Goal: Information Seeking & Learning: Learn about a topic

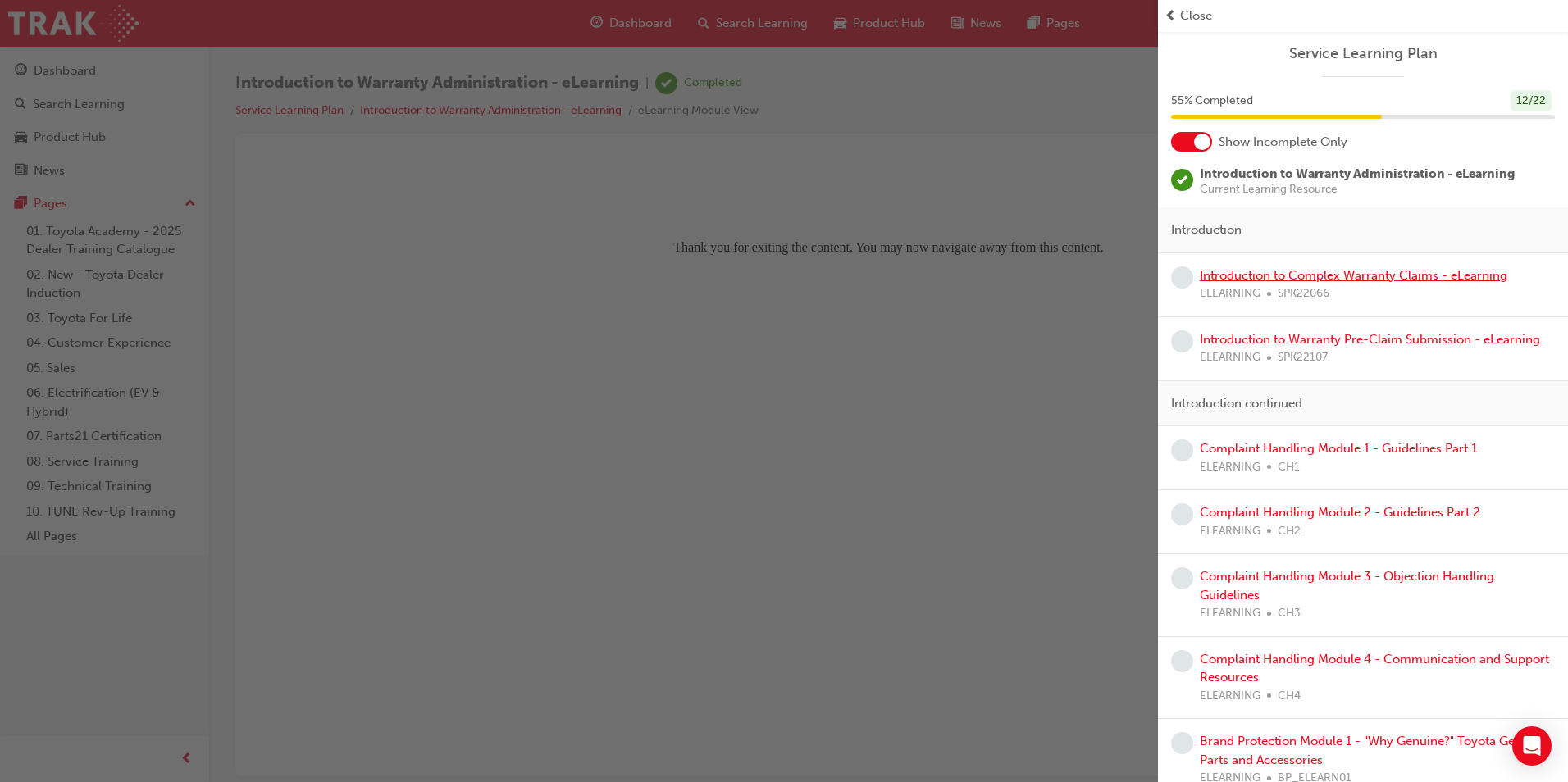
click at [1294, 279] on link "Introduction to Complex Warranty Claims - eLearning" at bounding box center [1353, 275] width 307 height 15
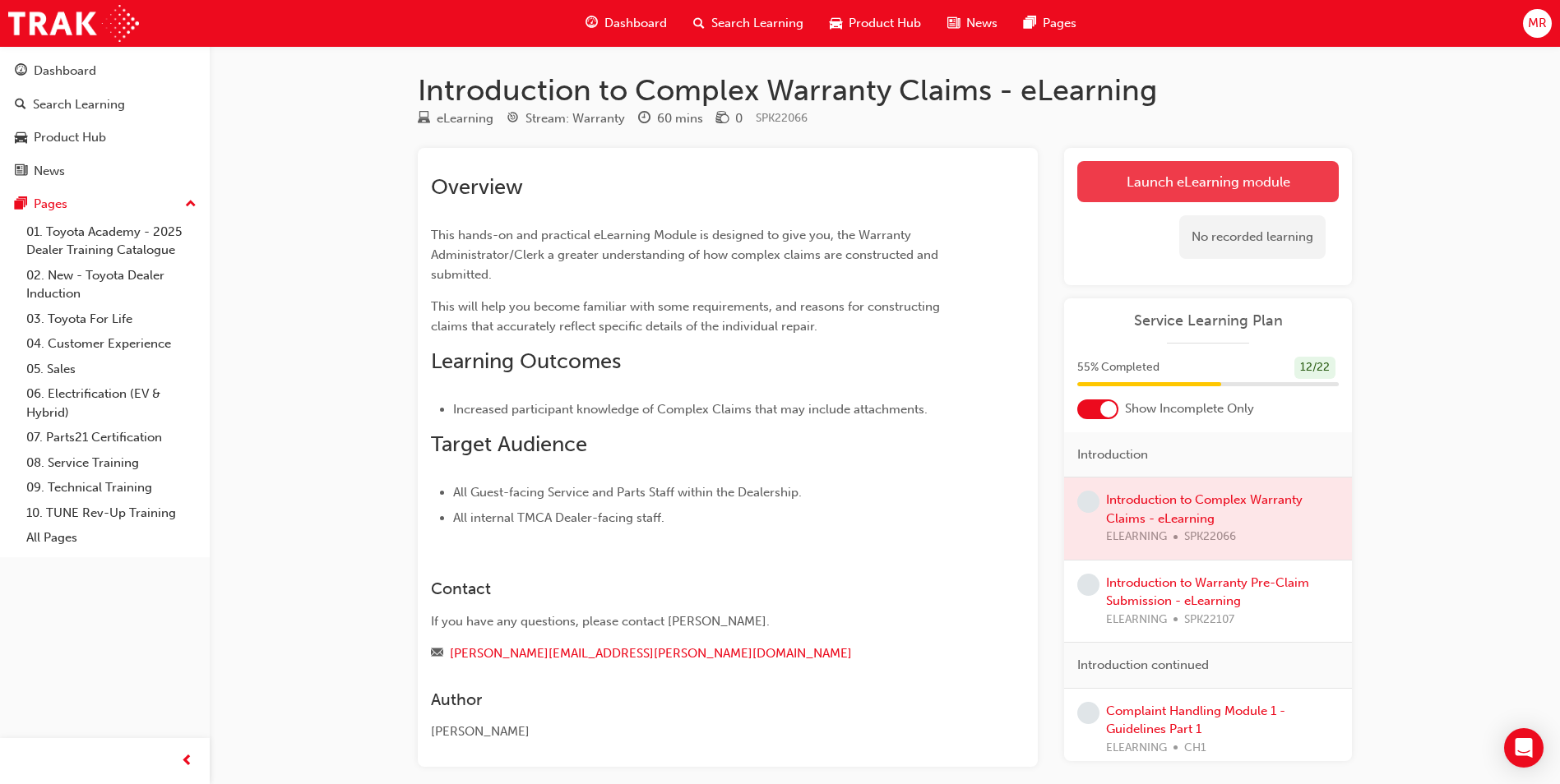
click at [1218, 173] on link "Launch eLearning module" at bounding box center [1208, 182] width 261 height 41
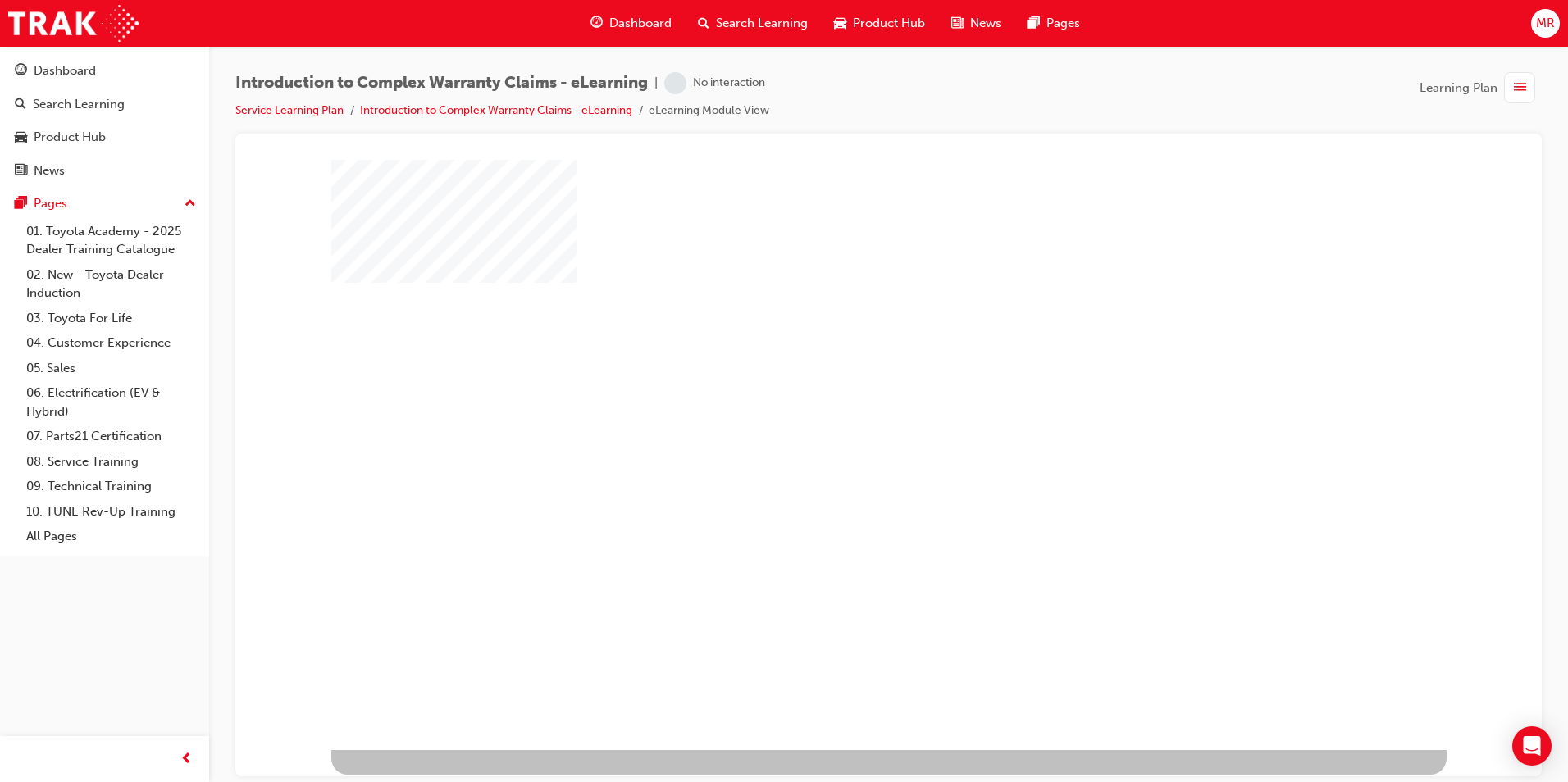
click at [842, 407] on div "play" at bounding box center [842, 407] width 0 height 0
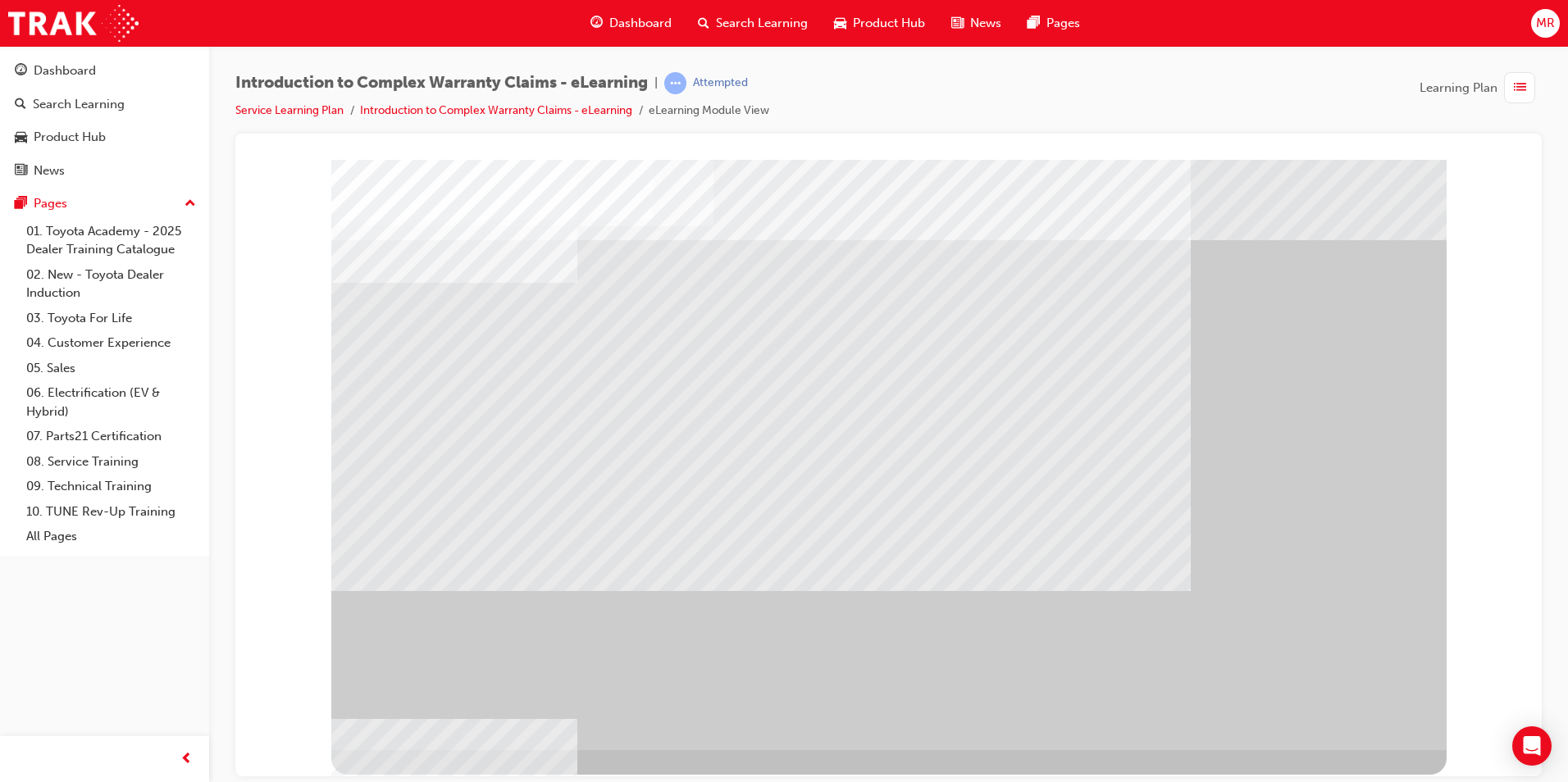
drag, startPoint x: 592, startPoint y: 372, endPoint x: 713, endPoint y: 405, distance: 125.4
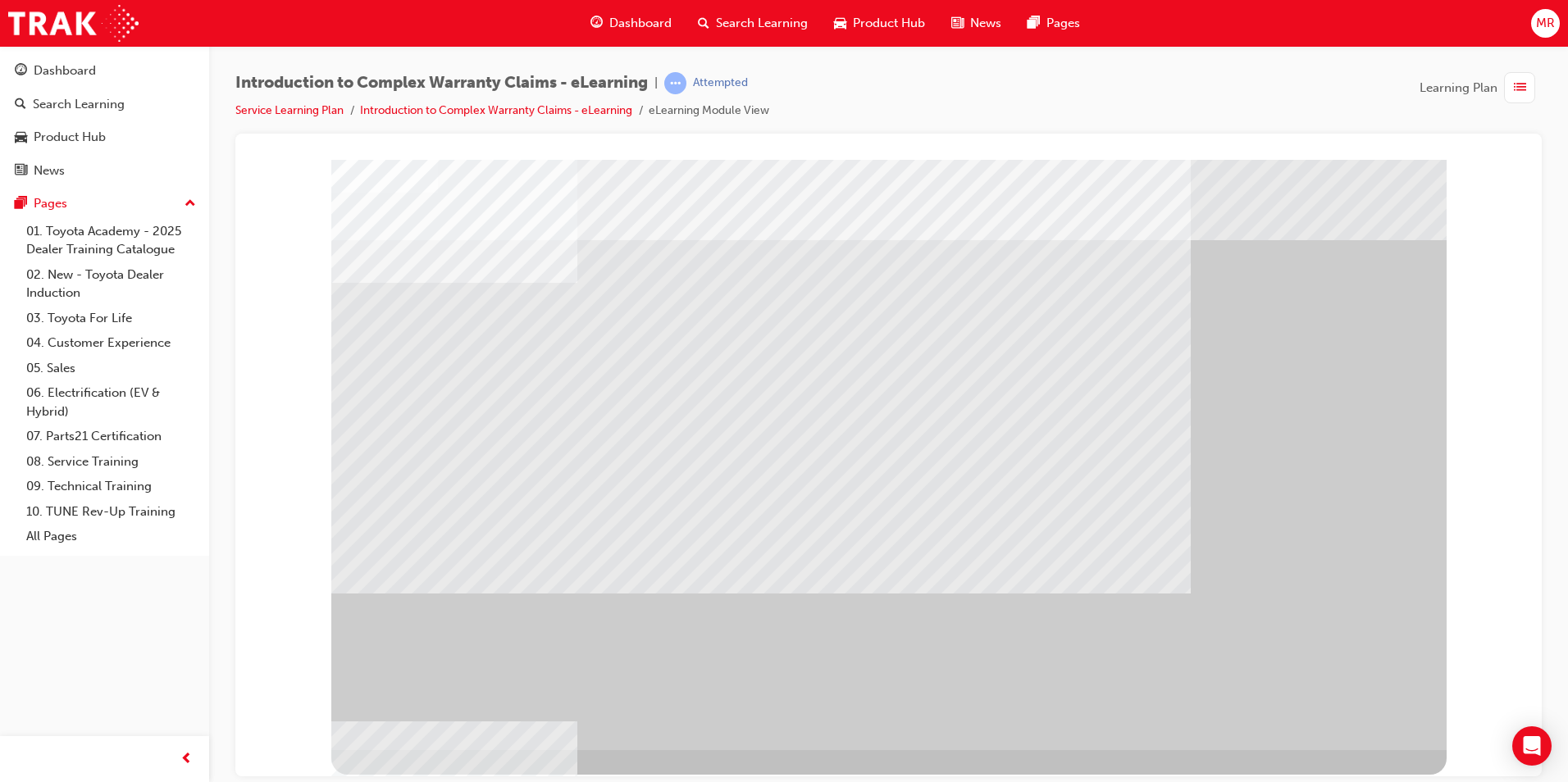
click at [1355, 710] on div "" at bounding box center [889, 454] width 1115 height 590
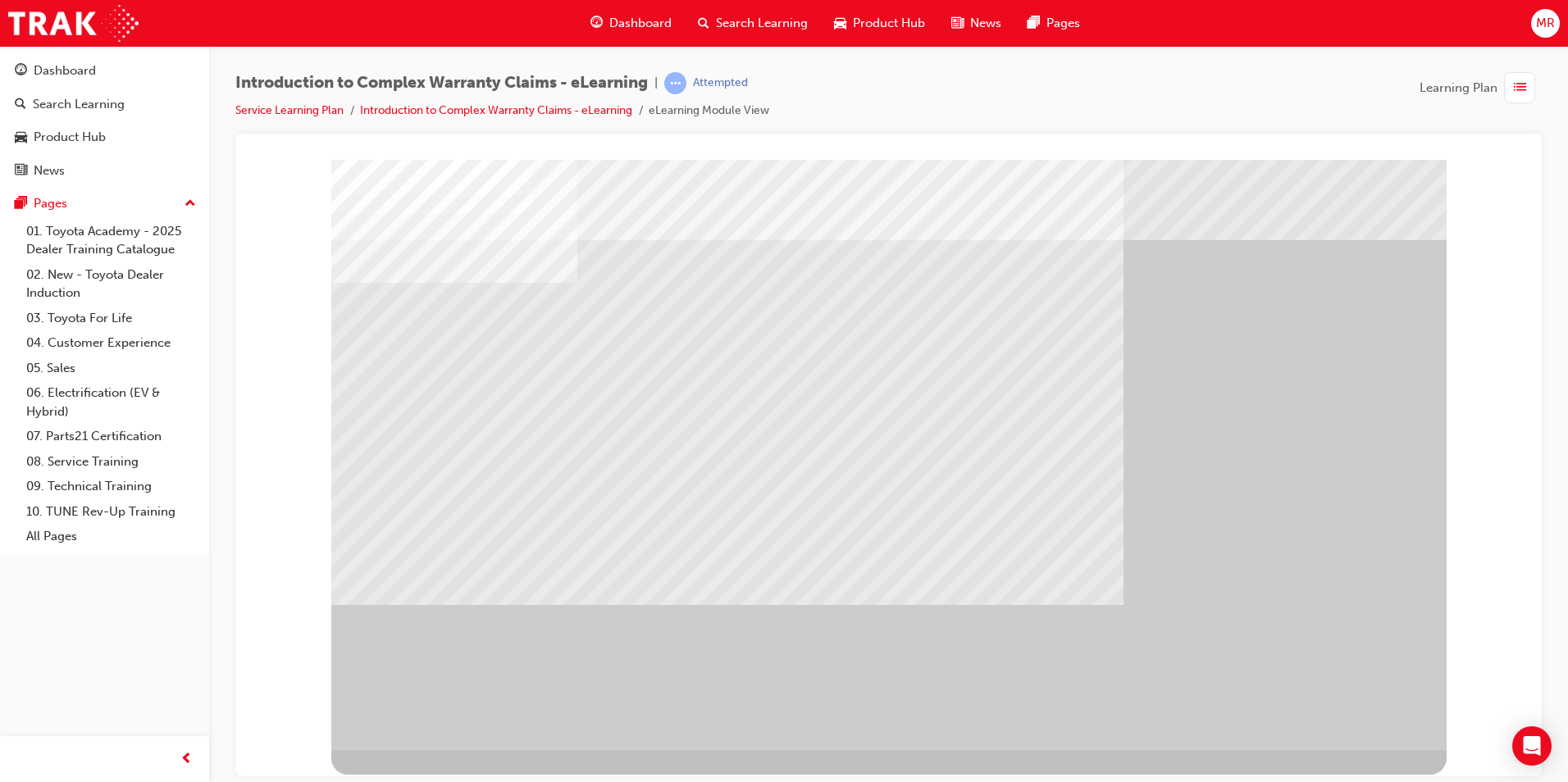
click at [1342, 678] on div "" at bounding box center [889, 454] width 1115 height 590
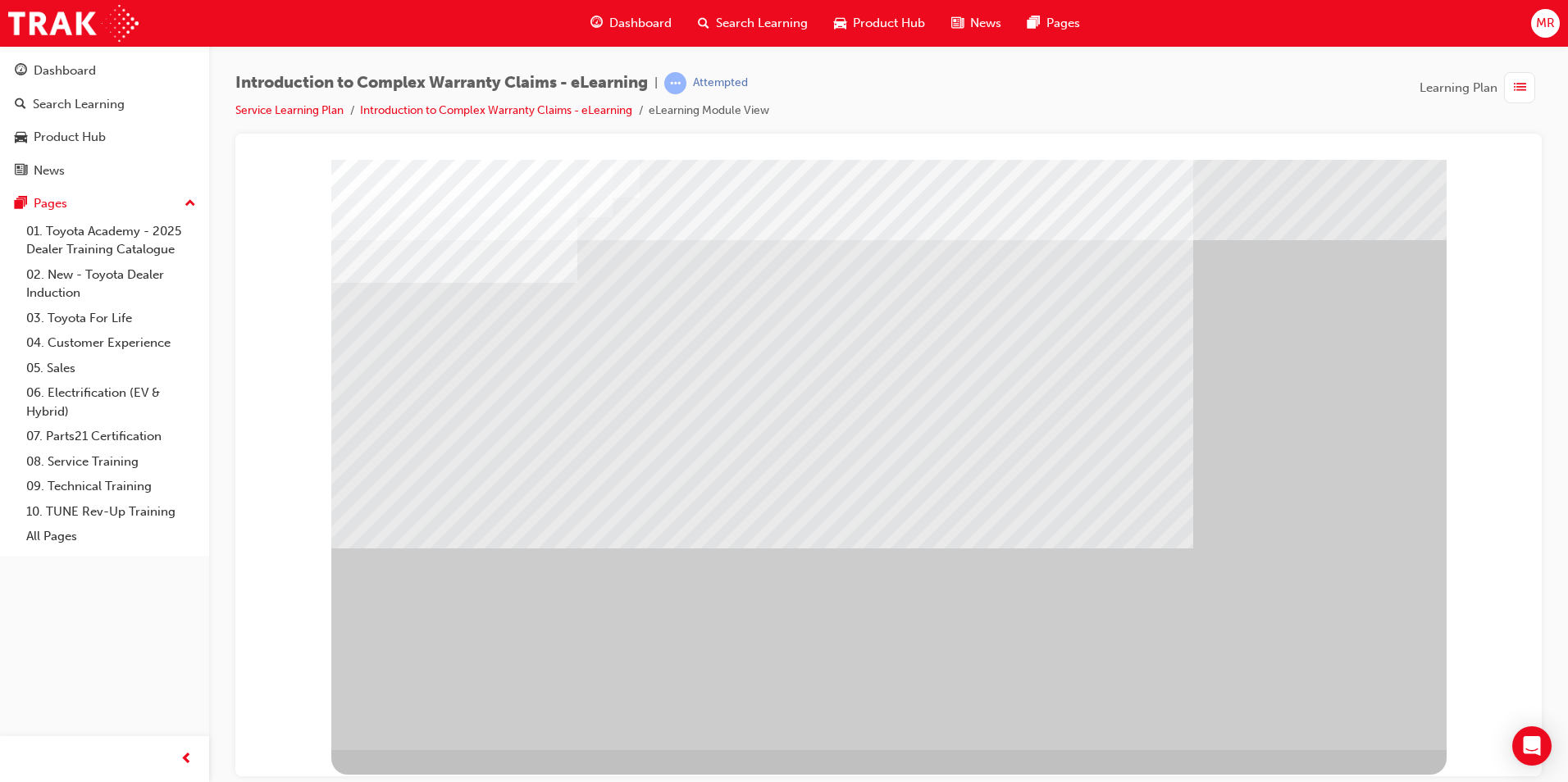
click at [1355, 690] on div "" at bounding box center [889, 454] width 1115 height 590
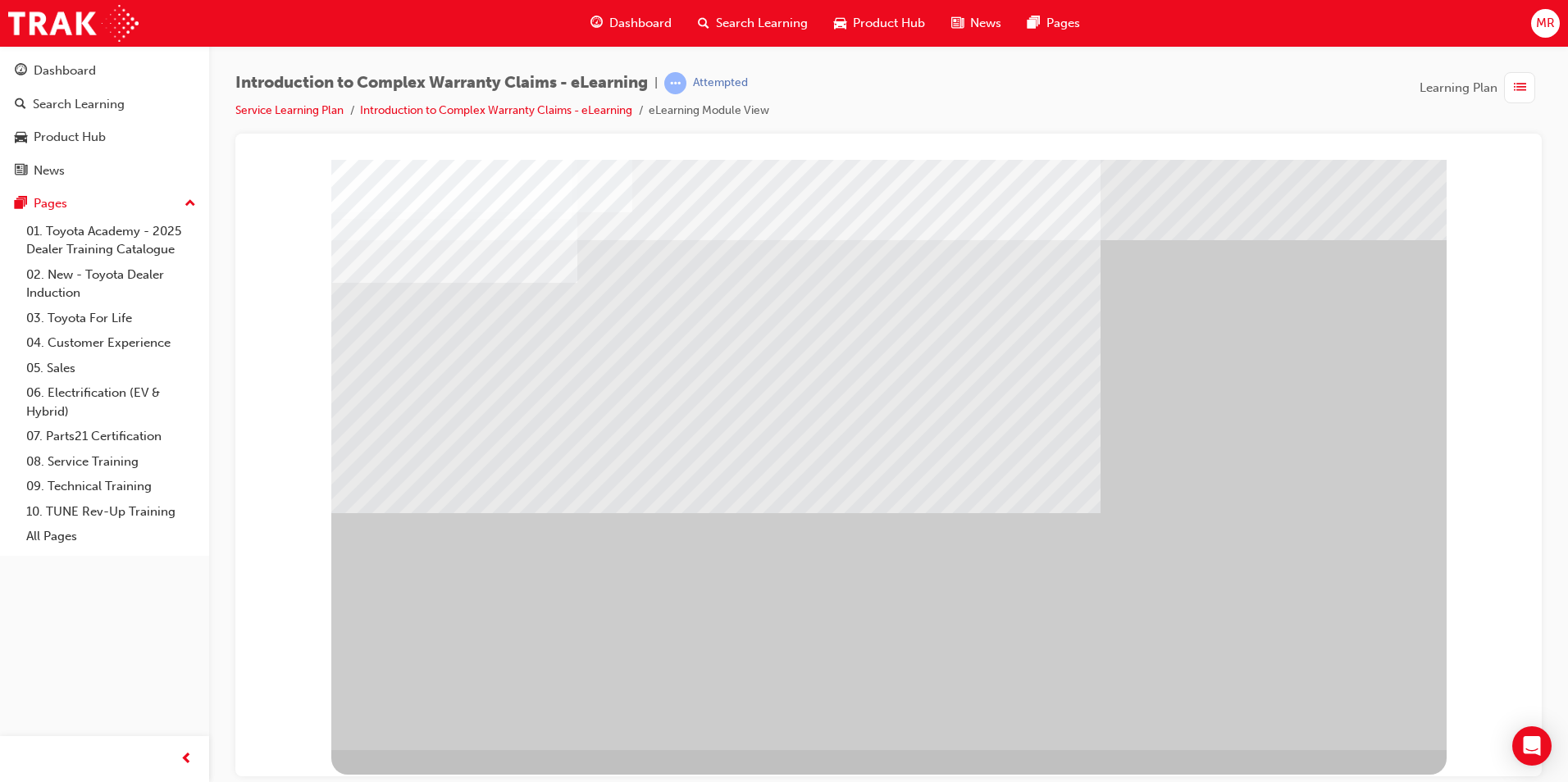
click at [1363, 693] on div "" at bounding box center [889, 454] width 1115 height 590
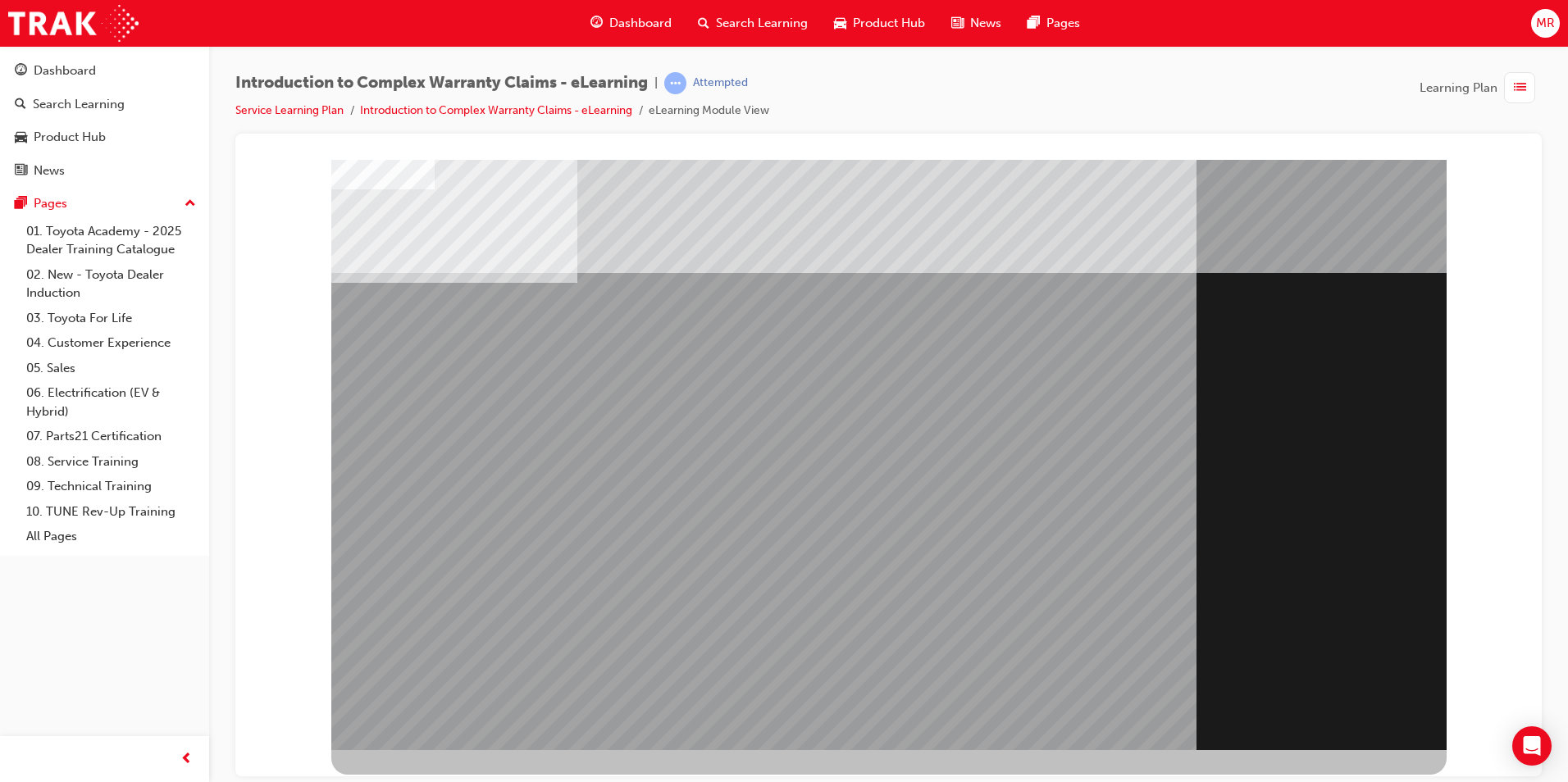
click at [1359, 728] on div "Section Title Page" at bounding box center [889, 454] width 1115 height 590
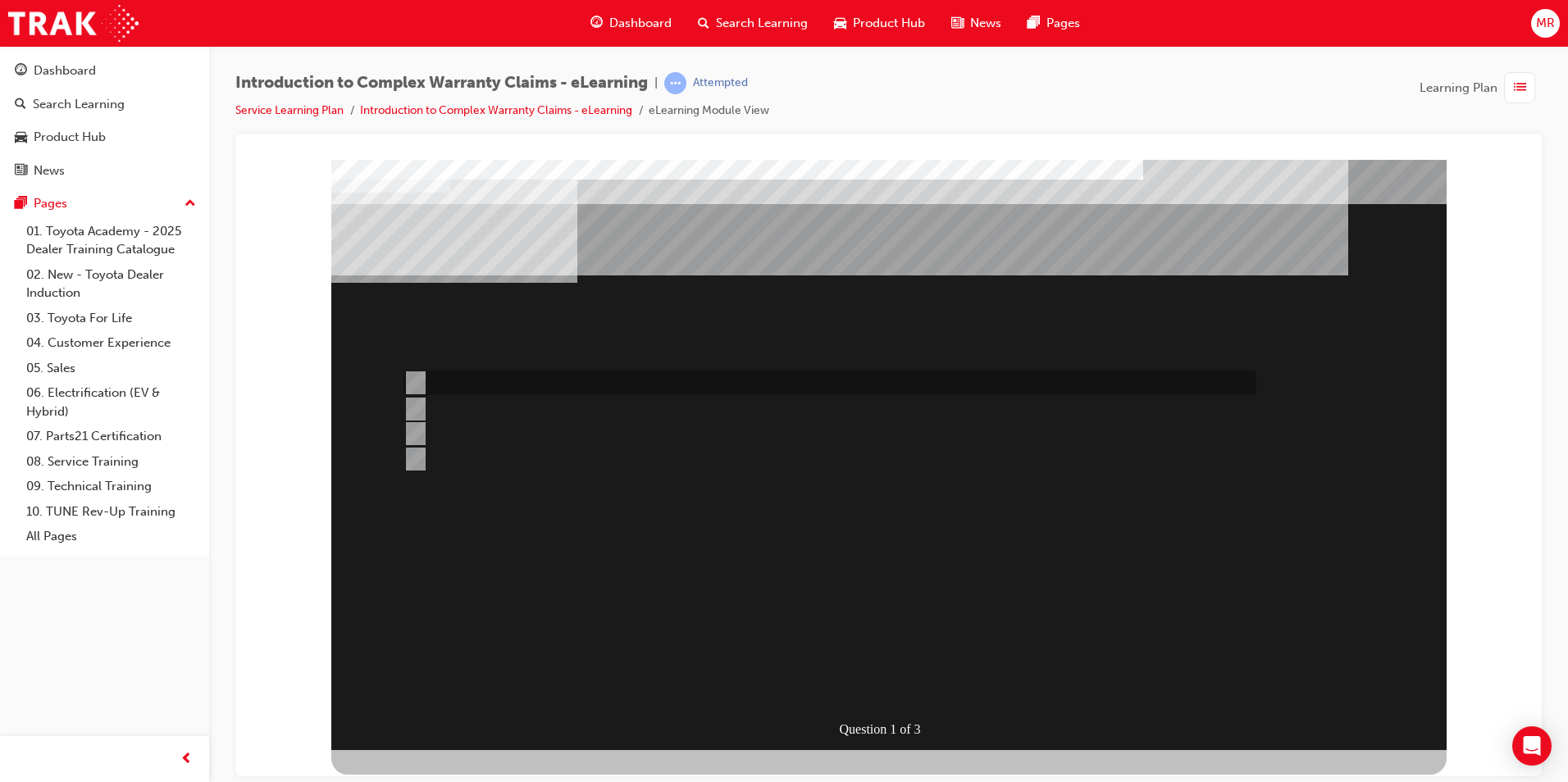
click at [413, 379] on input "All claim data input fields are sent to TMC for adjudication." at bounding box center [412, 383] width 18 height 18
radio input "true"
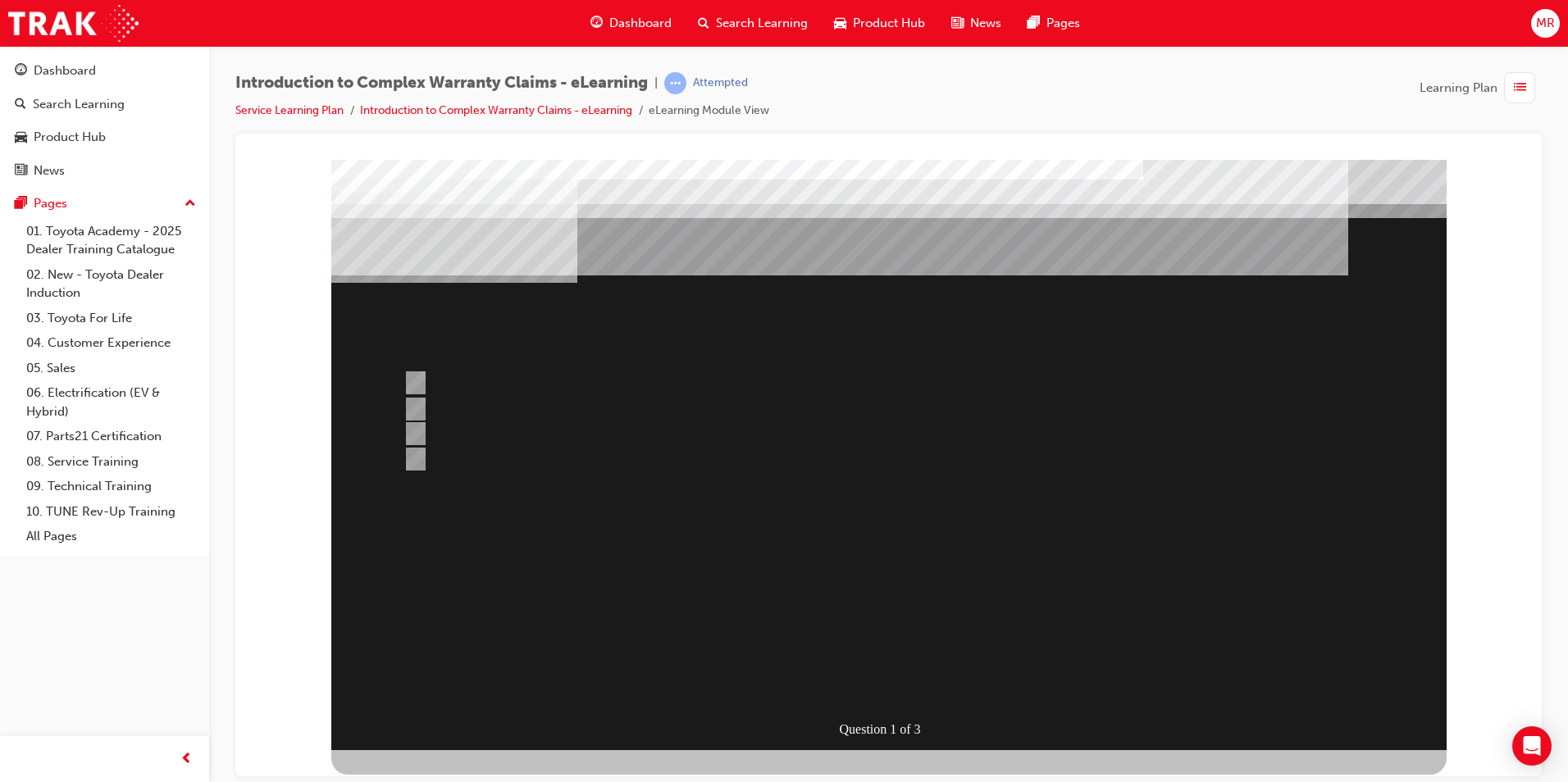
click at [883, 691] on div at bounding box center [889, 454] width 1115 height 590
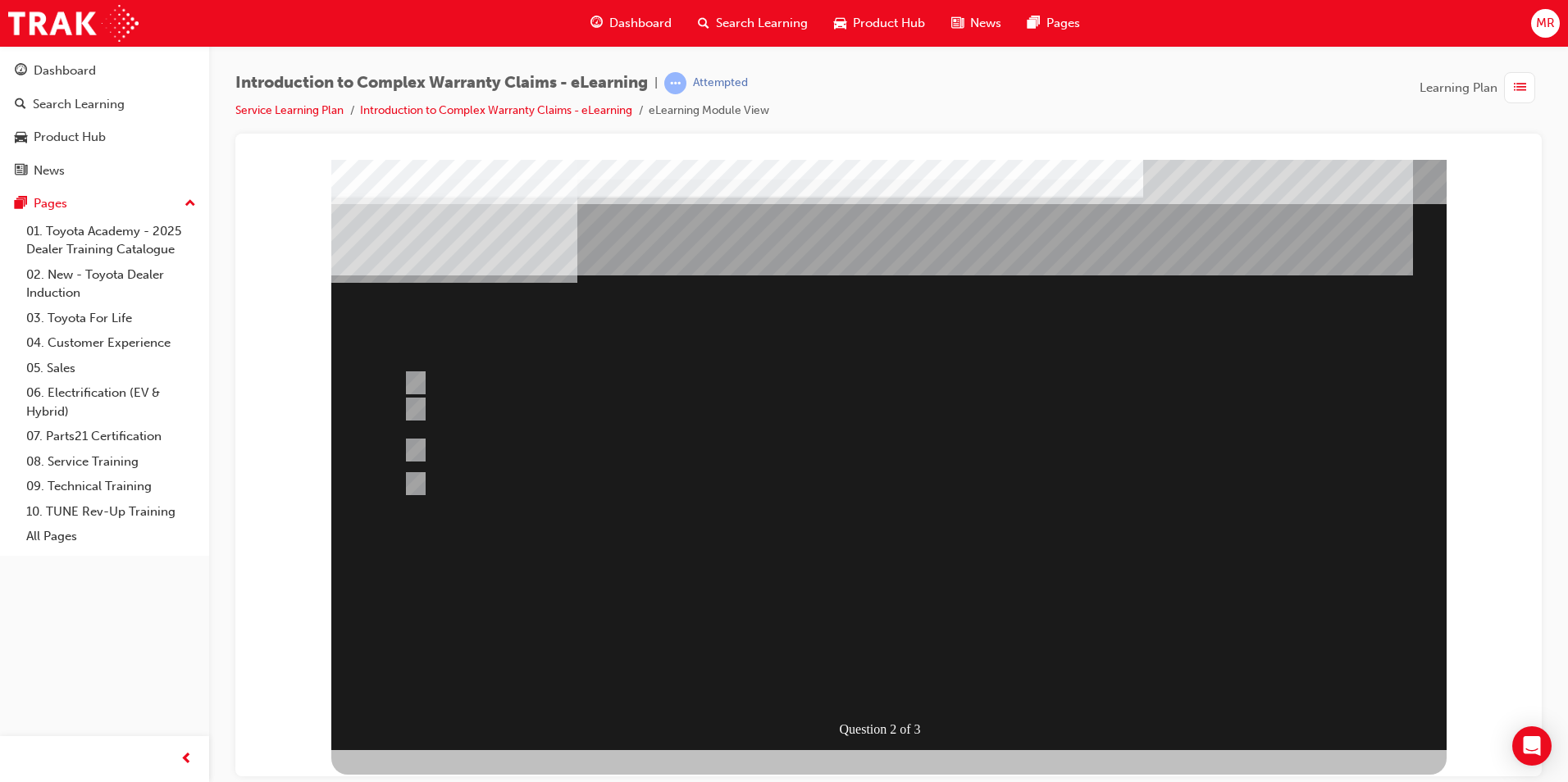
click at [788, 559] on div "Question 2 of 3" at bounding box center [889, 454] width 1115 height 590
click at [560, 420] on div at bounding box center [825, 419] width 853 height 43
click at [570, 446] on div at bounding box center [825, 450] width 853 height 25
radio input "false"
radio input "true"
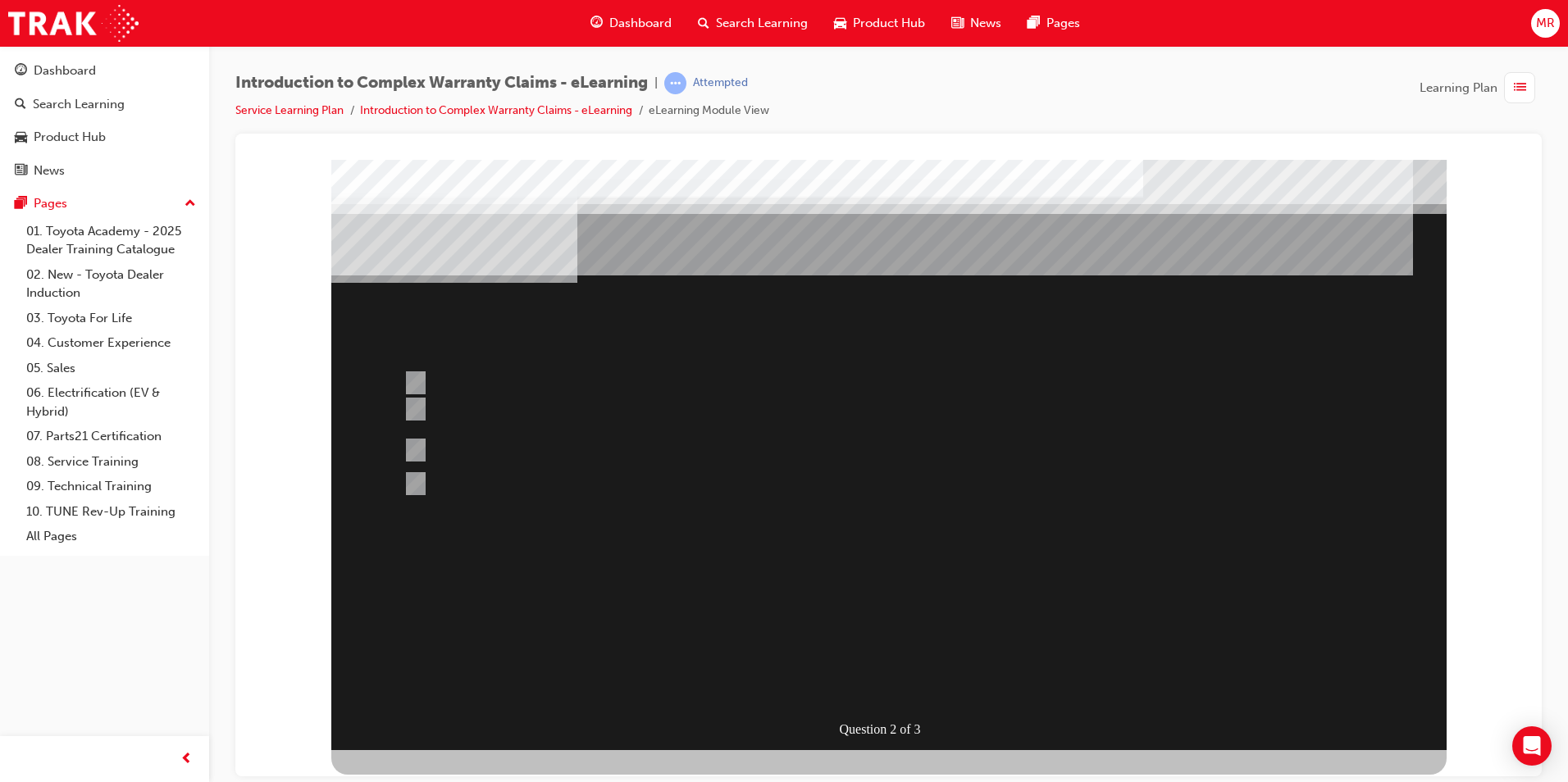
click at [548, 418] on div at bounding box center [889, 454] width 1115 height 590
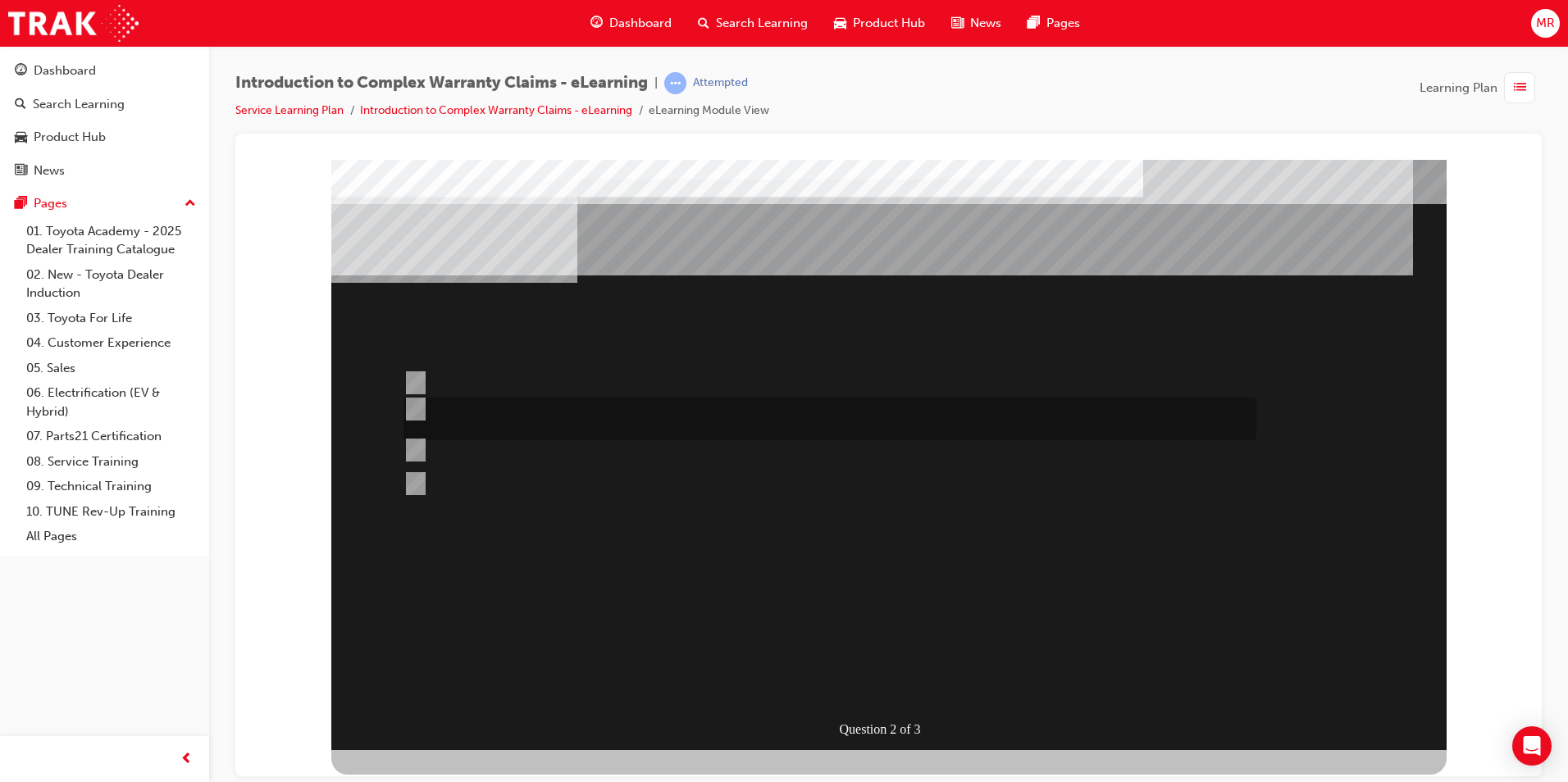
click at [418, 405] on input "Correct and consistent data input throughout the Claim ensures that costs are a…" at bounding box center [412, 409] width 18 height 18
radio input "true"
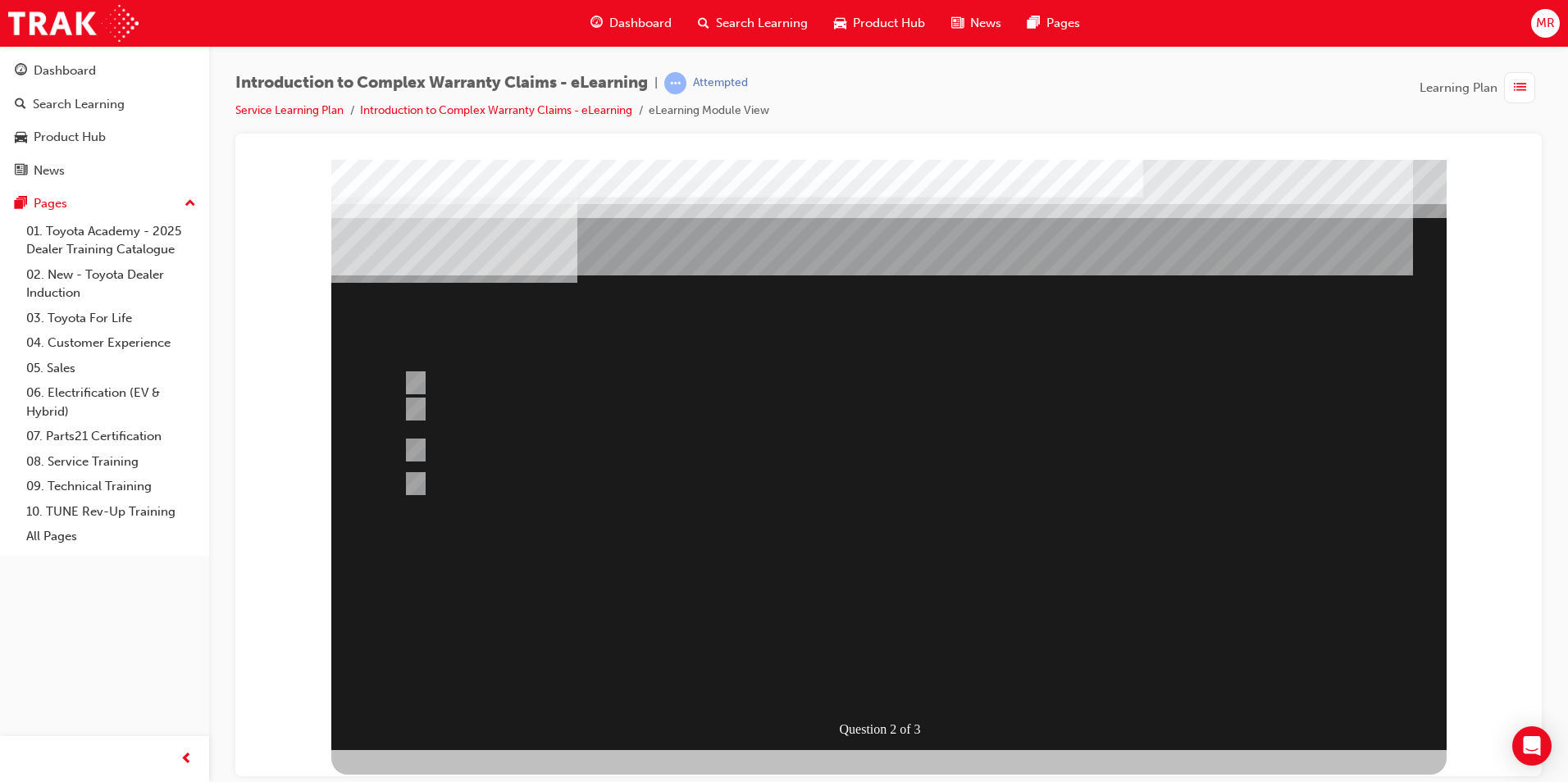
click at [875, 691] on div at bounding box center [889, 454] width 1115 height 590
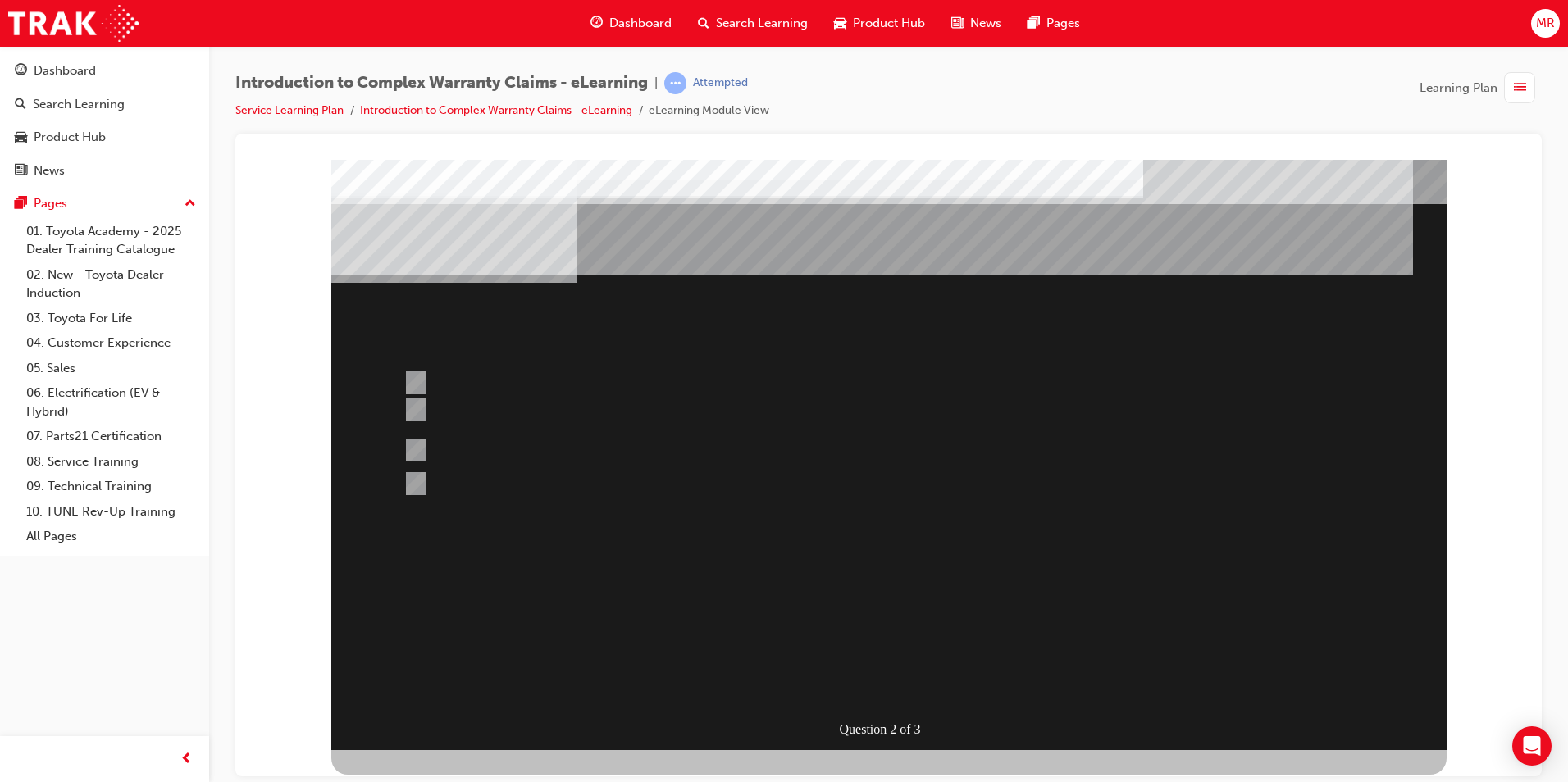
click at [746, 601] on div "" at bounding box center [889, 636] width 1115 height 69
click at [582, 475] on div at bounding box center [825, 476] width 853 height 44
radio input "true"
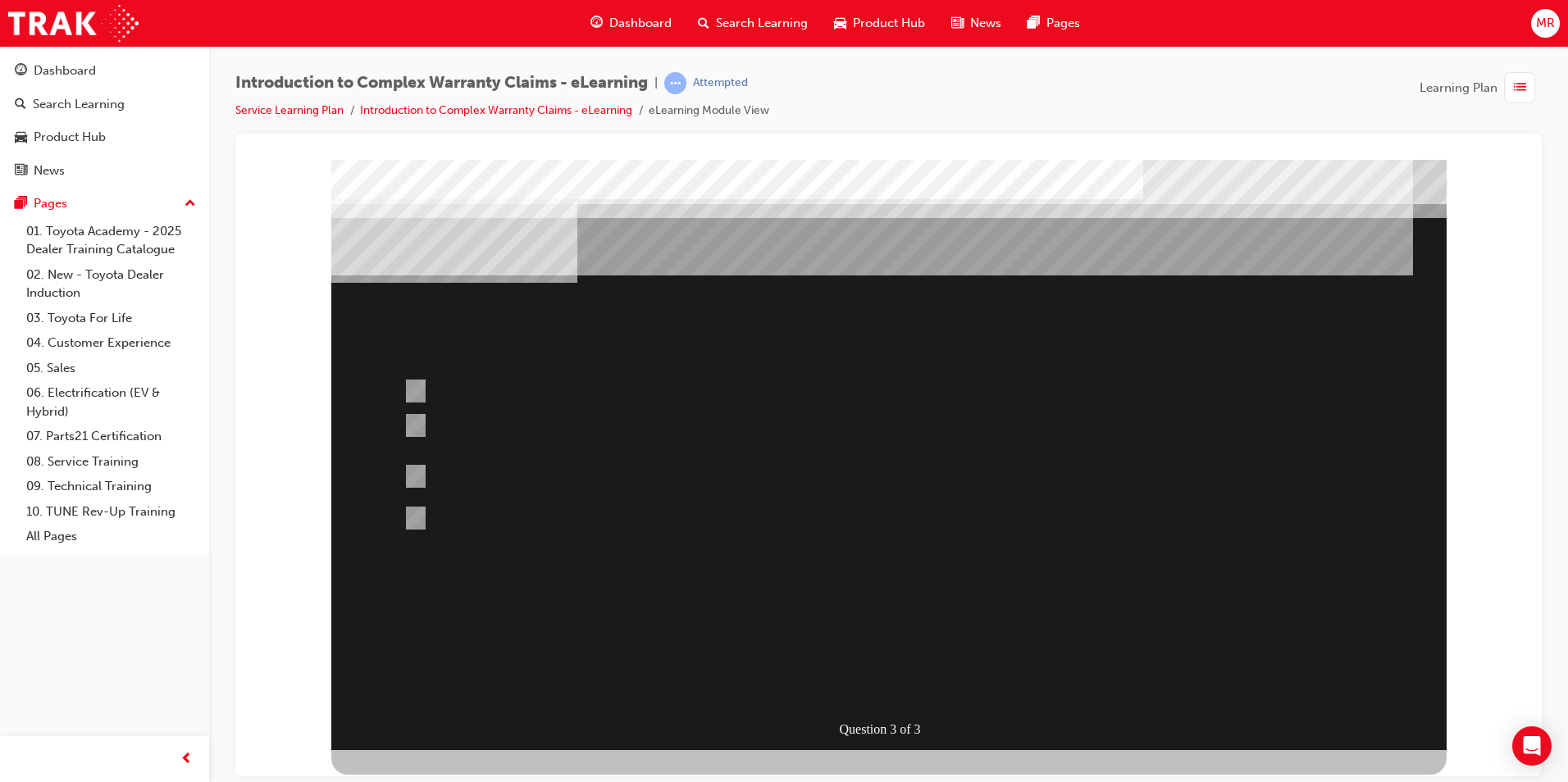
click at [918, 683] on div at bounding box center [889, 454] width 1115 height 590
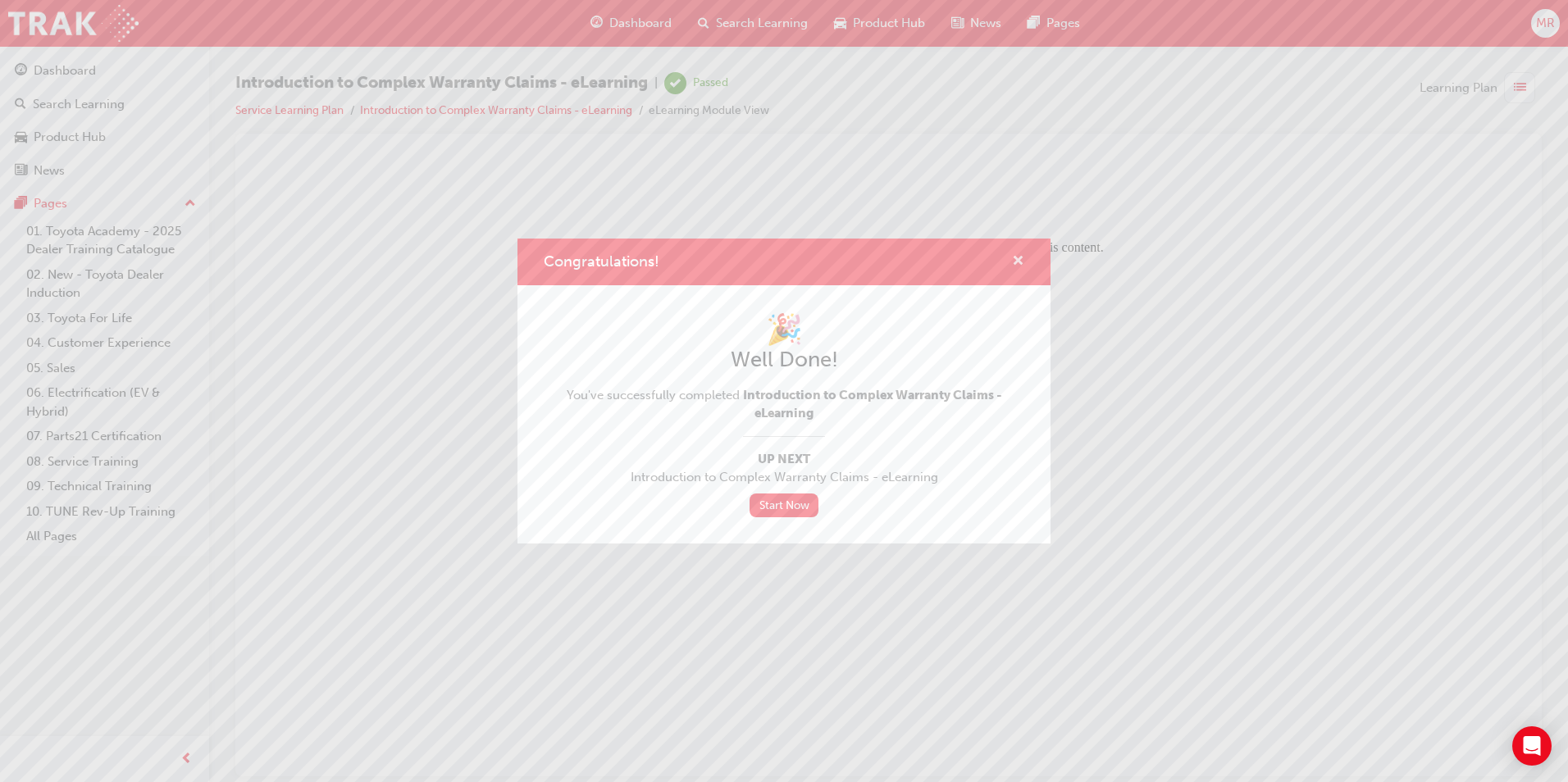
click at [1013, 258] on span "cross-icon" at bounding box center [1018, 262] width 12 height 15
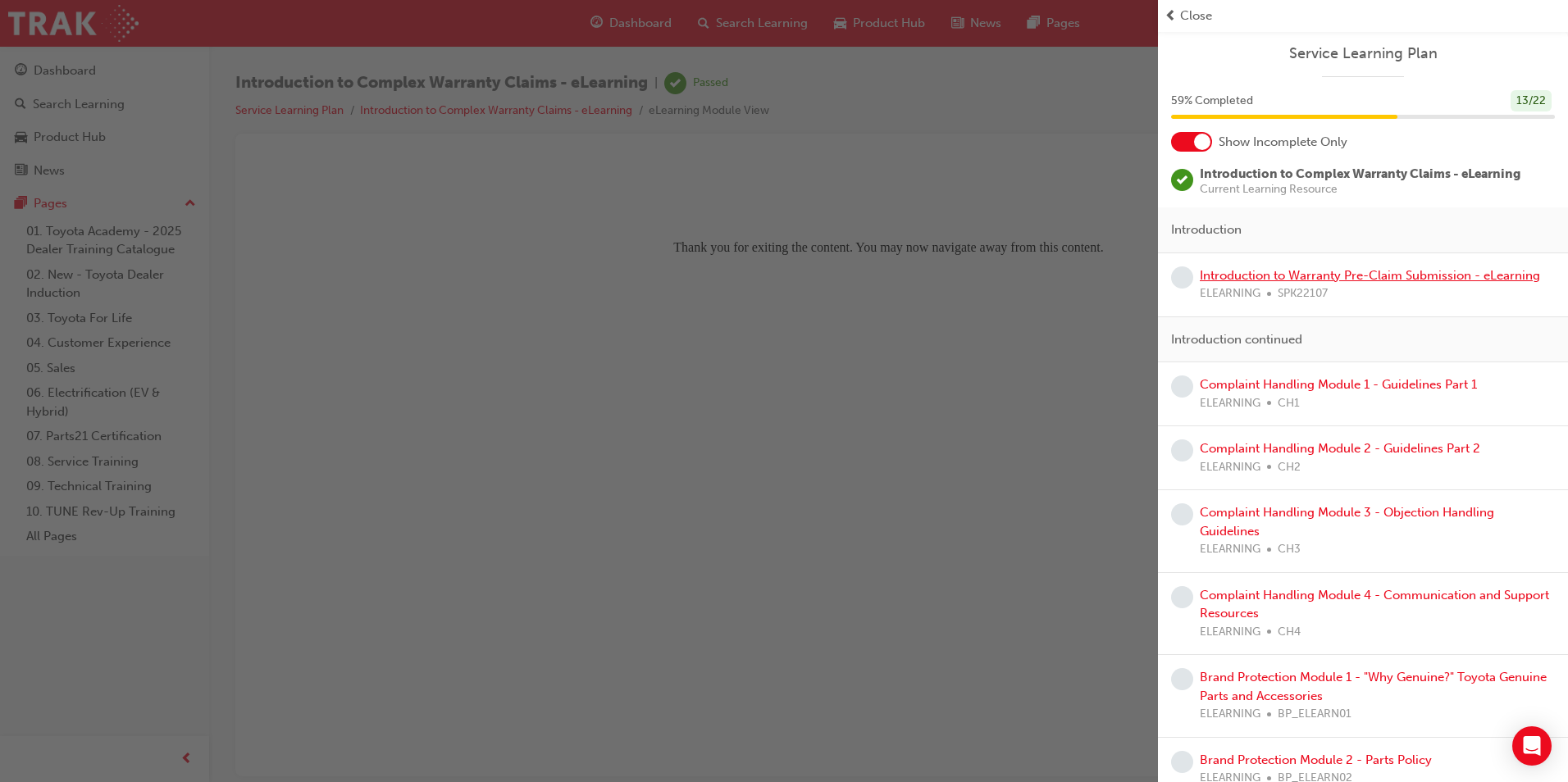
click at [1335, 278] on link "Introduction to Warranty Pre-Claim Submission - eLearning" at bounding box center [1370, 275] width 341 height 15
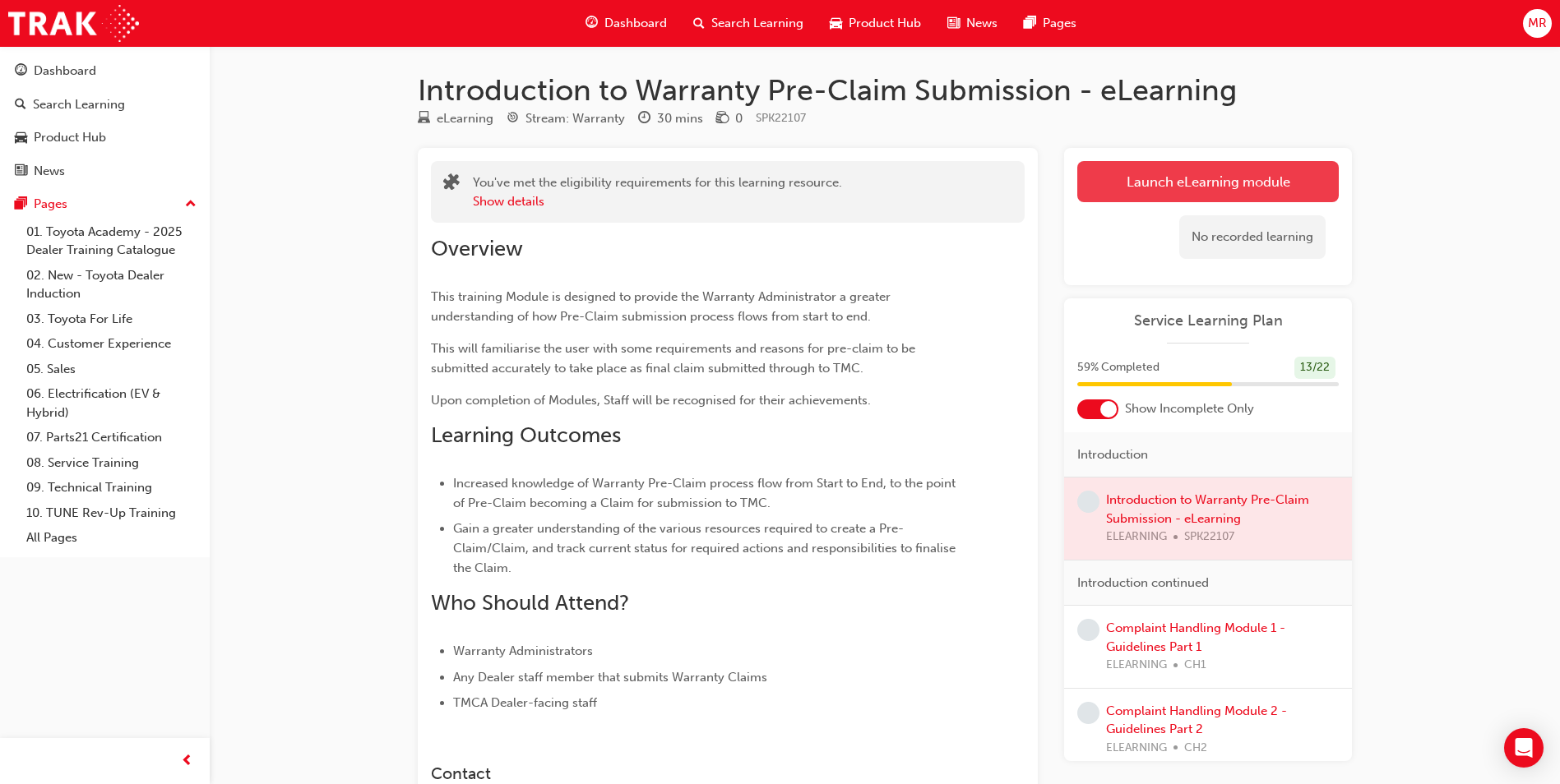
click at [1223, 176] on link "Launch eLearning module" at bounding box center [1208, 182] width 261 height 41
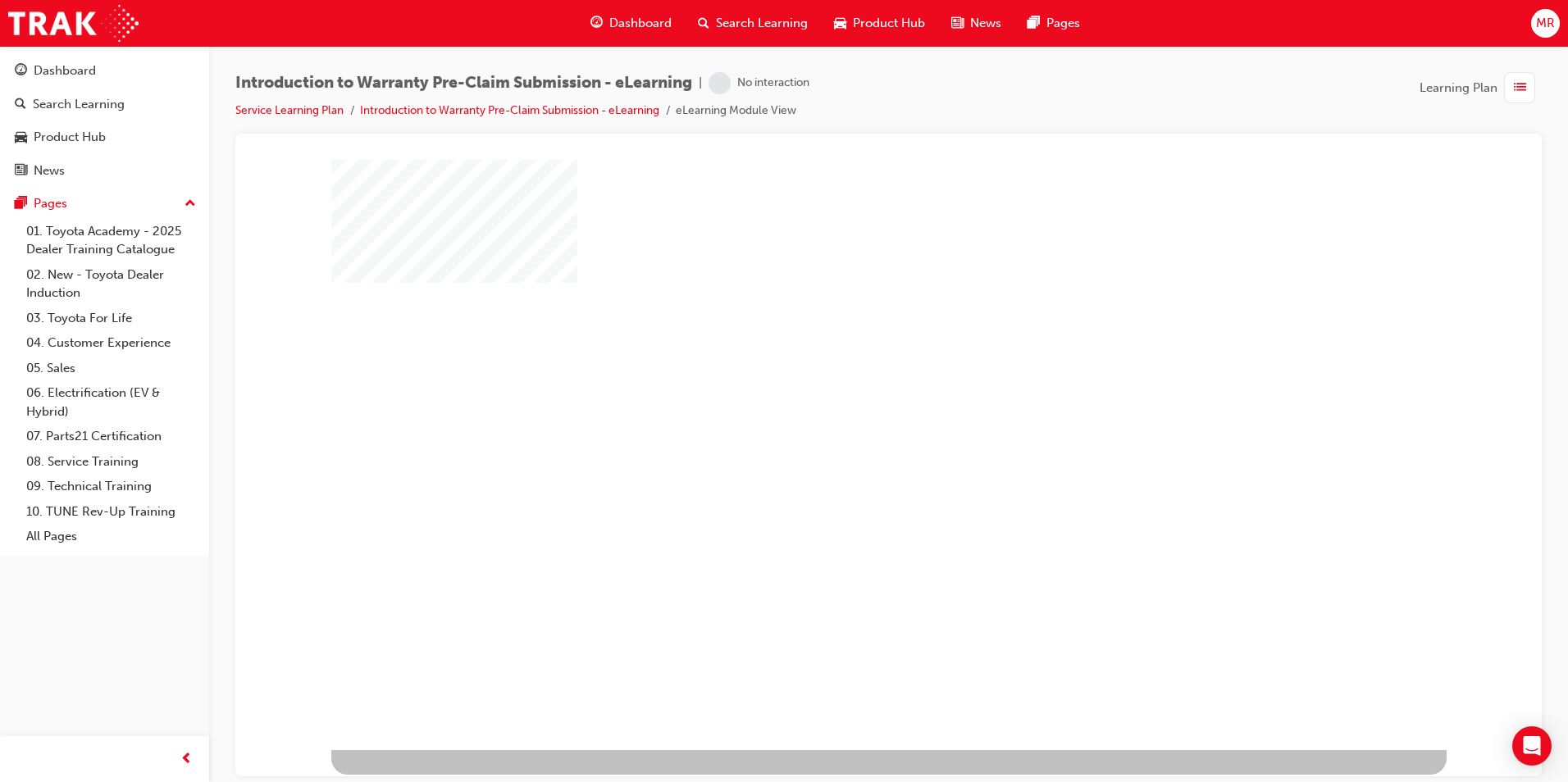
click at [842, 407] on div "play" at bounding box center [842, 407] width 0 height 0
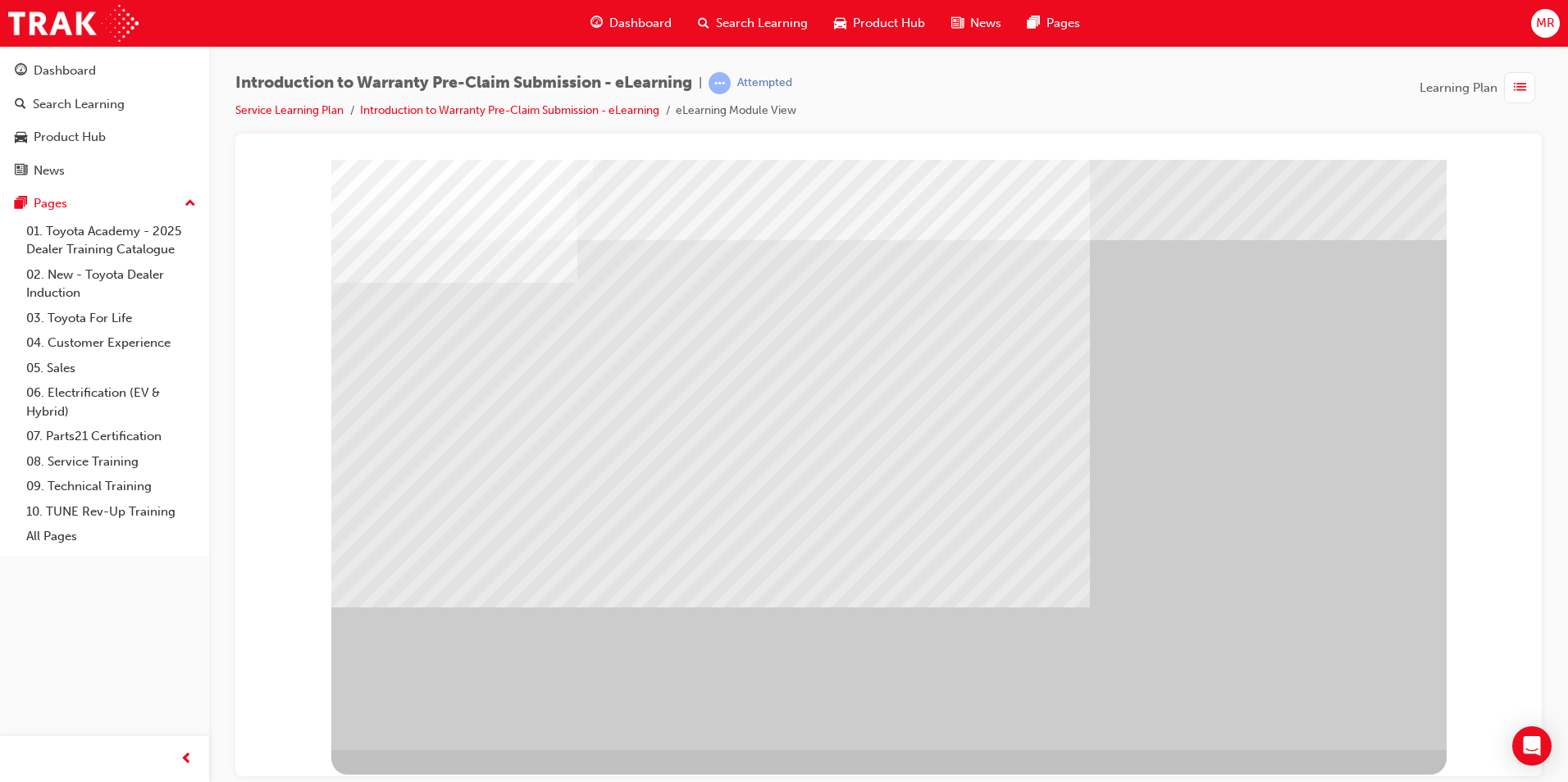
click at [1318, 742] on div "" at bounding box center [889, 454] width 1115 height 590
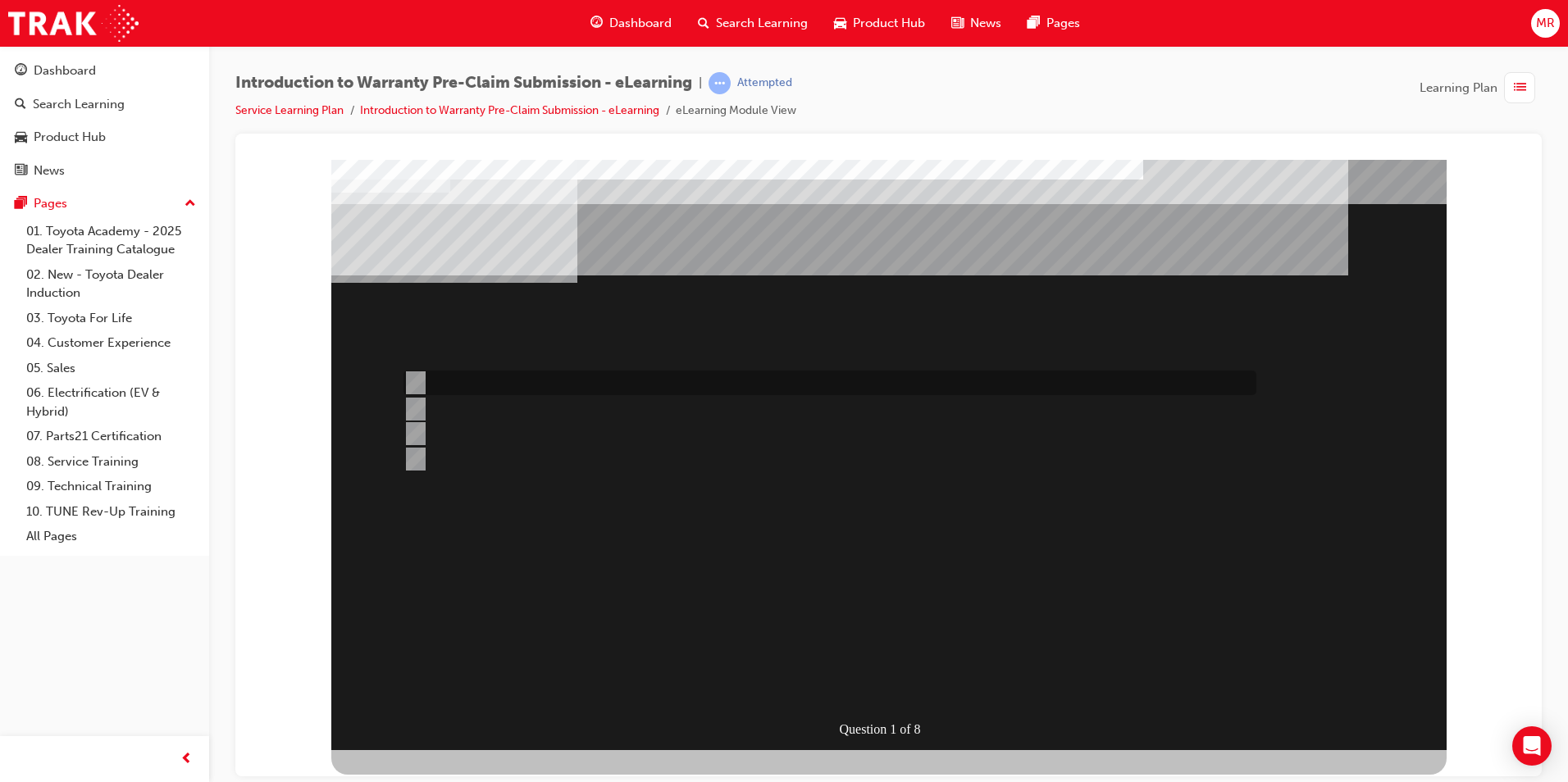
click at [559, 382] on div at bounding box center [825, 383] width 853 height 25
radio input "true"
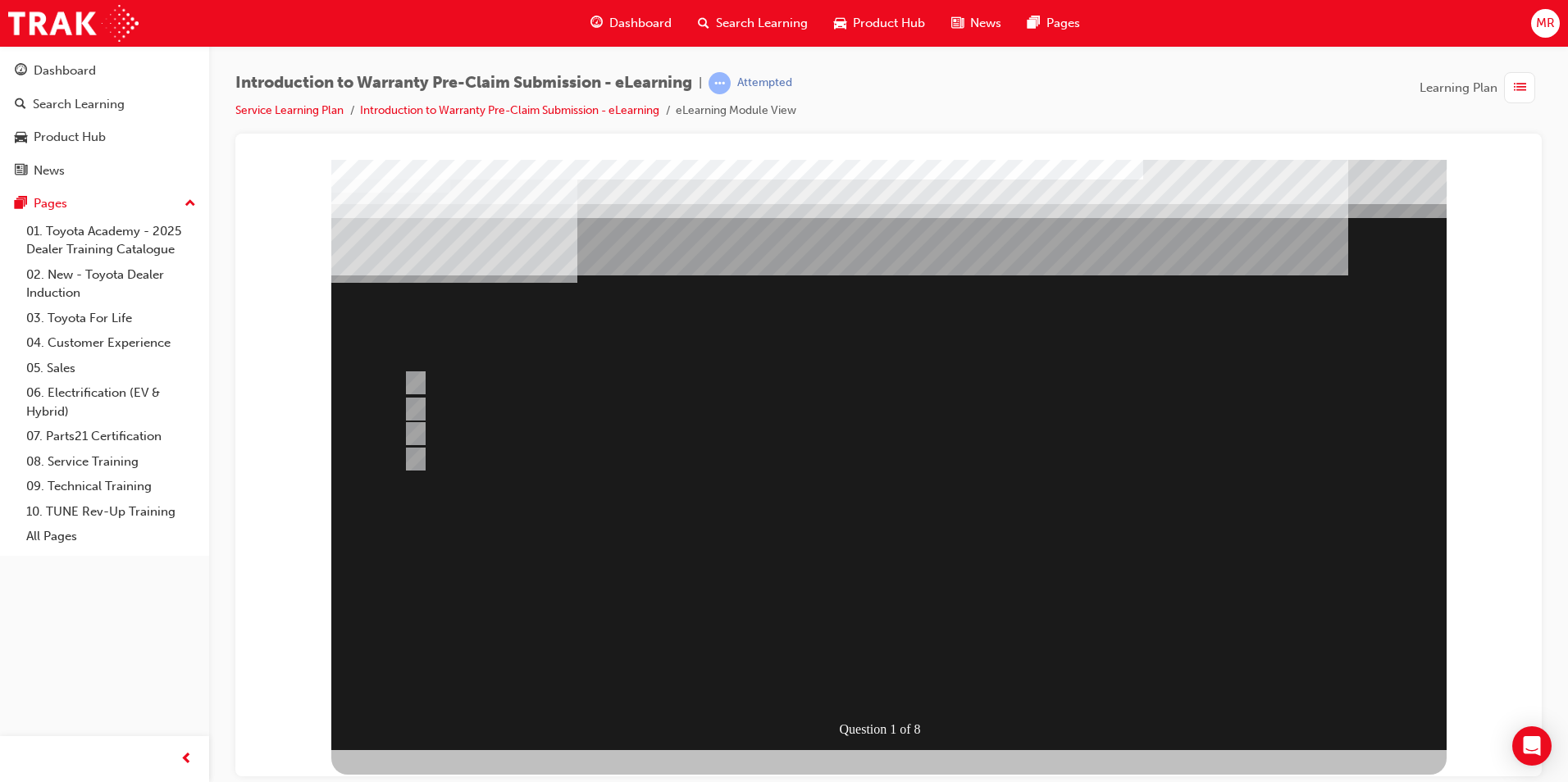
click at [862, 683] on div at bounding box center [889, 454] width 1115 height 590
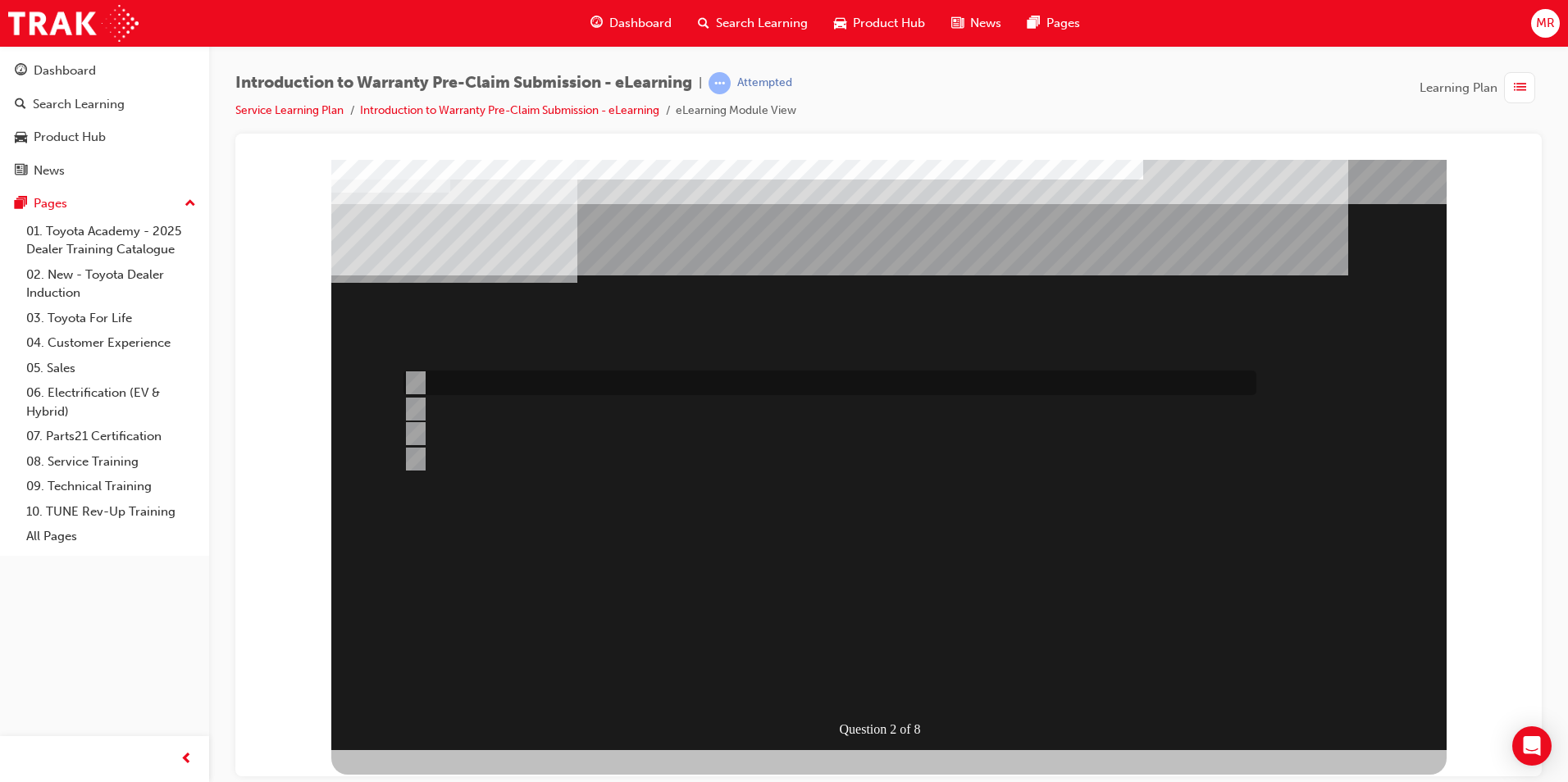
click at [498, 383] on div at bounding box center [825, 383] width 853 height 25
radio input "true"
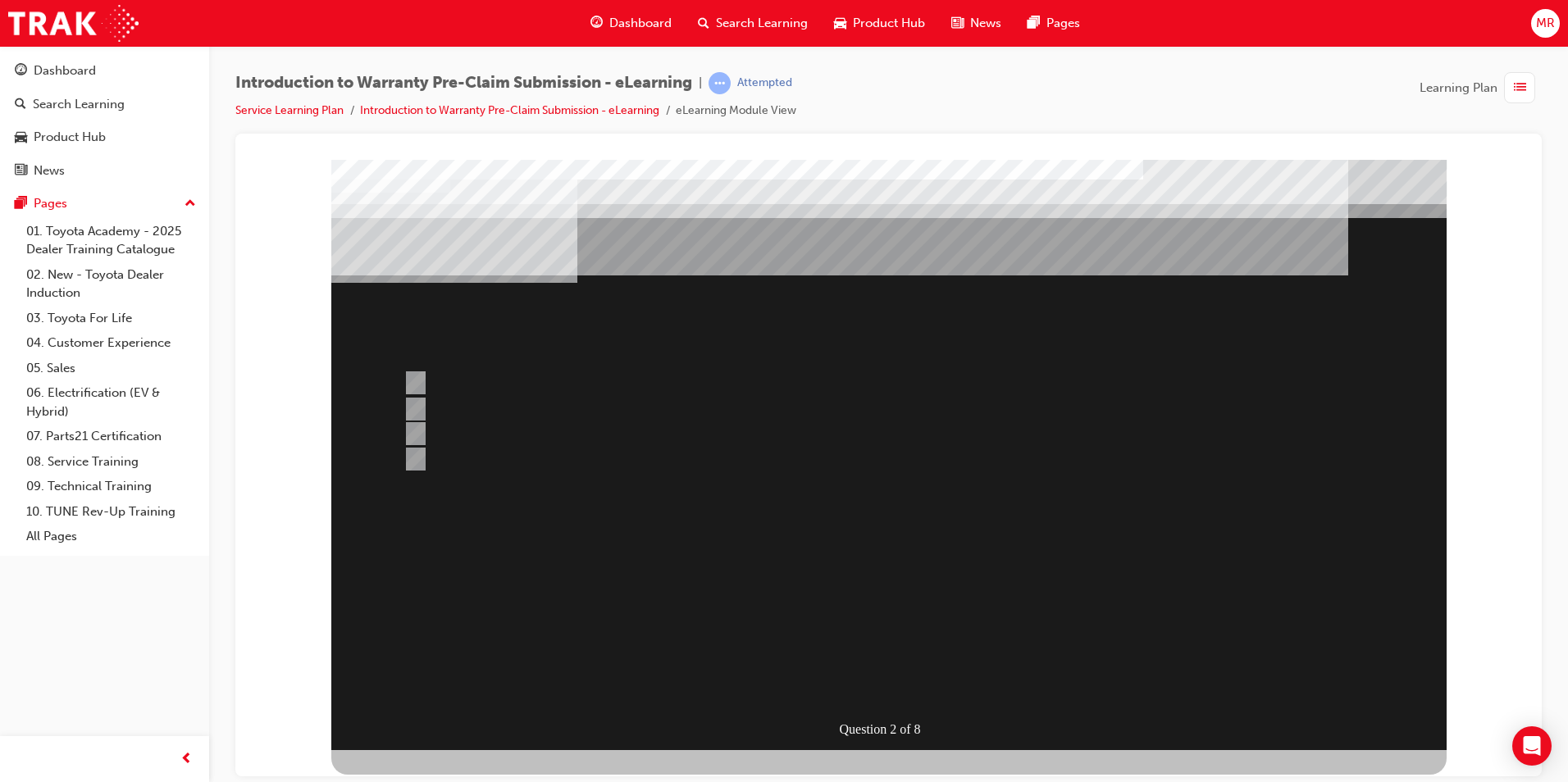
drag, startPoint x: 922, startPoint y: 682, endPoint x: 915, endPoint y: 677, distance: 8.6
click at [918, 683] on div at bounding box center [889, 454] width 1115 height 590
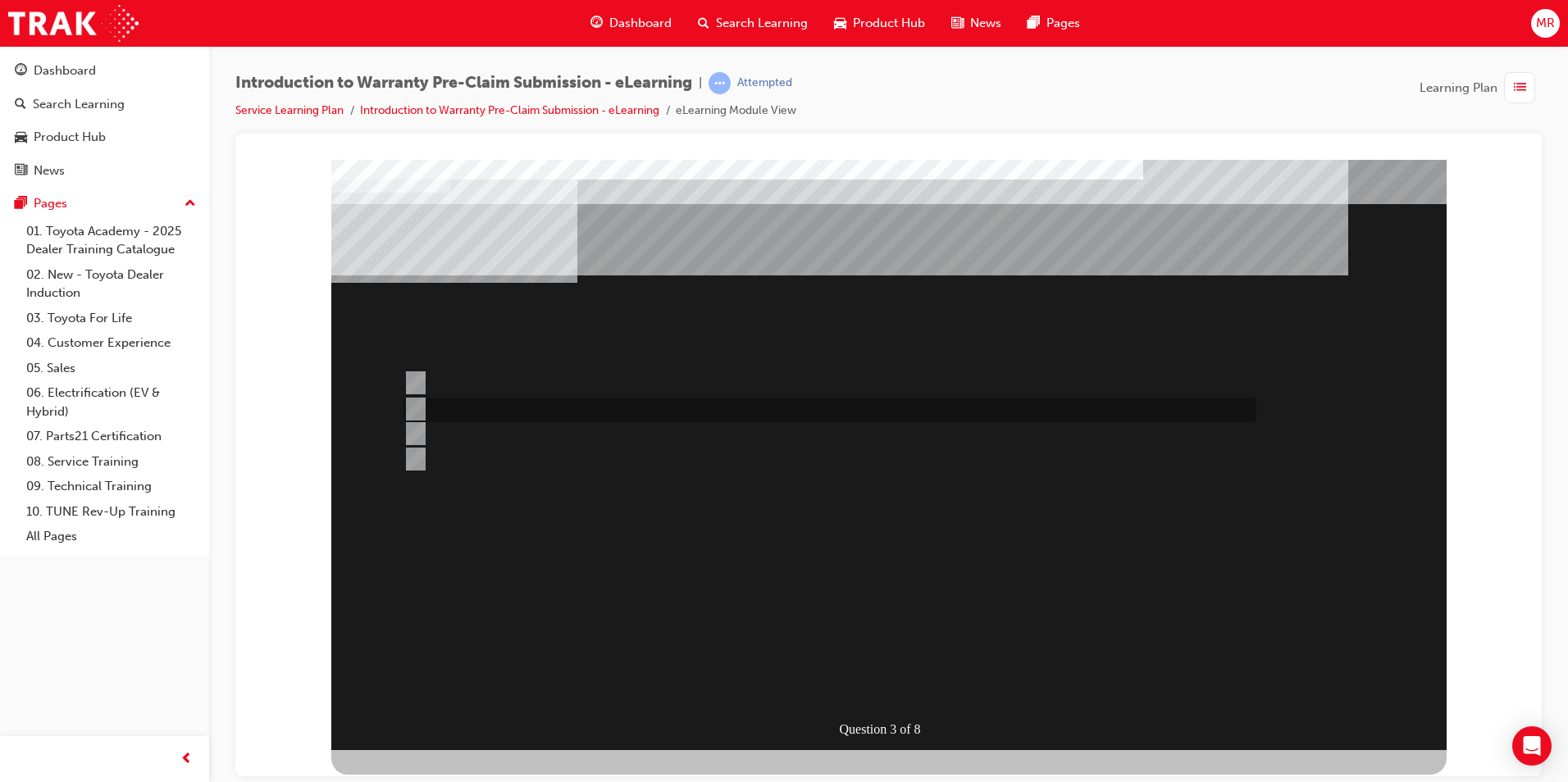
click at [474, 409] on div at bounding box center [825, 409] width 853 height 25
radio input "true"
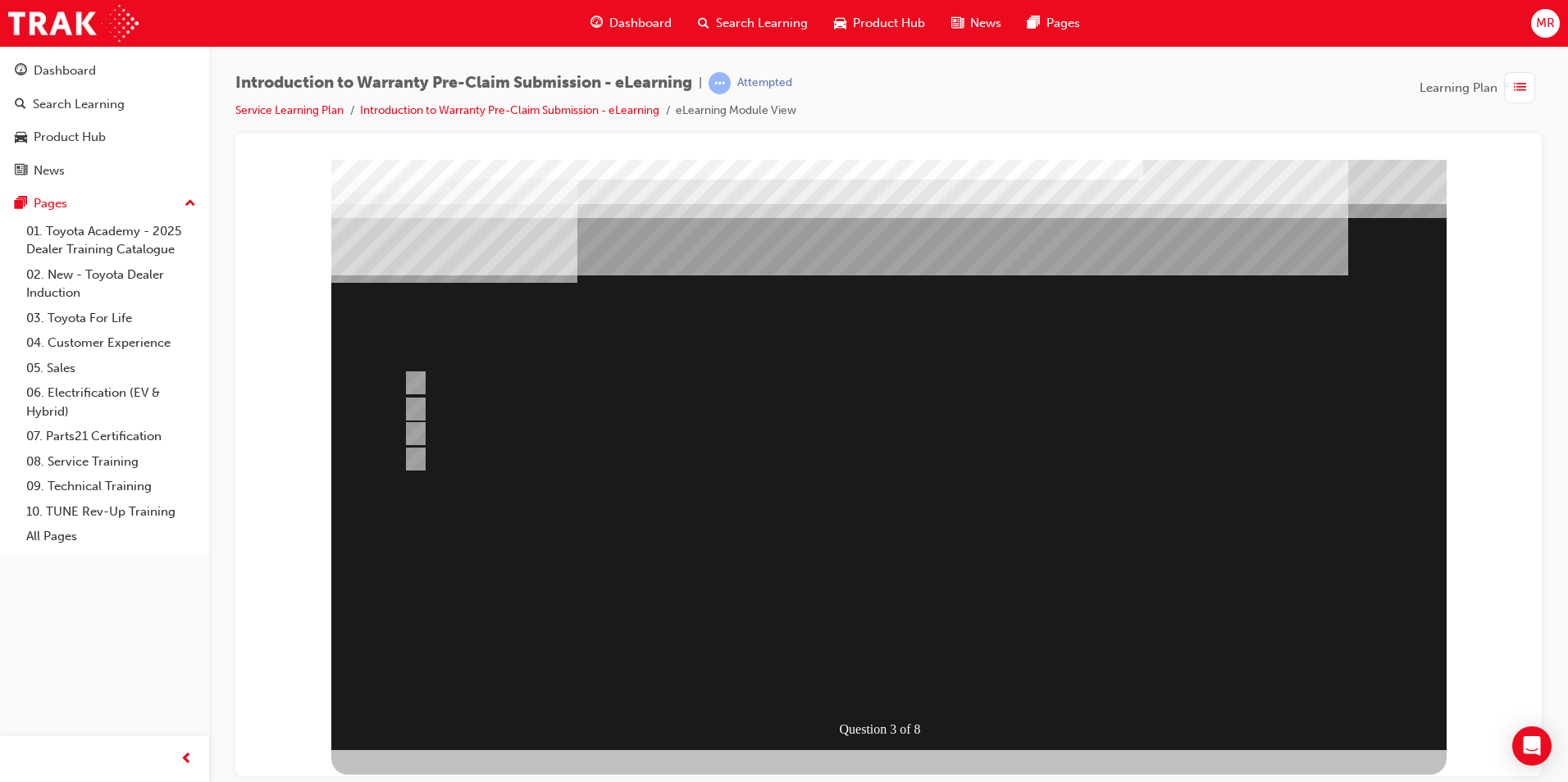
click at [899, 679] on div at bounding box center [889, 454] width 1115 height 590
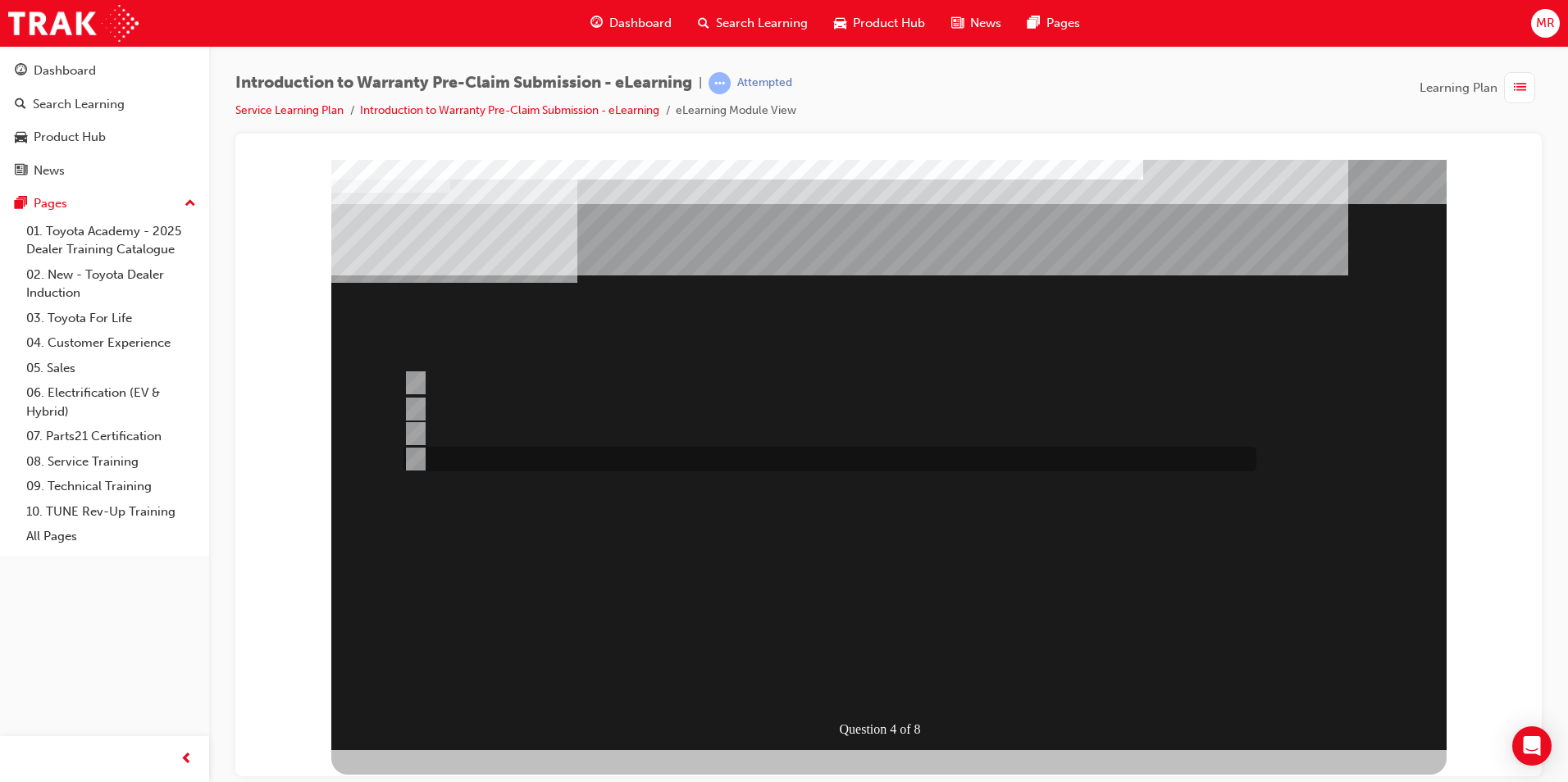
click at [602, 460] on div at bounding box center [825, 459] width 853 height 25
radio input "true"
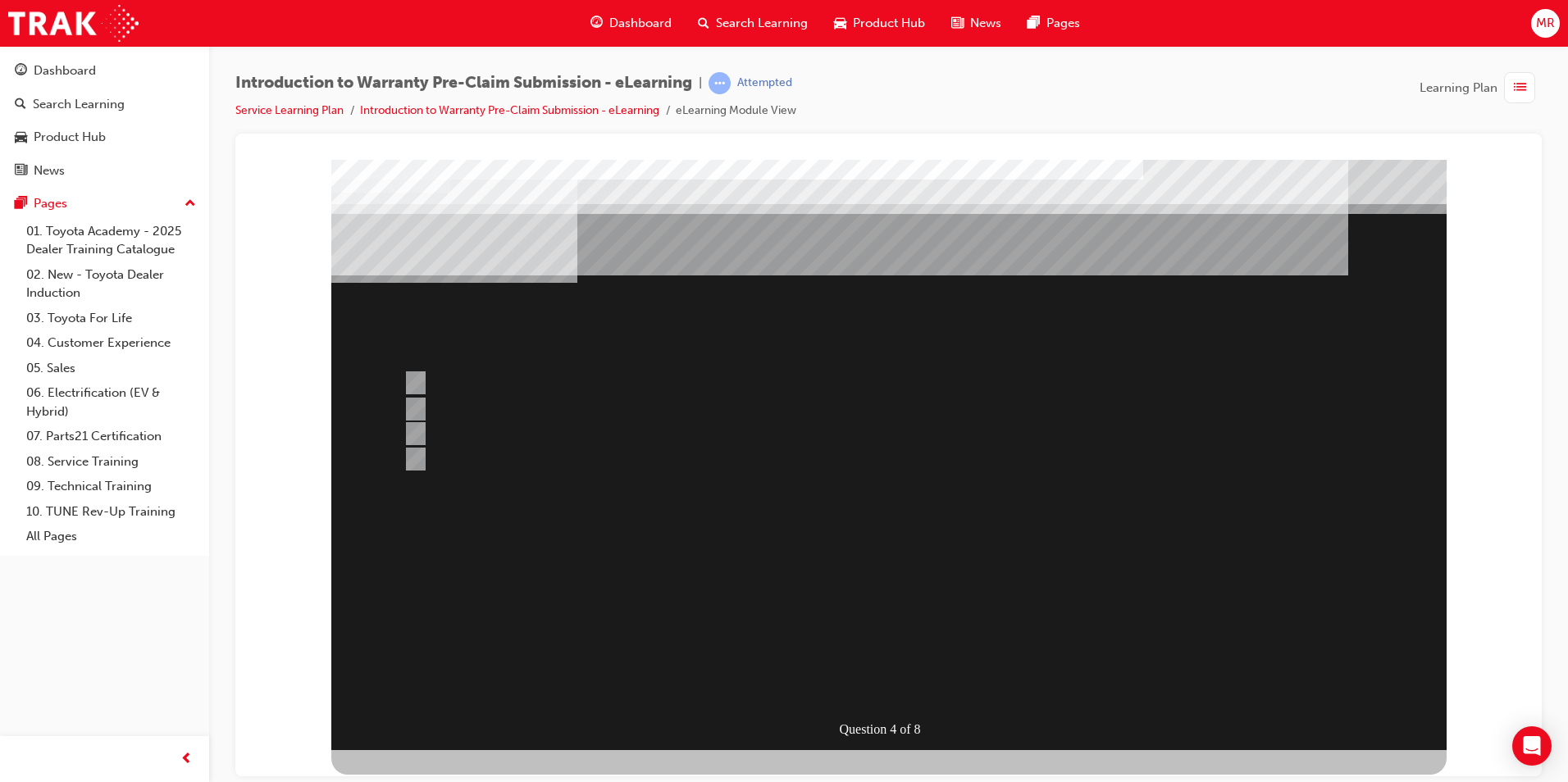
click at [572, 416] on div at bounding box center [889, 454] width 1115 height 590
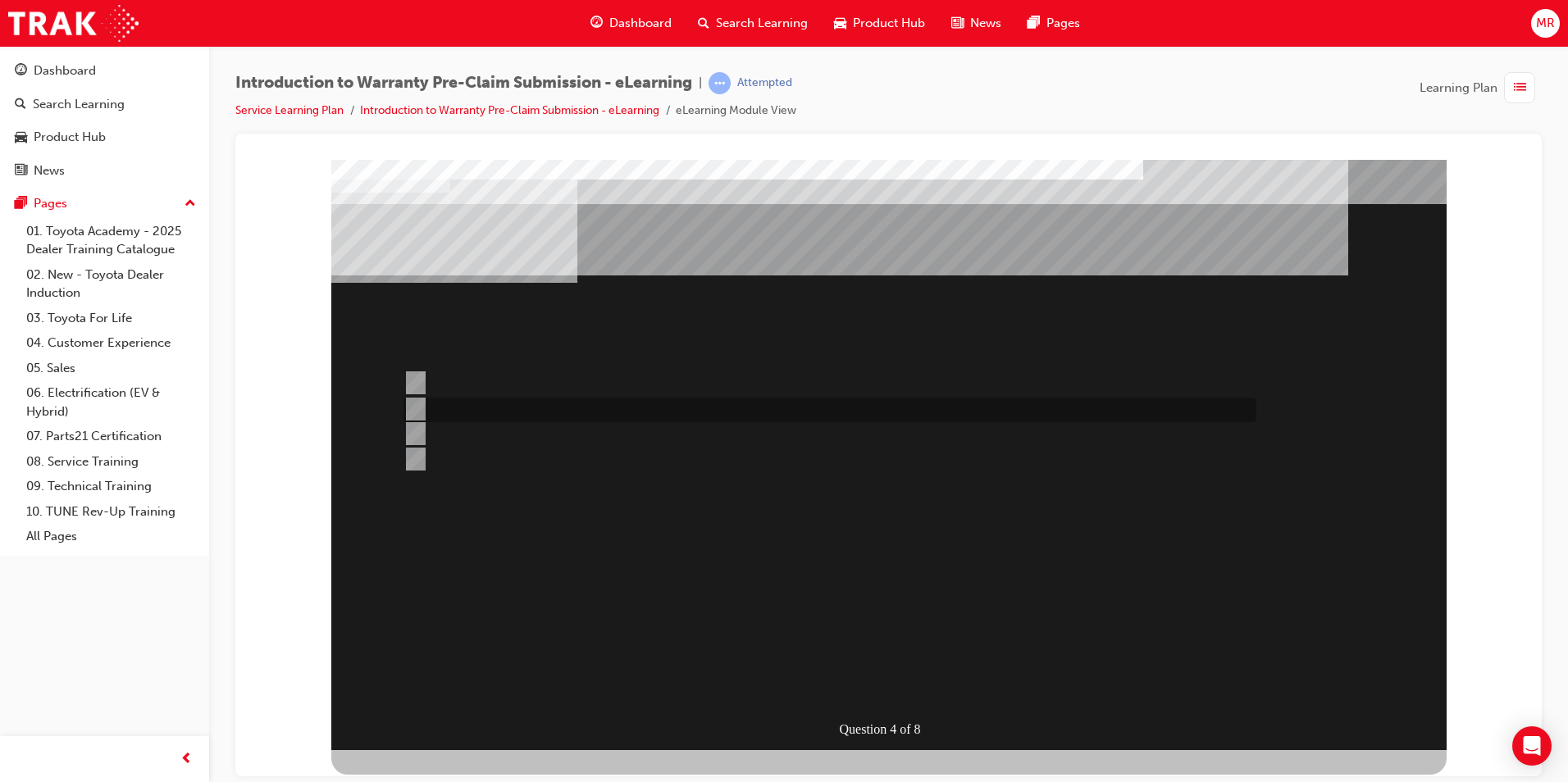
click at [559, 411] on div at bounding box center [825, 409] width 853 height 25
radio input "true"
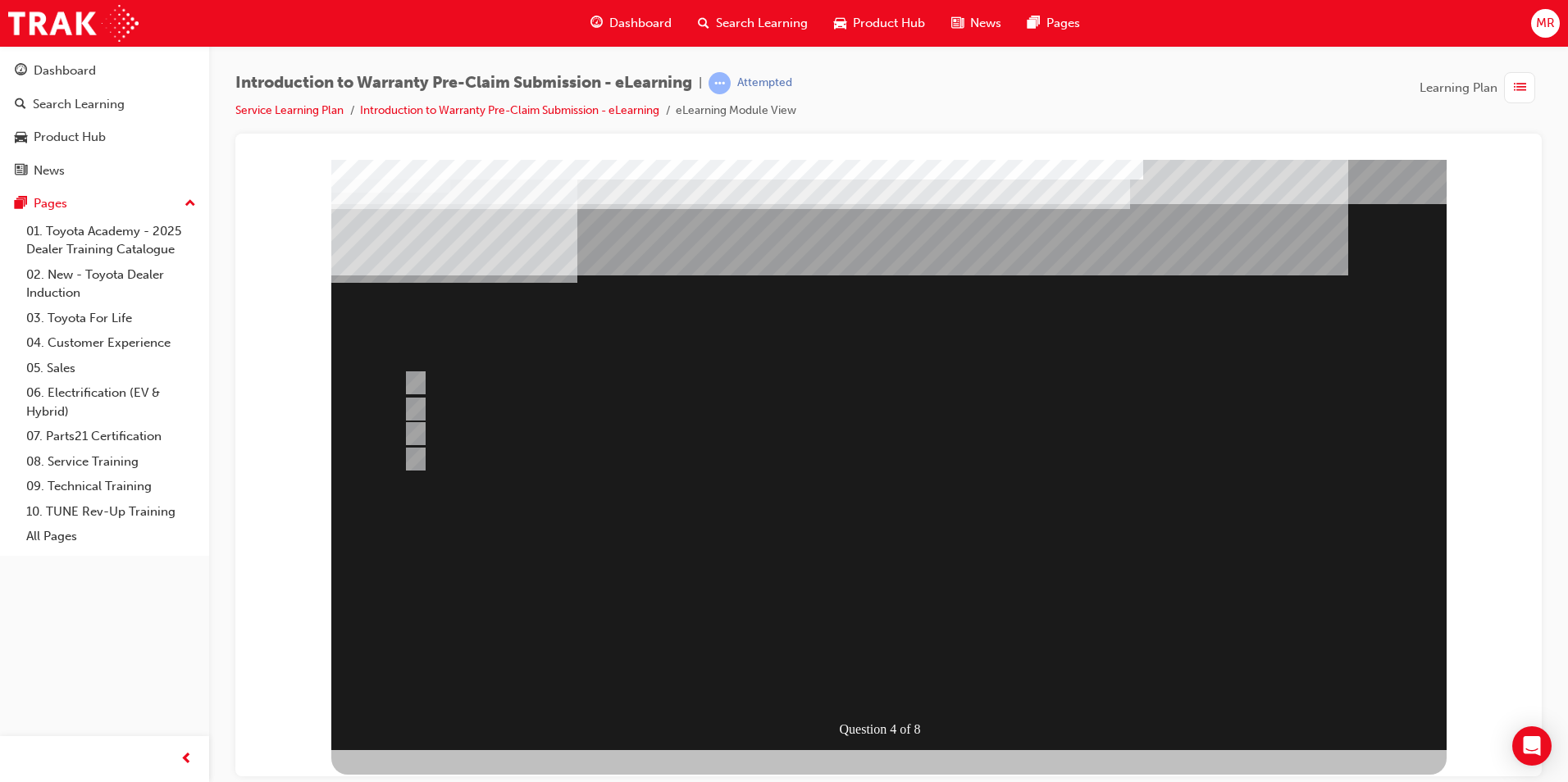
click at [580, 381] on div at bounding box center [889, 454] width 1115 height 590
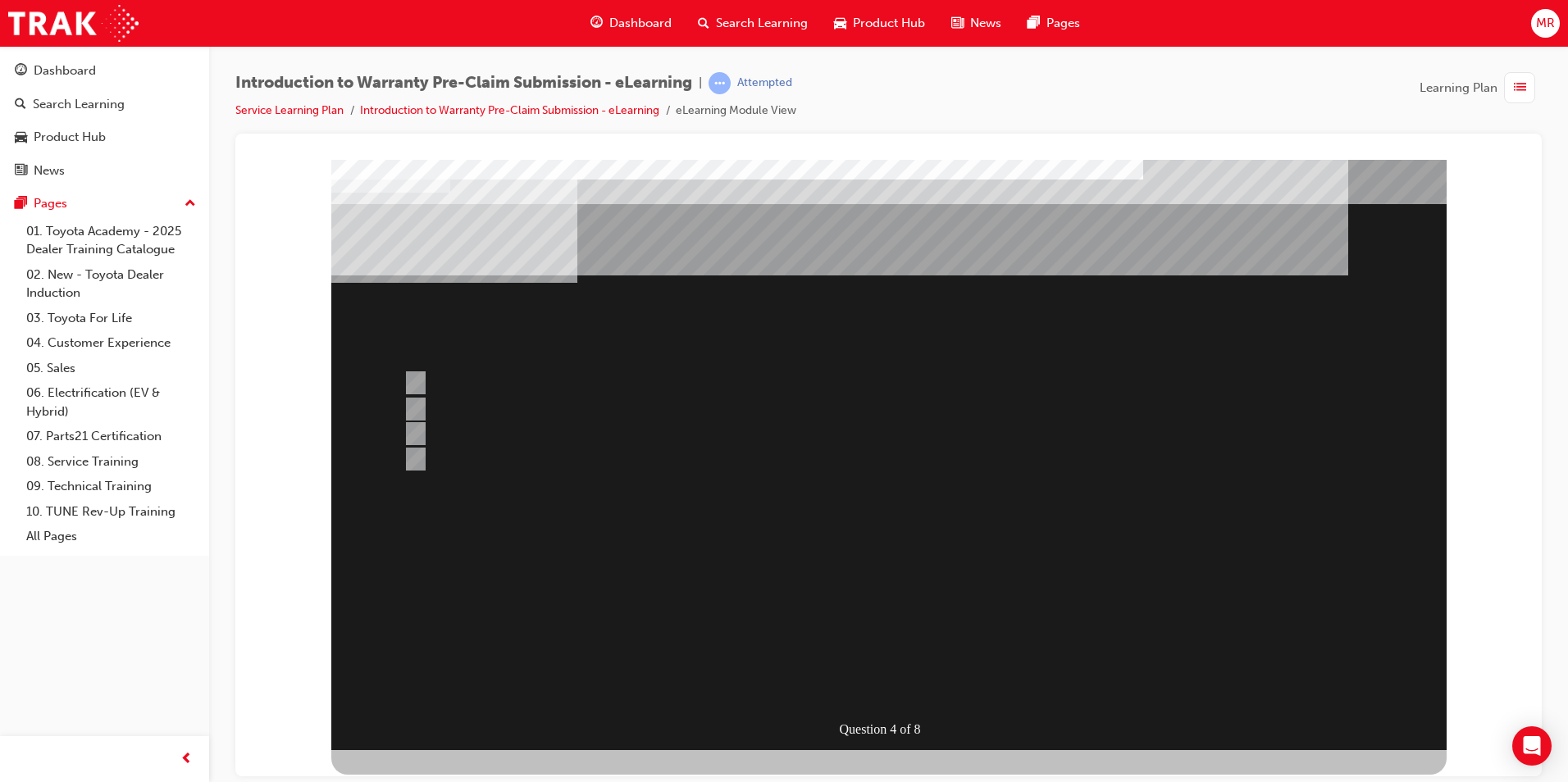
click at [522, 385] on div at bounding box center [825, 383] width 853 height 25
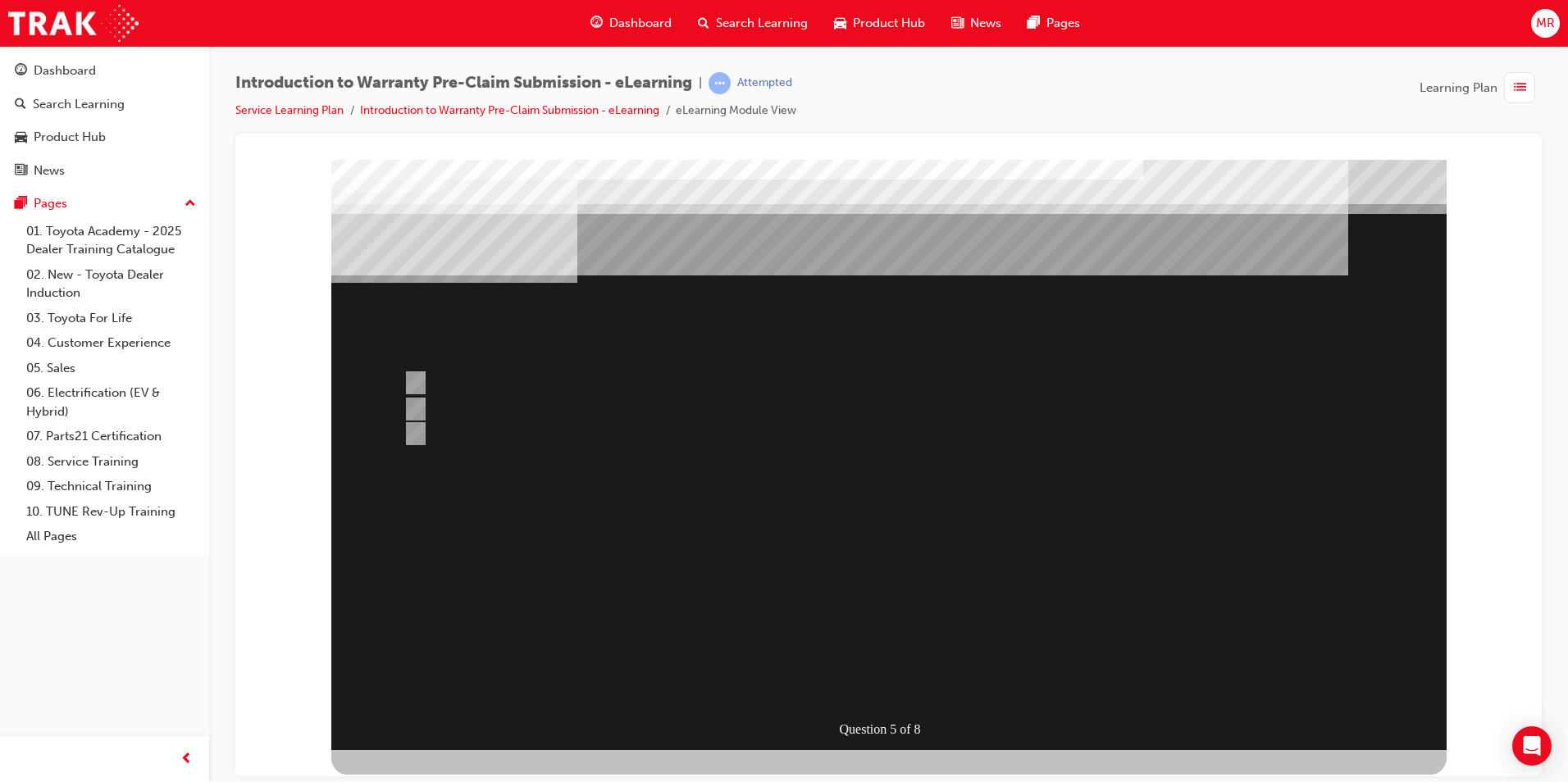
click at [551, 412] on div at bounding box center [889, 454] width 1115 height 590
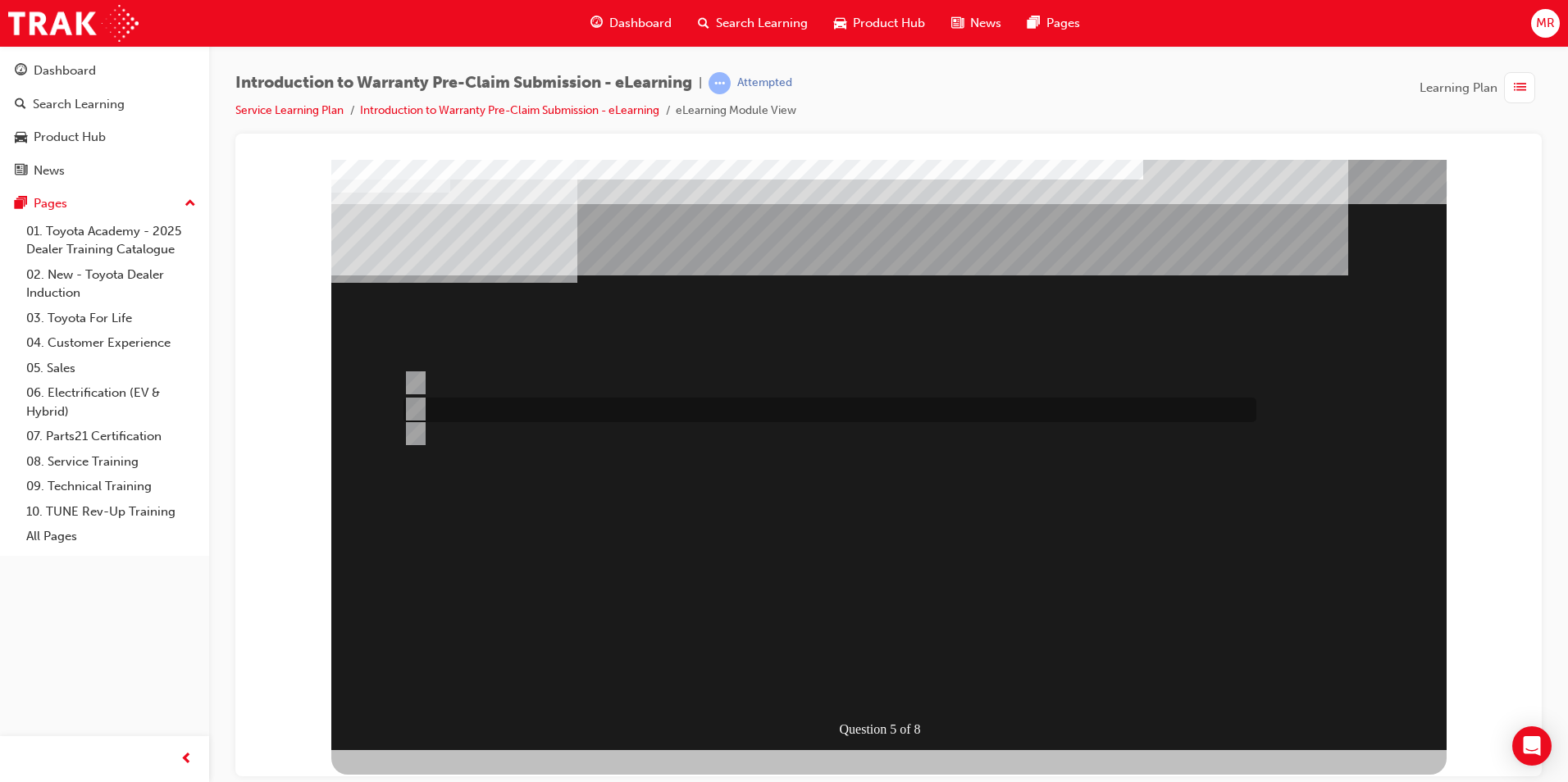
click at [551, 412] on div at bounding box center [825, 409] width 853 height 25
radio input "false"
radio input "true"
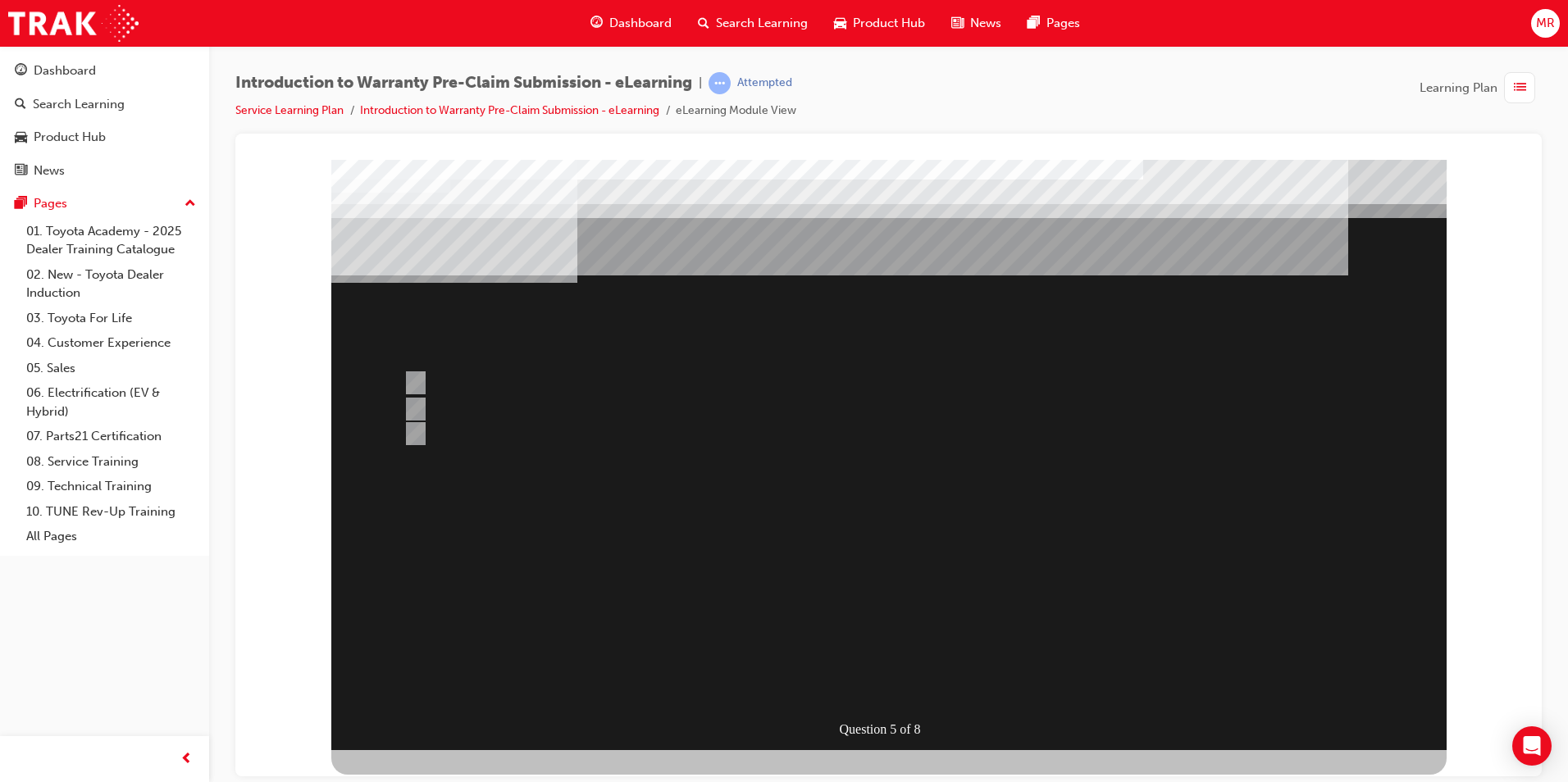
click at [917, 682] on div at bounding box center [889, 454] width 1115 height 590
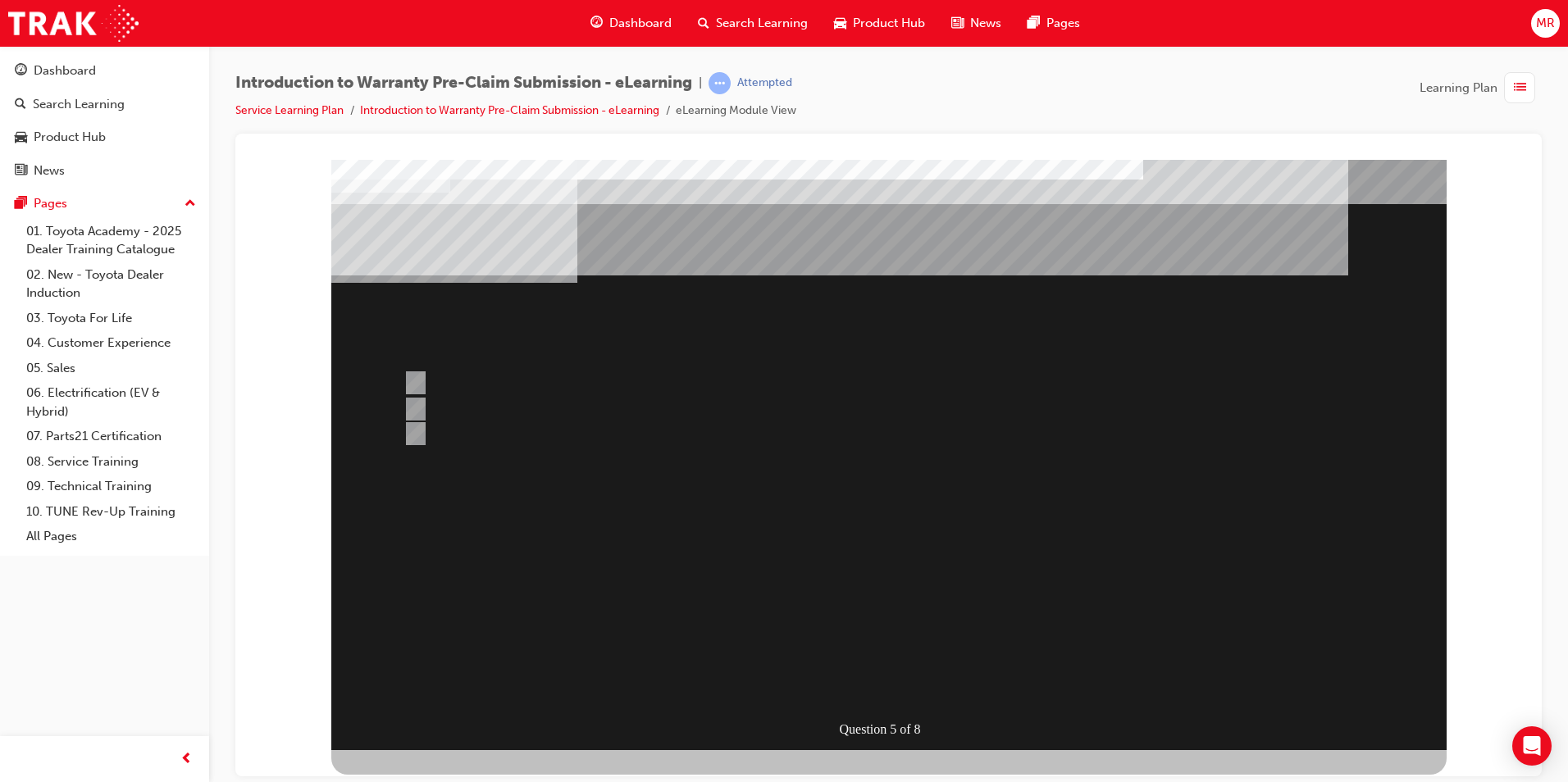
click at [579, 386] on div at bounding box center [825, 383] width 853 height 25
radio input "true"
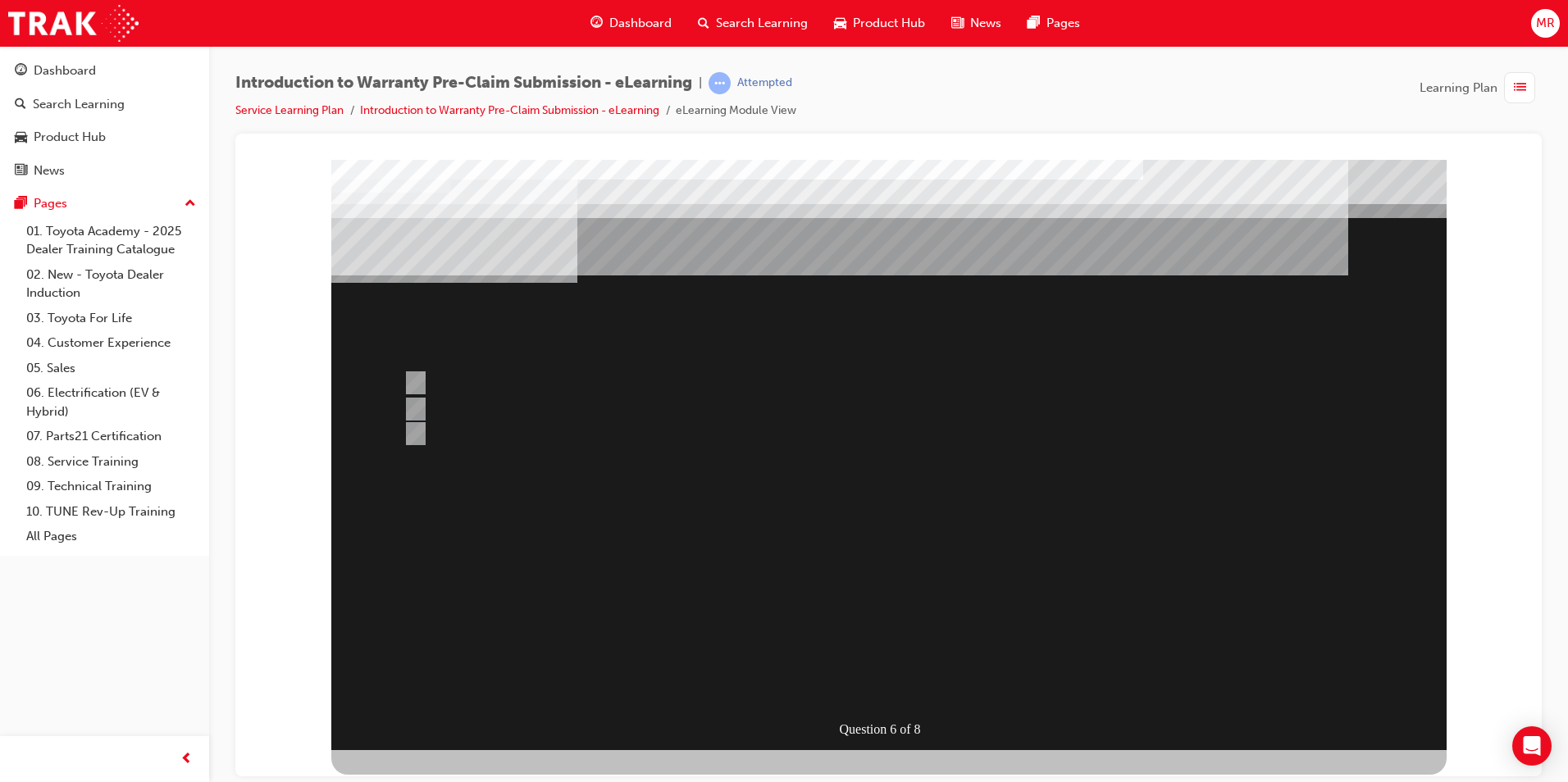
click at [883, 694] on div at bounding box center [889, 454] width 1115 height 590
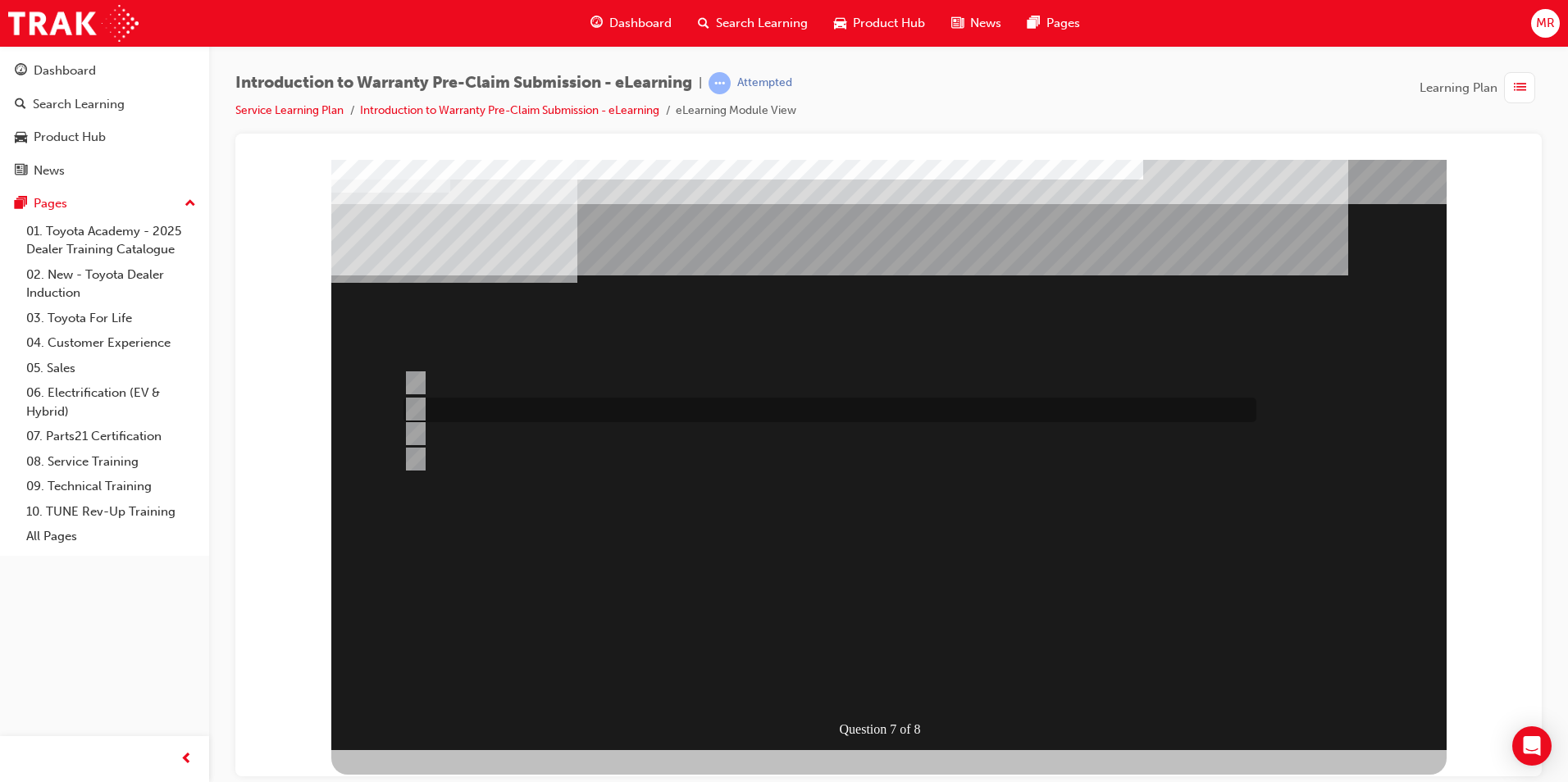
click at [625, 410] on div at bounding box center [825, 409] width 853 height 25
radio input "true"
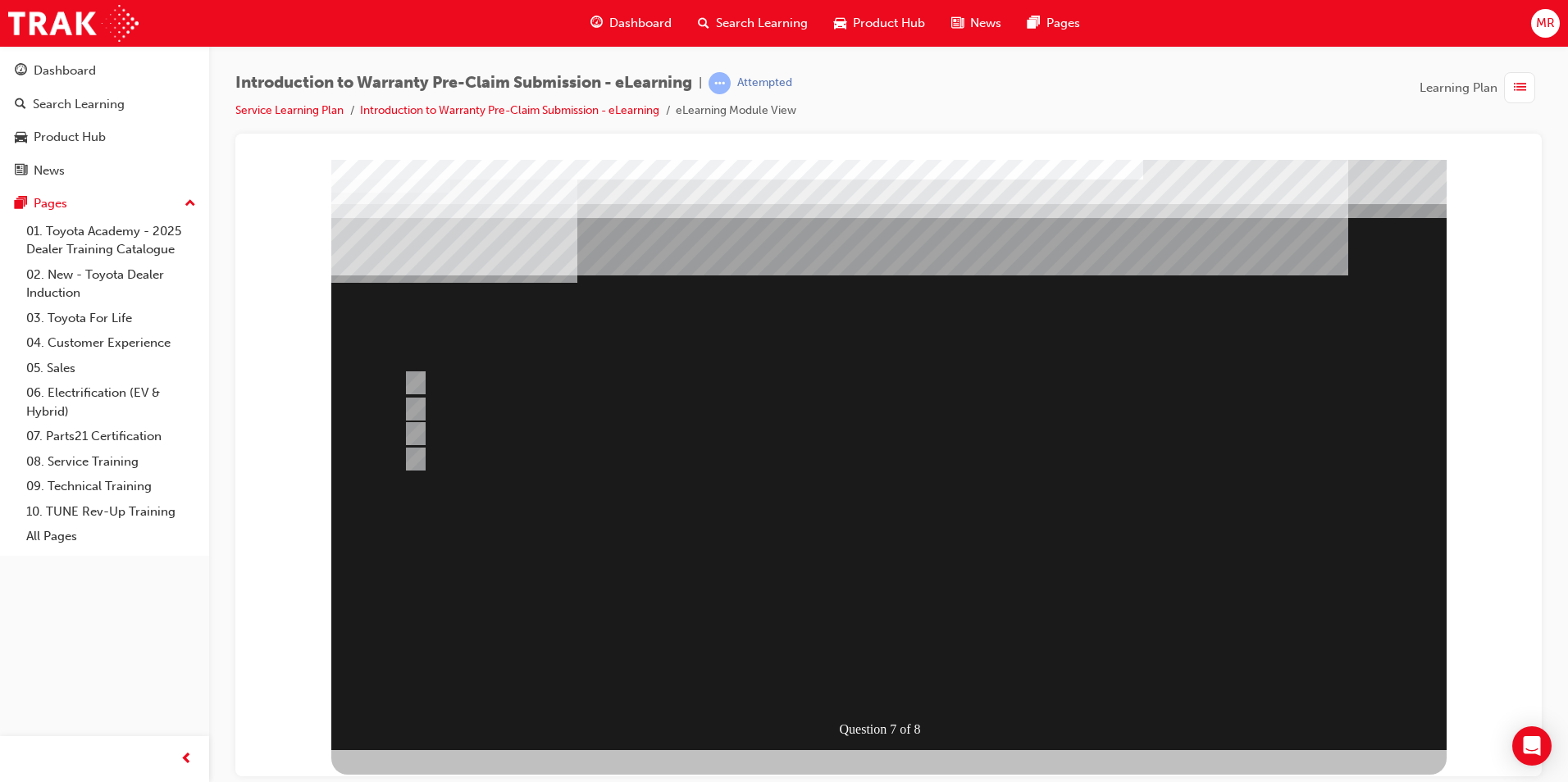
click at [880, 687] on div at bounding box center [889, 454] width 1115 height 590
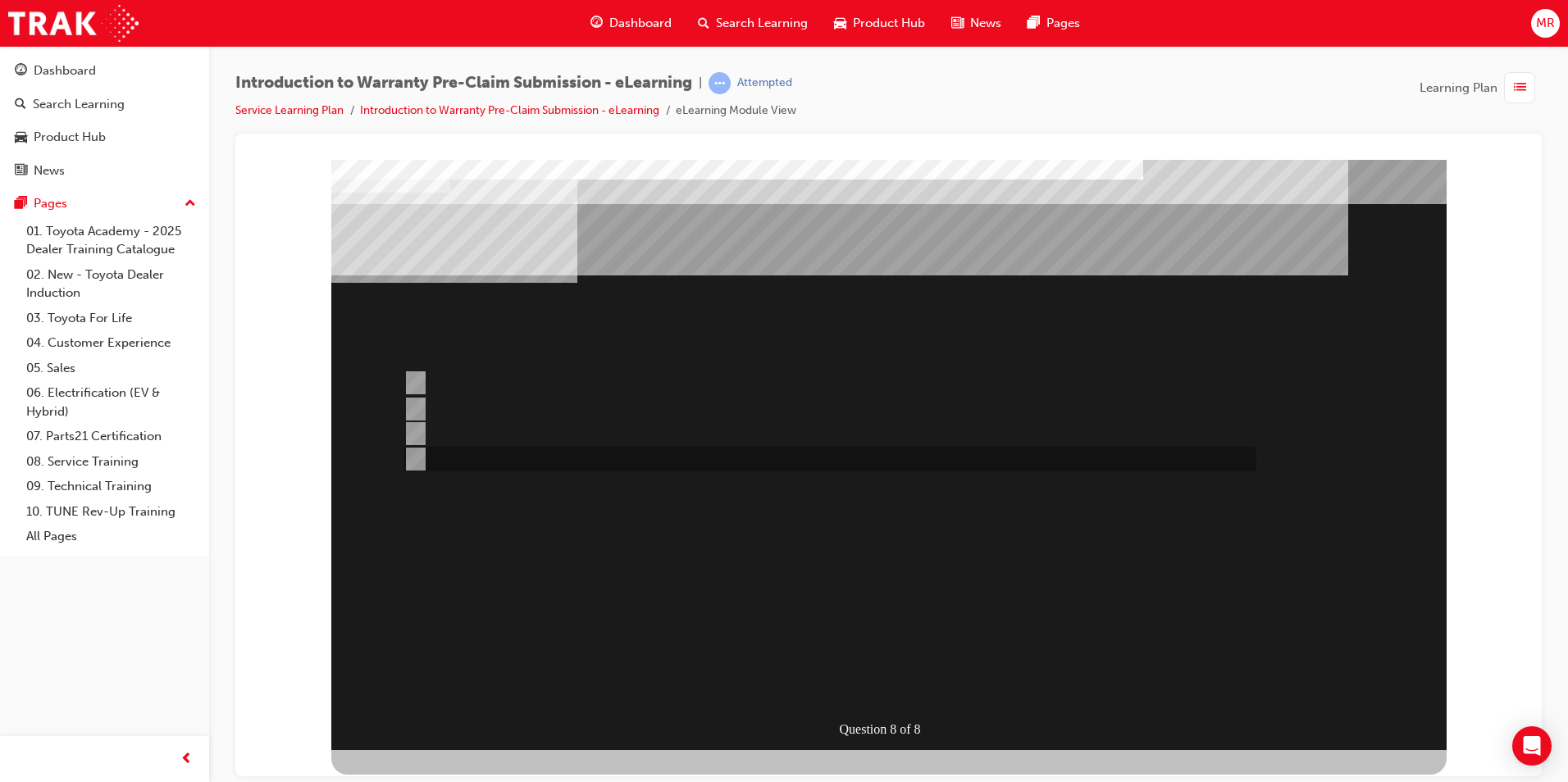
click at [411, 460] on input "Claim Enquires." at bounding box center [412, 459] width 18 height 18
radio input "true"
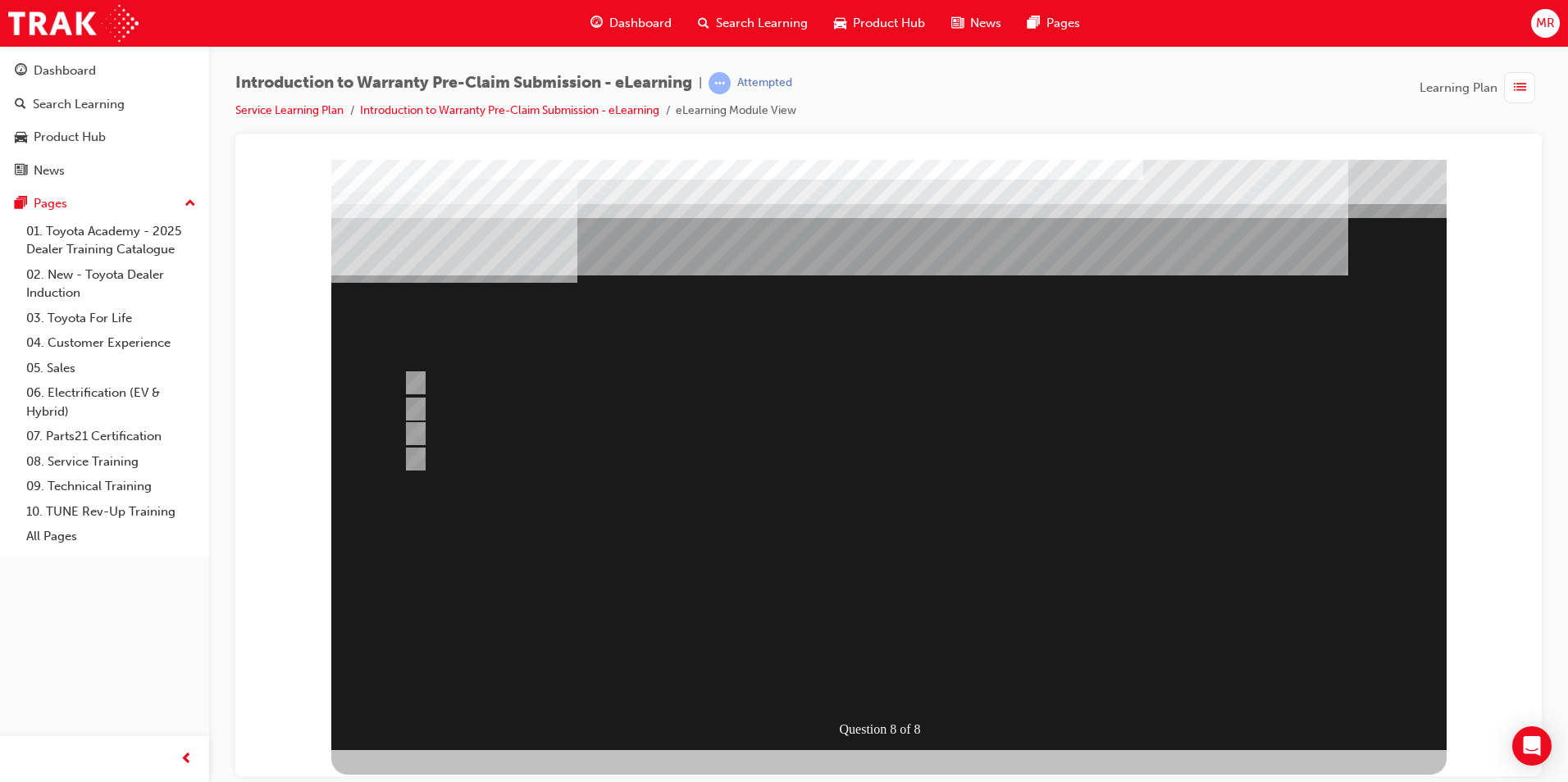
click at [902, 691] on div at bounding box center [889, 454] width 1115 height 590
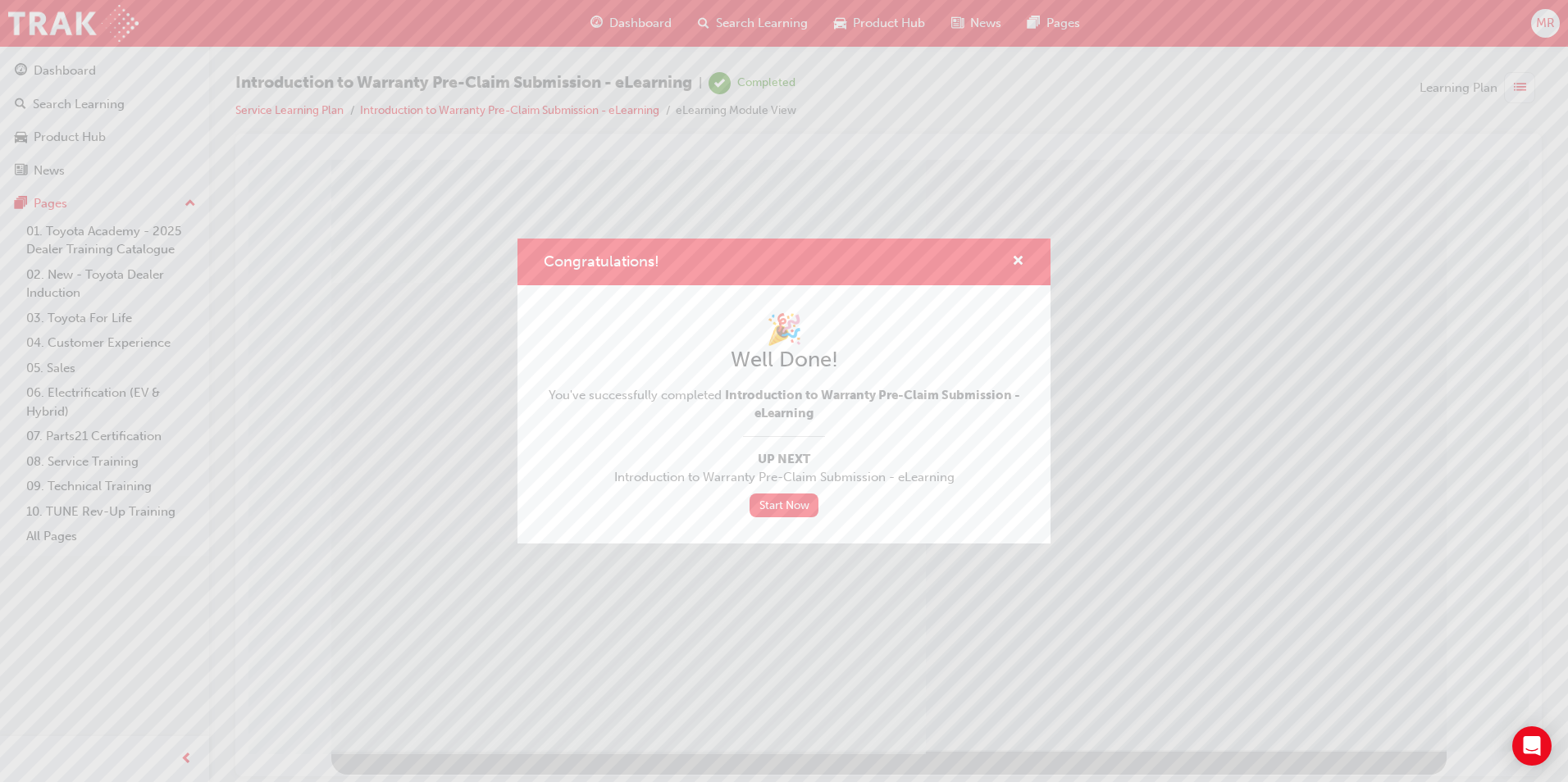
drag, startPoint x: 1101, startPoint y: 525, endPoint x: 1350, endPoint y: 705, distance: 307.2
click at [1350, 705] on div "Congratulations! 🎉 Well Done! You've successfully completed Introduction to War…" at bounding box center [784, 391] width 1568 height 782
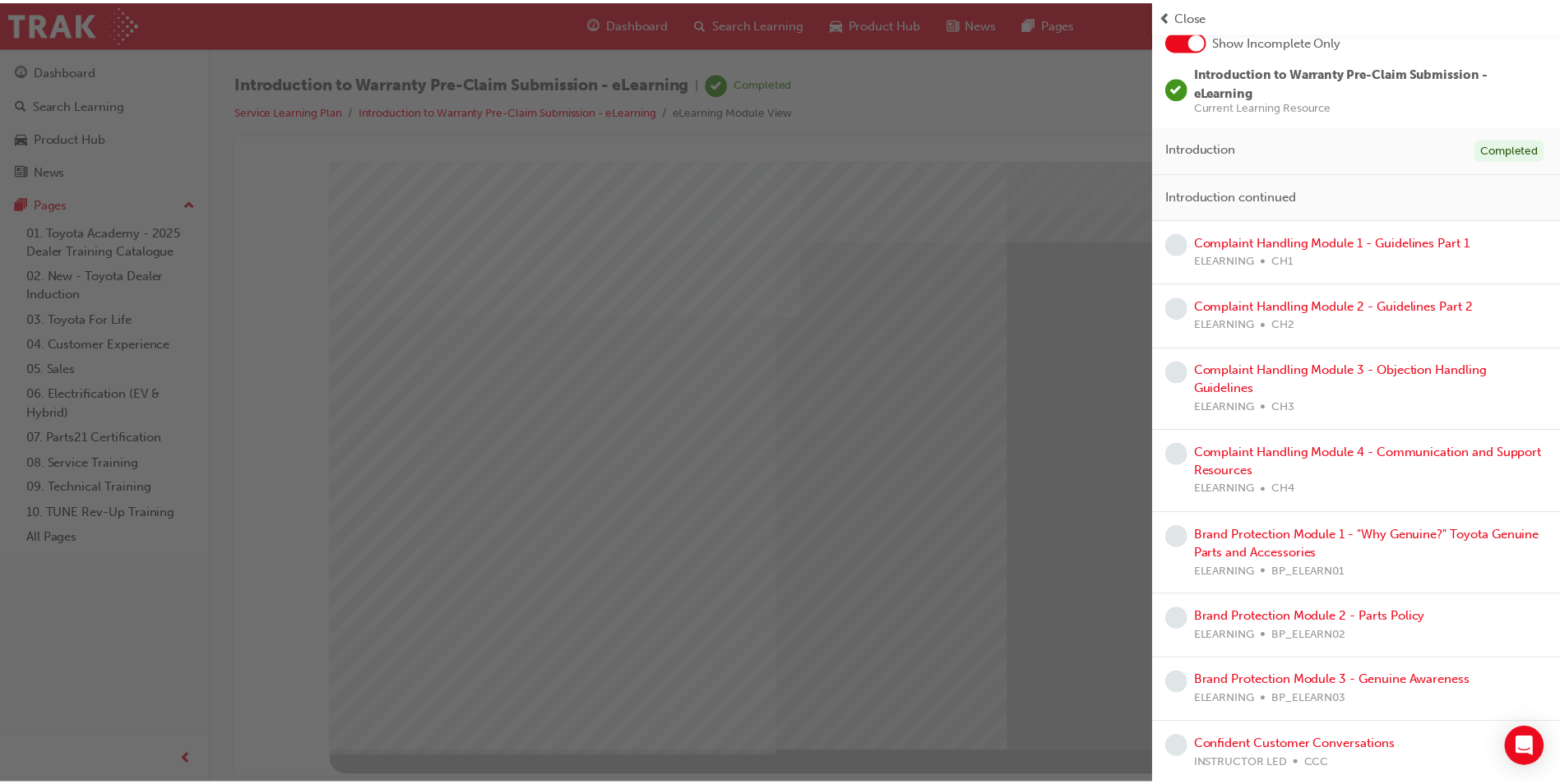
scroll to position [105, 0]
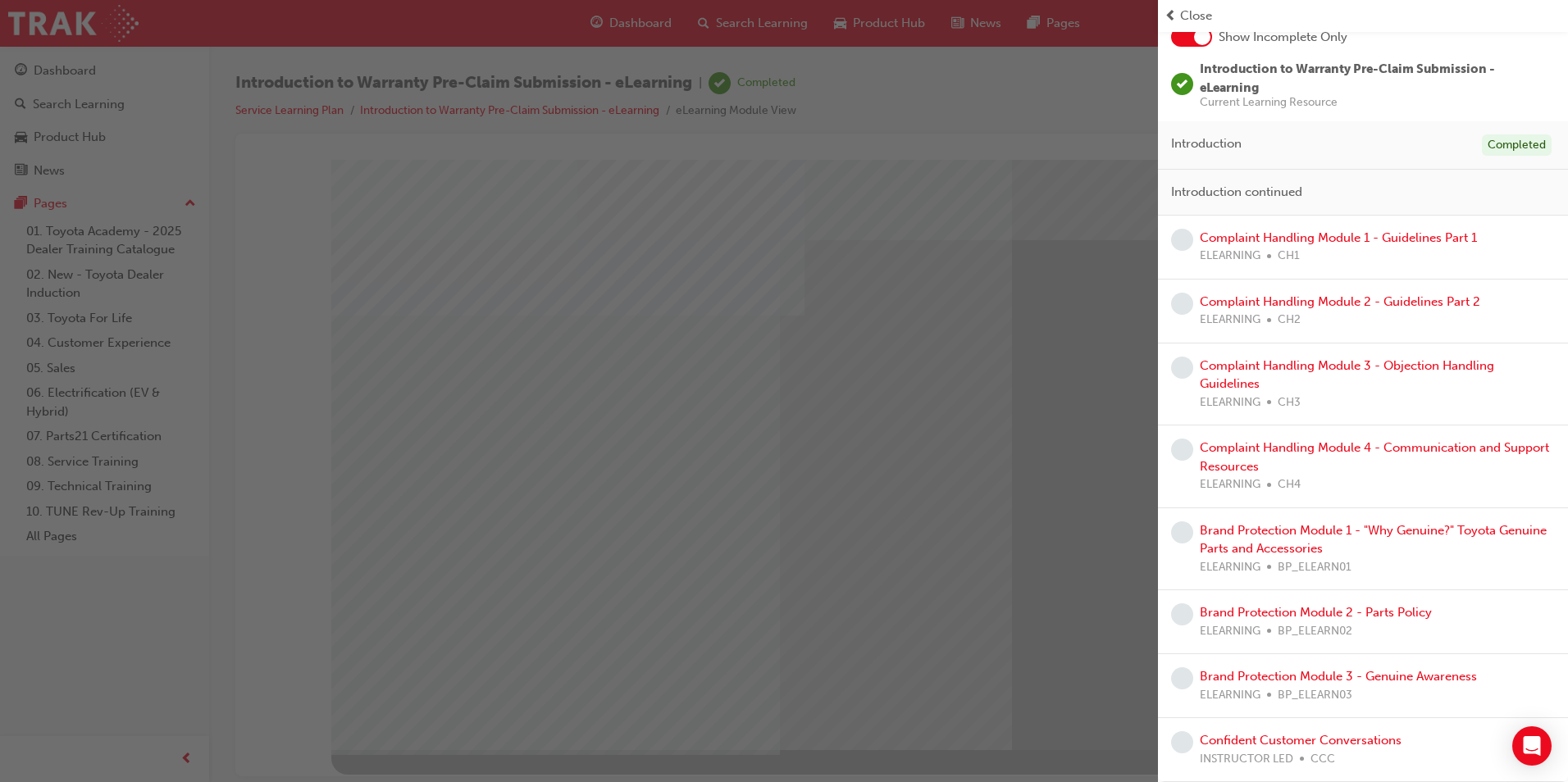
click at [840, 445] on div "button" at bounding box center [579, 391] width 1158 height 782
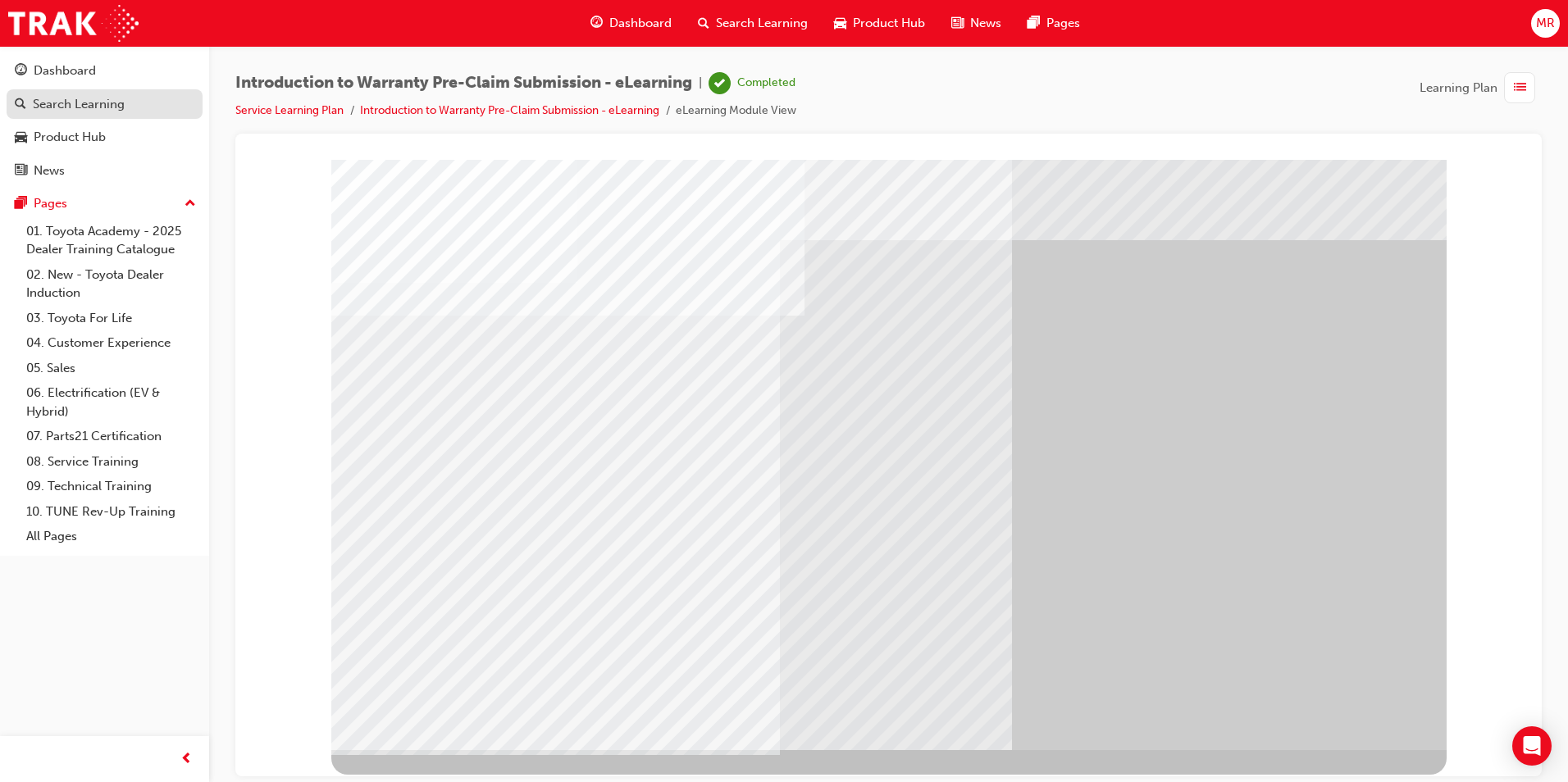
click at [114, 109] on div "Search Learning" at bounding box center [78, 105] width 92 height 19
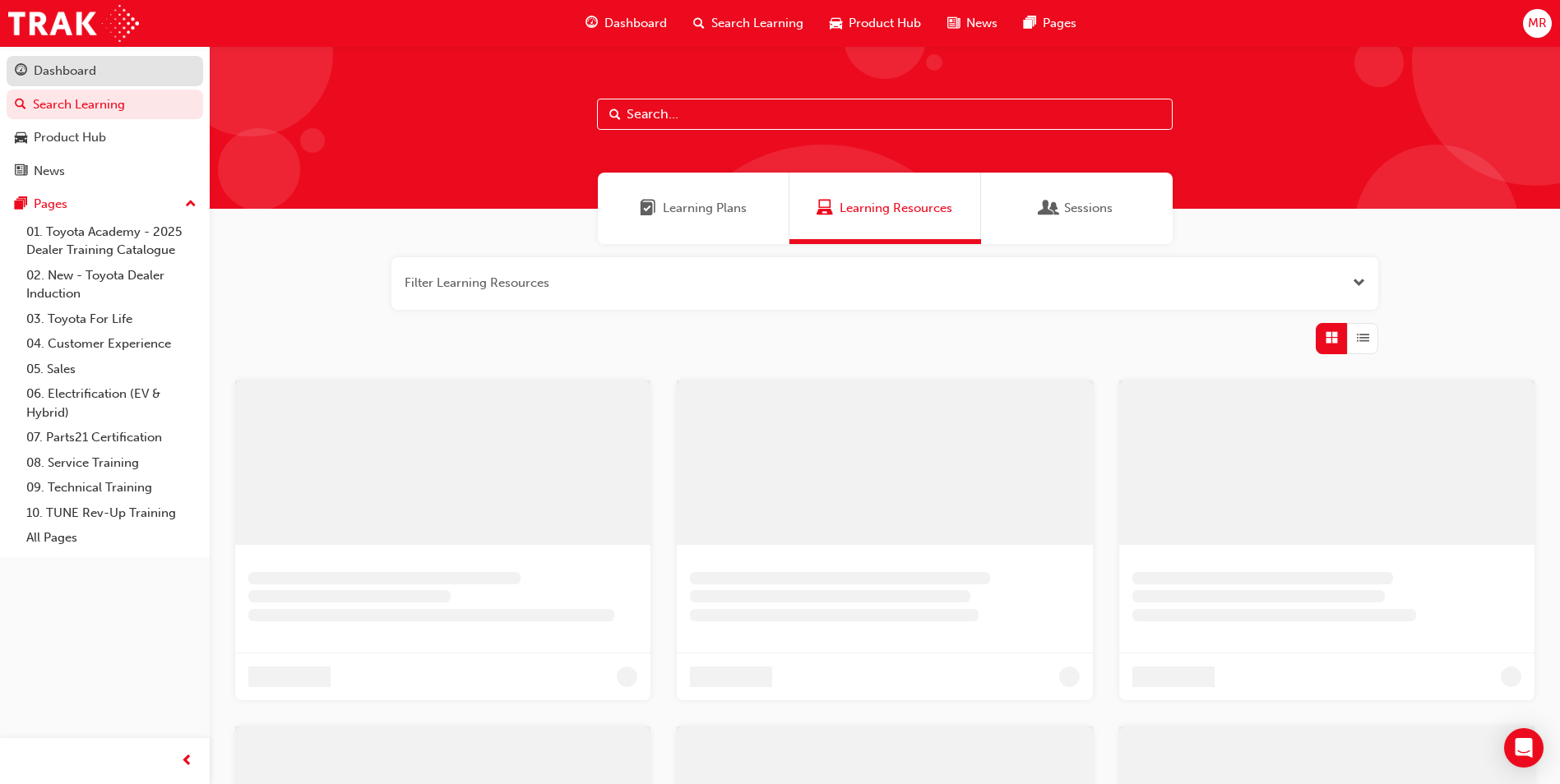
click at [106, 78] on div "Dashboard" at bounding box center [104, 72] width 180 height 21
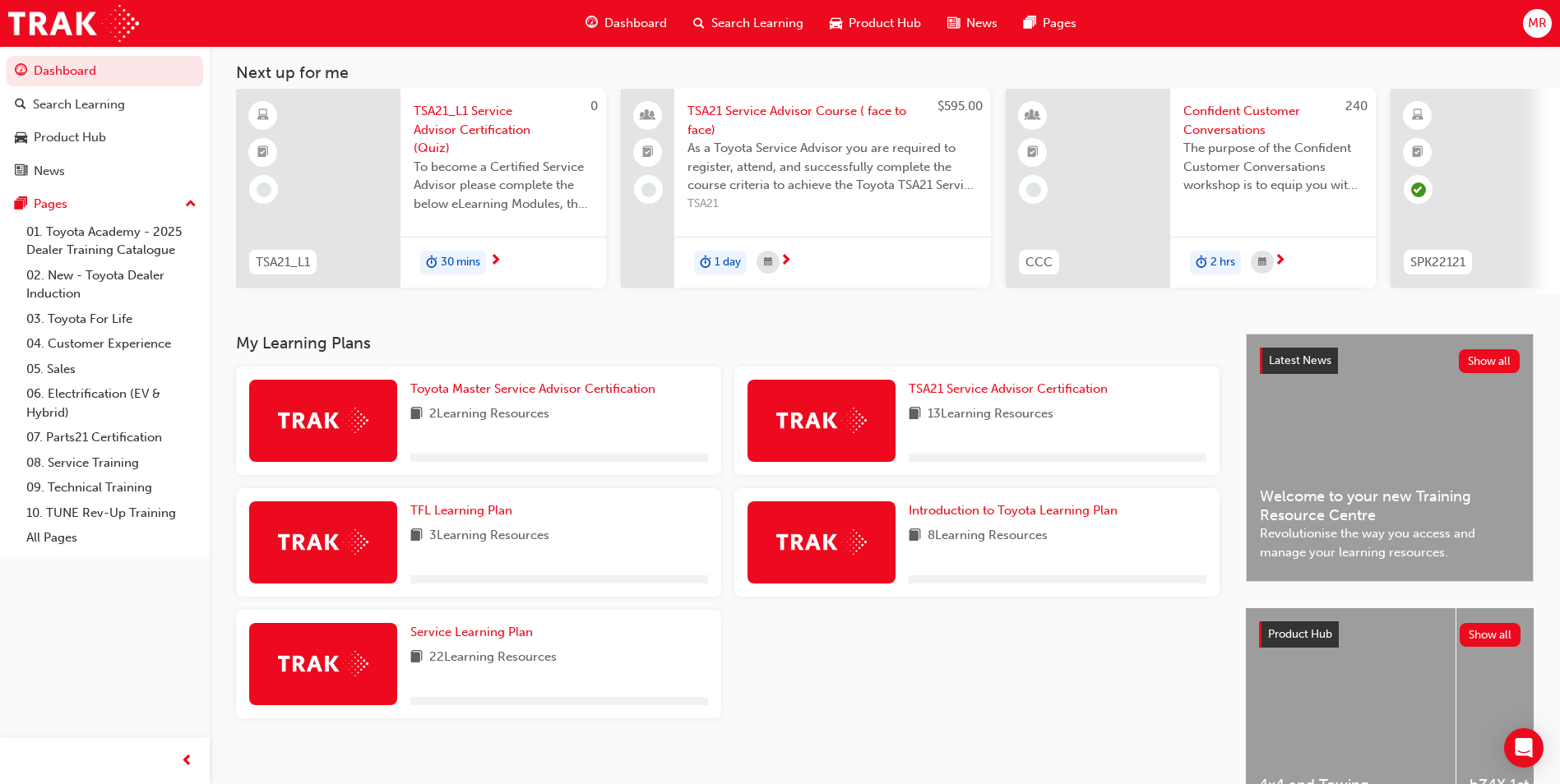
scroll to position [198, 0]
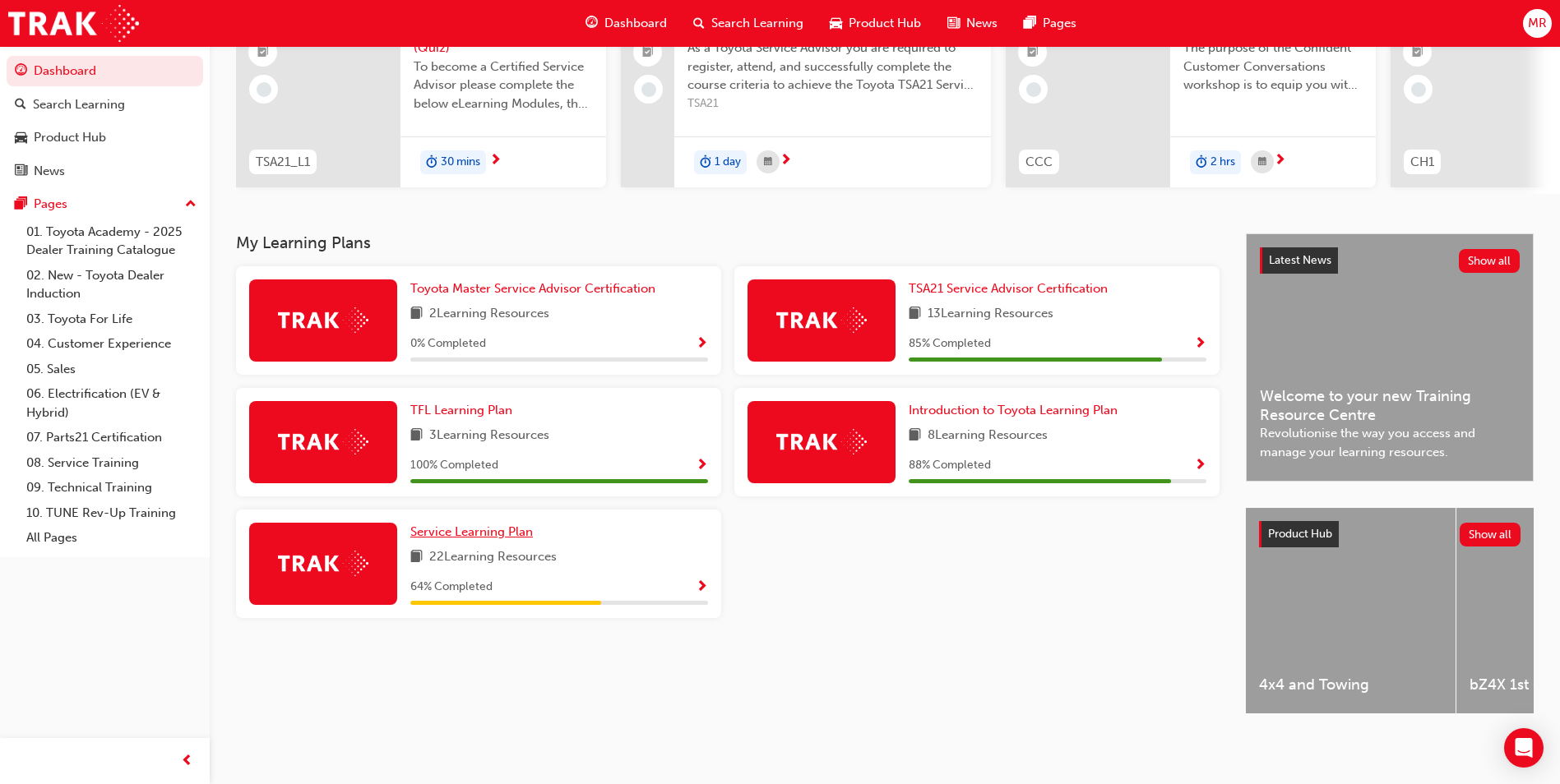
click at [469, 526] on span "Service Learning Plan" at bounding box center [472, 531] width 123 height 15
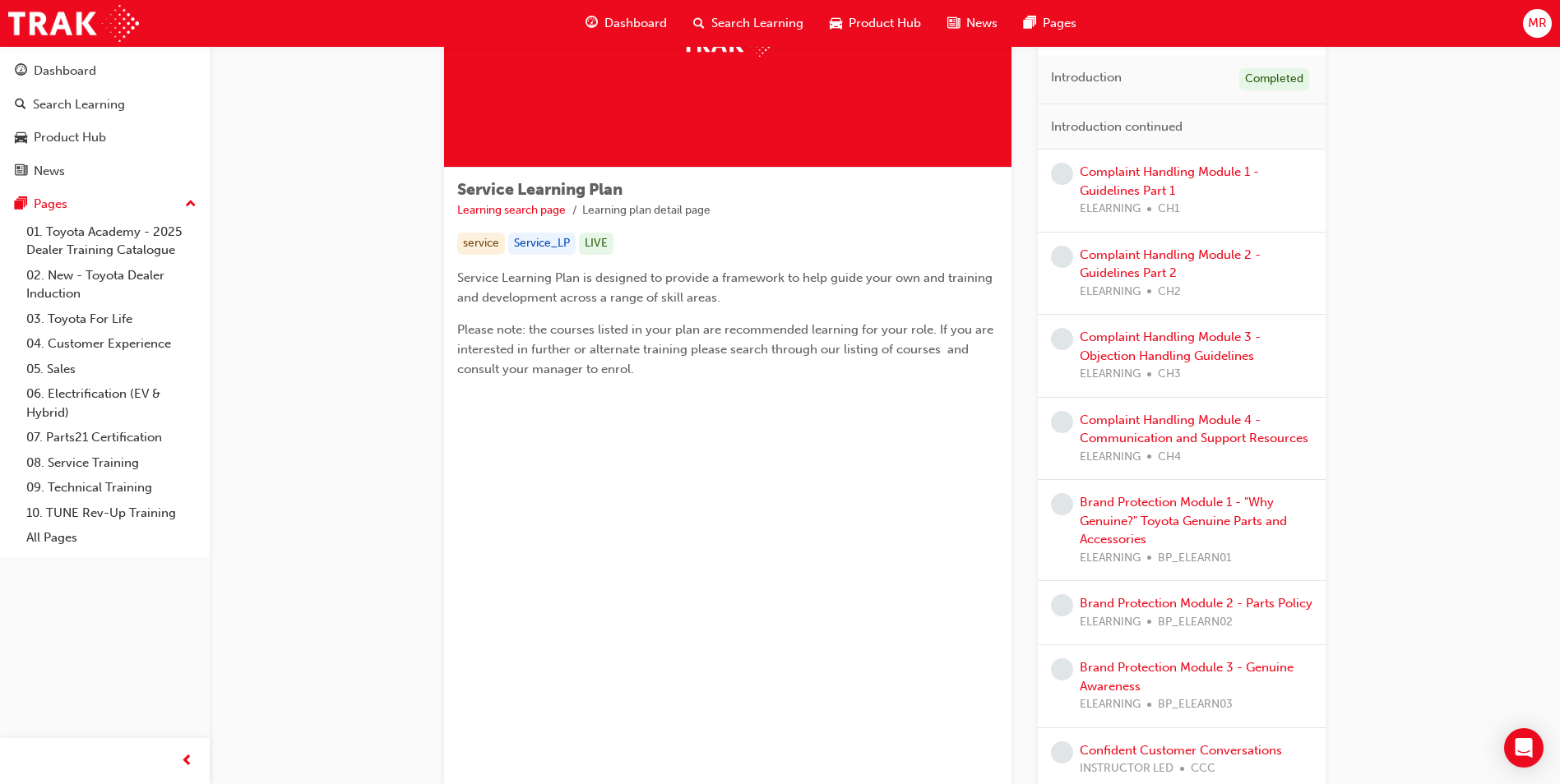
scroll to position [247, 0]
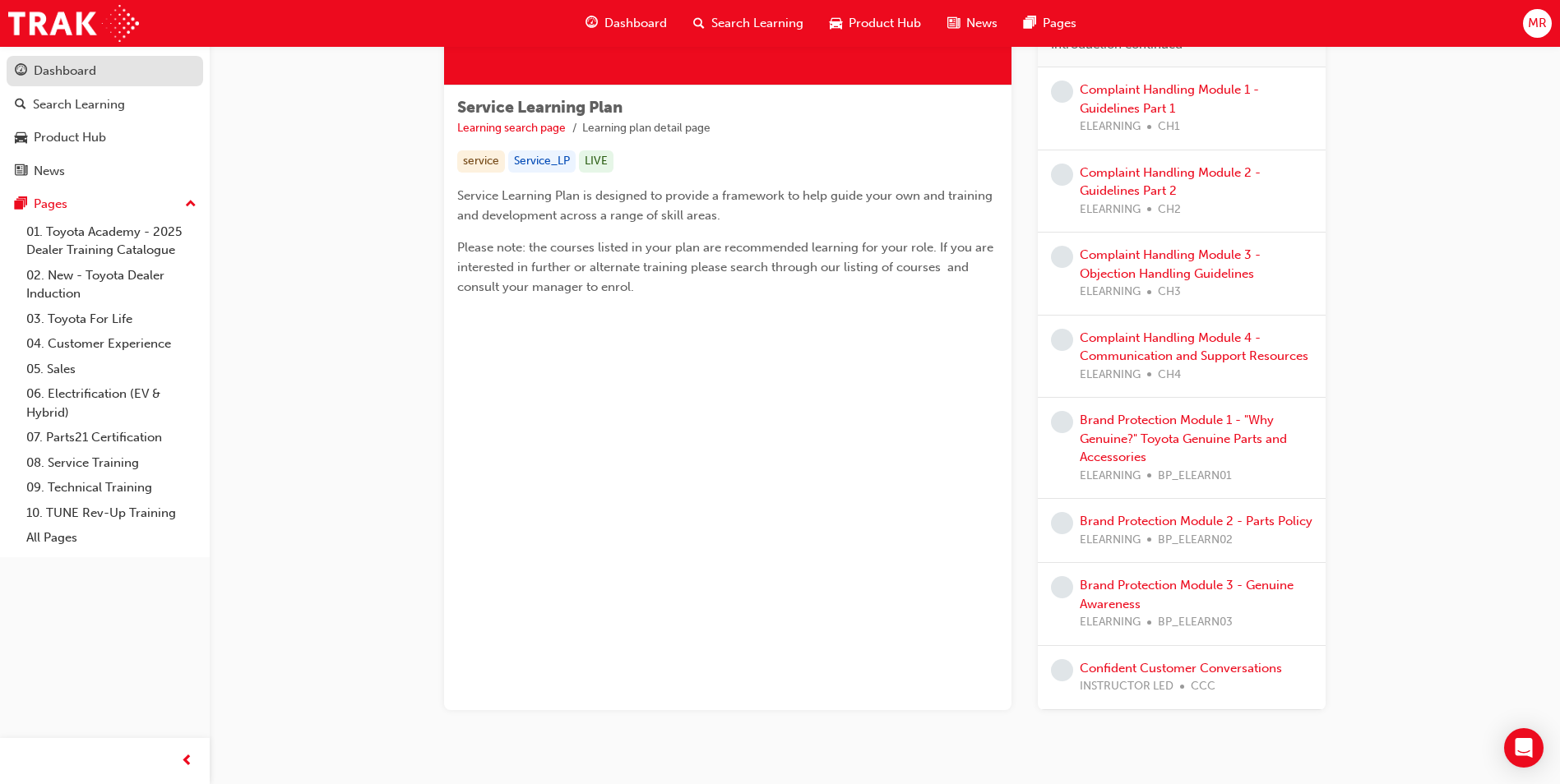
click at [75, 75] on div "Dashboard" at bounding box center [65, 71] width 62 height 19
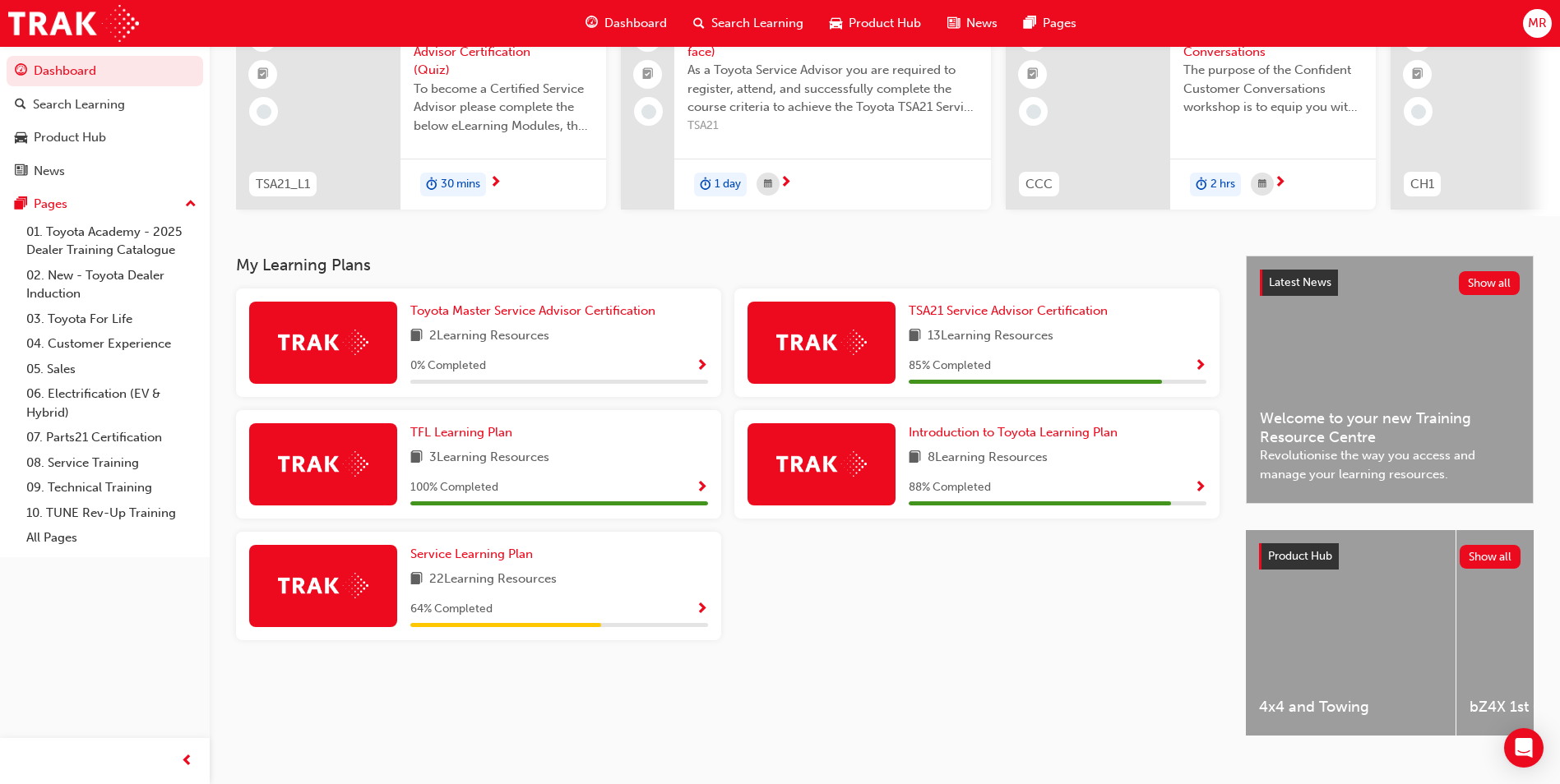
scroll to position [165, 0]
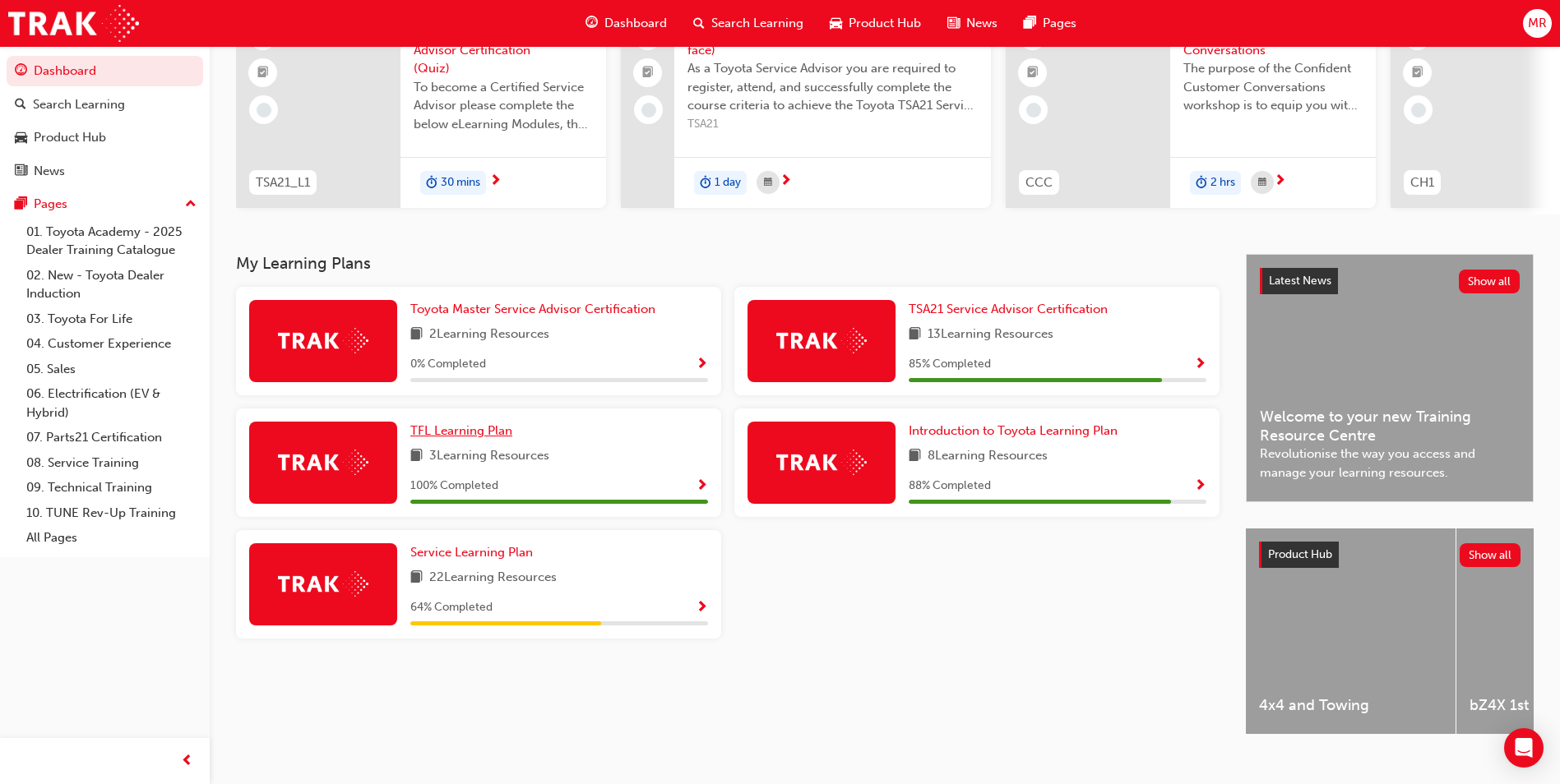
click at [486, 438] on span "TFL Learning Plan" at bounding box center [462, 430] width 102 height 15
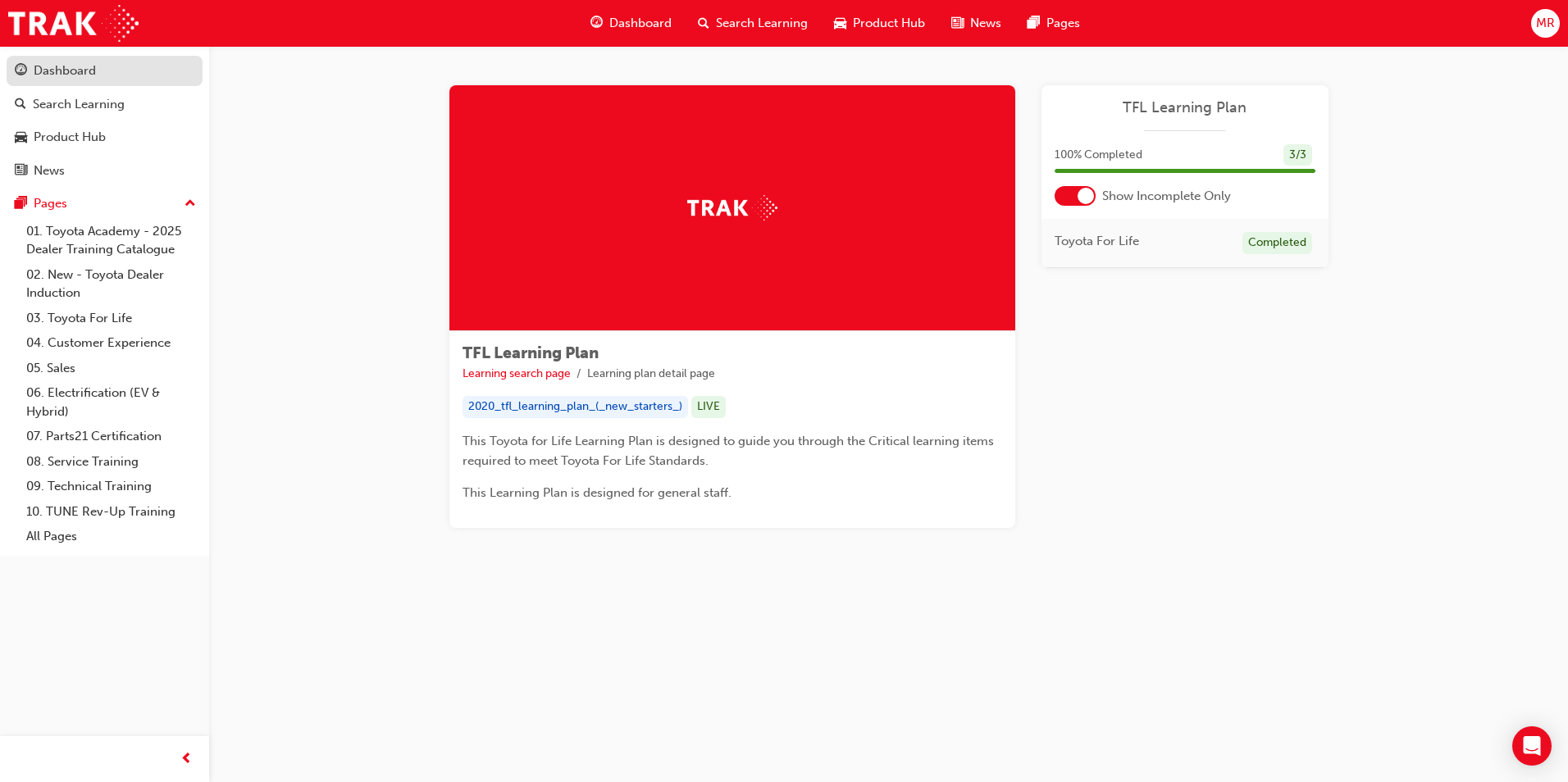
click at [117, 71] on div "Dashboard" at bounding box center [104, 71] width 180 height 21
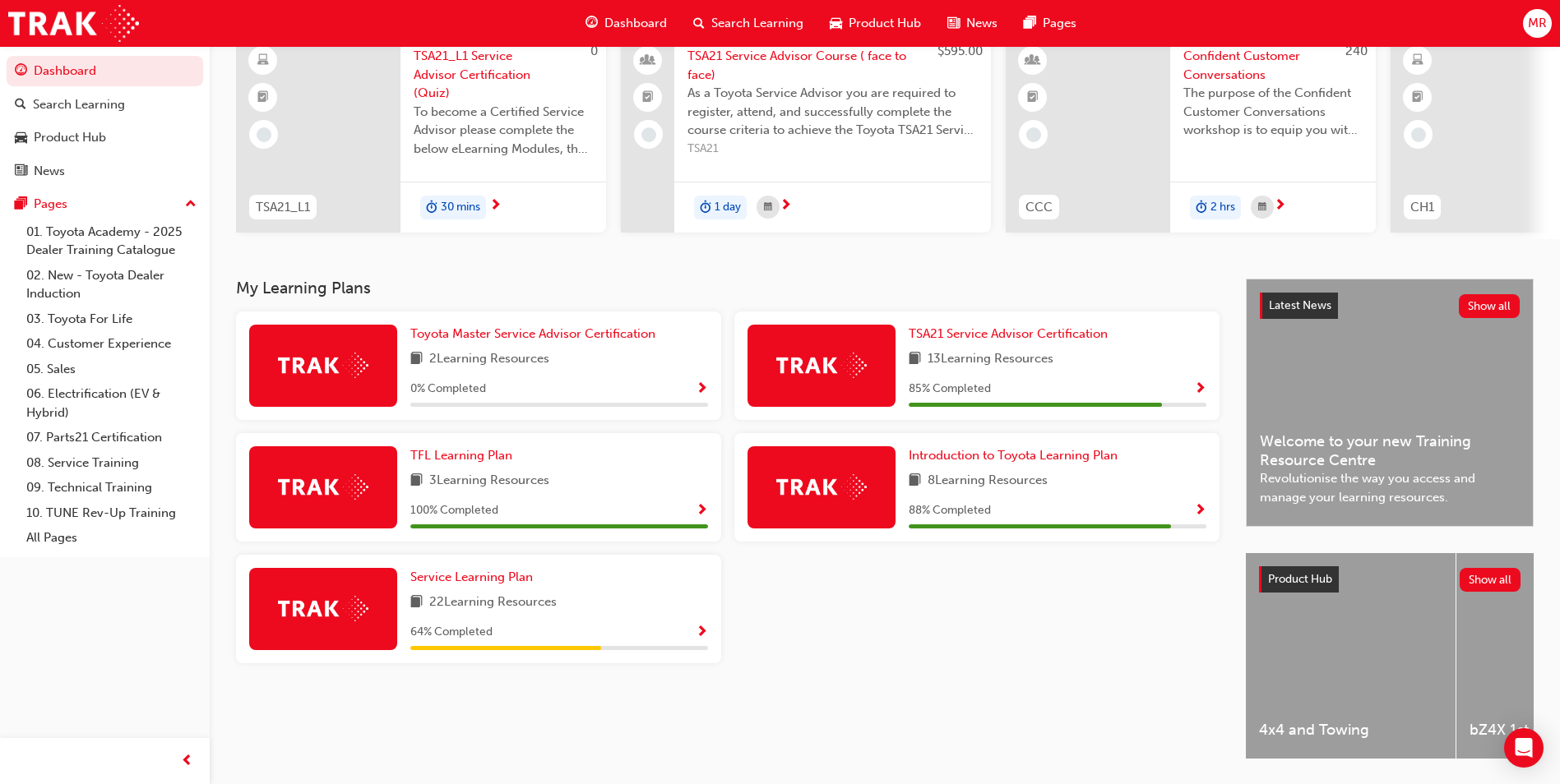
scroll to position [198, 0]
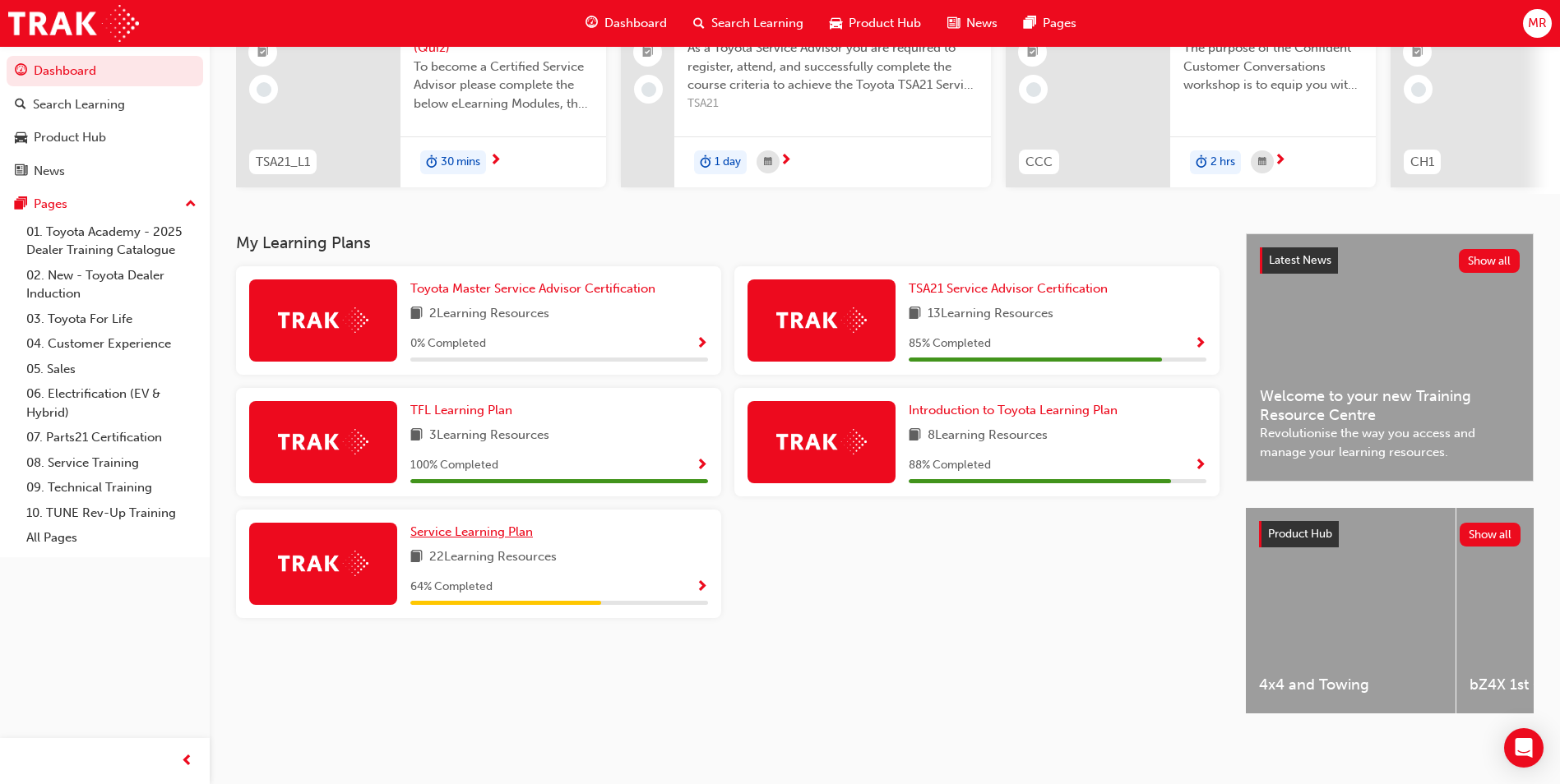
click at [496, 524] on span "Service Learning Plan" at bounding box center [472, 531] width 123 height 15
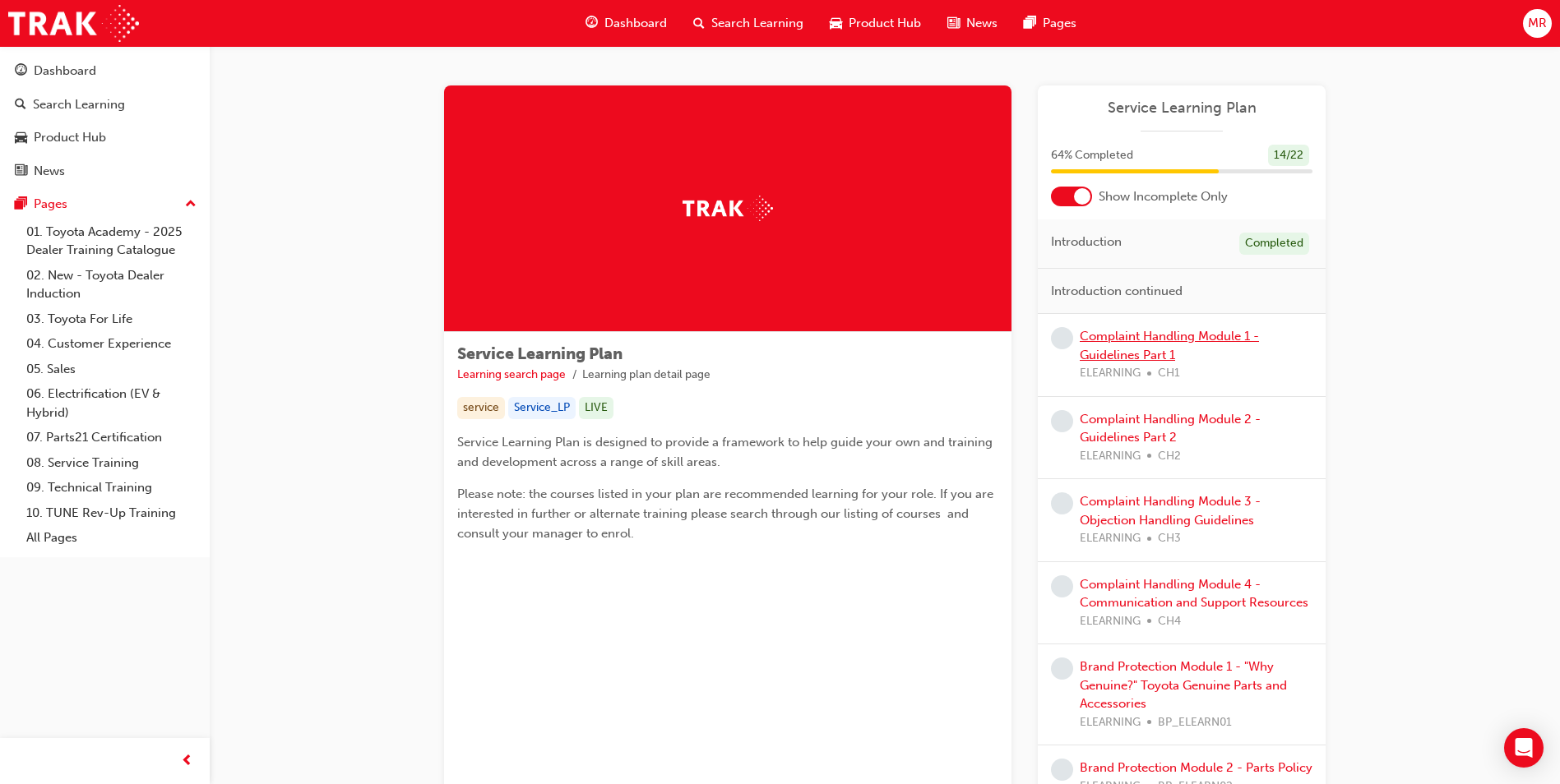
click at [1145, 340] on link "Complaint Handling Module 1 - Guidelines Part 1" at bounding box center [1169, 345] width 179 height 34
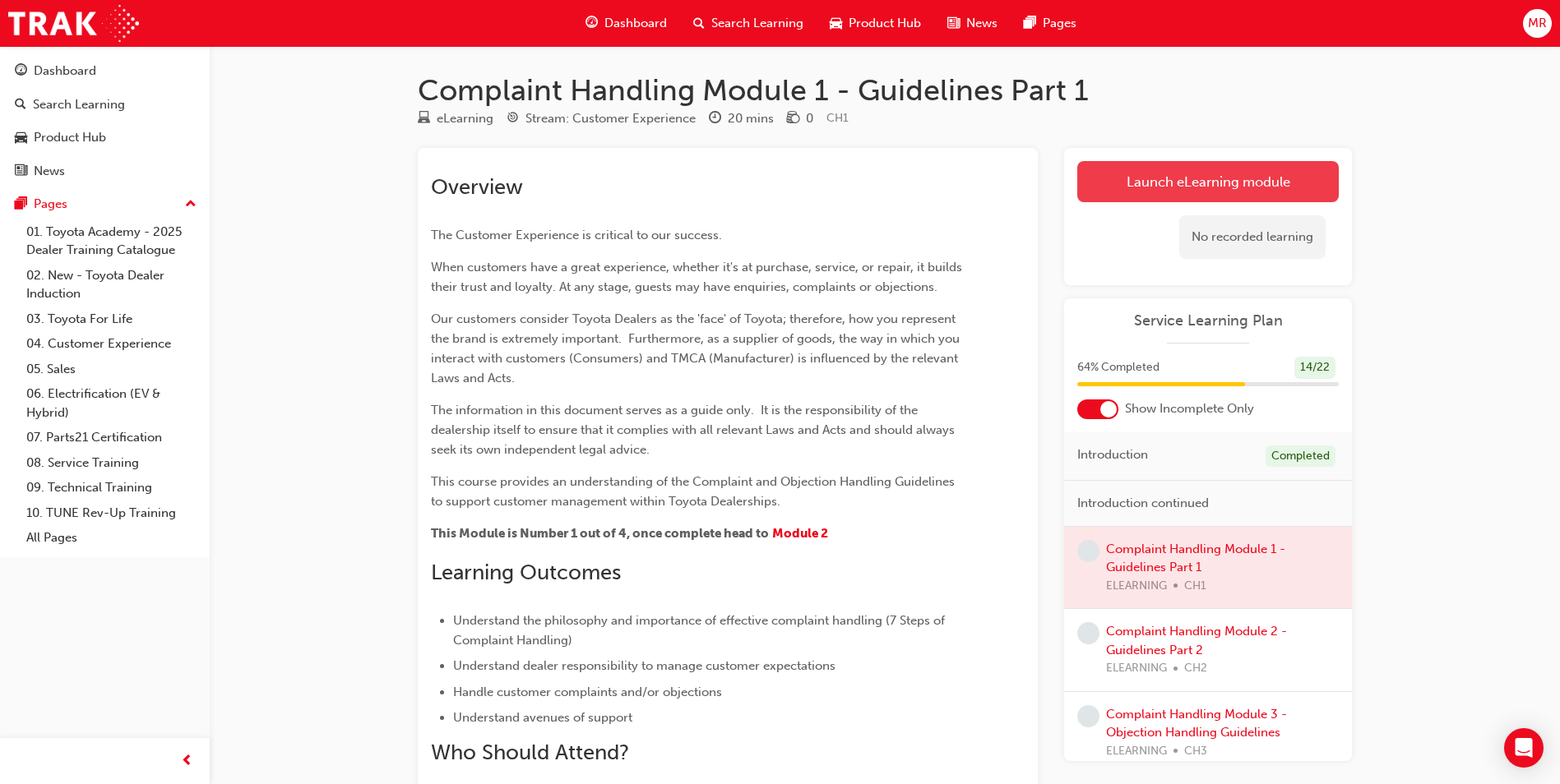
click at [1169, 178] on link "Launch eLearning module" at bounding box center [1208, 182] width 261 height 41
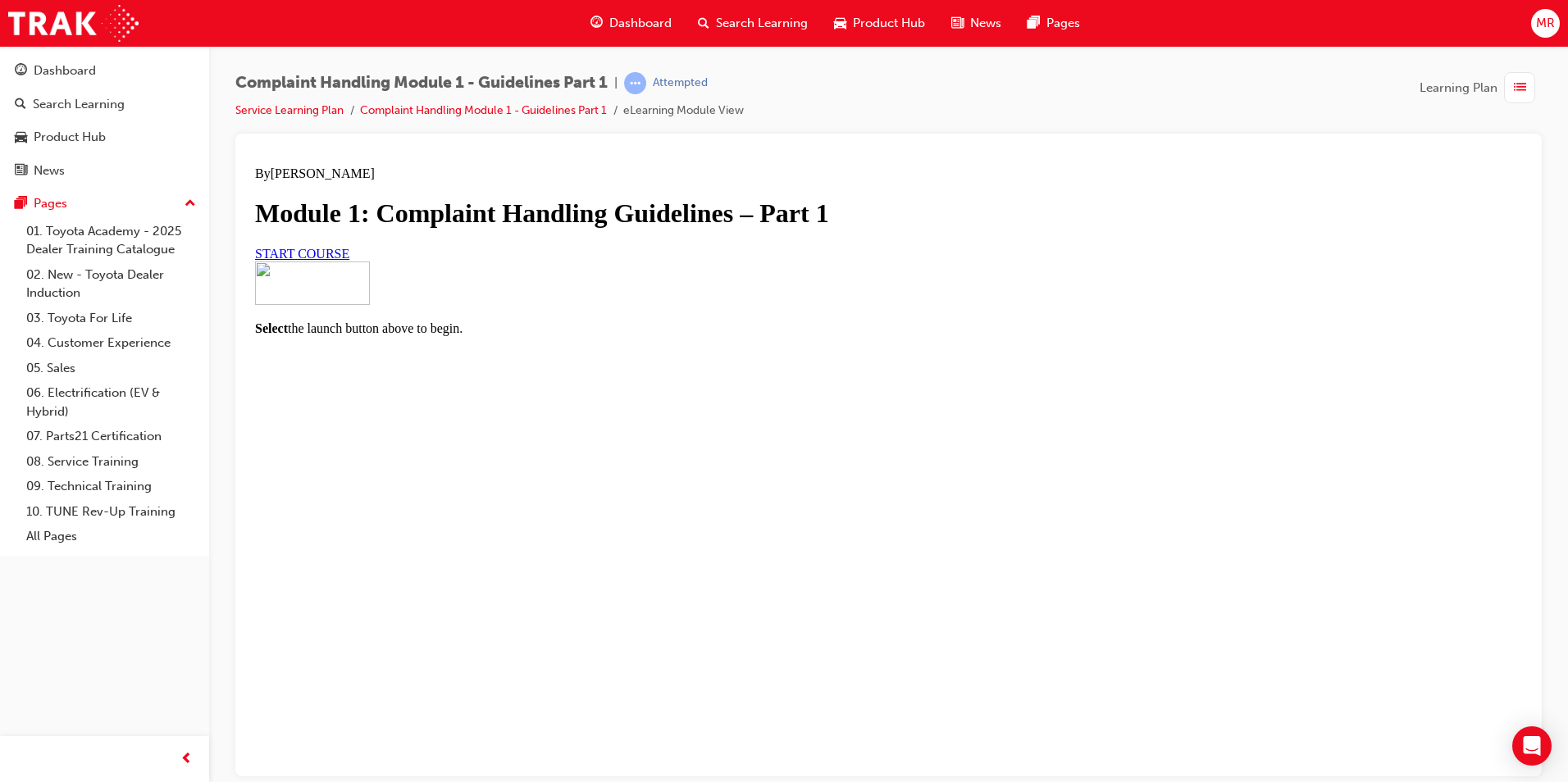
scroll to position [72, 0]
click at [349, 260] on span "START COURSE" at bounding box center [302, 253] width 95 height 14
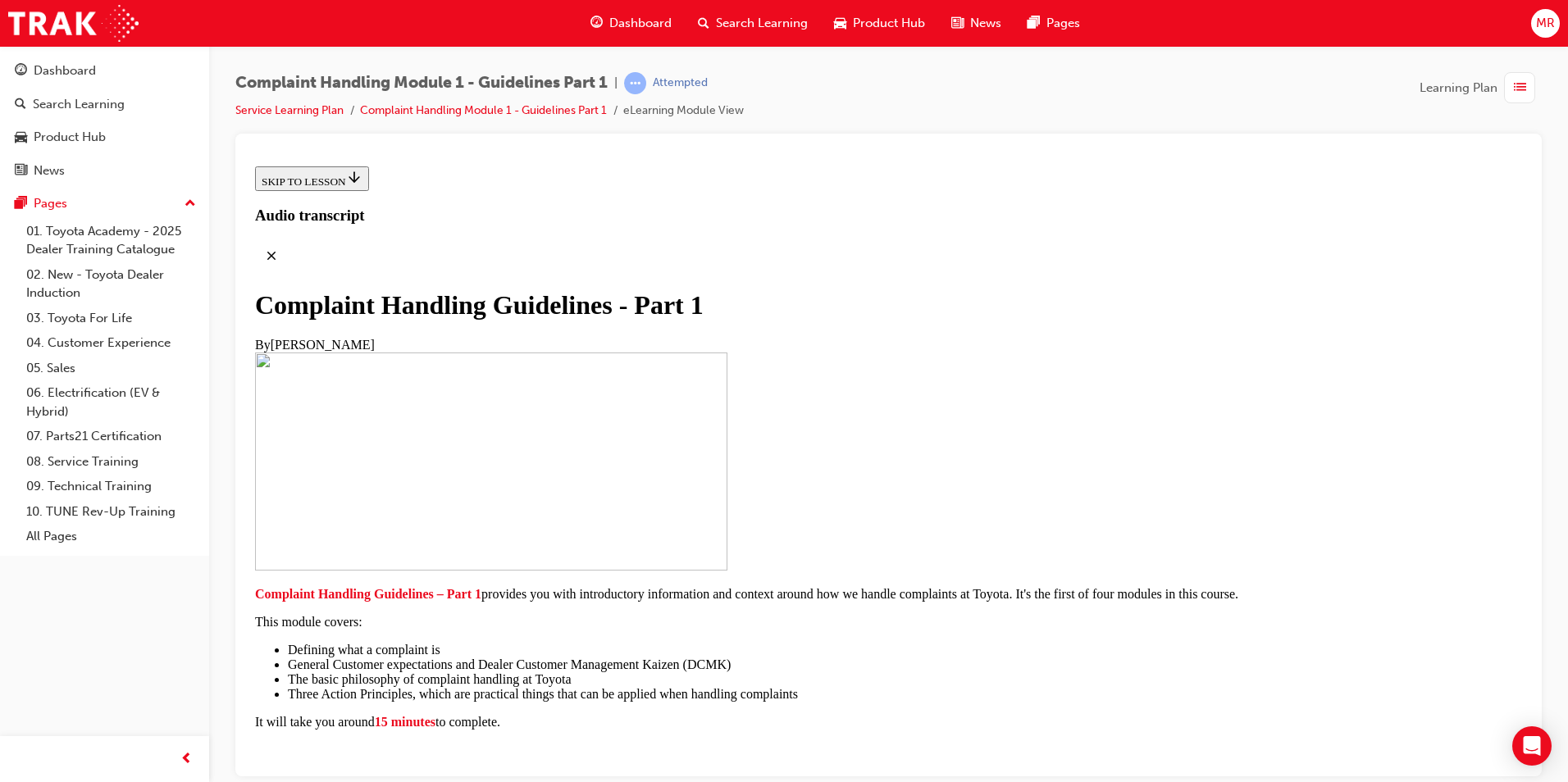
scroll to position [164, 0]
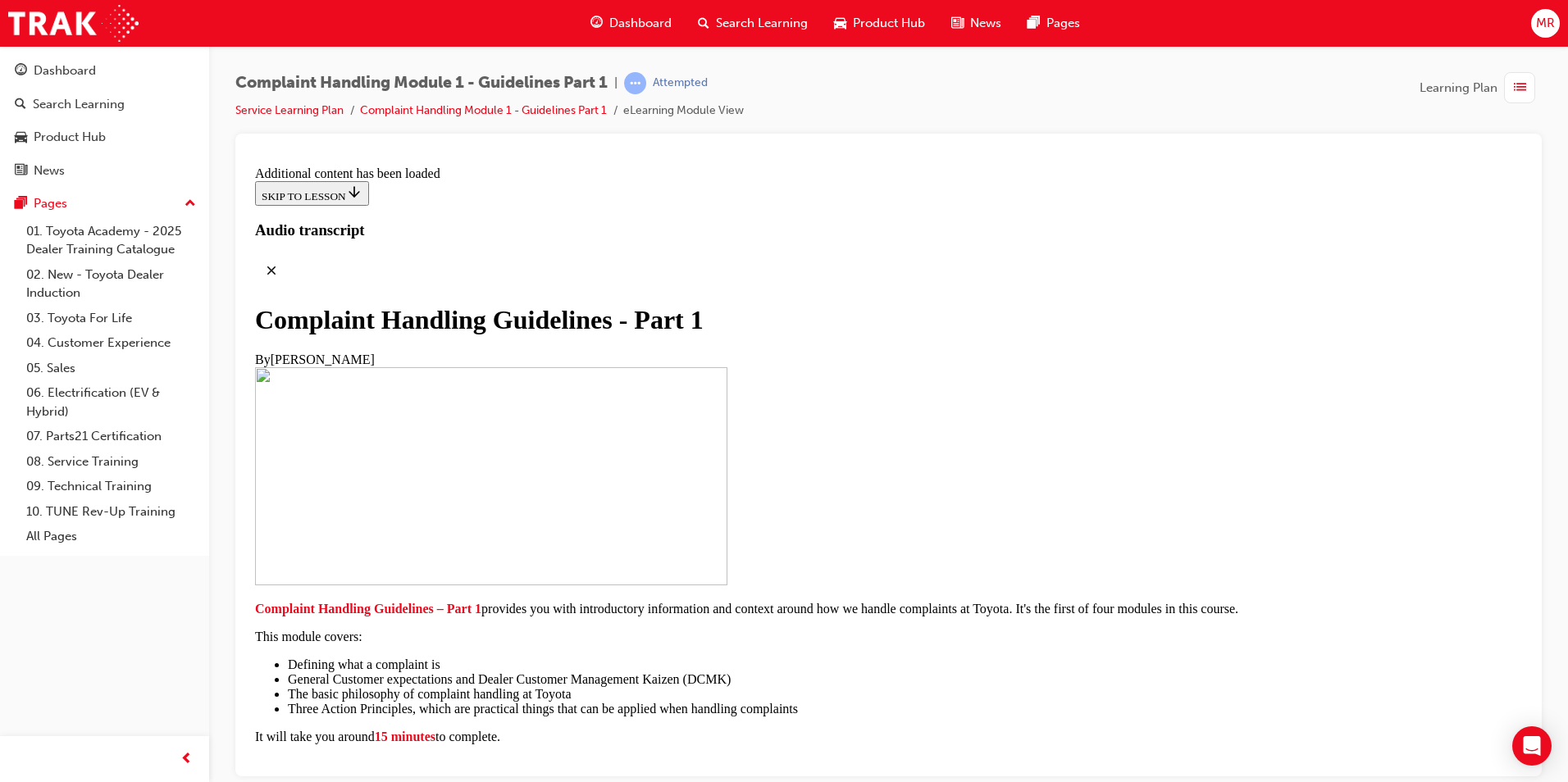
scroll to position [1094, 0]
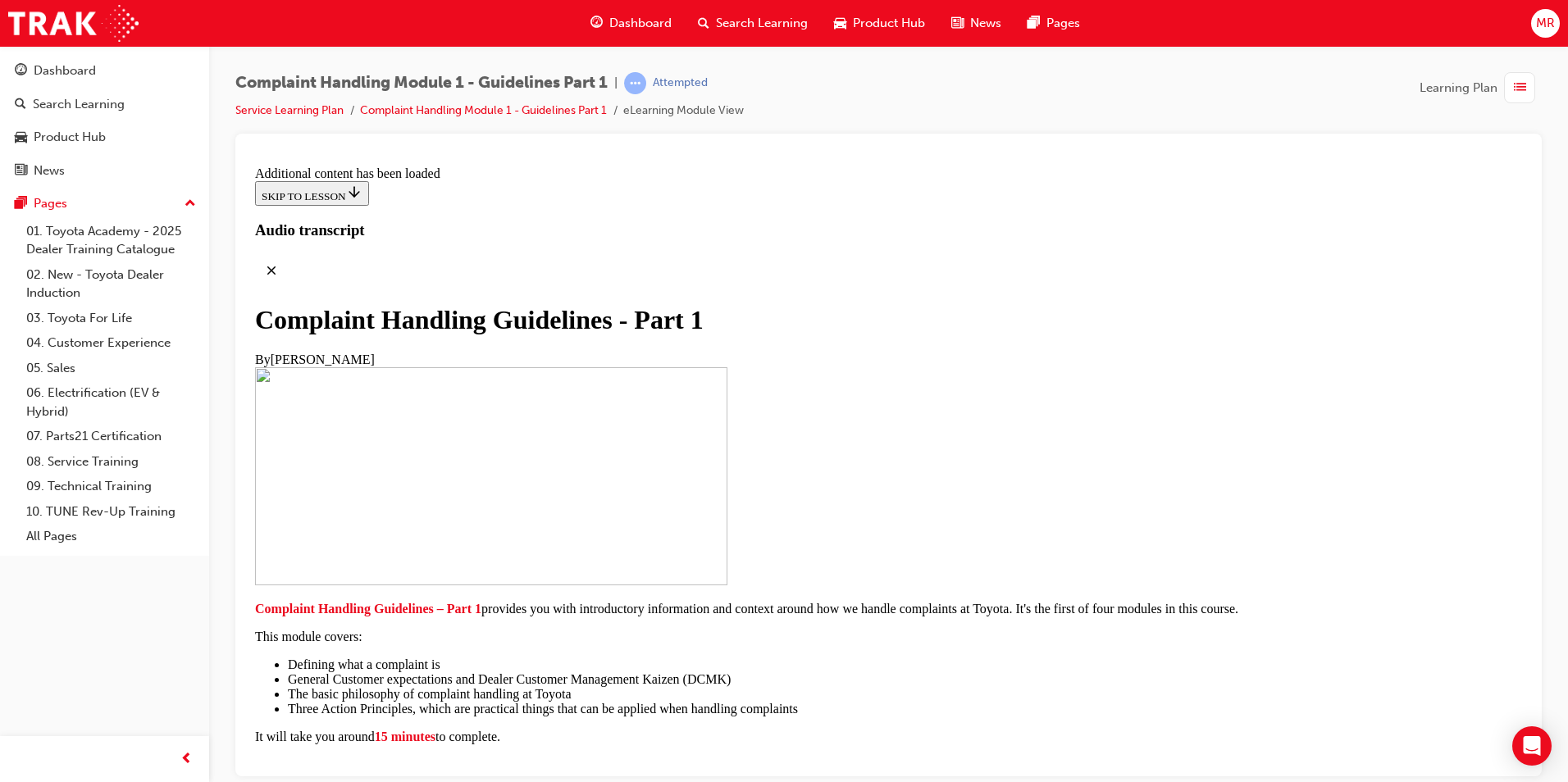
scroll to position [2367, 0]
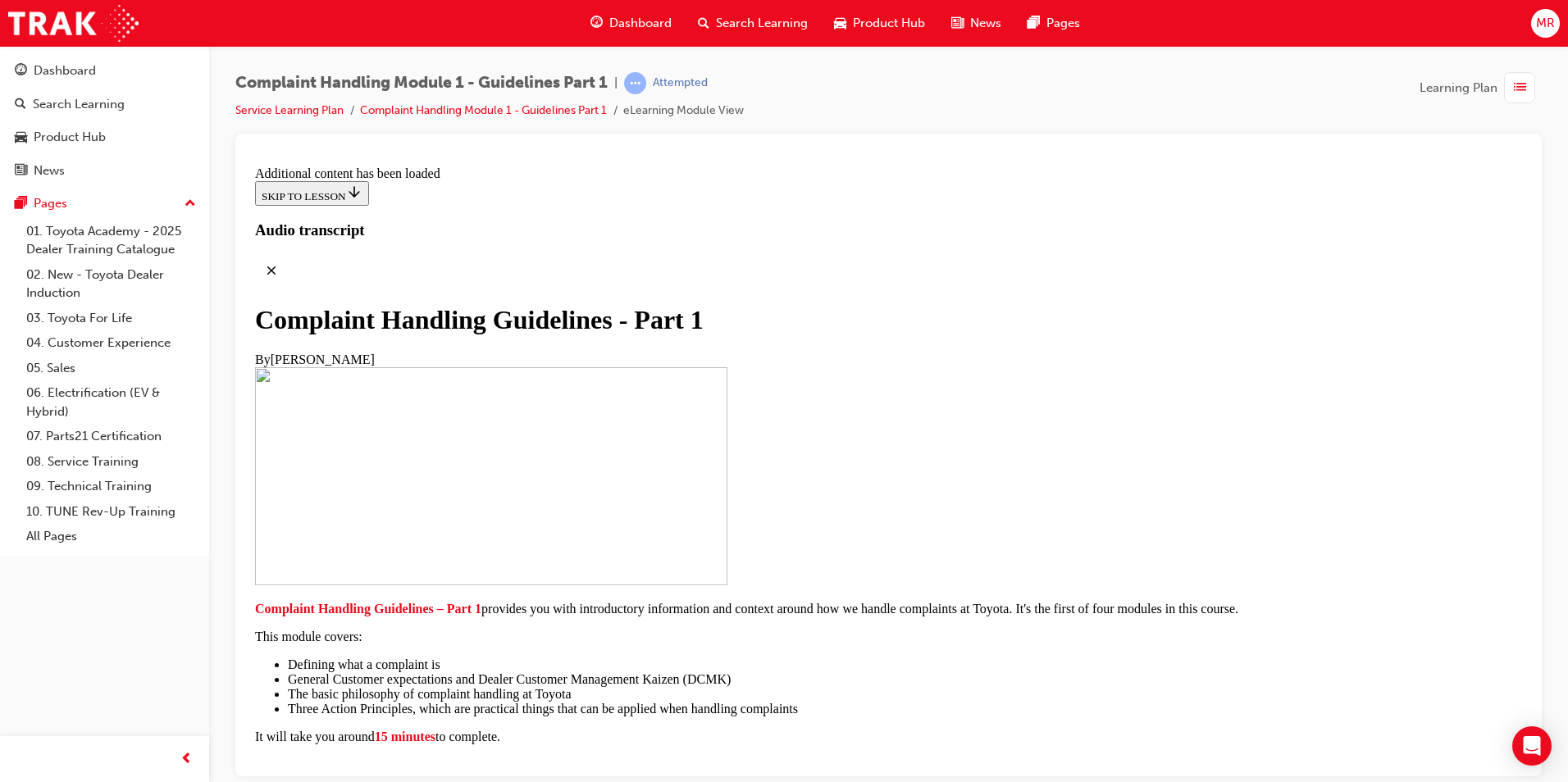
scroll to position [3790, 0]
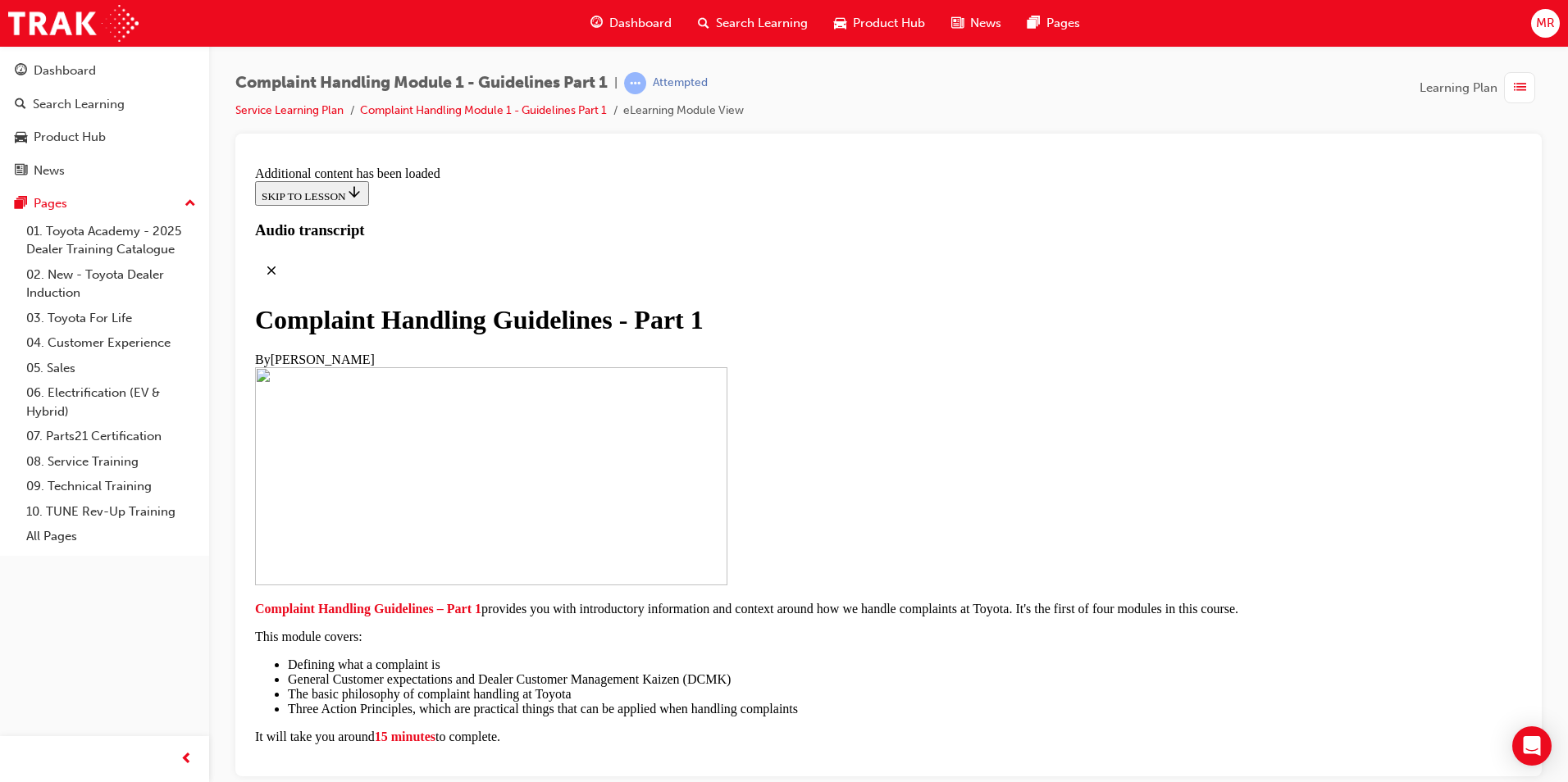
drag, startPoint x: 886, startPoint y: 444, endPoint x: 932, endPoint y: 448, distance: 46.2
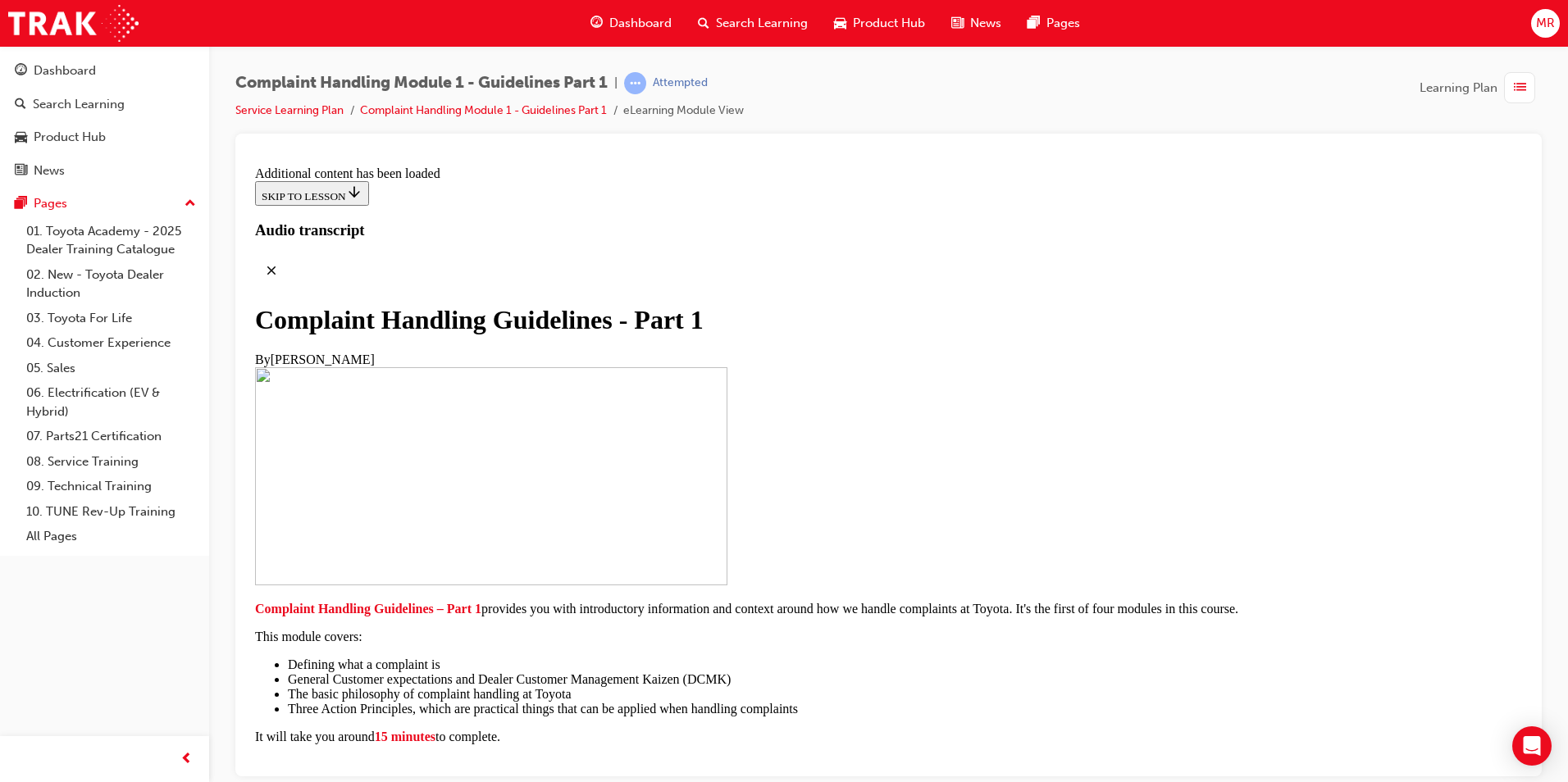
drag, startPoint x: 792, startPoint y: 404, endPoint x: 800, endPoint y: 426, distance: 23.4
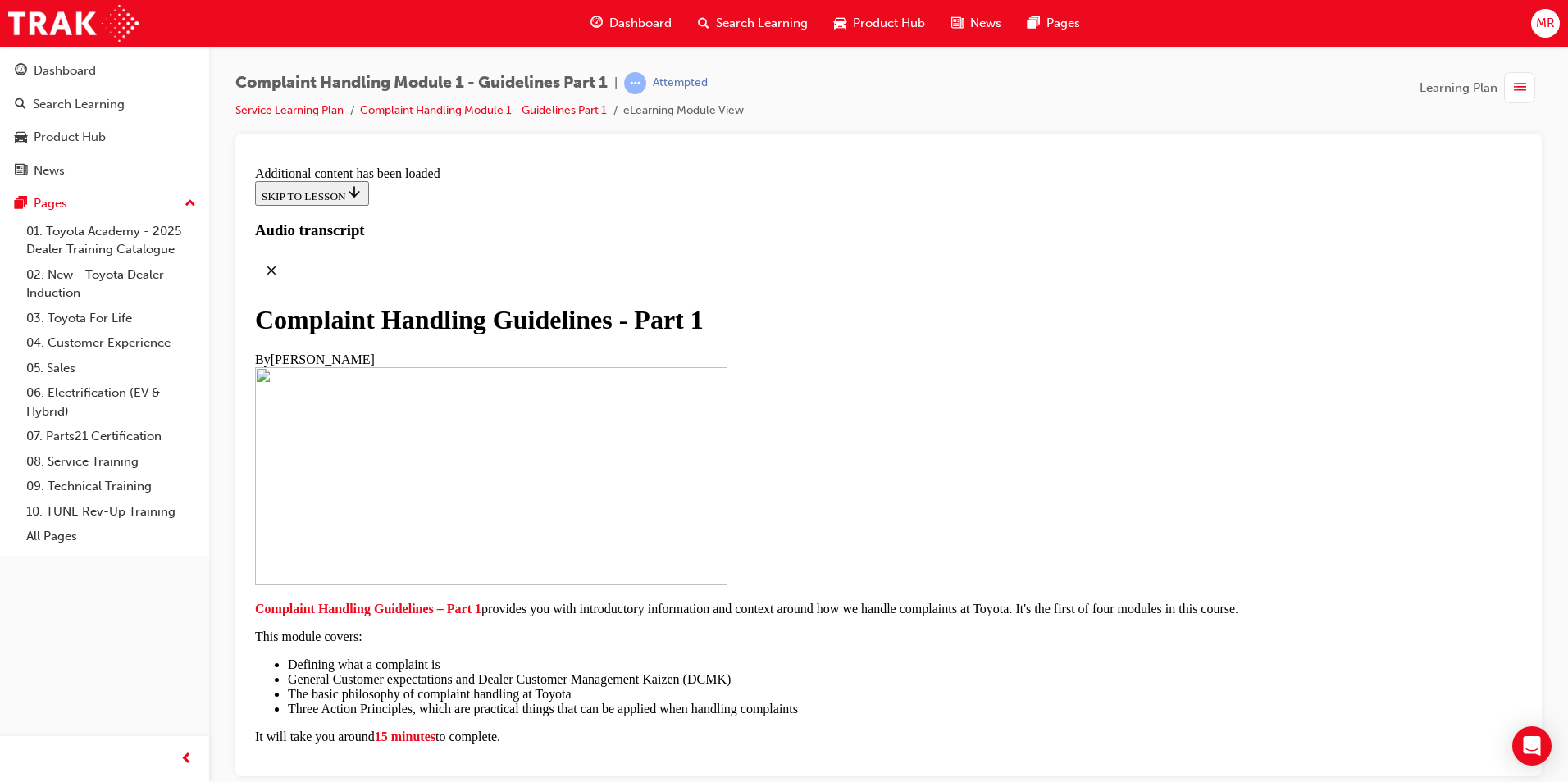
drag, startPoint x: 1003, startPoint y: 431, endPoint x: 1005, endPoint y: 443, distance: 12.2
drag, startPoint x: 1009, startPoint y: 476, endPoint x: 950, endPoint y: 490, distance: 60.6
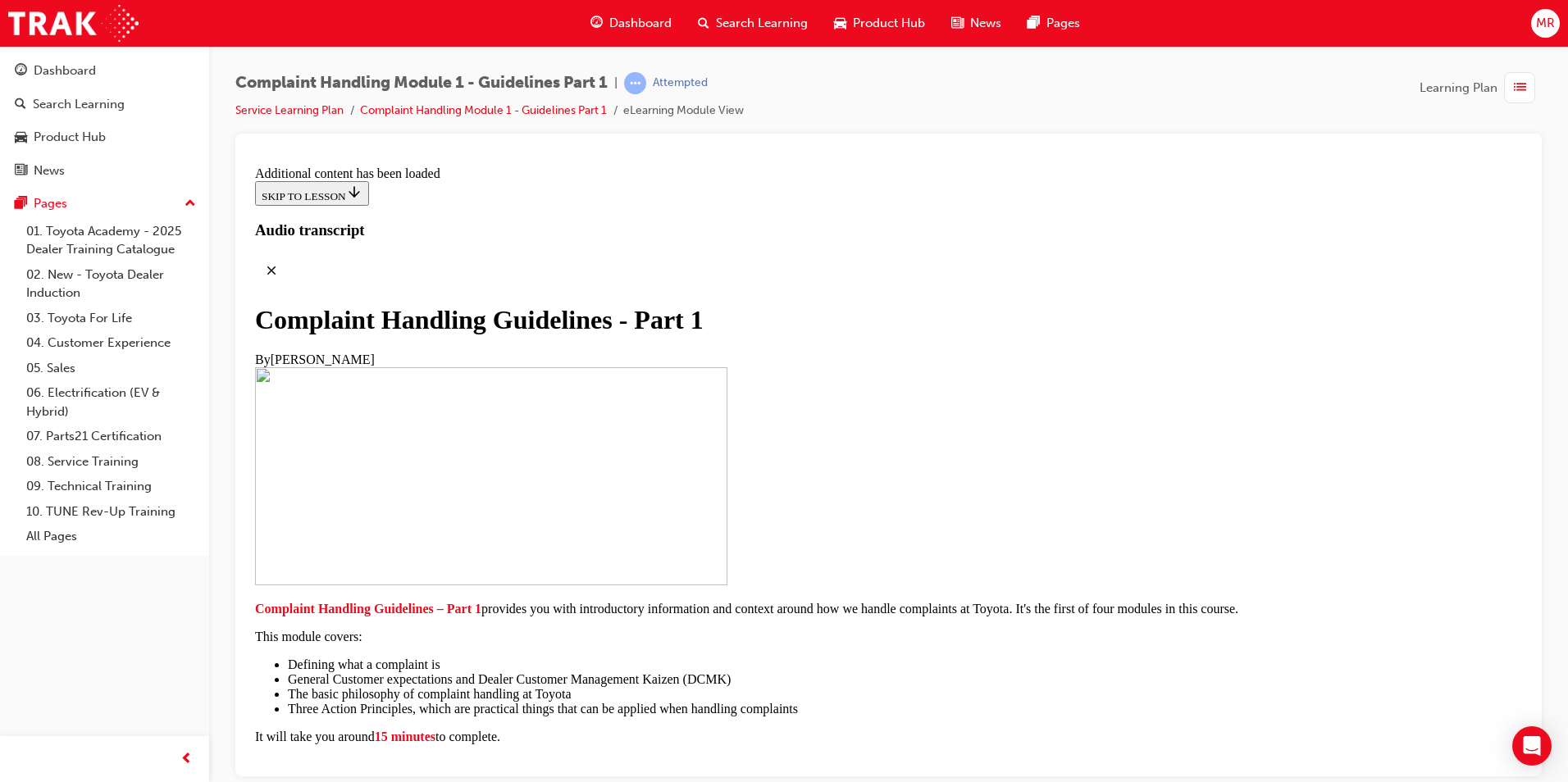
drag, startPoint x: 851, startPoint y: 616, endPoint x: 858, endPoint y: 635, distance: 20.2
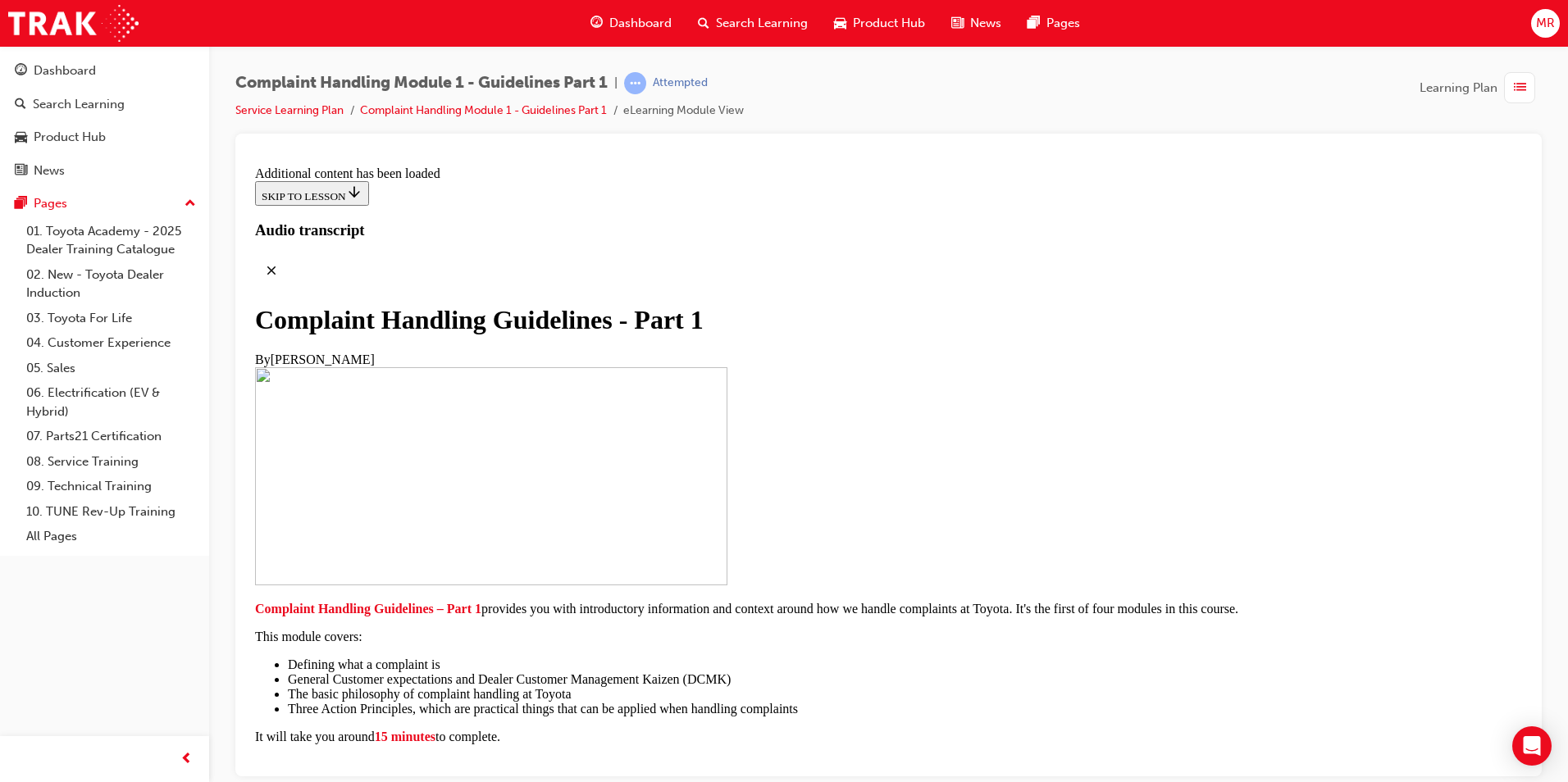
radio input "true"
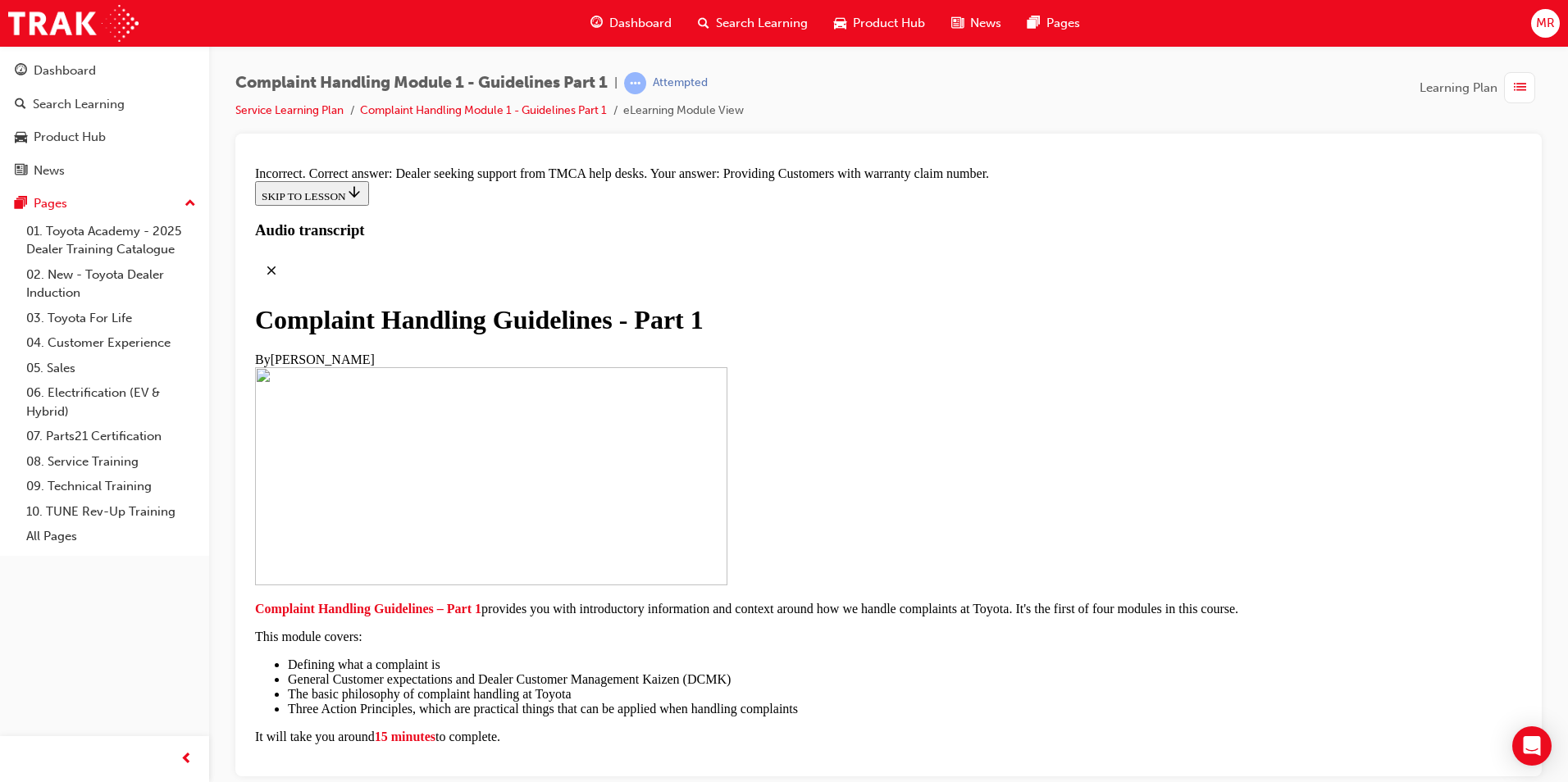
radio input "true"
drag, startPoint x: 932, startPoint y: 736, endPoint x: 927, endPoint y: 725, distance: 12.1
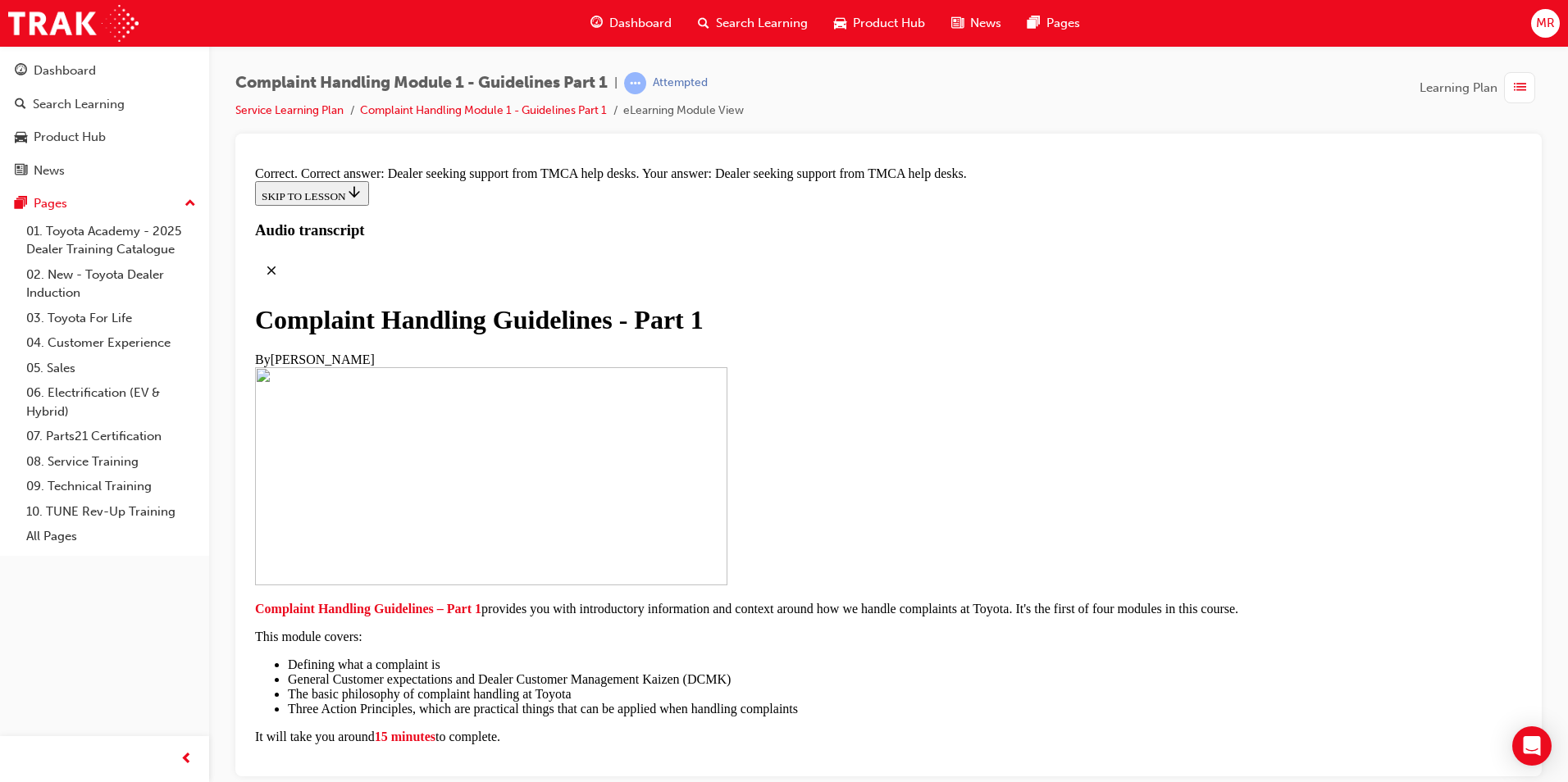
scroll to position [11357, 0]
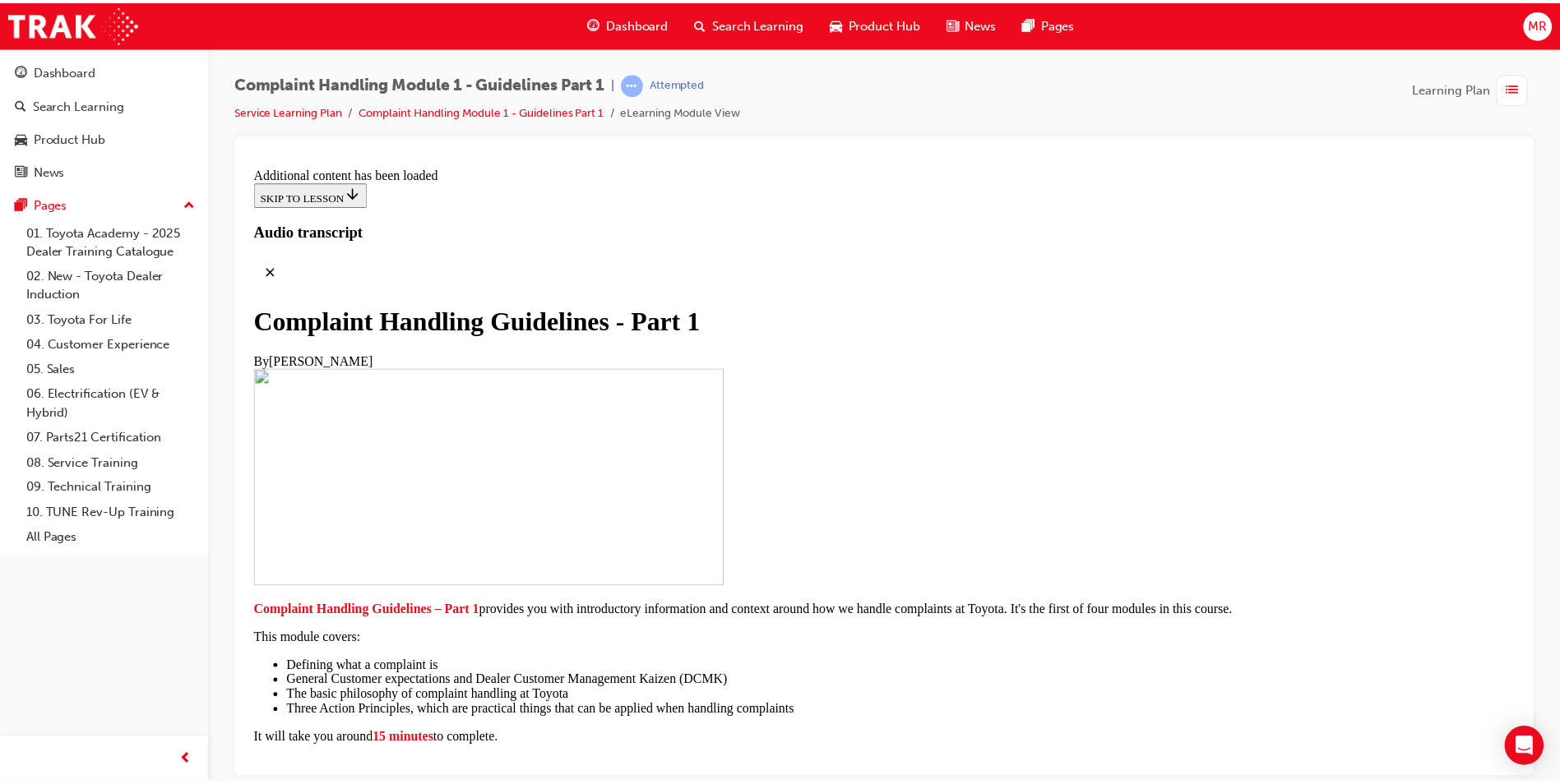
scroll to position [12088, 0]
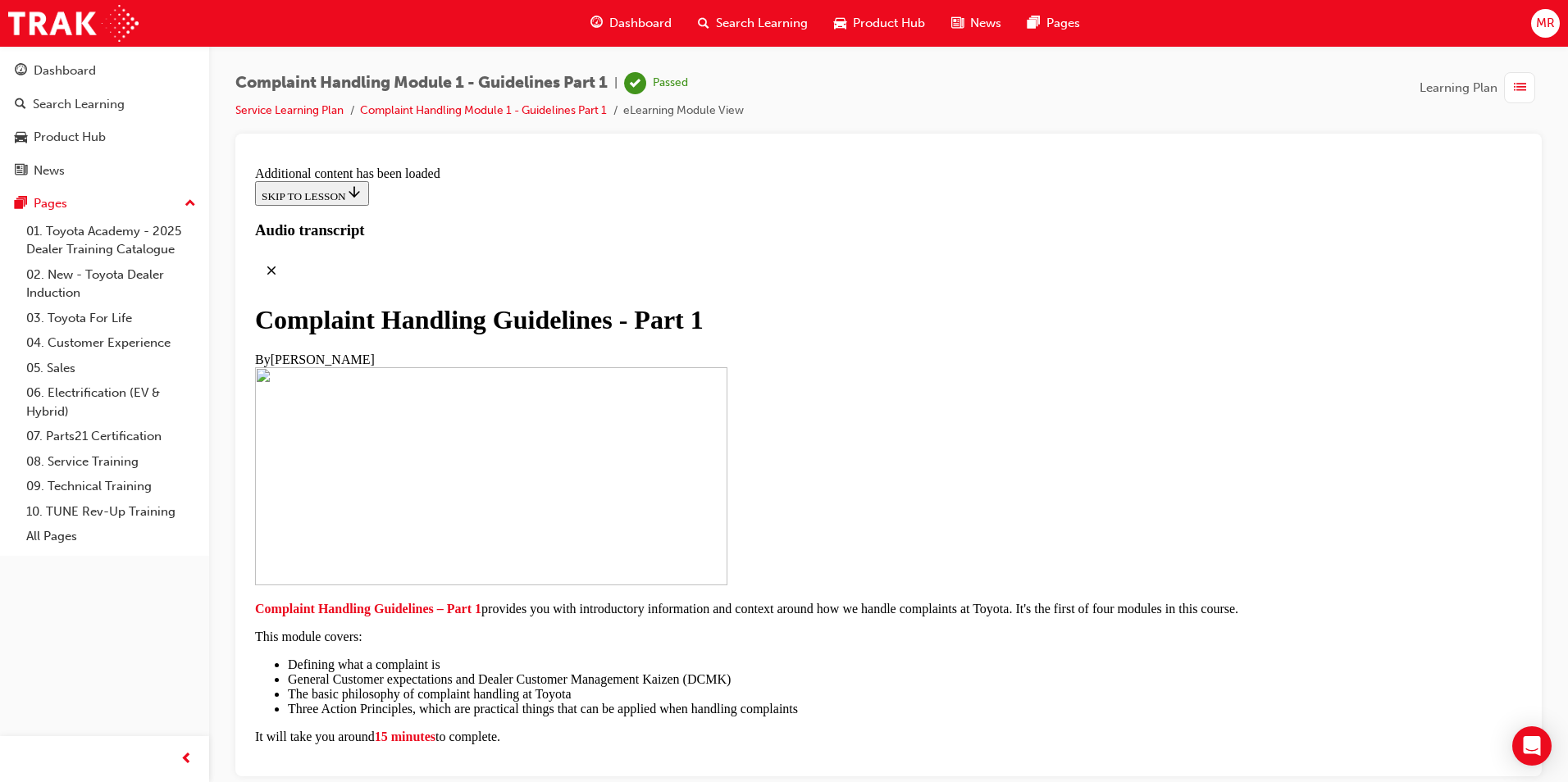
click at [1516, 86] on span "list-icon" at bounding box center [1520, 89] width 12 height 21
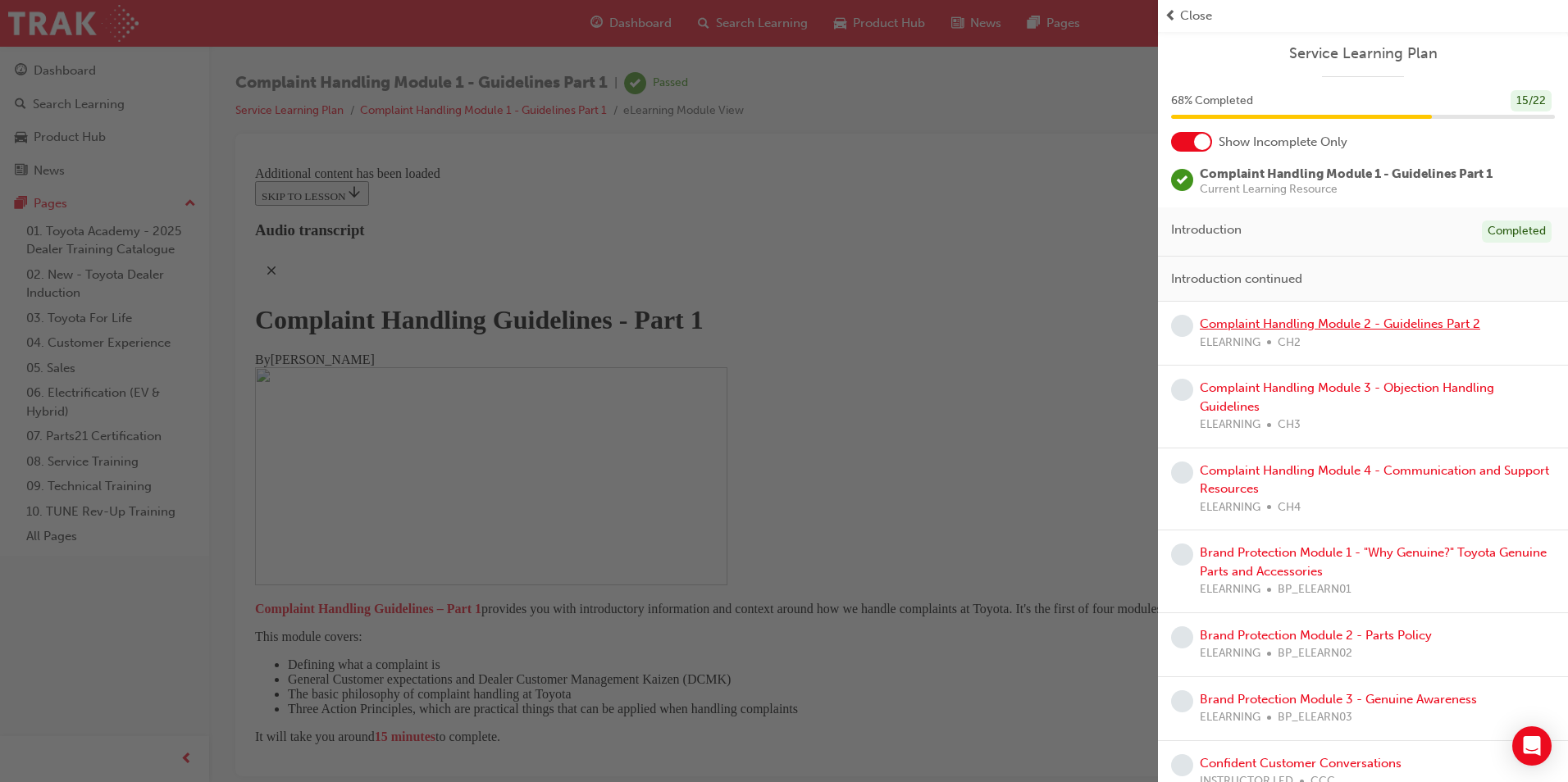
click at [1294, 323] on link "Complaint Handling Module 2 - Guidelines Part 2" at bounding box center [1340, 323] width 281 height 15
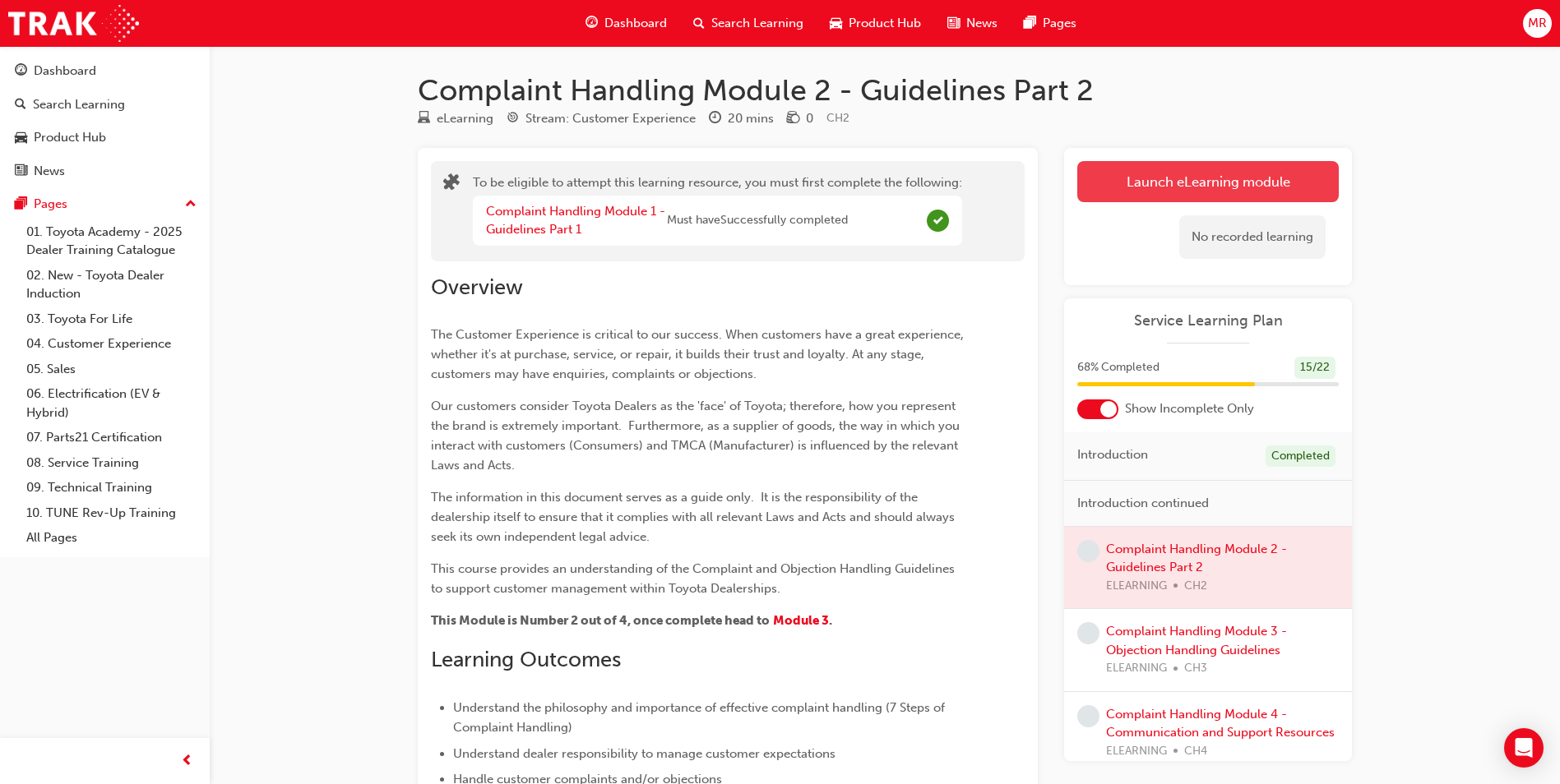
click at [1253, 184] on button "Launch eLearning module" at bounding box center [1208, 182] width 261 height 41
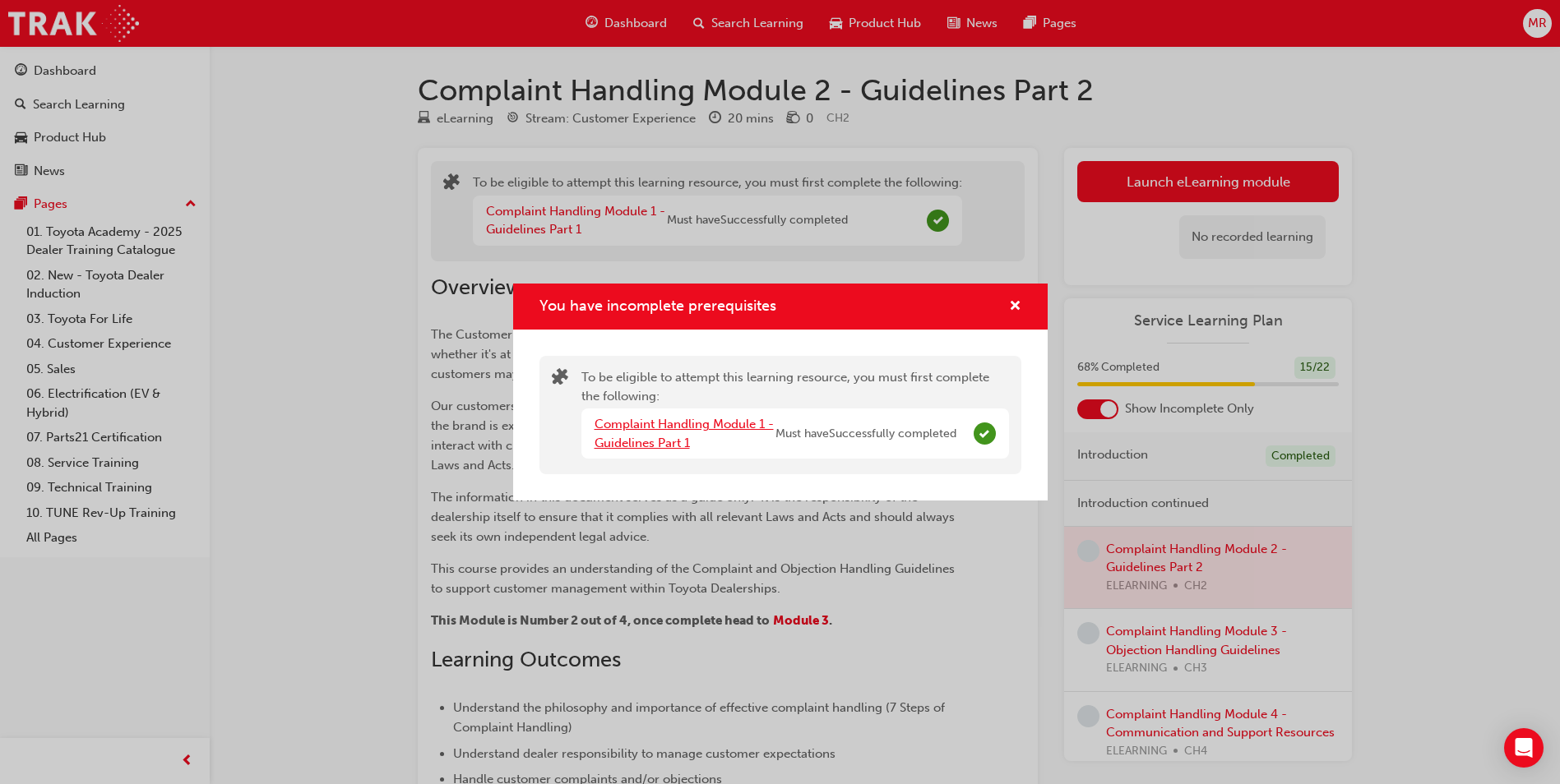
click at [679, 419] on link "Complaint Handling Module 1 - Guidelines Part 1" at bounding box center [684, 433] width 179 height 34
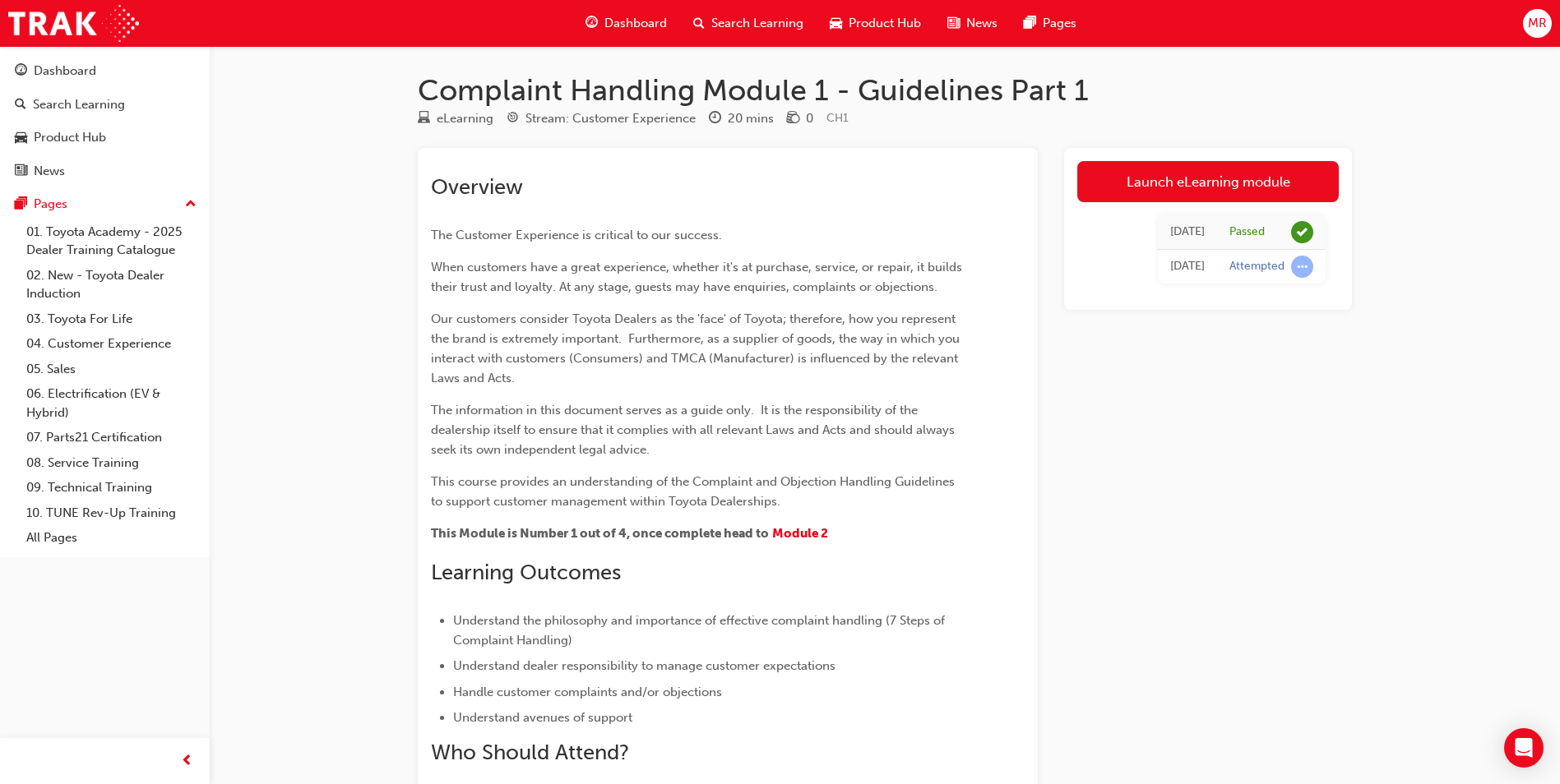
click at [1224, 177] on link "Launch eLearning module" at bounding box center [1208, 182] width 261 height 41
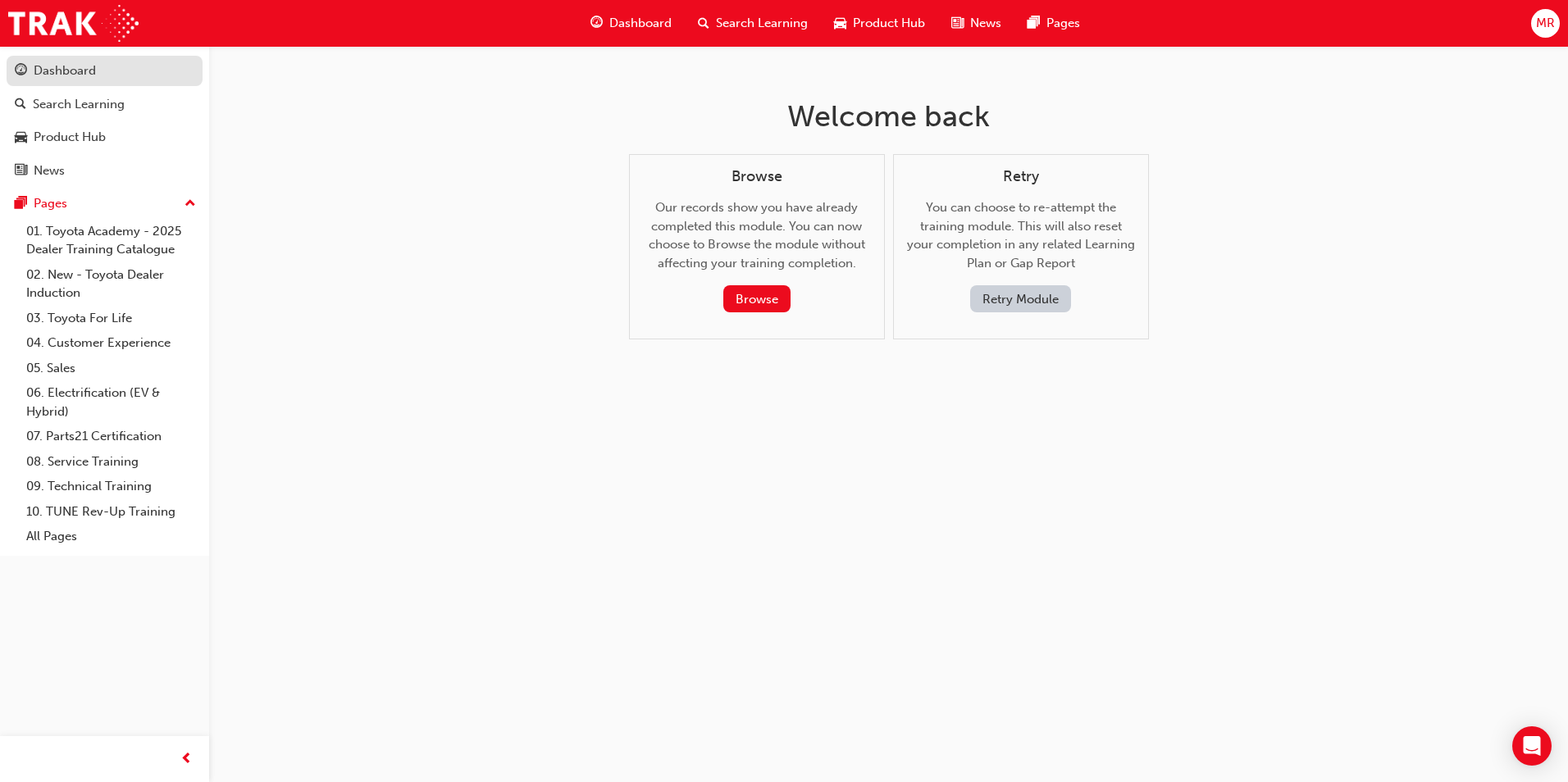
click at [82, 77] on div "Dashboard" at bounding box center [65, 71] width 62 height 19
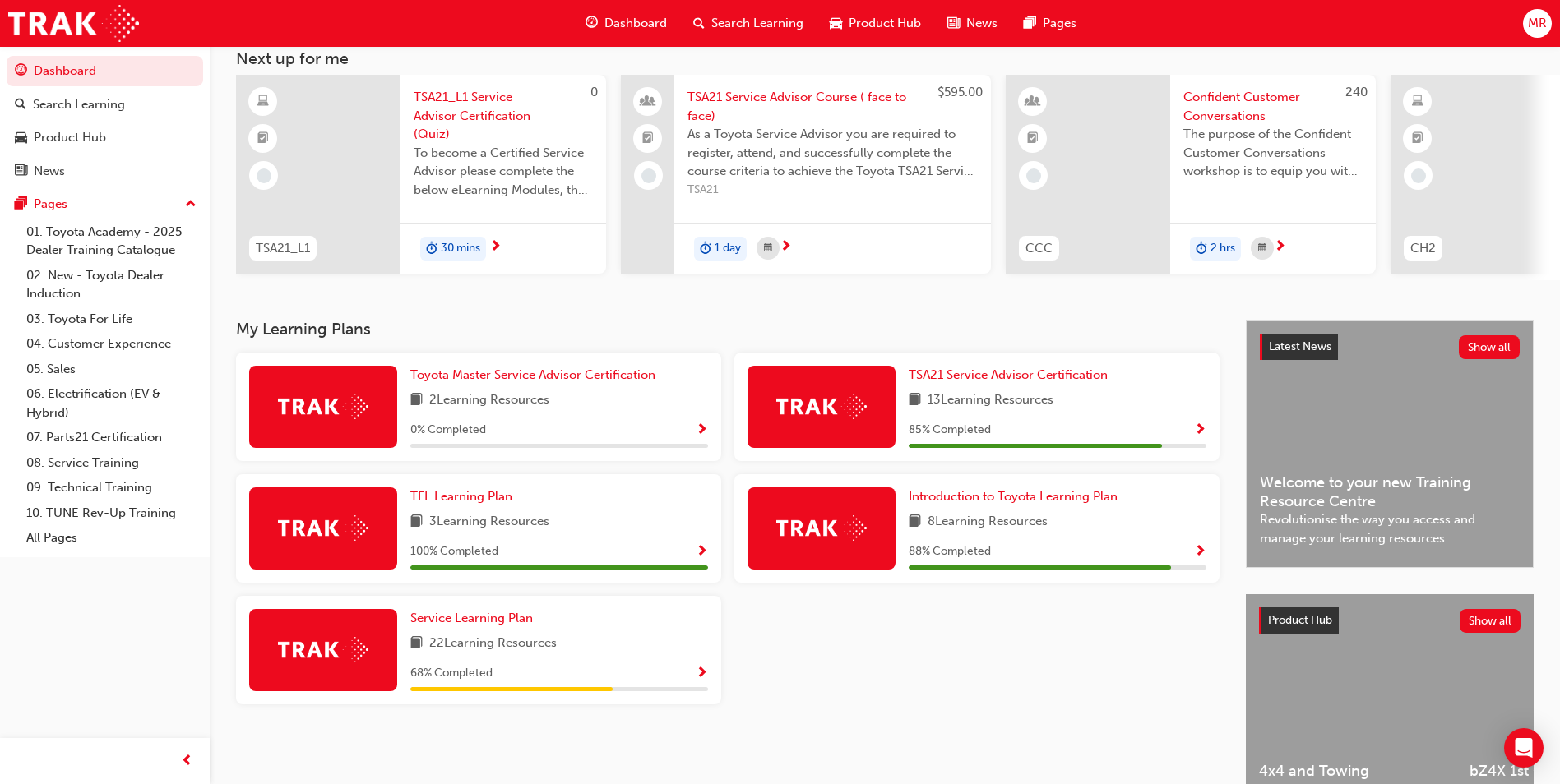
scroll to position [198, 0]
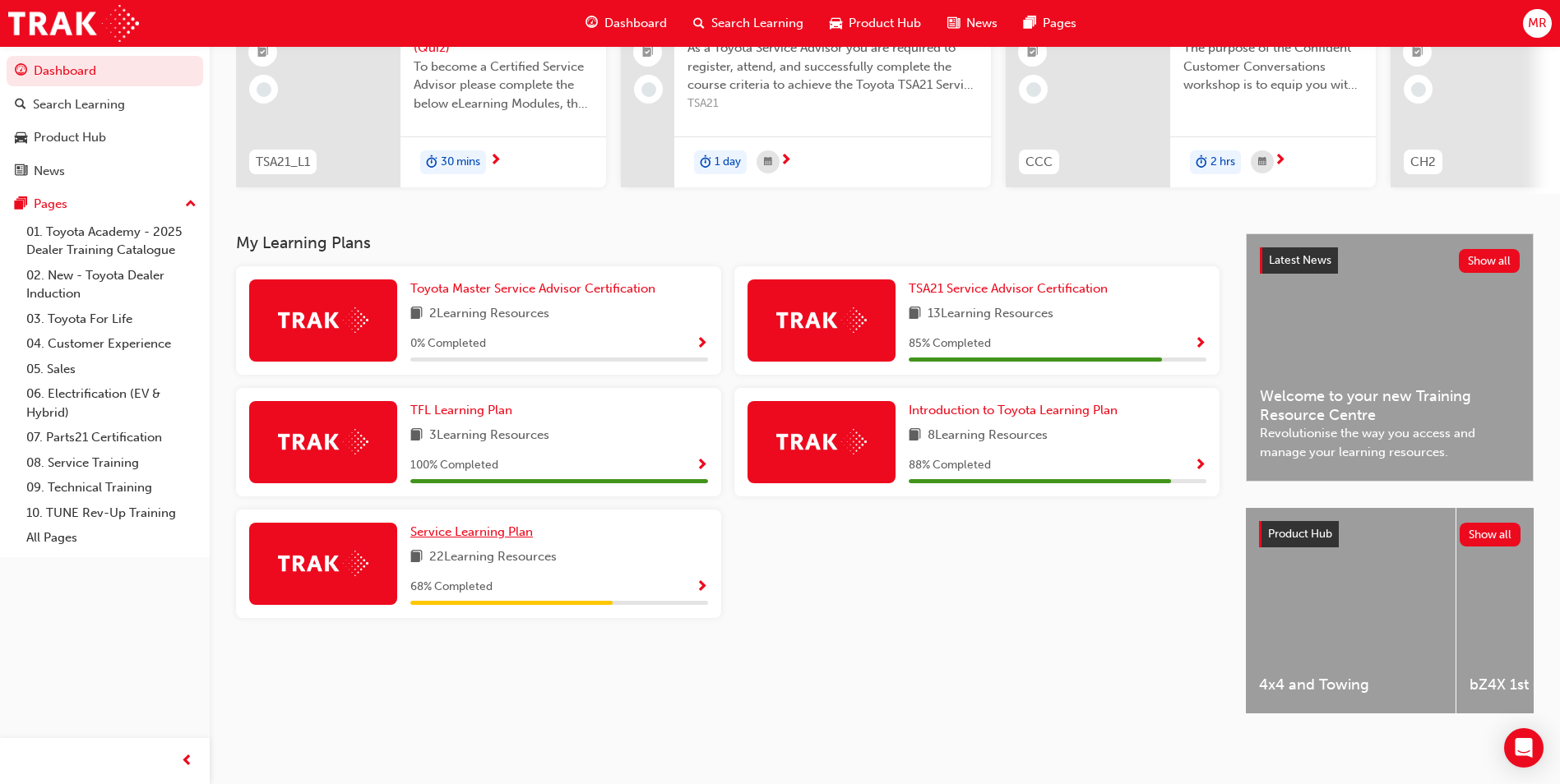
click at [482, 527] on span "Service Learning Plan" at bounding box center [472, 531] width 123 height 15
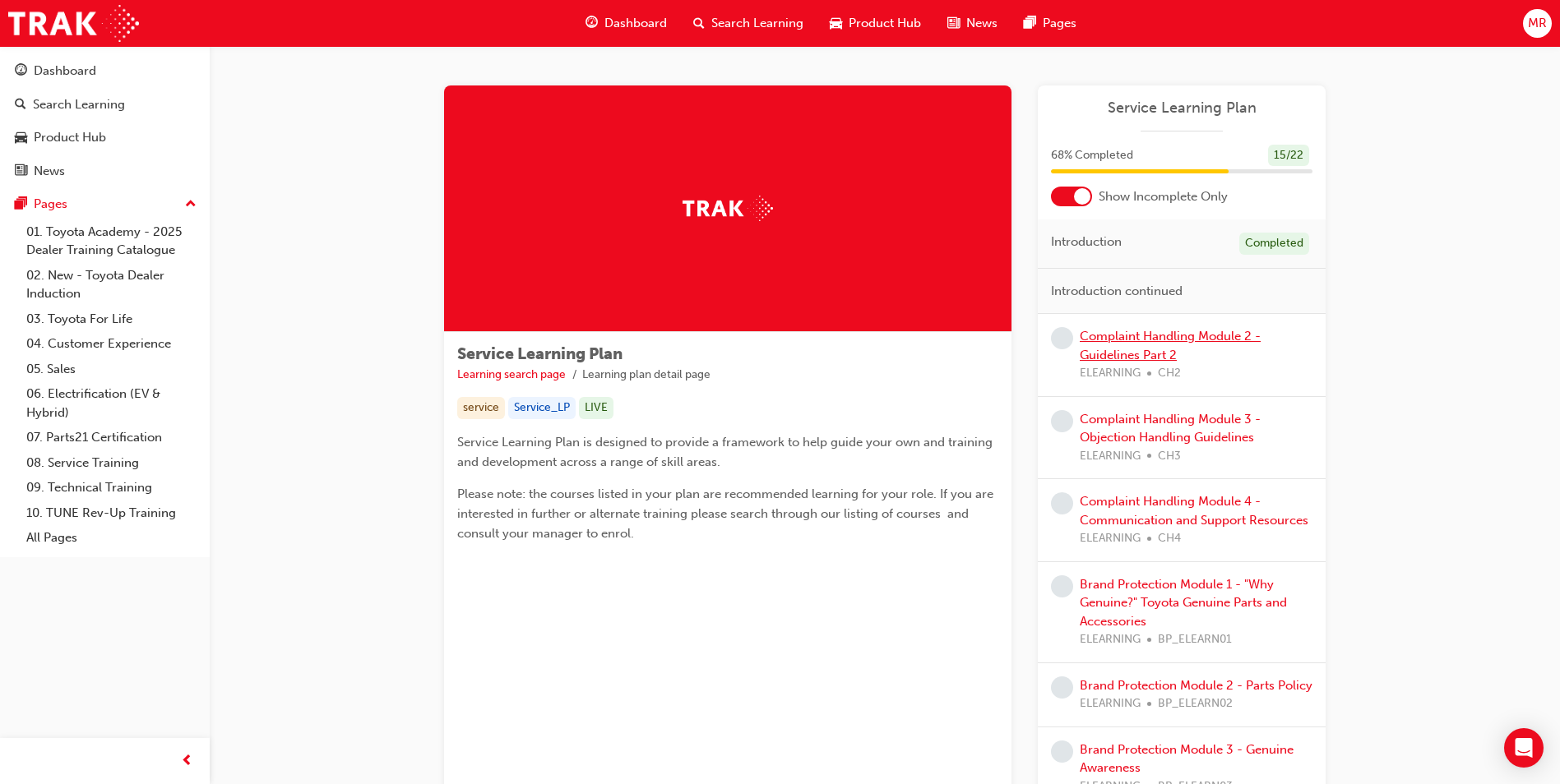
click at [1125, 332] on link "Complaint Handling Module 2 - Guidelines Part 2" at bounding box center [1170, 345] width 181 height 34
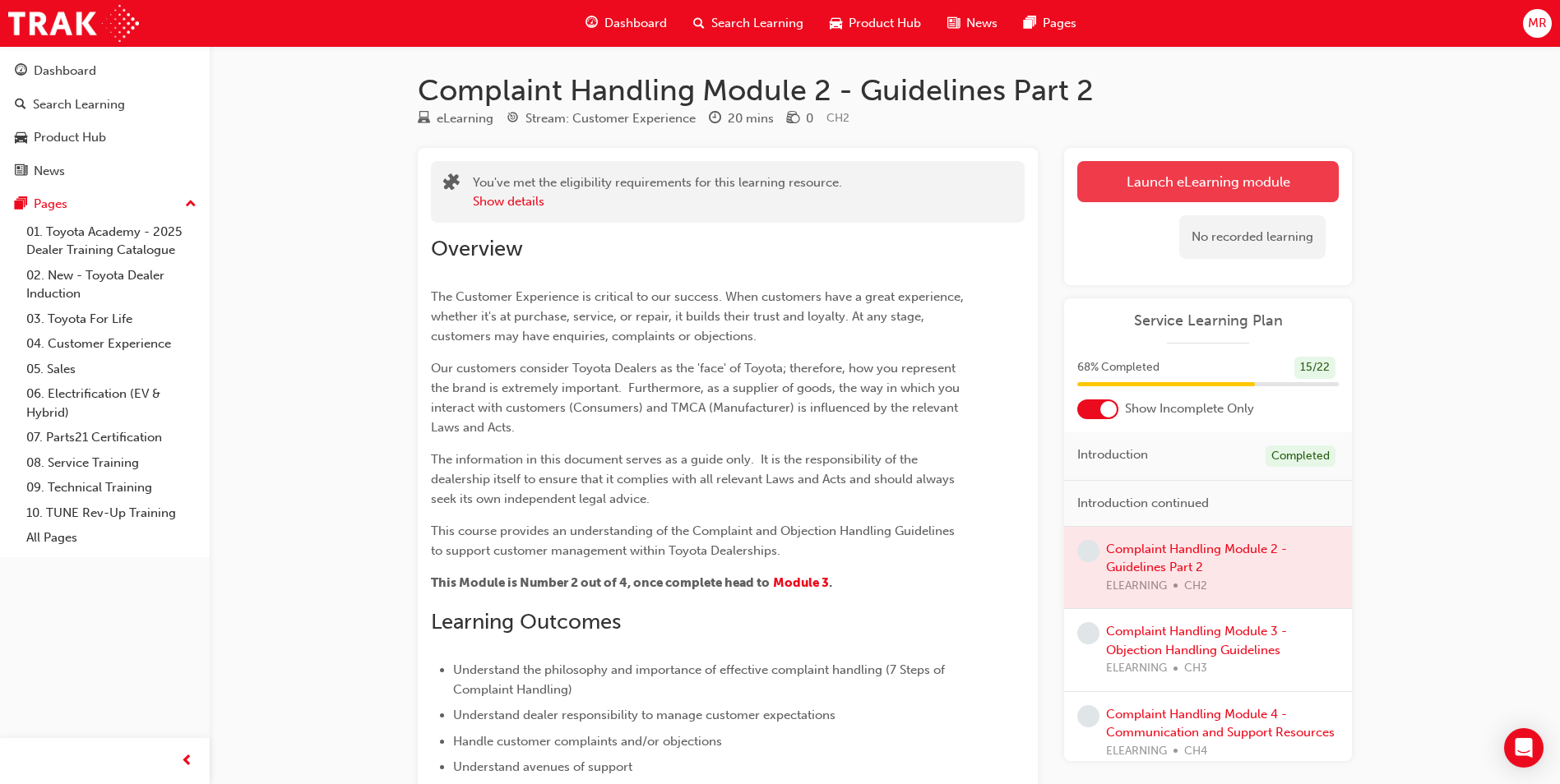
click at [1130, 184] on button "Launch eLearning module" at bounding box center [1208, 182] width 261 height 41
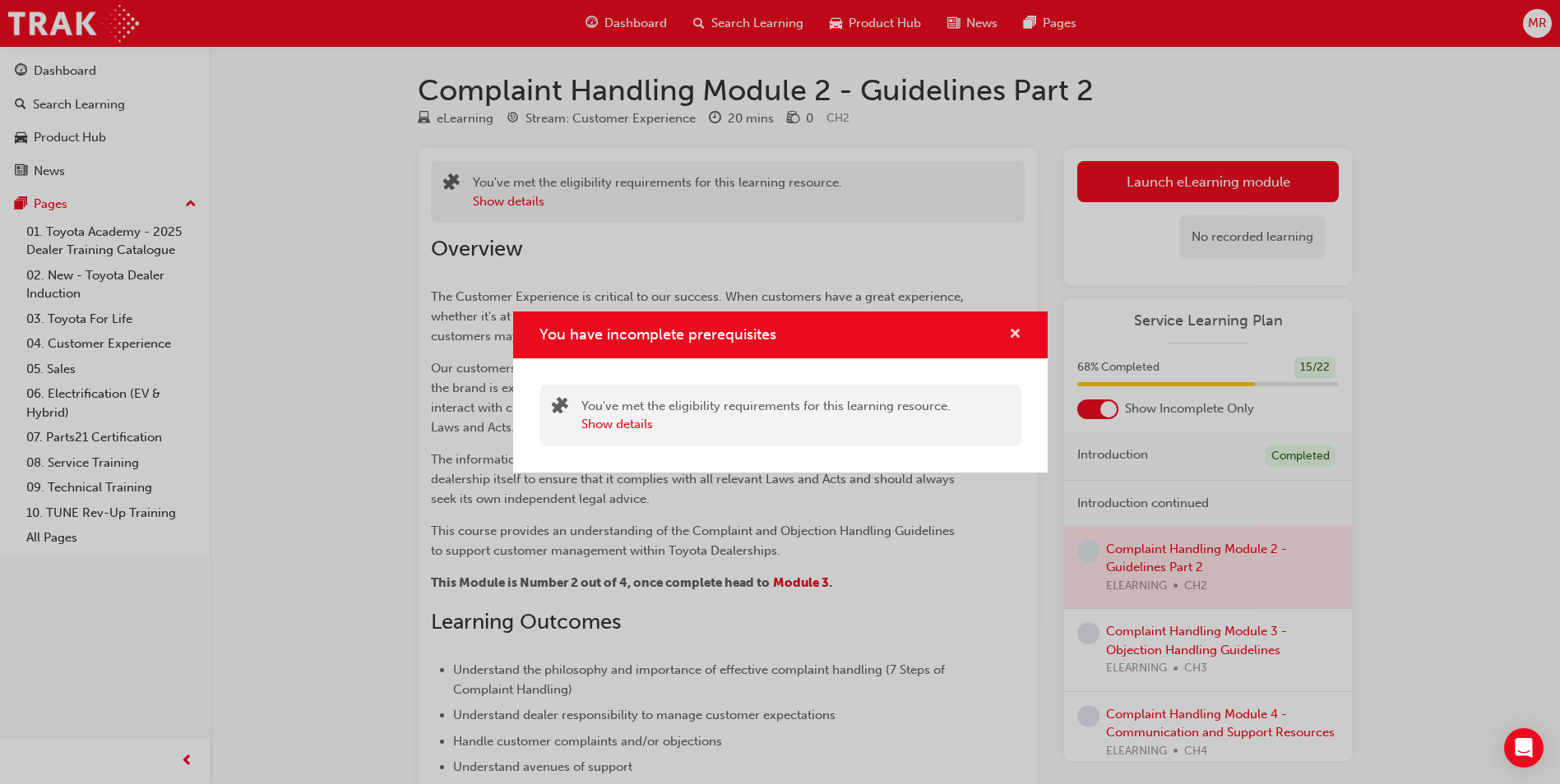
click at [1018, 331] on span "cross-icon" at bounding box center [1015, 335] width 12 height 15
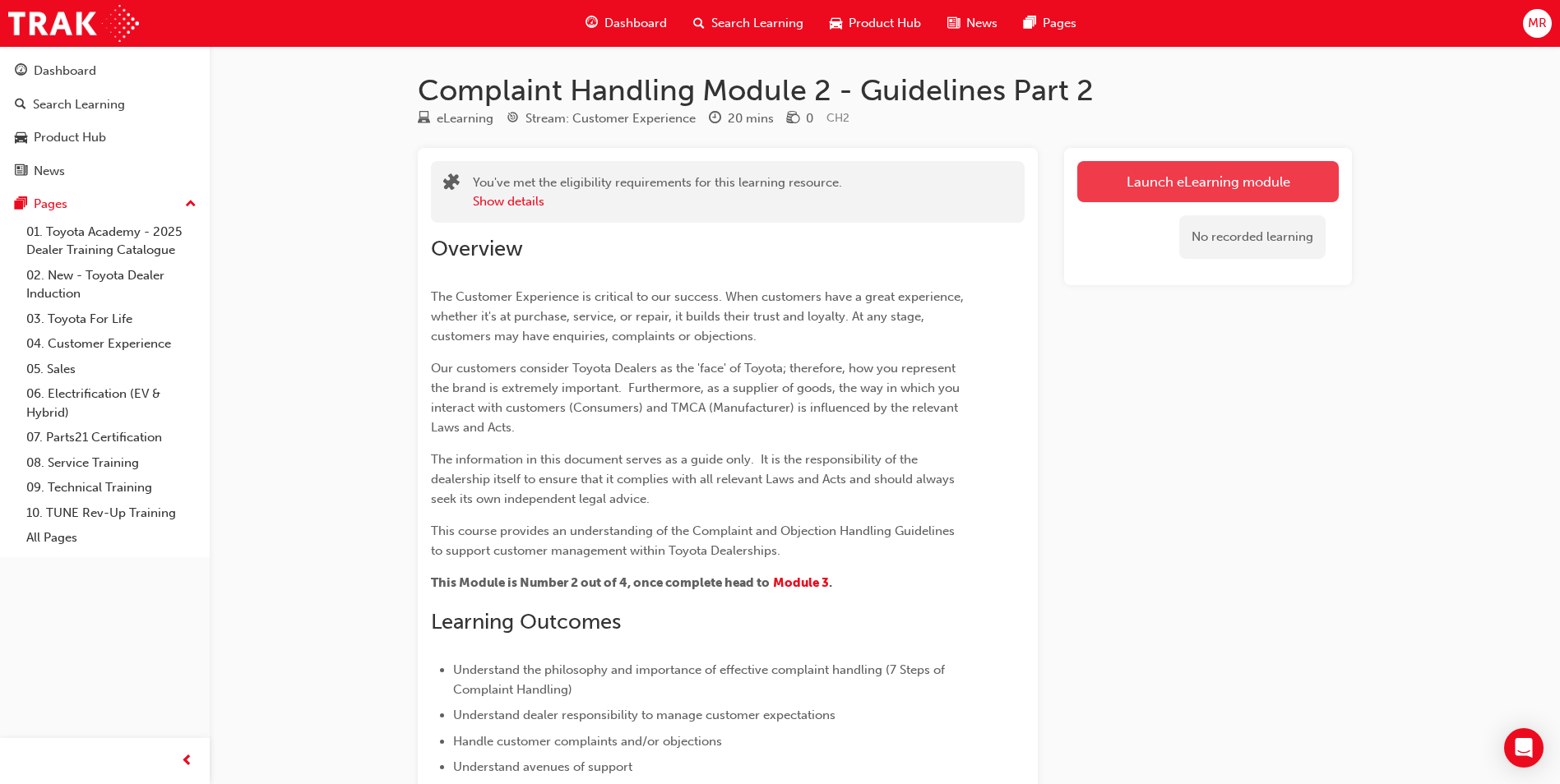
click at [1234, 190] on link "Launch eLearning module" at bounding box center [1208, 182] width 261 height 41
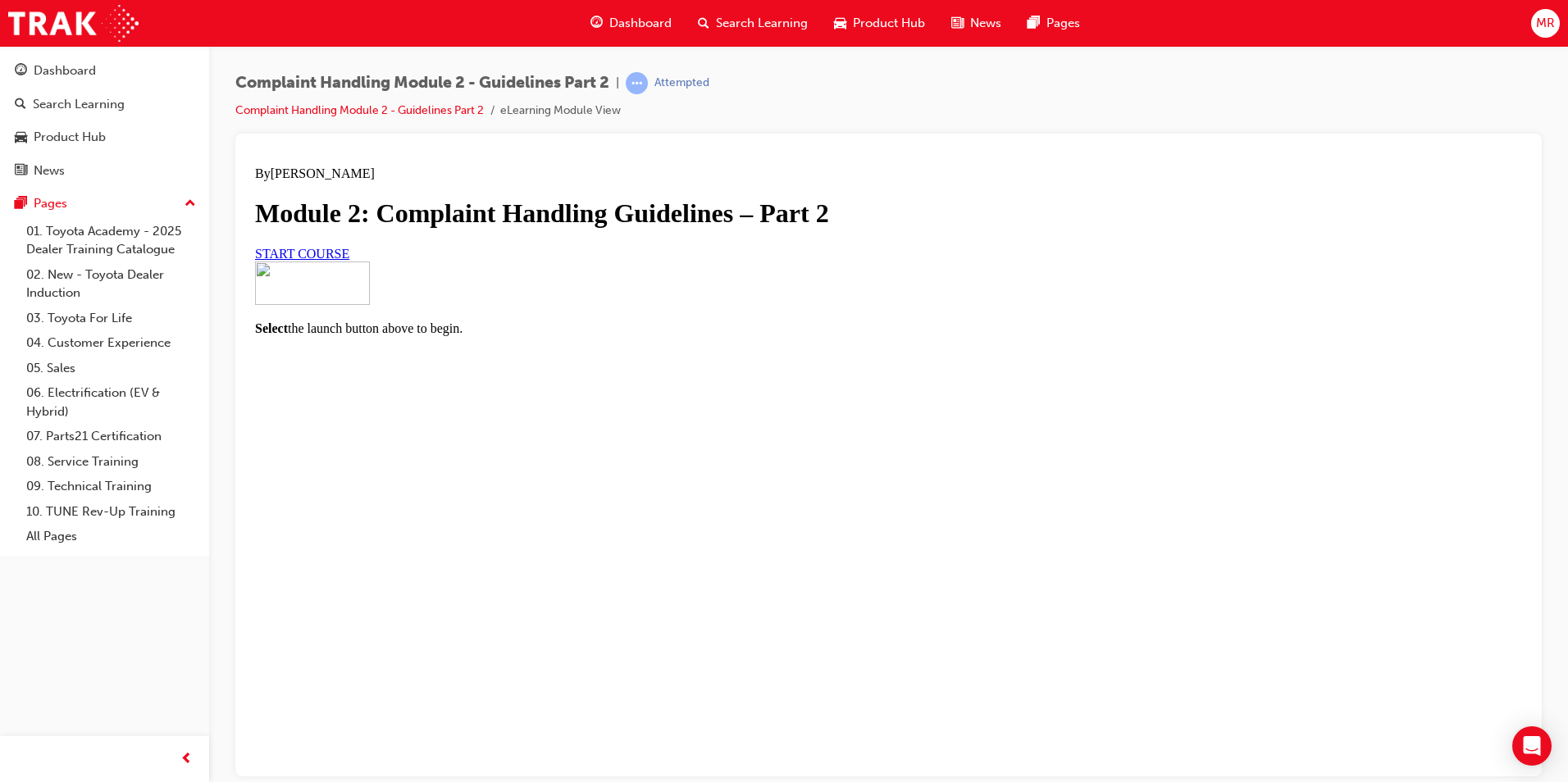
scroll to position [72, 0]
click at [349, 260] on link "START COURSE" at bounding box center [302, 253] width 95 height 14
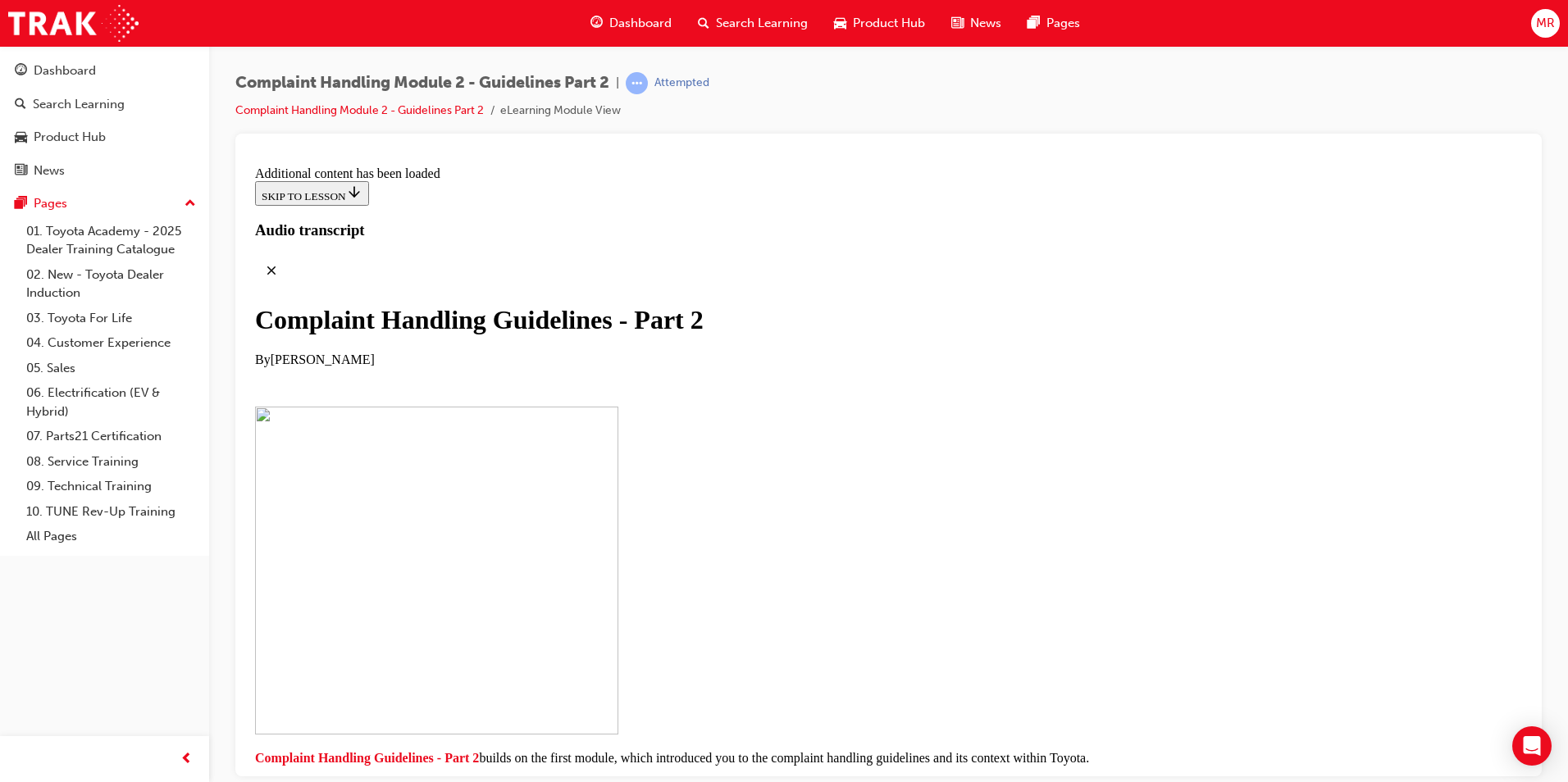
scroll to position [1078, 0]
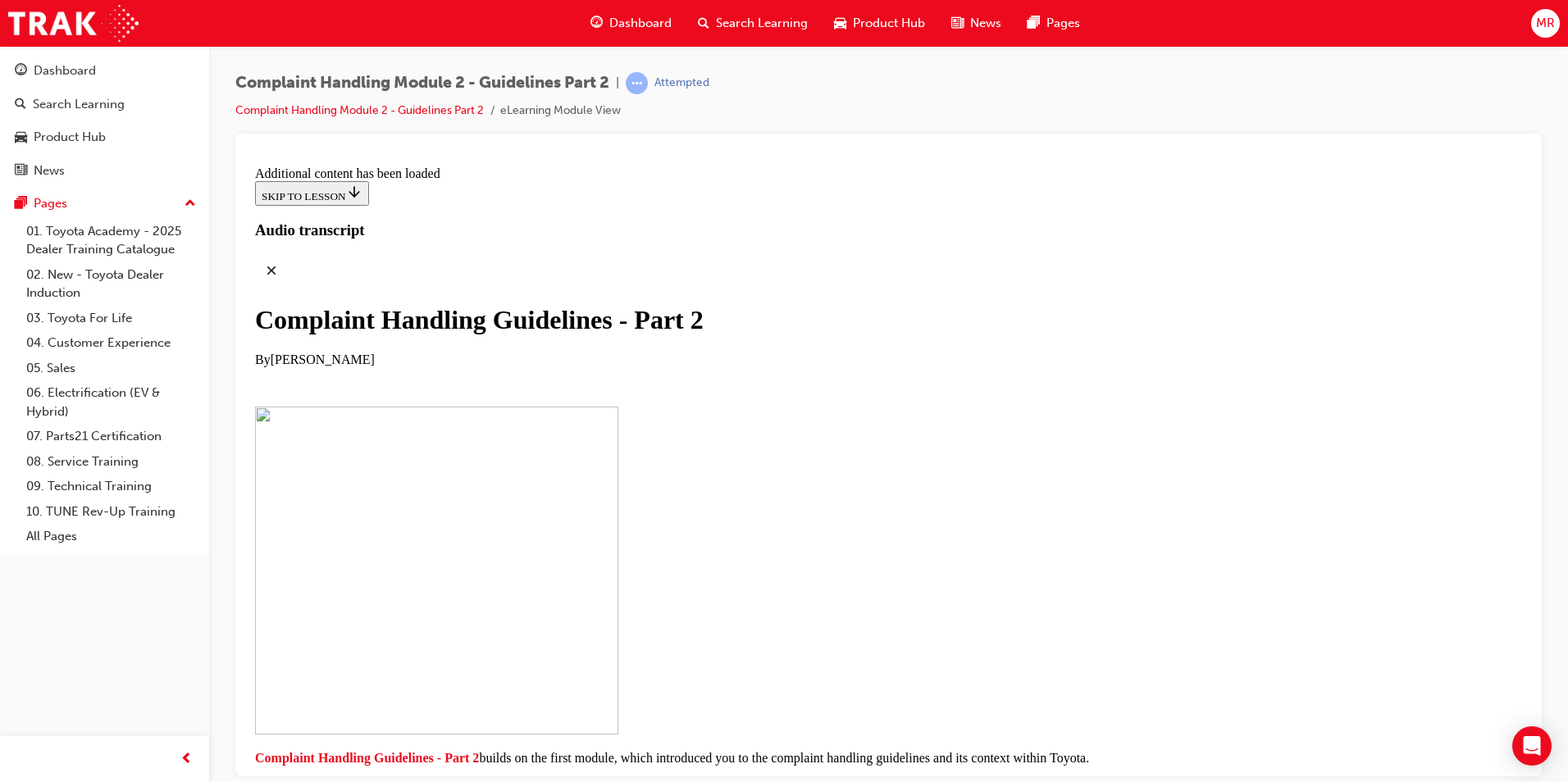
scroll to position [3395, 0]
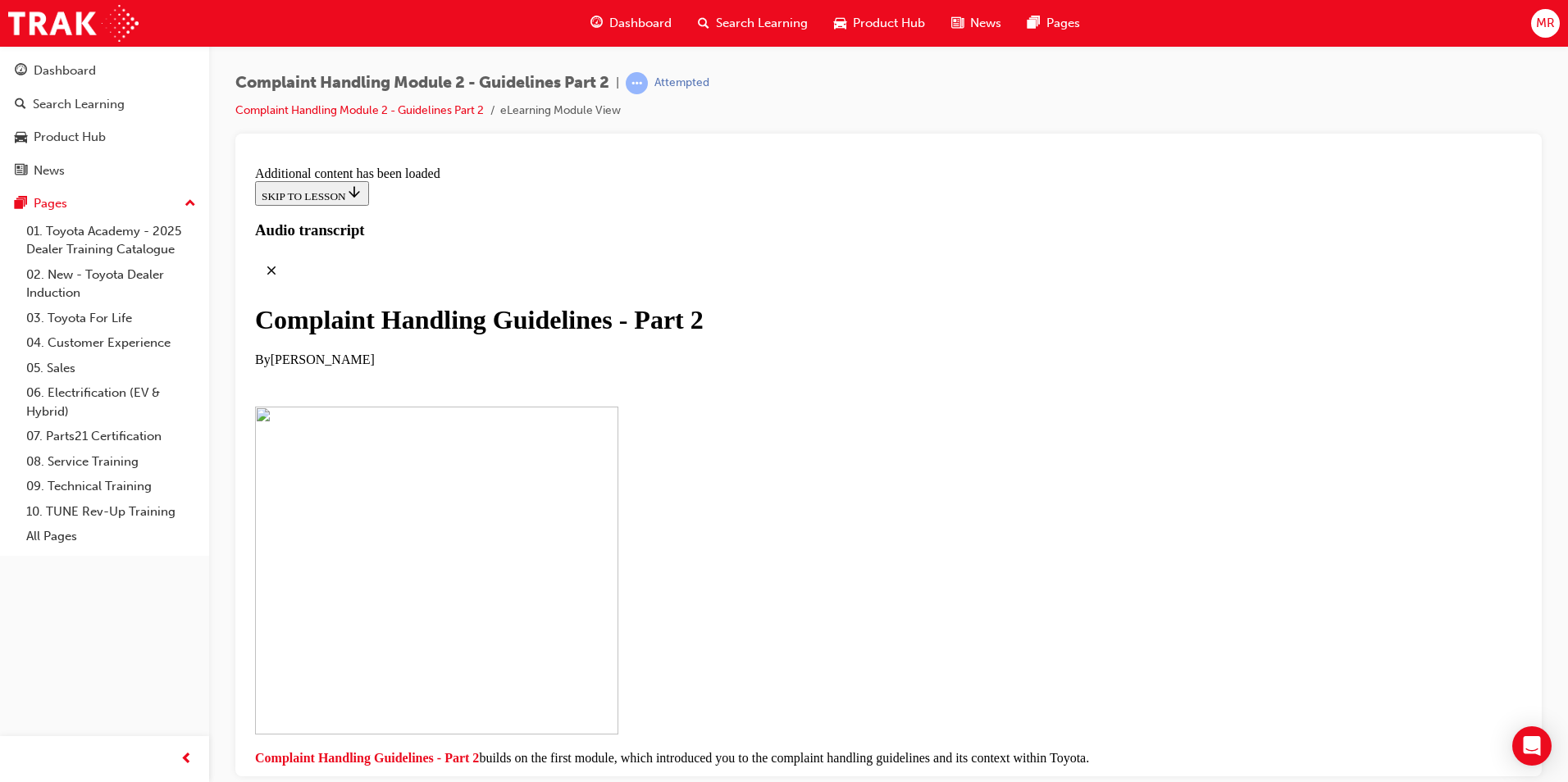
scroll to position [7124, 0]
drag, startPoint x: 792, startPoint y: 237, endPoint x: 783, endPoint y: 288, distance: 51.8
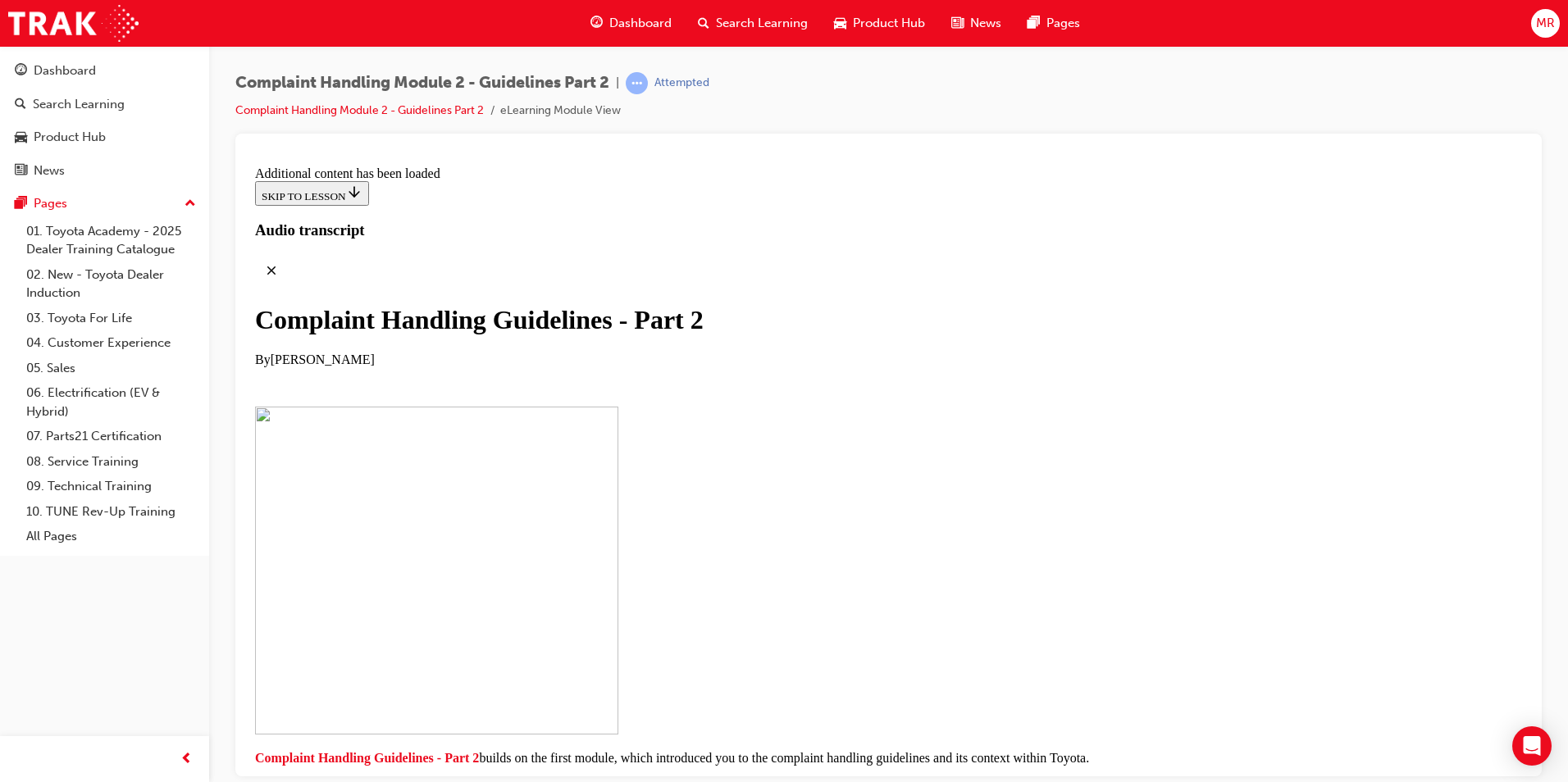
drag, startPoint x: 713, startPoint y: 520, endPoint x: 713, endPoint y: 586, distance: 66.0
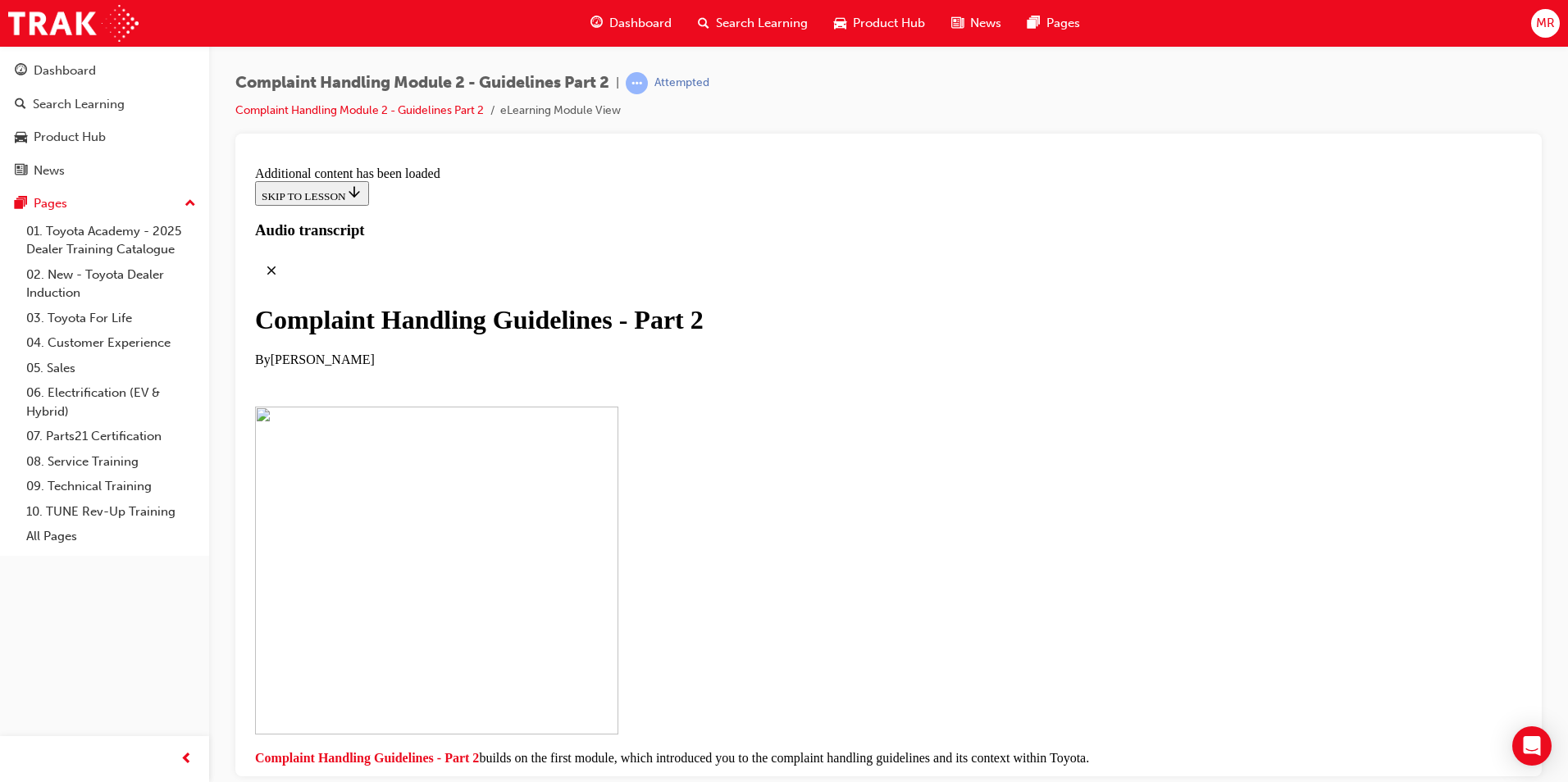
scroll to position [10574, 0]
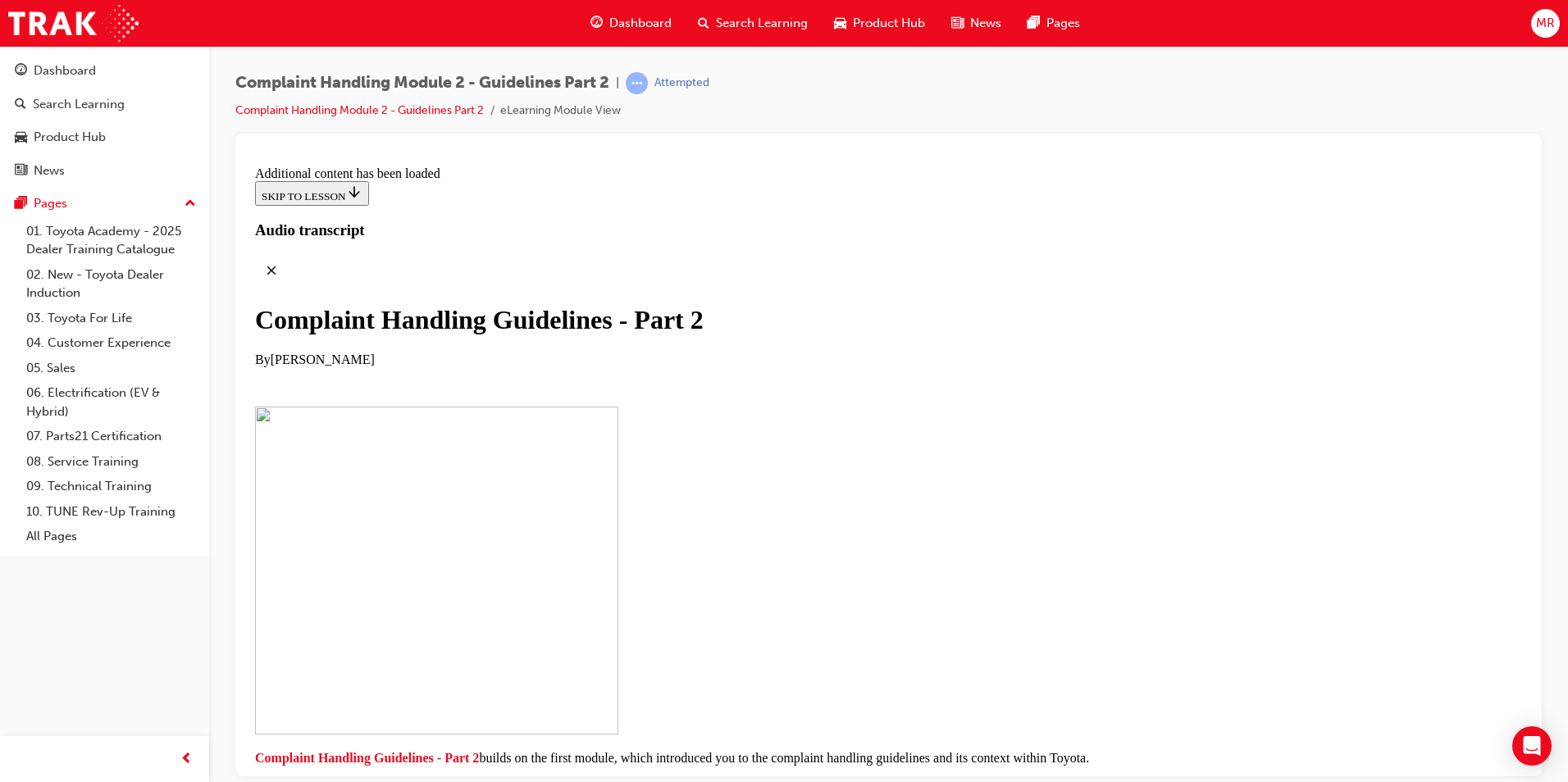
checkbox input "false"
checkbox input "true"
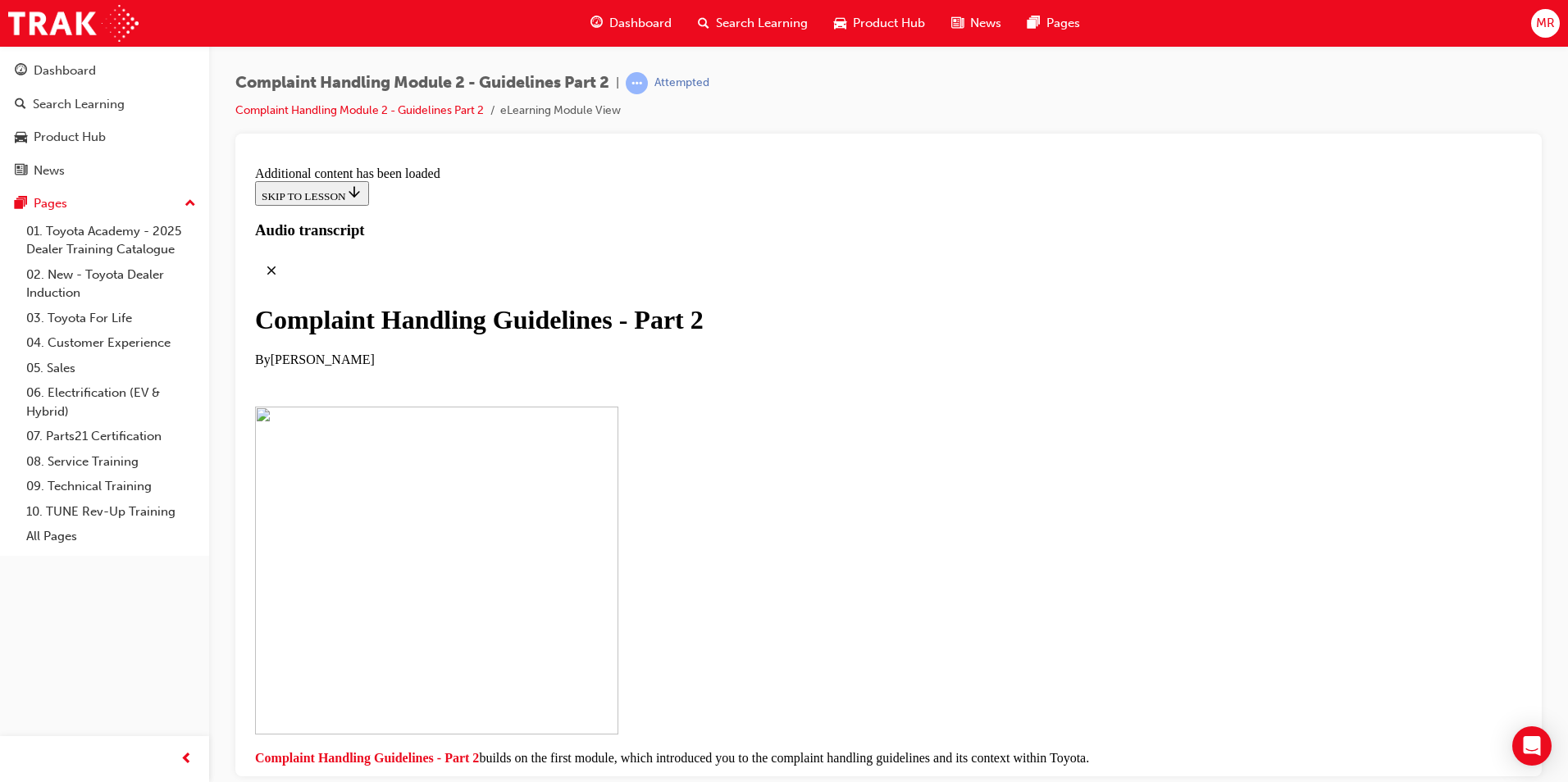
checkbox input "true"
drag, startPoint x: 801, startPoint y: 274, endPoint x: 953, endPoint y: 214, distance: 163.4
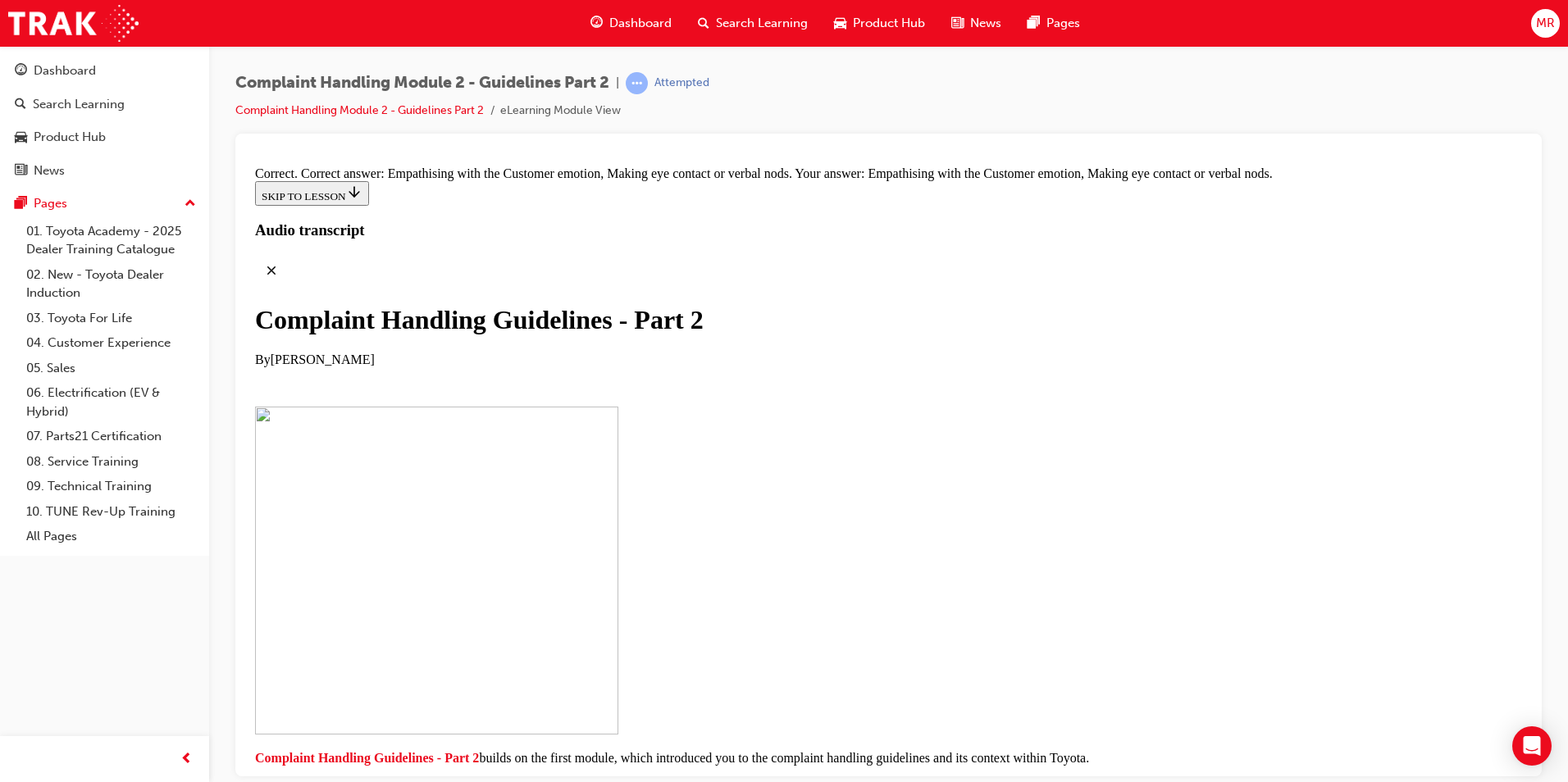
drag, startPoint x: 743, startPoint y: 310, endPoint x: 935, endPoint y: 311, distance: 192.0
drag, startPoint x: 747, startPoint y: 380, endPoint x: 895, endPoint y: 378, distance: 148.0
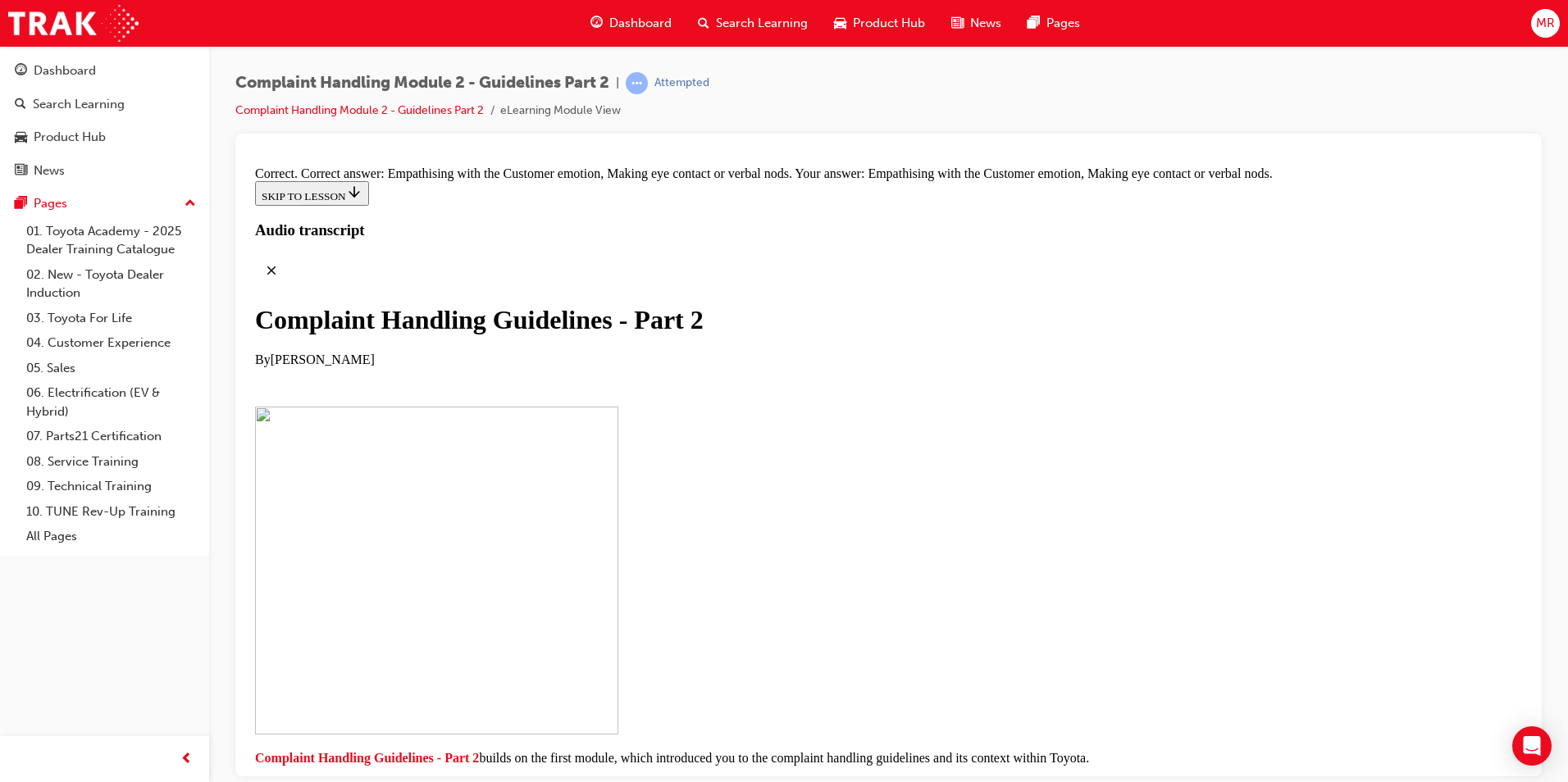
drag, startPoint x: 777, startPoint y: 639, endPoint x: 909, endPoint y: 476, distance: 209.7
drag, startPoint x: 735, startPoint y: 561, endPoint x: 873, endPoint y: 559, distance: 138.0
drag, startPoint x: 787, startPoint y: 732, endPoint x: 896, endPoint y: 632, distance: 147.9
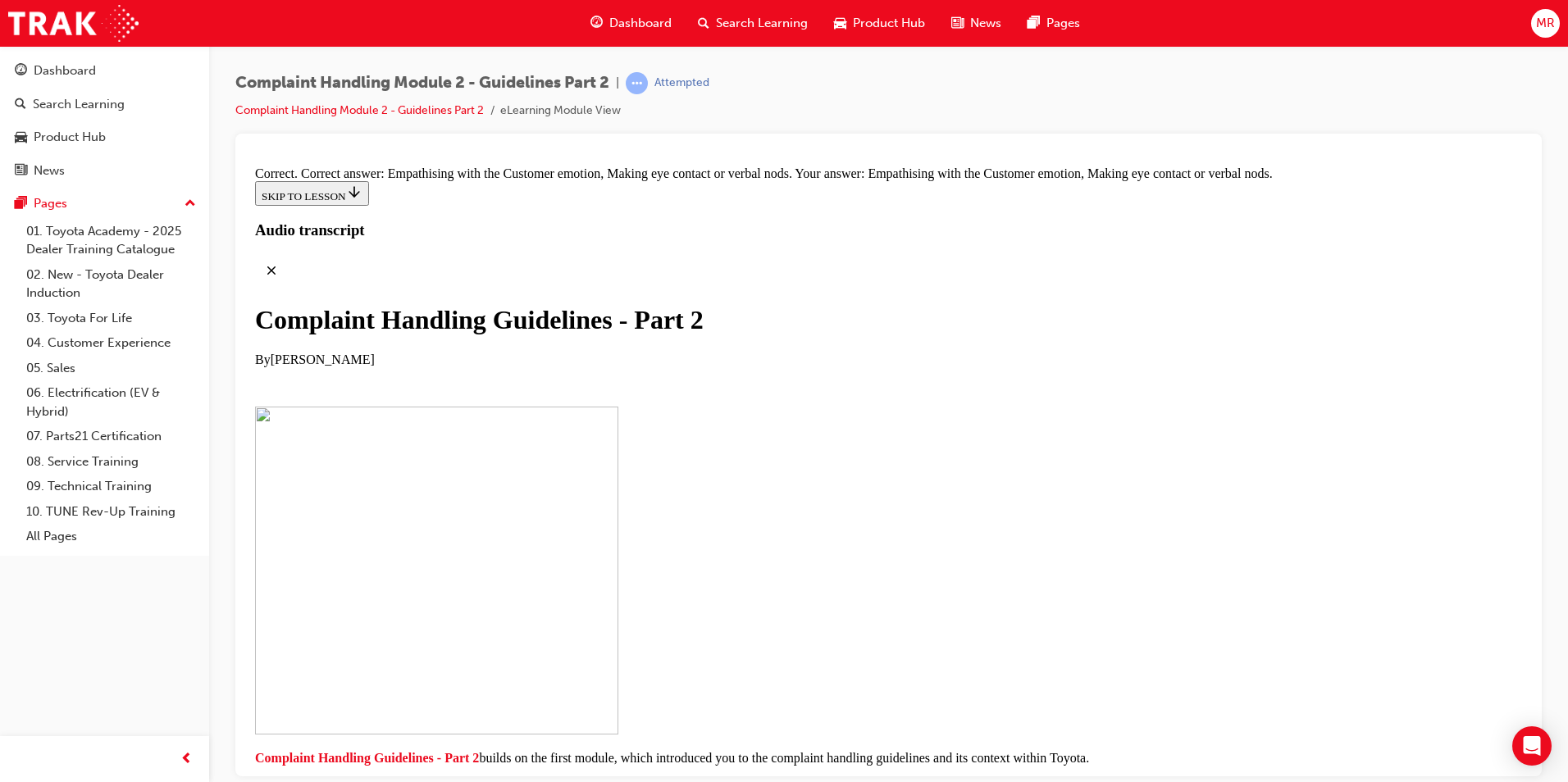
drag, startPoint x: 743, startPoint y: 734, endPoint x: 890, endPoint y: 620, distance: 186.0
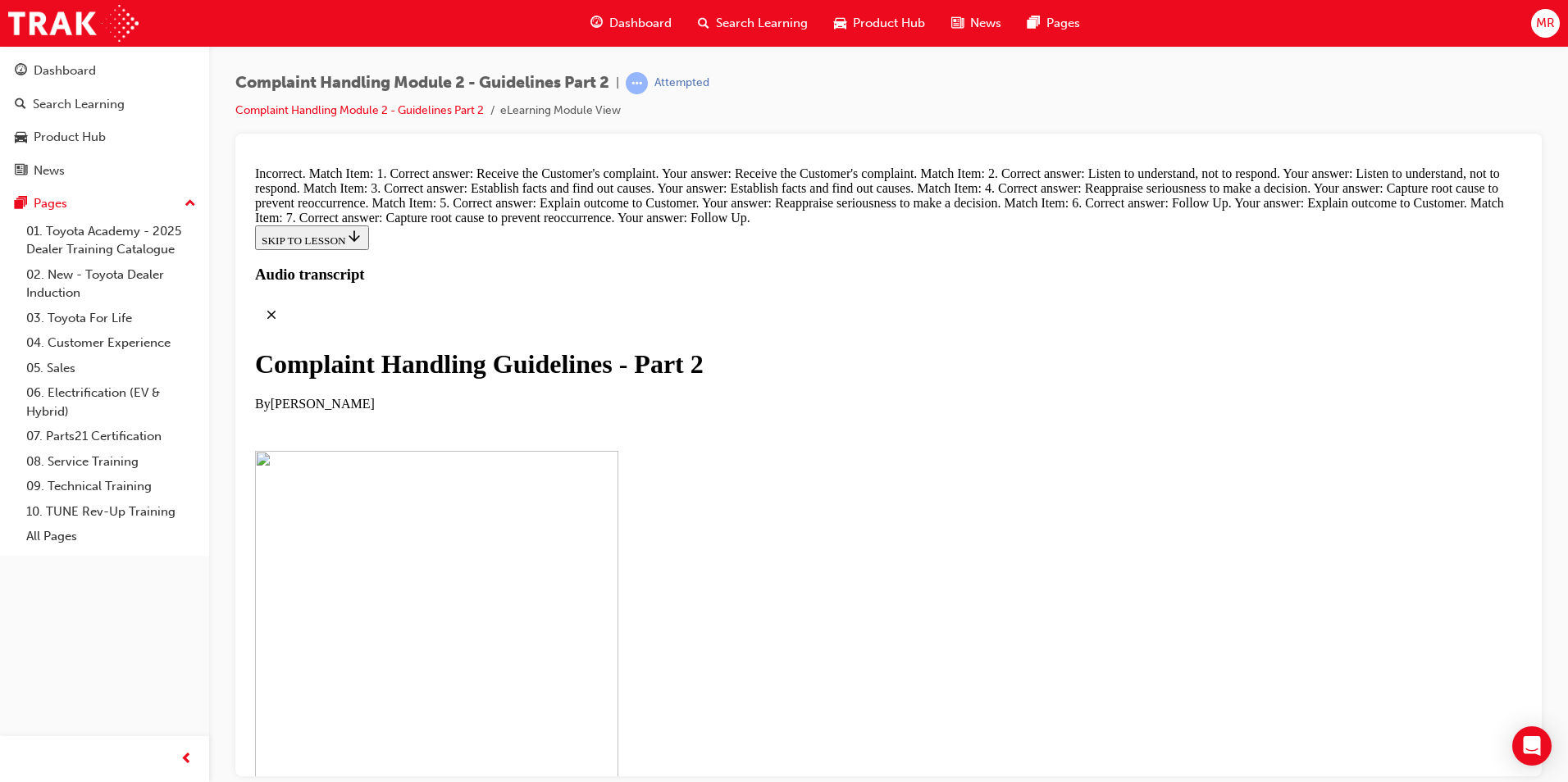
scroll to position [11561, 0]
drag, startPoint x: 764, startPoint y: 564, endPoint x: 1029, endPoint y: 231, distance: 425.6
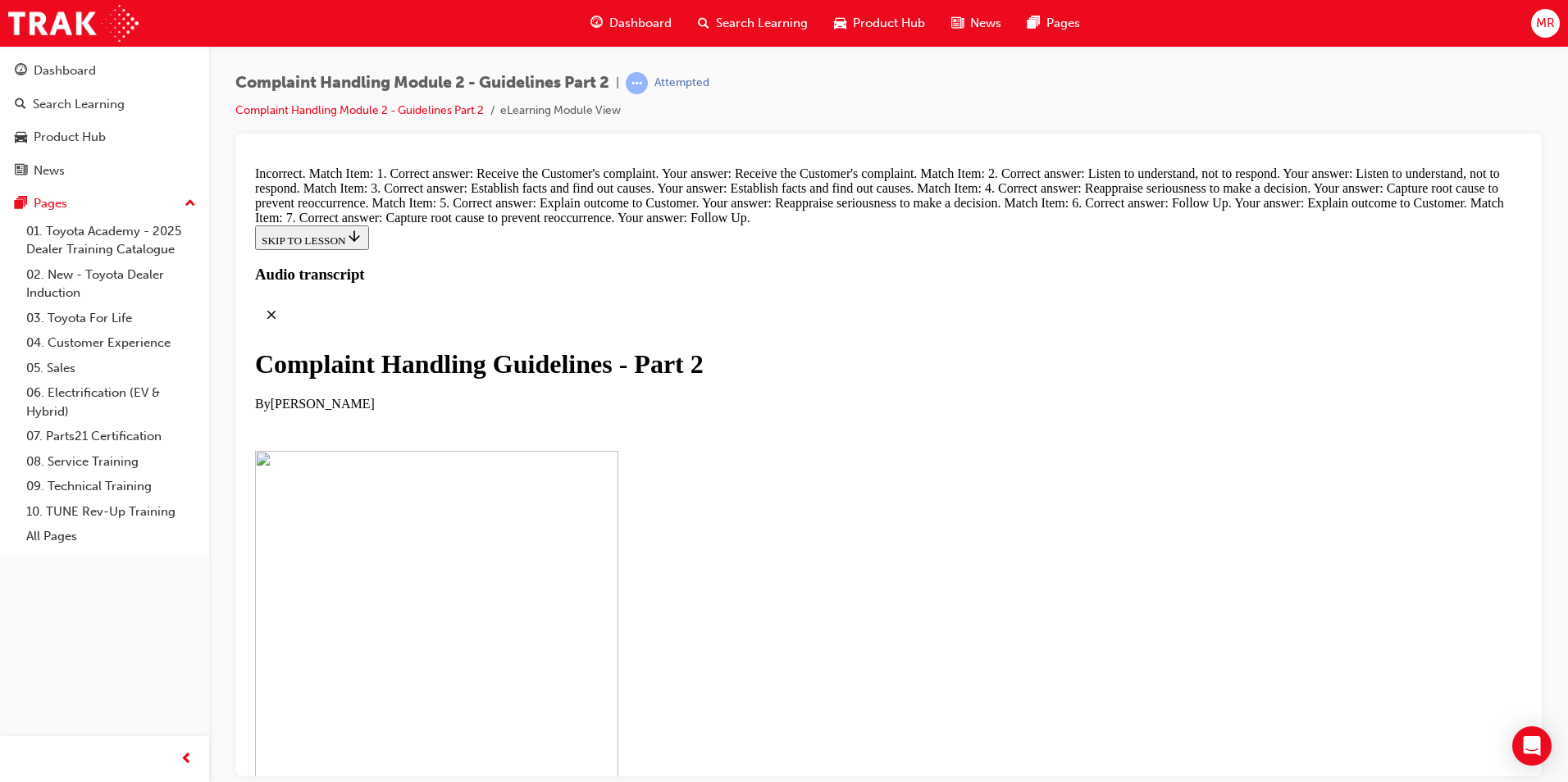
drag, startPoint x: 777, startPoint y: 411, endPoint x: 913, endPoint y: 333, distance: 156.8
drag, startPoint x: 748, startPoint y: 717, endPoint x: 893, endPoint y: 358, distance: 387.2
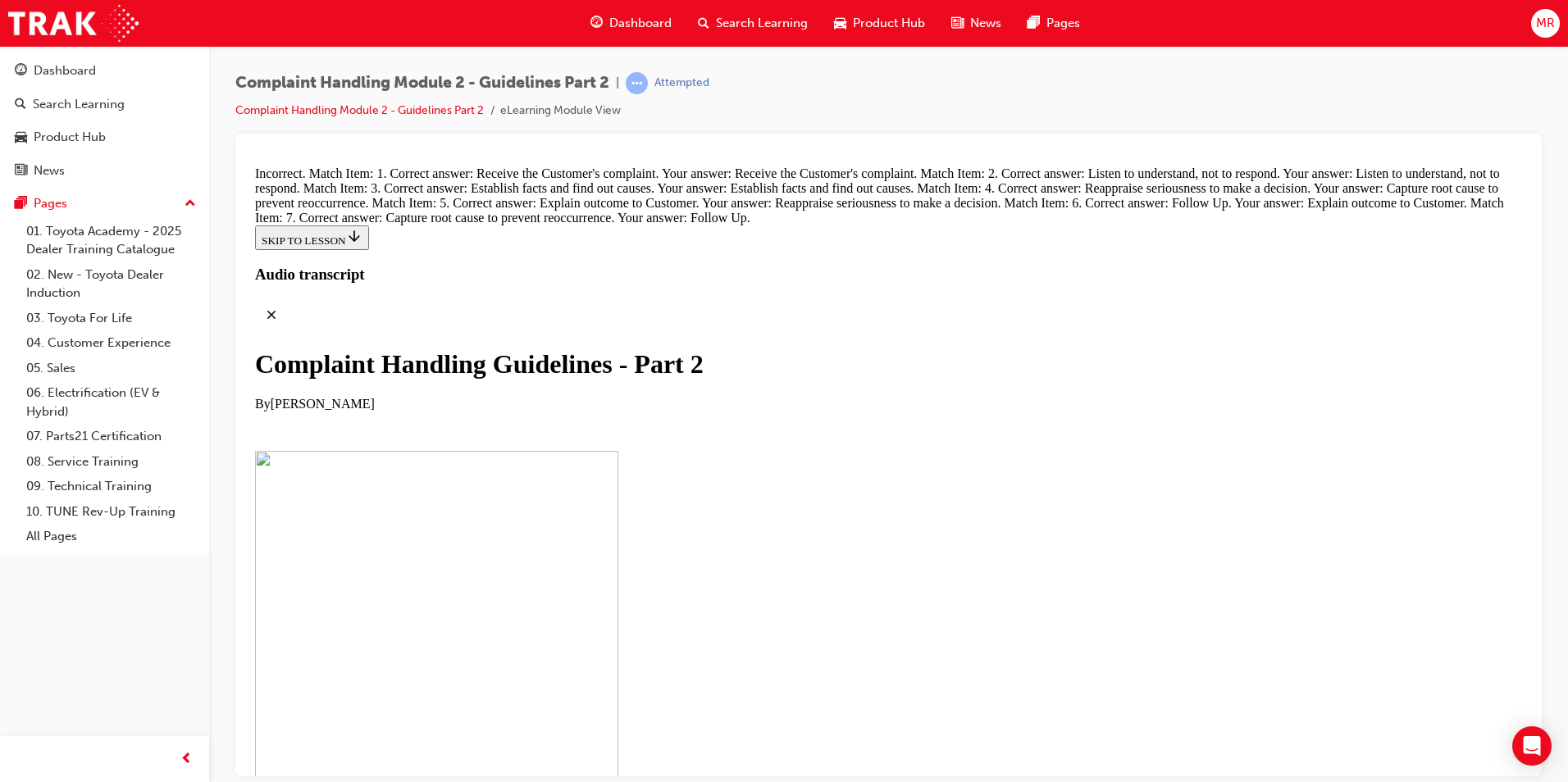
drag, startPoint x: 784, startPoint y: 736, endPoint x: 859, endPoint y: 468, distance: 278.3
drag, startPoint x: 729, startPoint y: 651, endPoint x: 841, endPoint y: 476, distance: 207.8
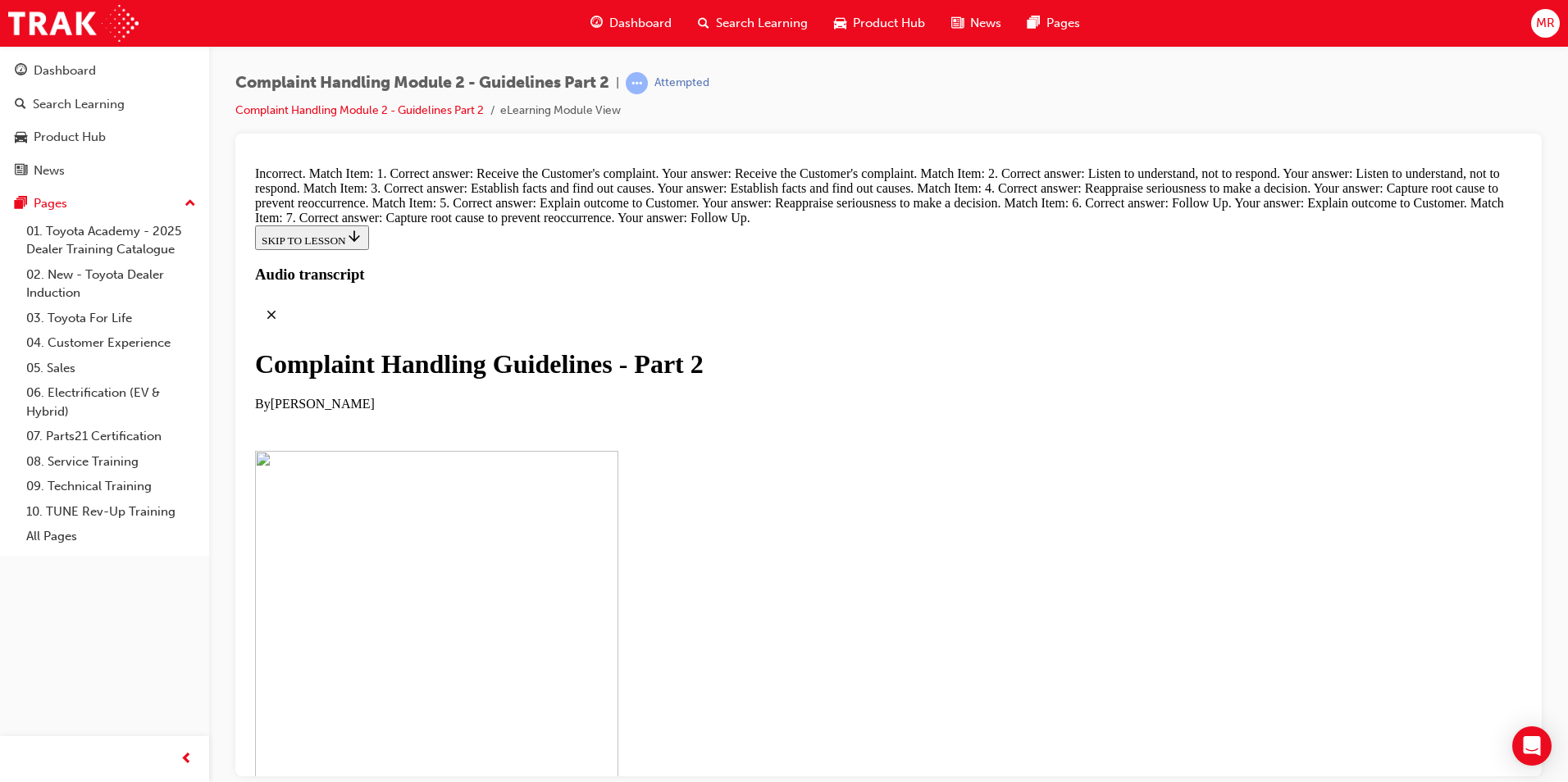
drag, startPoint x: 725, startPoint y: 662, endPoint x: 874, endPoint y: 567, distance: 176.7
drag, startPoint x: 793, startPoint y: 665, endPoint x: 884, endPoint y: 664, distance: 91.0
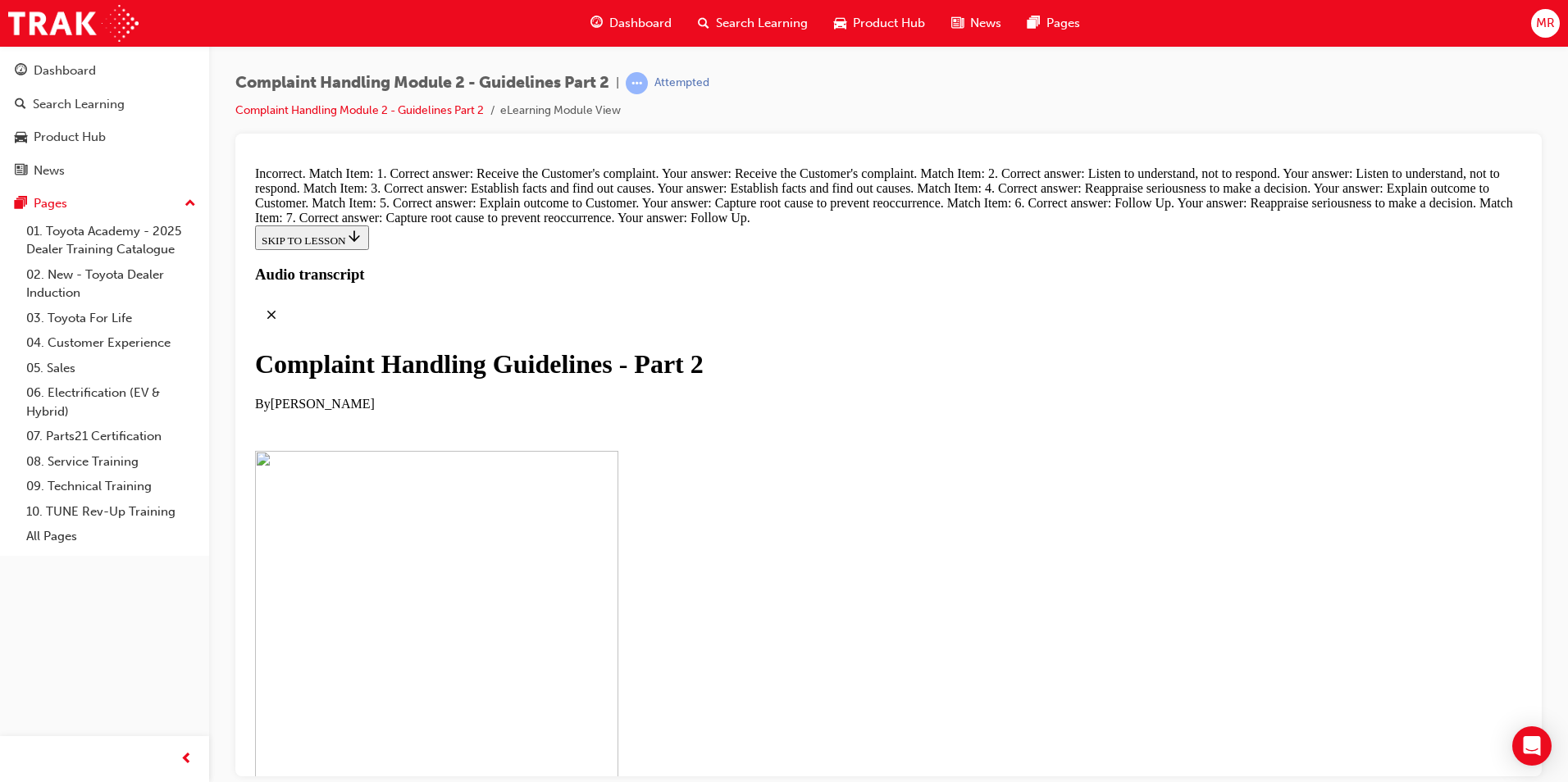
scroll to position [11561, 0]
drag, startPoint x: 880, startPoint y: 683, endPoint x: 929, endPoint y: 738, distance: 73.7
drag, startPoint x: 929, startPoint y: 738, endPoint x: 883, endPoint y: 764, distance: 52.8
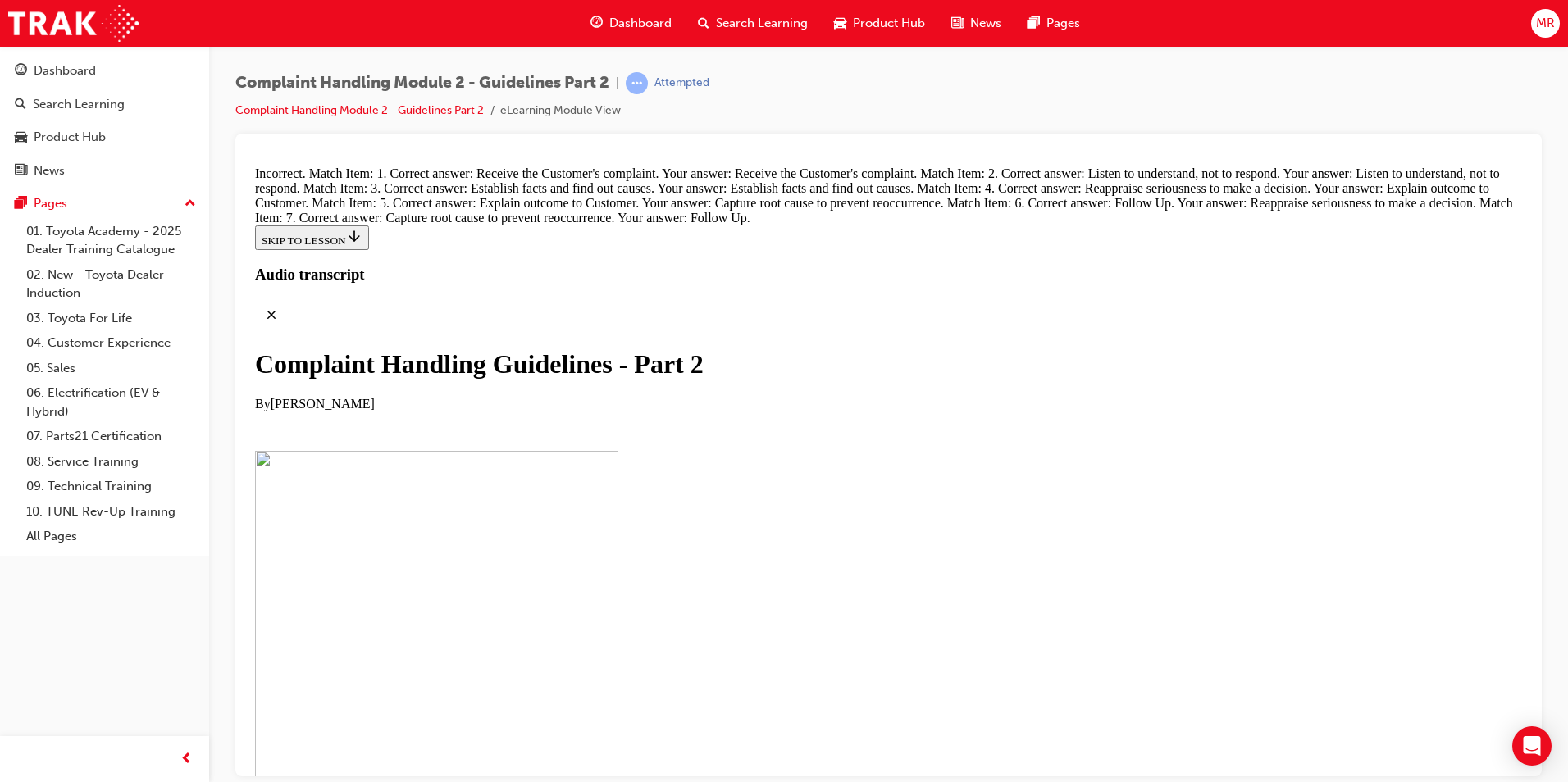
scroll to position [11375, 0]
drag, startPoint x: 749, startPoint y: 320, endPoint x: 886, endPoint y: 233, distance: 162.3
drag, startPoint x: 750, startPoint y: 725, endPoint x: 878, endPoint y: 283, distance: 460.2
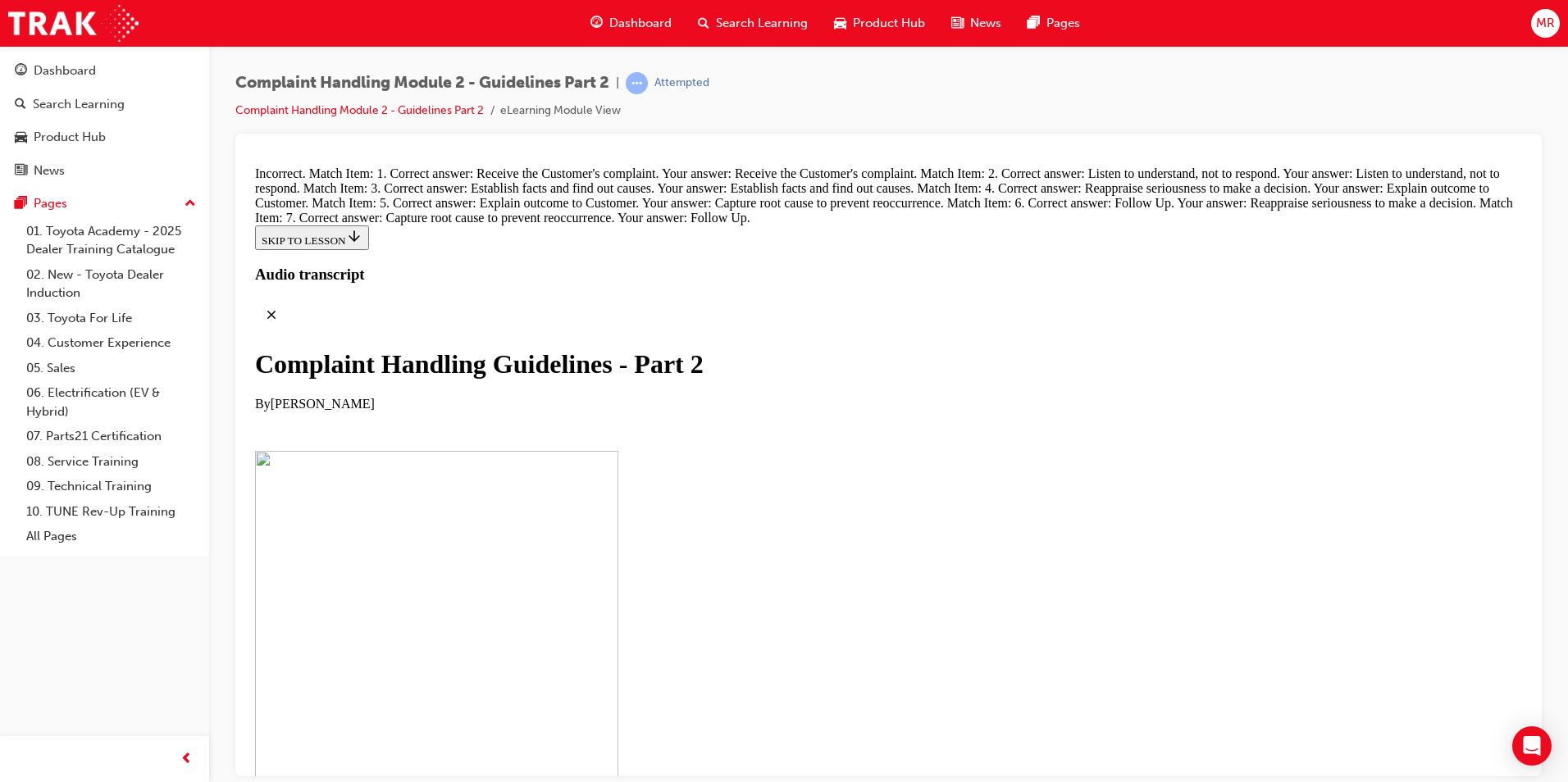
drag, startPoint x: 743, startPoint y: 742, endPoint x: 793, endPoint y: 393, distance: 352.6
drag, startPoint x: 758, startPoint y: 483, endPoint x: 845, endPoint y: 391, distance: 126.6
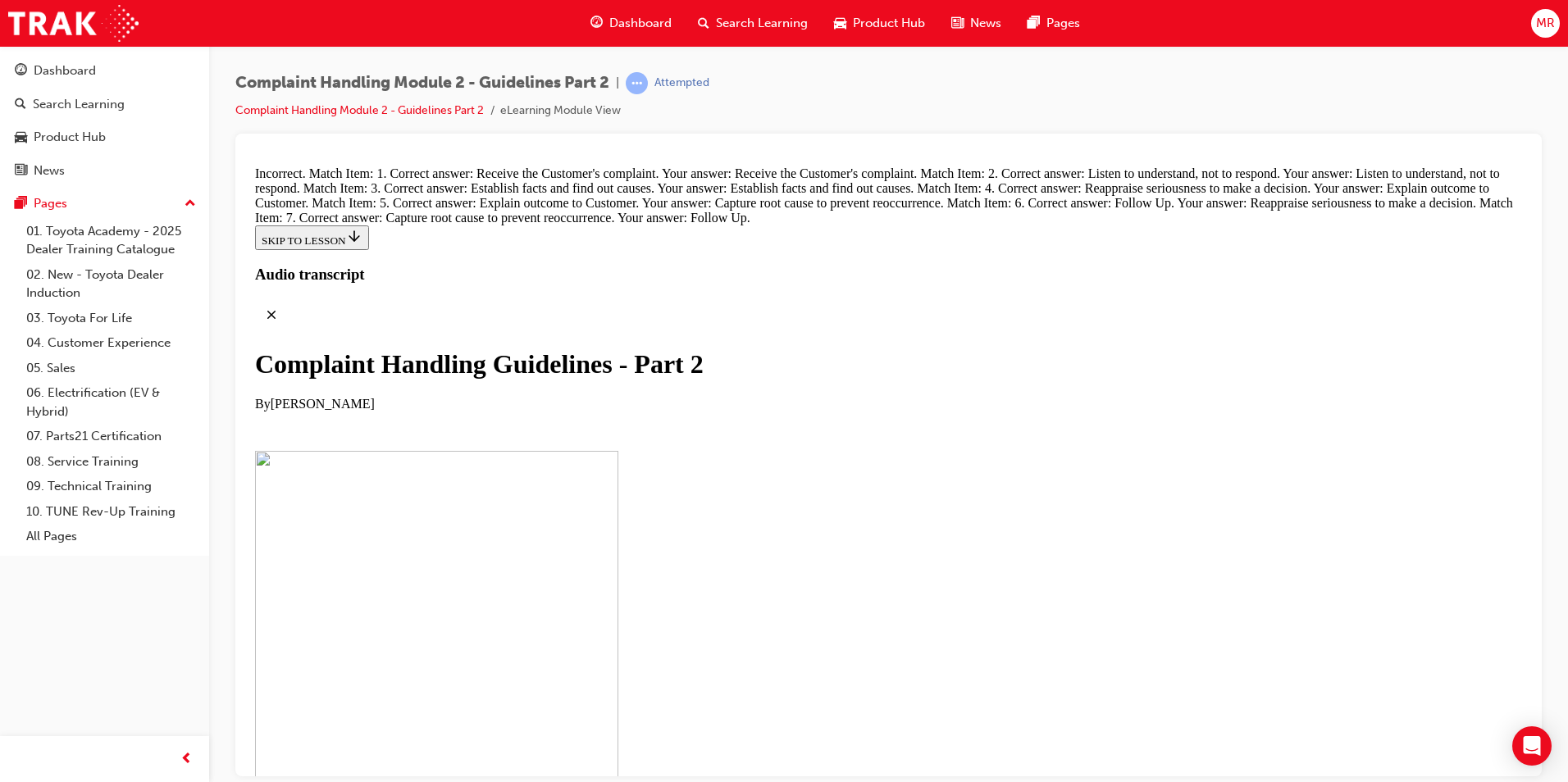
scroll to position [11375, 0]
drag, startPoint x: 734, startPoint y: 565, endPoint x: 770, endPoint y: 396, distance: 172.8
drag, startPoint x: 747, startPoint y: 564, endPoint x: 762, endPoint y: 380, distance: 184.6
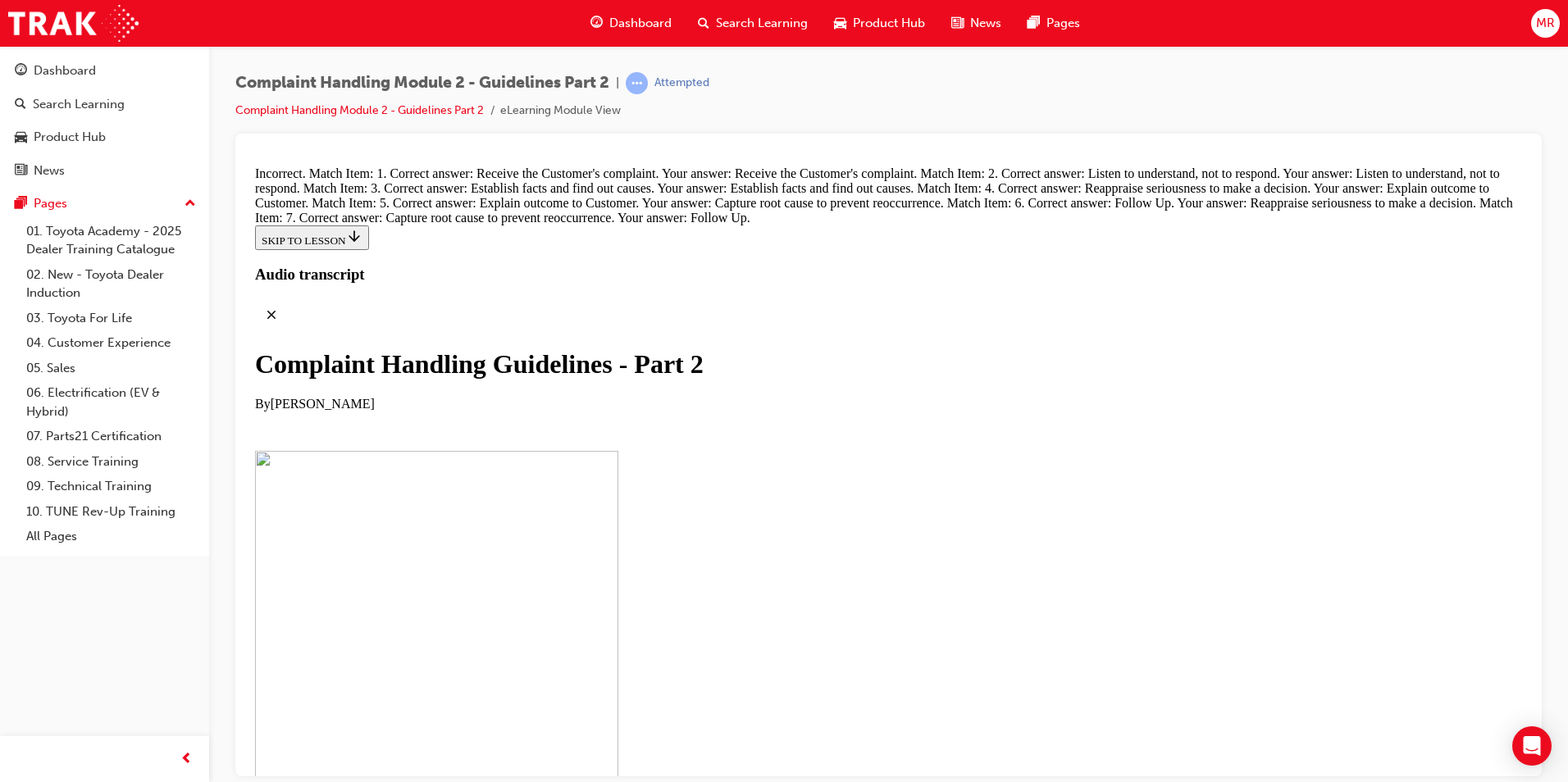
scroll to position [11407, 0]
drag, startPoint x: 793, startPoint y: 415, endPoint x: 767, endPoint y: 693, distance: 279.2
drag, startPoint x: 742, startPoint y: 520, endPoint x: 789, endPoint y: 344, distance: 182.2
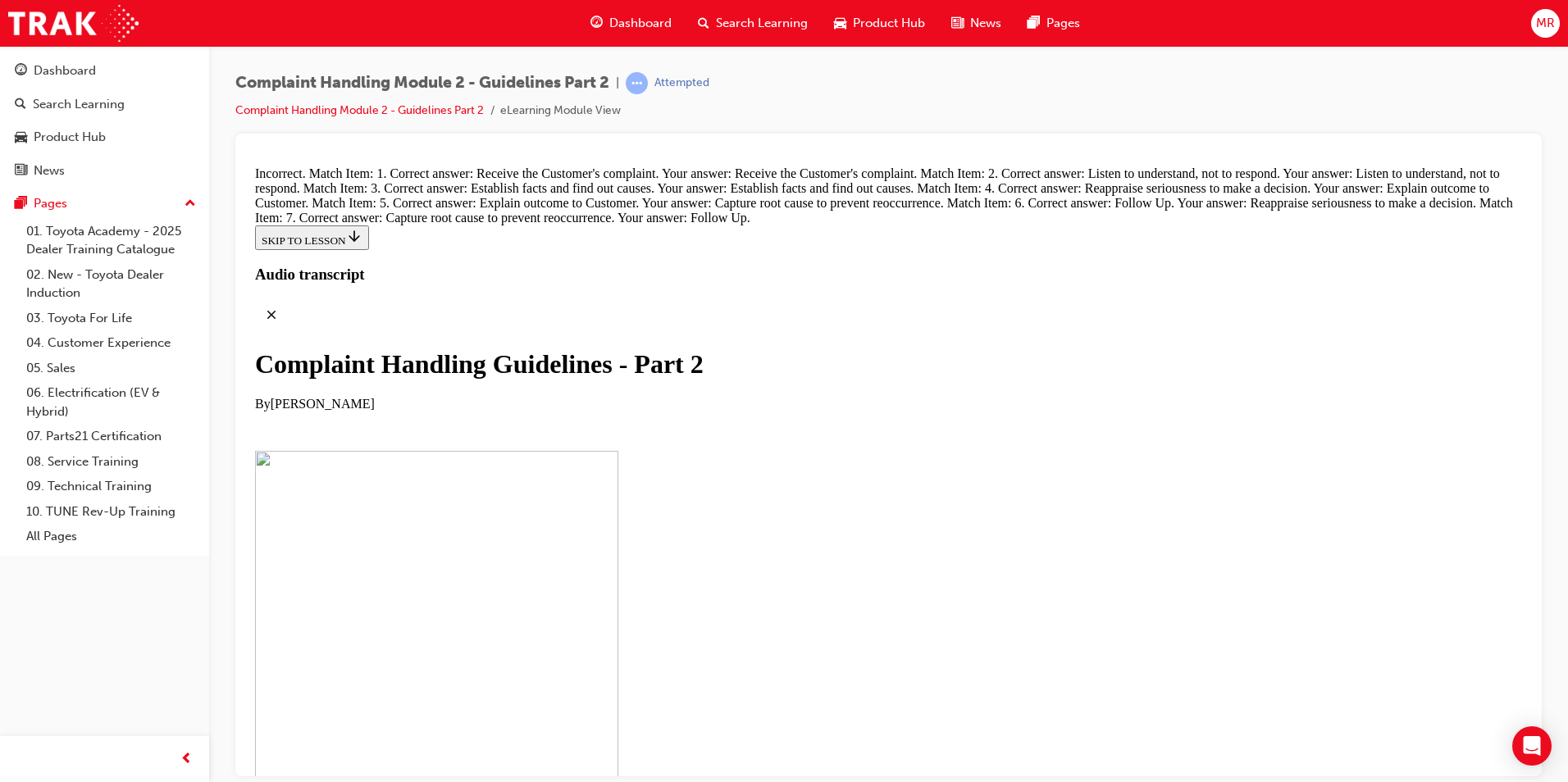
drag, startPoint x: 768, startPoint y: 714, endPoint x: 770, endPoint y: 430, distance: 284.0
drag, startPoint x: 775, startPoint y: 446, endPoint x: 700, endPoint y: 669, distance: 235.3
drag, startPoint x: 714, startPoint y: 722, endPoint x: 762, endPoint y: 476, distance: 250.6
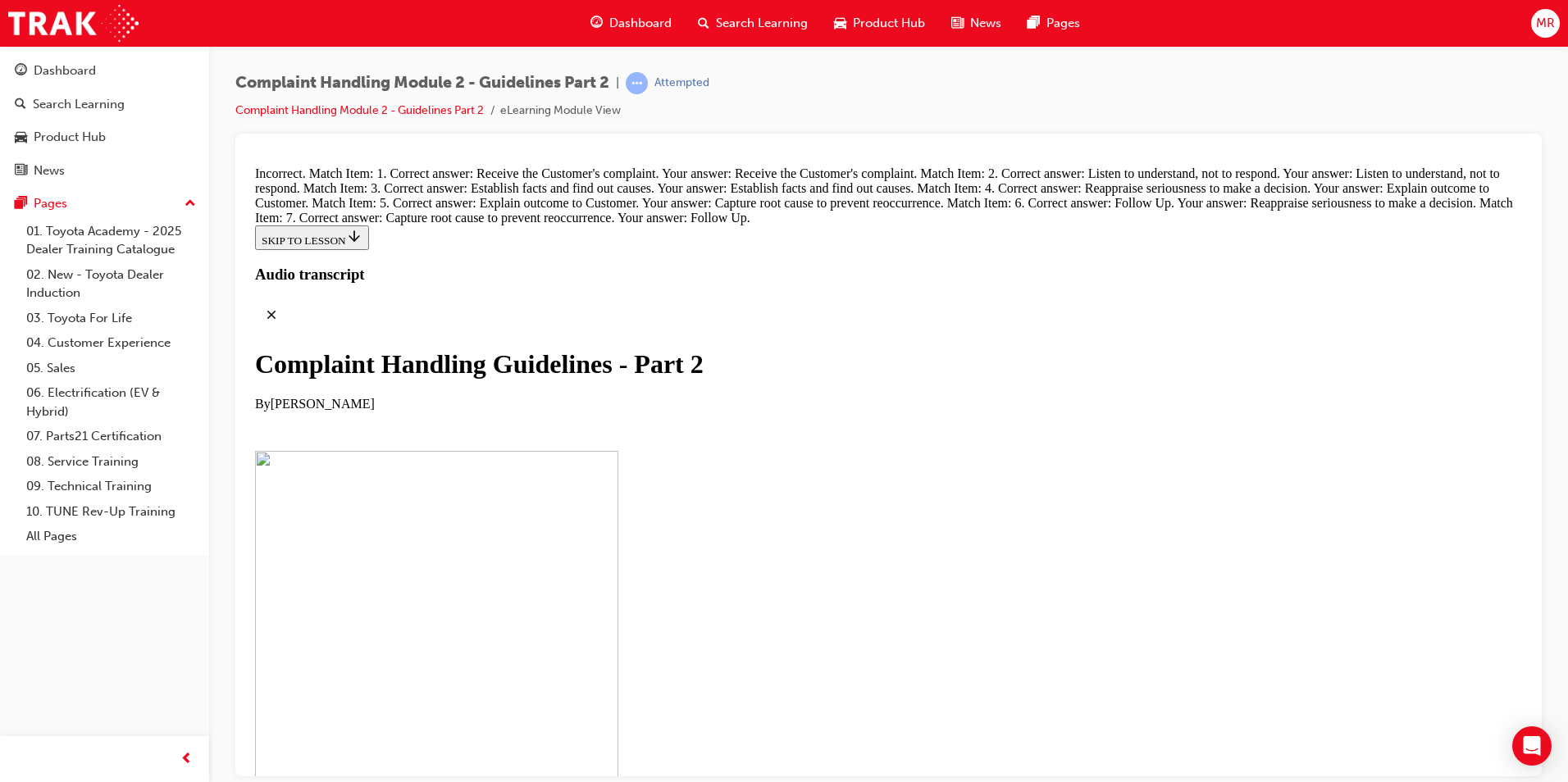
drag, startPoint x: 725, startPoint y: 465, endPoint x: 801, endPoint y: 466, distance: 76.0
drag, startPoint x: 725, startPoint y: 547, endPoint x: 826, endPoint y: 540, distance: 101.2
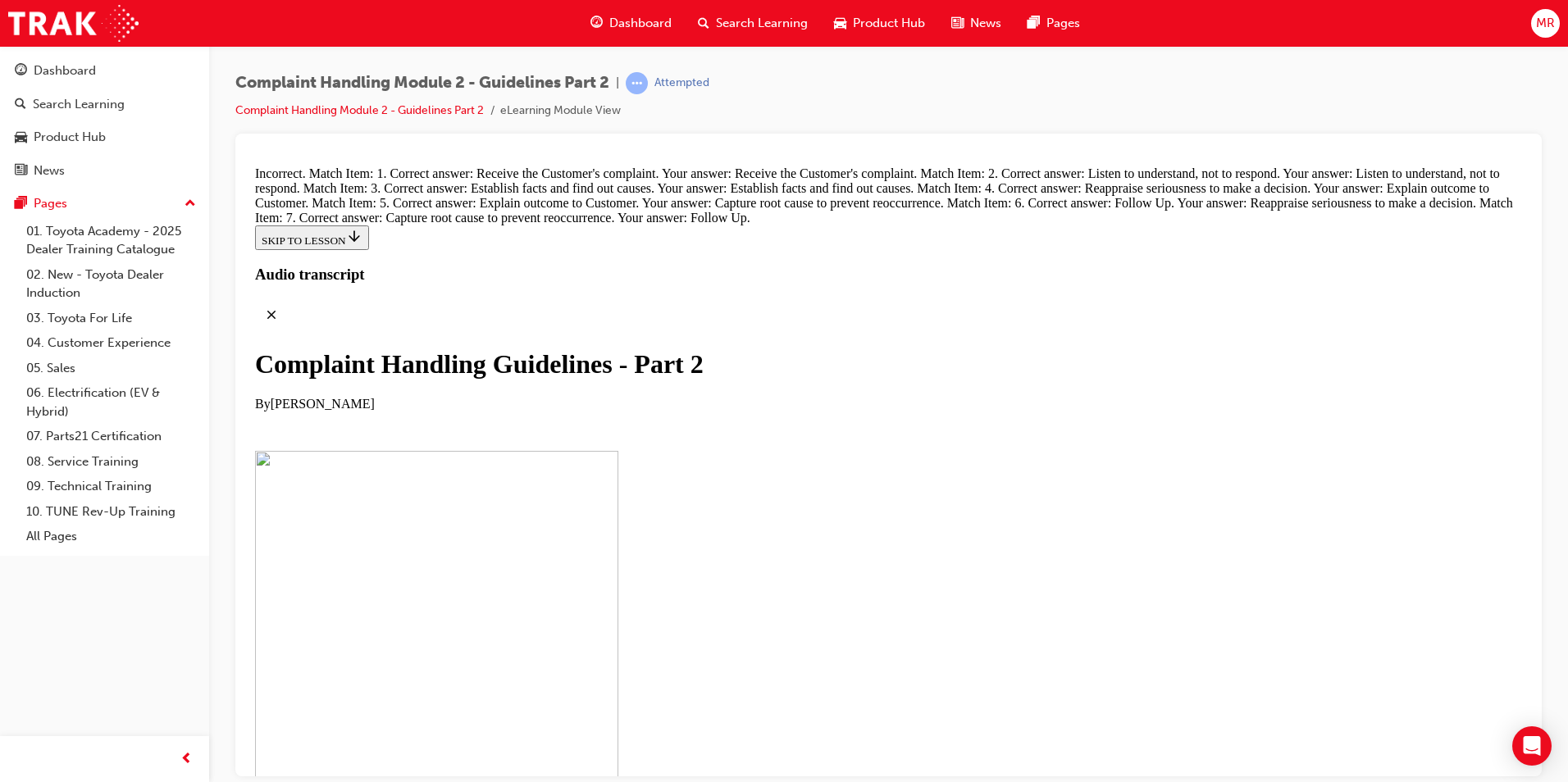
drag, startPoint x: 756, startPoint y: 618, endPoint x: 836, endPoint y: 637, distance: 82.2
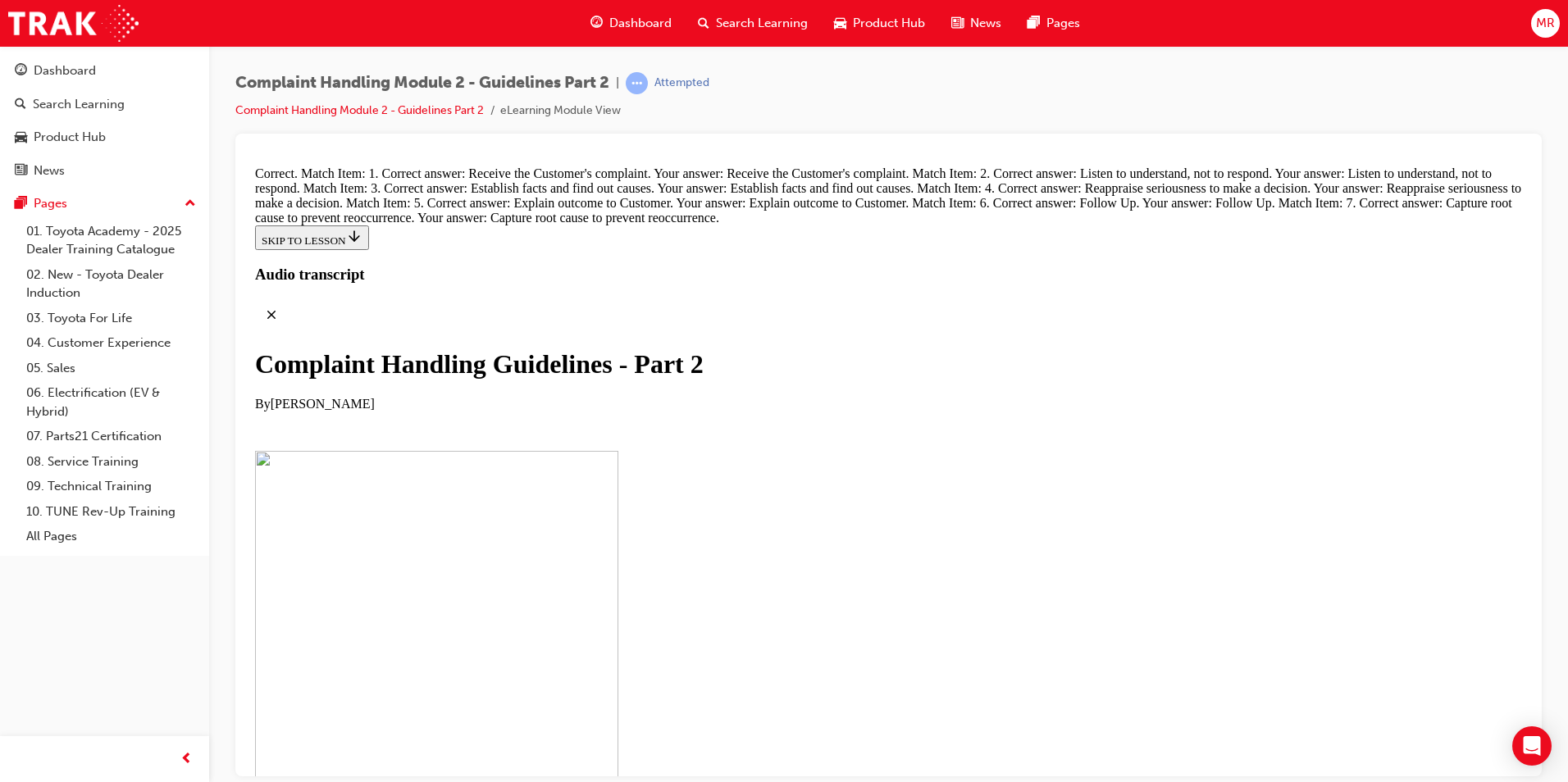
radio input "true"
drag, startPoint x: 875, startPoint y: 668, endPoint x: 881, endPoint y: 674, distance: 8.5
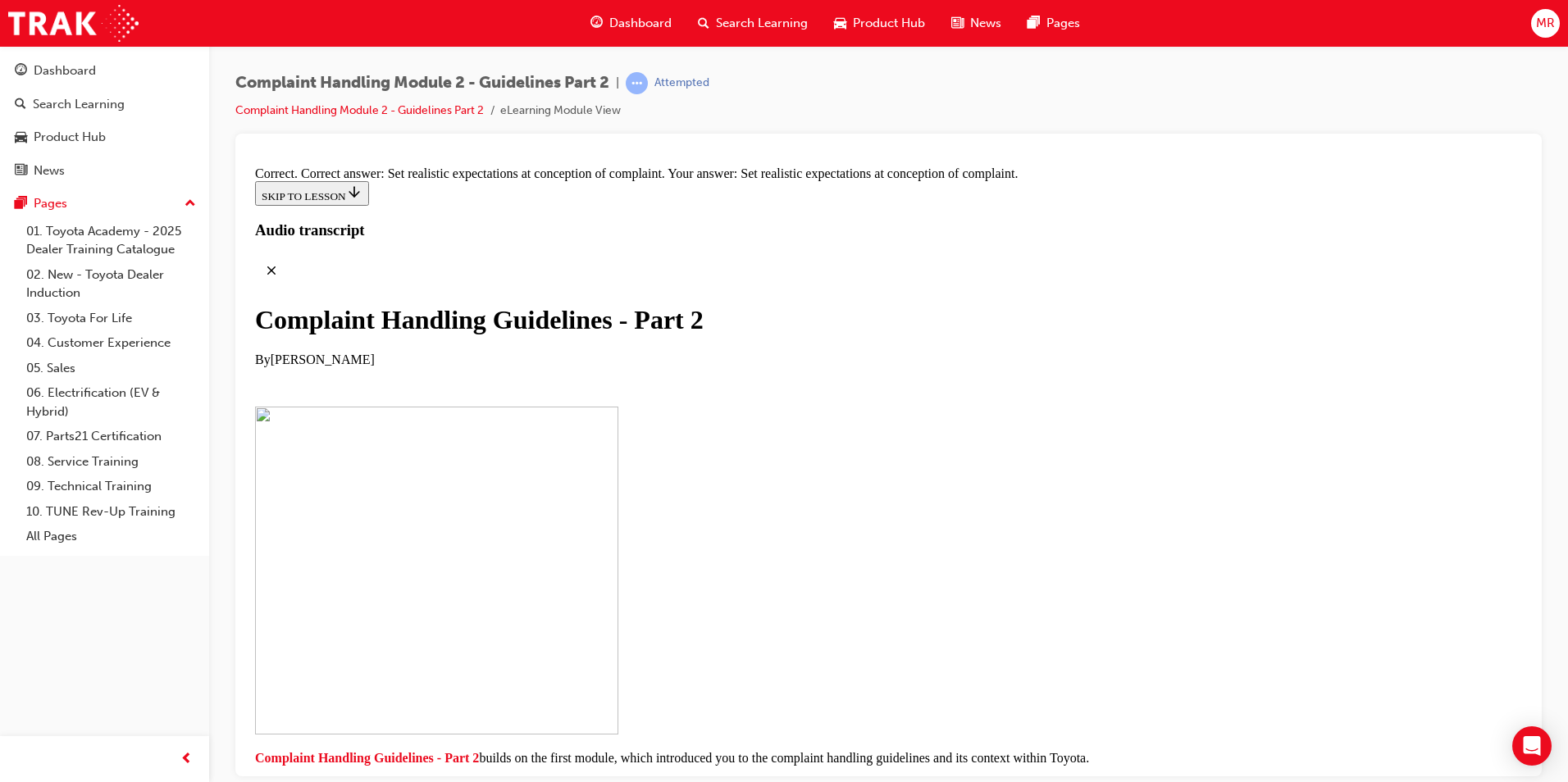
scroll to position [12466, 0]
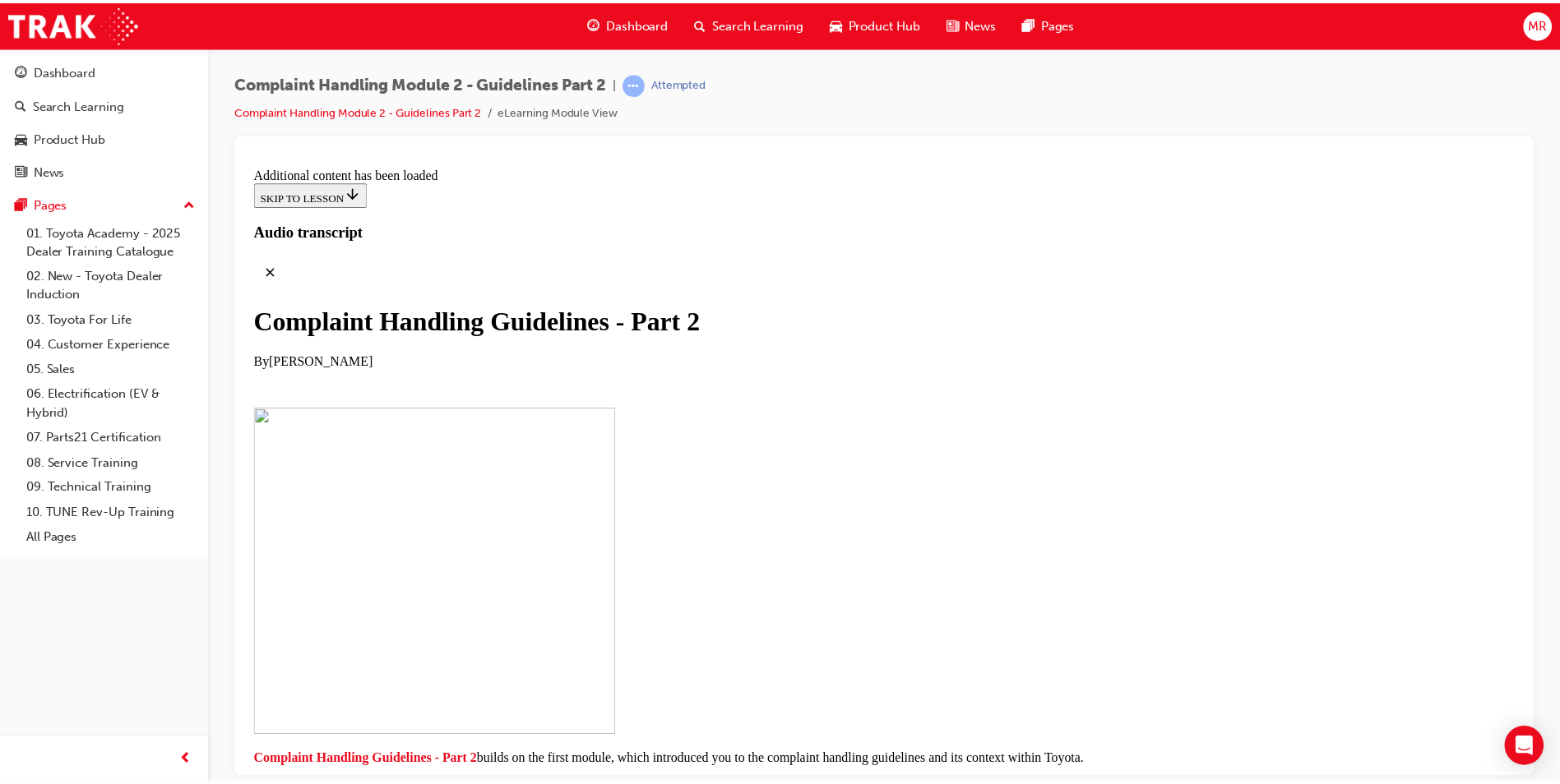
scroll to position [13174, 0]
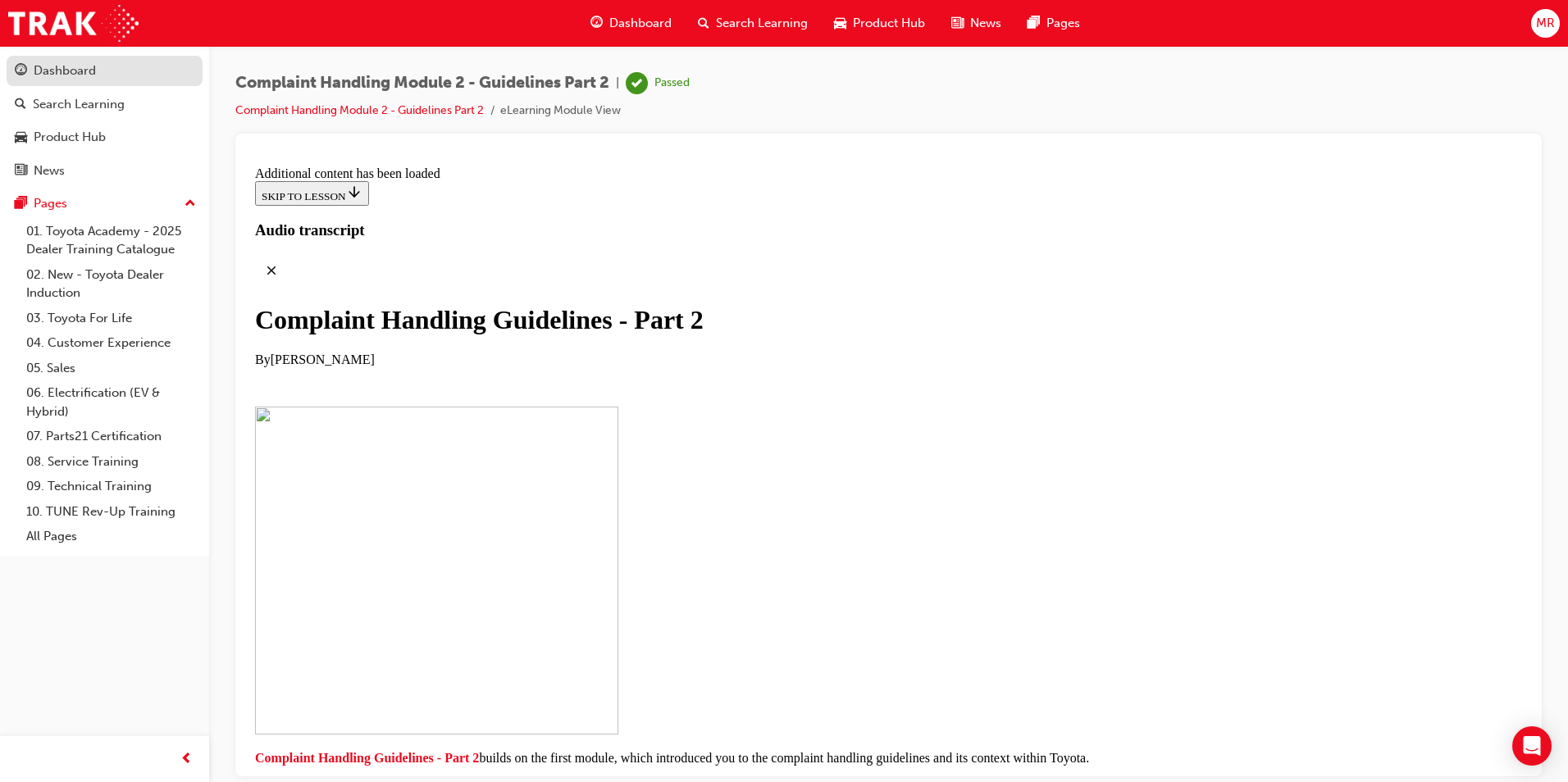
click at [87, 59] on link "Dashboard" at bounding box center [105, 71] width 196 height 30
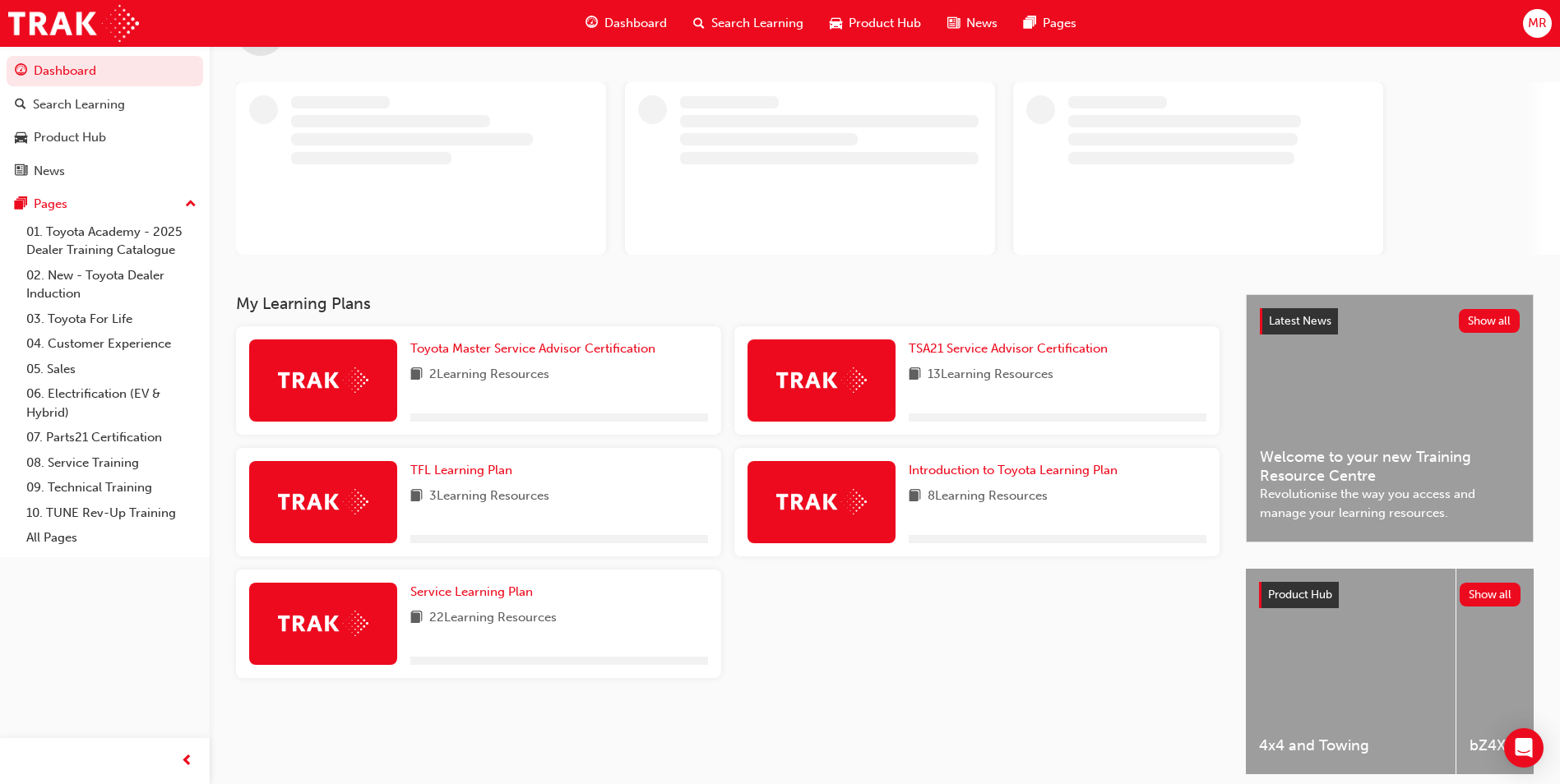
scroll to position [133, 0]
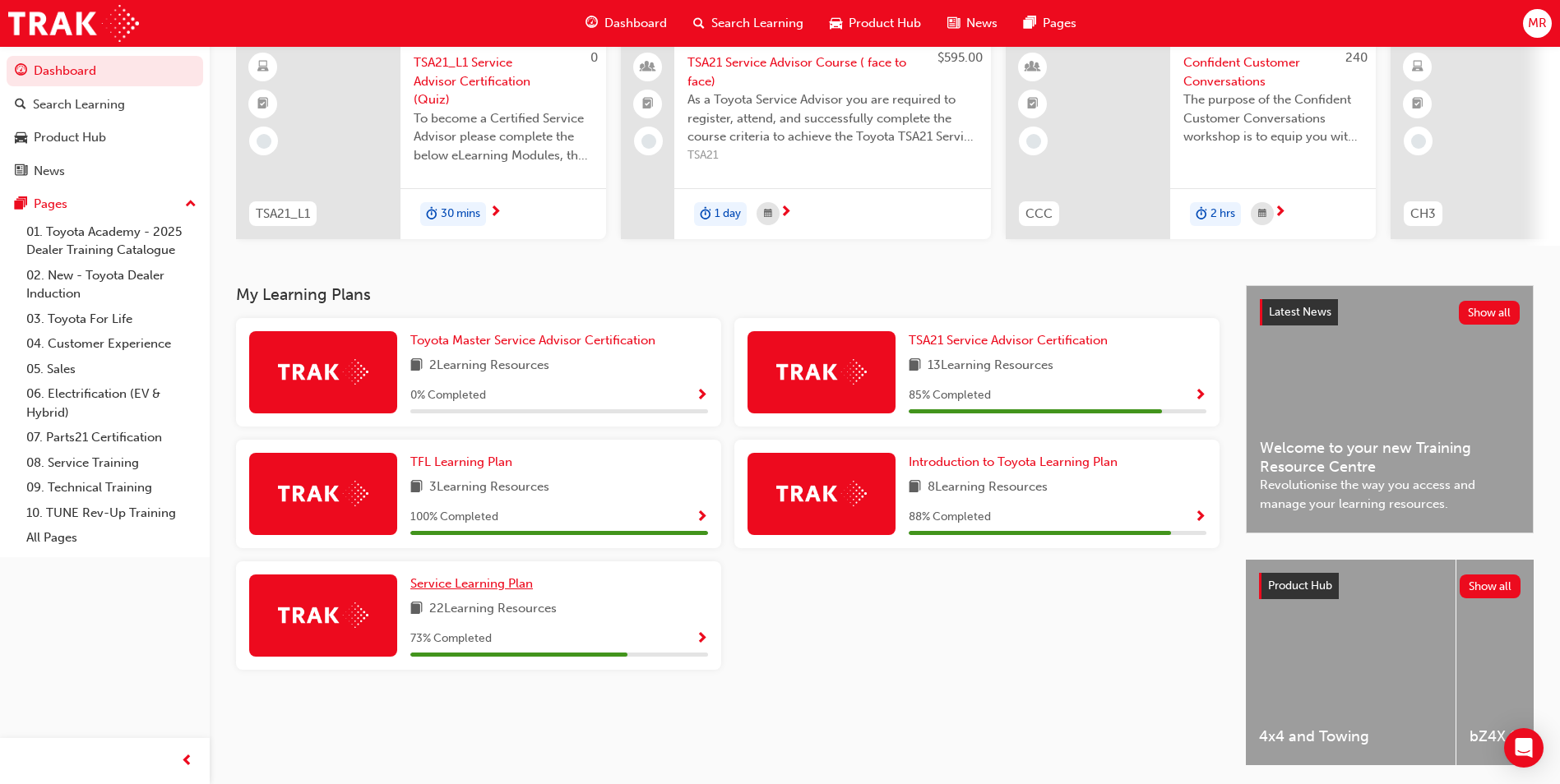
click at [475, 588] on span "Service Learning Plan" at bounding box center [472, 583] width 123 height 15
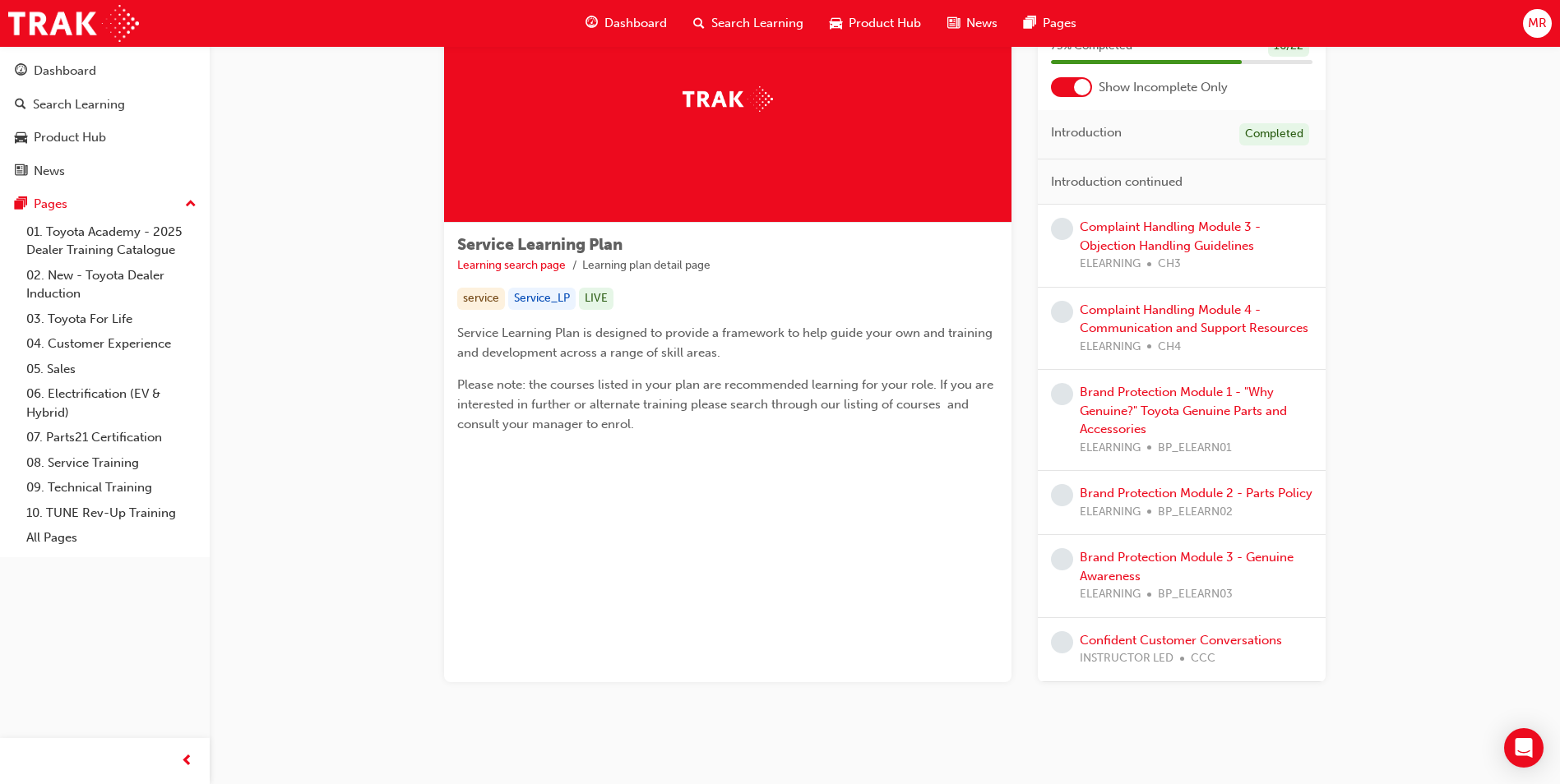
scroll to position [128, 0]
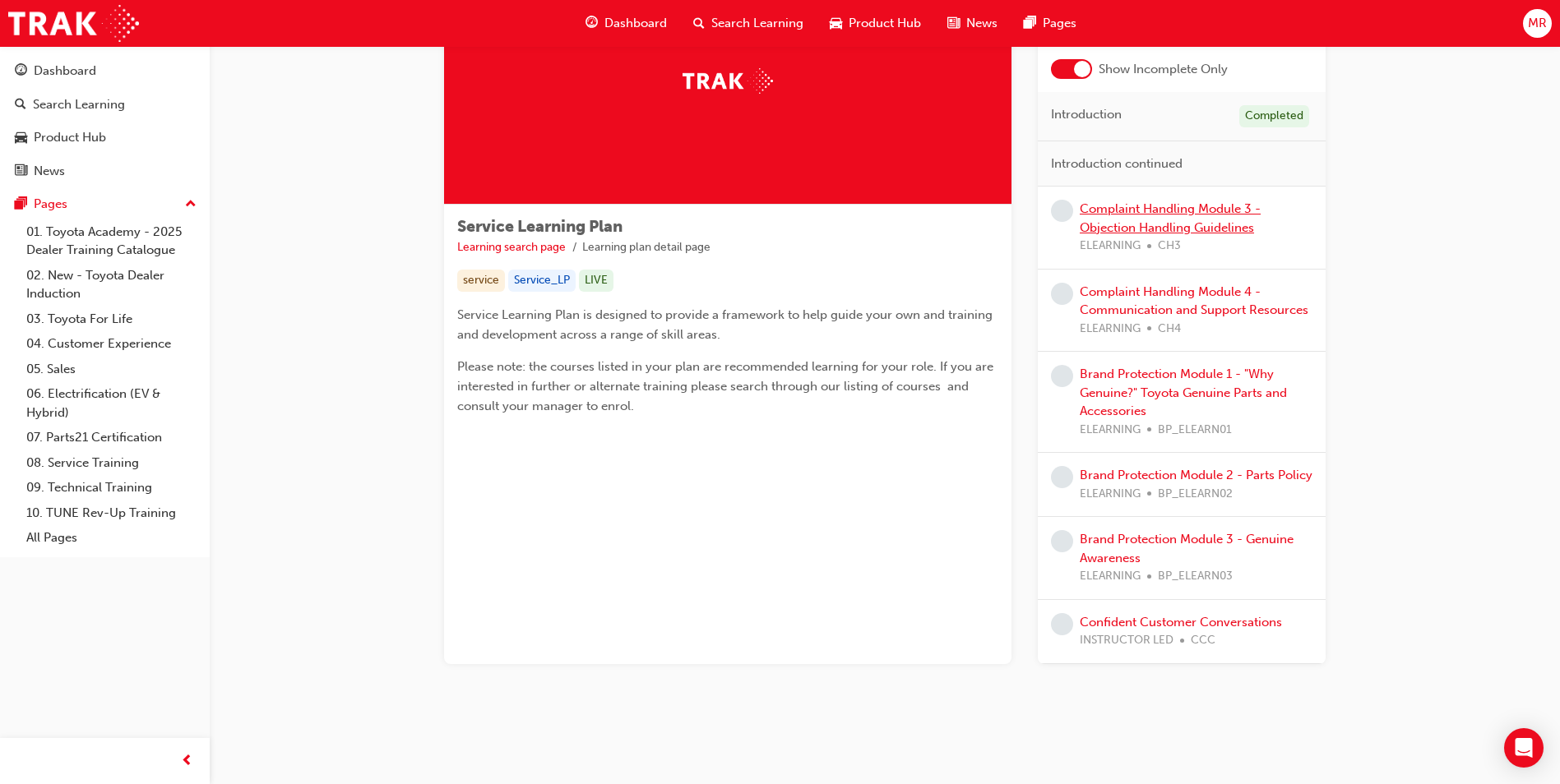
click at [1146, 219] on link "Complaint Handling Module 3 - Objection Handling Guidelines" at bounding box center [1170, 218] width 181 height 34
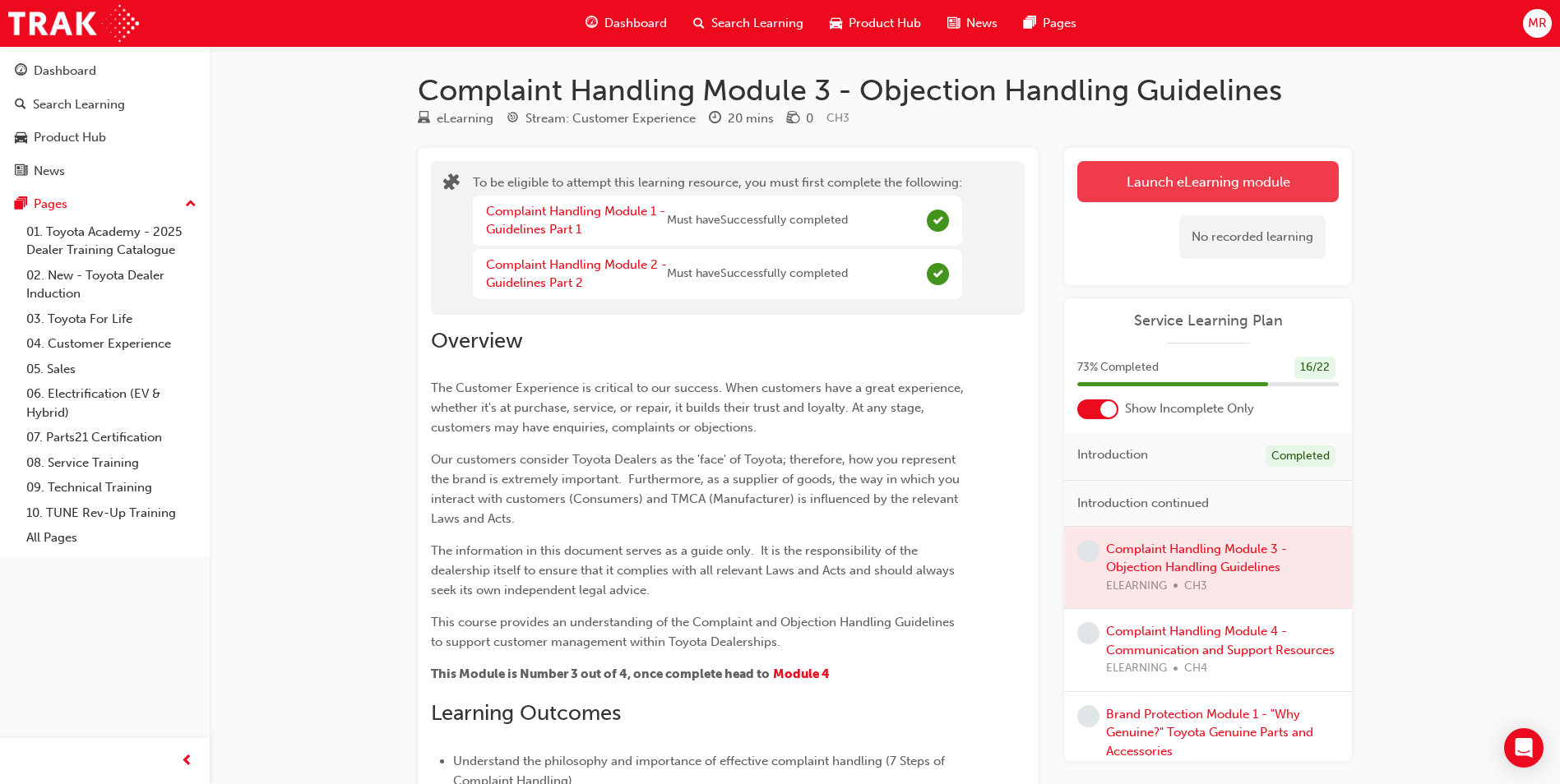
click at [1132, 171] on button "Launch eLearning module" at bounding box center [1208, 182] width 261 height 41
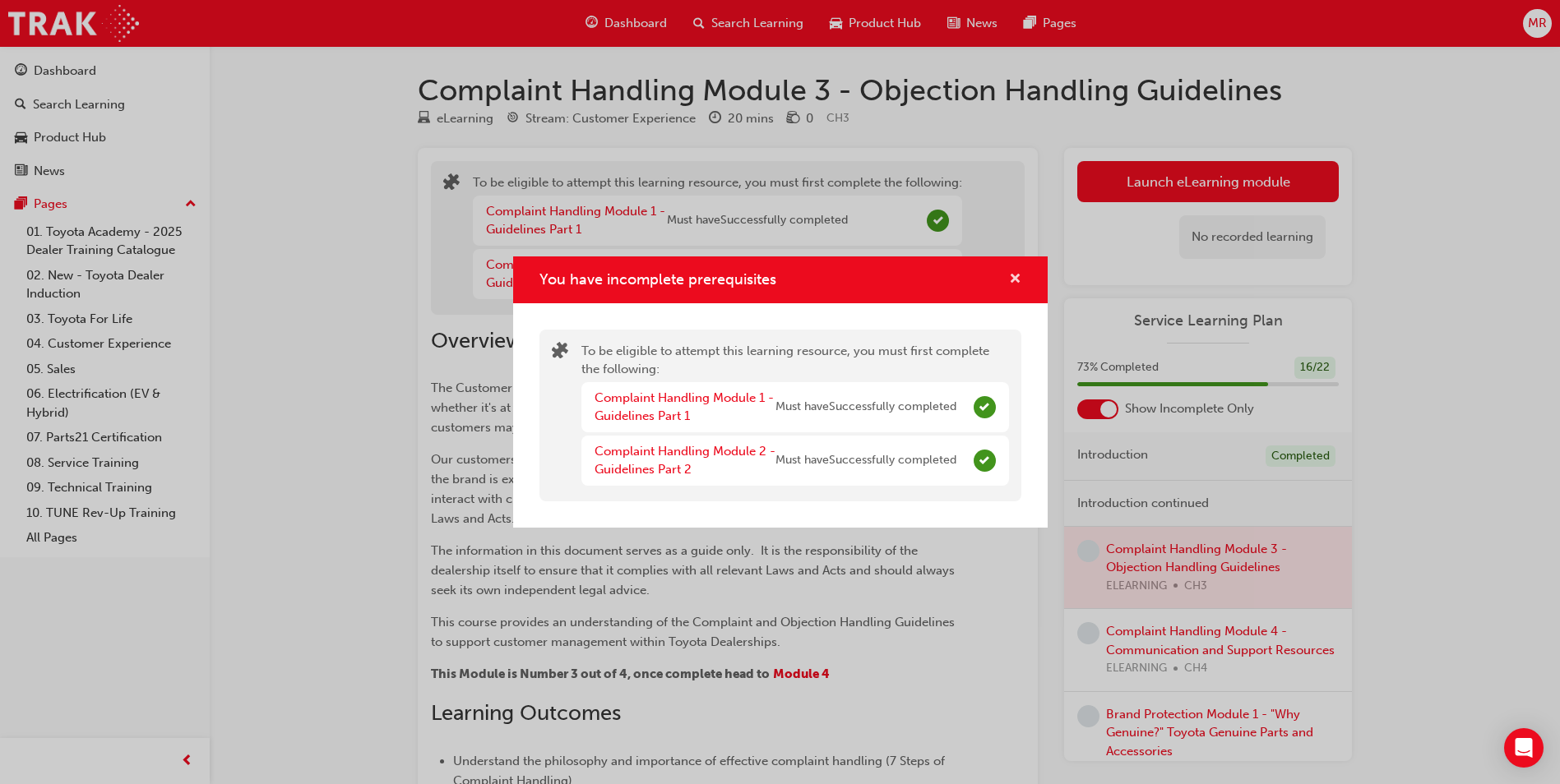
click at [1020, 279] on div "You have incomplete prerequisites" at bounding box center [781, 279] width 535 height 47
click at [1012, 279] on span "cross-icon" at bounding box center [1015, 279] width 12 height 15
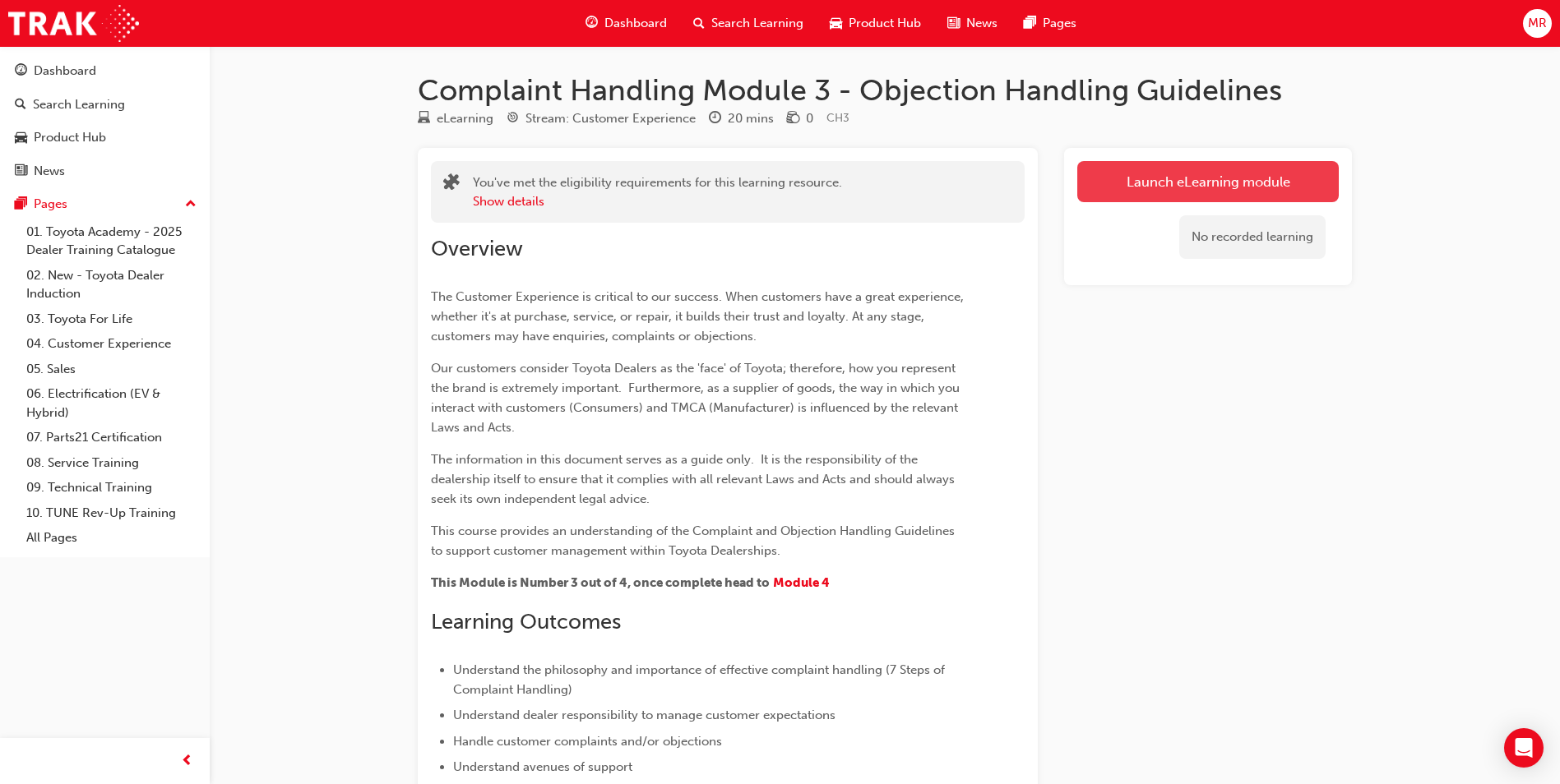
click at [1227, 181] on link "Launch eLearning module" at bounding box center [1208, 182] width 261 height 41
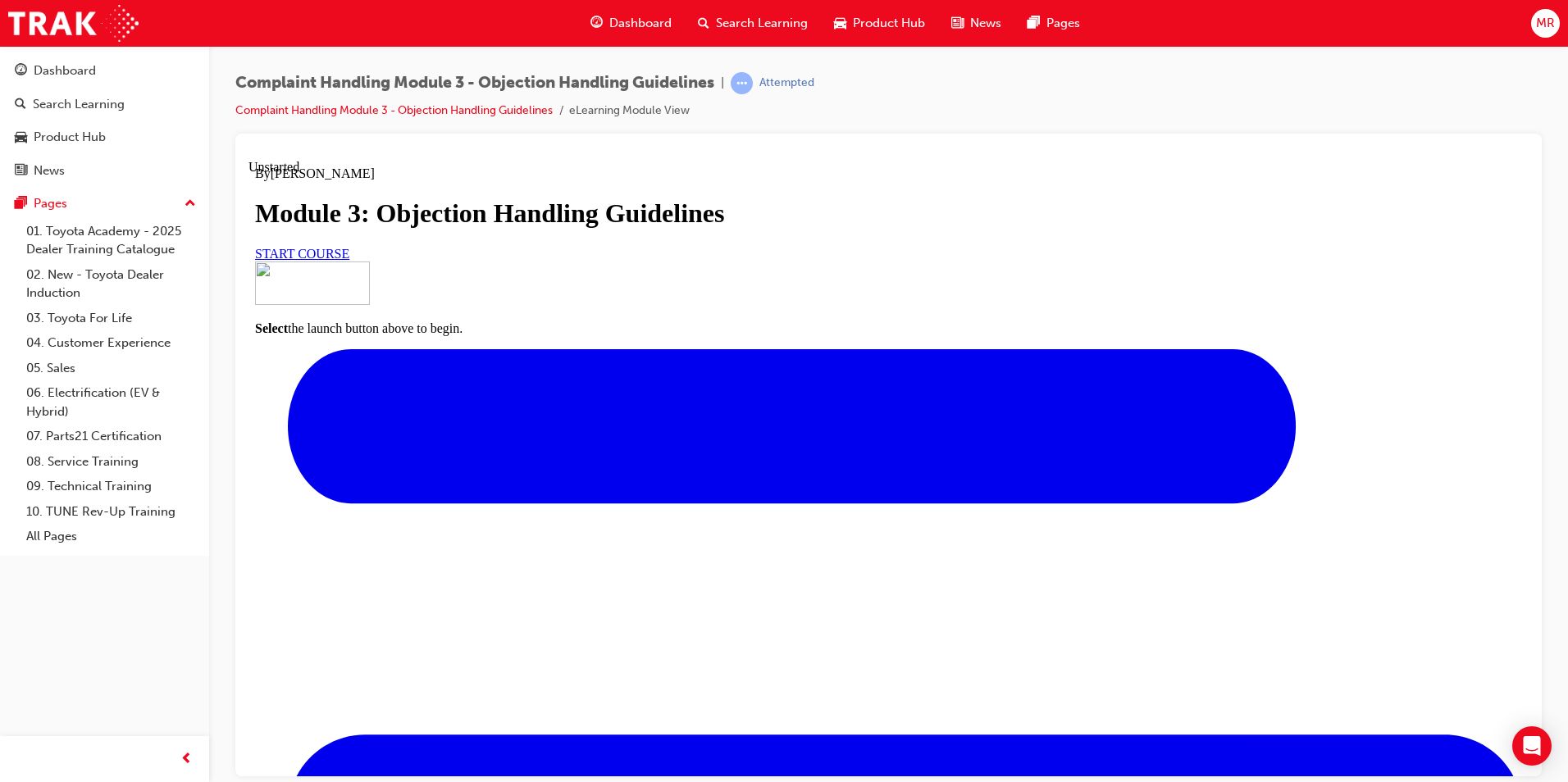
scroll to position [113, 0]
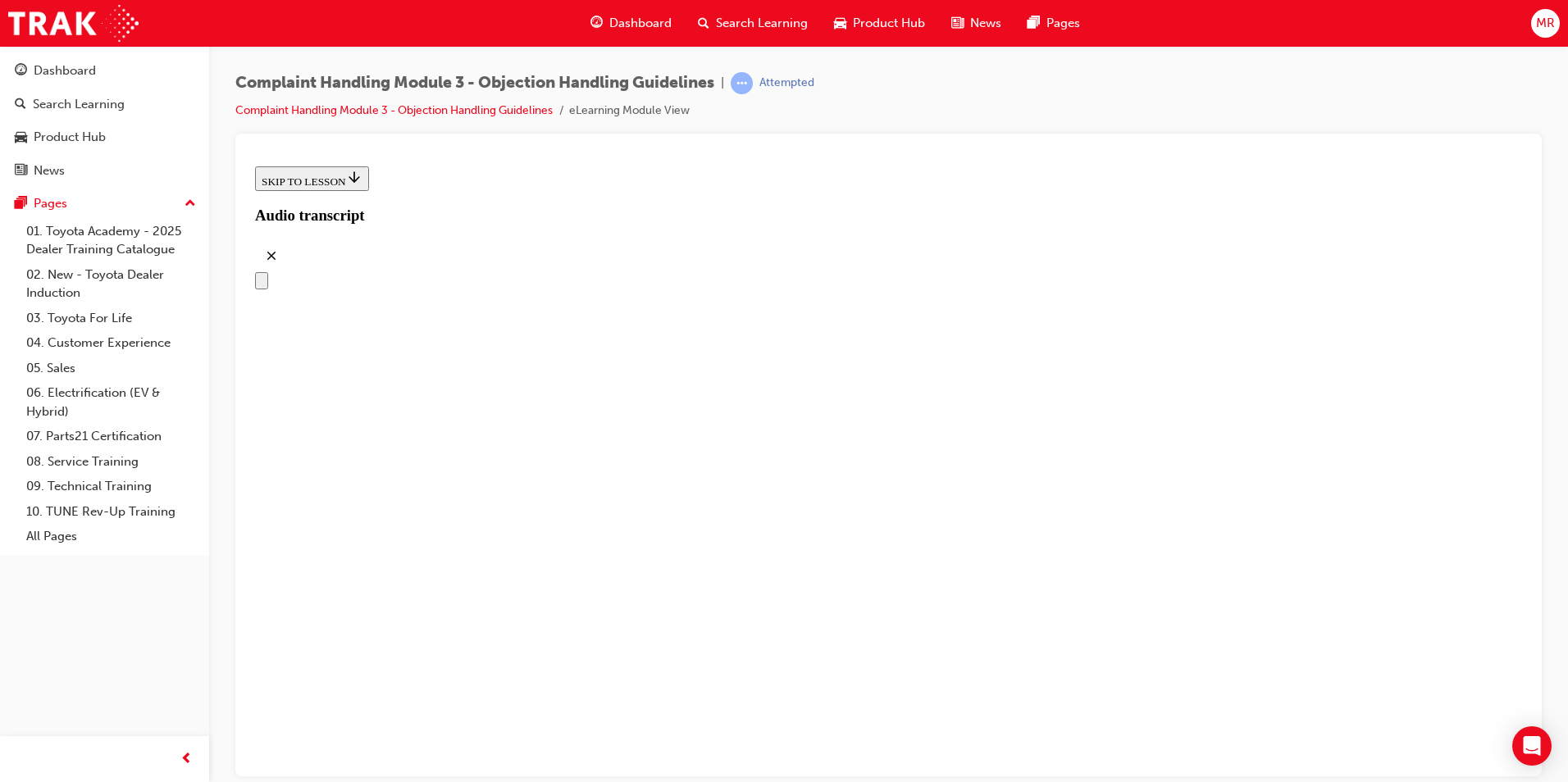
scroll to position [204, 0]
drag, startPoint x: 872, startPoint y: 622, endPoint x: 875, endPoint y: 669, distance: 47.1
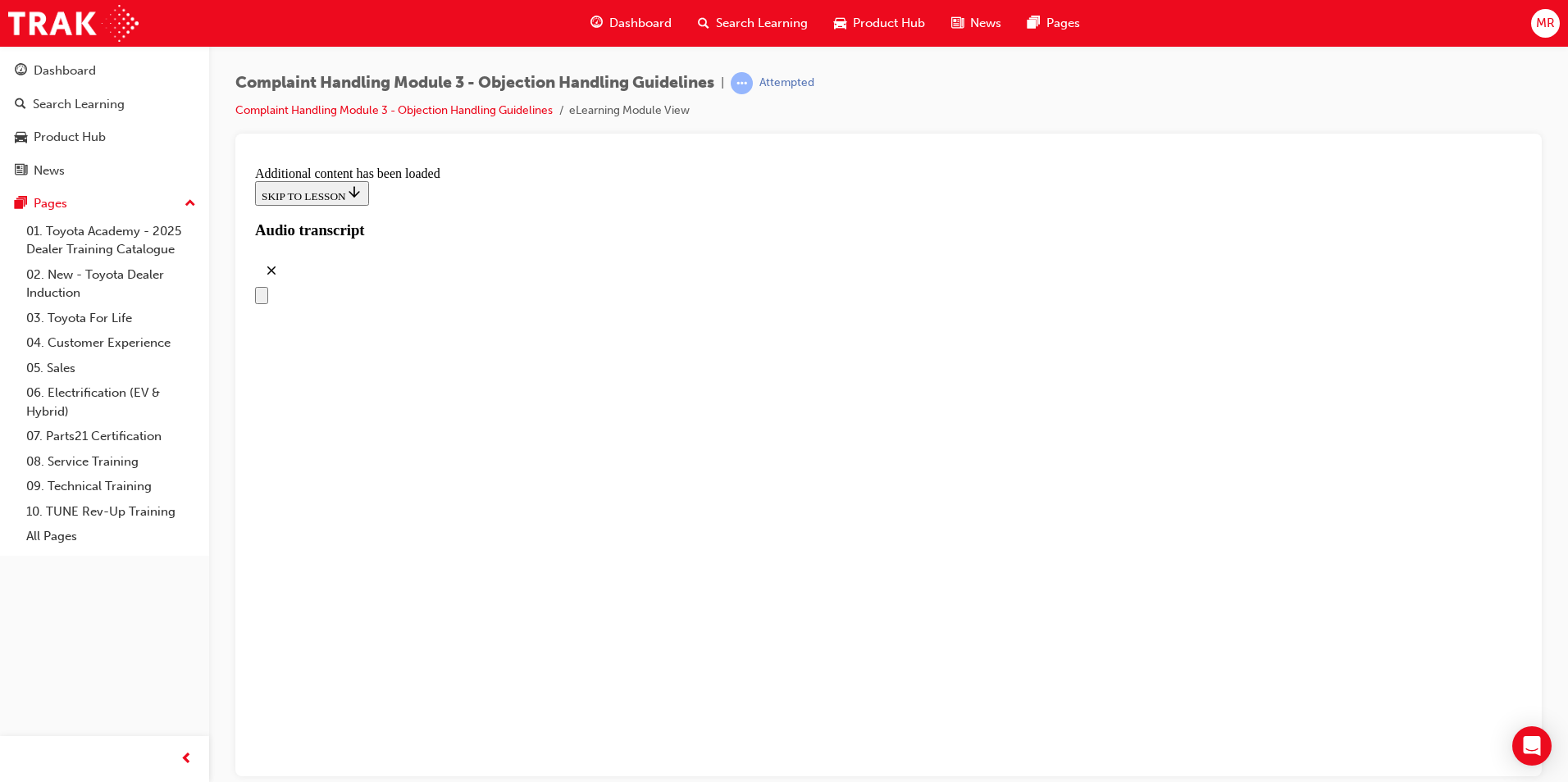
drag, startPoint x: 793, startPoint y: 526, endPoint x: 1050, endPoint y: 356, distance: 308.1
drag, startPoint x: 790, startPoint y: 511, endPoint x: 995, endPoint y: 431, distance: 220.1
drag, startPoint x: 801, startPoint y: 612, endPoint x: 911, endPoint y: 500, distance: 157.0
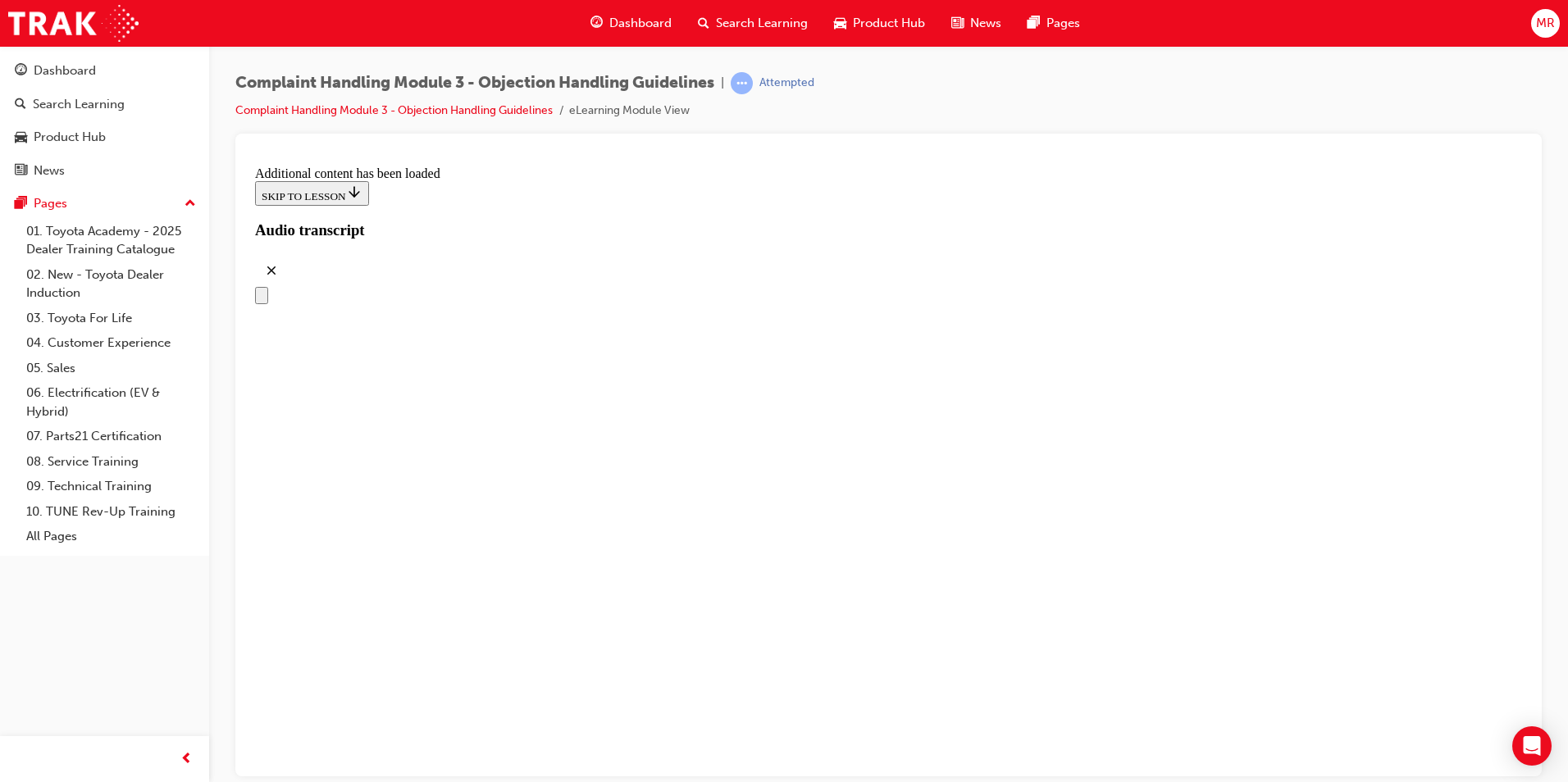
drag, startPoint x: 817, startPoint y: 681, endPoint x: 855, endPoint y: 678, distance: 38.1
drag, startPoint x: 794, startPoint y: 605, endPoint x: 899, endPoint y: 607, distance: 105.0
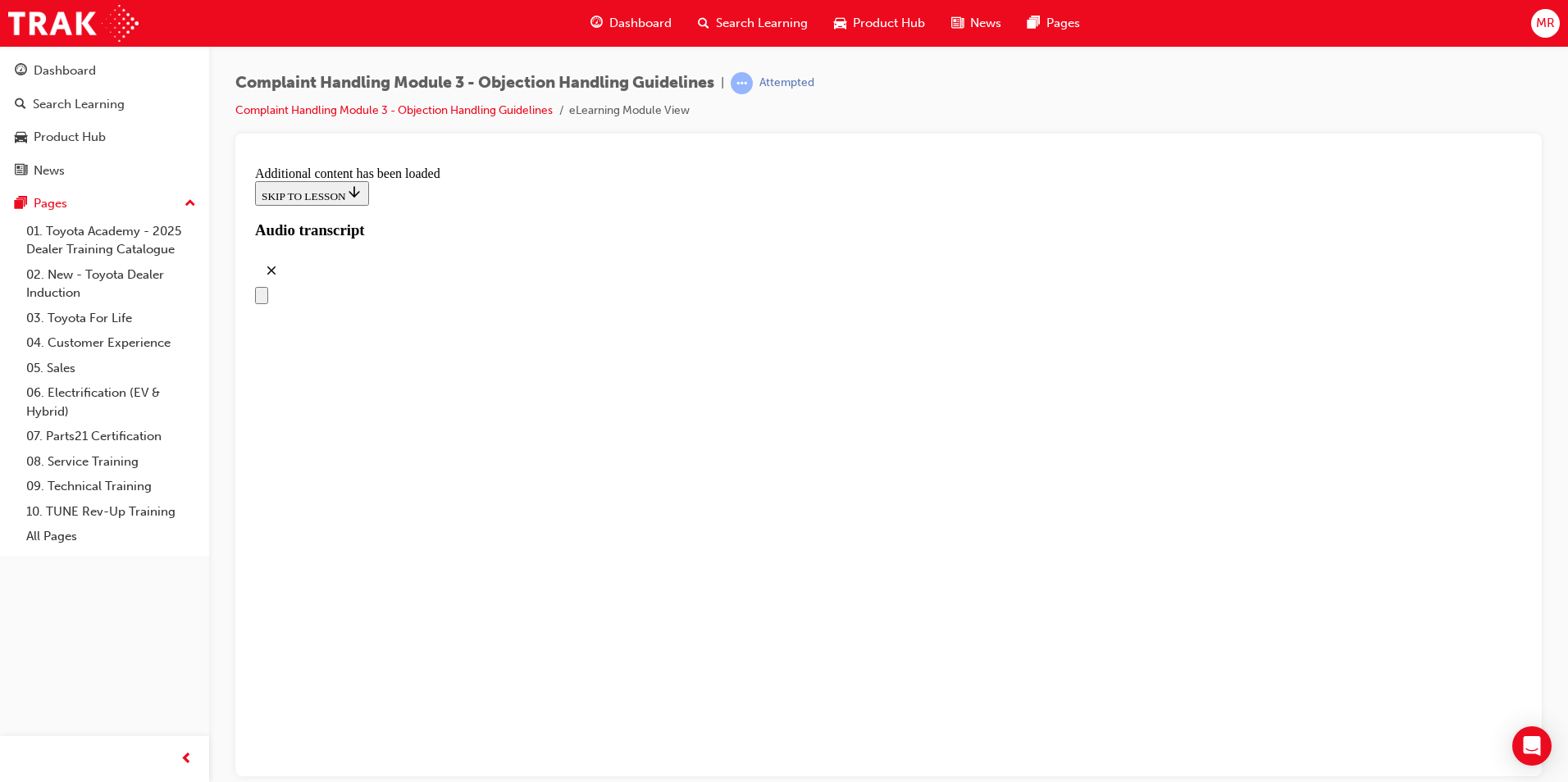
scroll to position [6528, 0]
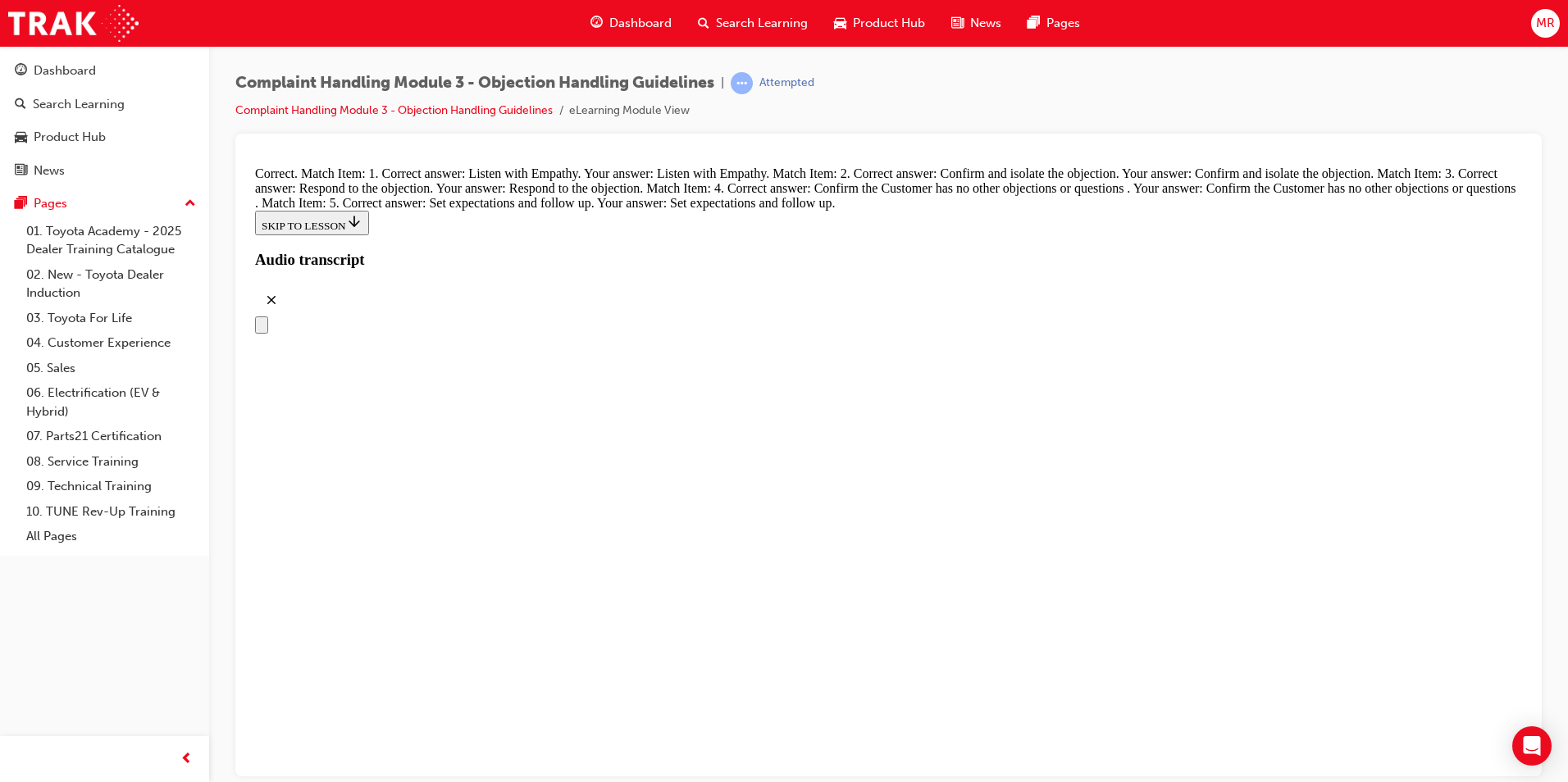
scroll to position [7020, 0]
radio input "true"
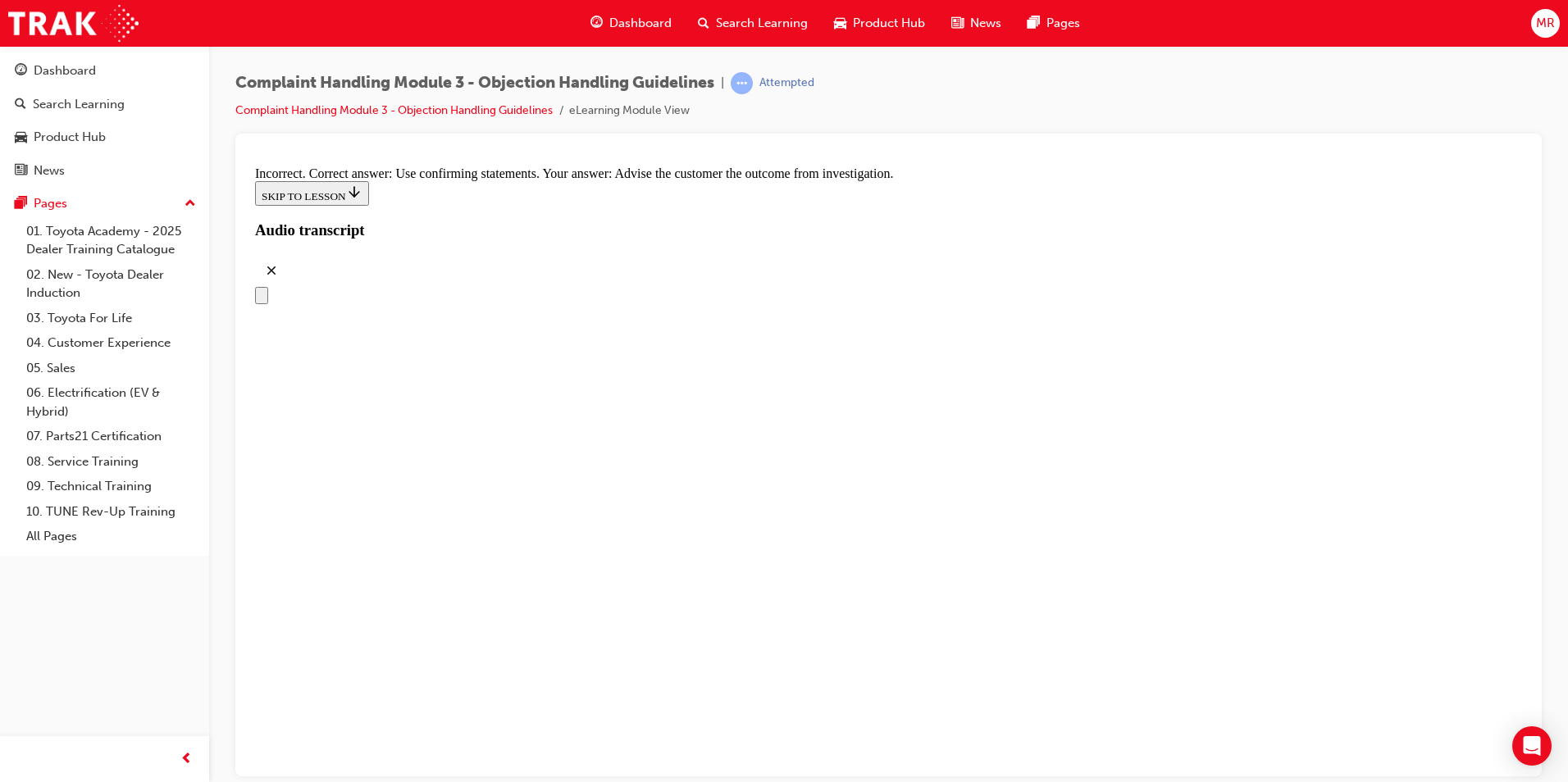
scroll to position [7189, 0]
radio input "true"
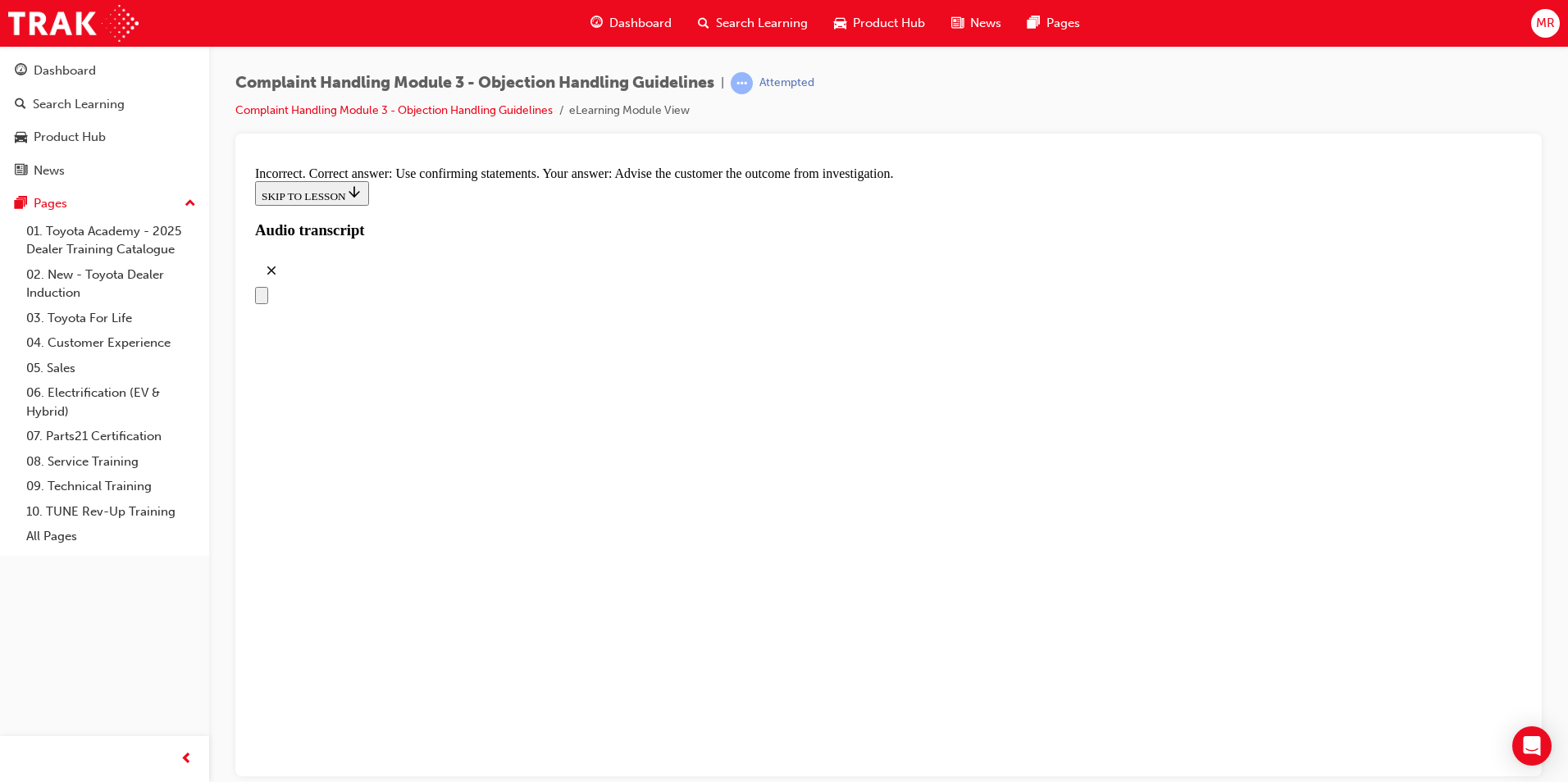
radio input "true"
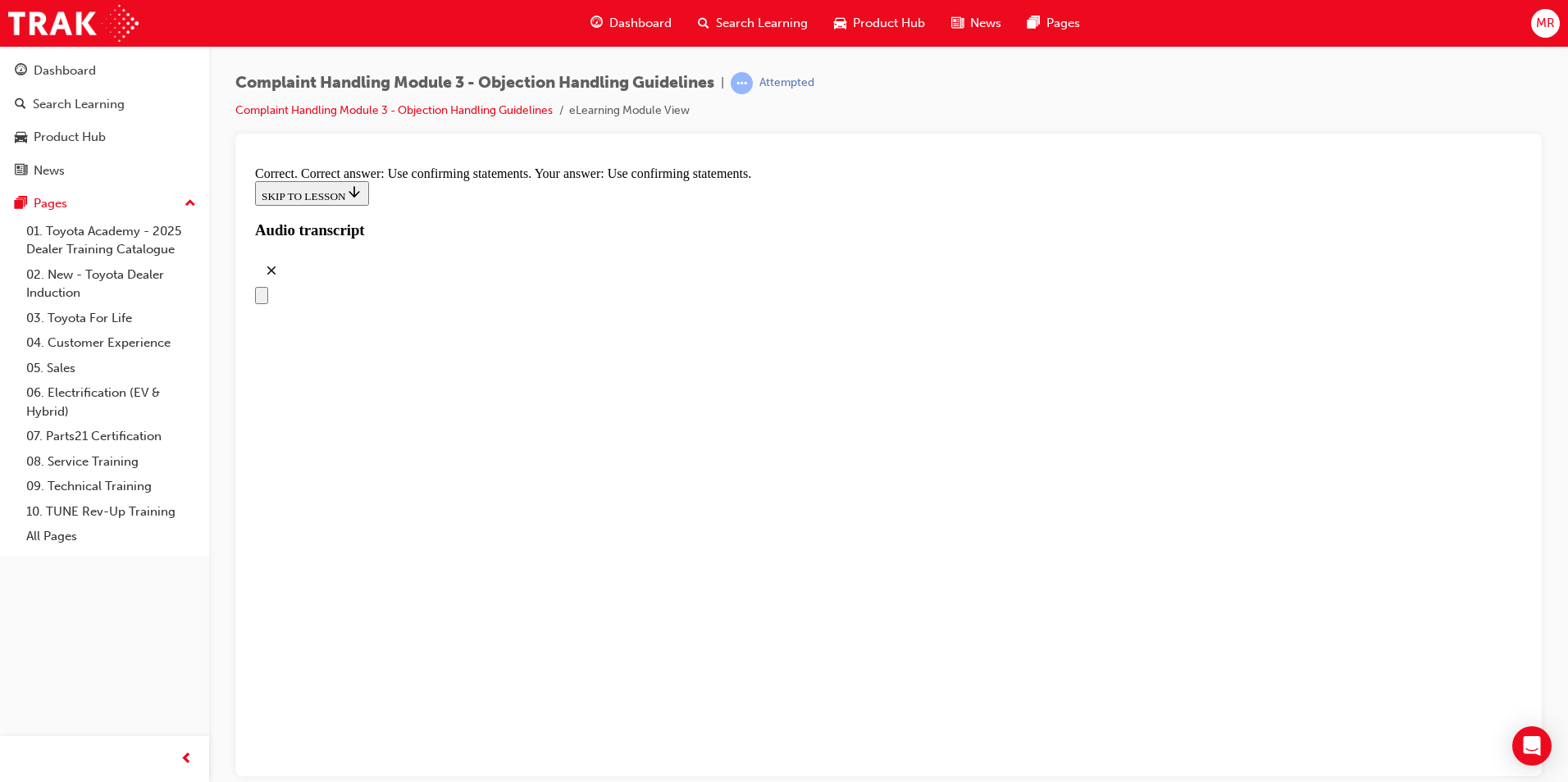
checkbox input "true"
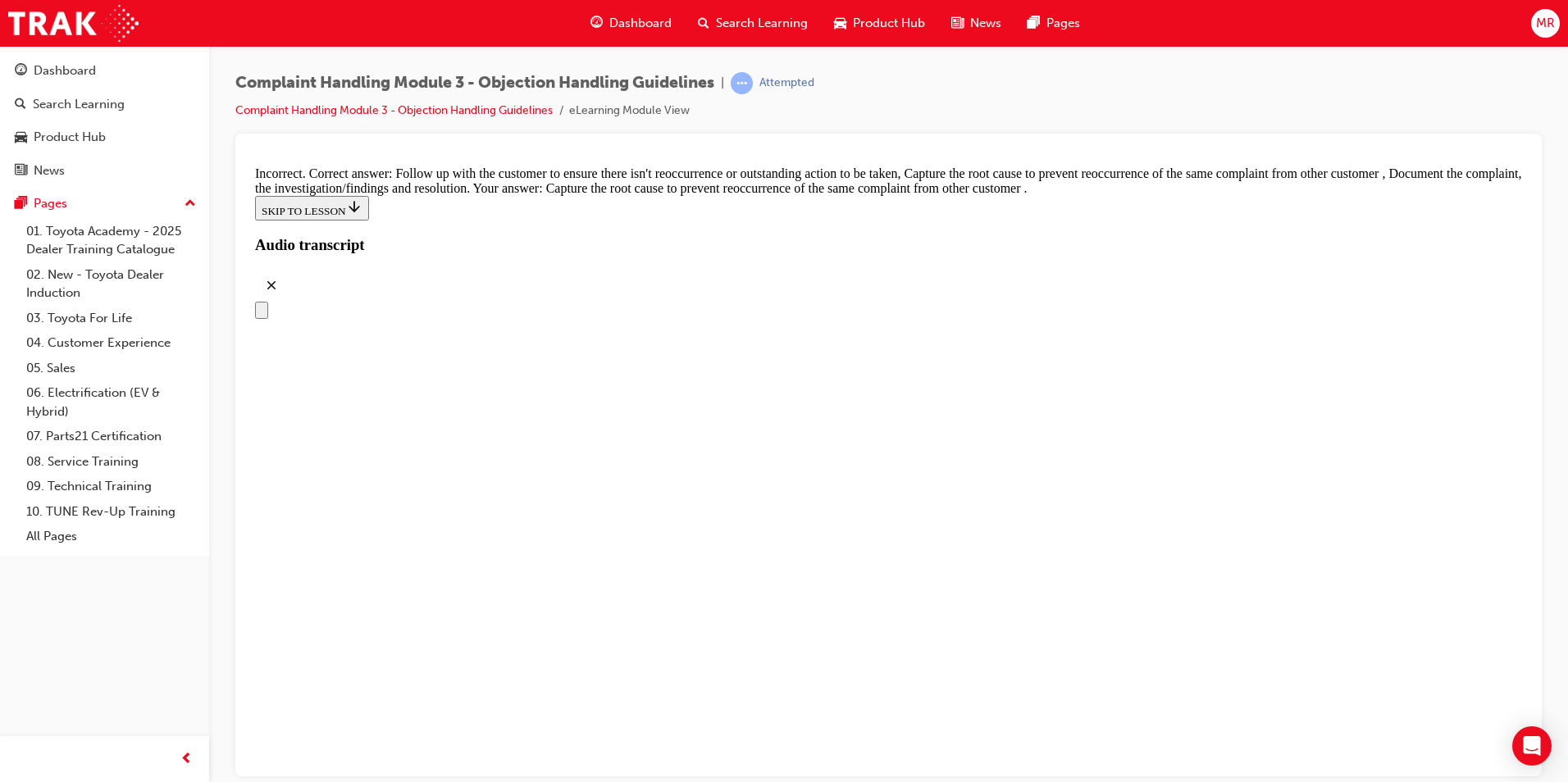
drag, startPoint x: 885, startPoint y: 688, endPoint x: 897, endPoint y: 640, distance: 49.5
drag, startPoint x: 874, startPoint y: 676, endPoint x: 883, endPoint y: 687, distance: 14.2
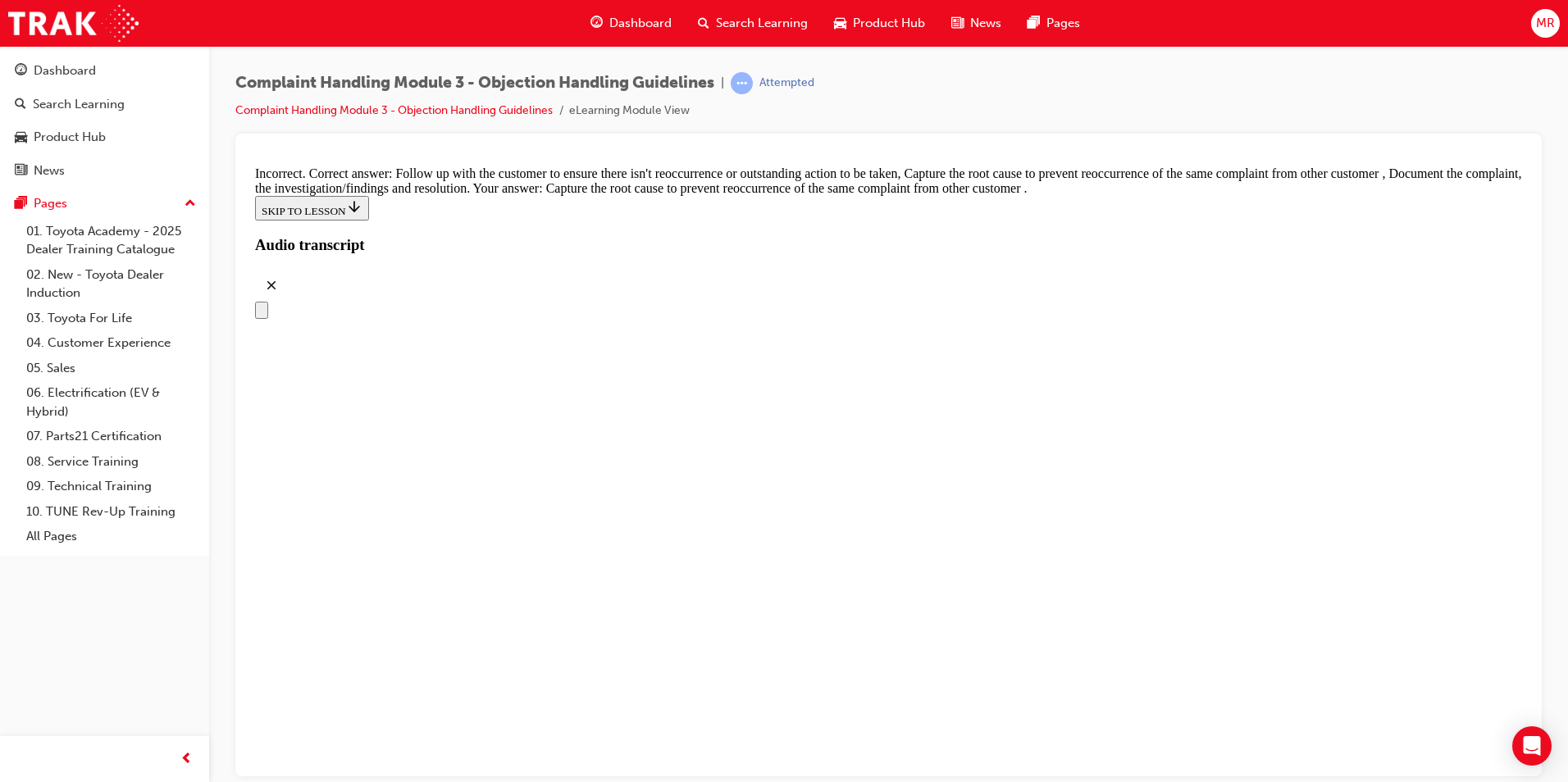
drag, startPoint x: 883, startPoint y: 687, endPoint x: 900, endPoint y: 693, distance: 18.0
checkbox input "true"
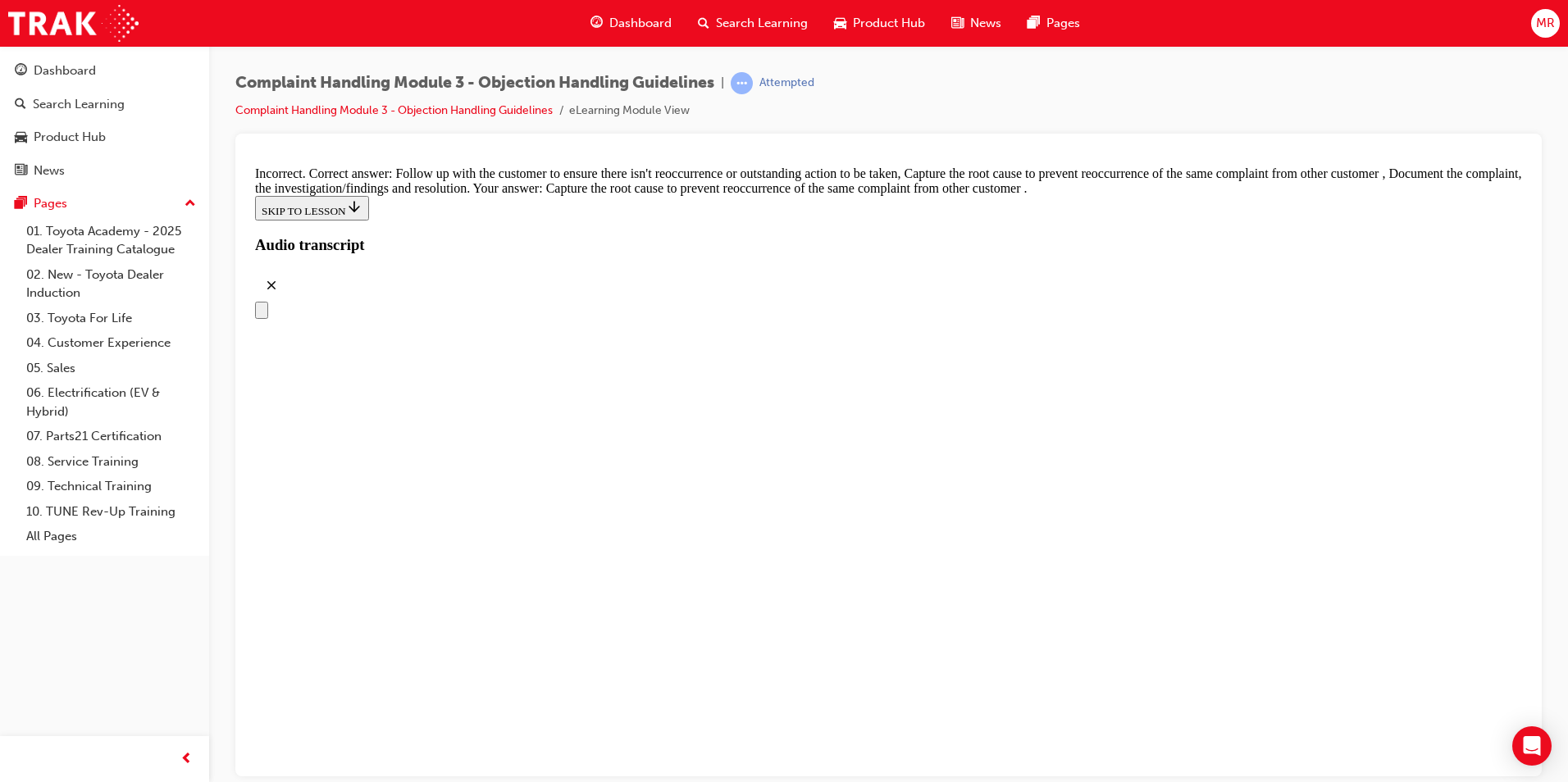
checkbox input "true"
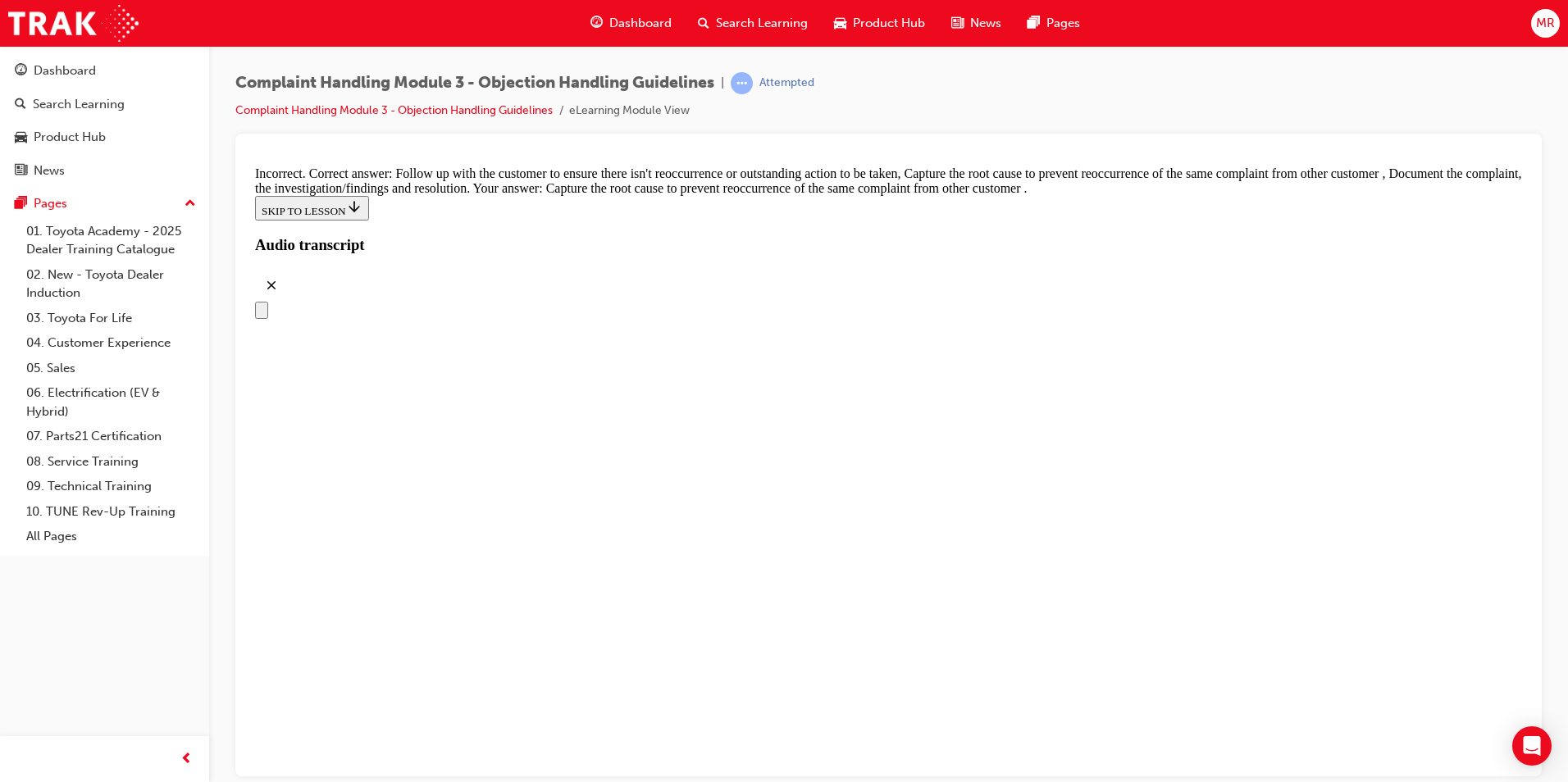
checkbox input "false"
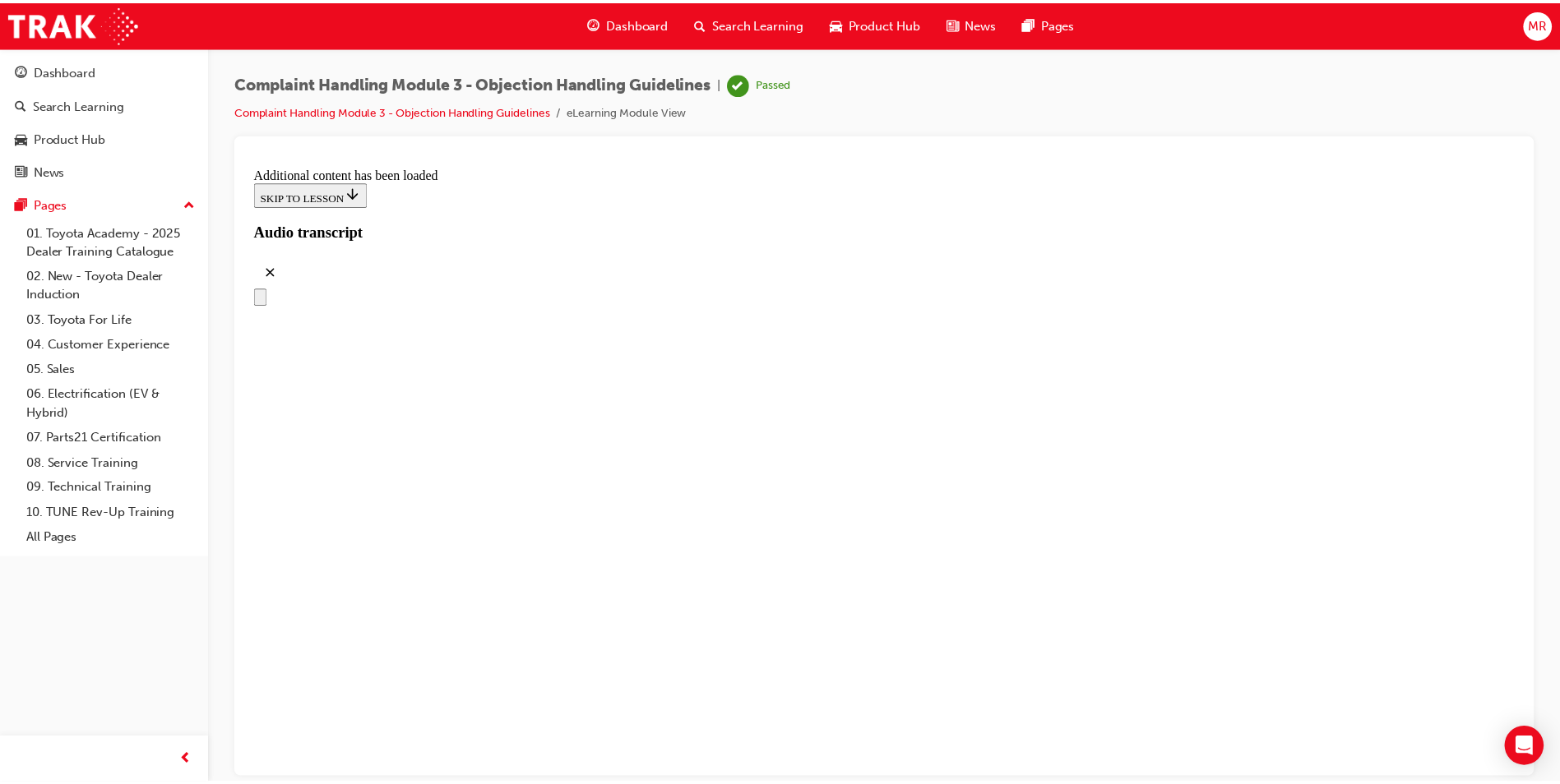
scroll to position [9270, 0]
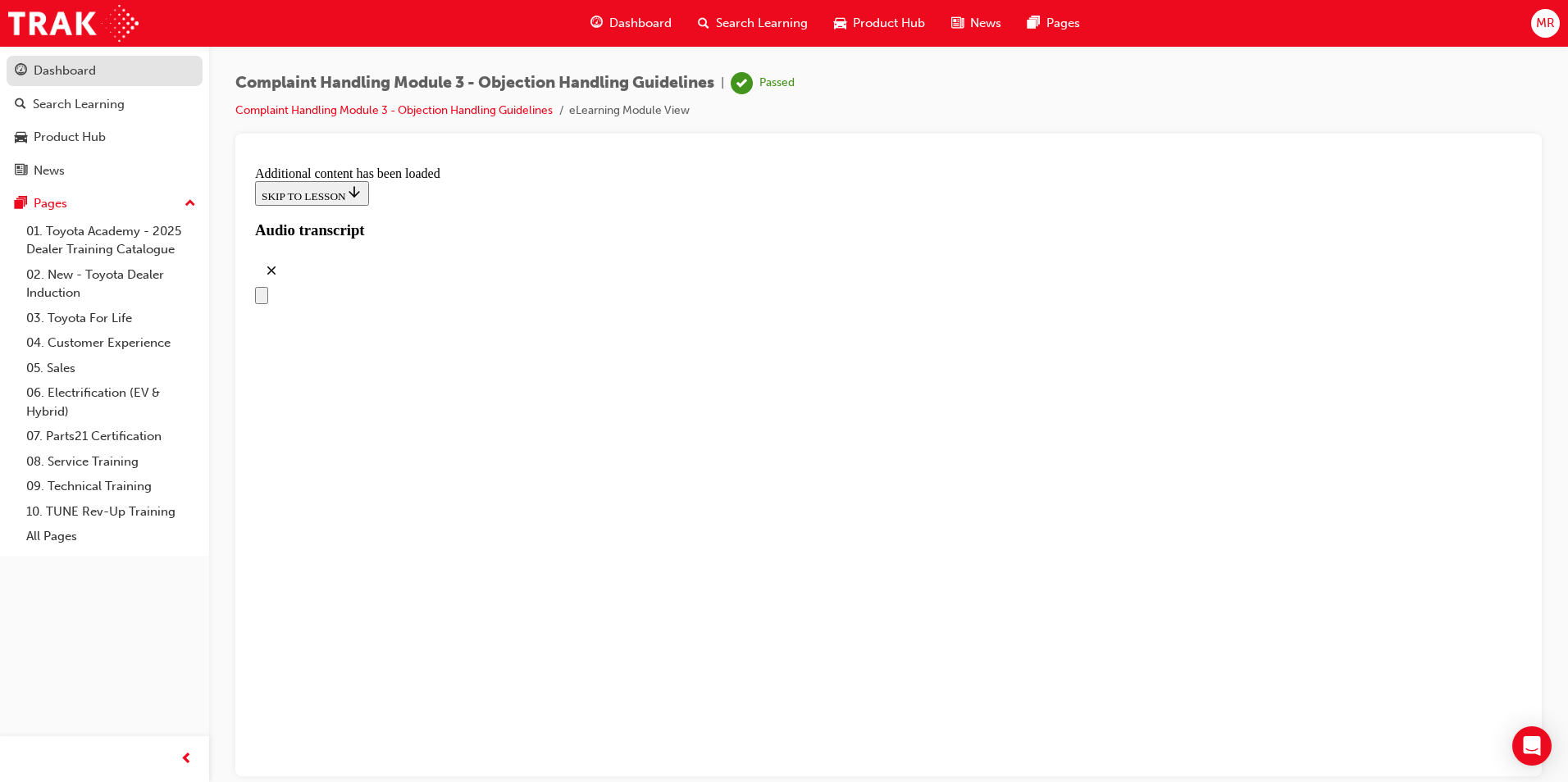
click at [80, 75] on div "Dashboard" at bounding box center [65, 71] width 62 height 19
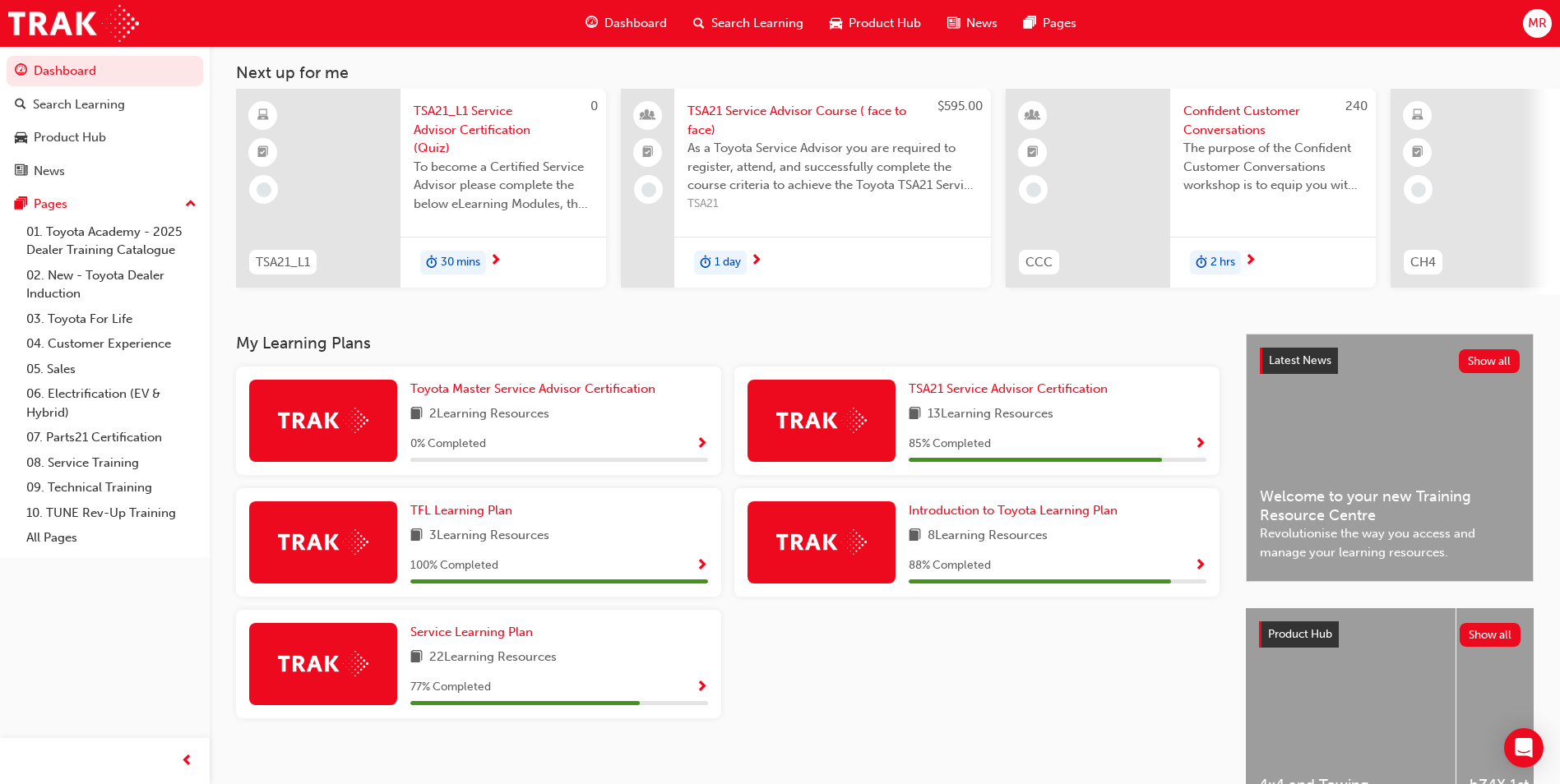
scroll to position [165, 0]
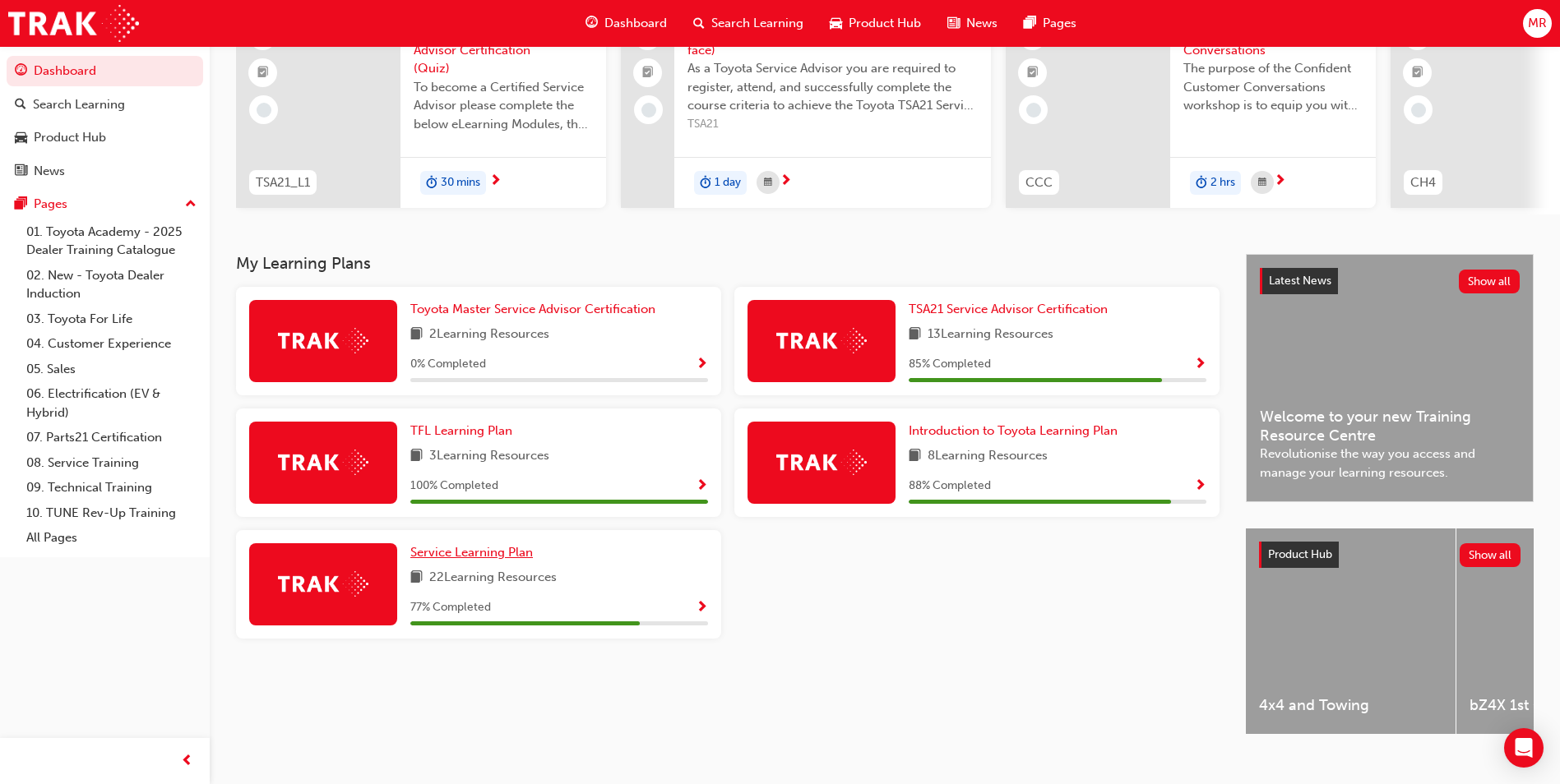
click at [480, 550] on link "Service Learning Plan" at bounding box center [475, 553] width 129 height 19
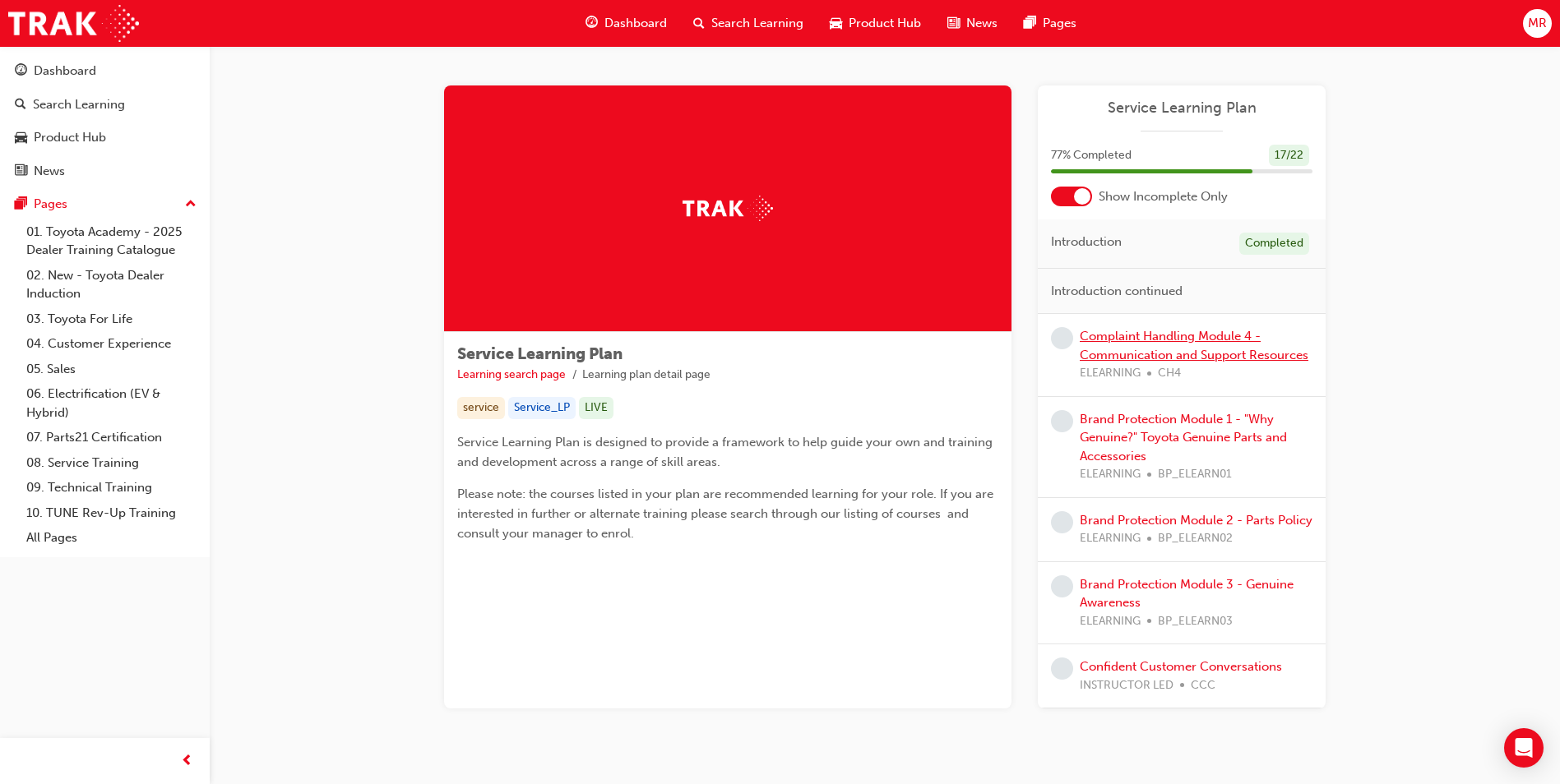
click at [1192, 357] on link "Complaint Handling Module 4 - Communication and Support Resources" at bounding box center [1193, 345] width 229 height 34
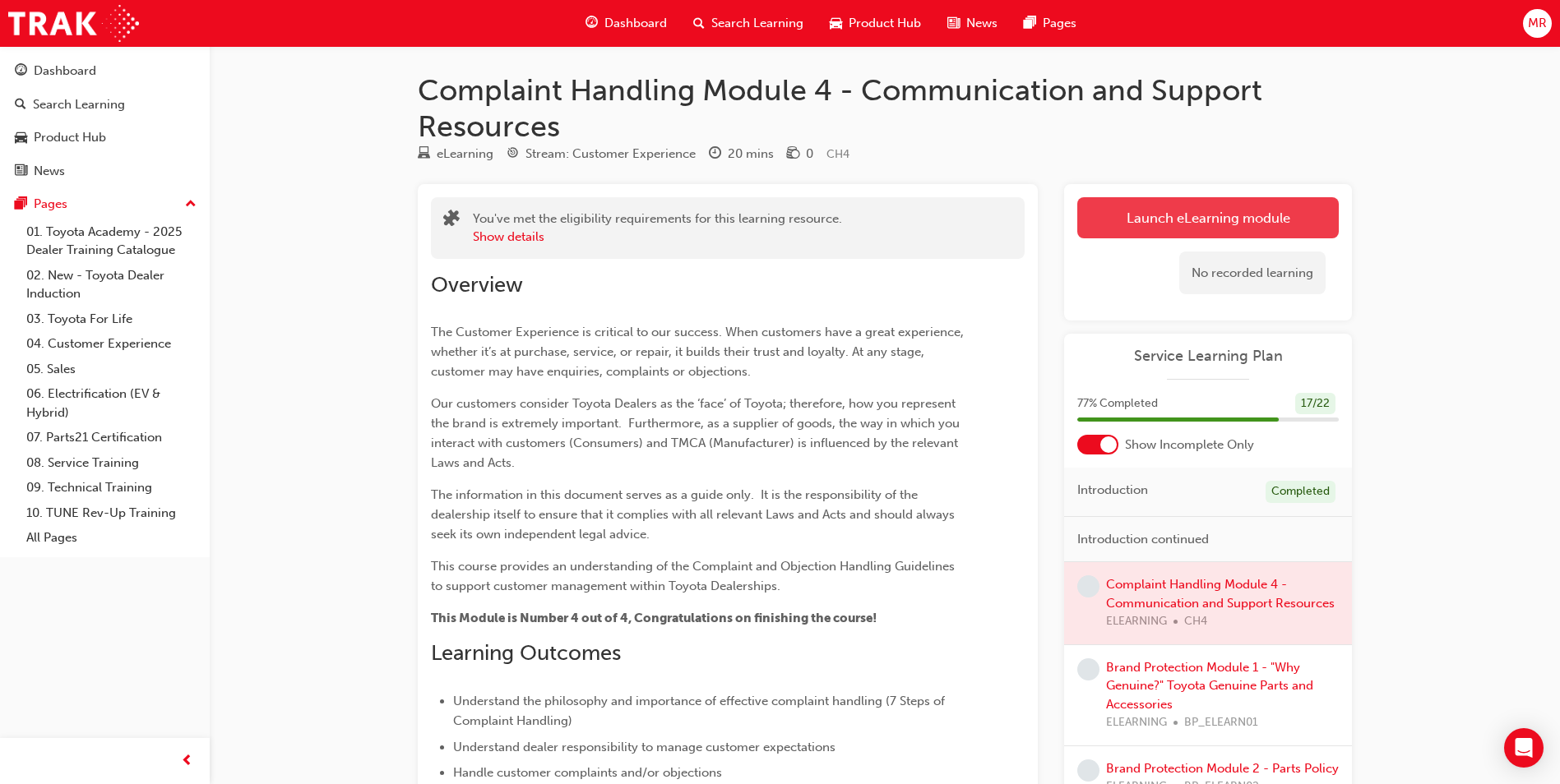
click at [1210, 205] on link "Launch eLearning module" at bounding box center [1208, 218] width 261 height 41
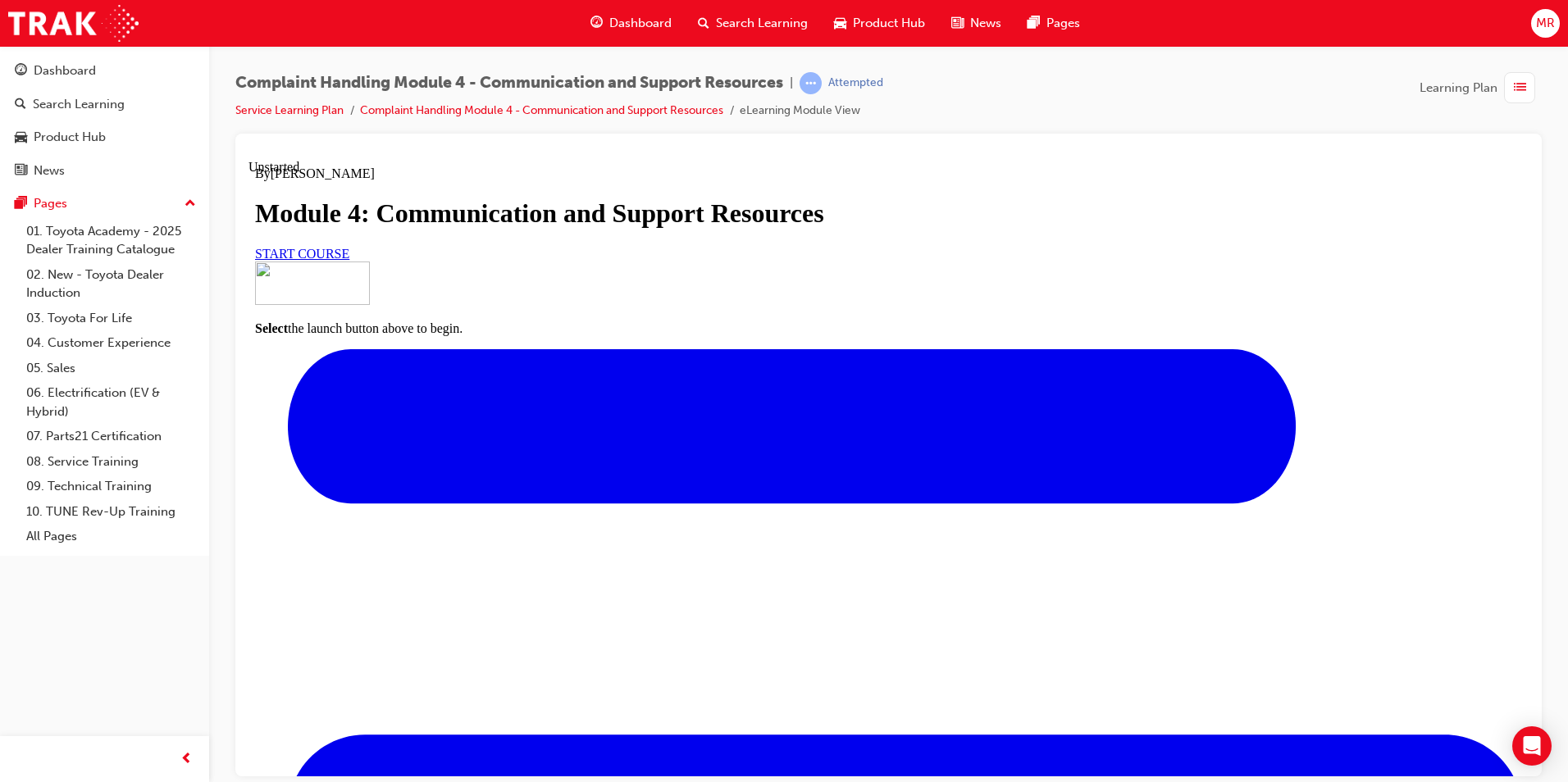
scroll to position [159, 0]
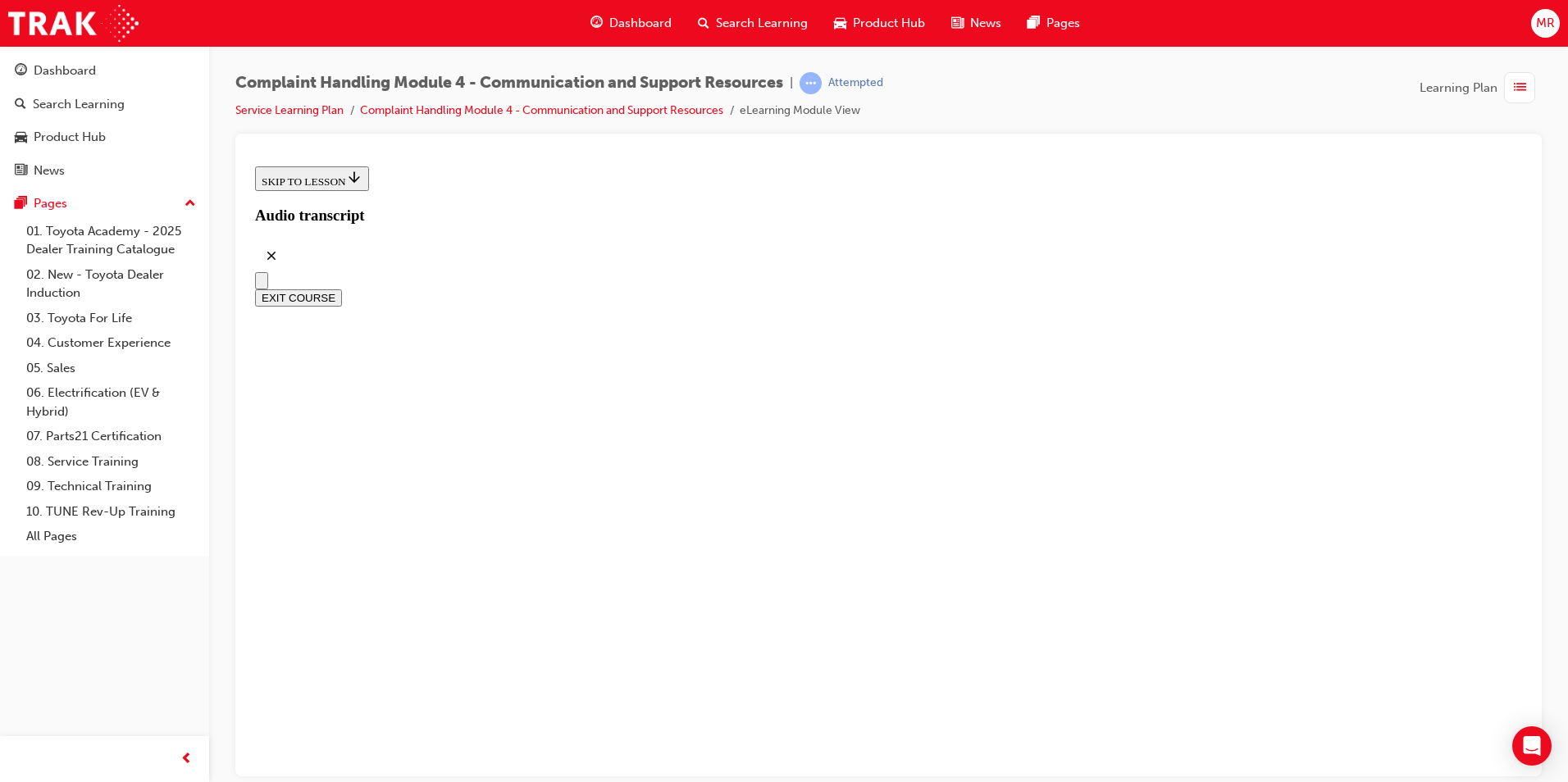
scroll to position [444, 0]
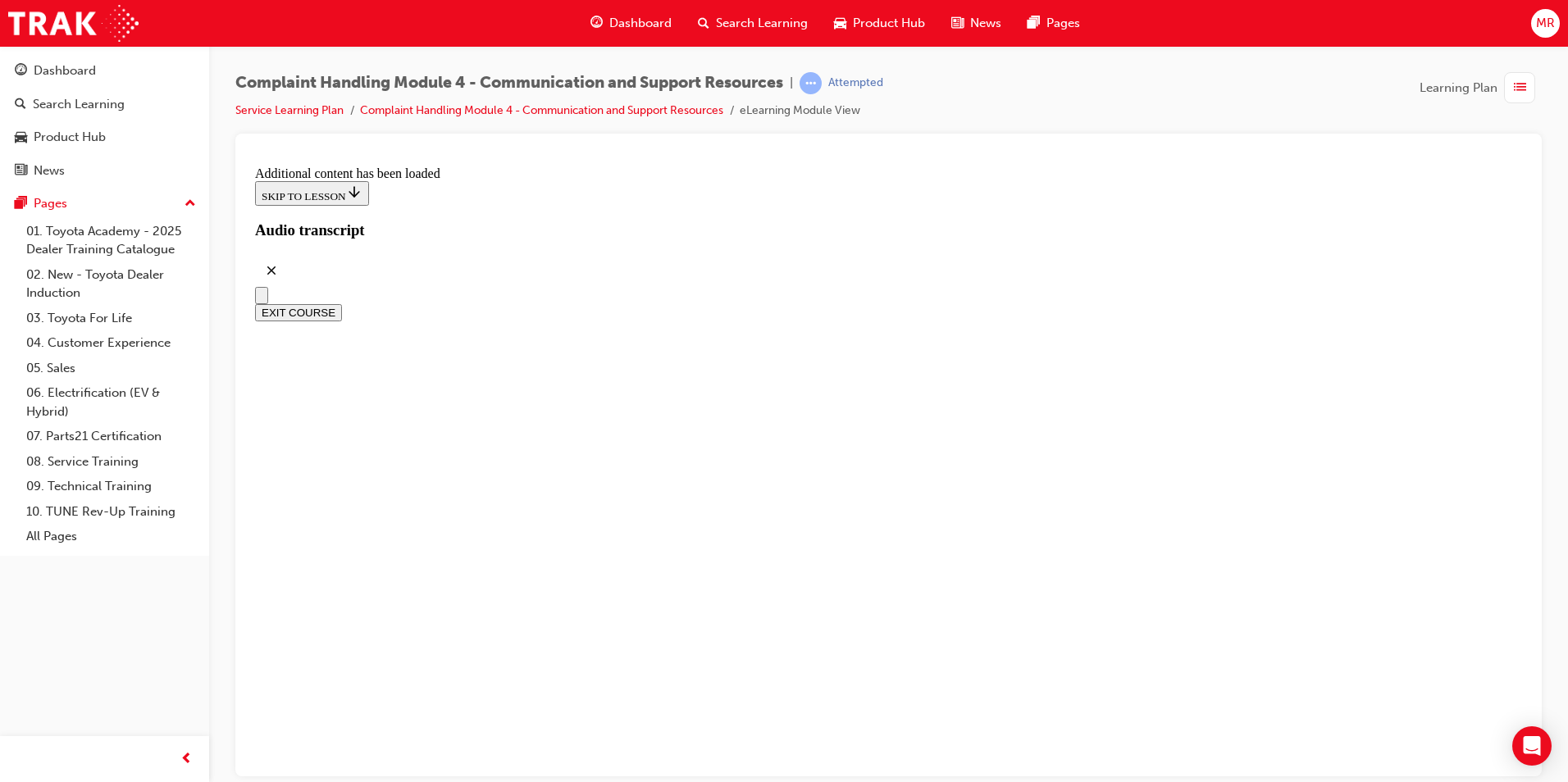
scroll to position [6417, 0]
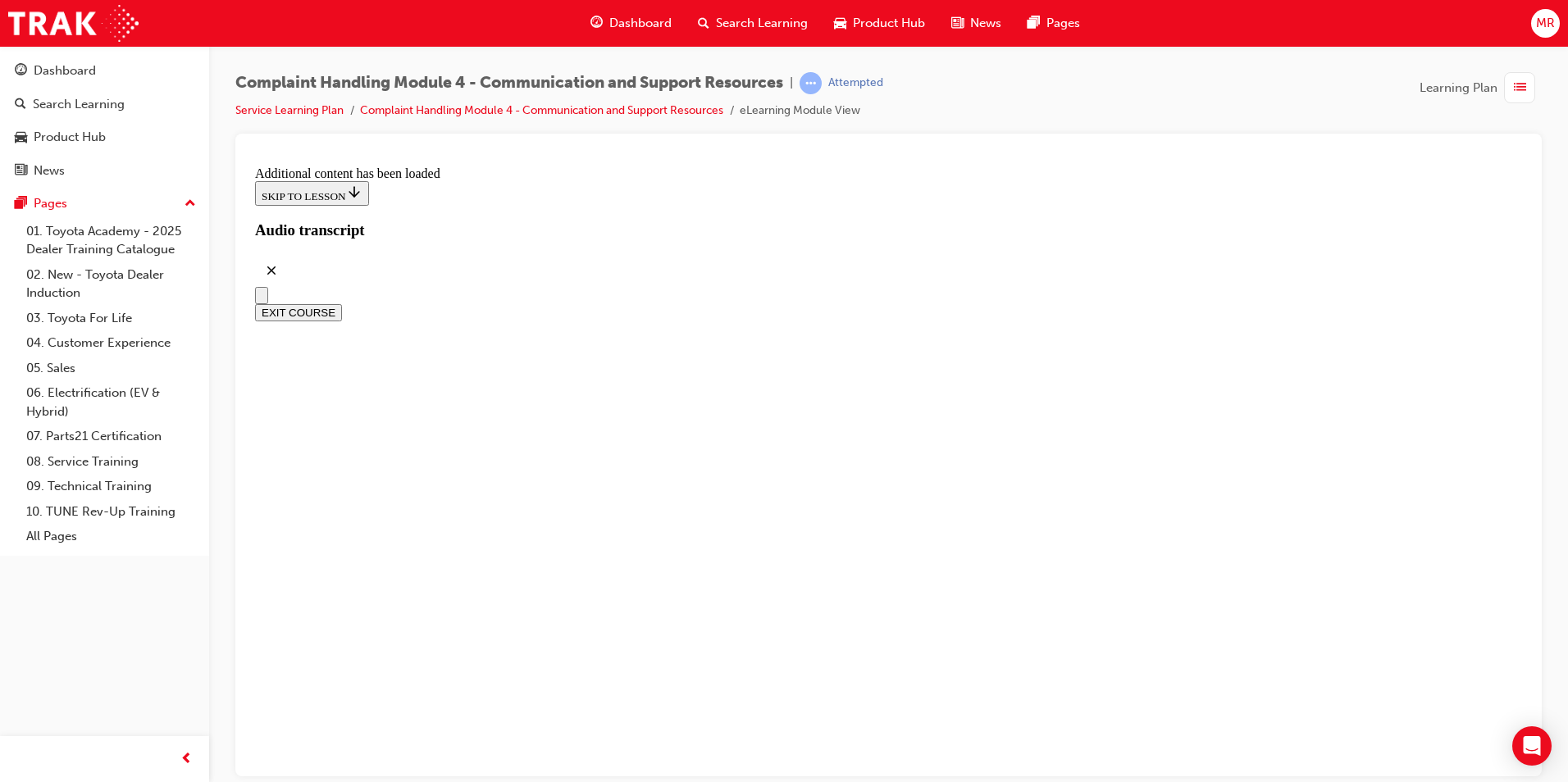
scroll to position [10084, 0]
radio input "true"
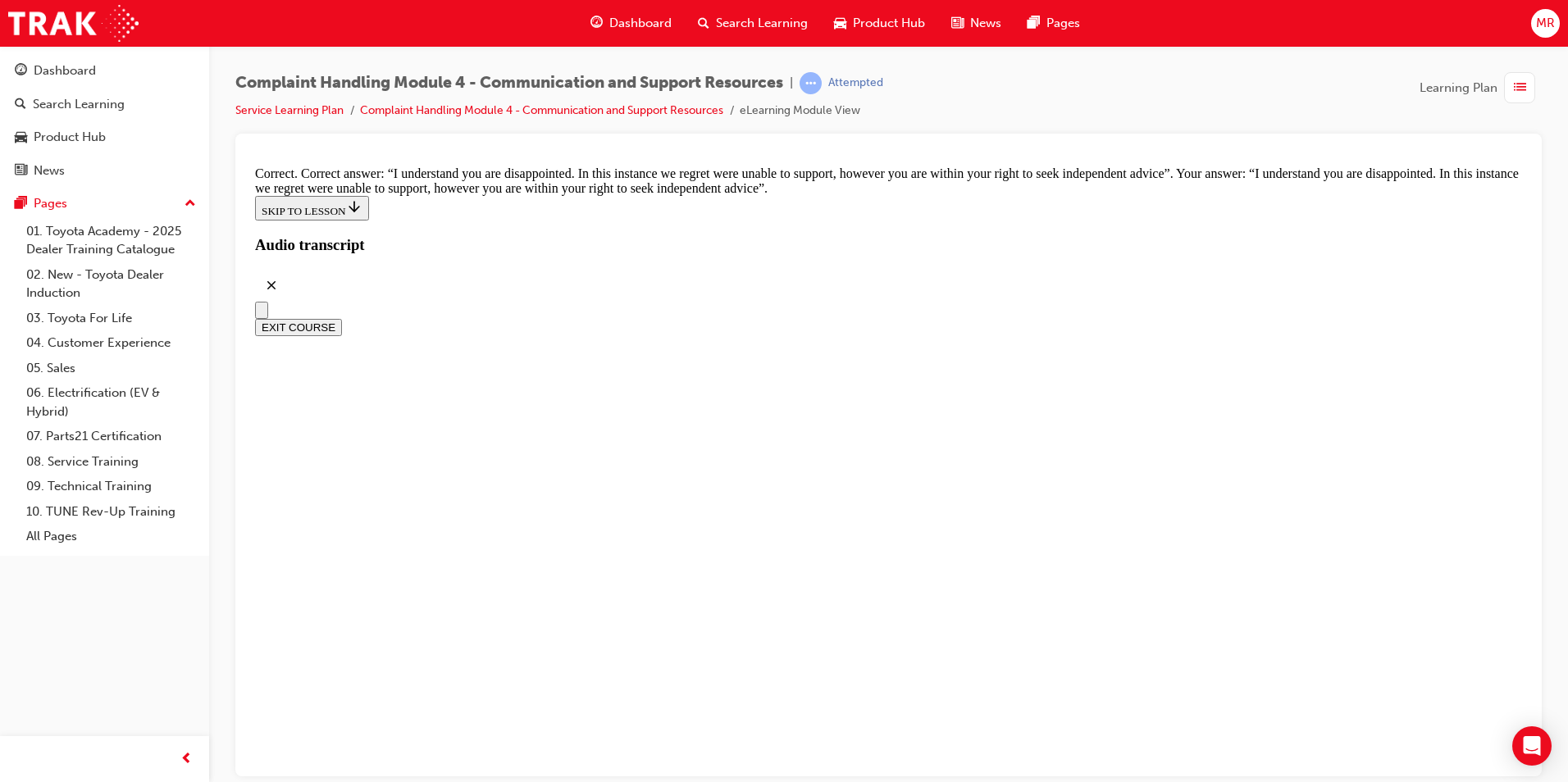
scroll to position [10658, 0]
checkbox input "true"
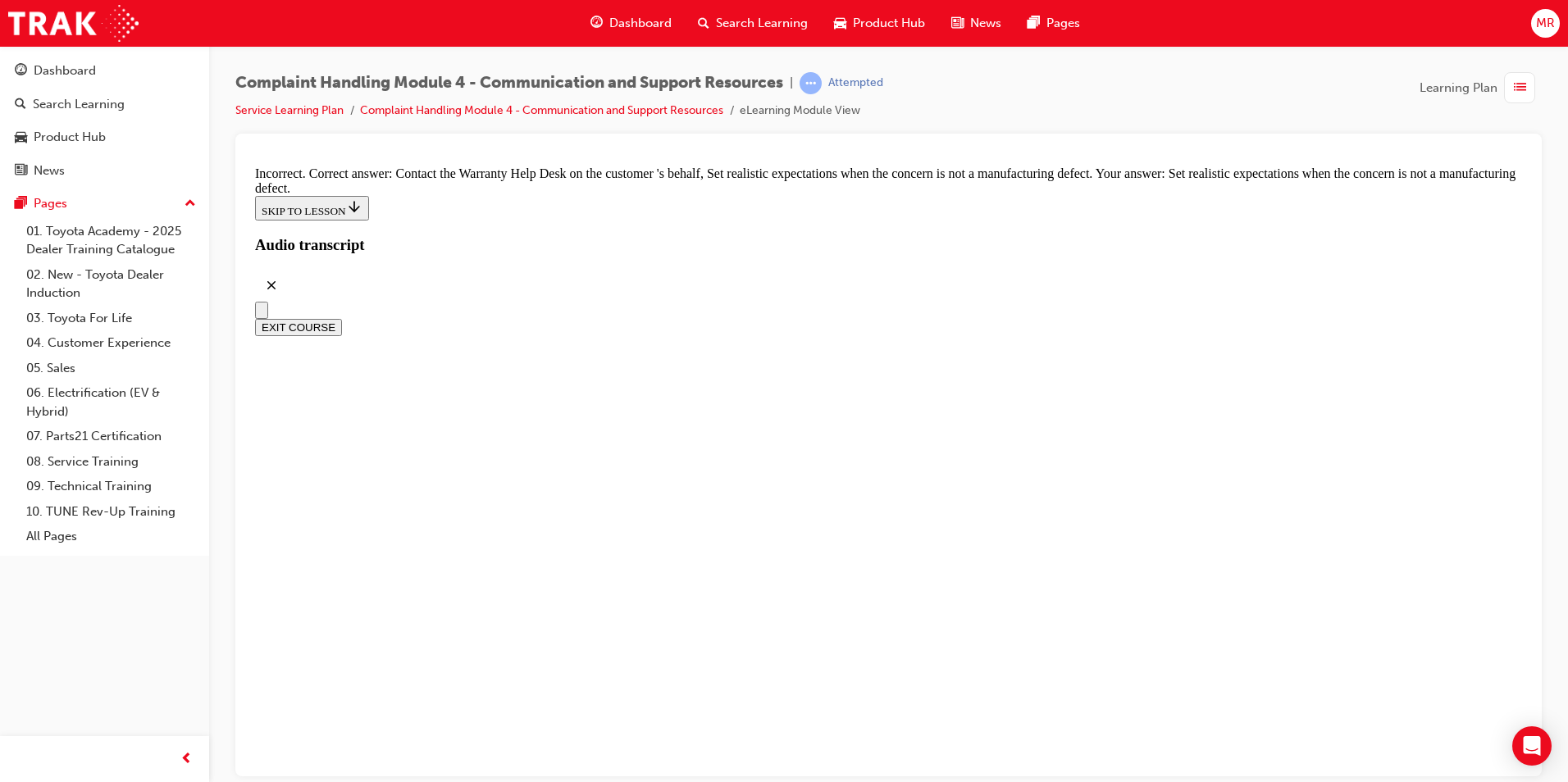
scroll to position [10743, 0]
drag, startPoint x: 793, startPoint y: 370, endPoint x: 794, endPoint y: 379, distance: 9.1
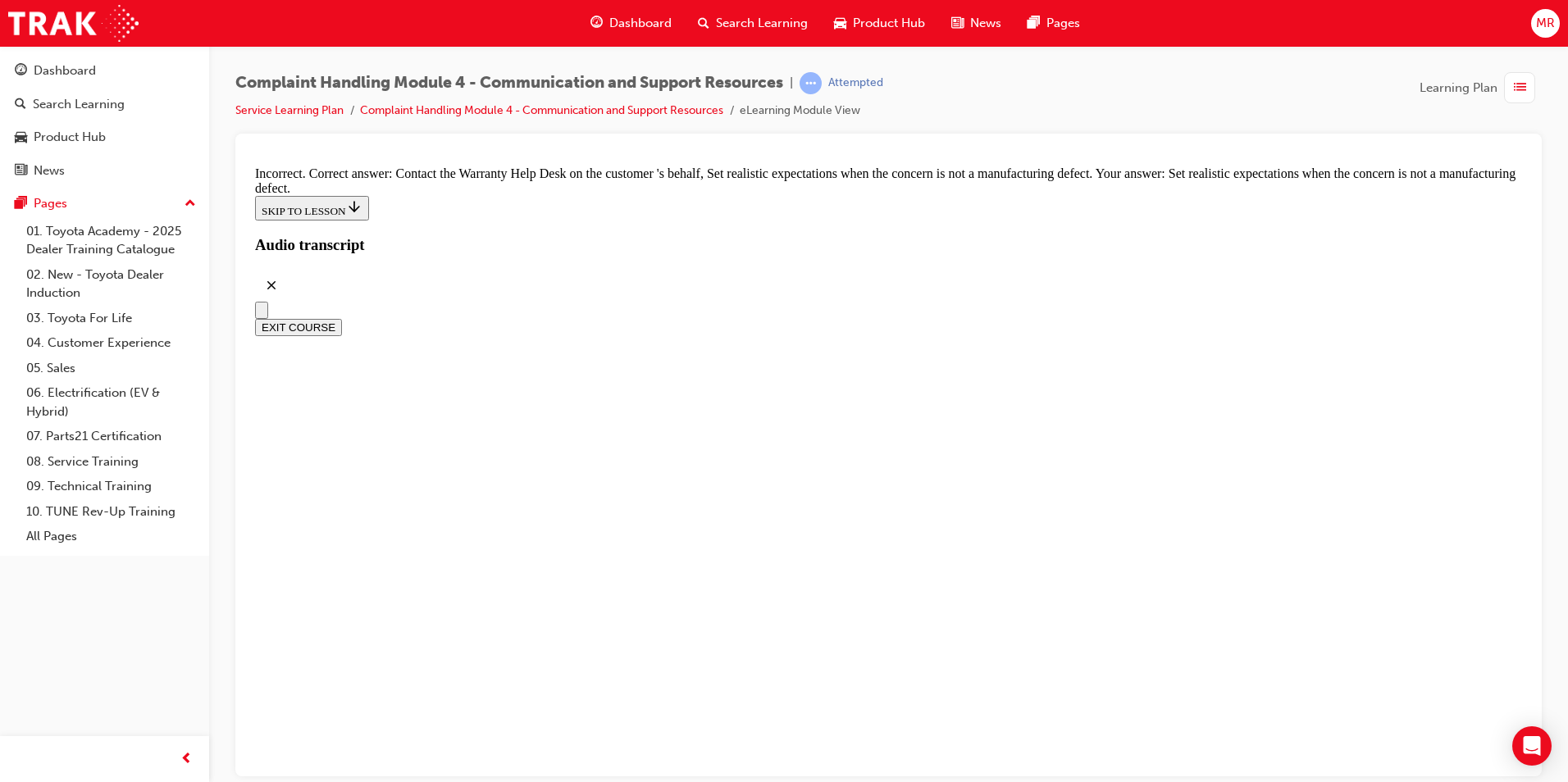
checkbox input "true"
drag, startPoint x: 816, startPoint y: 490, endPoint x: 832, endPoint y: 532, distance: 44.9
checkbox input "false"
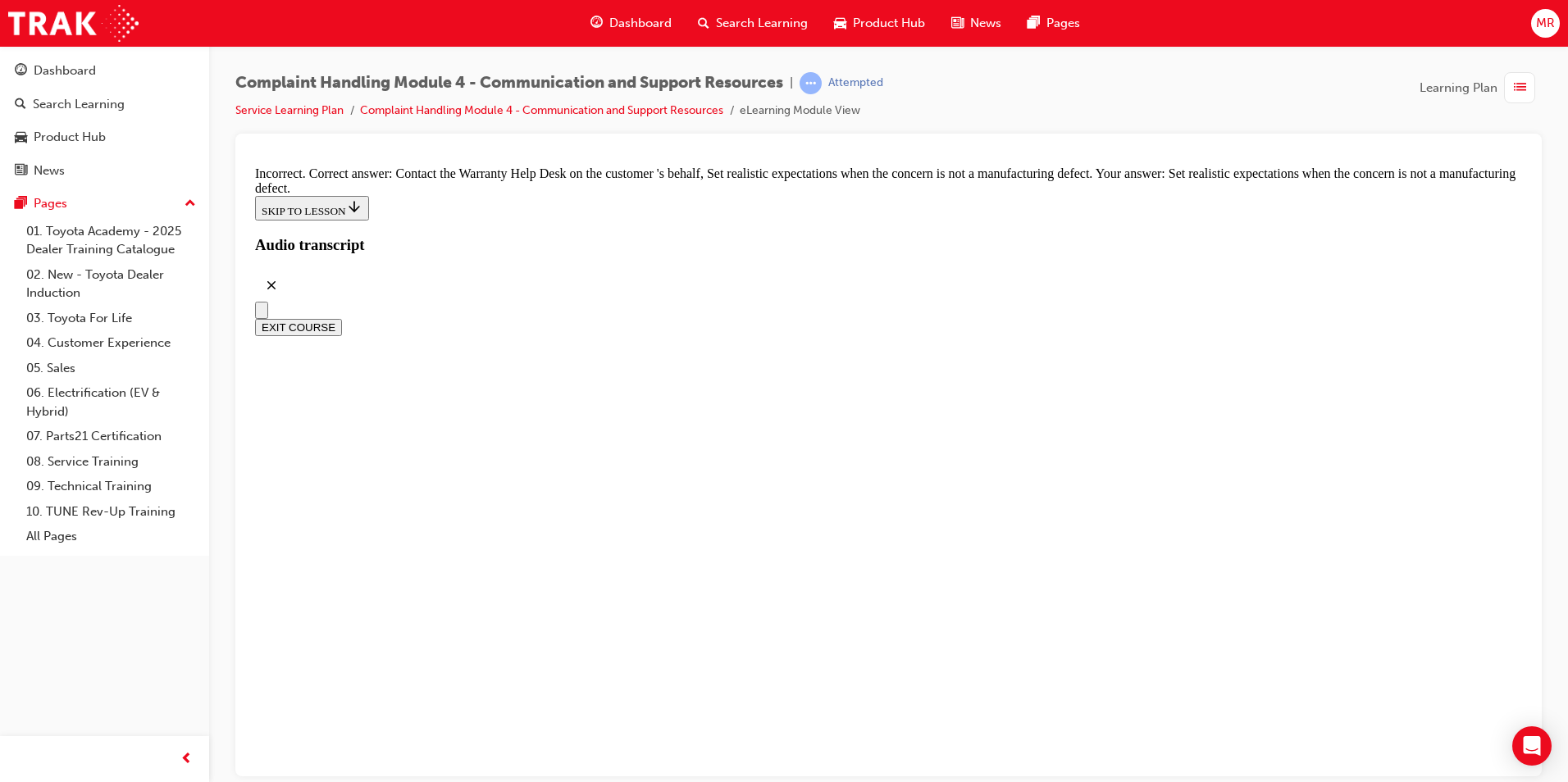
checkbox input "true"
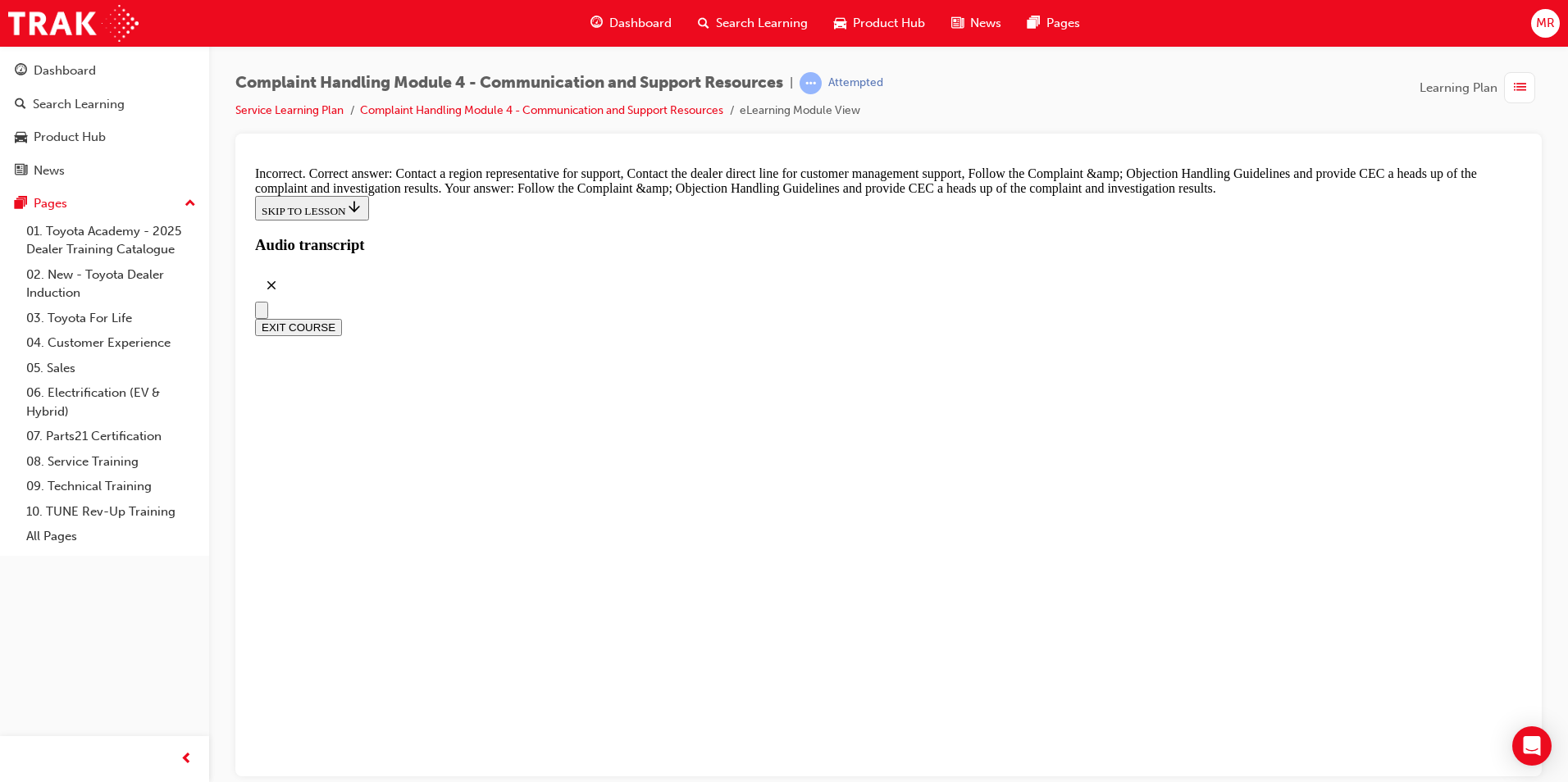
checkbox input "true"
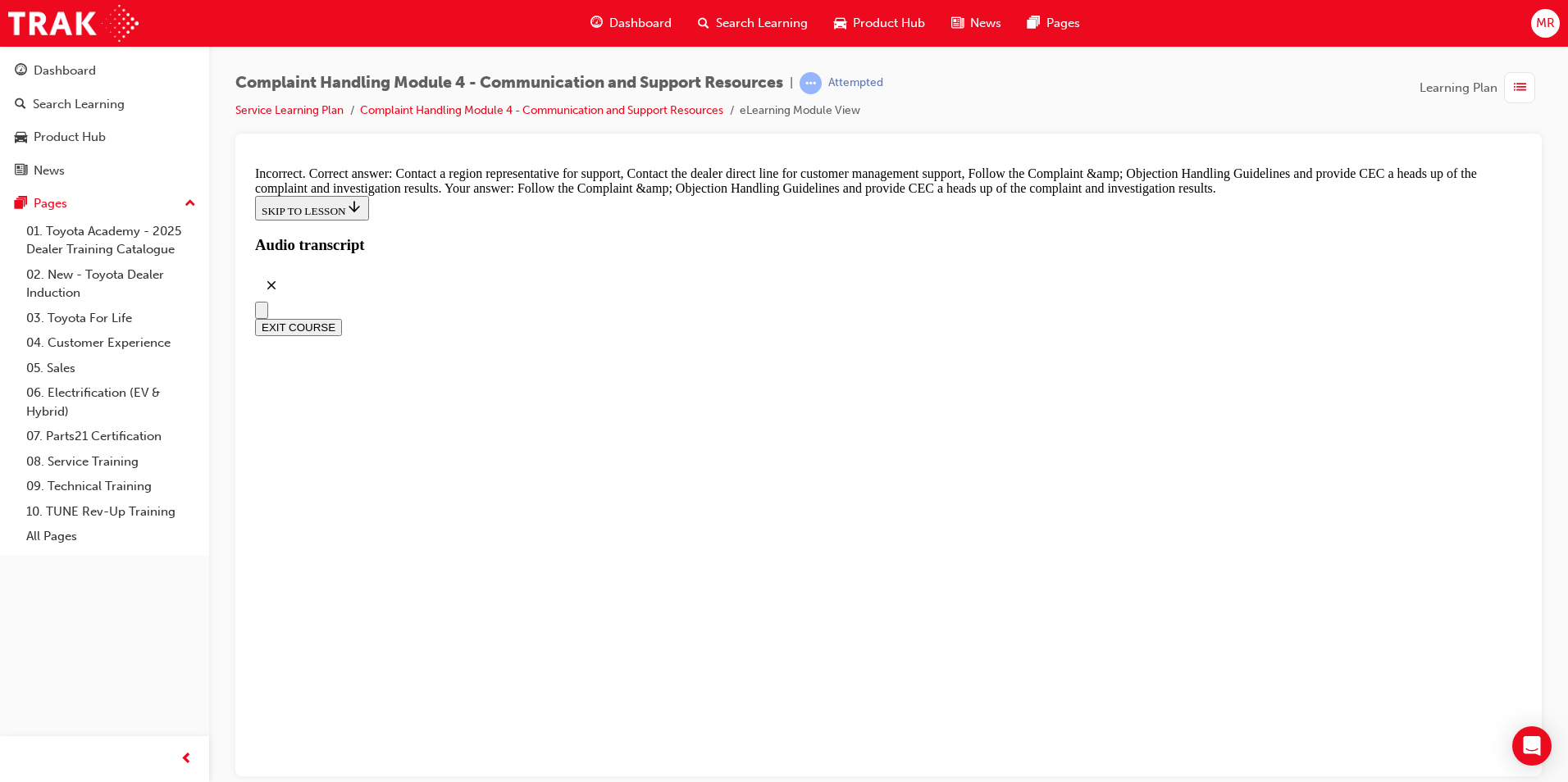
checkbox input "false"
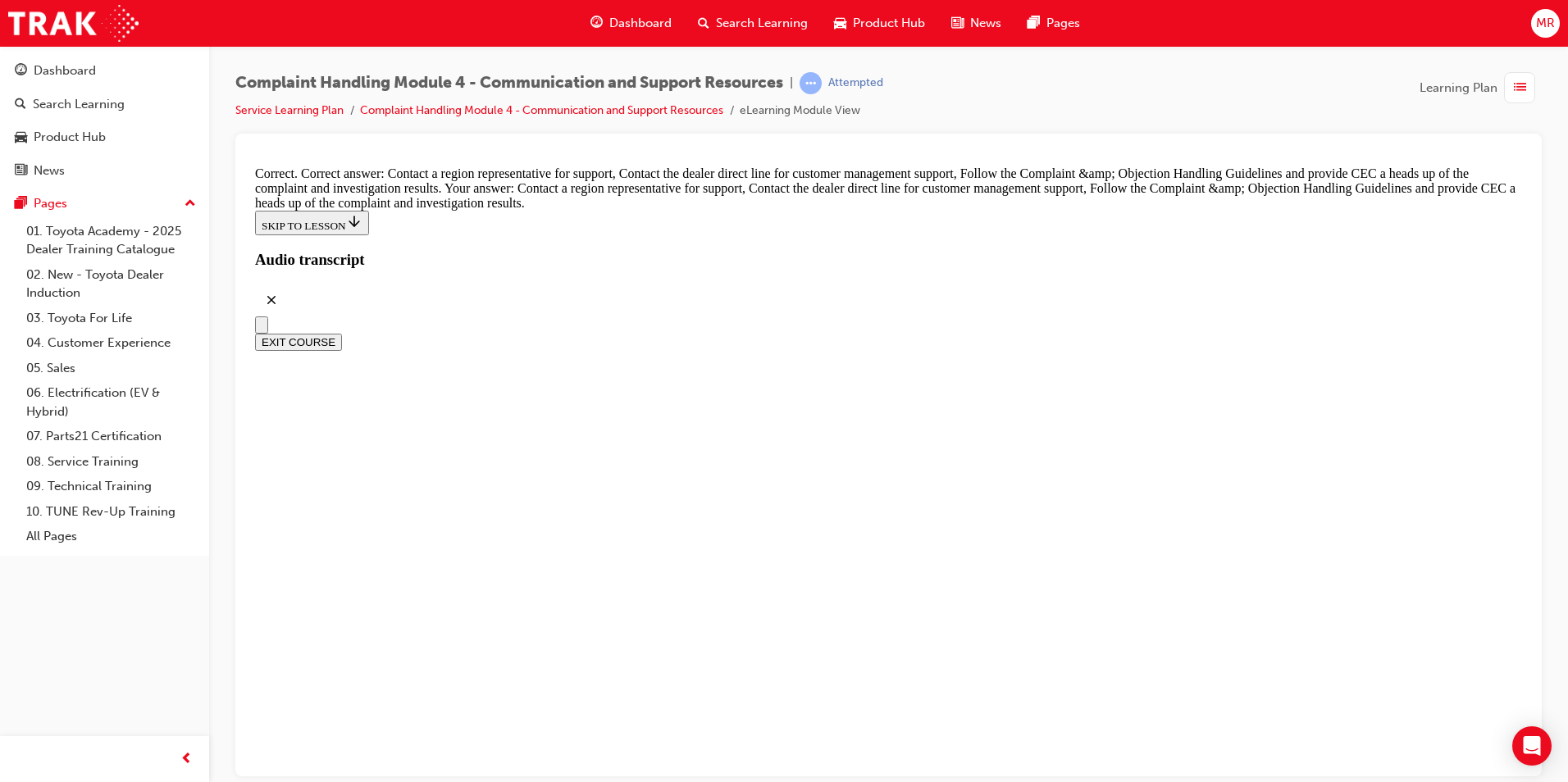
radio input "true"
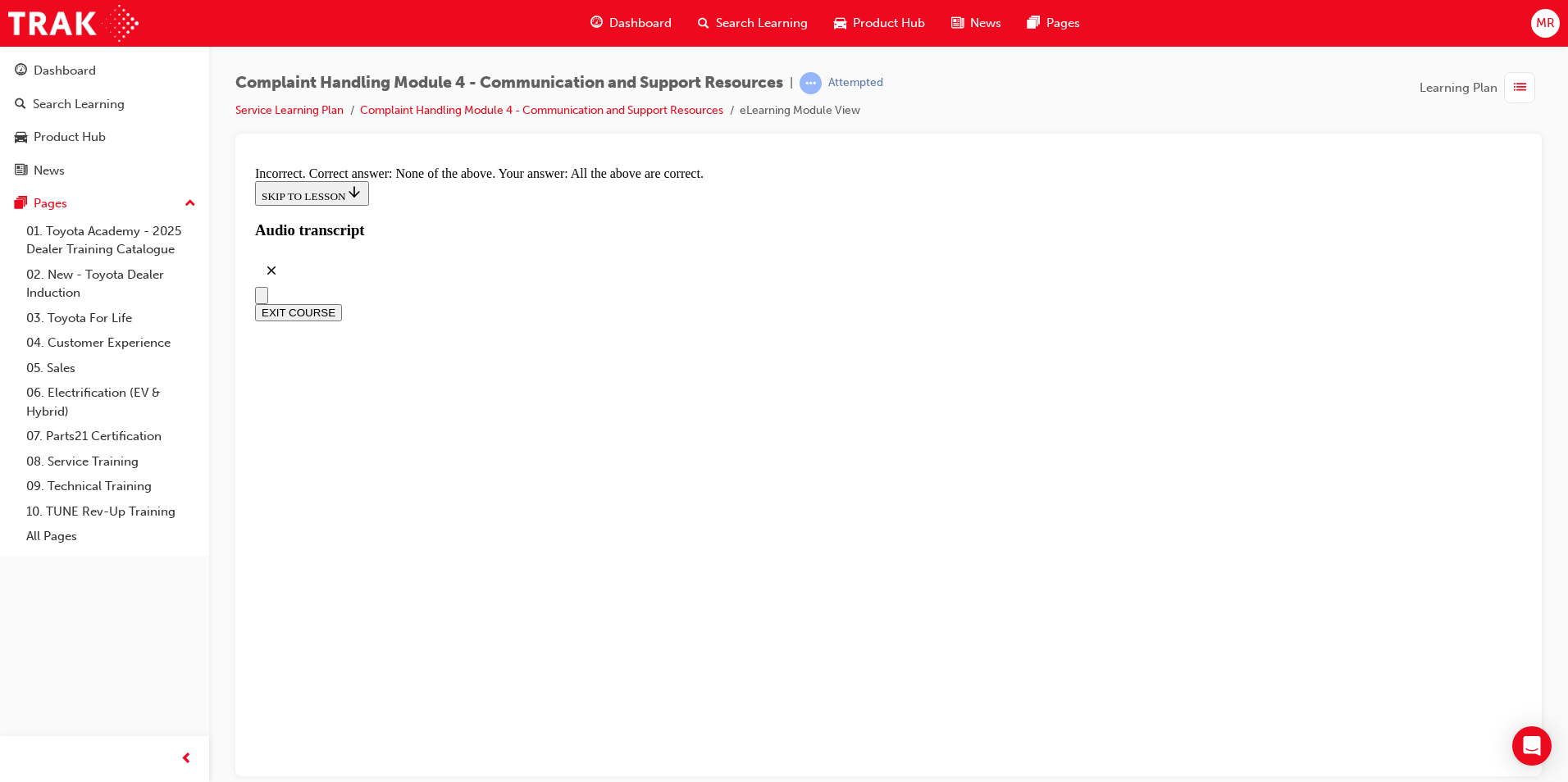
radio input "true"
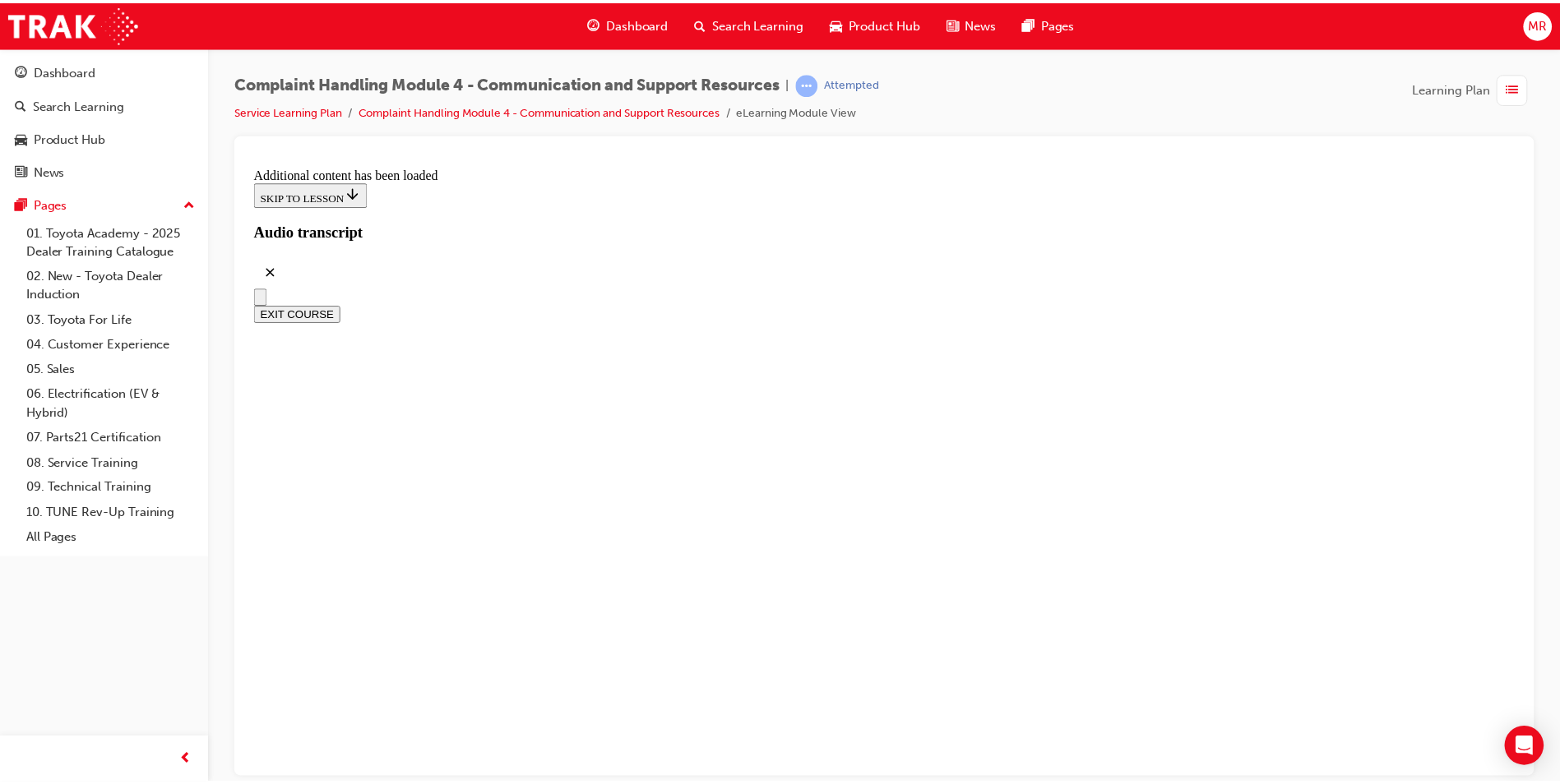
scroll to position [14158, 0]
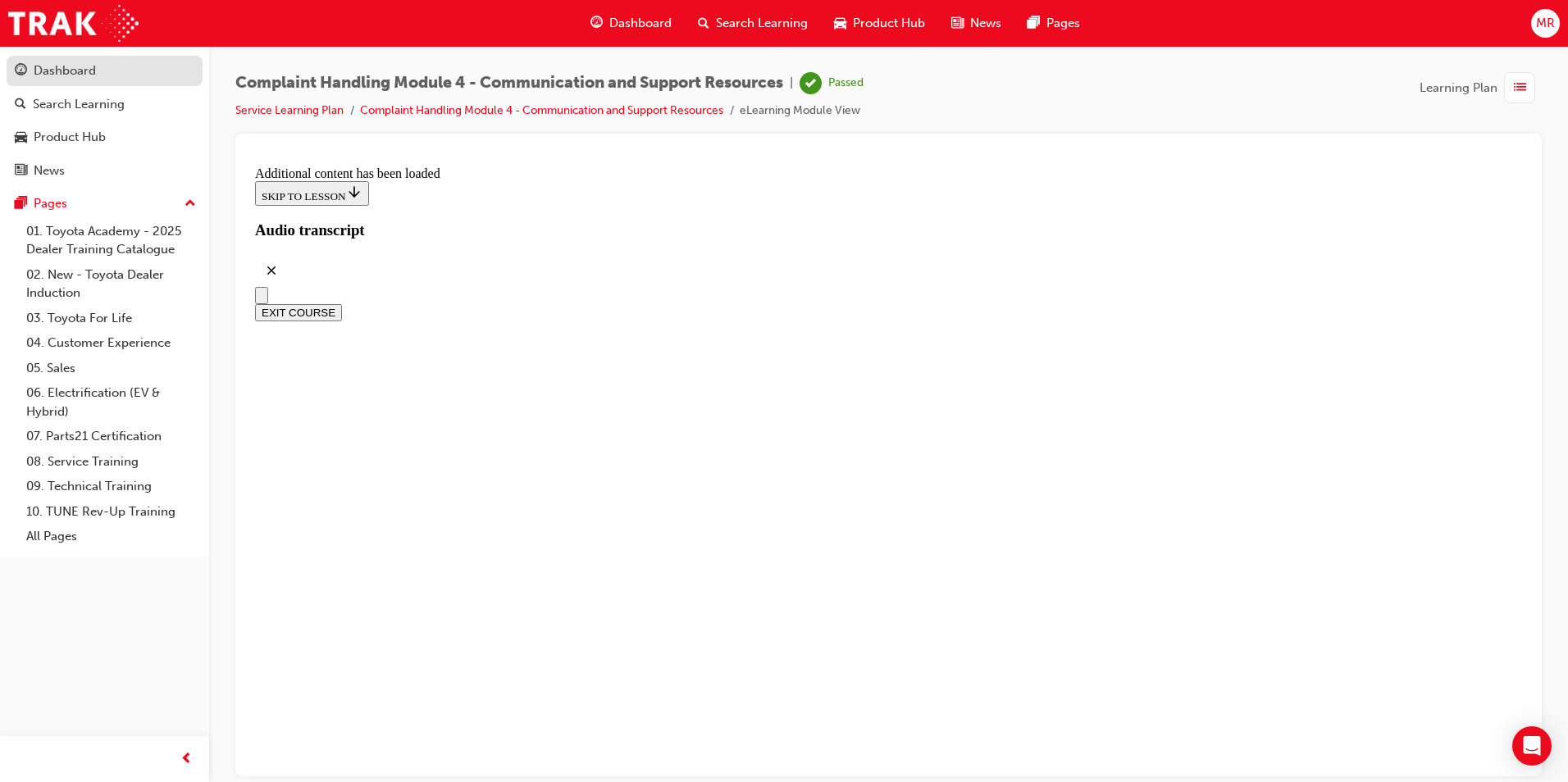
click at [131, 78] on div "Dashboard" at bounding box center [104, 71] width 180 height 21
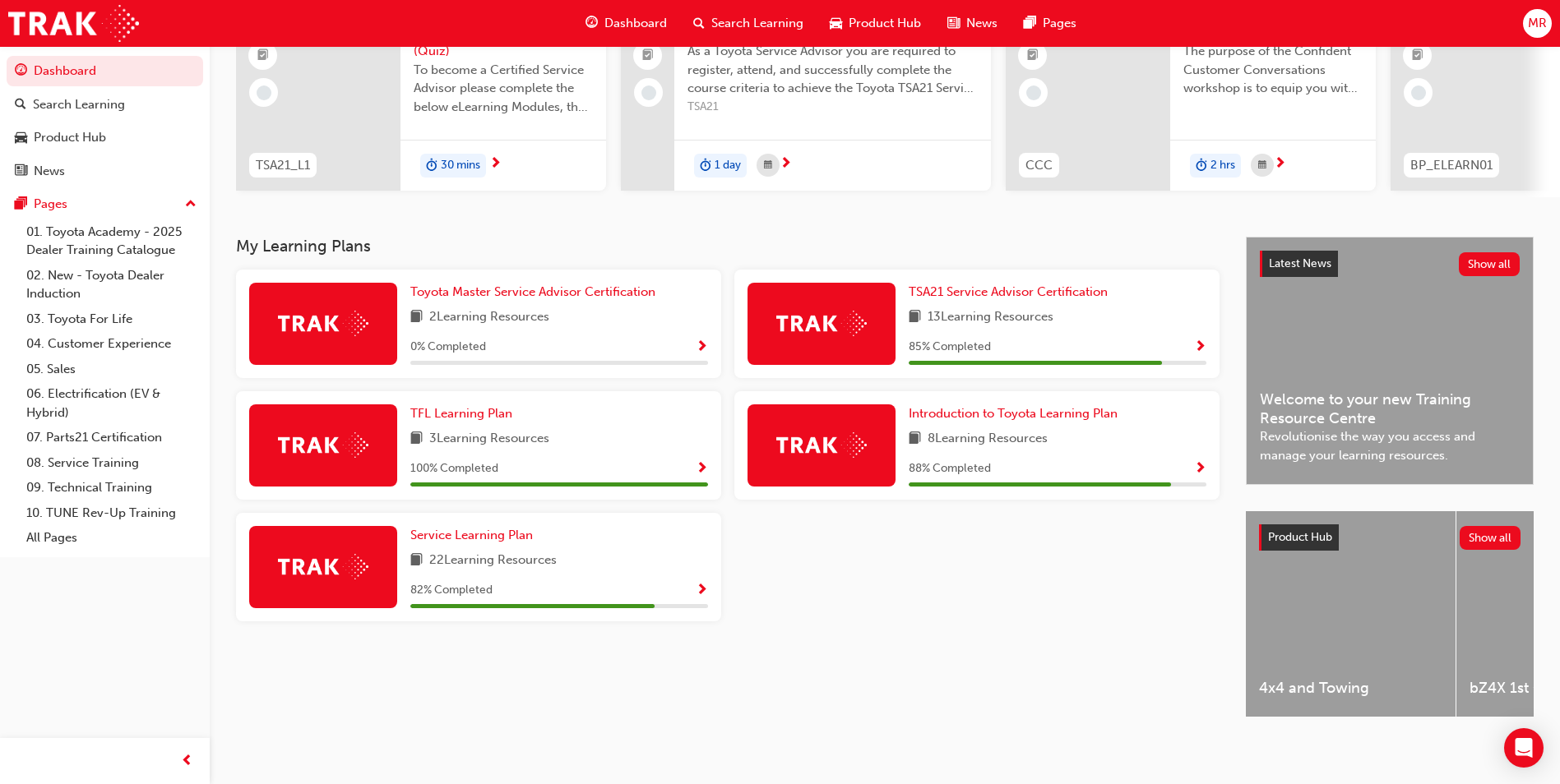
scroll to position [198, 0]
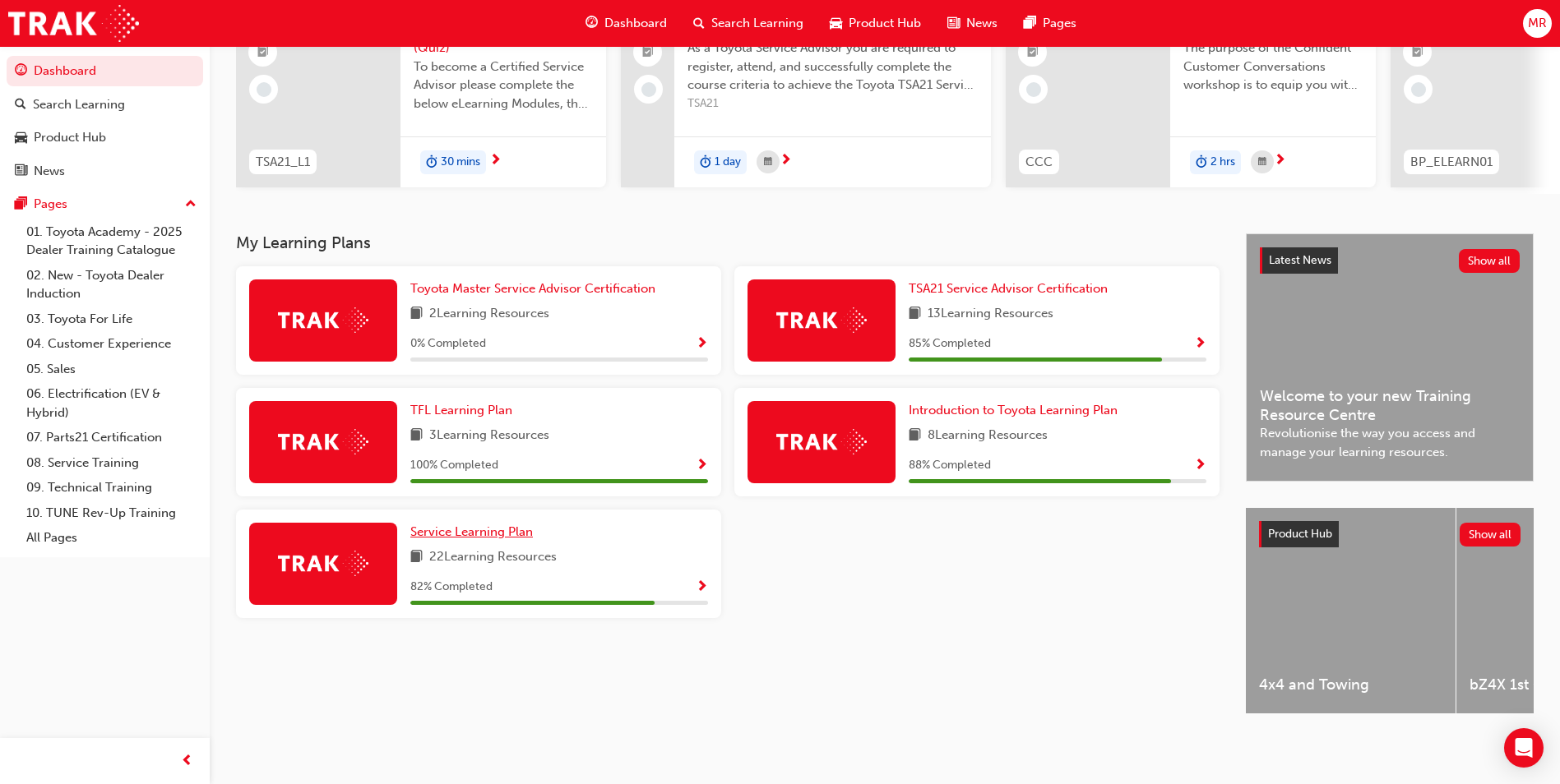
click at [475, 524] on span "Service Learning Plan" at bounding box center [472, 531] width 123 height 15
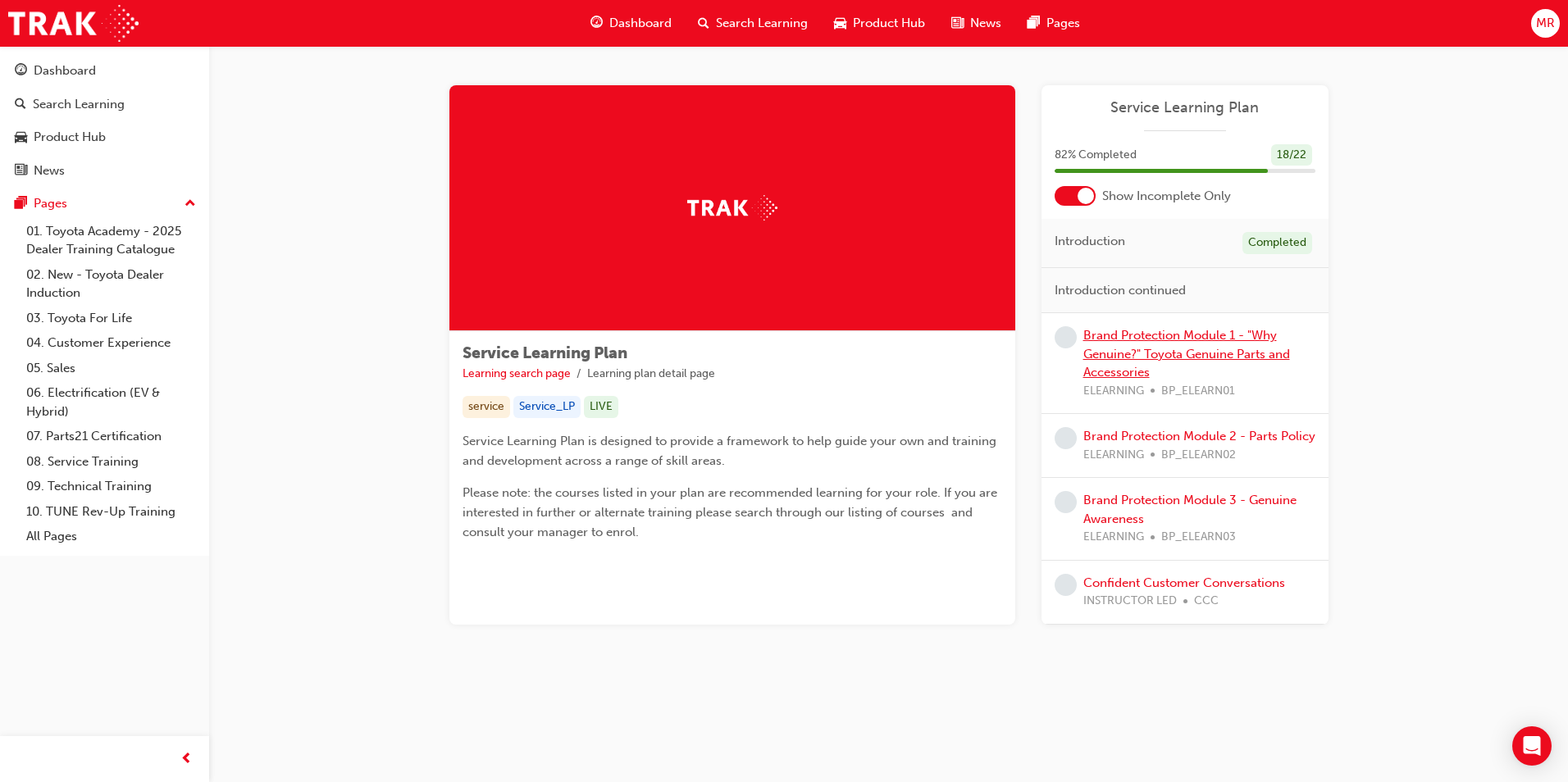
click at [1174, 350] on link "Brand Protection Module 1 - "Why Genuine?" Toyota Genuine Parts and Accessories" at bounding box center [1187, 354] width 207 height 52
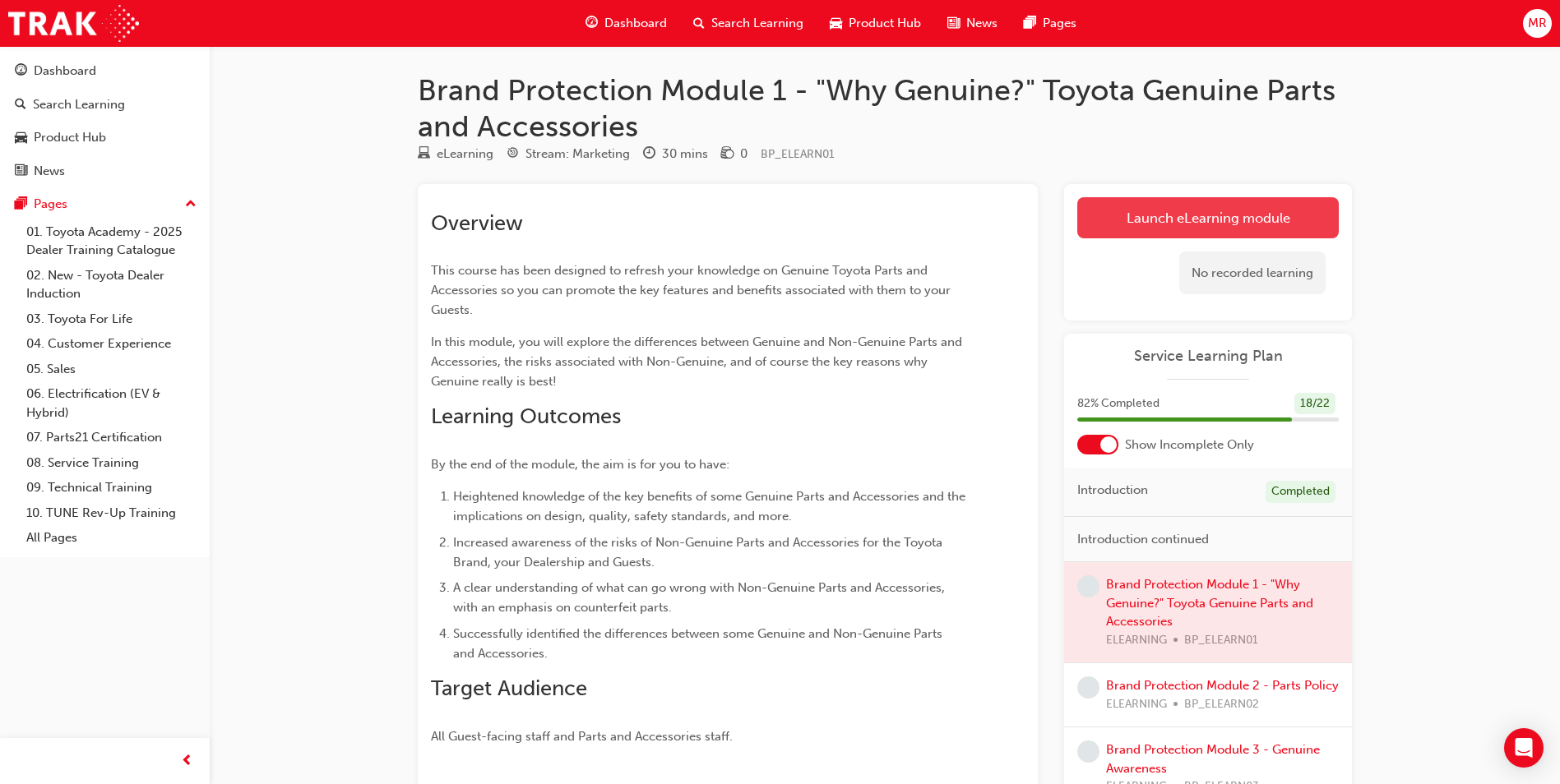
click at [1185, 229] on link "Launch eLearning module" at bounding box center [1208, 218] width 261 height 41
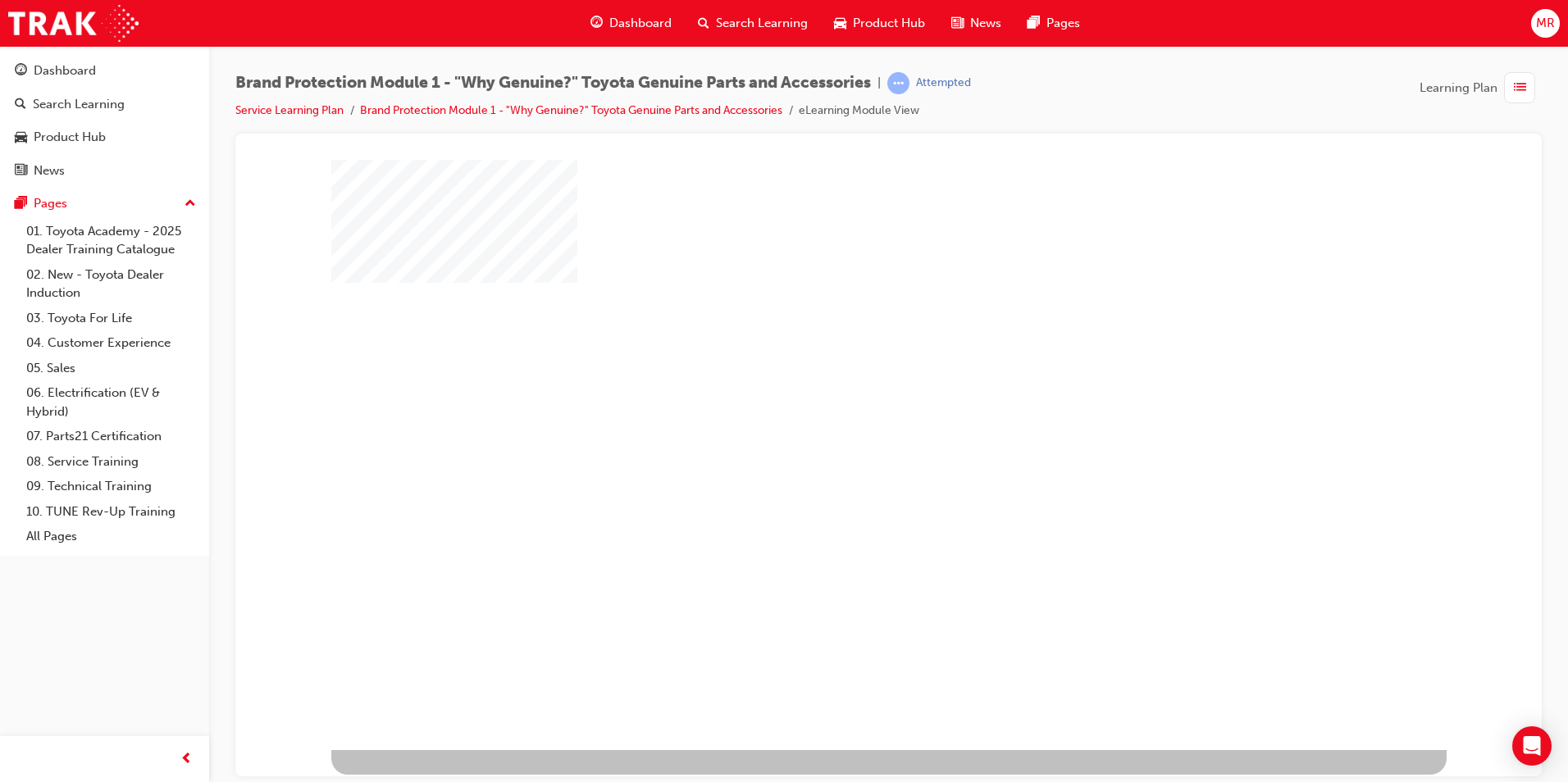
click at [842, 407] on div "play" at bounding box center [842, 407] width 0 height 0
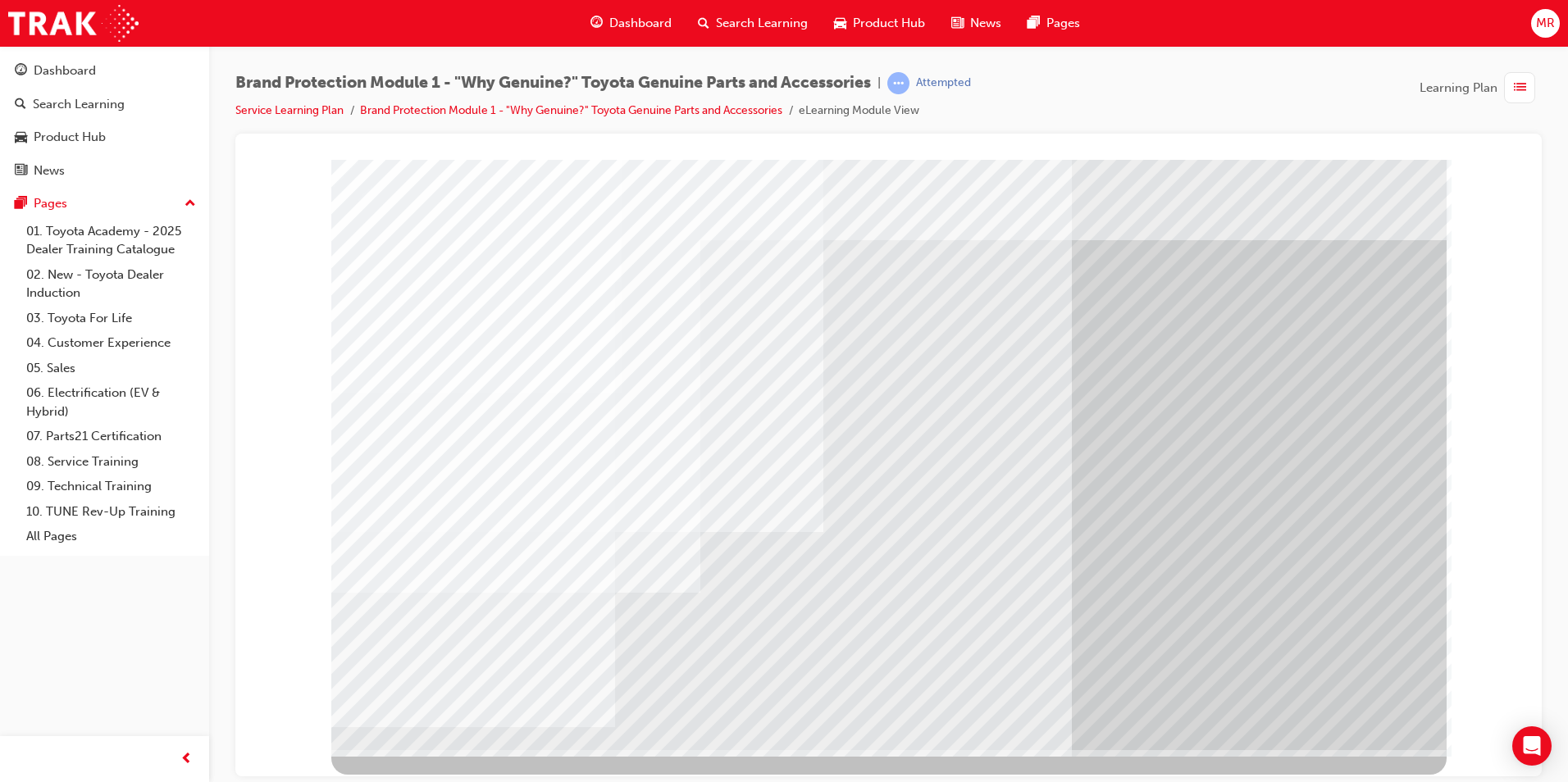
click at [1090, 563] on div "multistate" at bounding box center [889, 454] width 1115 height 590
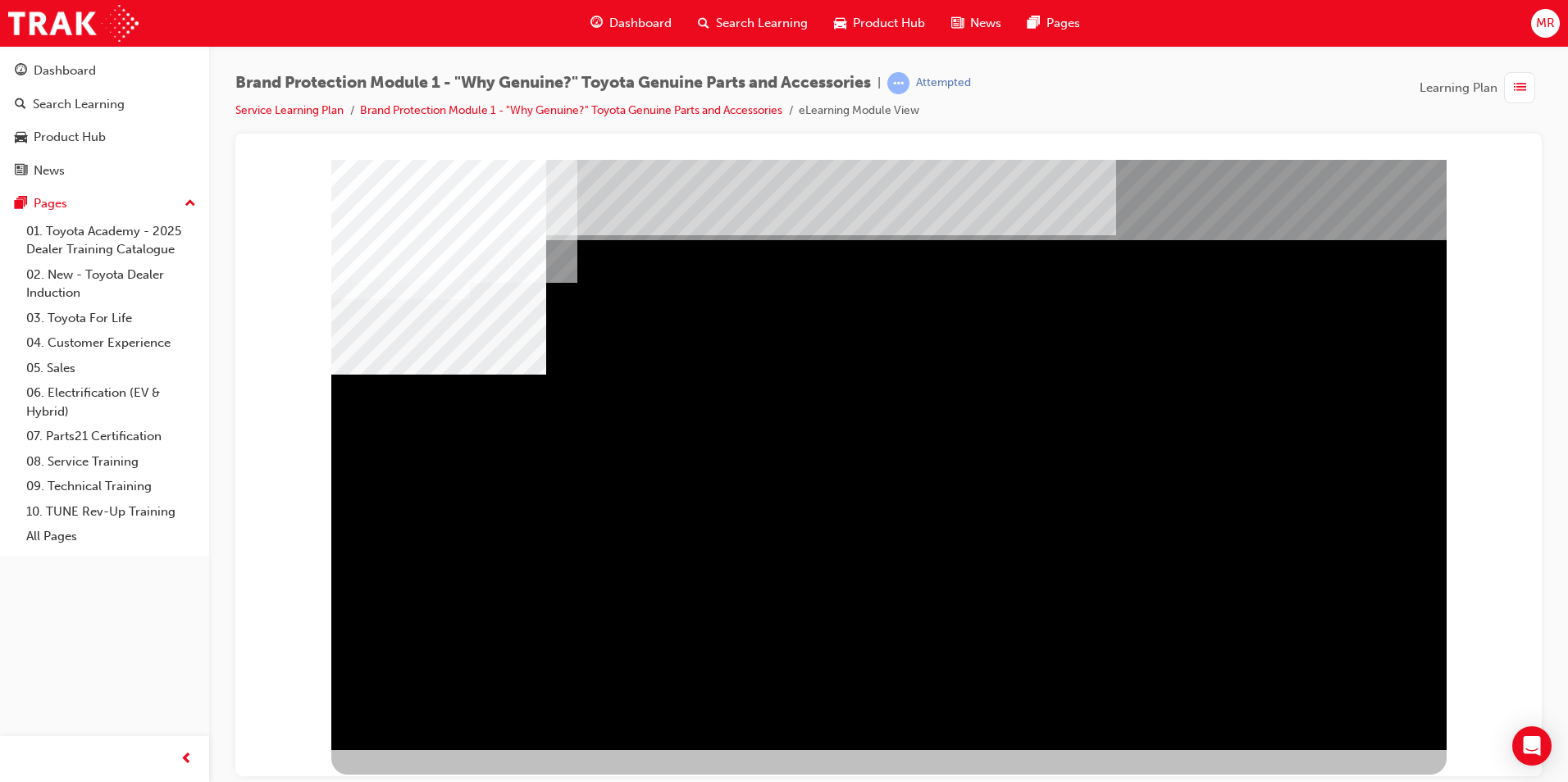
drag, startPoint x: 1348, startPoint y: 716, endPoint x: 1345, endPoint y: 706, distance: 10.4
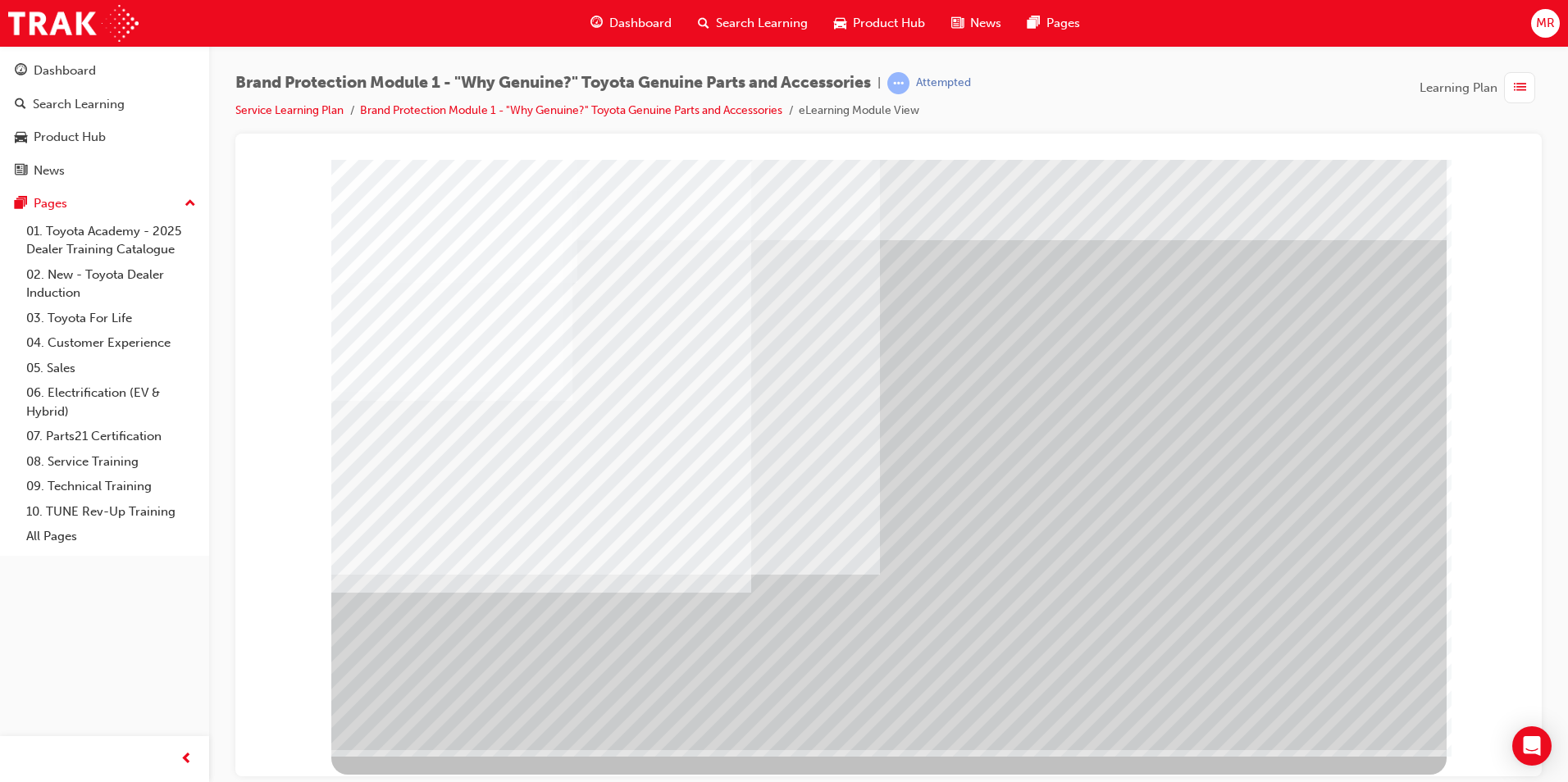
click at [917, 659] on div "multistate" at bounding box center [889, 454] width 1115 height 590
drag, startPoint x: 943, startPoint y: 675, endPoint x: 979, endPoint y: 677, distance: 36.1
drag, startPoint x: 935, startPoint y: 678, endPoint x: 948, endPoint y: 672, distance: 14.3
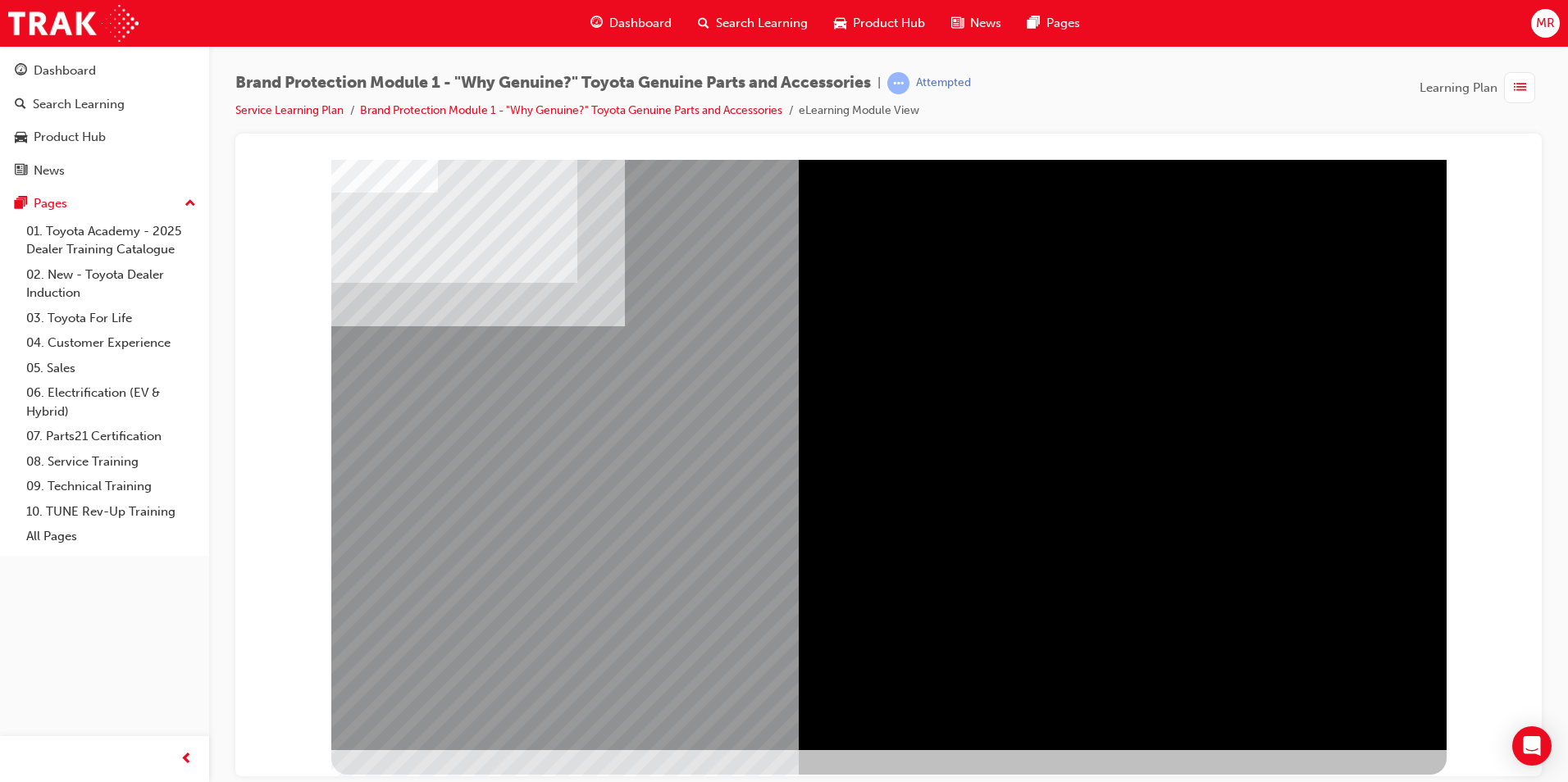
drag, startPoint x: 1344, startPoint y: 701, endPoint x: 1094, endPoint y: 563, distance: 285.6
click at [1095, 563] on div at bounding box center [889, 454] width 1115 height 590
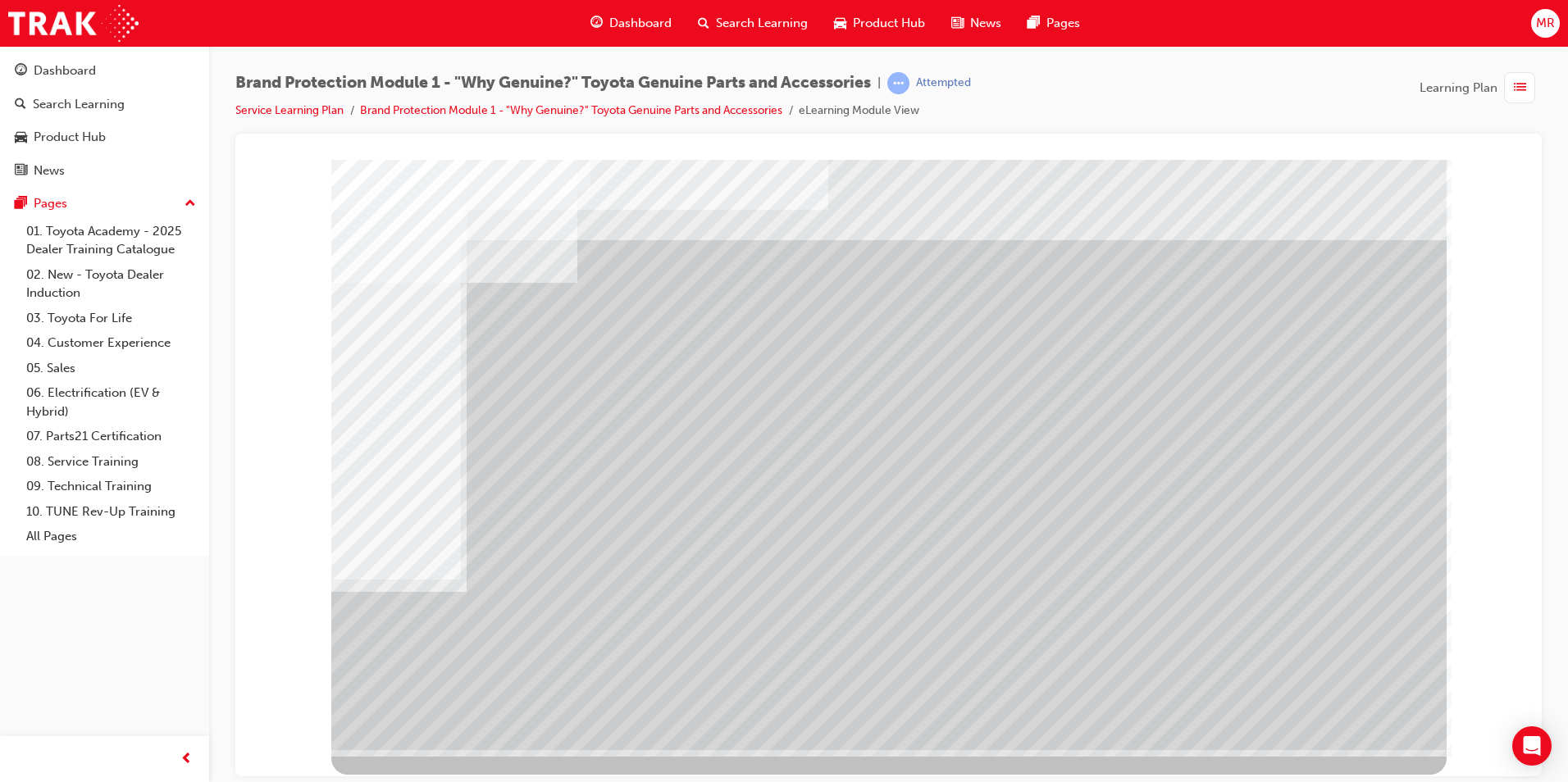
drag, startPoint x: 508, startPoint y: 444, endPoint x: 507, endPoint y: 458, distance: 14.0
drag, startPoint x: 642, startPoint y: 488, endPoint x: 641, endPoint y: 508, distance: 20.0
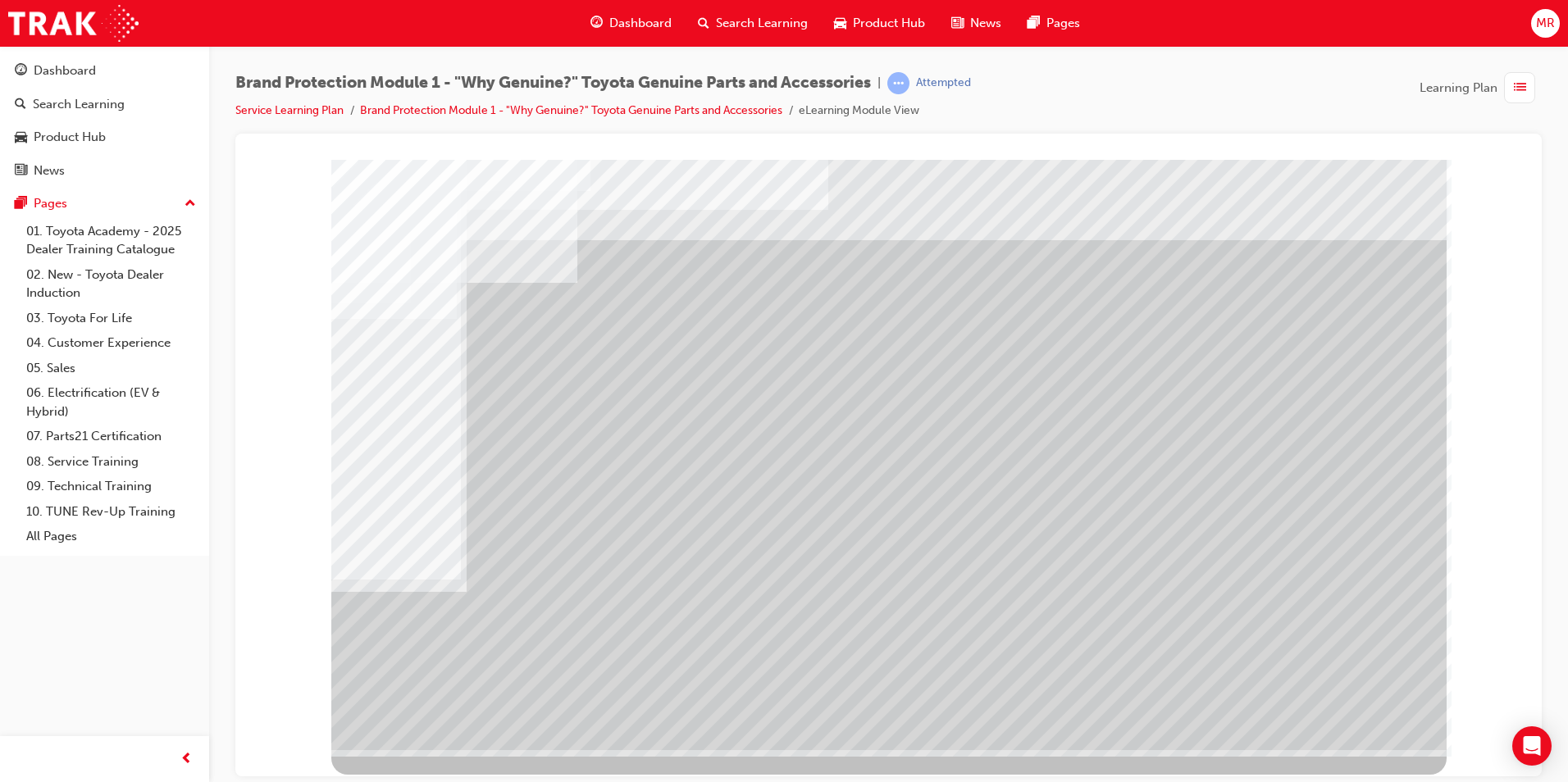
drag, startPoint x: 1166, startPoint y: 450, endPoint x: 1155, endPoint y: 537, distance: 87.7
drag, startPoint x: 1287, startPoint y: 486, endPoint x: 1312, endPoint y: 619, distance: 135.3
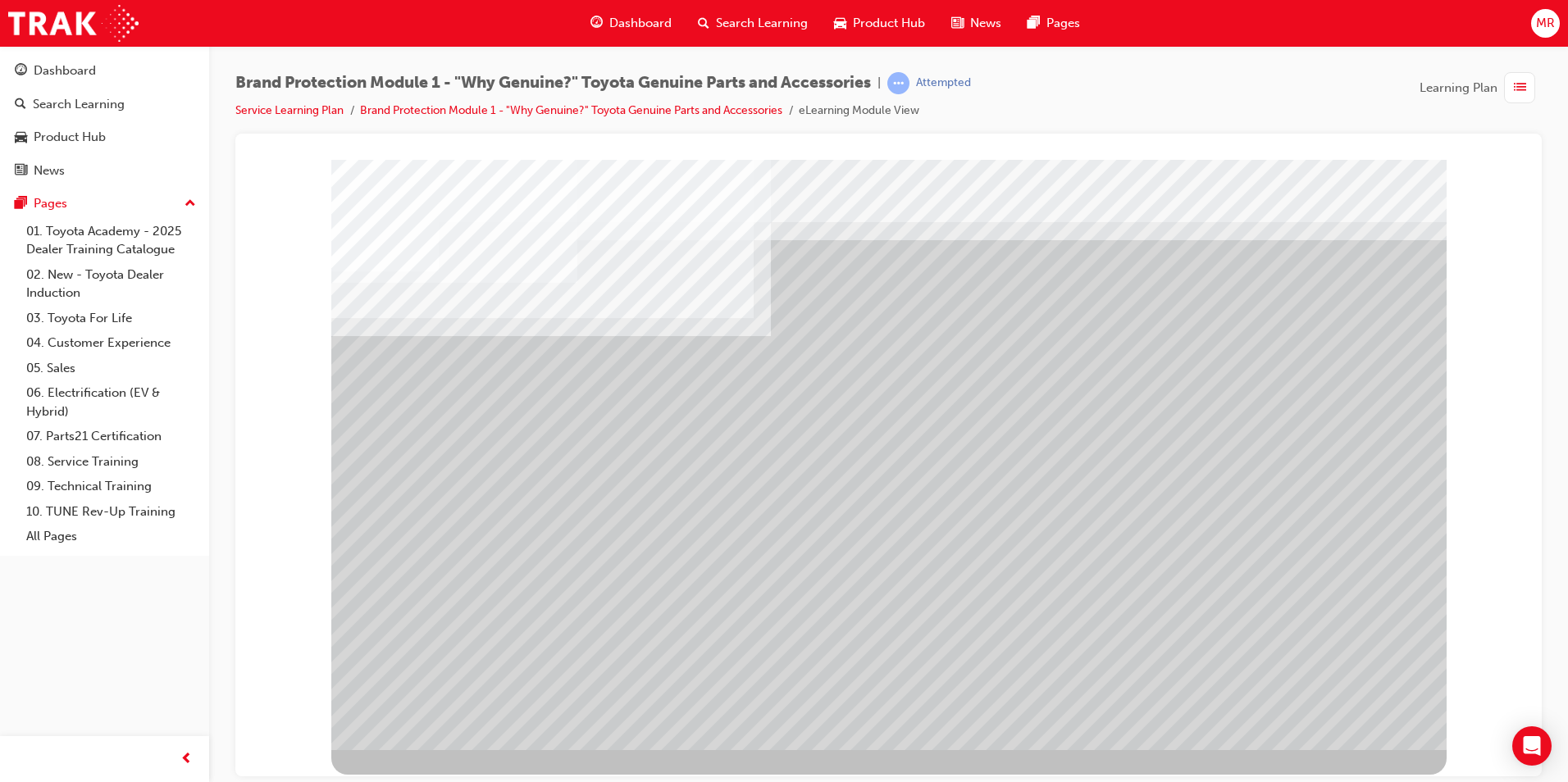
drag, startPoint x: 1003, startPoint y: 393, endPoint x: 1154, endPoint y: 401, distance: 151.2
drag, startPoint x: 1227, startPoint y: 408, endPoint x: 1232, endPoint y: 423, distance: 15.8
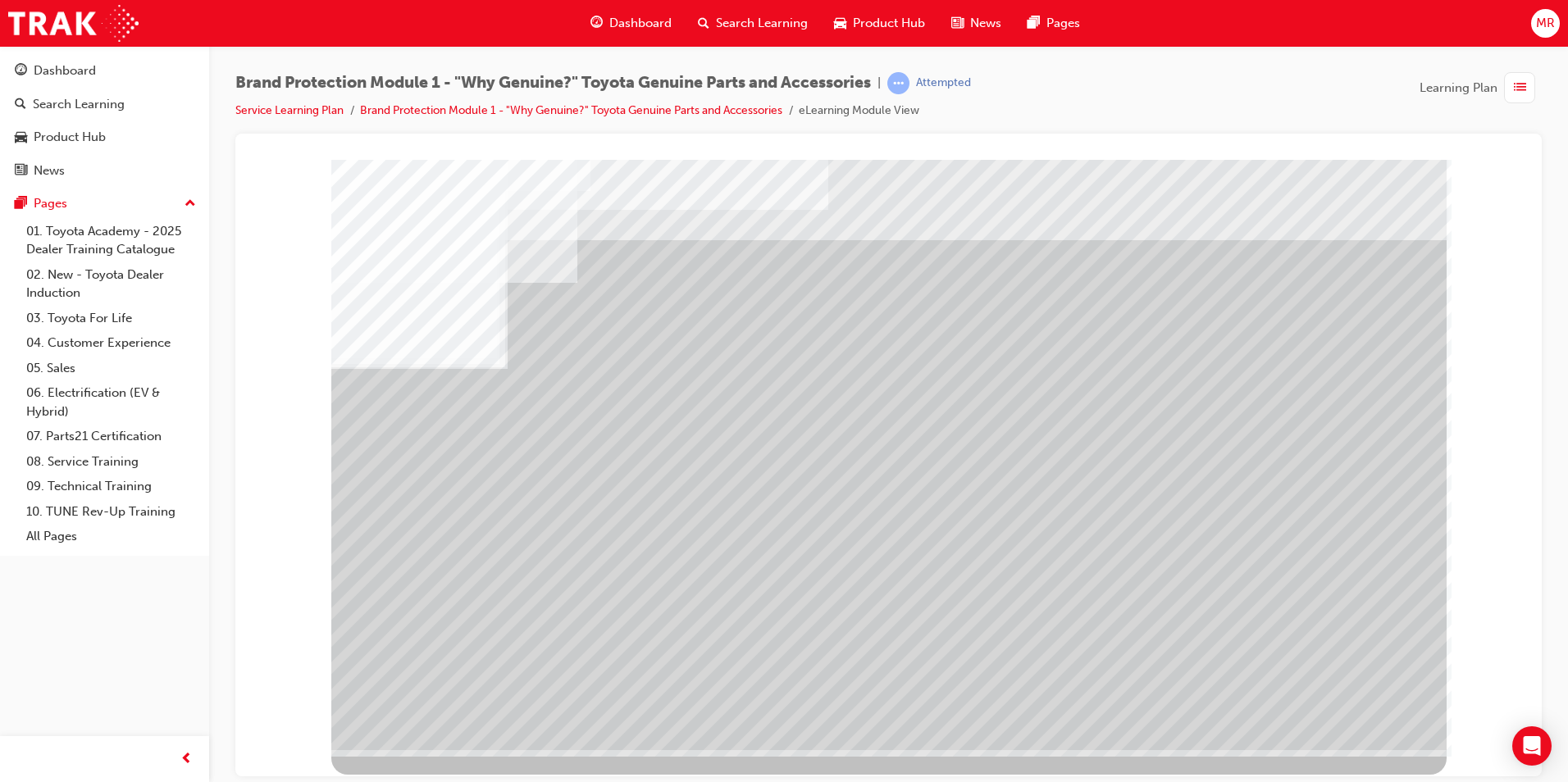
drag, startPoint x: 645, startPoint y: 448, endPoint x: 681, endPoint y: 509, distance: 70.8
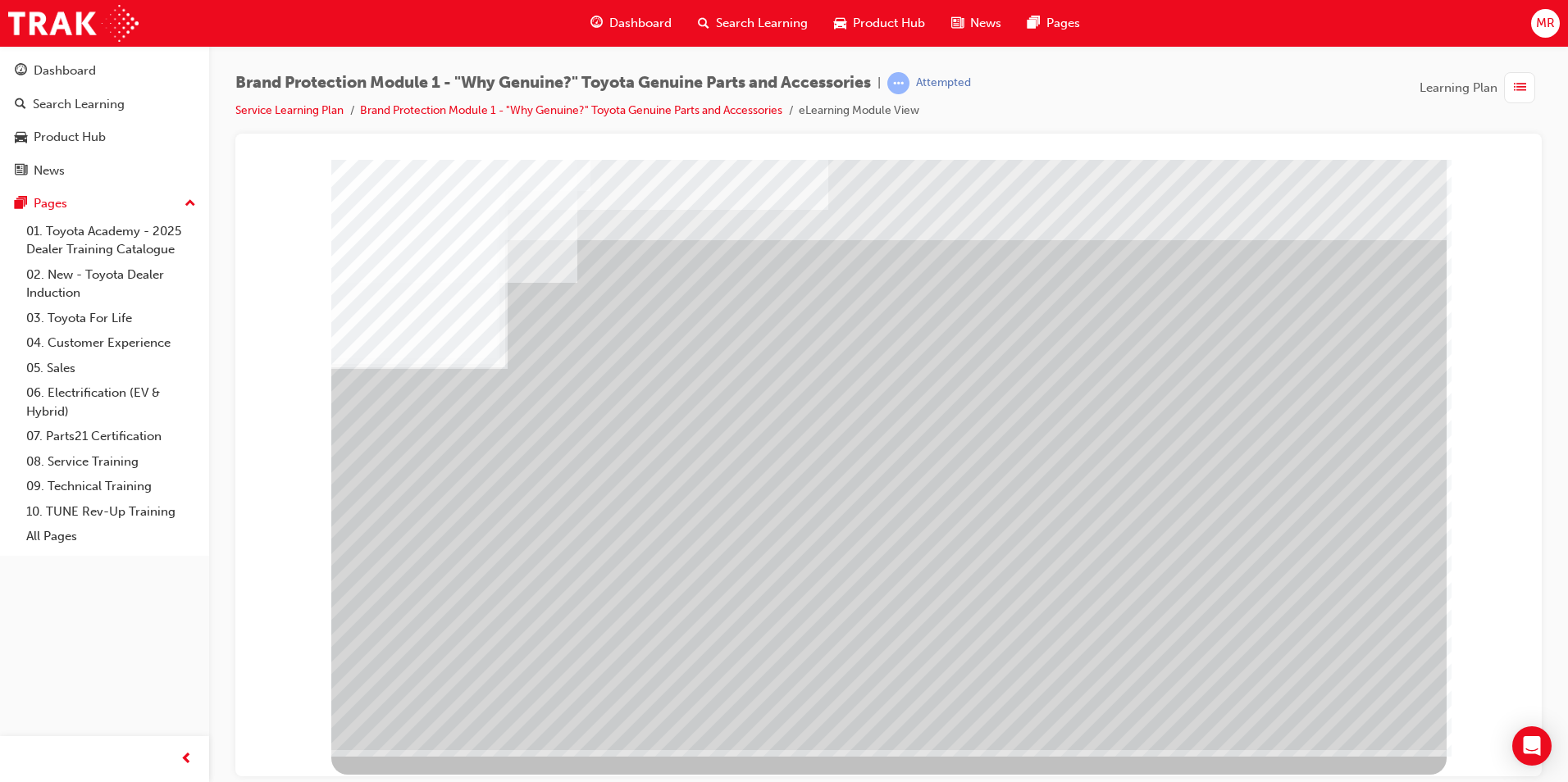
drag, startPoint x: 1275, startPoint y: 453, endPoint x: 1268, endPoint y: 523, distance: 70.3
drag, startPoint x: 1265, startPoint y: 551, endPoint x: 1304, endPoint y: 596, distance: 59.5
drag, startPoint x: 1363, startPoint y: 720, endPoint x: 1332, endPoint y: 716, distance: 31.3
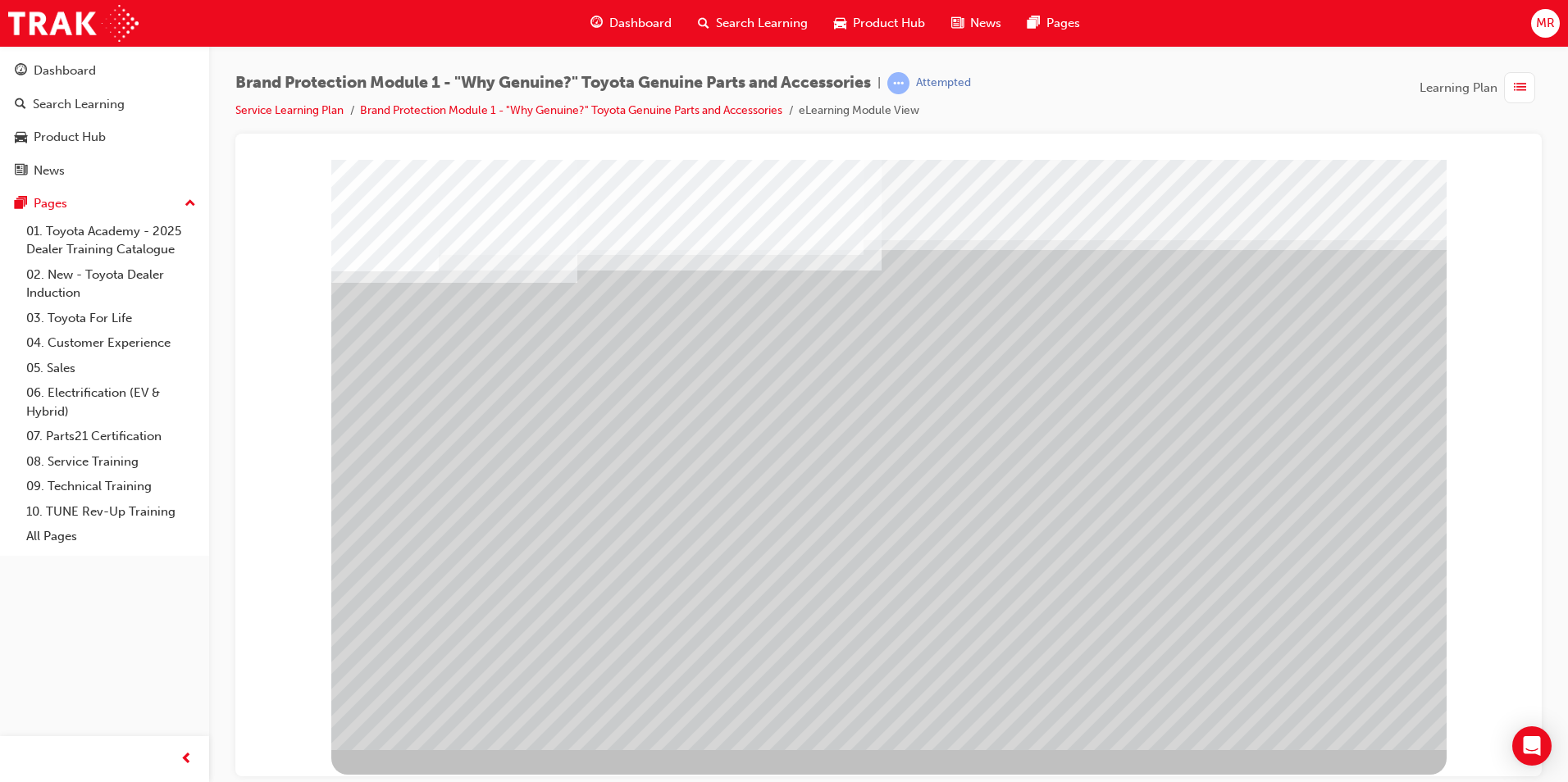
drag, startPoint x: 687, startPoint y: 427, endPoint x: 807, endPoint y: 453, distance: 122.8
drag, startPoint x: 808, startPoint y: 453, endPoint x: 903, endPoint y: 462, distance: 95.4
drag, startPoint x: 904, startPoint y: 459, endPoint x: 963, endPoint y: 464, distance: 59.2
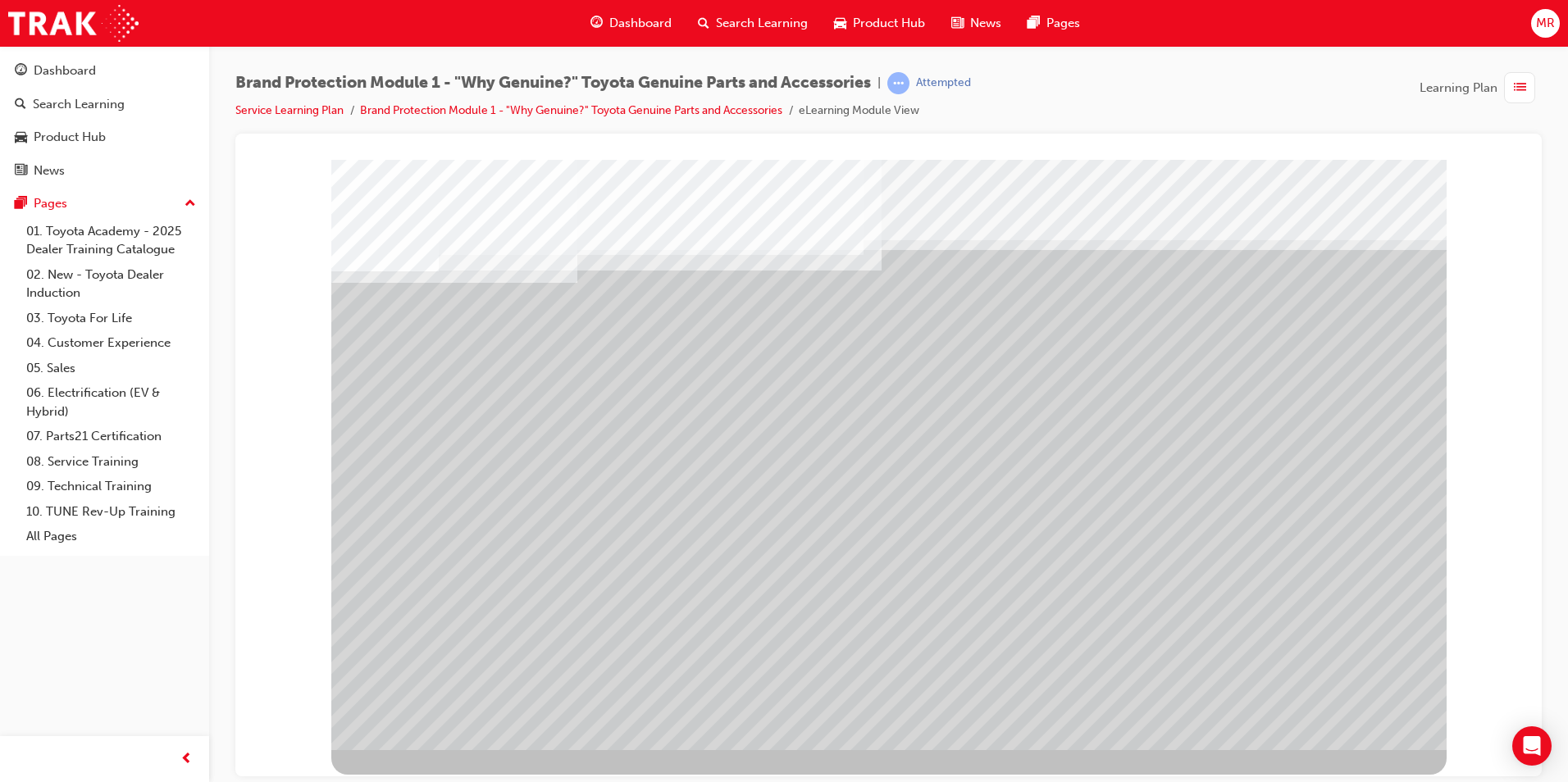
drag, startPoint x: 1011, startPoint y: 466, endPoint x: 1033, endPoint y: 467, distance: 22.0
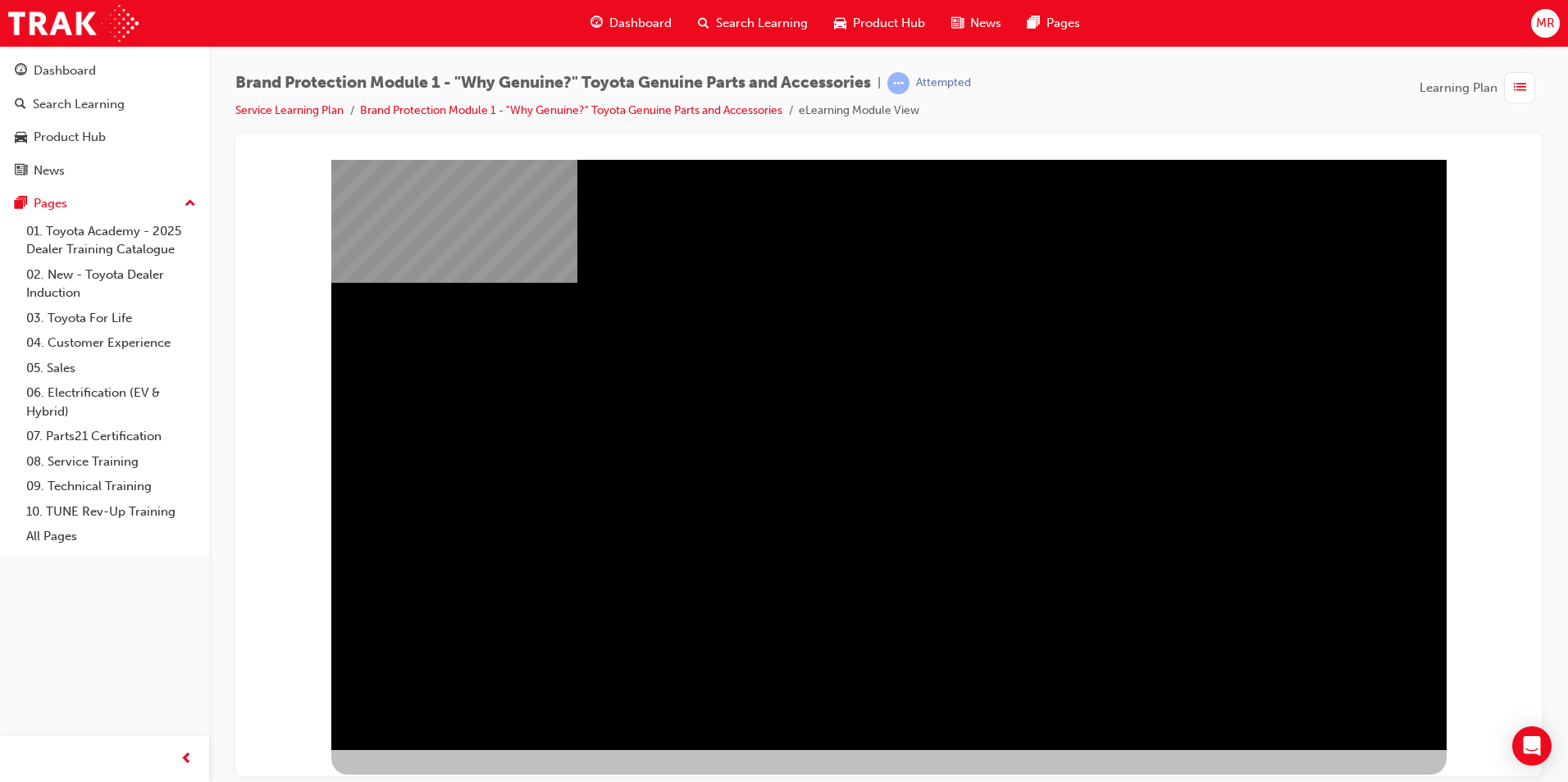
click at [1328, 717] on div "" at bounding box center [889, 469] width 1115 height 590
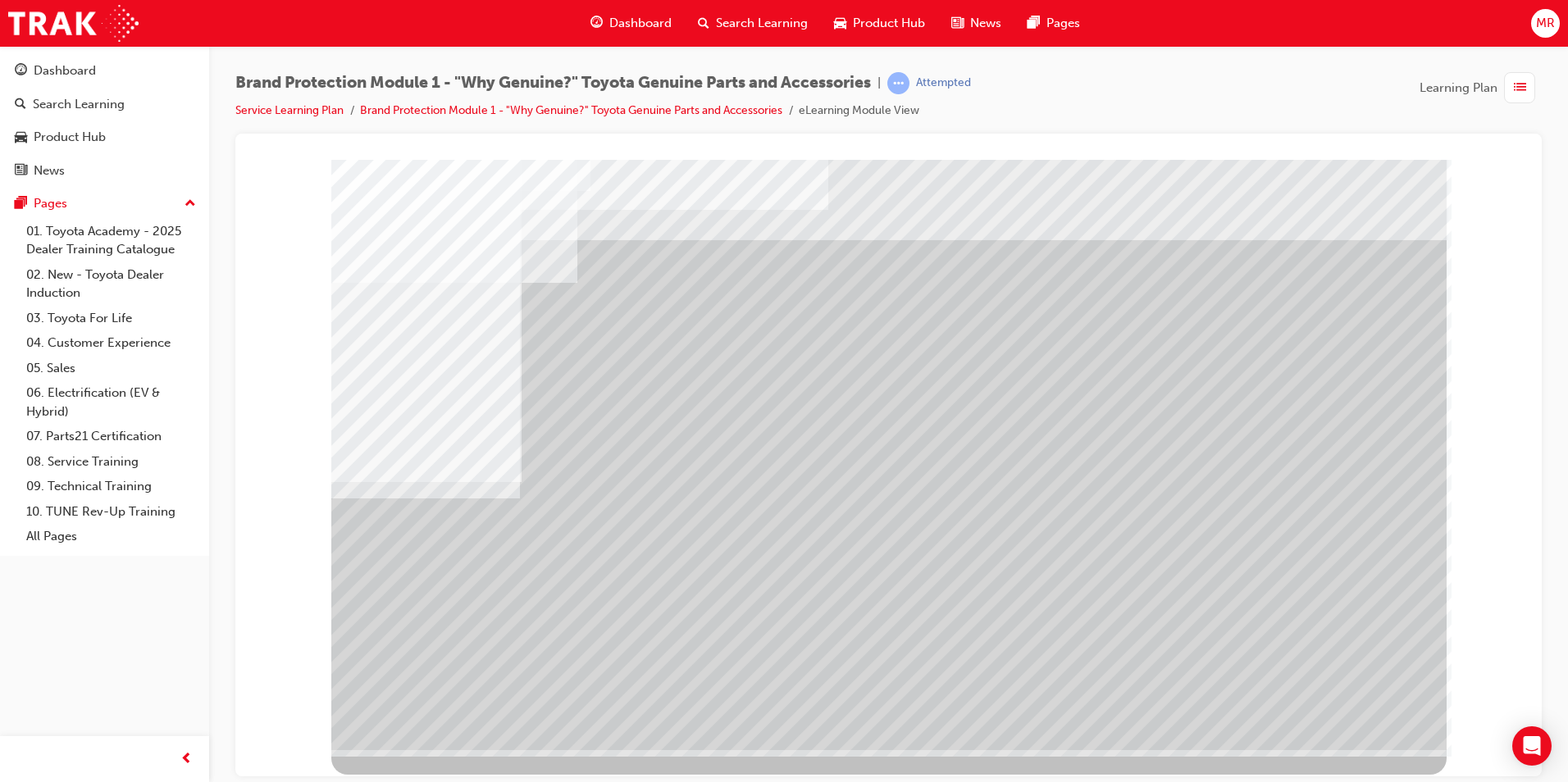
drag, startPoint x: 1277, startPoint y: 339, endPoint x: 1267, endPoint y: 447, distance: 108.5
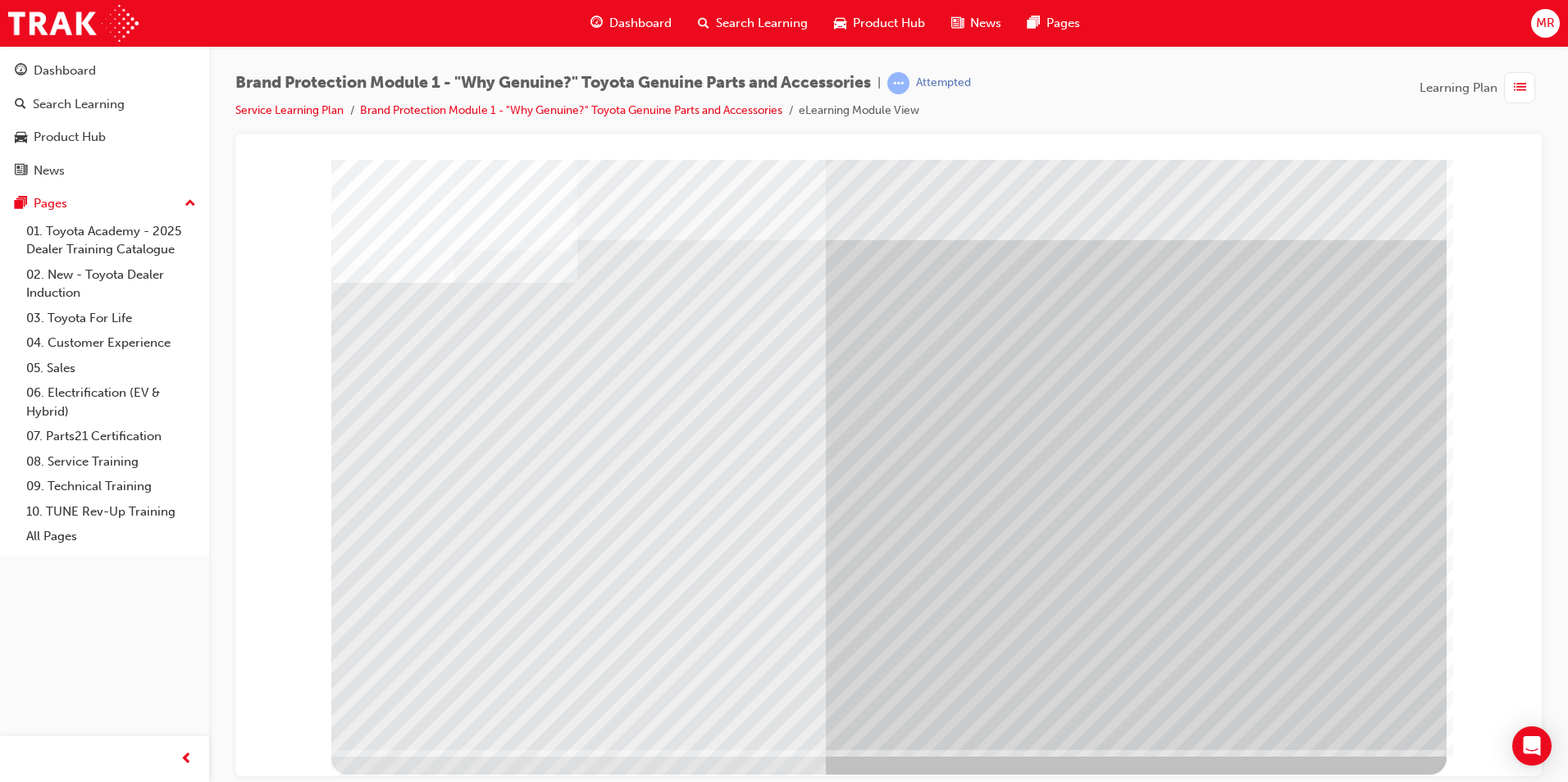
drag, startPoint x: 518, startPoint y: 394, endPoint x: 565, endPoint y: 422, distance: 54.7
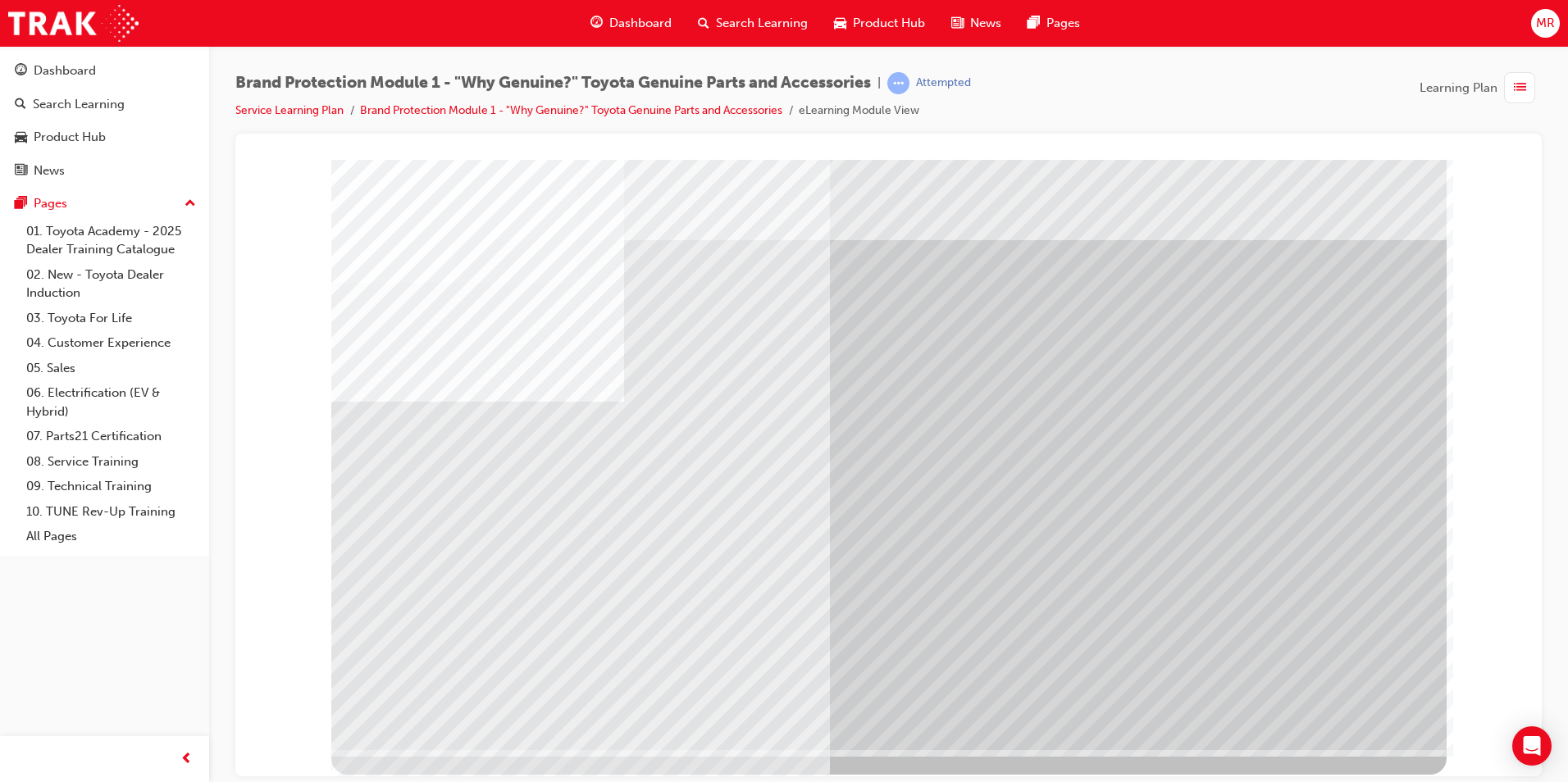
click at [1264, 428] on div "multistate" at bounding box center [889, 454] width 1115 height 590
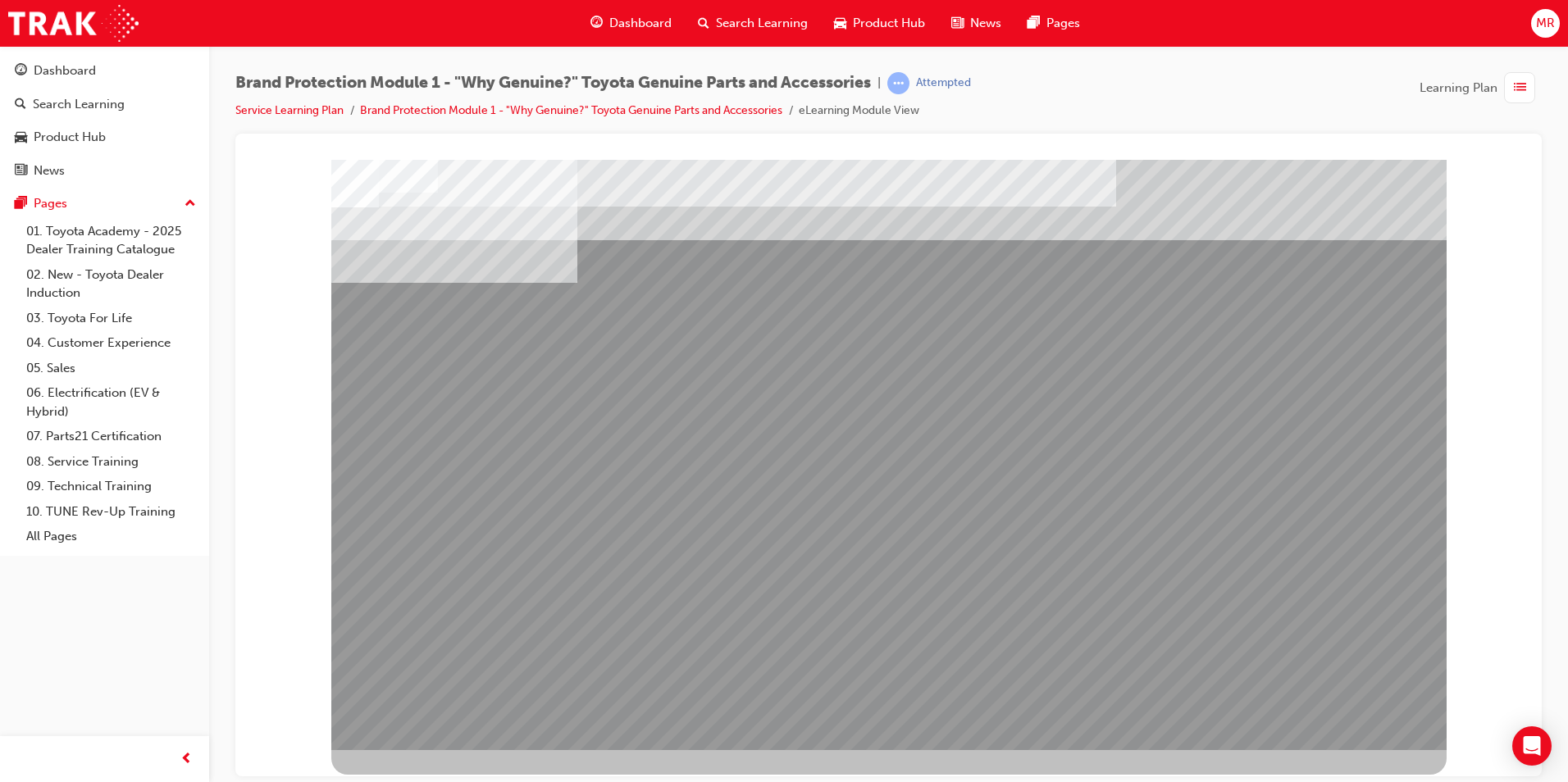
drag, startPoint x: 628, startPoint y: 518, endPoint x: 699, endPoint y: 547, distance: 76.7
drag, startPoint x: 733, startPoint y: 581, endPoint x: 827, endPoint y: 617, distance: 100.7
click at [773, 603] on div "multistate" at bounding box center [889, 454] width 1115 height 590
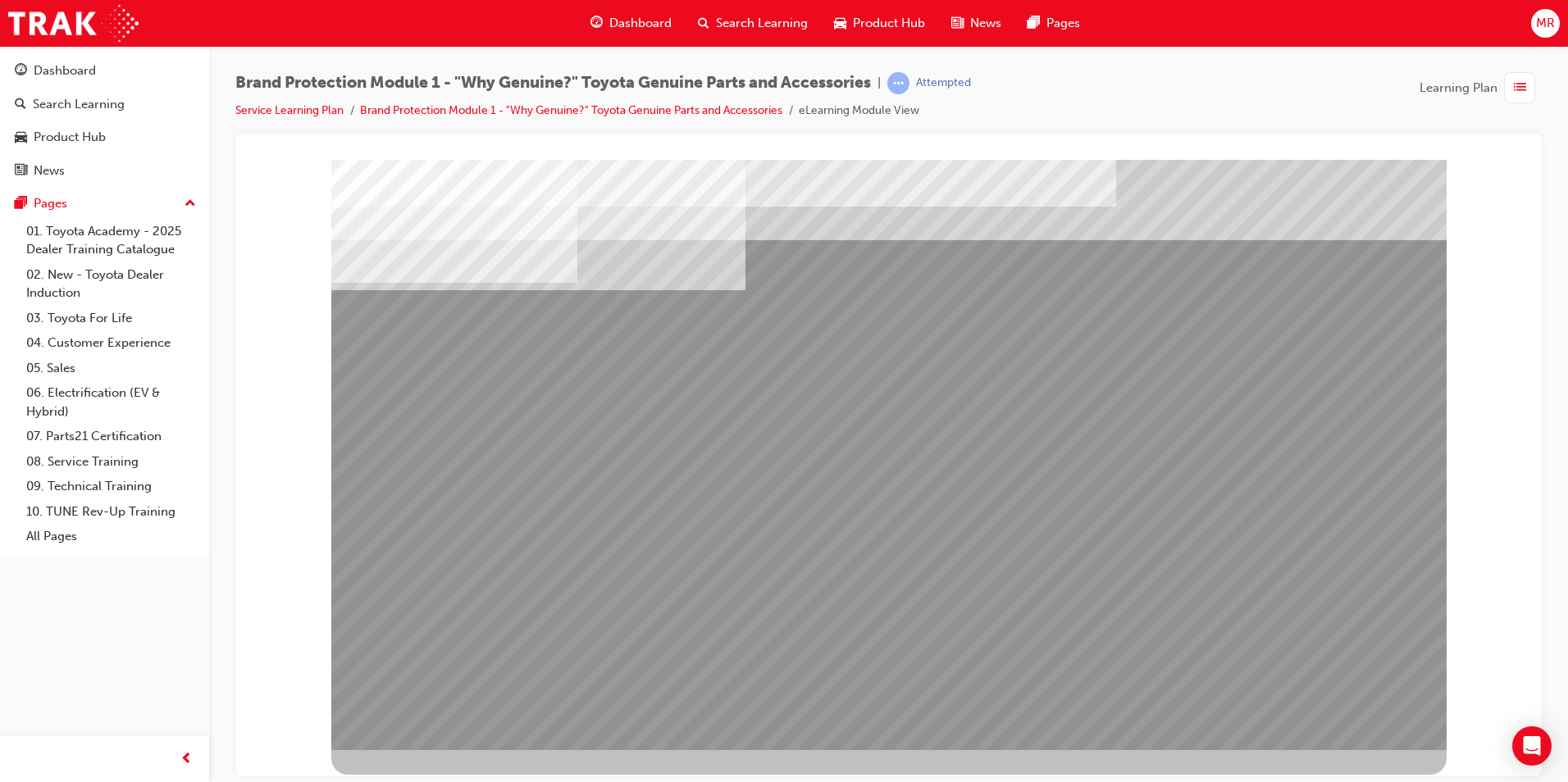
drag, startPoint x: 1108, startPoint y: 455, endPoint x: 1141, endPoint y: 526, distance: 78.3
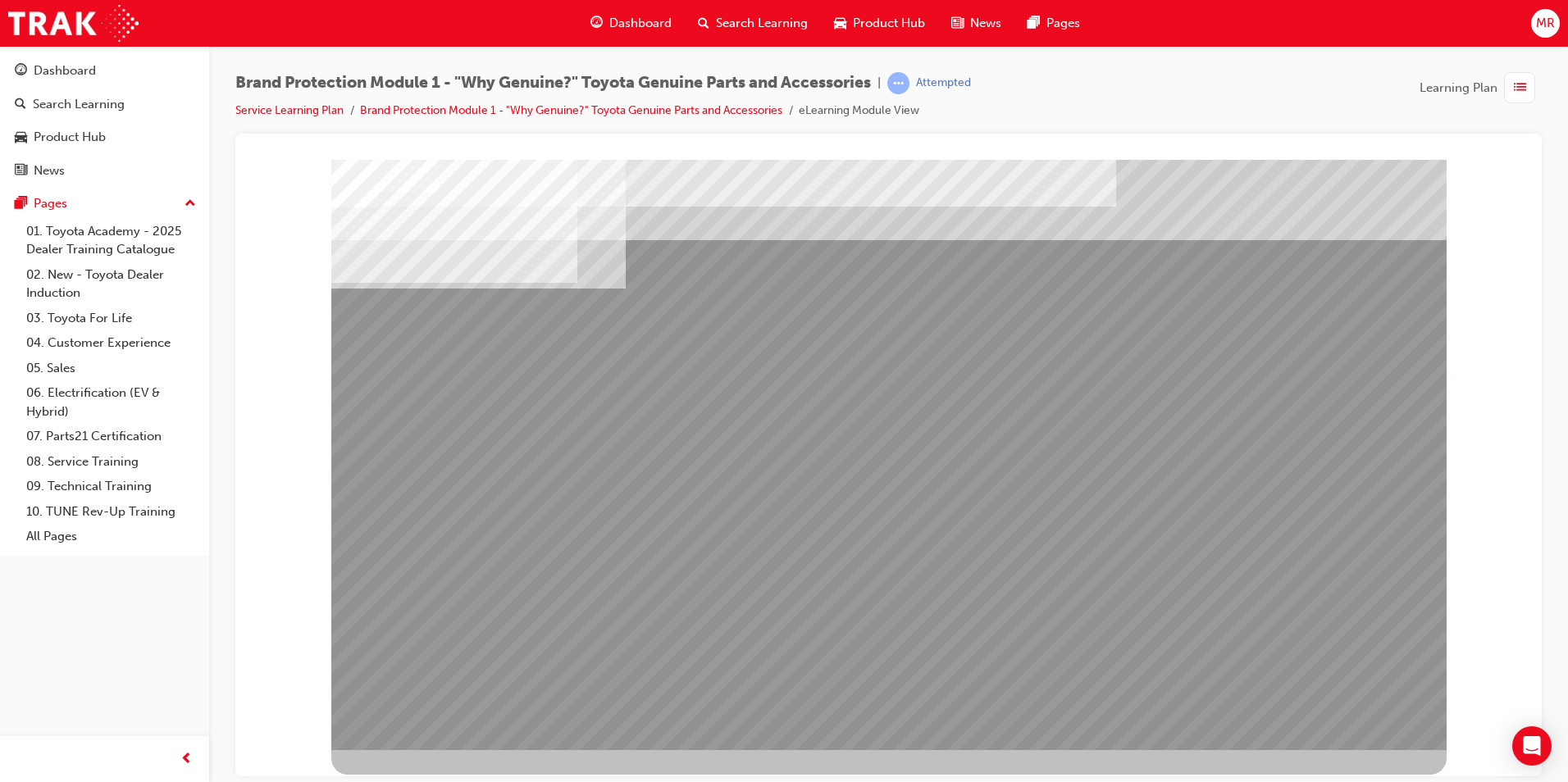
drag, startPoint x: 1139, startPoint y: 387, endPoint x: 1222, endPoint y: 313, distance: 111.2
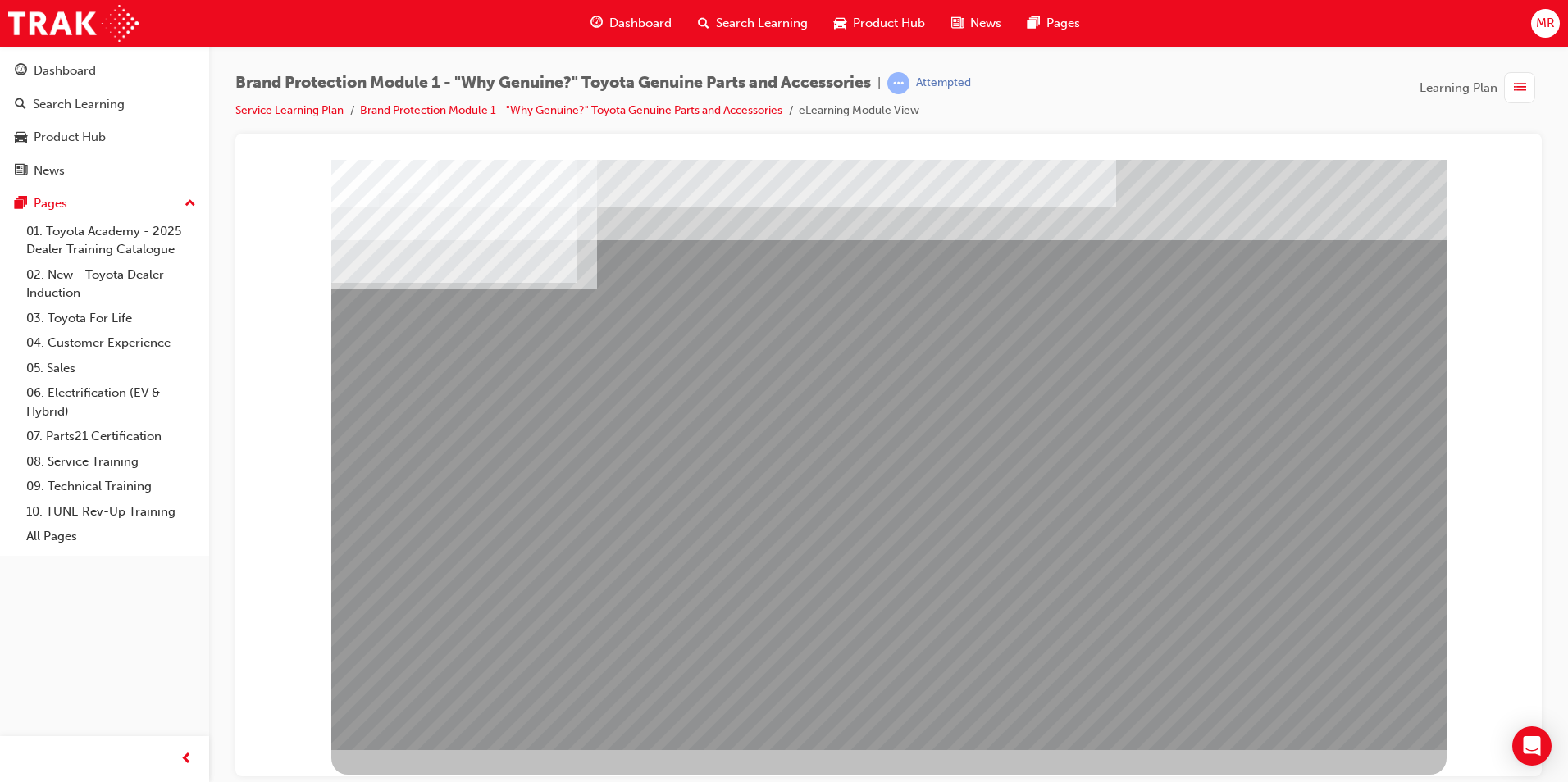
drag, startPoint x: 1340, startPoint y: 364, endPoint x: 1369, endPoint y: 428, distance: 70.3
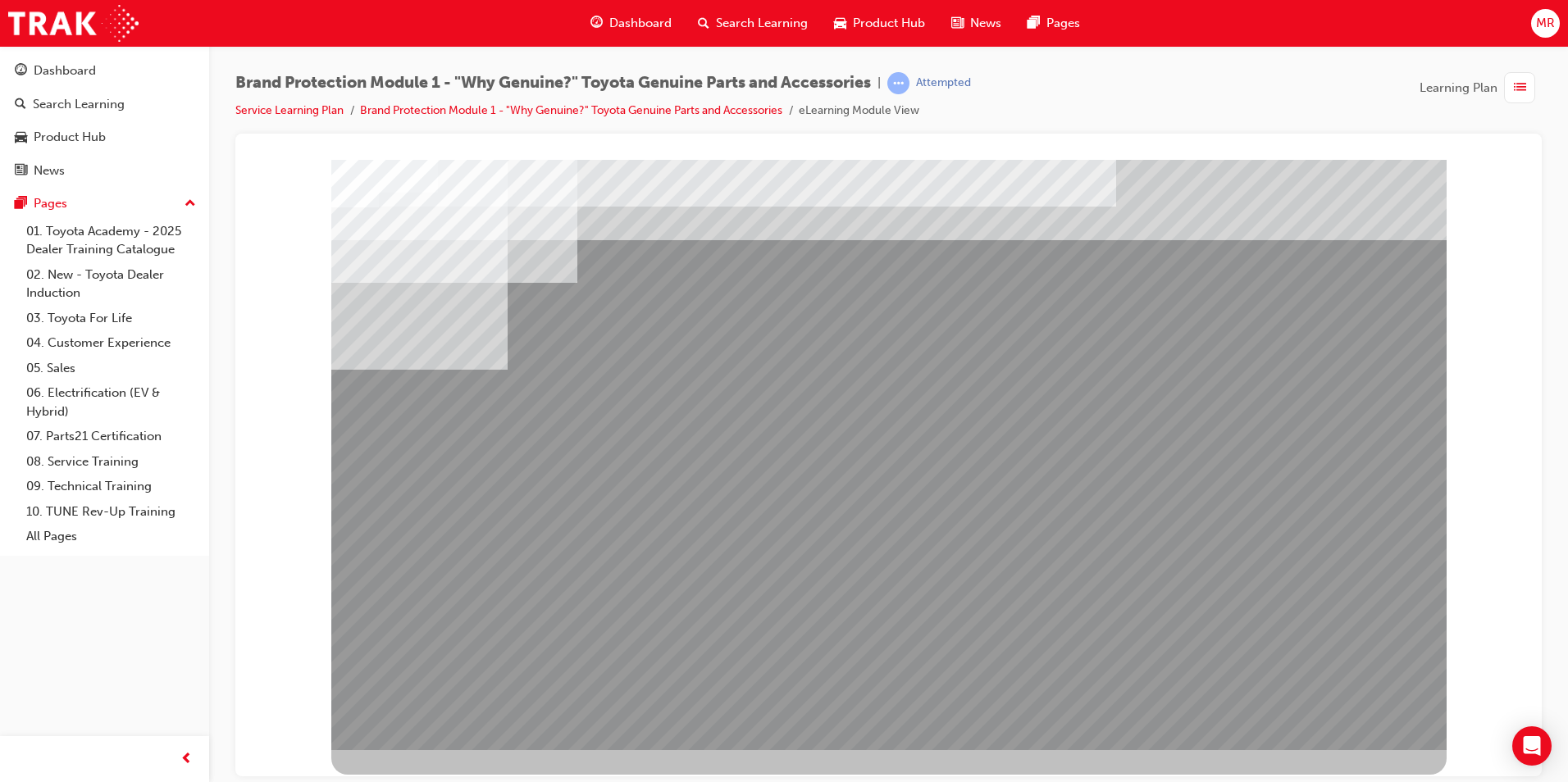
drag, startPoint x: 1337, startPoint y: 700, endPoint x: 1337, endPoint y: 710, distance: 10.0
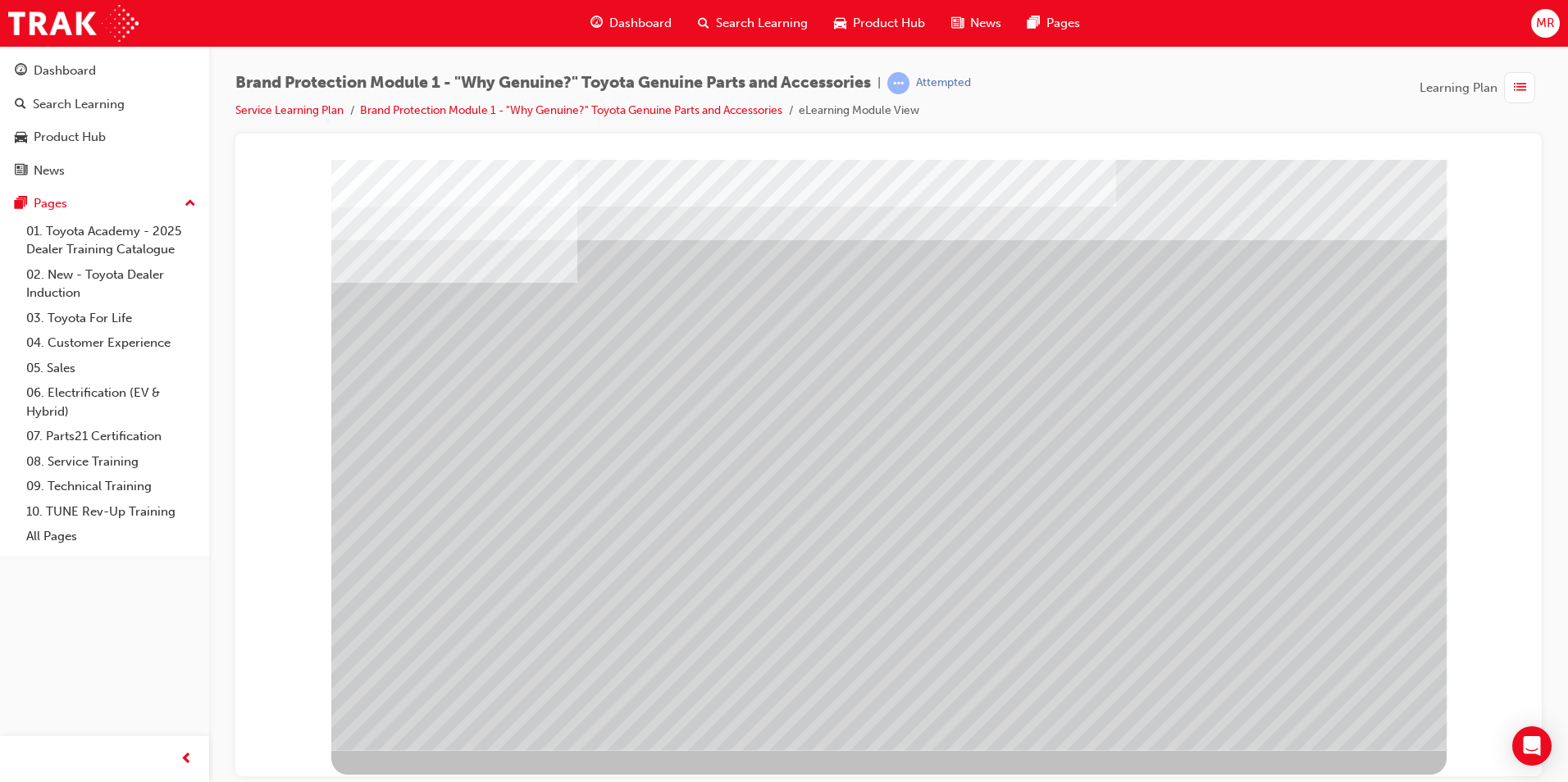
drag, startPoint x: 667, startPoint y: 298, endPoint x: 508, endPoint y: 484, distance: 244.7
drag, startPoint x: 442, startPoint y: 617, endPoint x: 480, endPoint y: 613, distance: 38.2
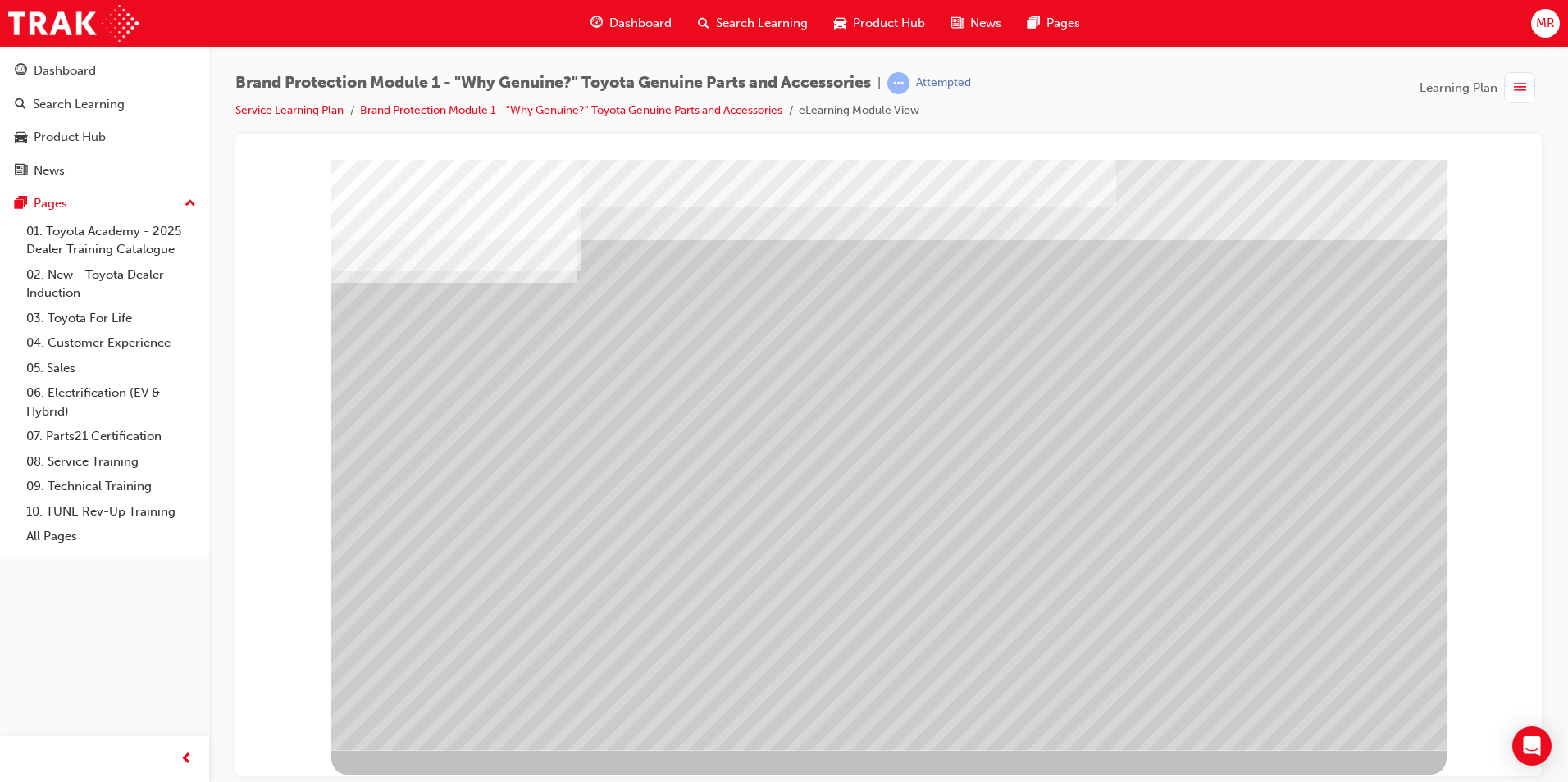
click at [454, 616] on div "multistate" at bounding box center [889, 454] width 1115 height 590
drag, startPoint x: 1007, startPoint y: 614, endPoint x: 1022, endPoint y: 617, distance: 15.3
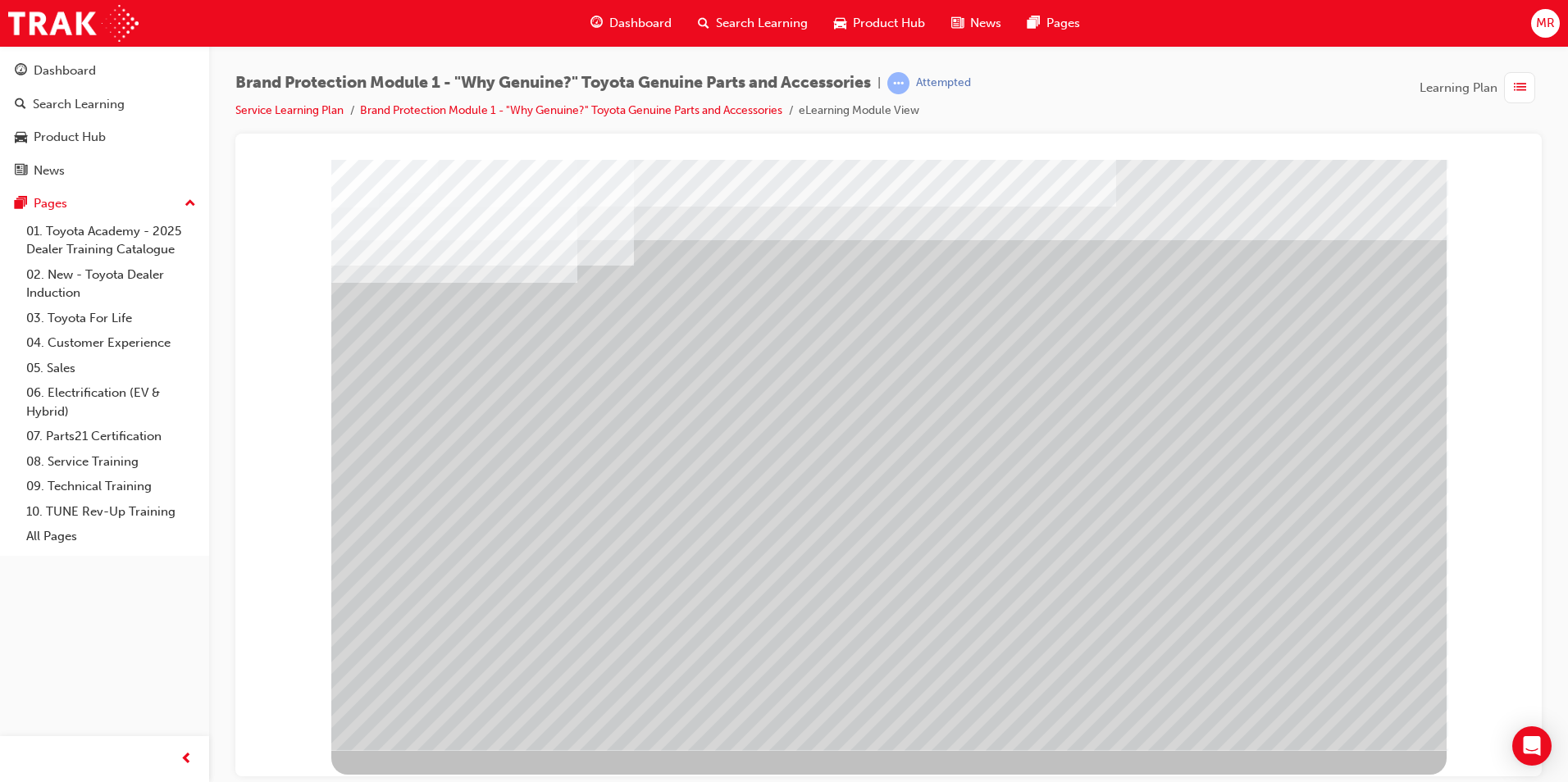
drag, startPoint x: 1260, startPoint y: 496, endPoint x: 1285, endPoint y: 586, distance: 93.4
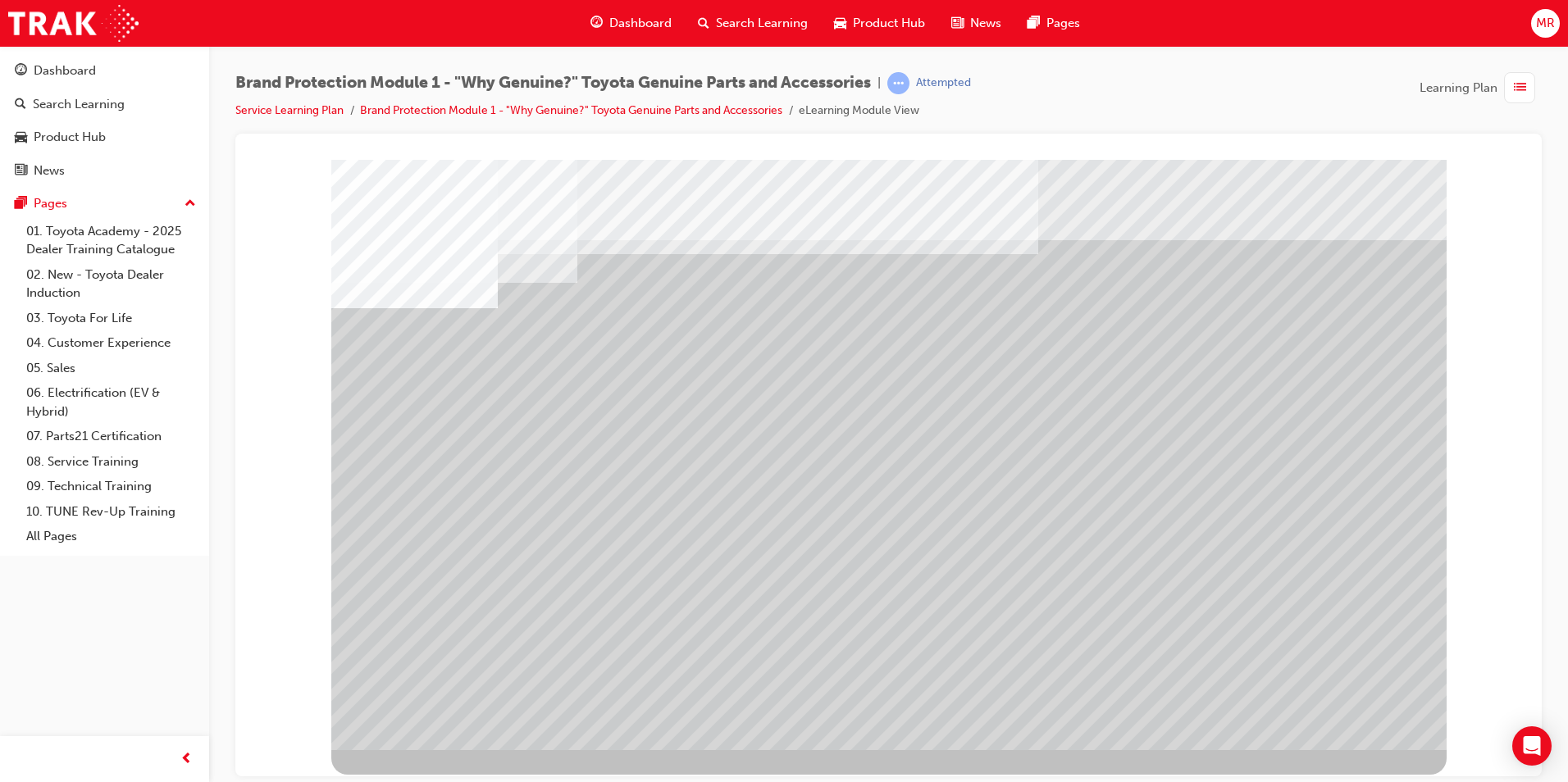
drag, startPoint x: 1120, startPoint y: 581, endPoint x: 1108, endPoint y: 525, distance: 57.3
click at [1108, 525] on div at bounding box center [889, 454] width 1115 height 590
drag, startPoint x: 1188, startPoint y: 551, endPoint x: 1145, endPoint y: 471, distance: 90.8
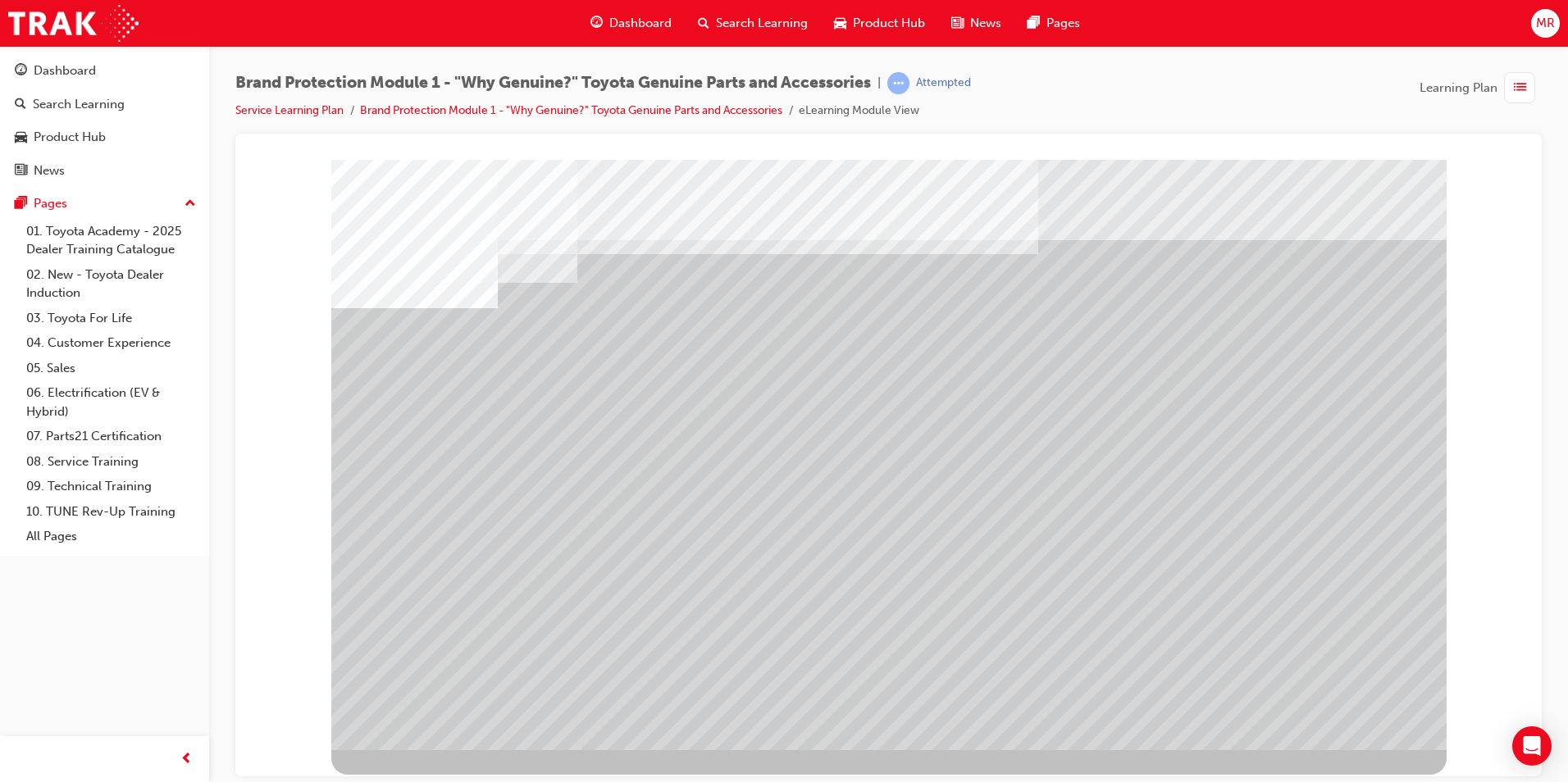
click at [1145, 466] on div at bounding box center [889, 454] width 1115 height 590
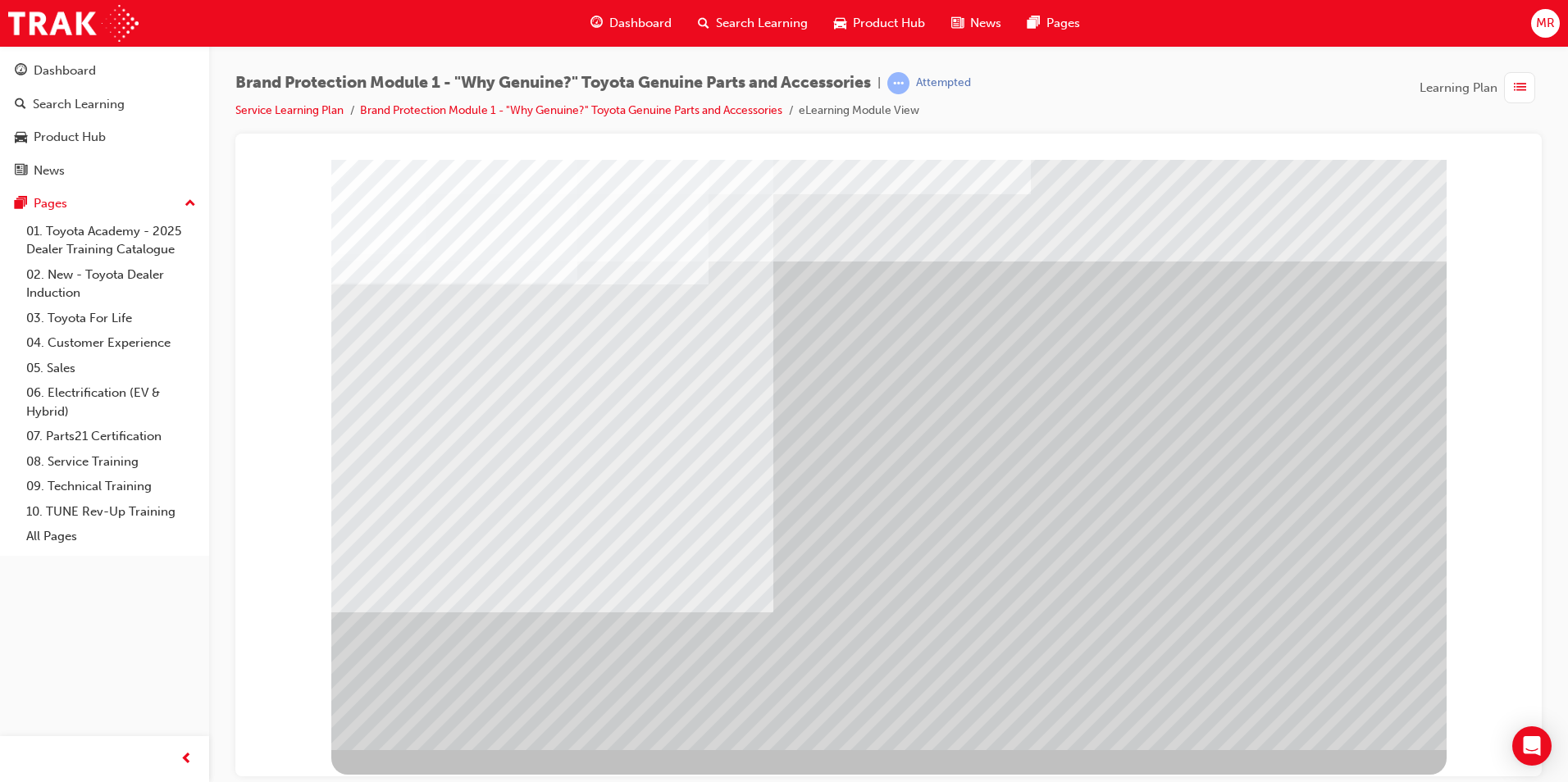
drag, startPoint x: 448, startPoint y: 347, endPoint x: 433, endPoint y: 441, distance: 95.2
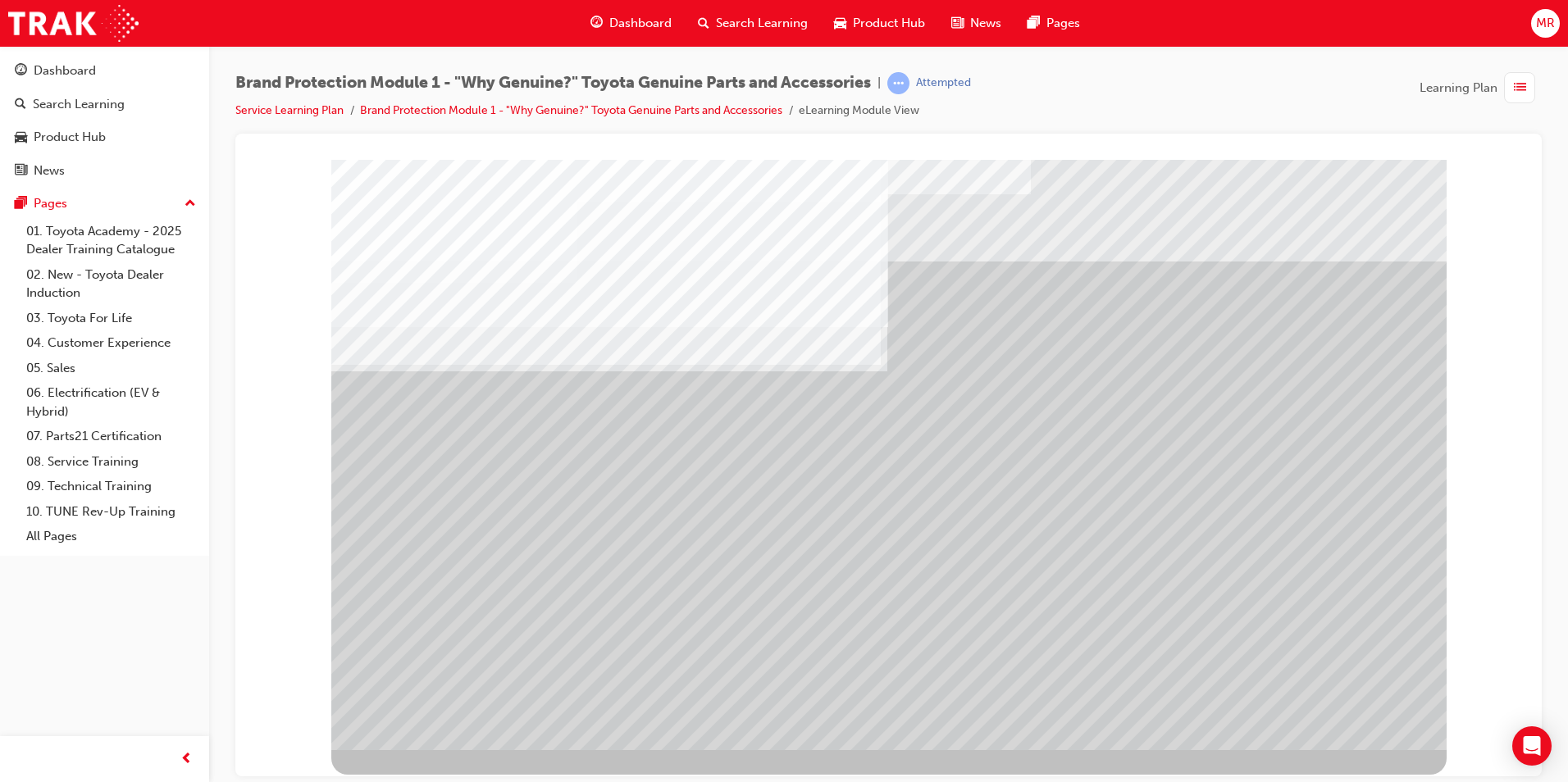
drag, startPoint x: 435, startPoint y: 446, endPoint x: 450, endPoint y: 539, distance: 94.2
drag, startPoint x: 458, startPoint y: 551, endPoint x: 450, endPoint y: 578, distance: 28.2
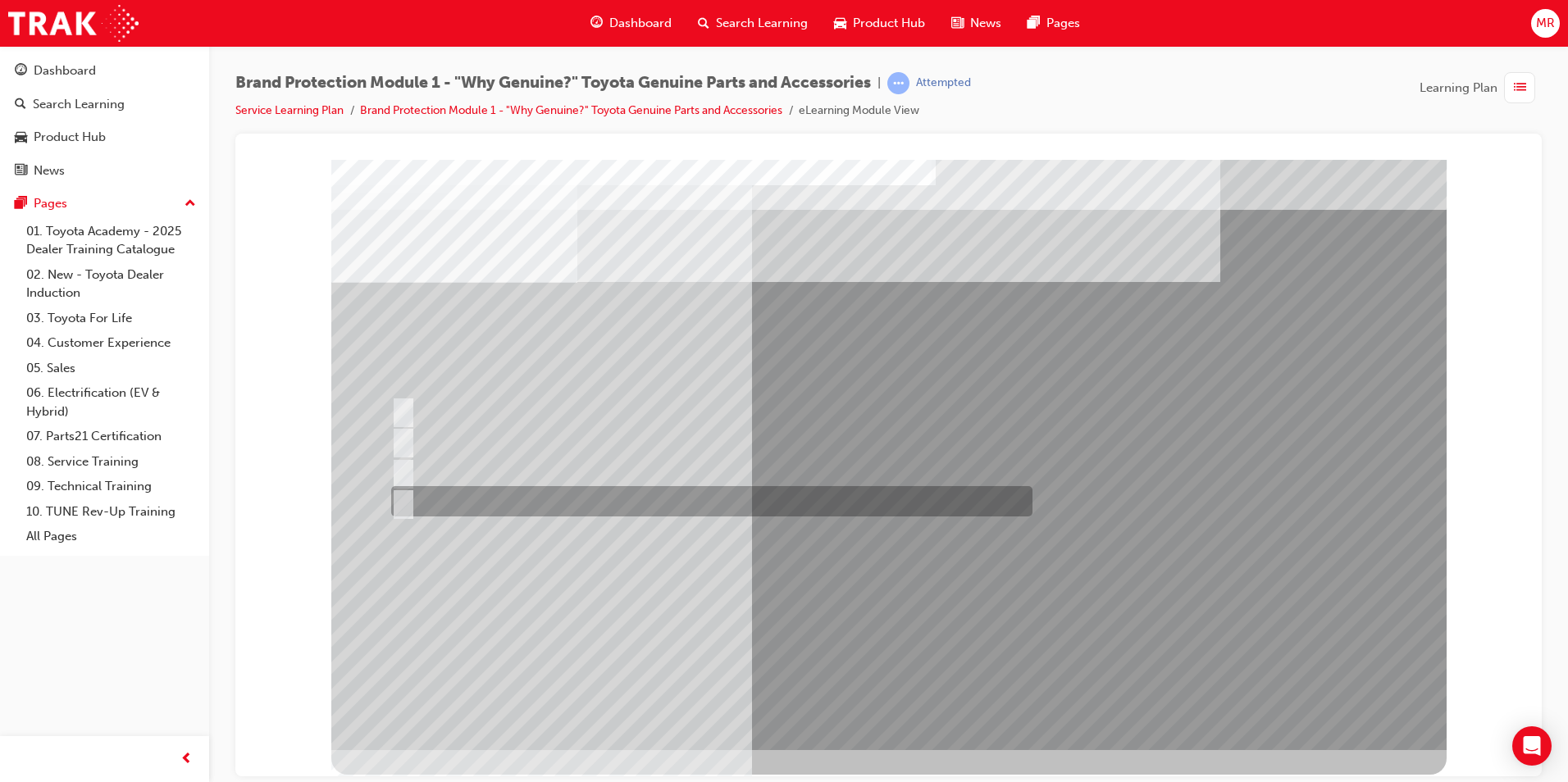
click at [599, 496] on div at bounding box center [707, 501] width 641 height 30
radio input "true"
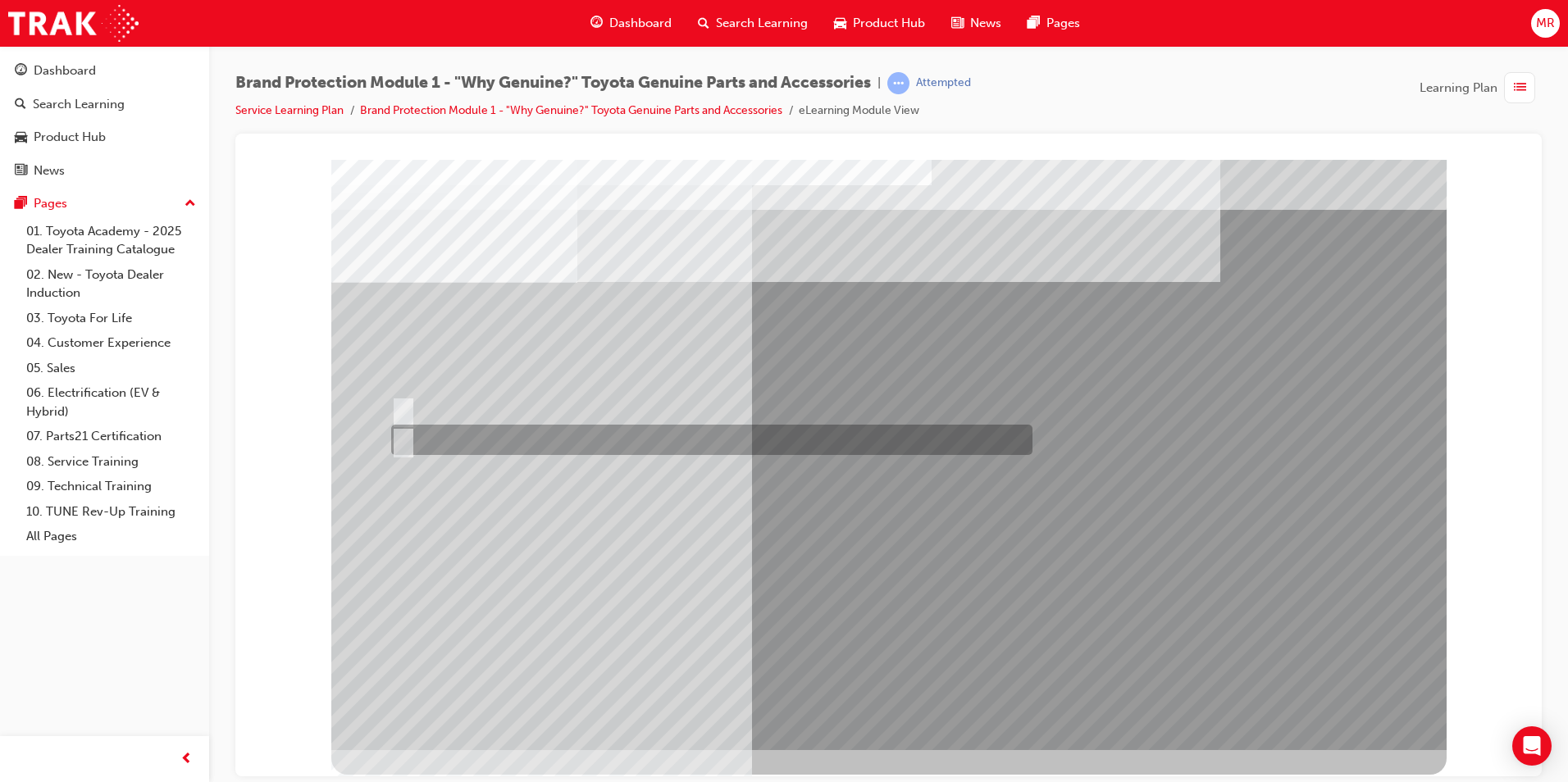
click at [435, 446] on div at bounding box center [707, 440] width 641 height 30
radio input "true"
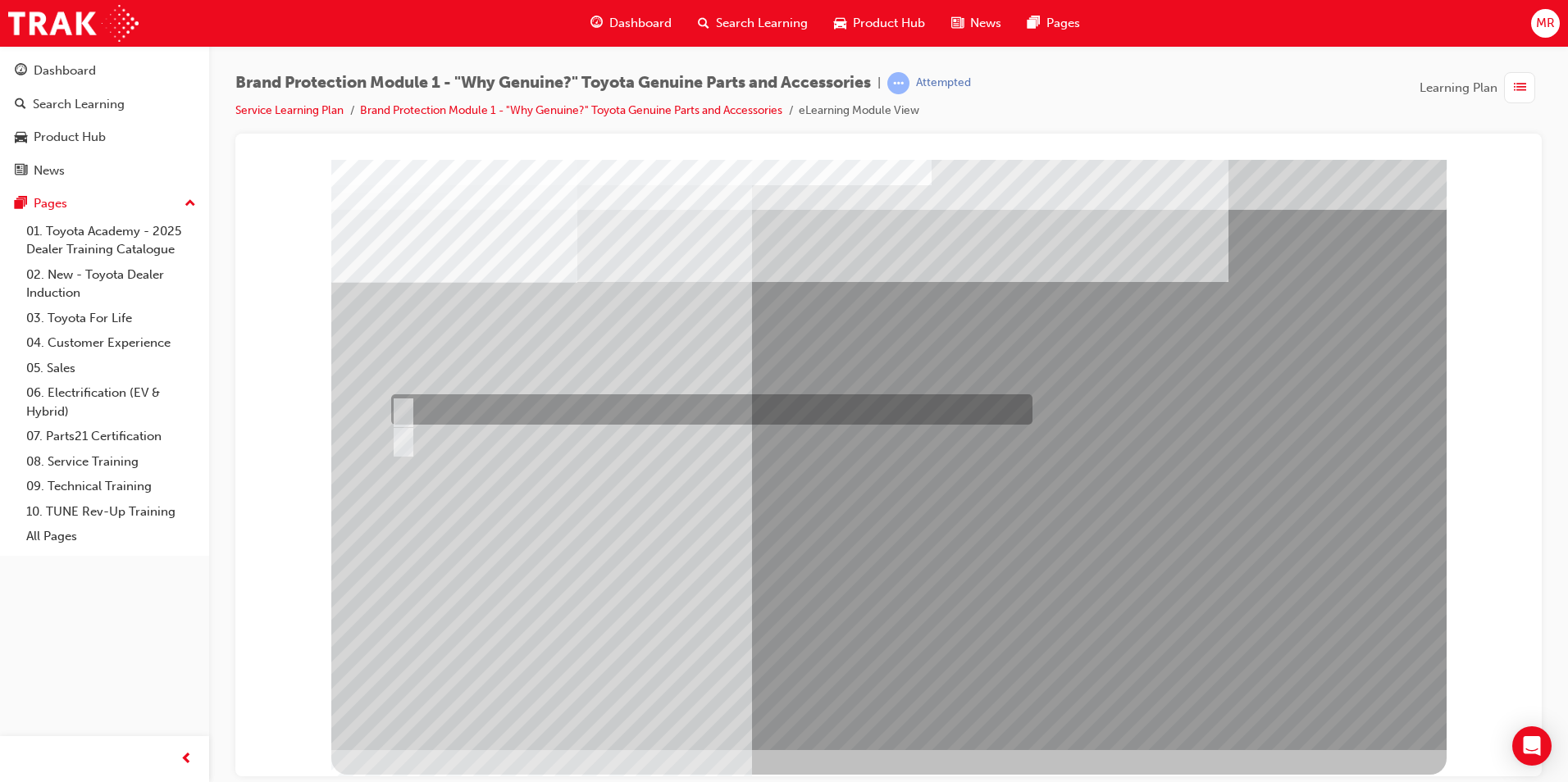
click at [572, 402] on div at bounding box center [707, 409] width 641 height 30
radio input "true"
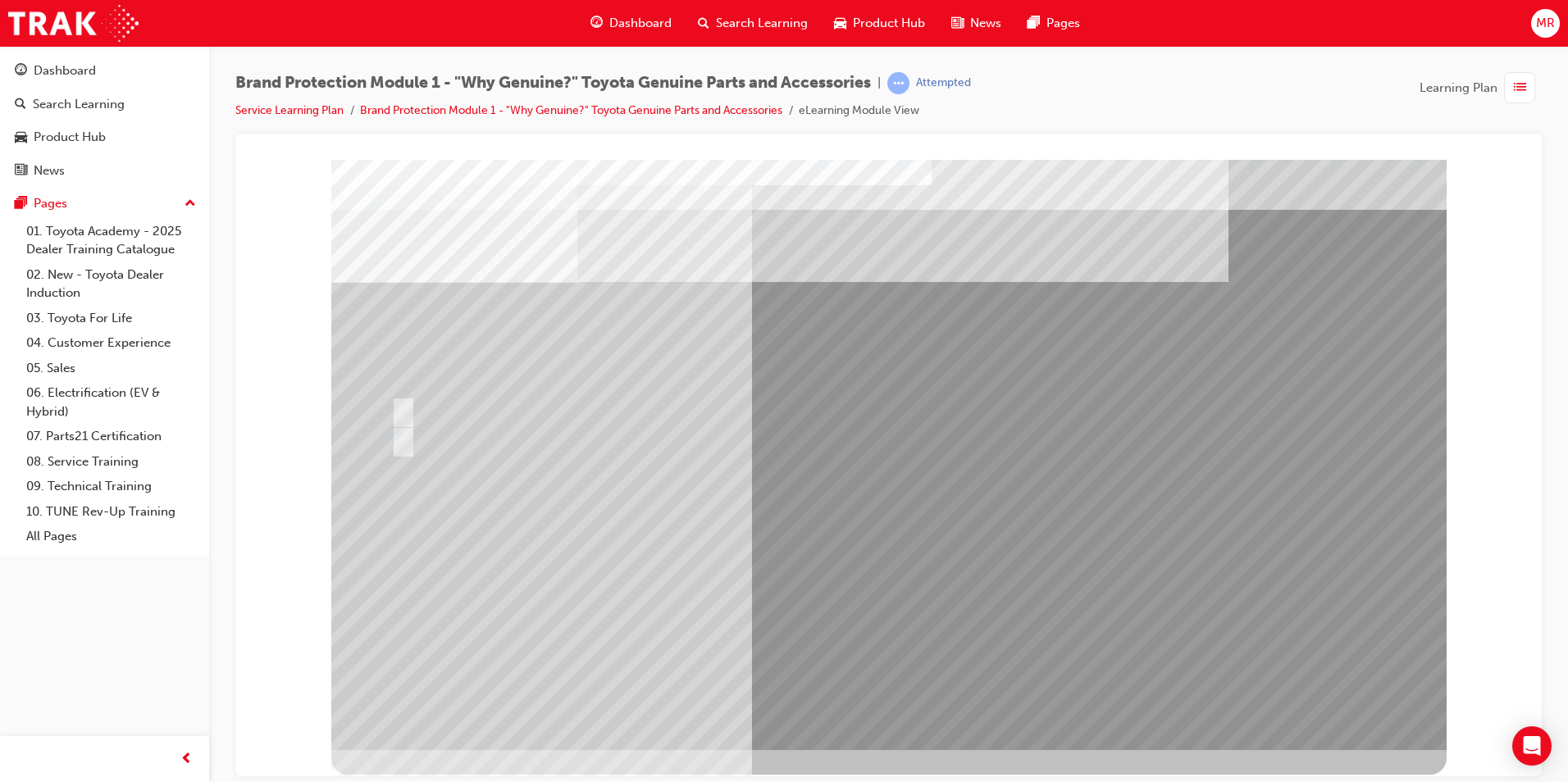
click at [448, 446] on div at bounding box center [707, 439] width 641 height 30
drag, startPoint x: 886, startPoint y: 526, endPoint x: 885, endPoint y: 570, distance: 44.0
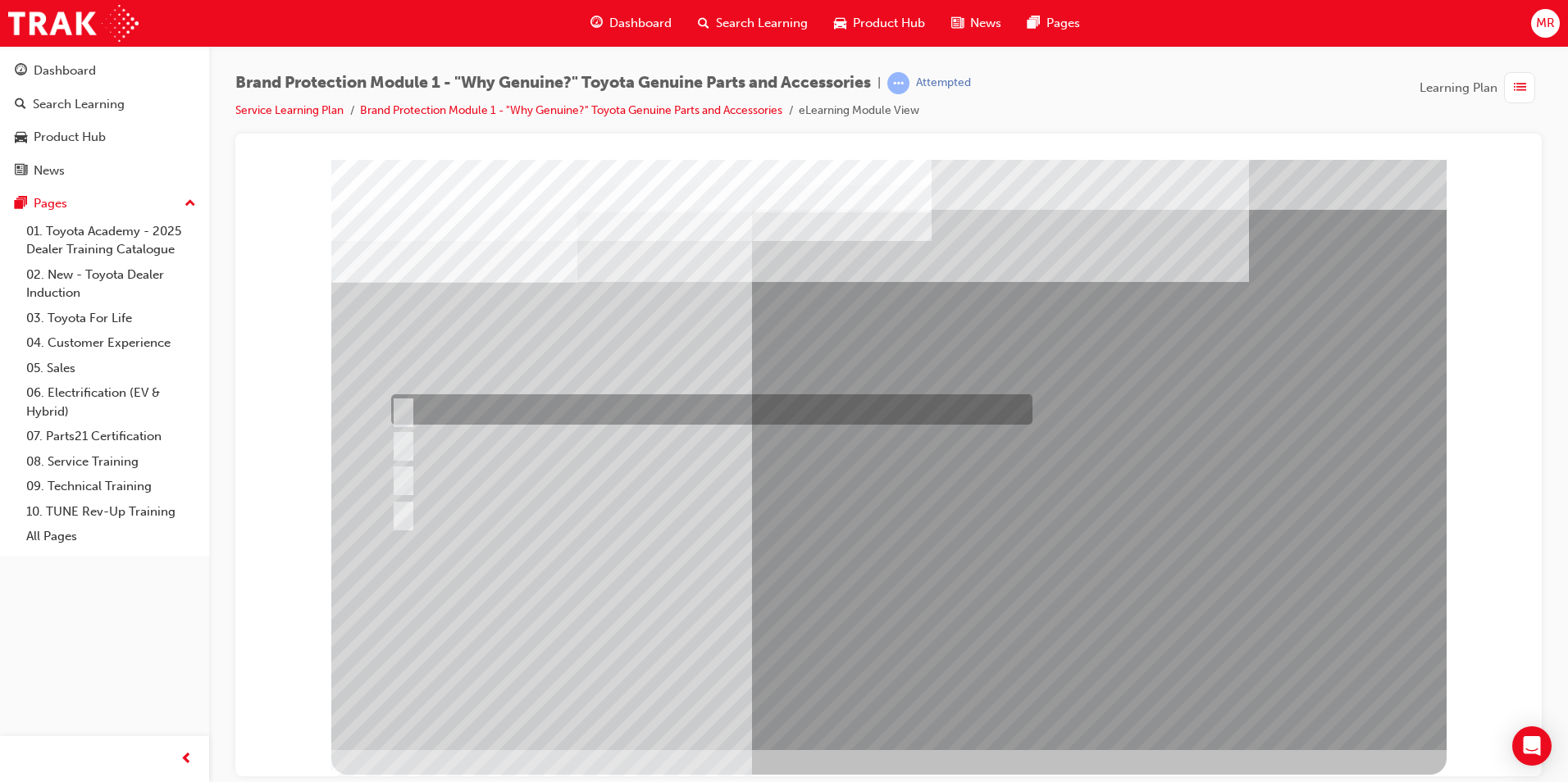
click at [515, 410] on div at bounding box center [707, 409] width 641 height 30
radio input "true"
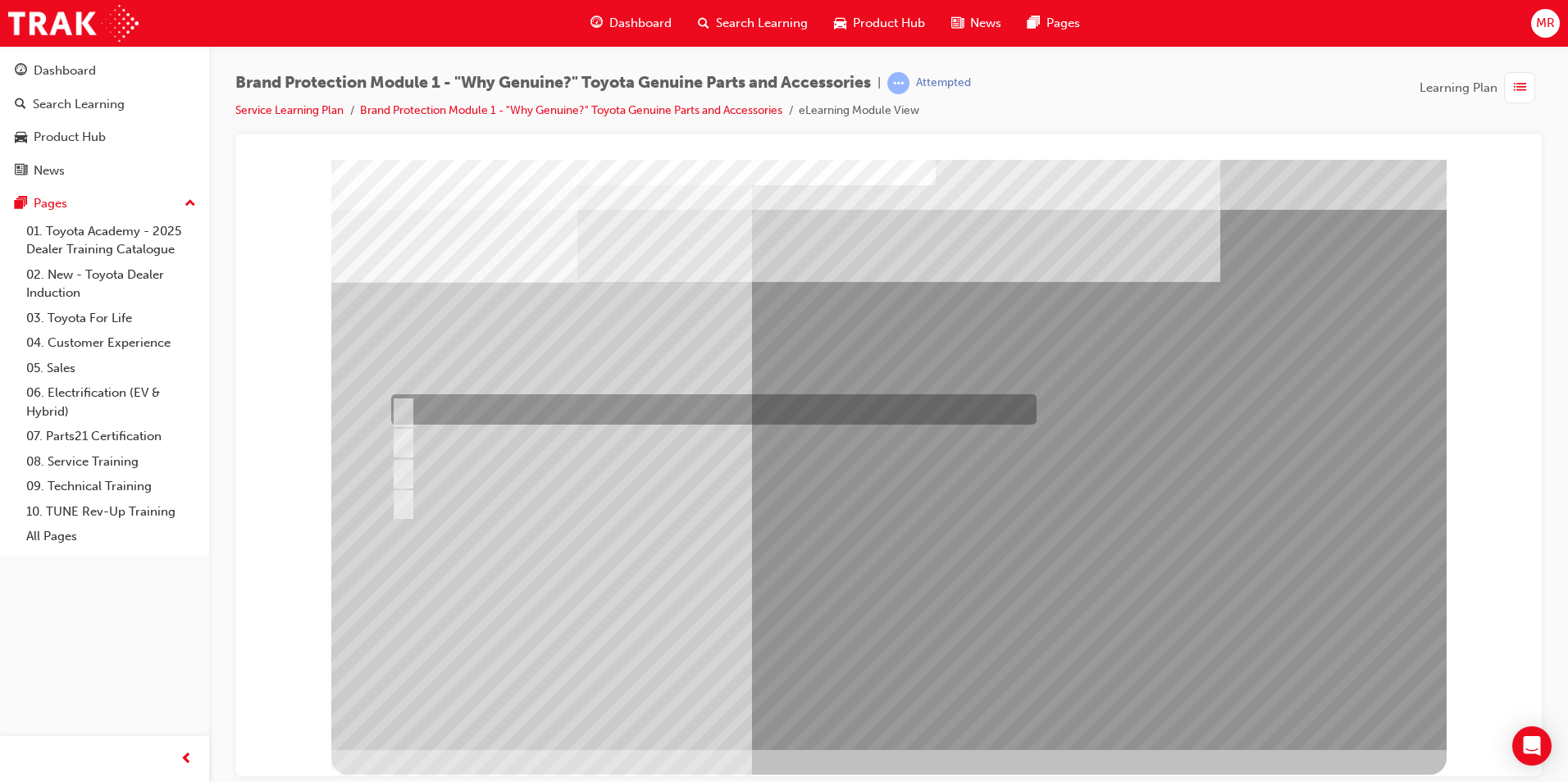
click at [602, 414] on div at bounding box center [710, 409] width 645 height 30
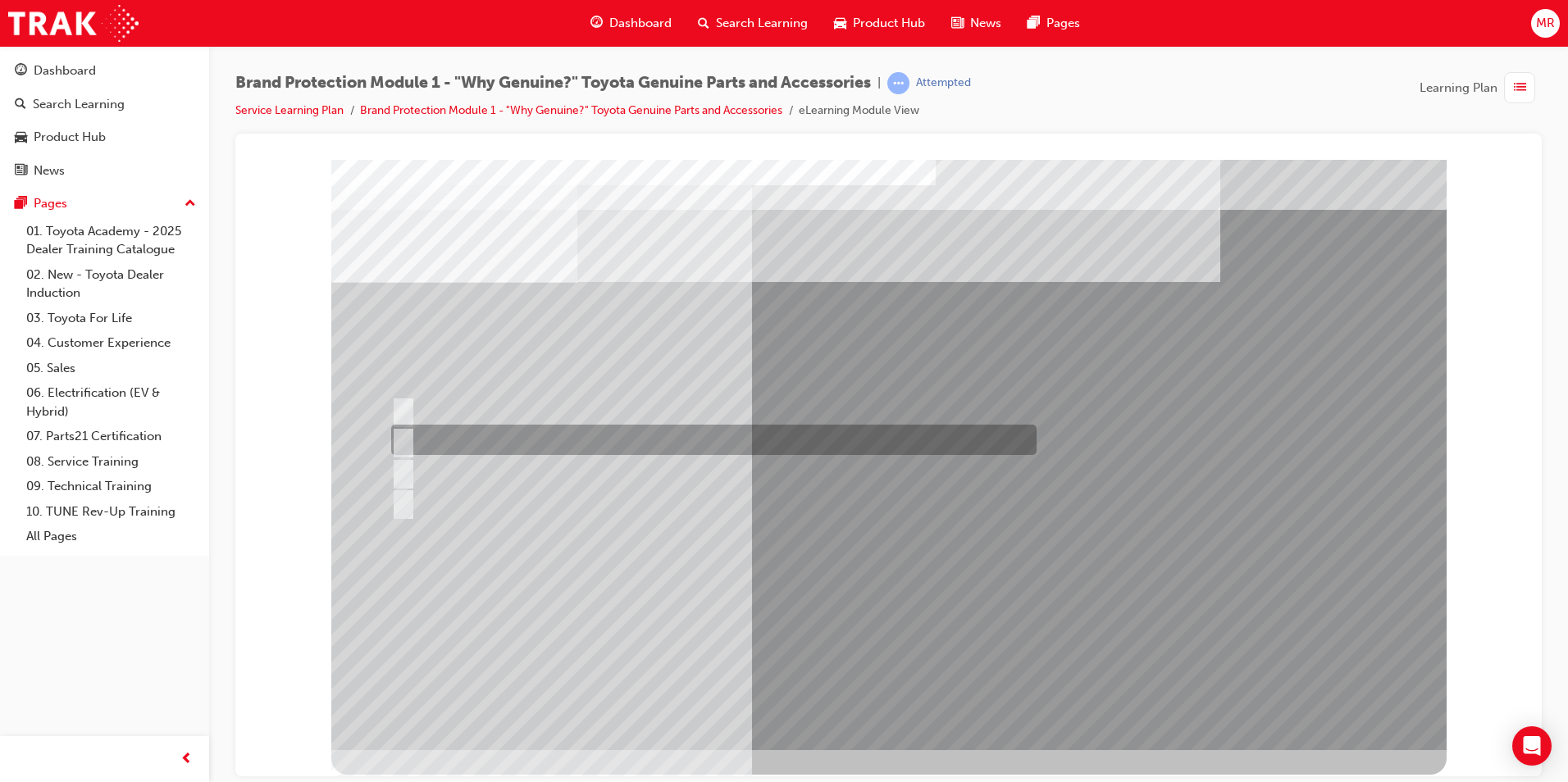
click at [602, 451] on div at bounding box center [710, 440] width 645 height 30
radio input "false"
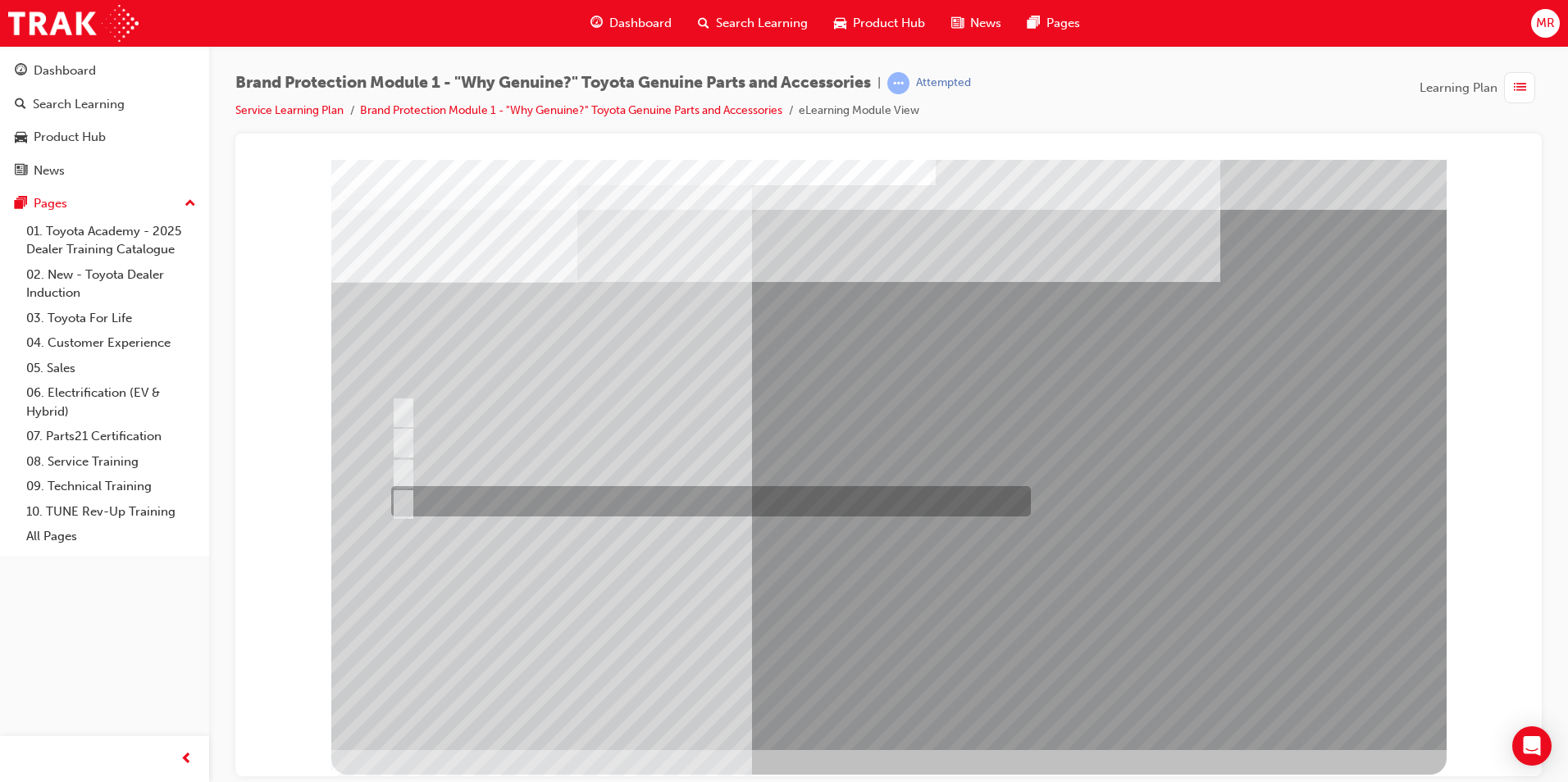
click at [559, 491] on div at bounding box center [707, 501] width 639 height 30
radio input "false"
radio input "true"
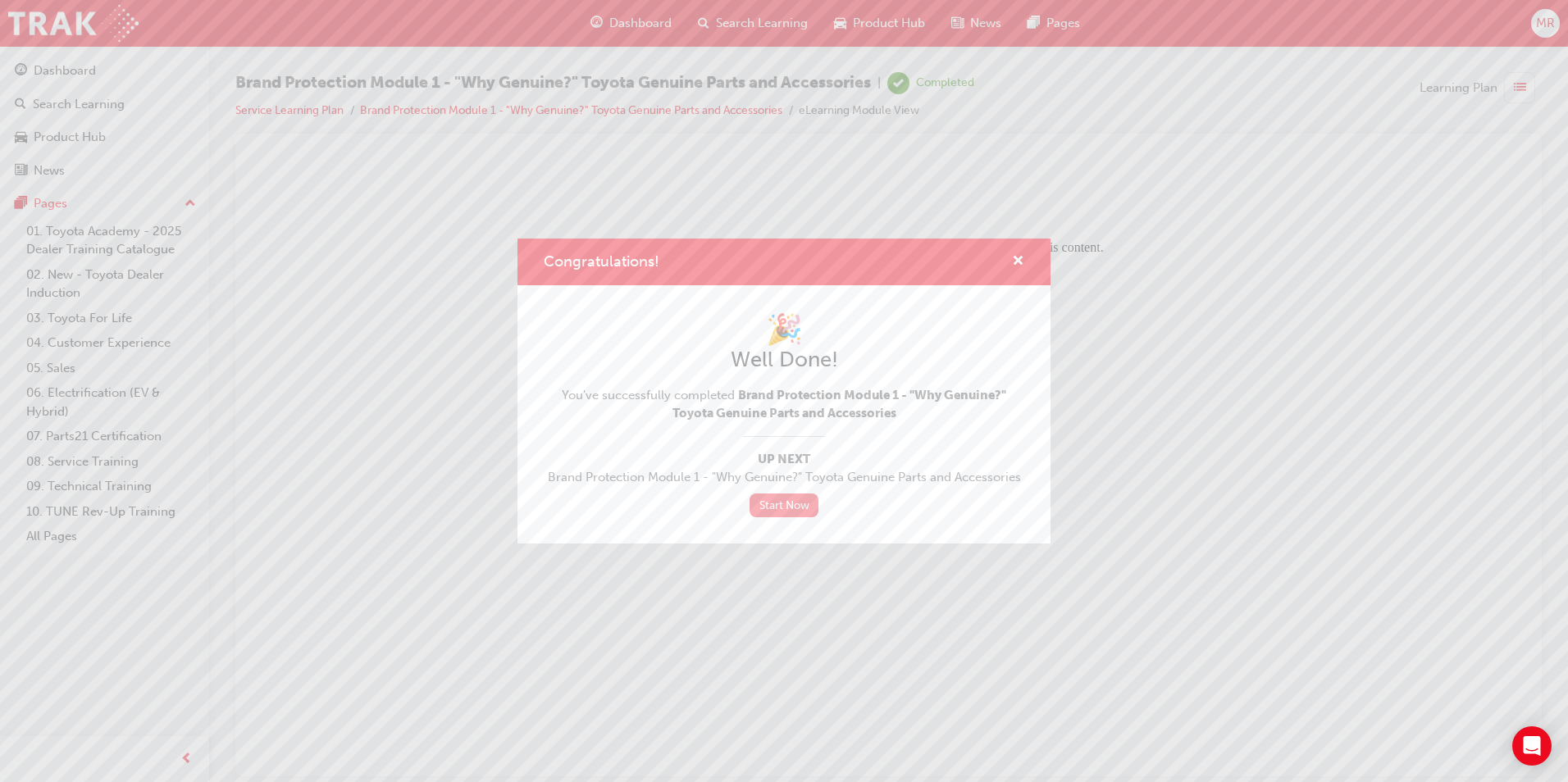
click at [761, 503] on link "Start Now" at bounding box center [784, 506] width 69 height 24
click at [775, 504] on link "Start Now" at bounding box center [784, 506] width 69 height 24
click at [1022, 274] on div "Congratulations!" at bounding box center [784, 262] width 534 height 46
click at [1017, 262] on span "cross-icon" at bounding box center [1018, 262] width 12 height 15
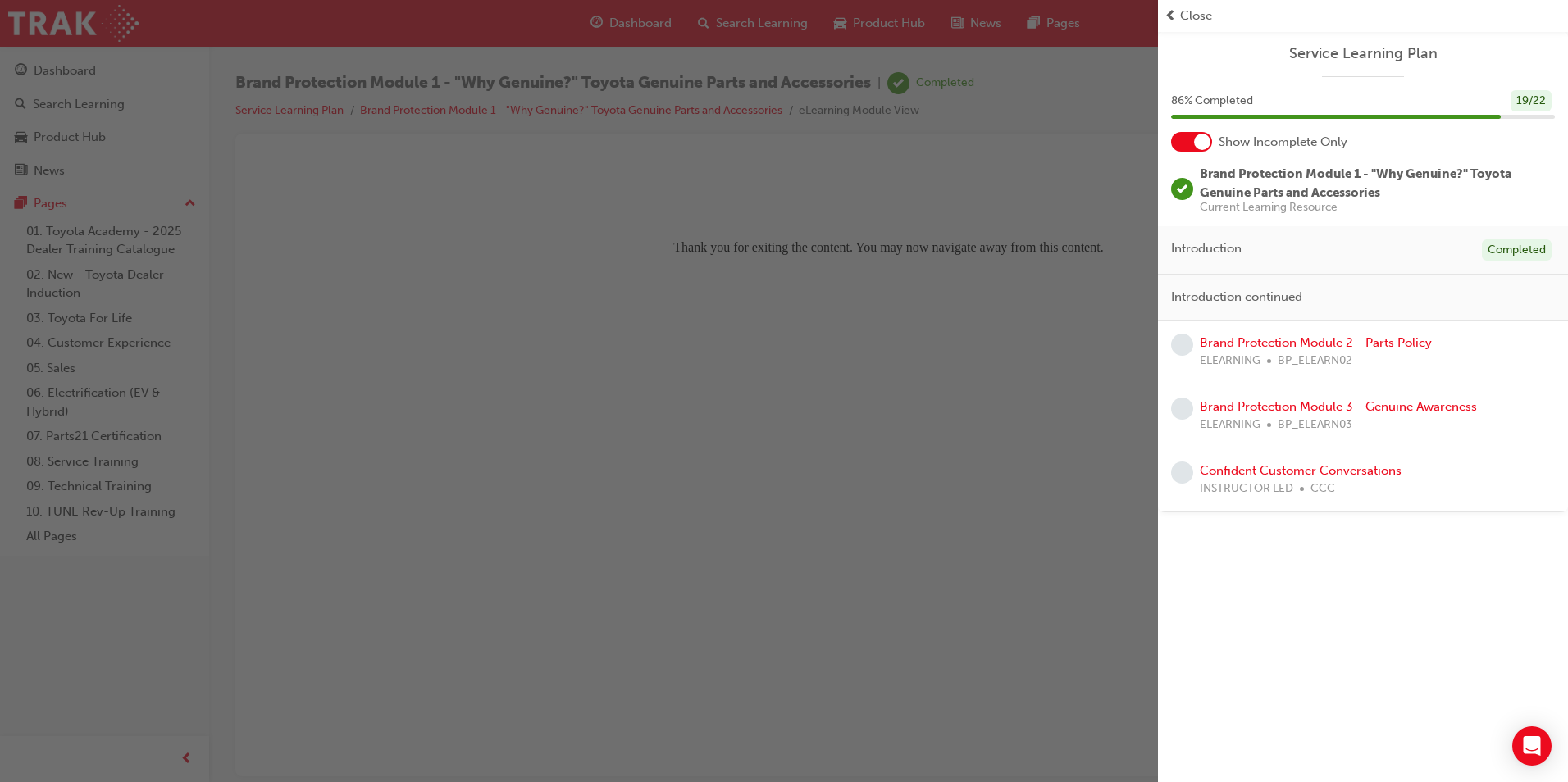
click at [1337, 347] on link "Brand Protection Module 2 - Parts Policy" at bounding box center [1316, 342] width 232 height 15
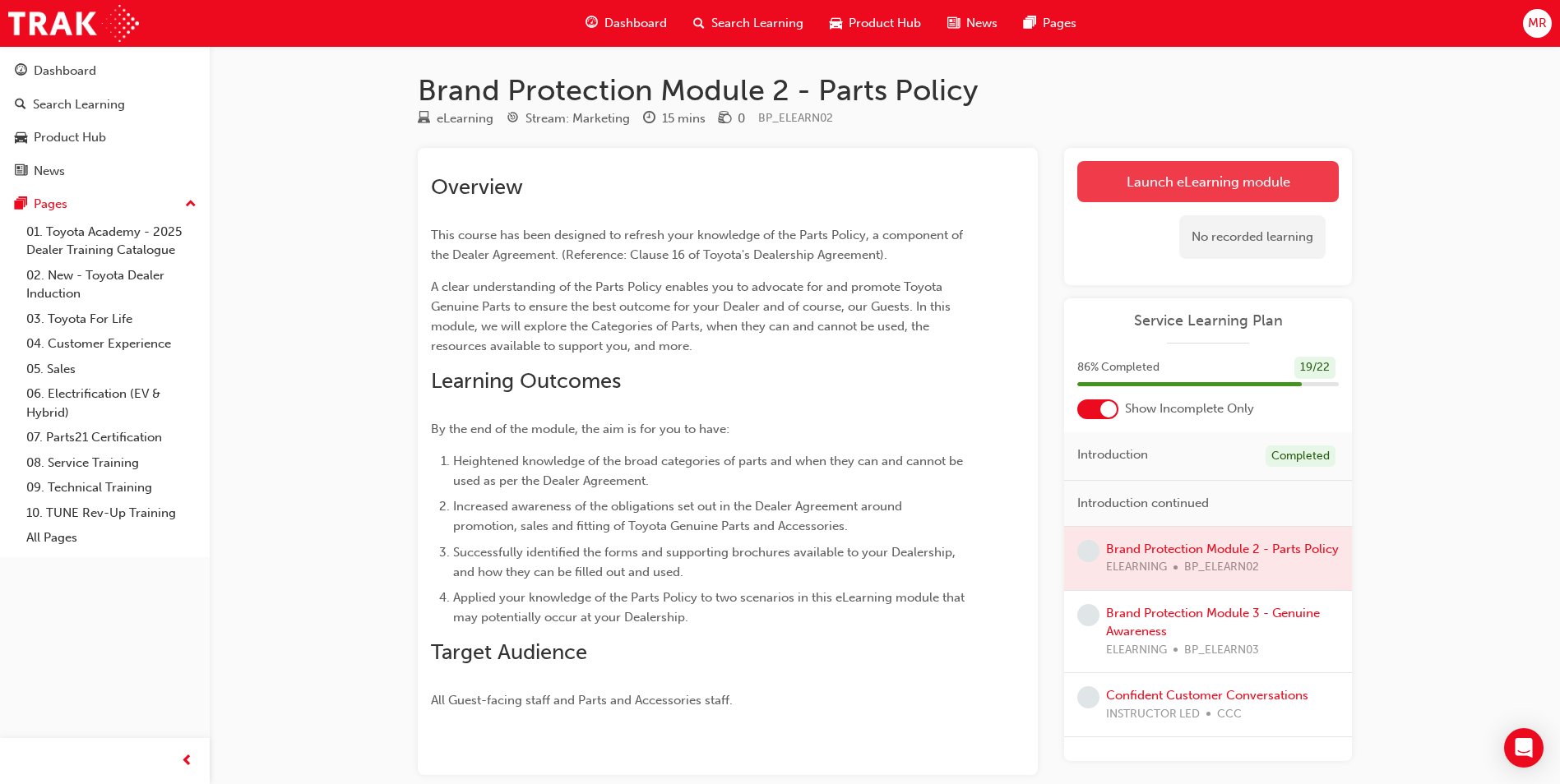
click at [1122, 177] on link "Launch eLearning module" at bounding box center [1208, 182] width 261 height 41
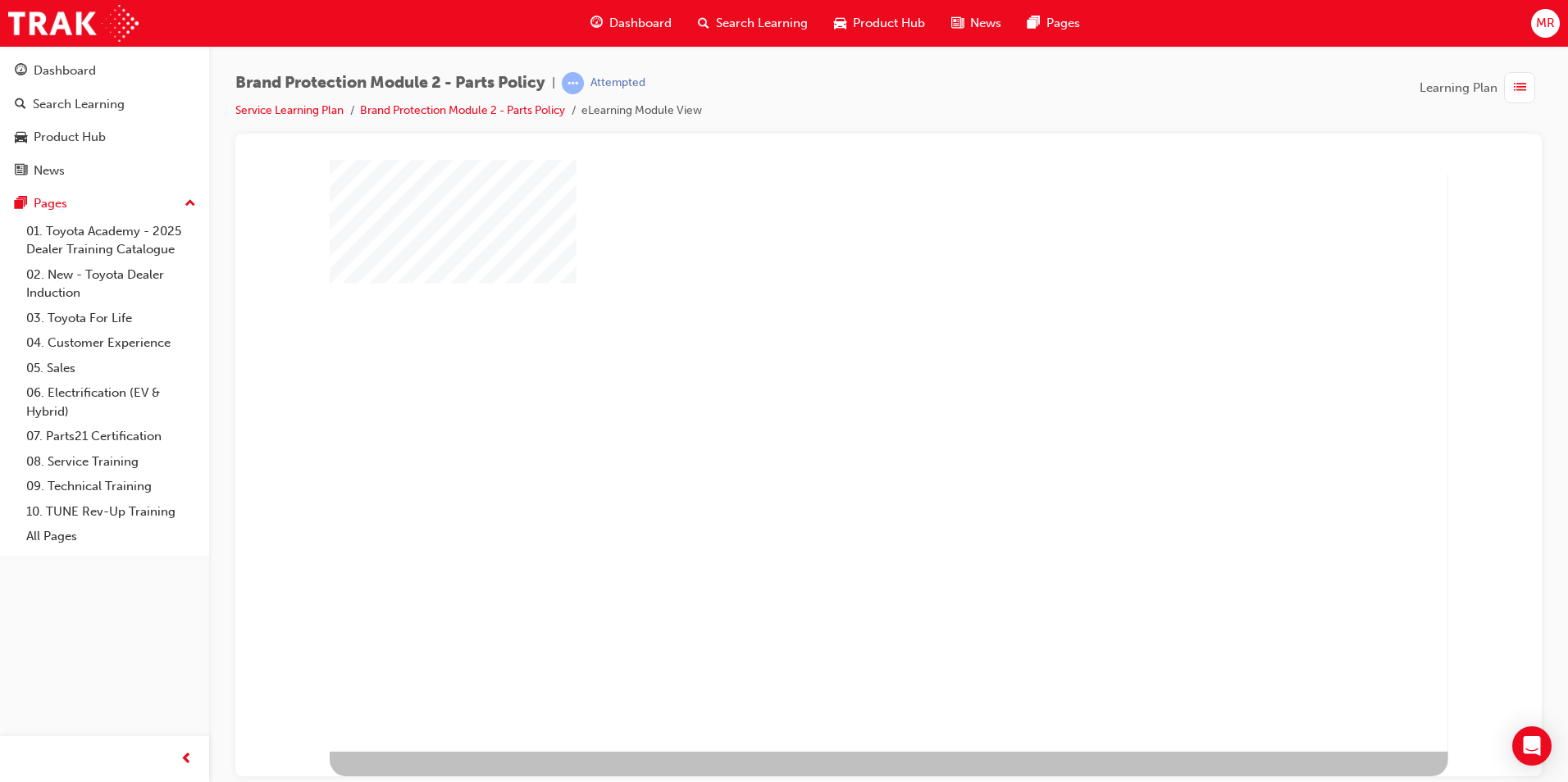
click at [842, 408] on div "play" at bounding box center [842, 408] width 0 height 0
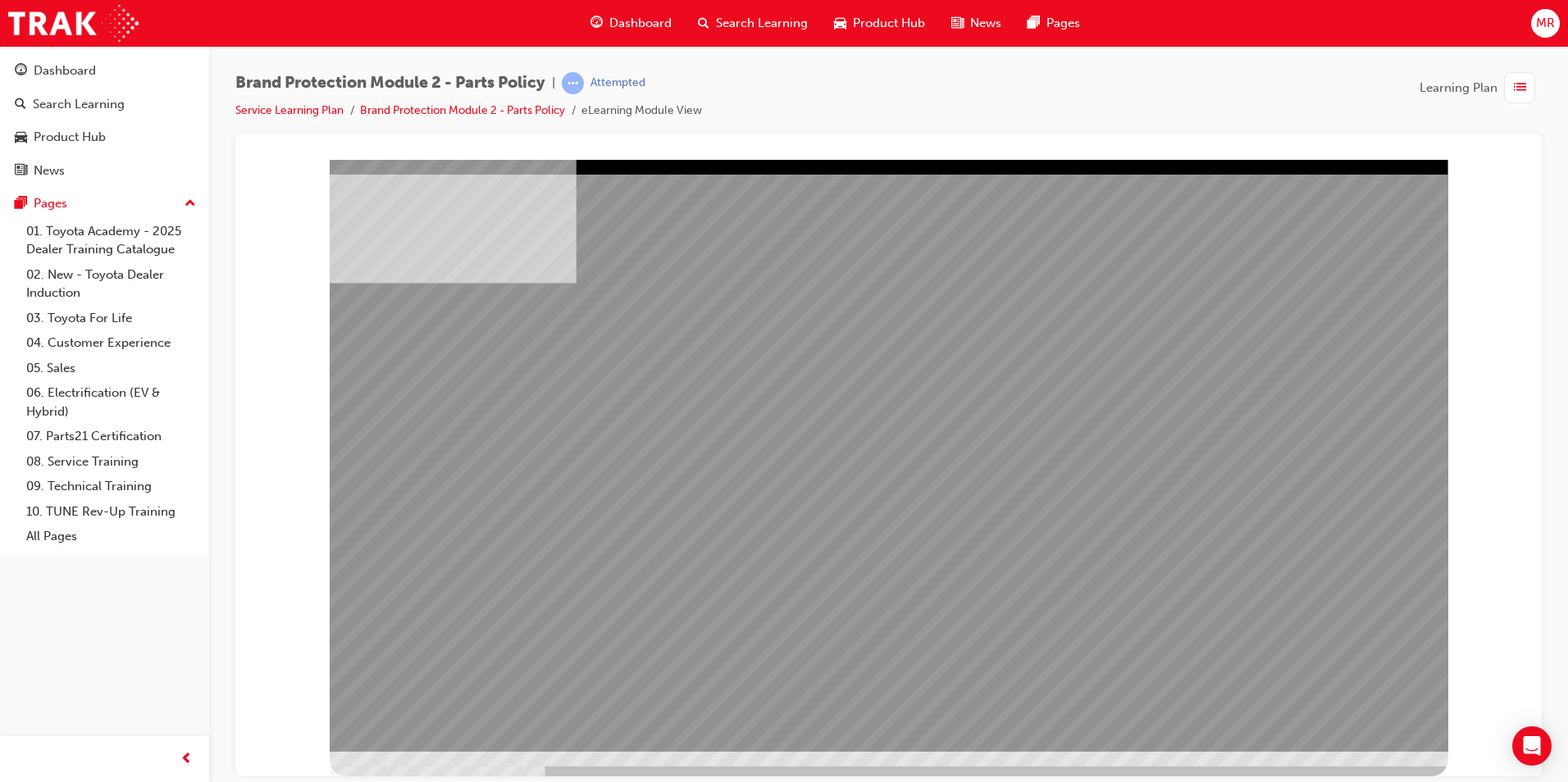
drag, startPoint x: 1160, startPoint y: 469, endPoint x: 1186, endPoint y: 487, distance: 31.6
drag, startPoint x: 1239, startPoint y: 548, endPoint x: 1236, endPoint y: 484, distance: 64.1
click at [1237, 498] on div "multistate" at bounding box center [889, 455] width 1119 height 592
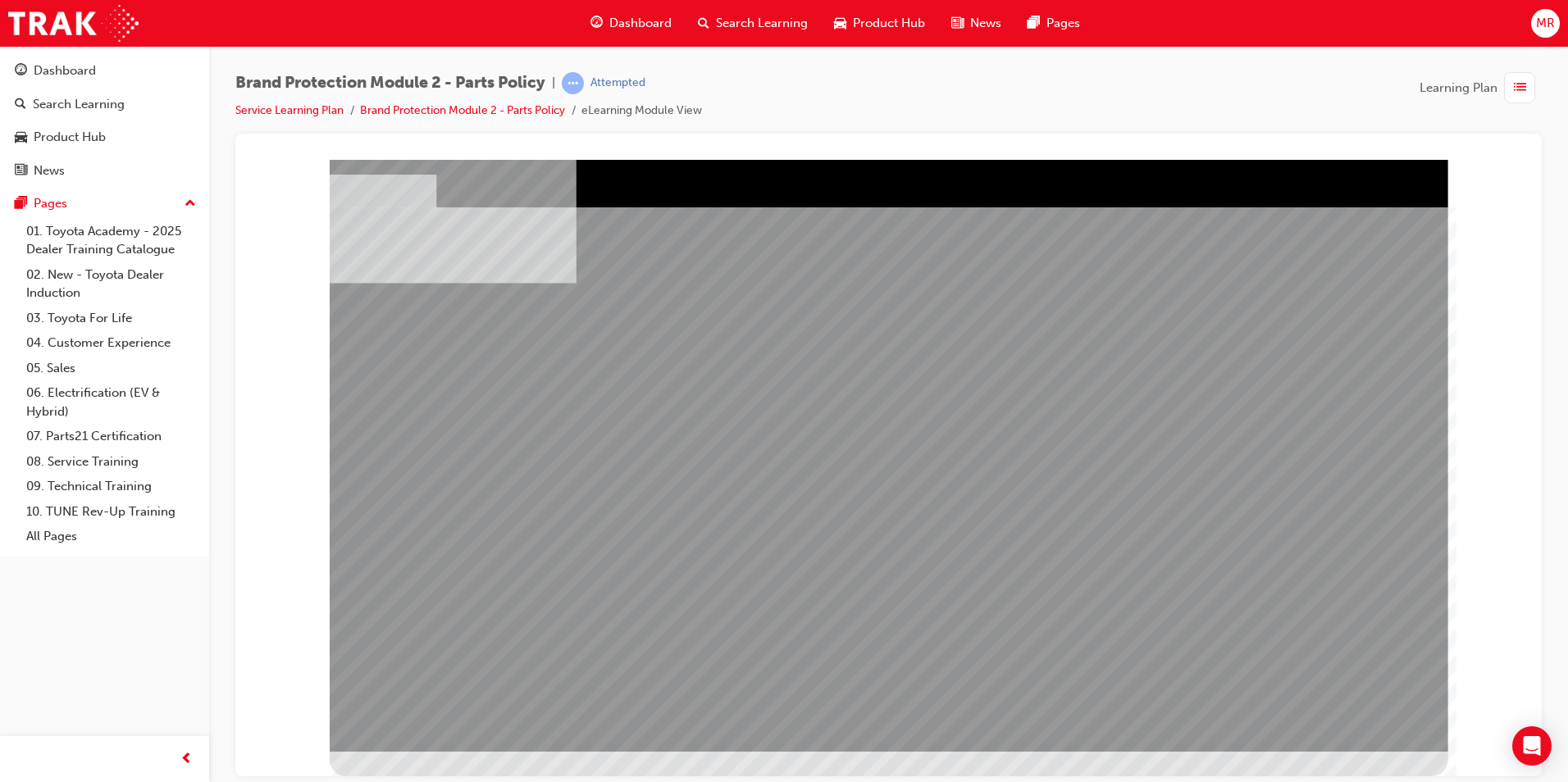
drag, startPoint x: 538, startPoint y: 524, endPoint x: 585, endPoint y: 520, distance: 47.2
drag, startPoint x: 867, startPoint y: 551, endPoint x: 952, endPoint y: 527, distance: 88.3
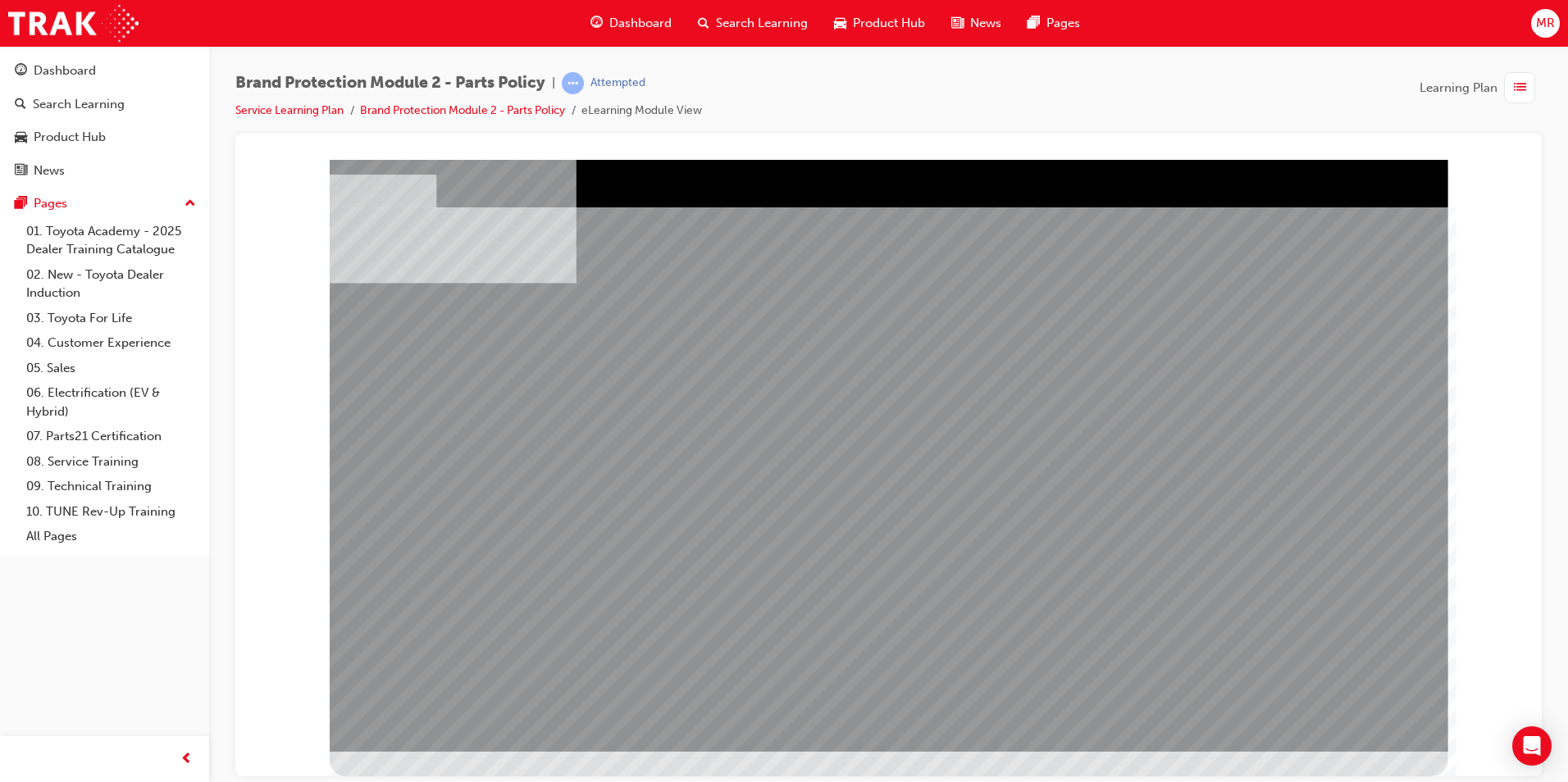
drag, startPoint x: 1110, startPoint y: 467, endPoint x: 1184, endPoint y: 503, distance: 82.3
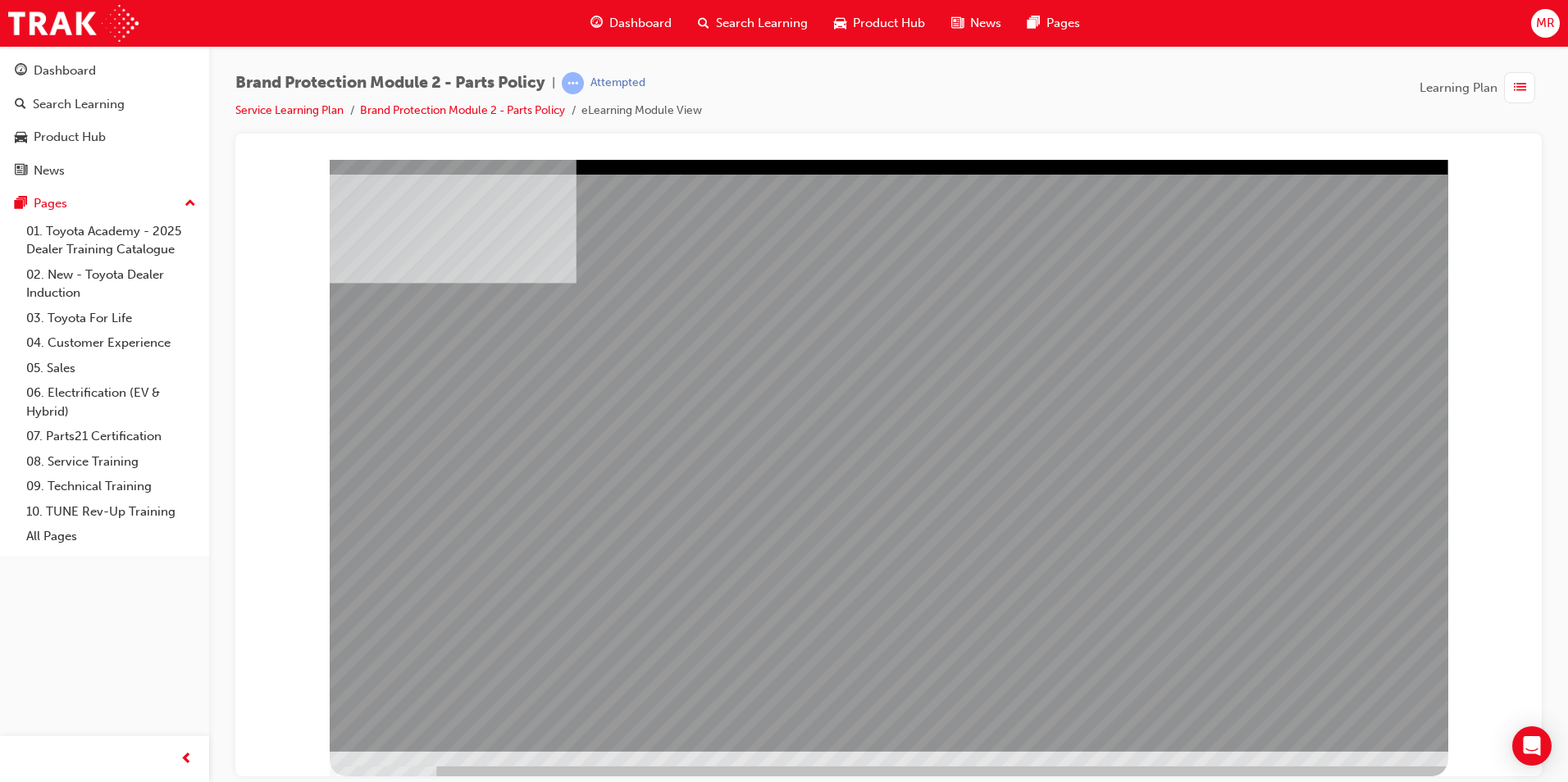
drag, startPoint x: 707, startPoint y: 465, endPoint x: 775, endPoint y: 477, distance: 69.1
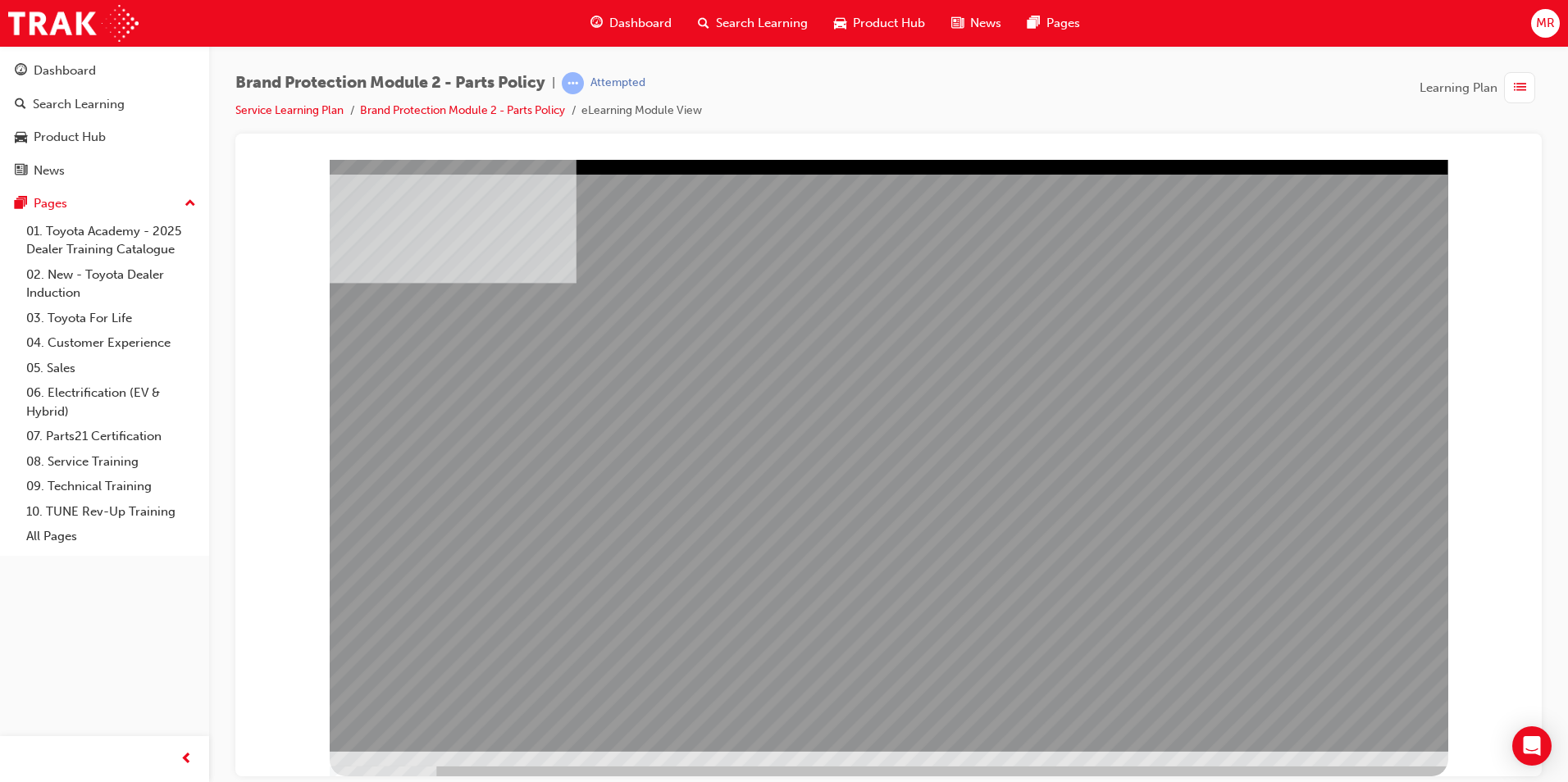
drag, startPoint x: 1058, startPoint y: 637, endPoint x: 1071, endPoint y: 510, distance: 127.7
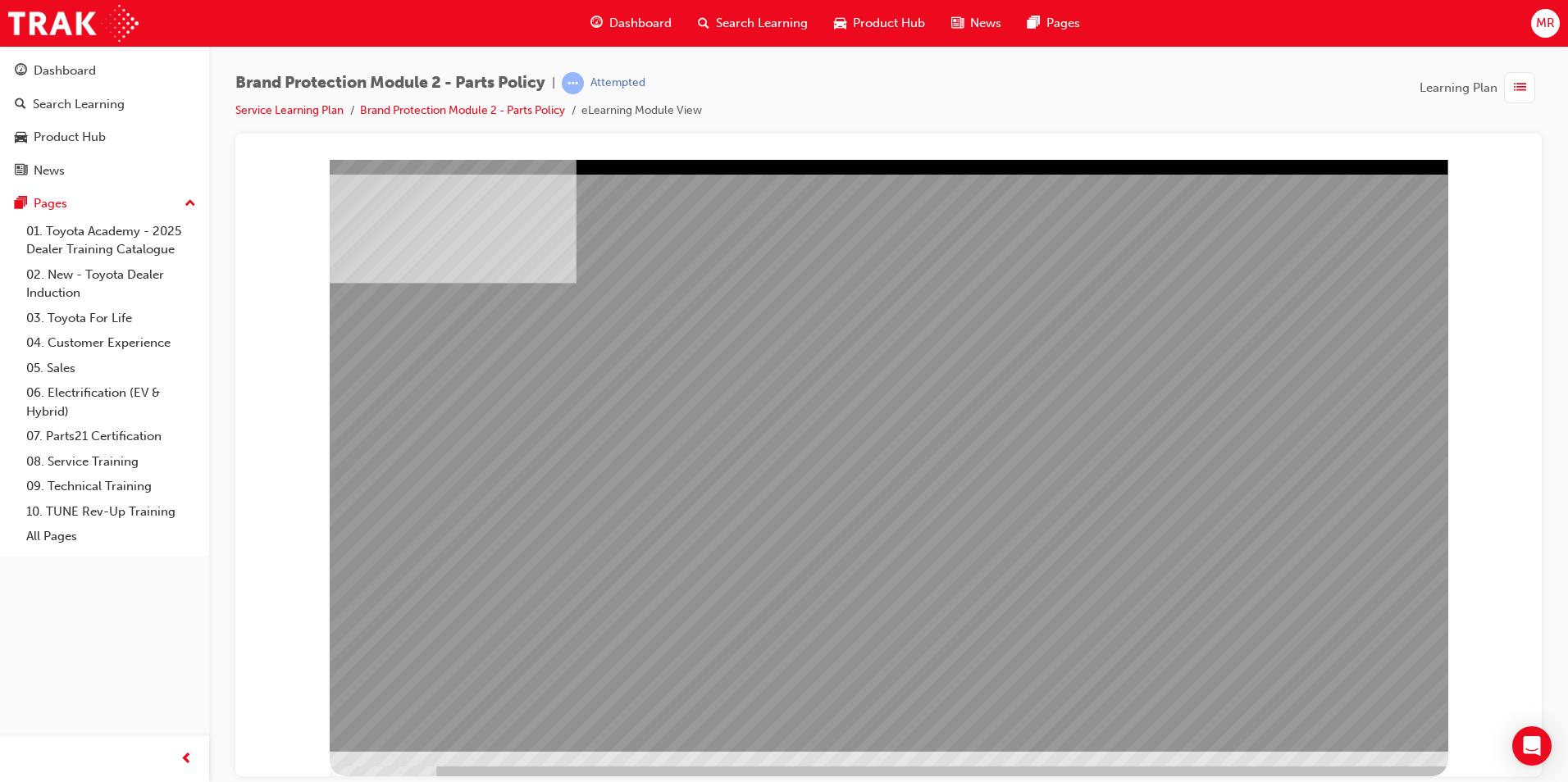
drag, startPoint x: 1079, startPoint y: 461, endPoint x: 1046, endPoint y: 370, distance: 96.8
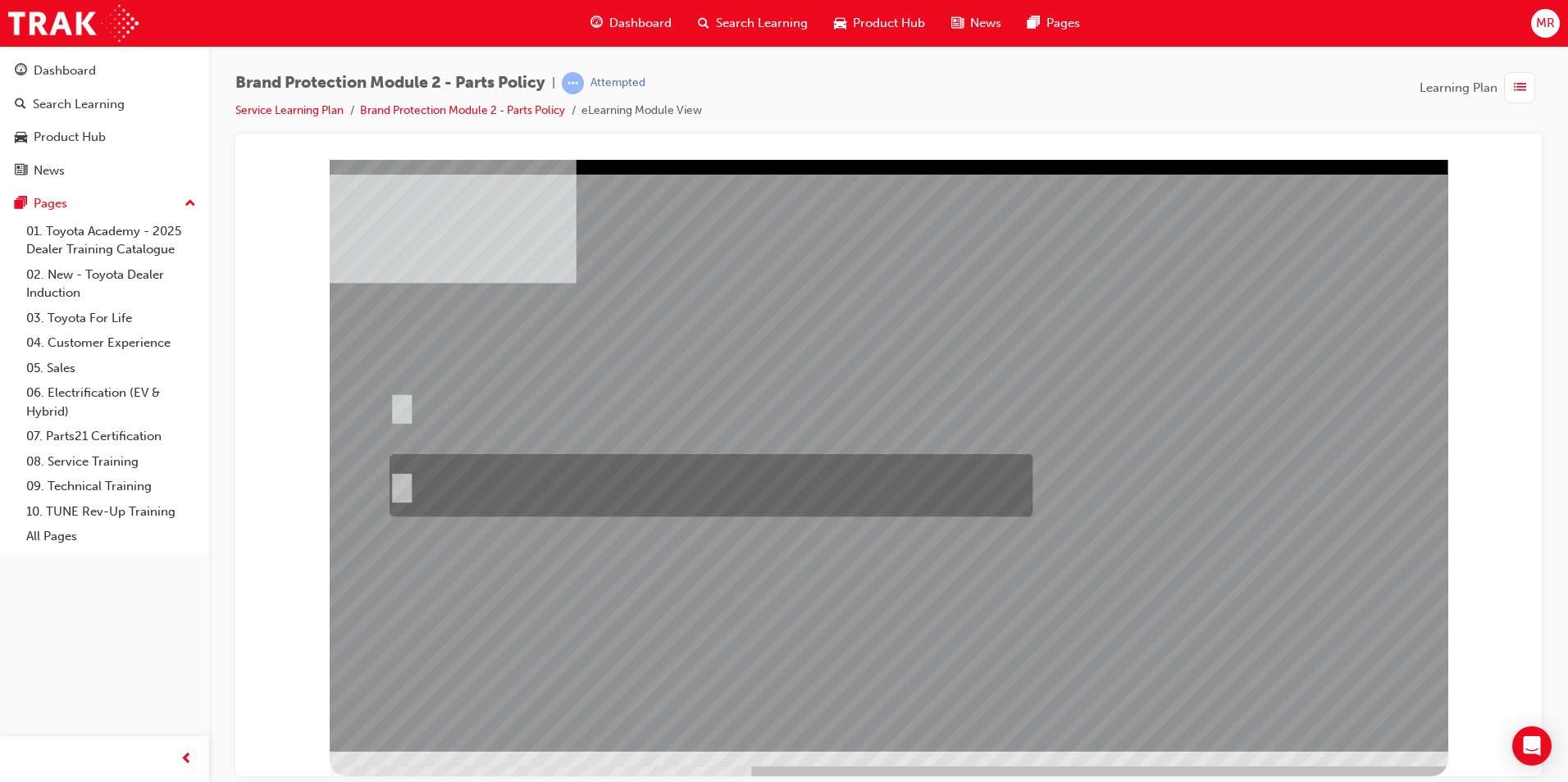
radio input "true"
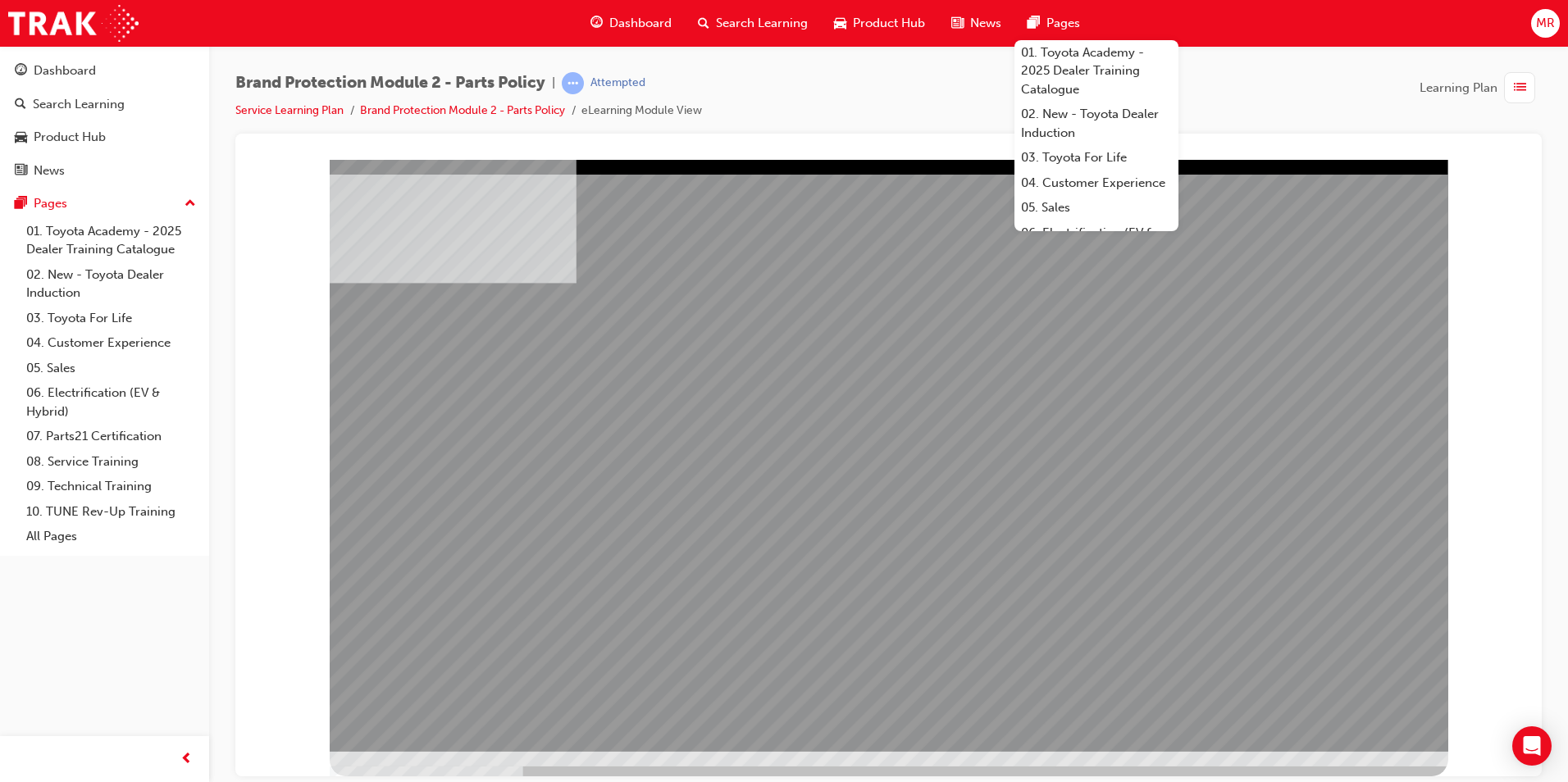
drag, startPoint x: 659, startPoint y: 515, endPoint x: 935, endPoint y: 511, distance: 276.0
drag, startPoint x: 1056, startPoint y: 509, endPoint x: 1141, endPoint y: 576, distance: 108.2
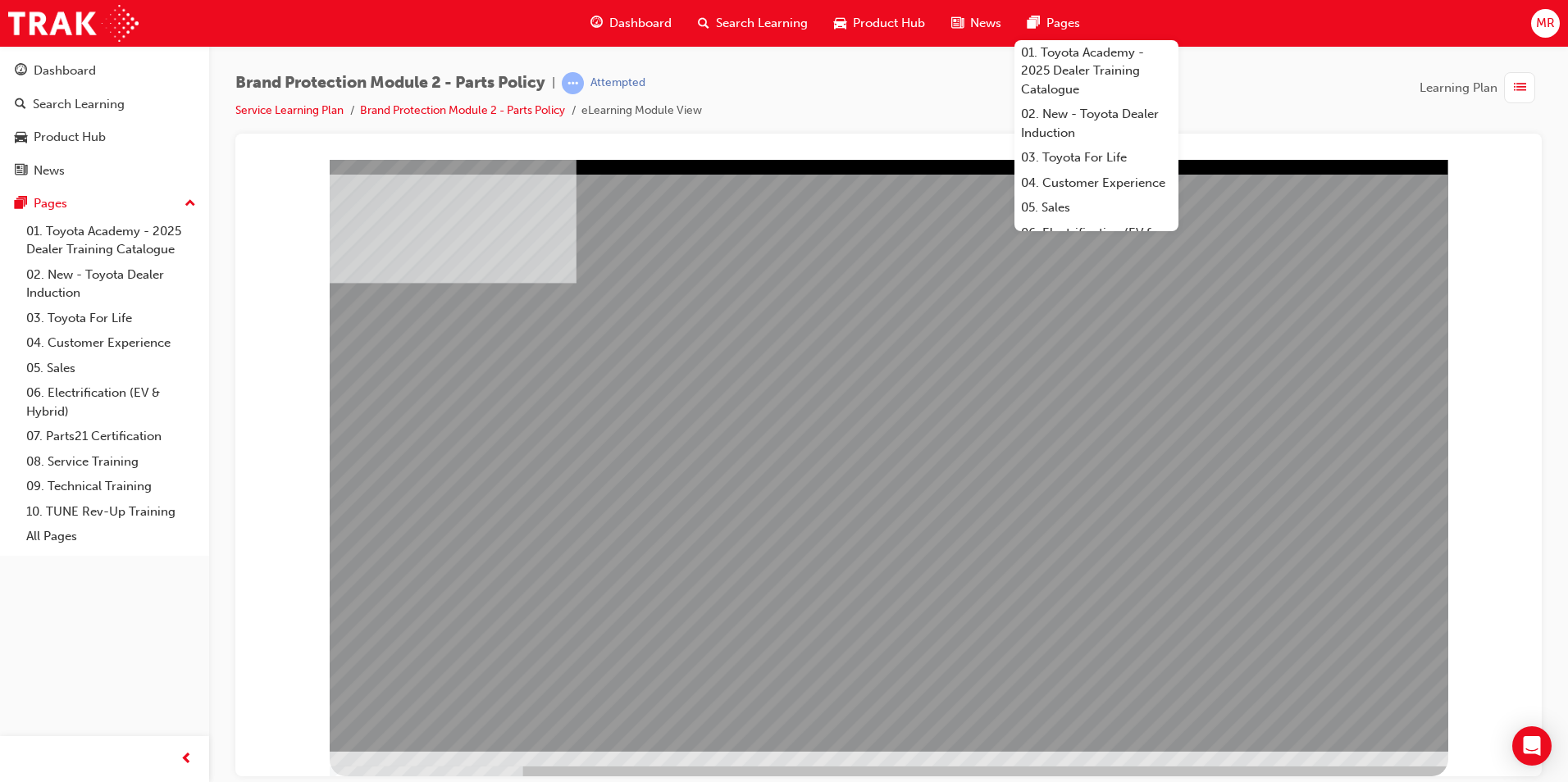
drag, startPoint x: 1337, startPoint y: 715, endPoint x: 1318, endPoint y: 711, distance: 19.4
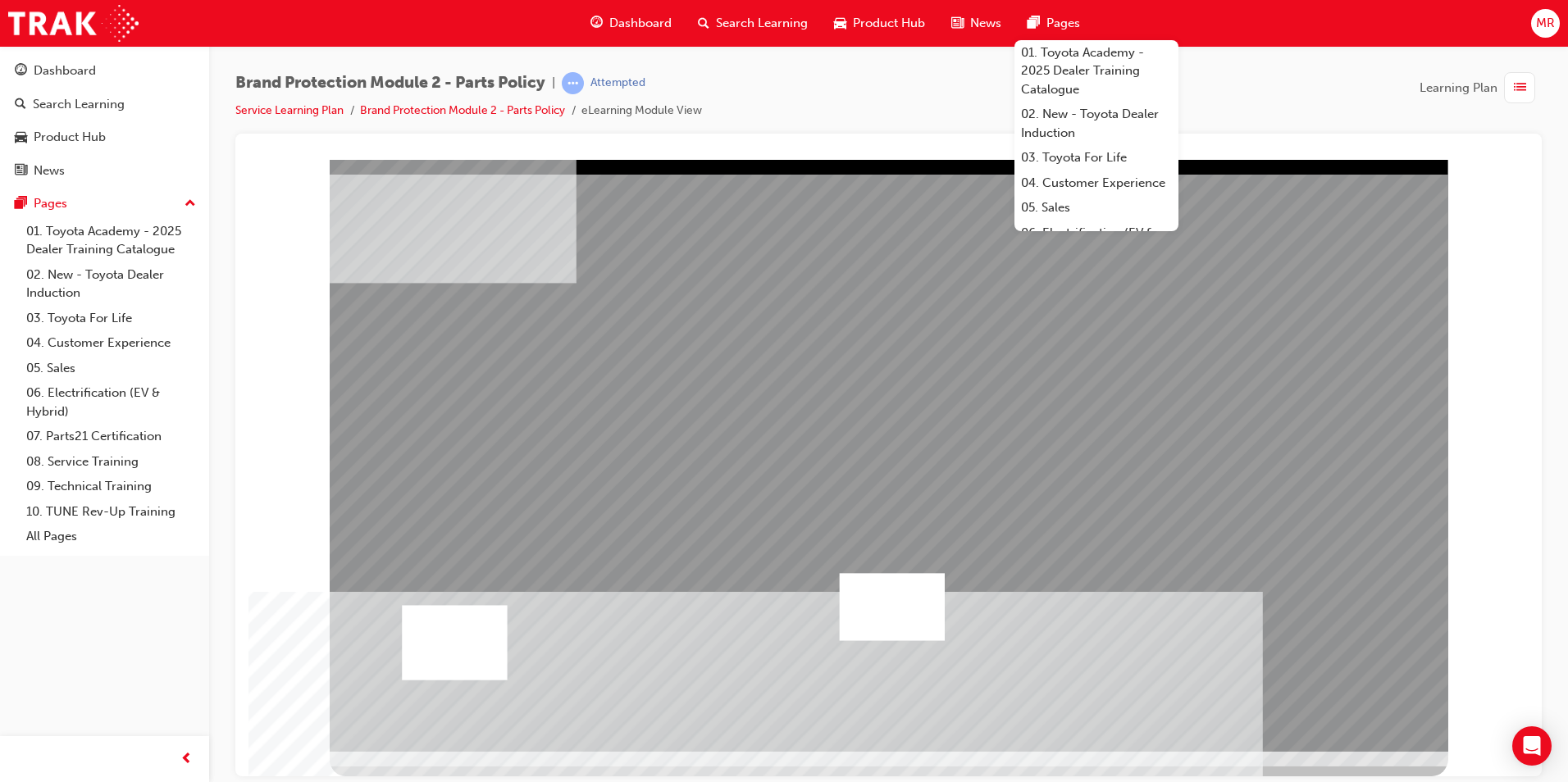
drag, startPoint x: 501, startPoint y: 391, endPoint x: 504, endPoint y: 410, distance: 19.2
drag, startPoint x: 780, startPoint y: 679, endPoint x: 818, endPoint y: 647, distance: 49.7
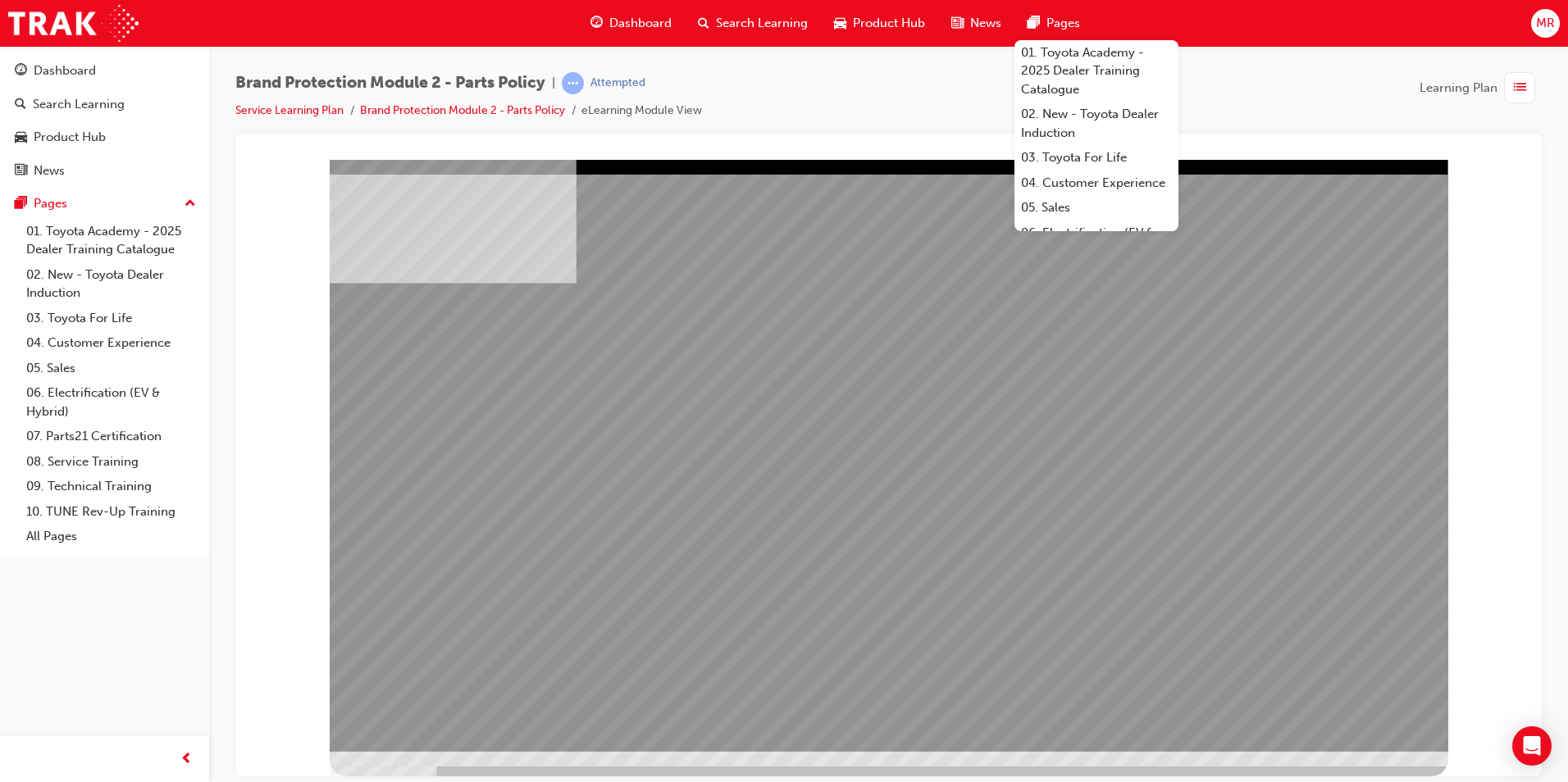
drag, startPoint x: 1337, startPoint y: 709, endPoint x: 669, endPoint y: 672, distance: 669.0
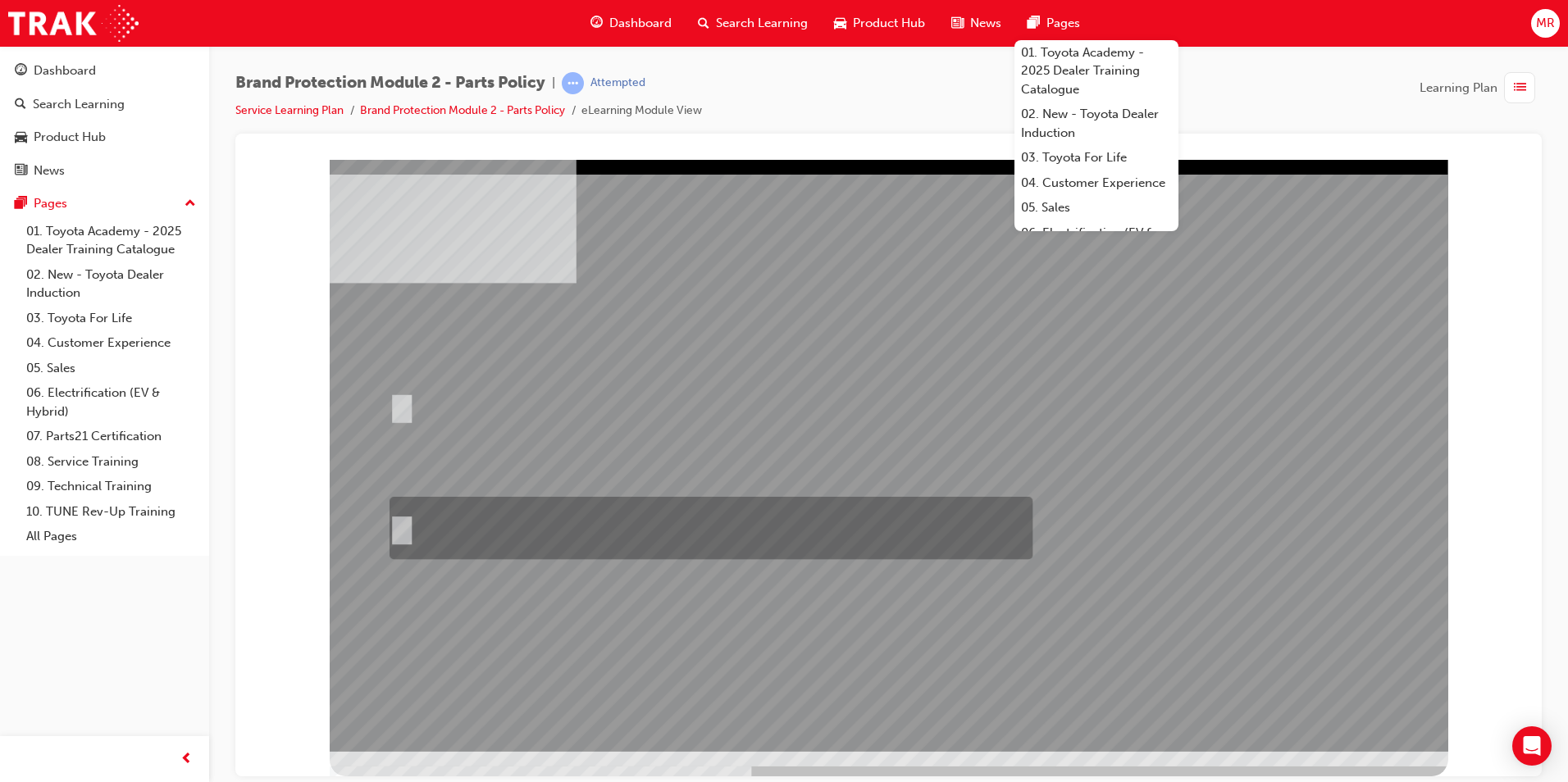
radio input "true"
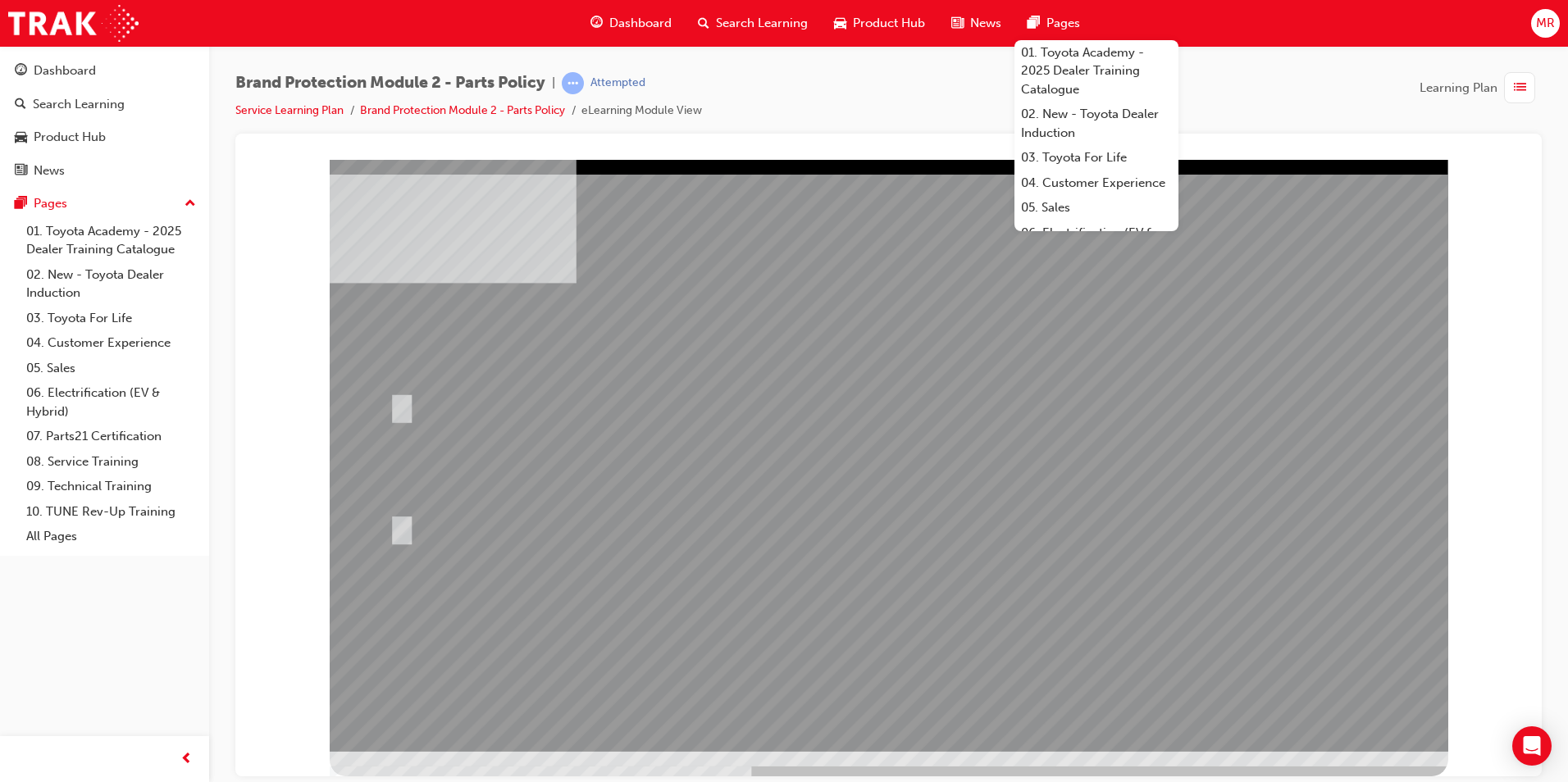
drag, startPoint x: 875, startPoint y: 639, endPoint x: 875, endPoint y: 660, distance: 21.0
click at [877, 662] on div at bounding box center [889, 455] width 1119 height 592
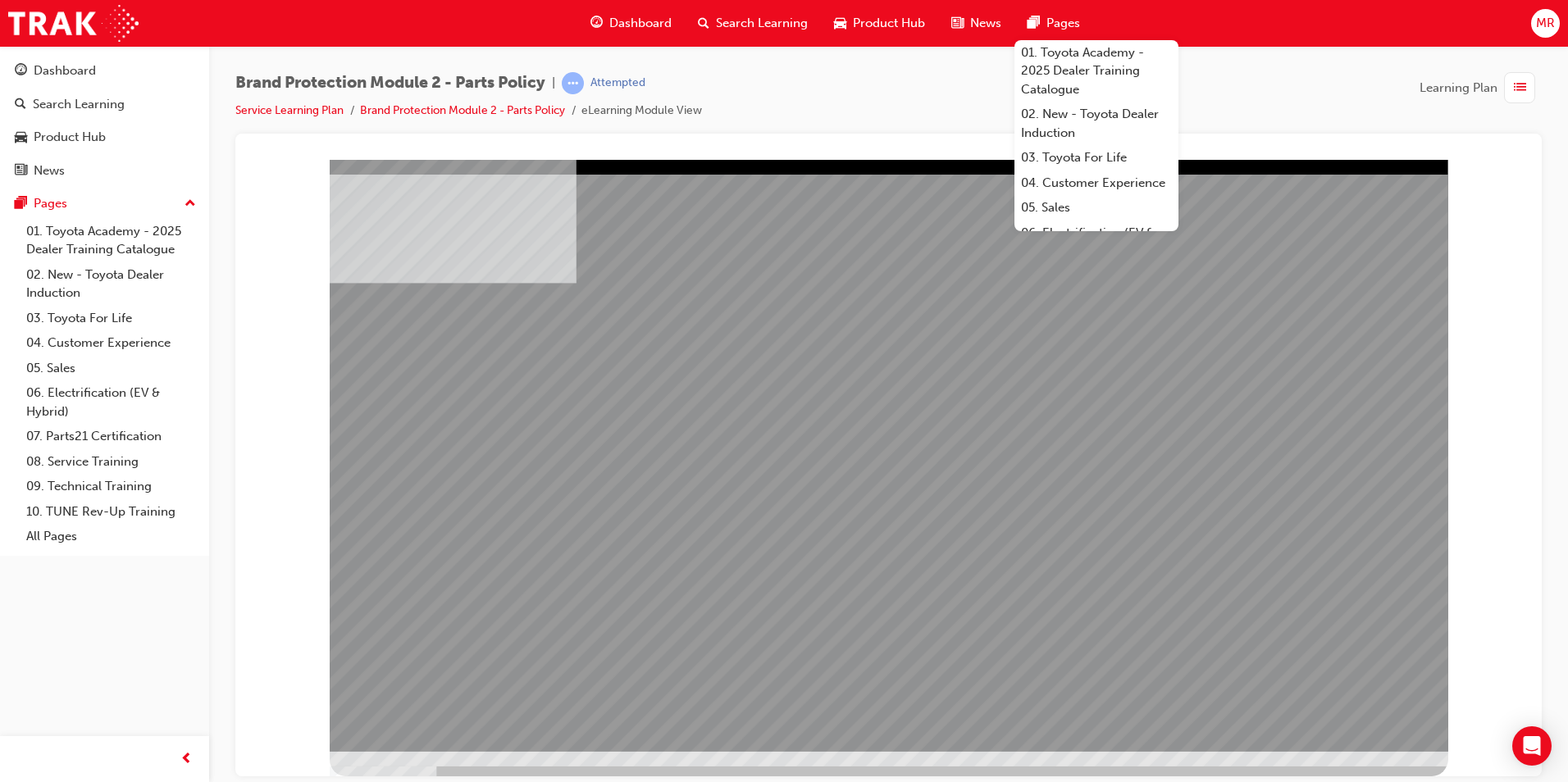
drag, startPoint x: 1120, startPoint y: 521, endPoint x: 1138, endPoint y: 539, distance: 25.5
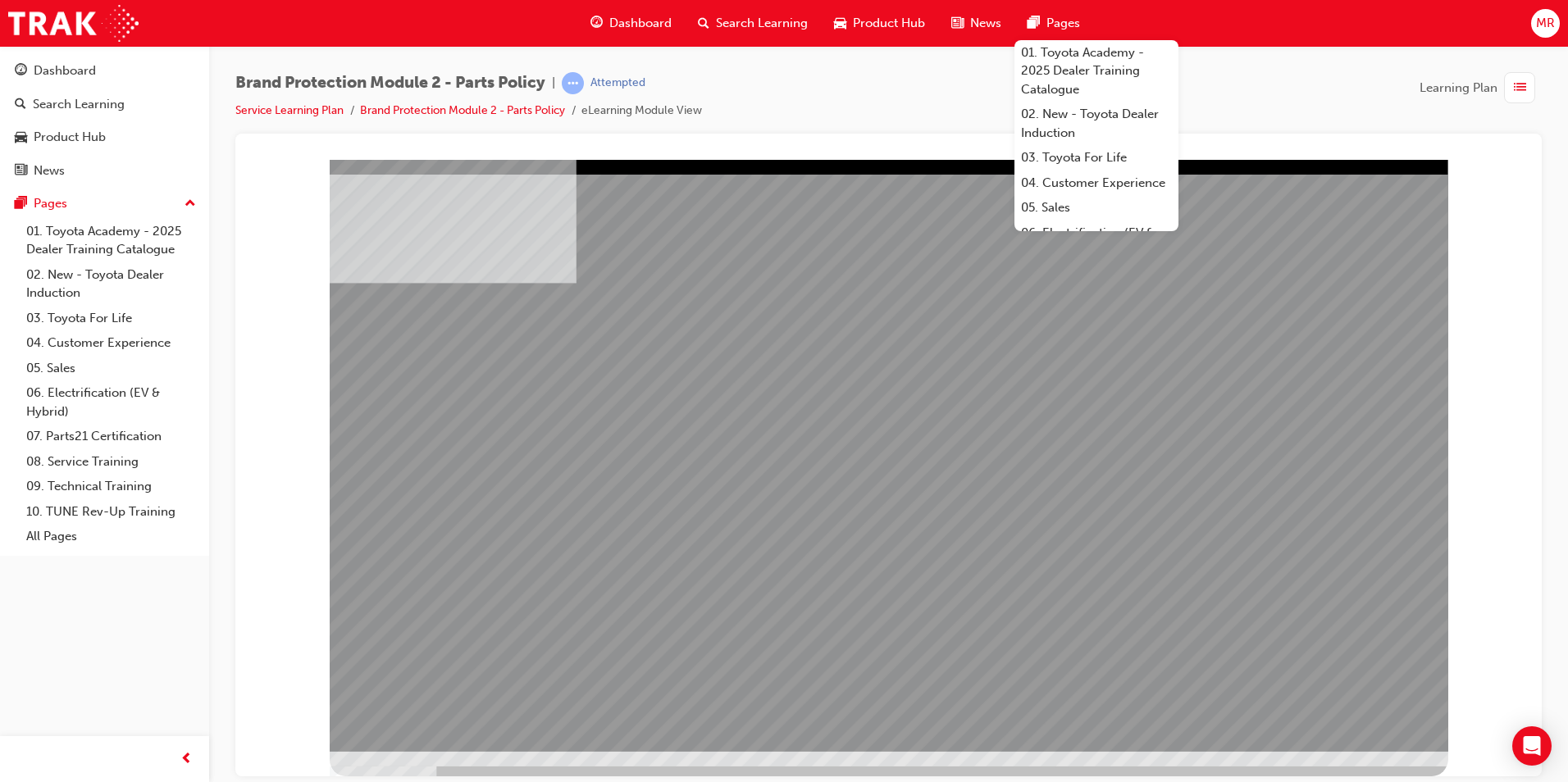
drag, startPoint x: 569, startPoint y: 542, endPoint x: 631, endPoint y: 523, distance: 64.8
drag, startPoint x: 744, startPoint y: 483, endPoint x: 911, endPoint y: 461, distance: 168.4
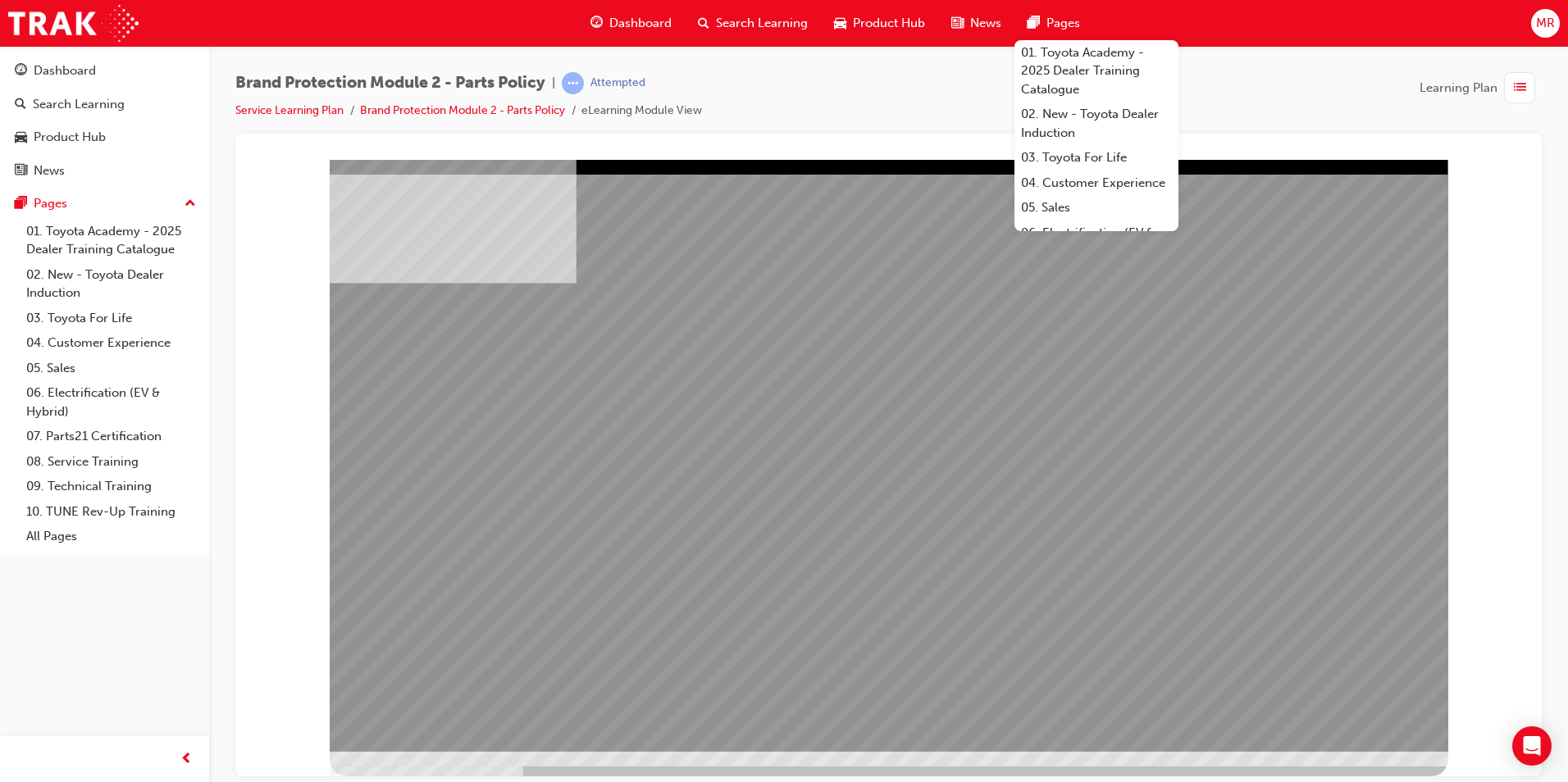
drag, startPoint x: 1169, startPoint y: 513, endPoint x: 1306, endPoint y: 661, distance: 201.7
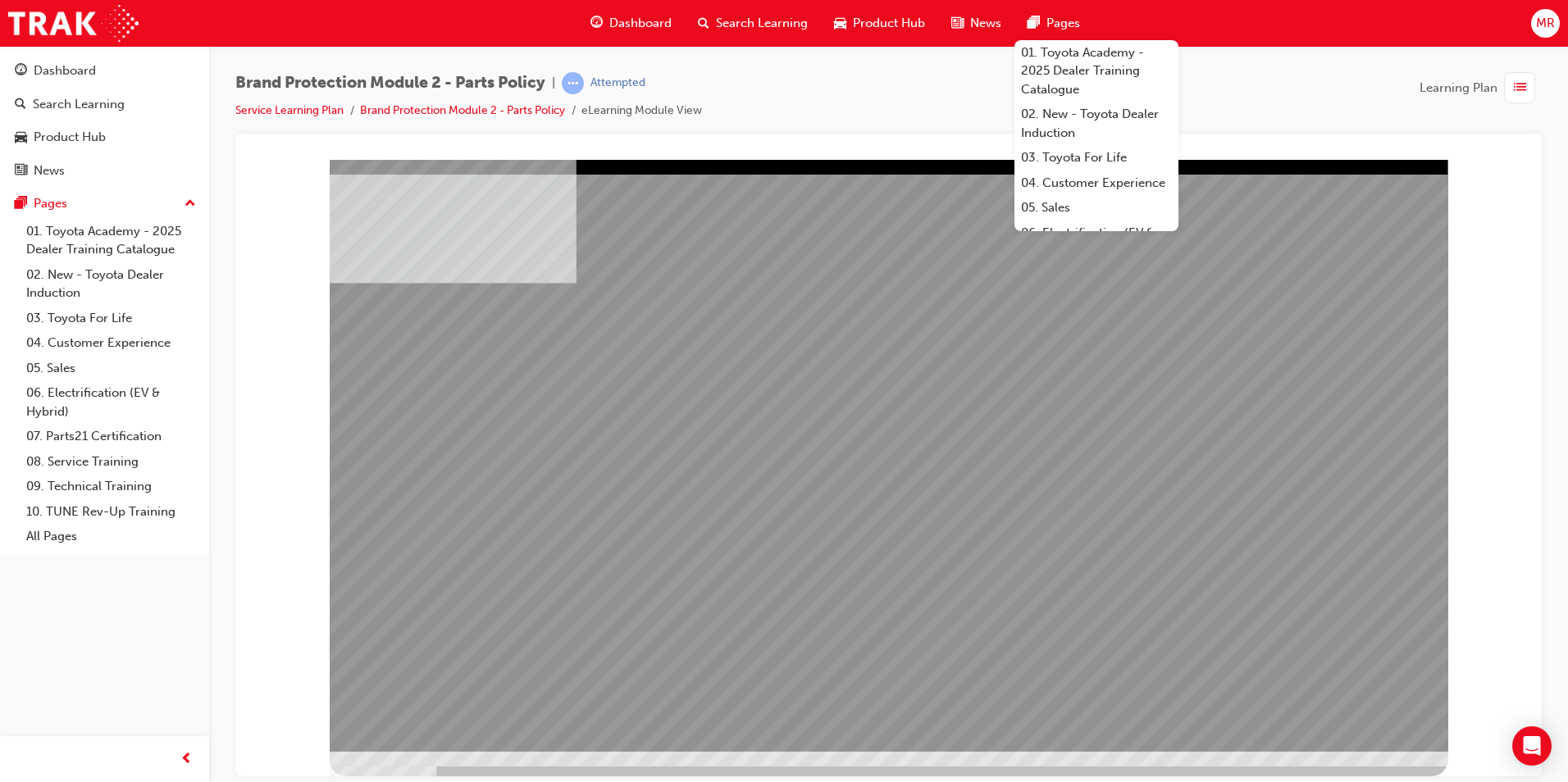
drag, startPoint x: 1320, startPoint y: 729, endPoint x: 1315, endPoint y: 717, distance: 13.0
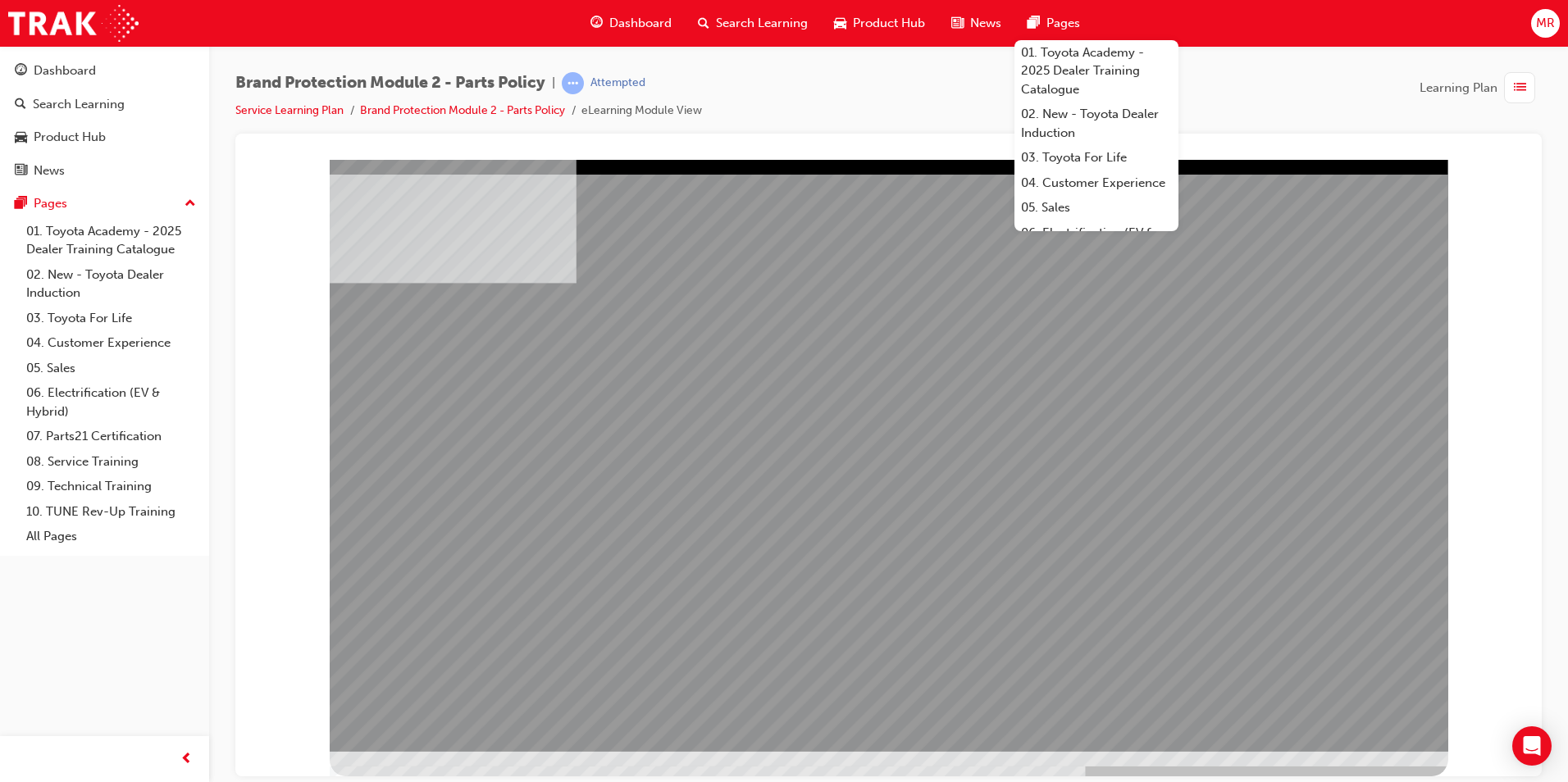
drag, startPoint x: 1376, startPoint y: 712, endPoint x: 923, endPoint y: 539, distance: 484.9
drag, startPoint x: 1043, startPoint y: 317, endPoint x: 1063, endPoint y: 476, distance: 160.3
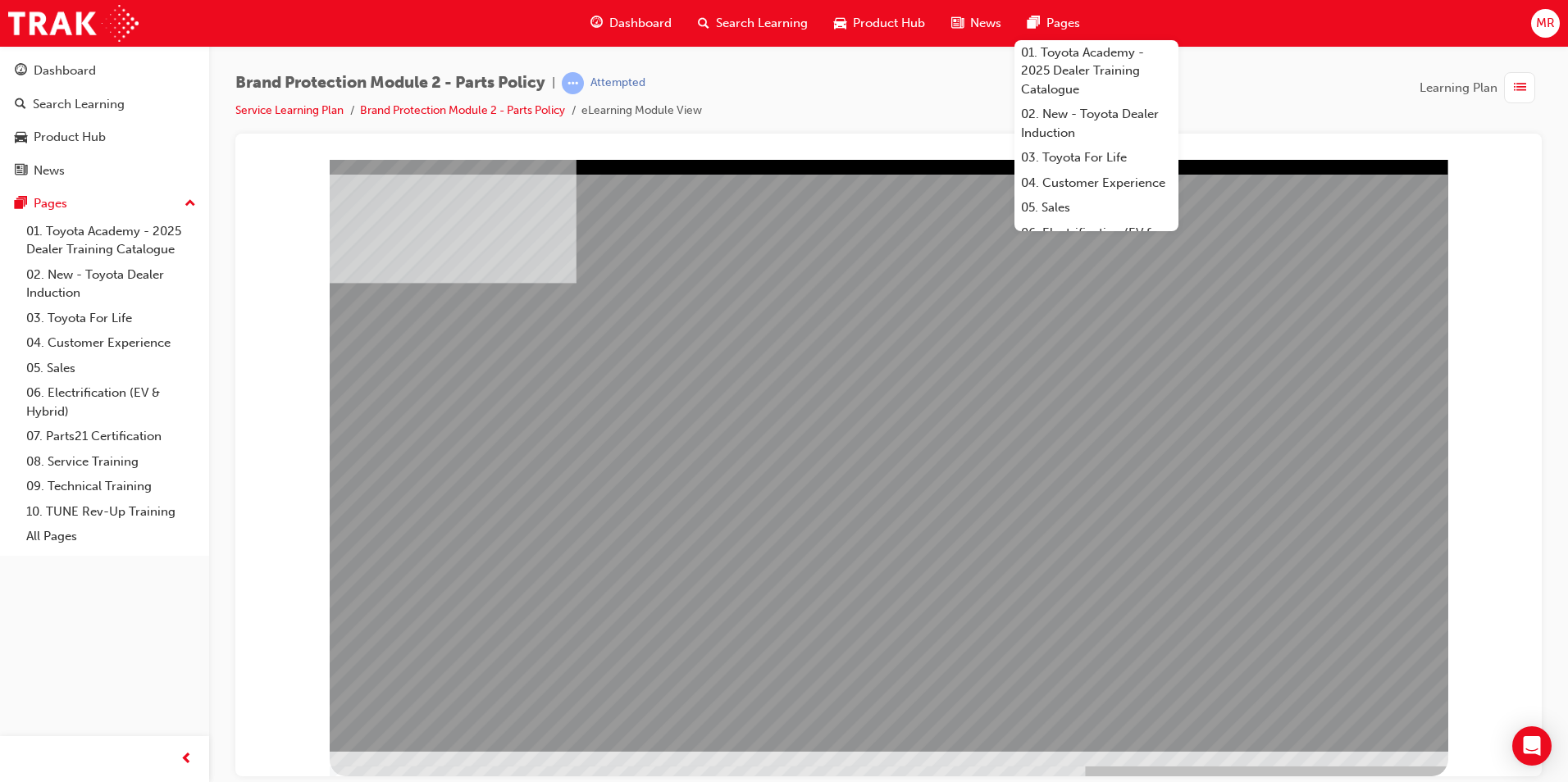
click at [1051, 346] on div "multistate" at bounding box center [889, 455] width 1119 height 592
drag, startPoint x: 1195, startPoint y: 491, endPoint x: 1098, endPoint y: 402, distance: 131.6
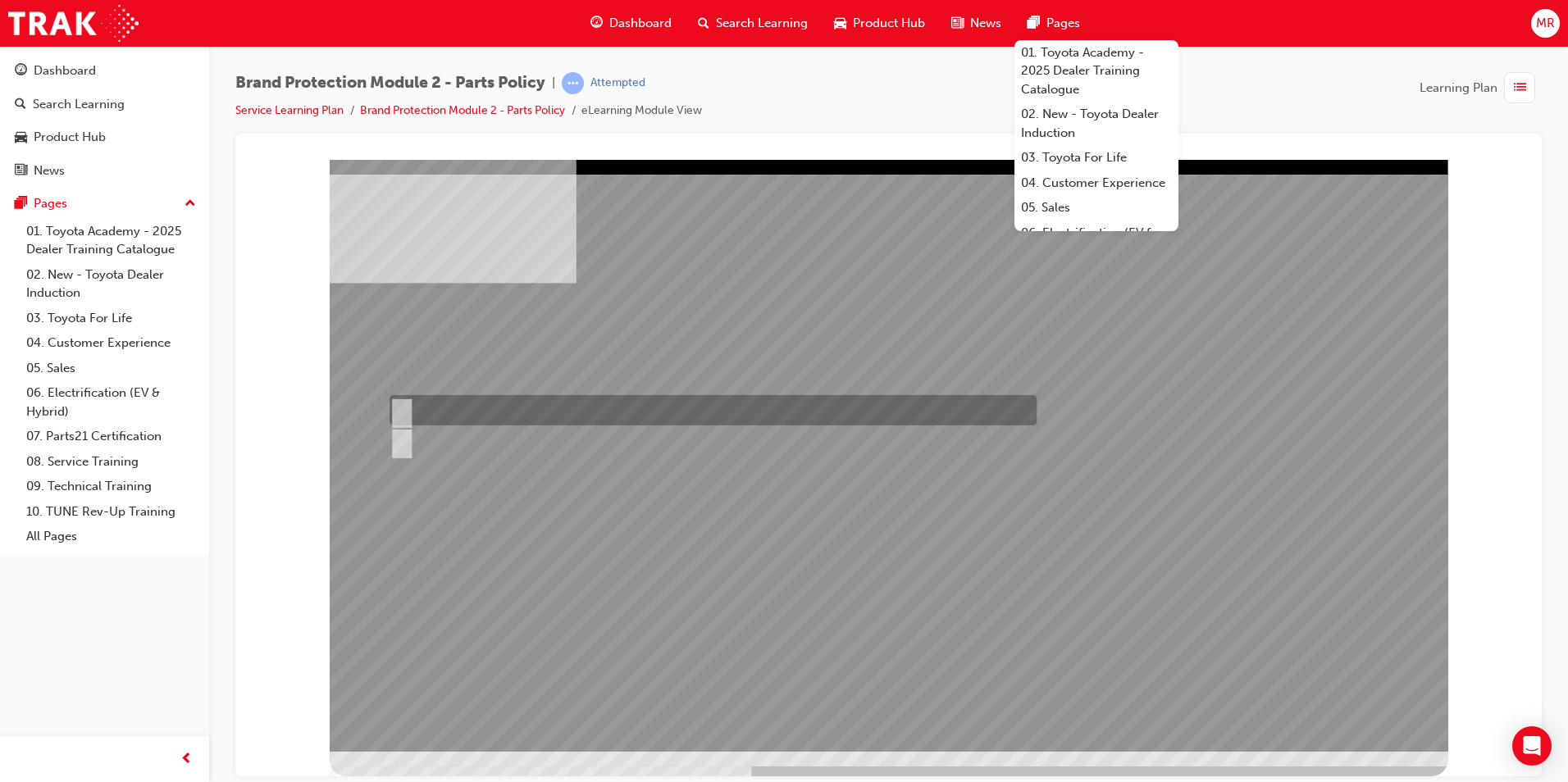
radio input "true"
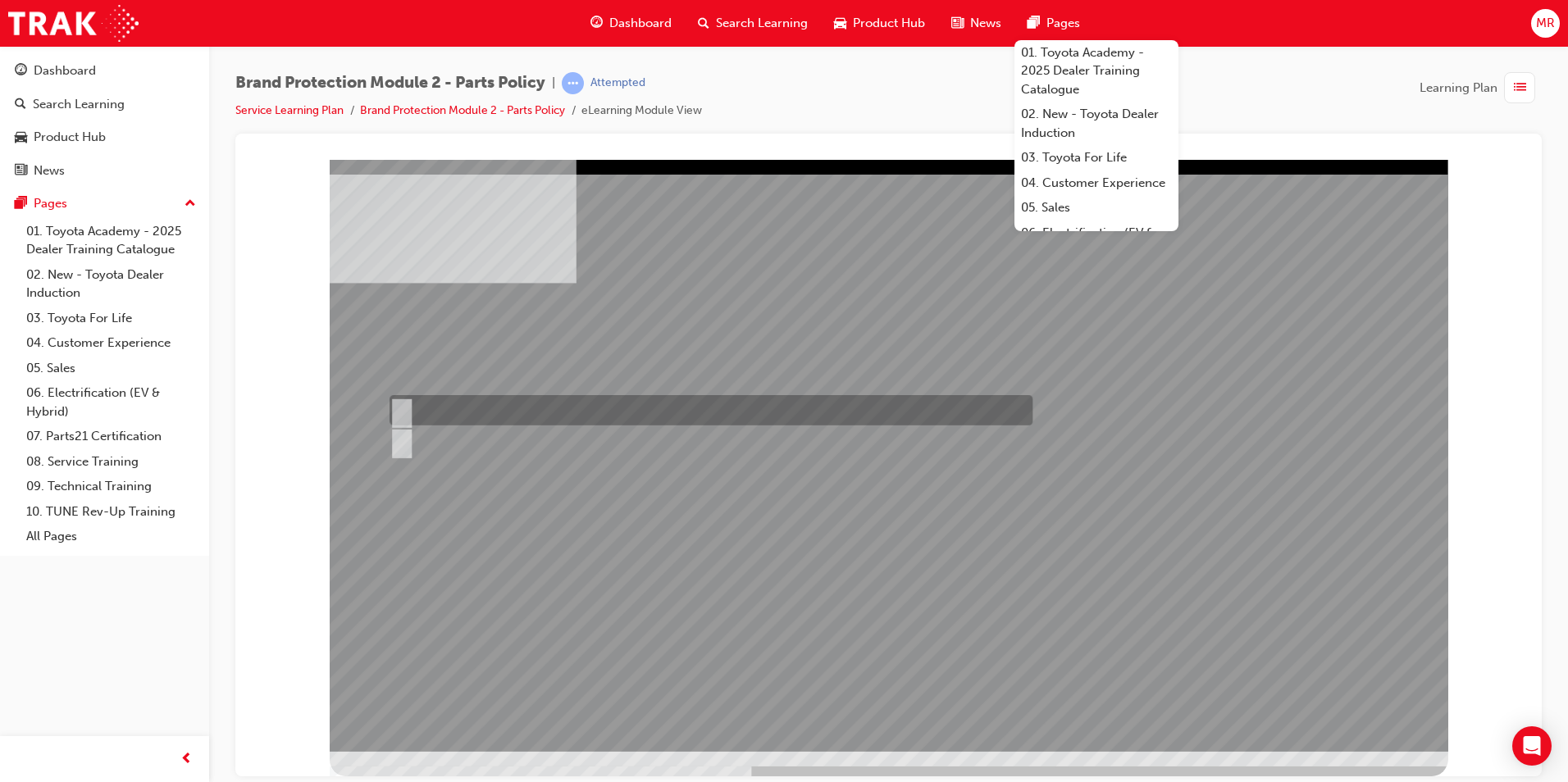
radio input "true"
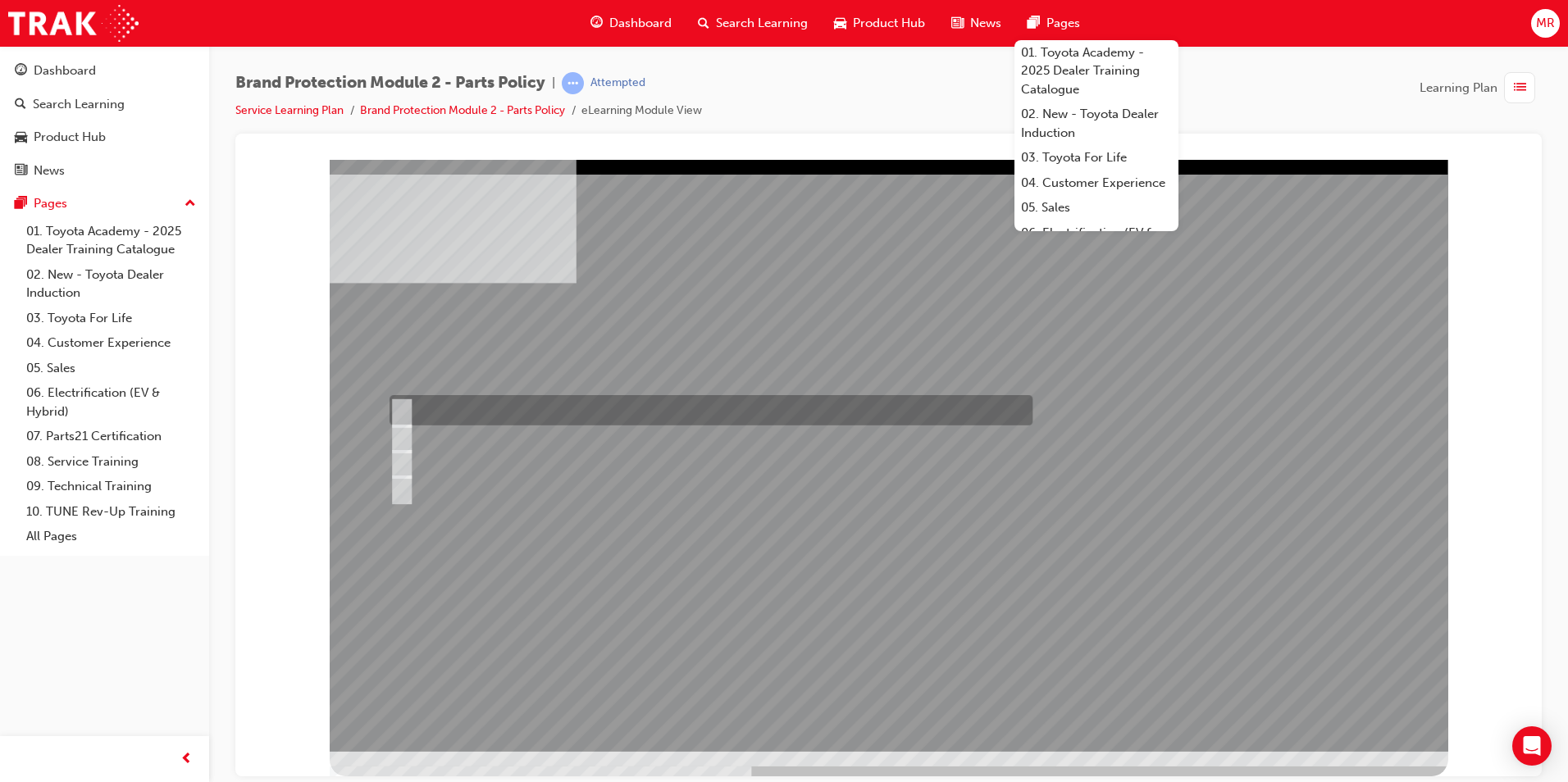
radio input "true"
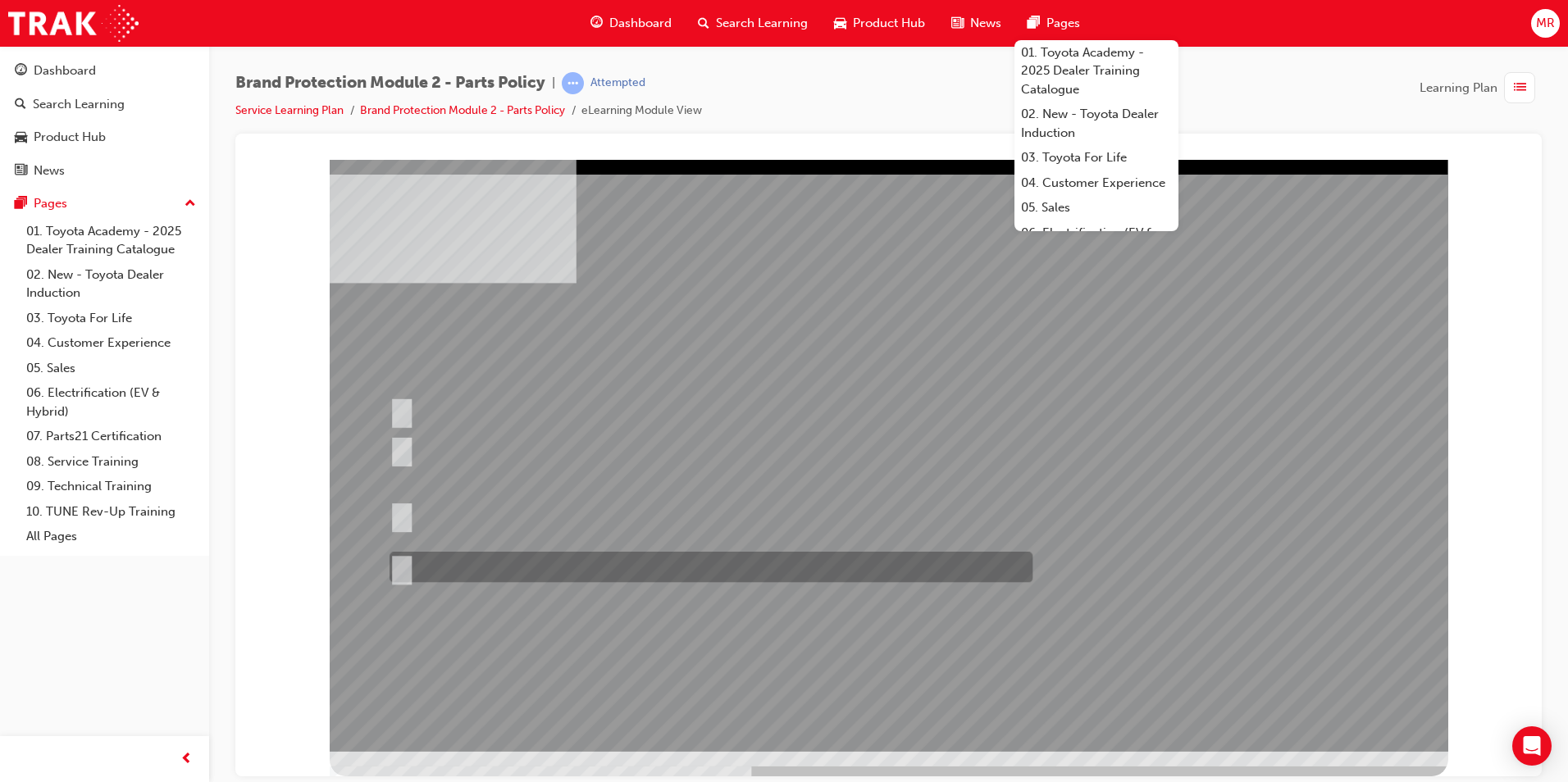
radio input "false"
radio input "true"
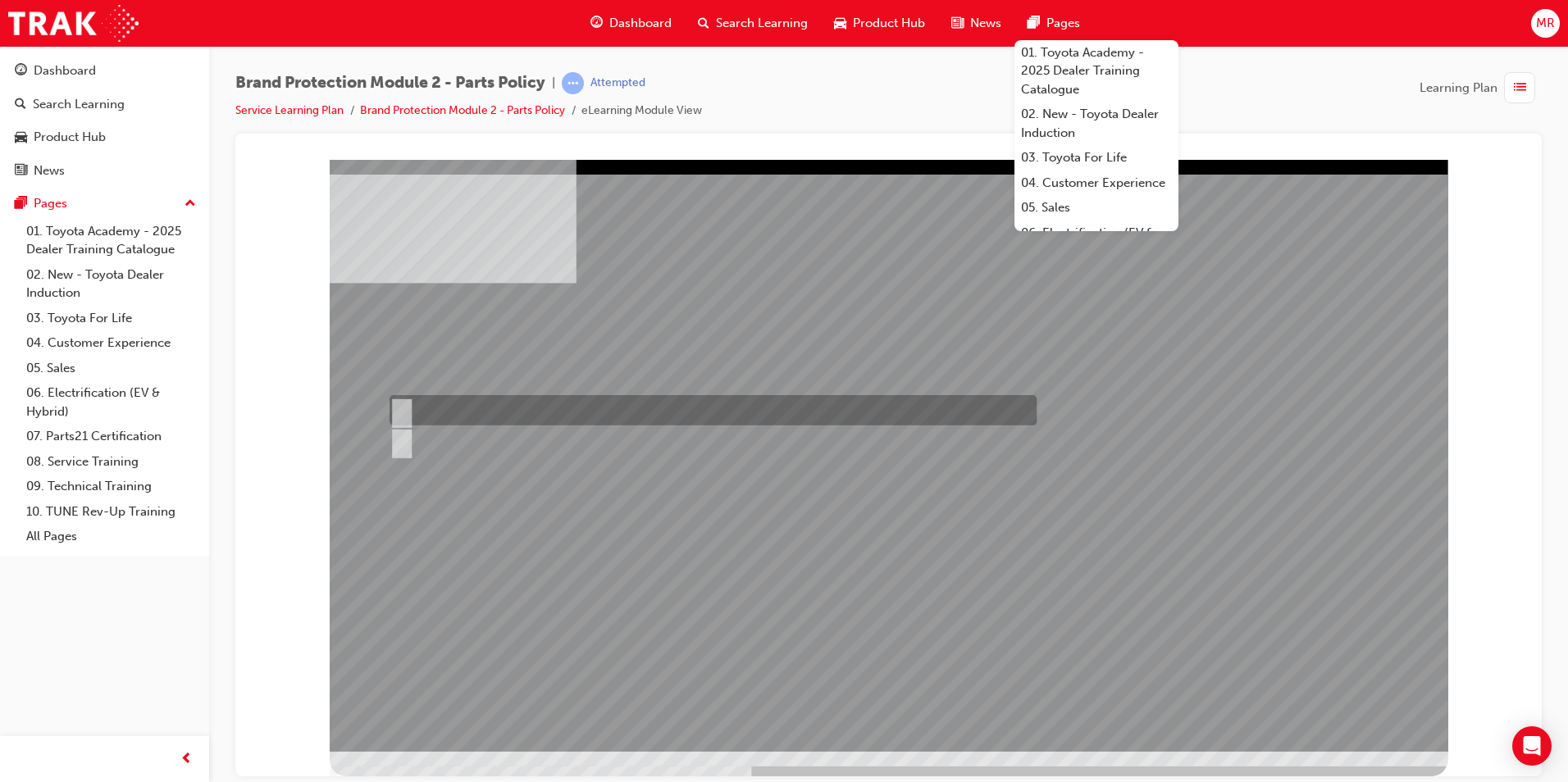
radio input "true"
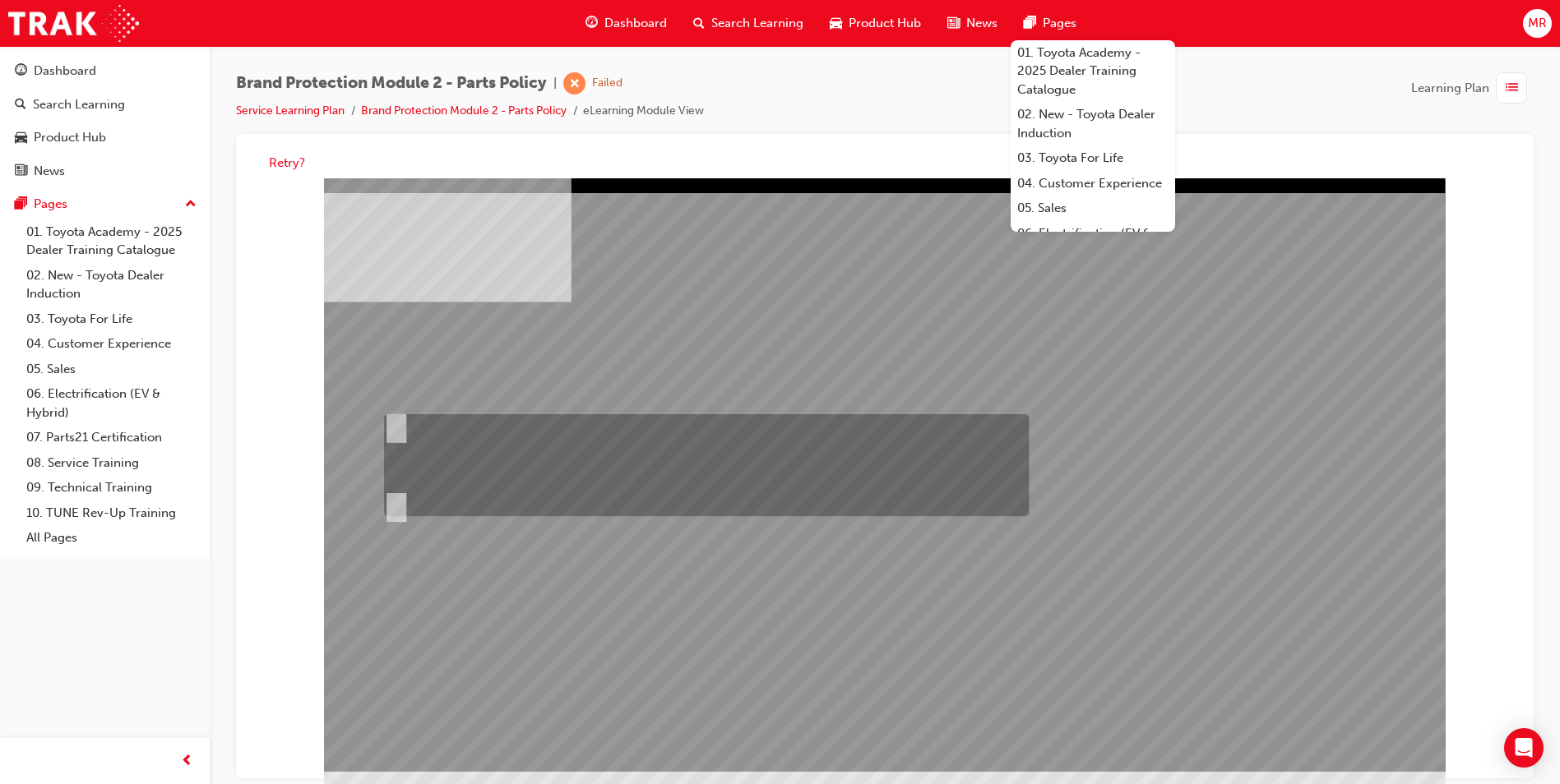
radio input "true"
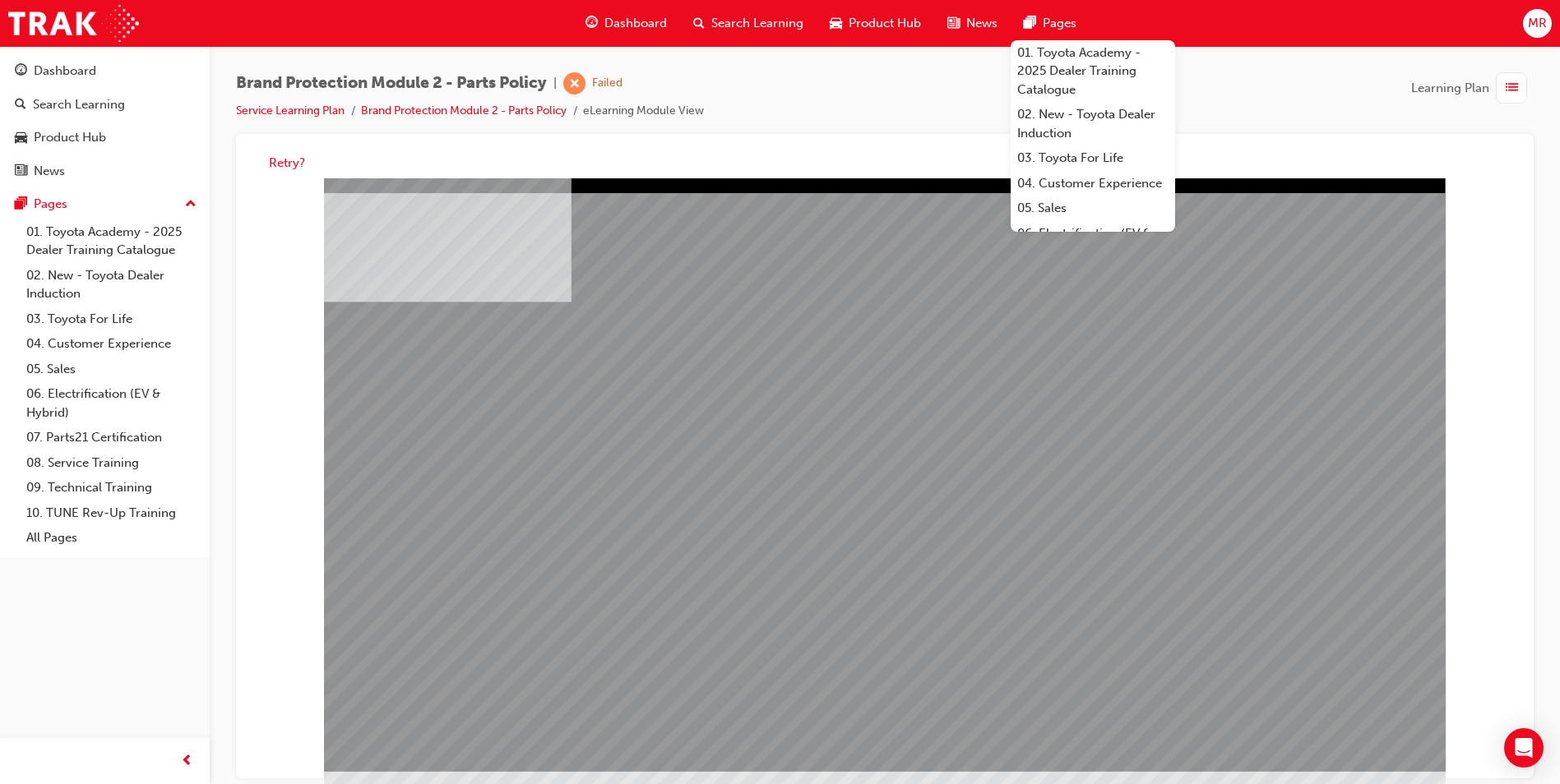
drag, startPoint x: 840, startPoint y: 525, endPoint x: 911, endPoint y: 526, distance: 71.0
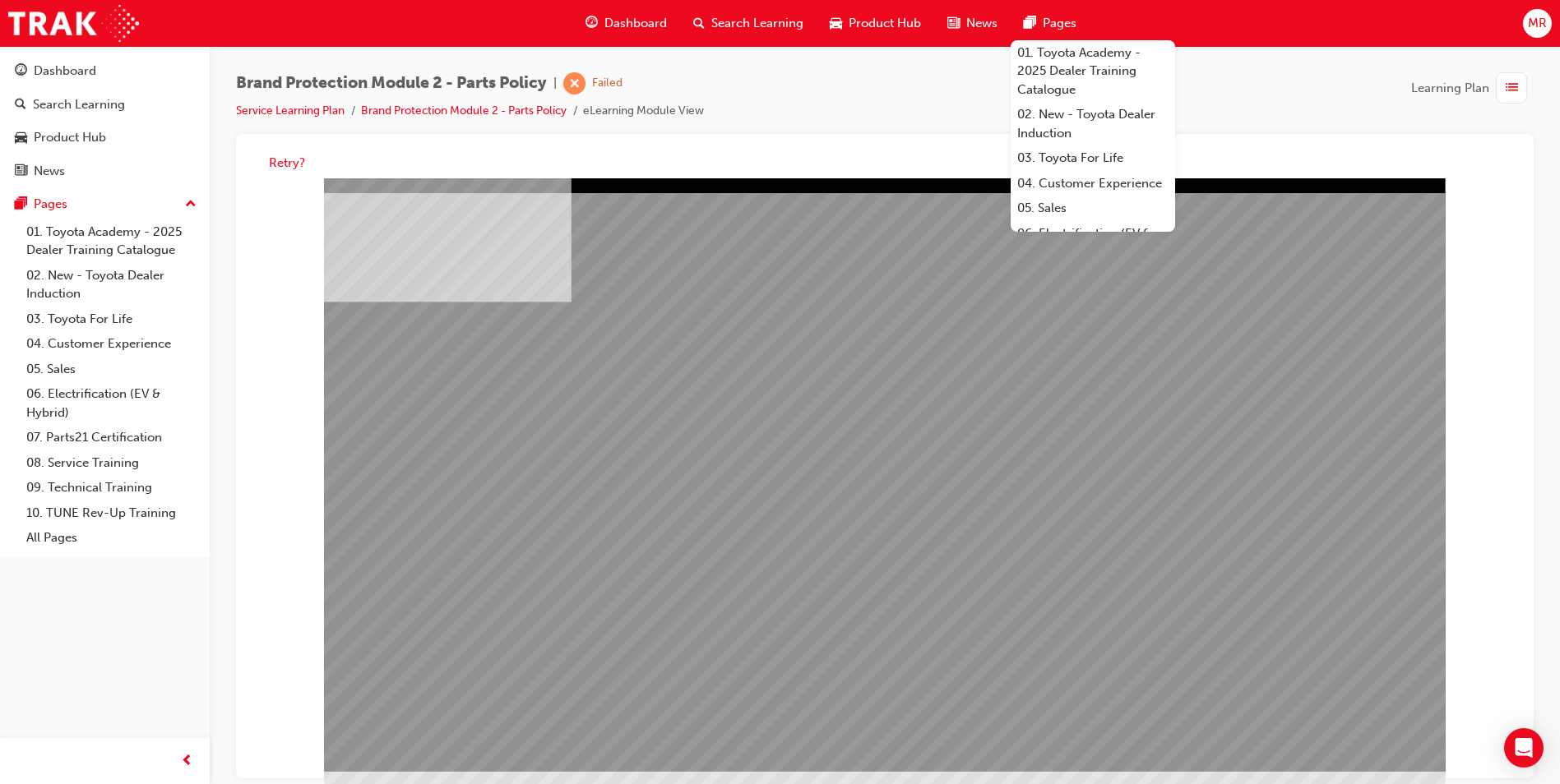
drag, startPoint x: 1068, startPoint y: 524, endPoint x: 1091, endPoint y: 540, distance: 28.0
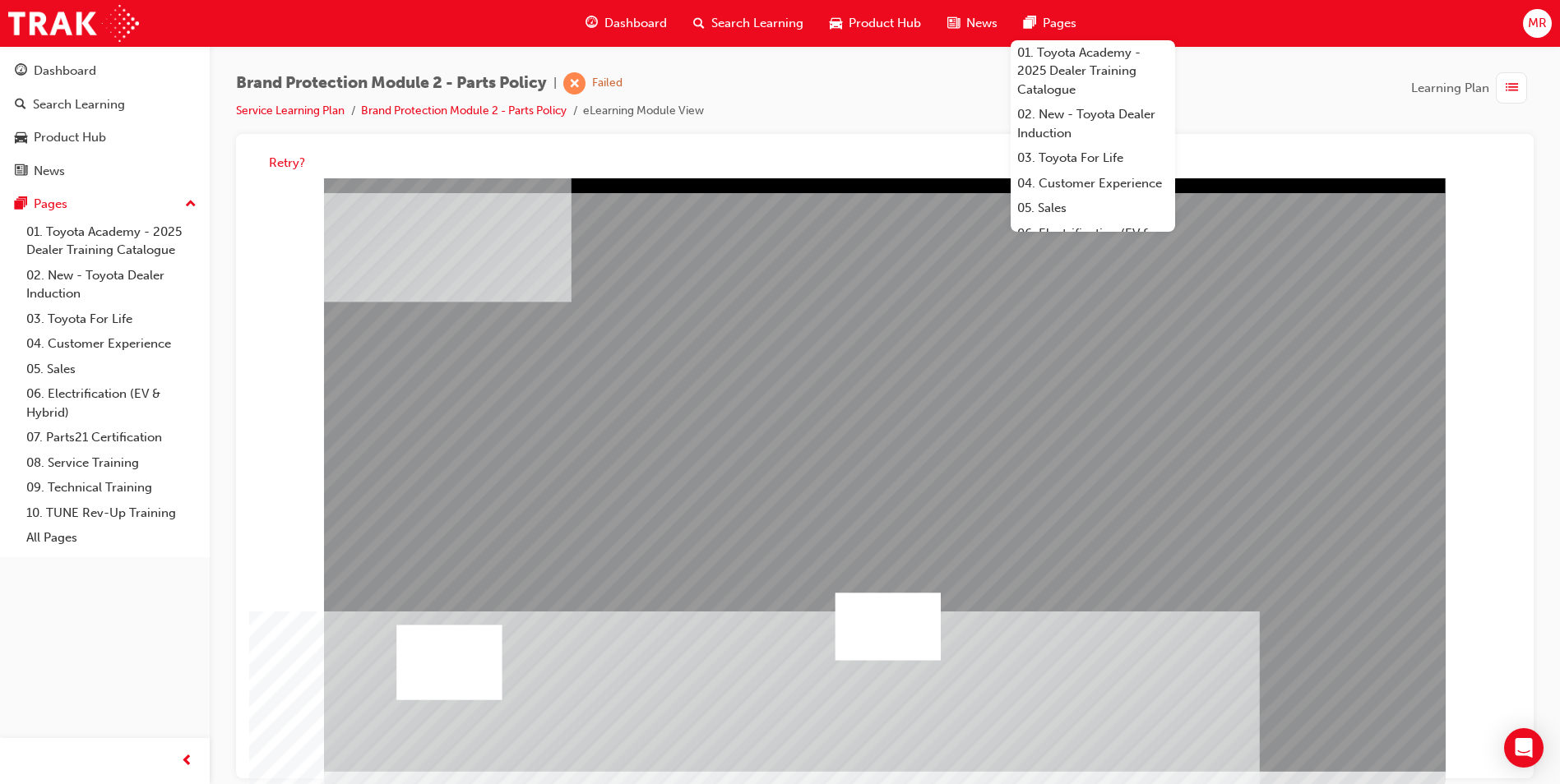
drag, startPoint x: 502, startPoint y: 498, endPoint x: 513, endPoint y: 511, distance: 17.0
click at [506, 503] on div "multistate" at bounding box center [885, 475] width 1122 height 593
drag, startPoint x: 513, startPoint y: 512, endPoint x: 581, endPoint y: 511, distance: 68.0
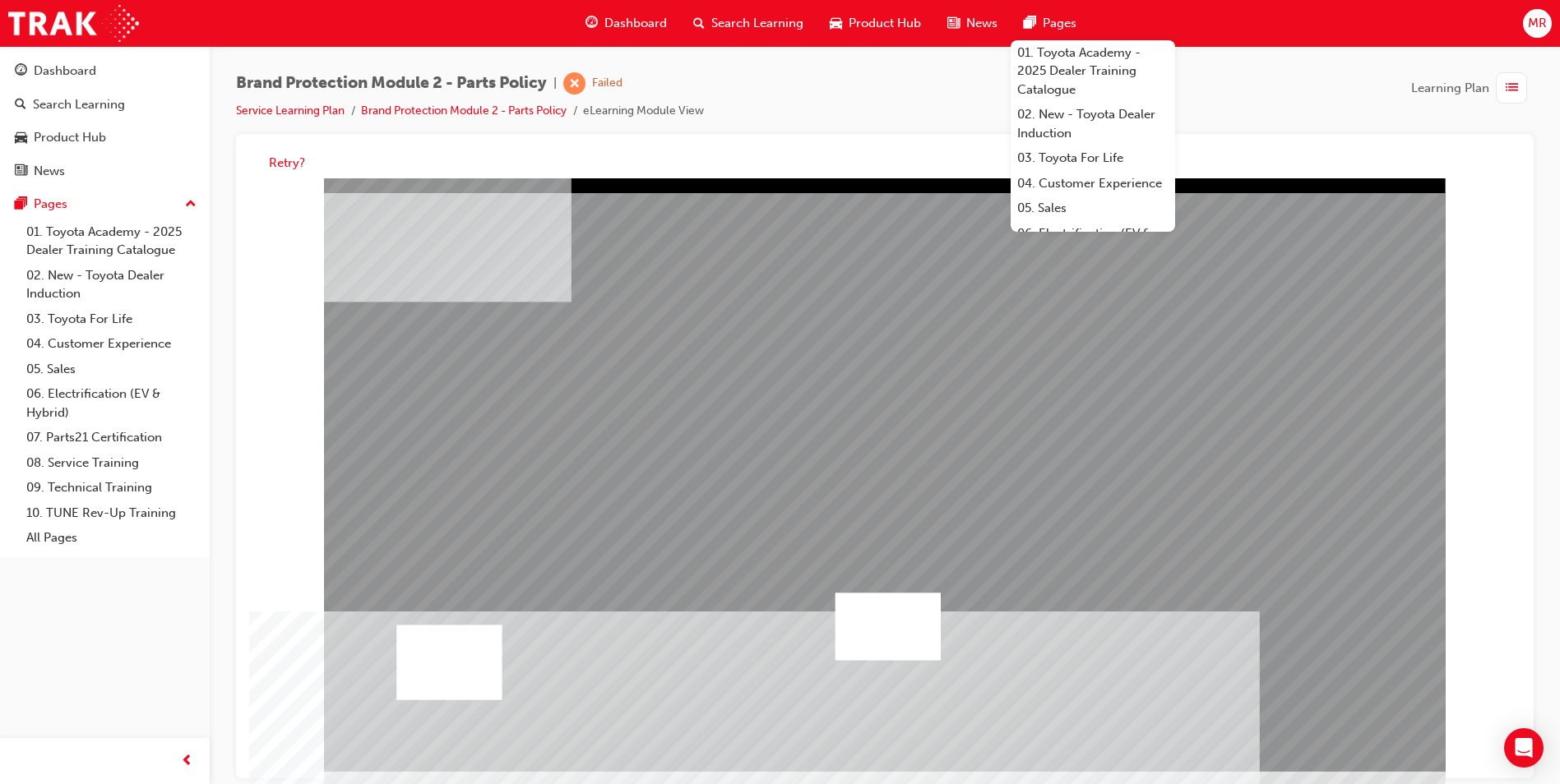
drag, startPoint x: 777, startPoint y: 693, endPoint x: 804, endPoint y: 691, distance: 27.1
drag, startPoint x: 1103, startPoint y: 650, endPoint x: 1151, endPoint y: 684, distance: 58.8
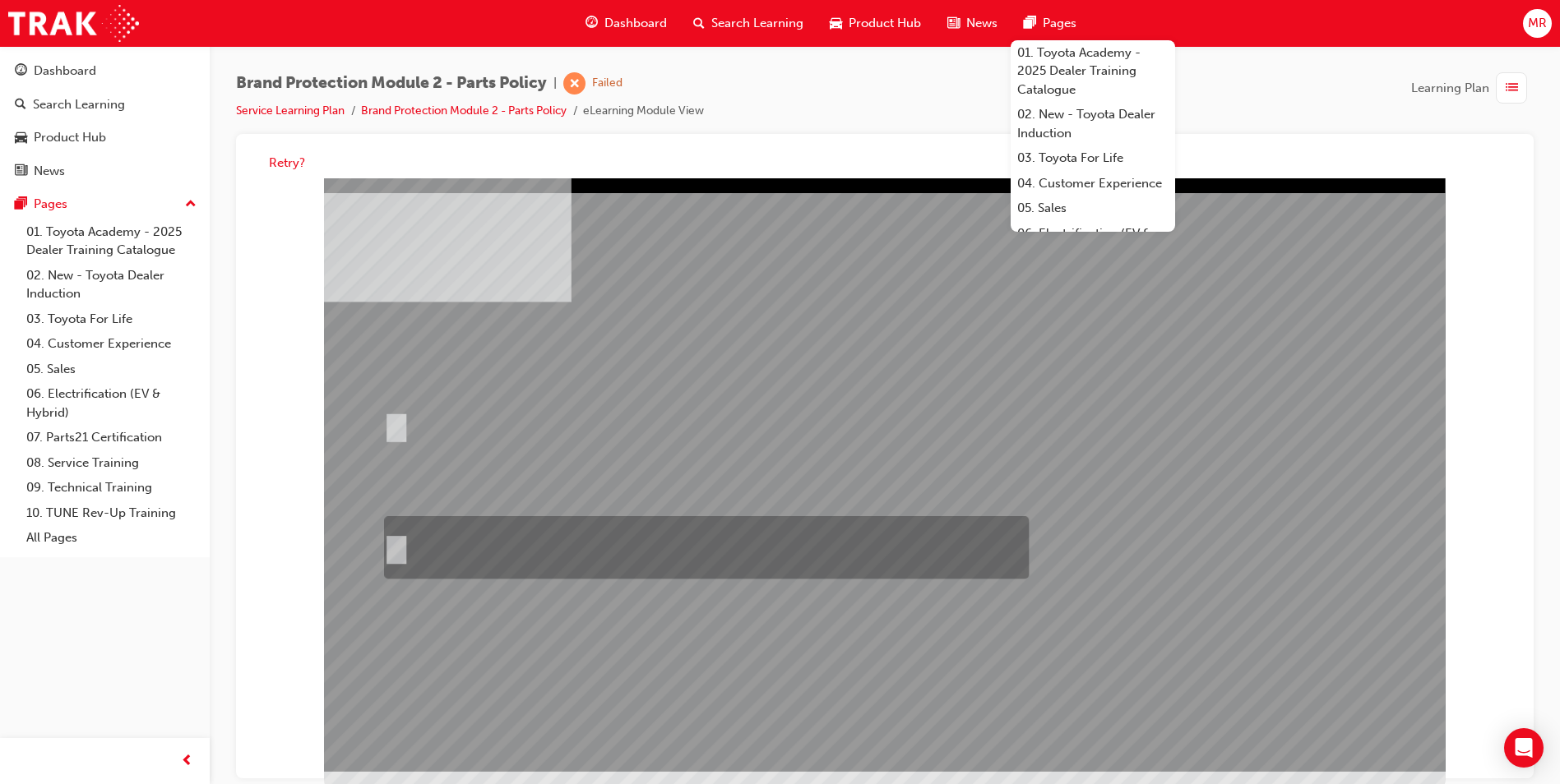
radio input "true"
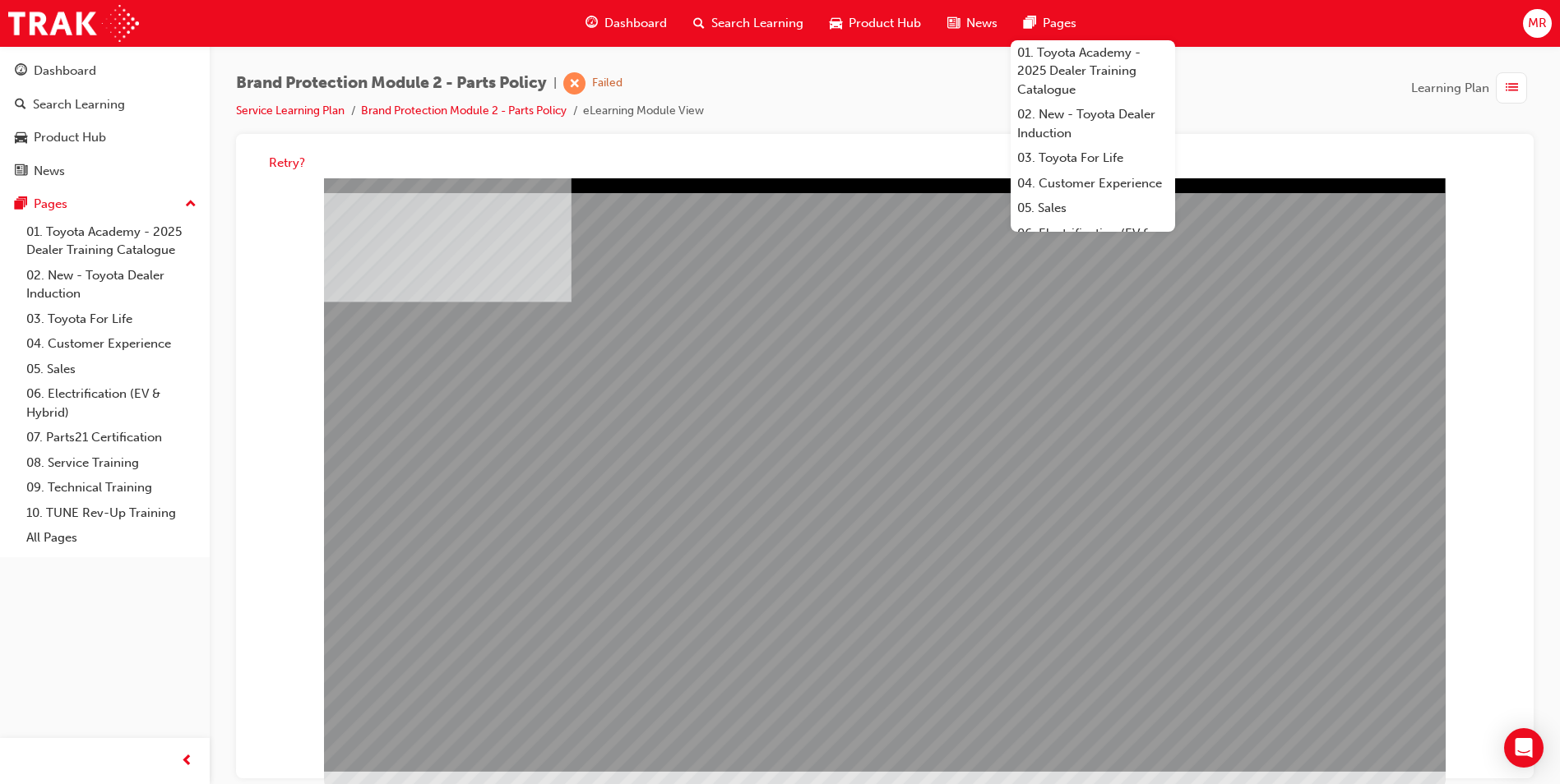
drag, startPoint x: 618, startPoint y: 541, endPoint x: 661, endPoint y: 544, distance: 43.1
drag, startPoint x: 819, startPoint y: 533, endPoint x: 903, endPoint y: 541, distance: 84.4
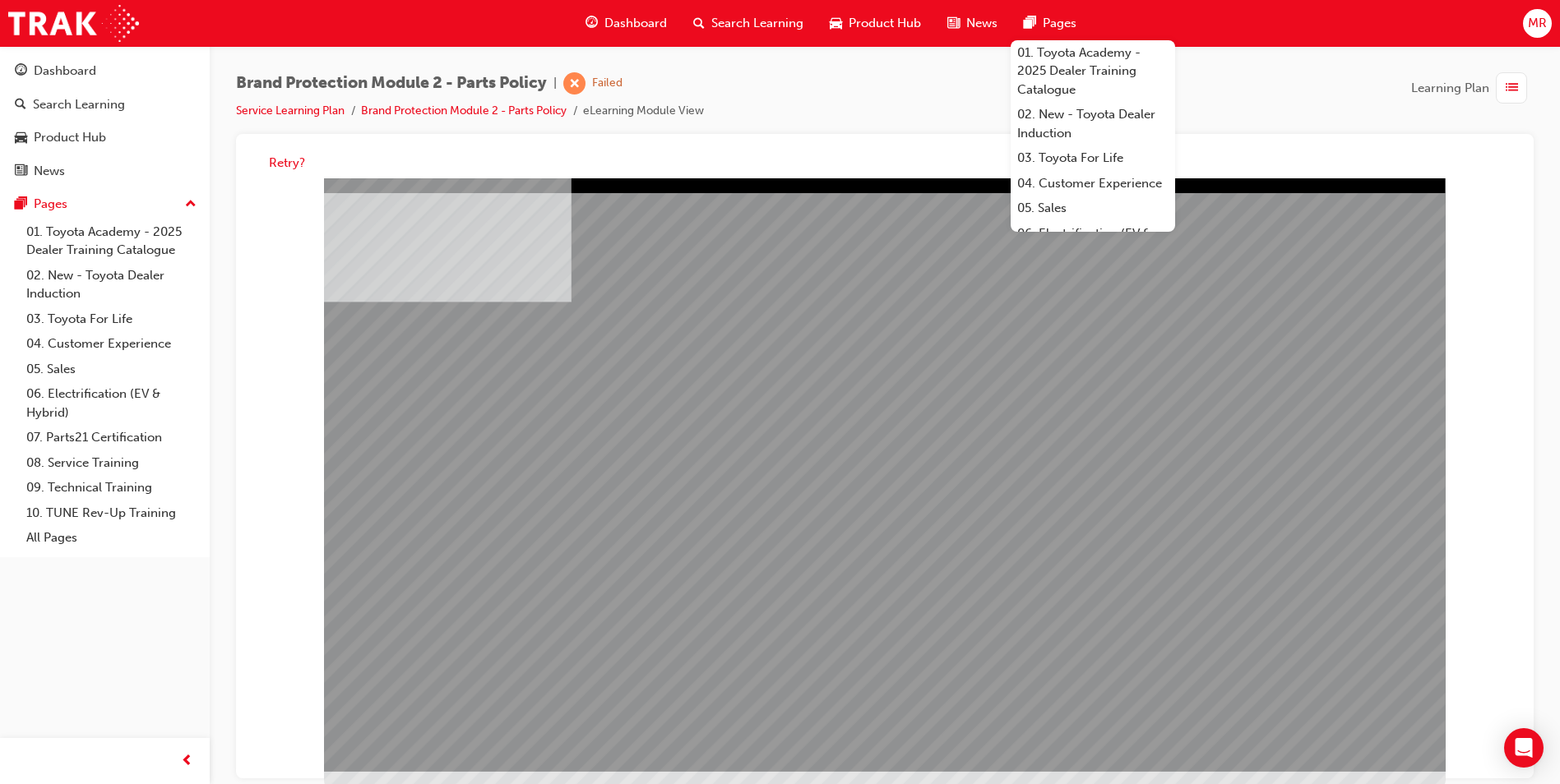
drag, startPoint x: 1025, startPoint y: 543, endPoint x: 1216, endPoint y: 637, distance: 212.9
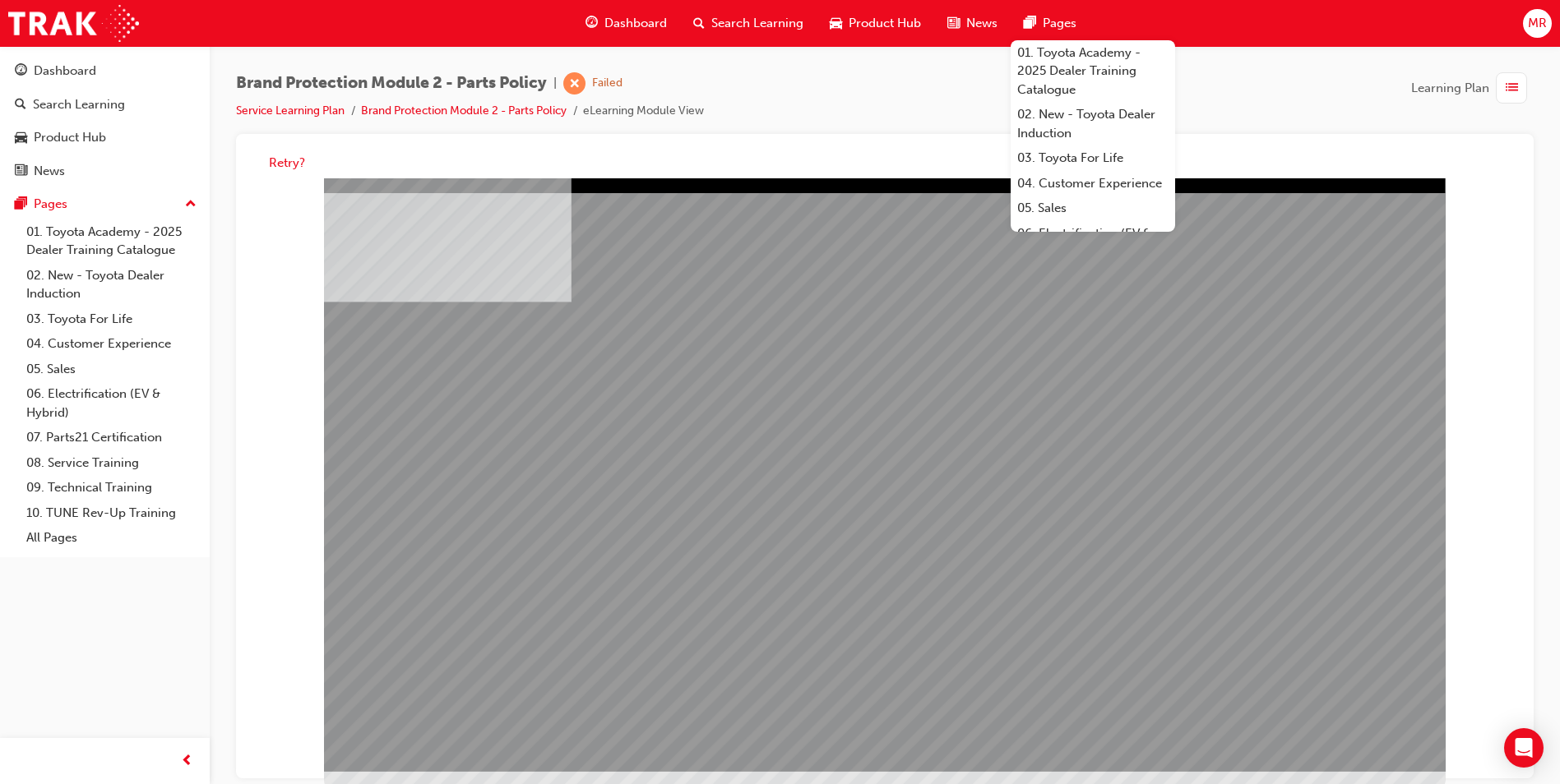
drag, startPoint x: 637, startPoint y: 469, endPoint x: 747, endPoint y: 472, distance: 110.0
drag, startPoint x: 762, startPoint y: 476, endPoint x: 983, endPoint y: 495, distance: 221.8
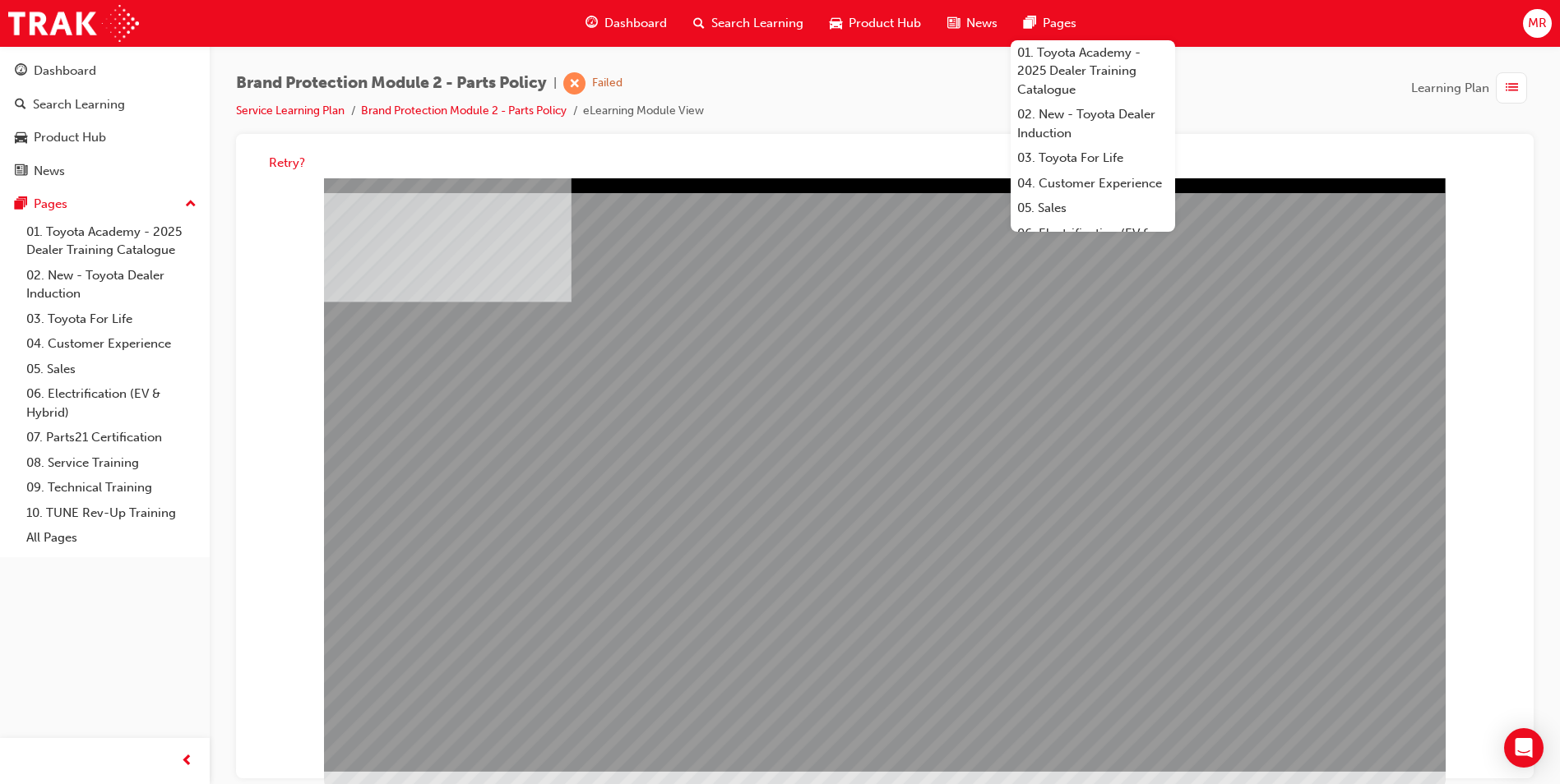
drag, startPoint x: 1028, startPoint y: 498, endPoint x: 1147, endPoint y: 507, distance: 119.3
drag, startPoint x: 1185, startPoint y: 511, endPoint x: 1232, endPoint y: 565, distance: 71.6
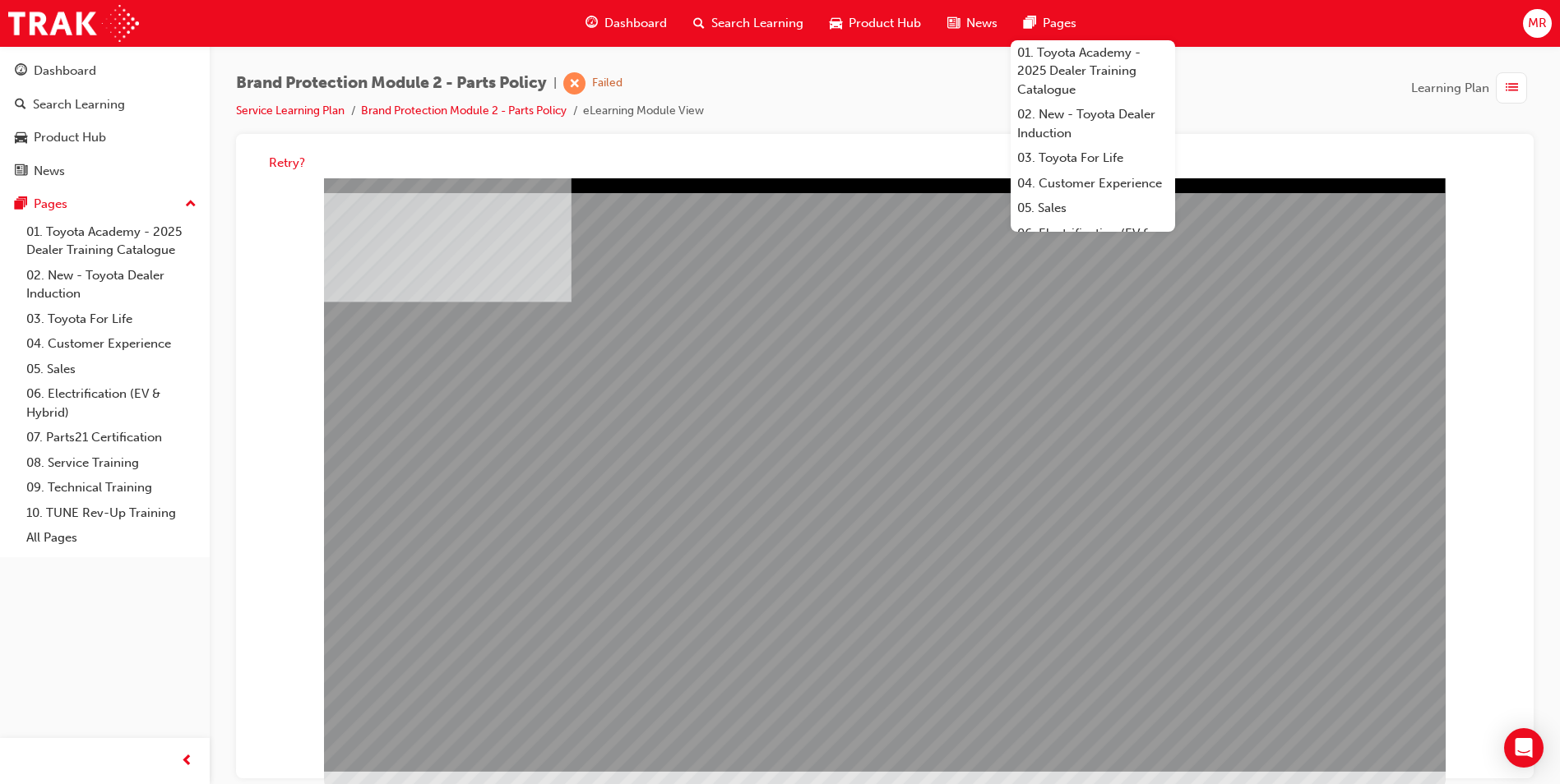
drag, startPoint x: 1193, startPoint y: 519, endPoint x: 1205, endPoint y: 535, distance: 20.0
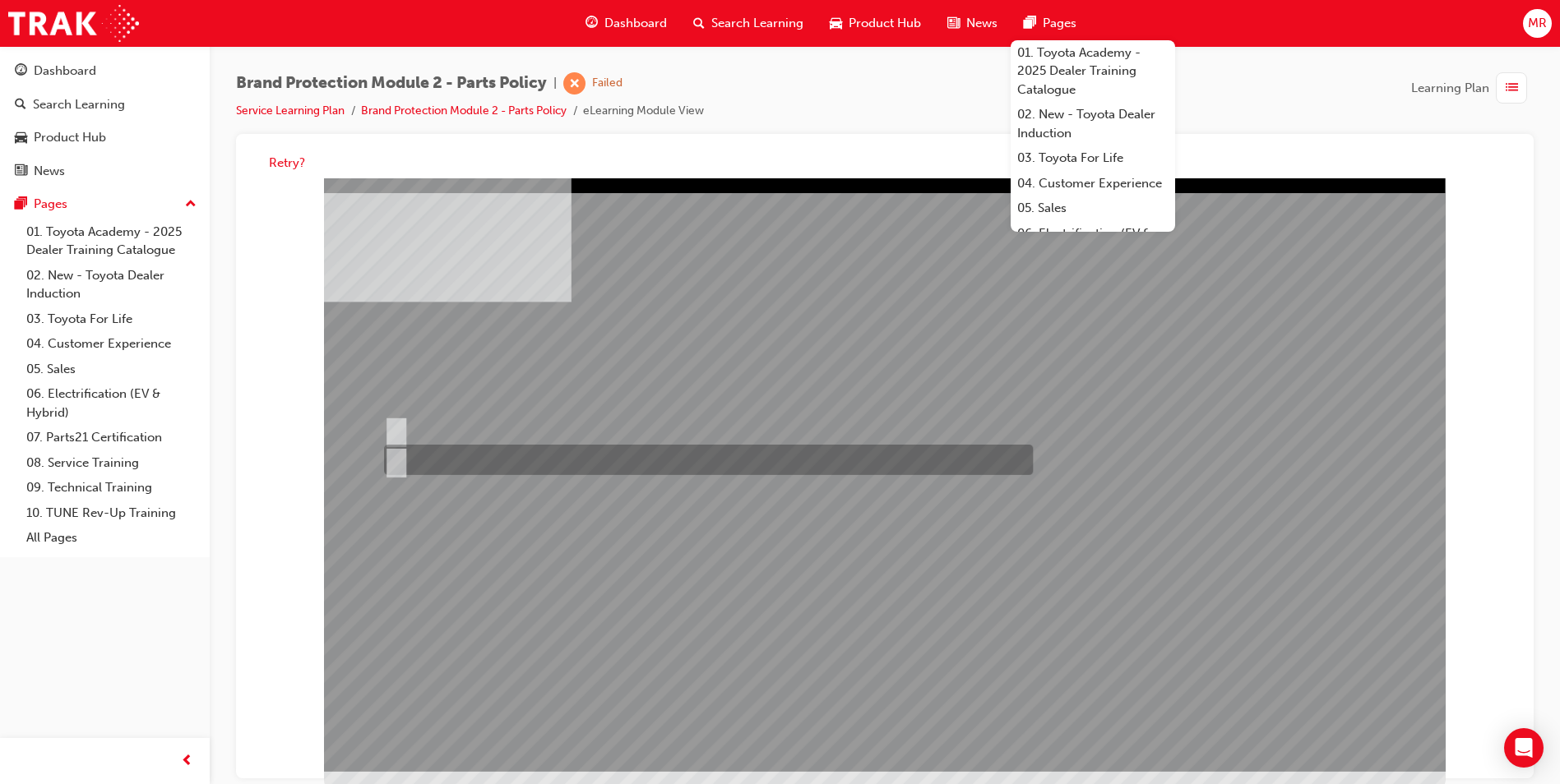
radio input "true"
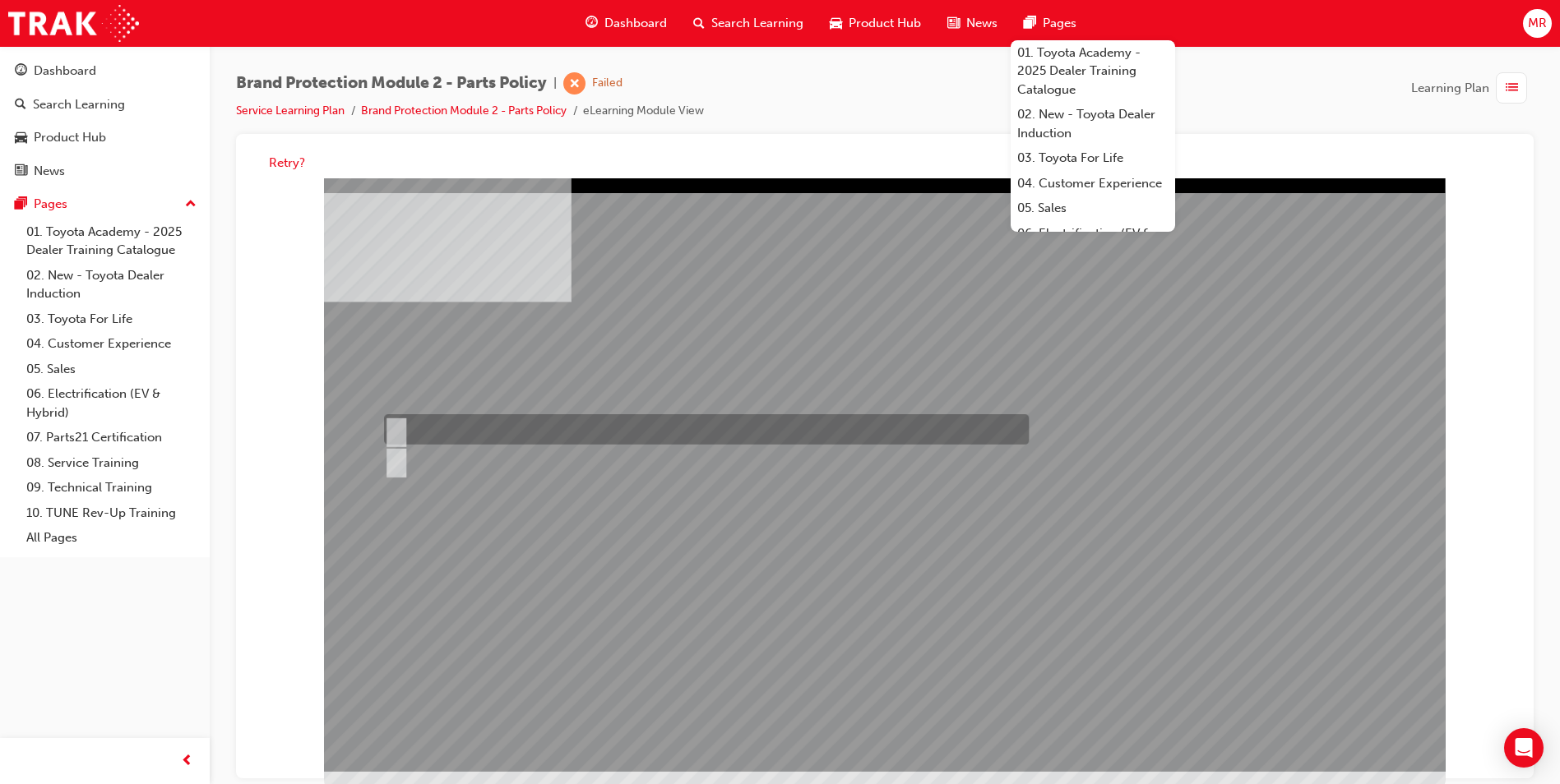
radio input "true"
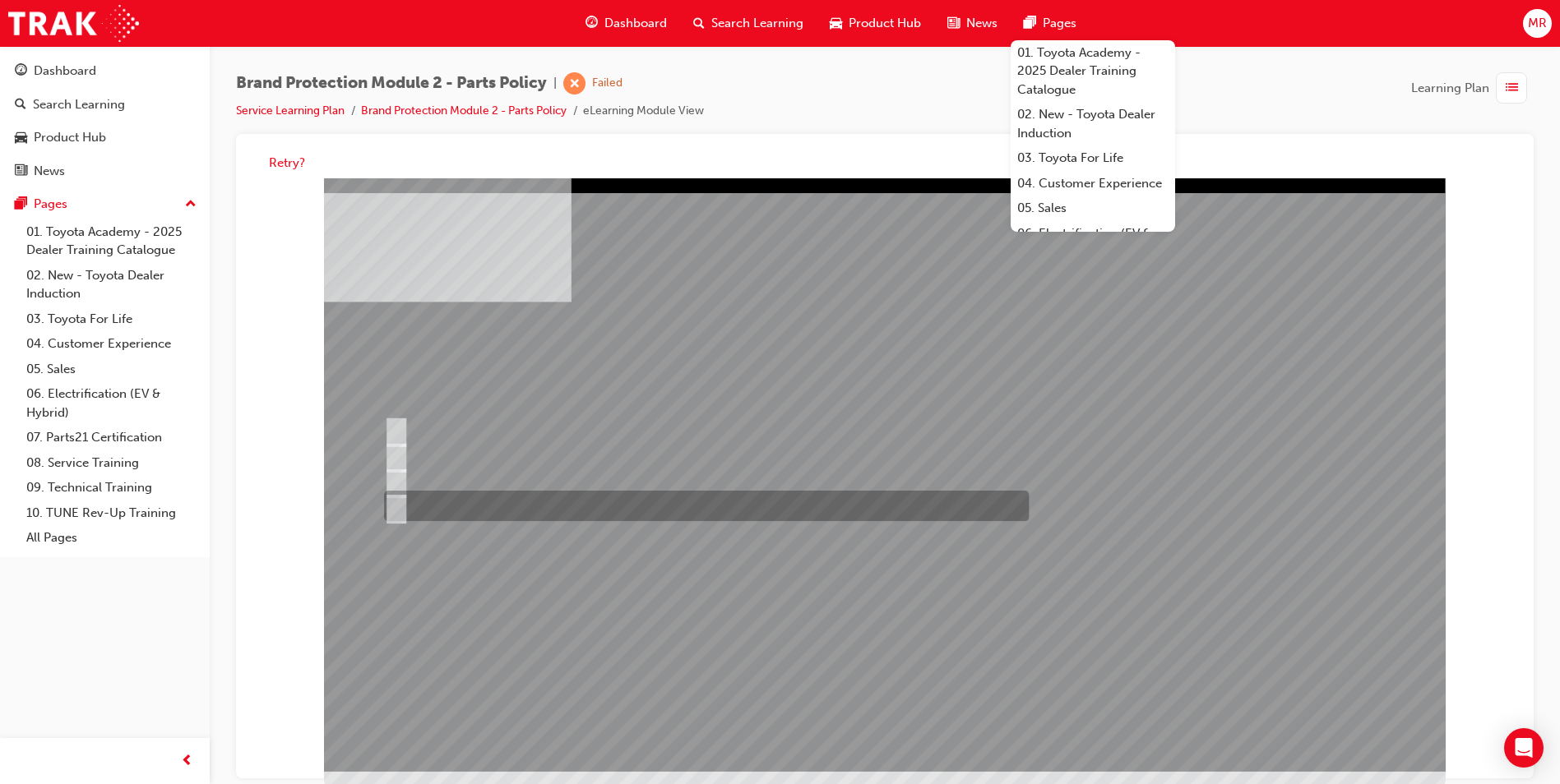
radio input "true"
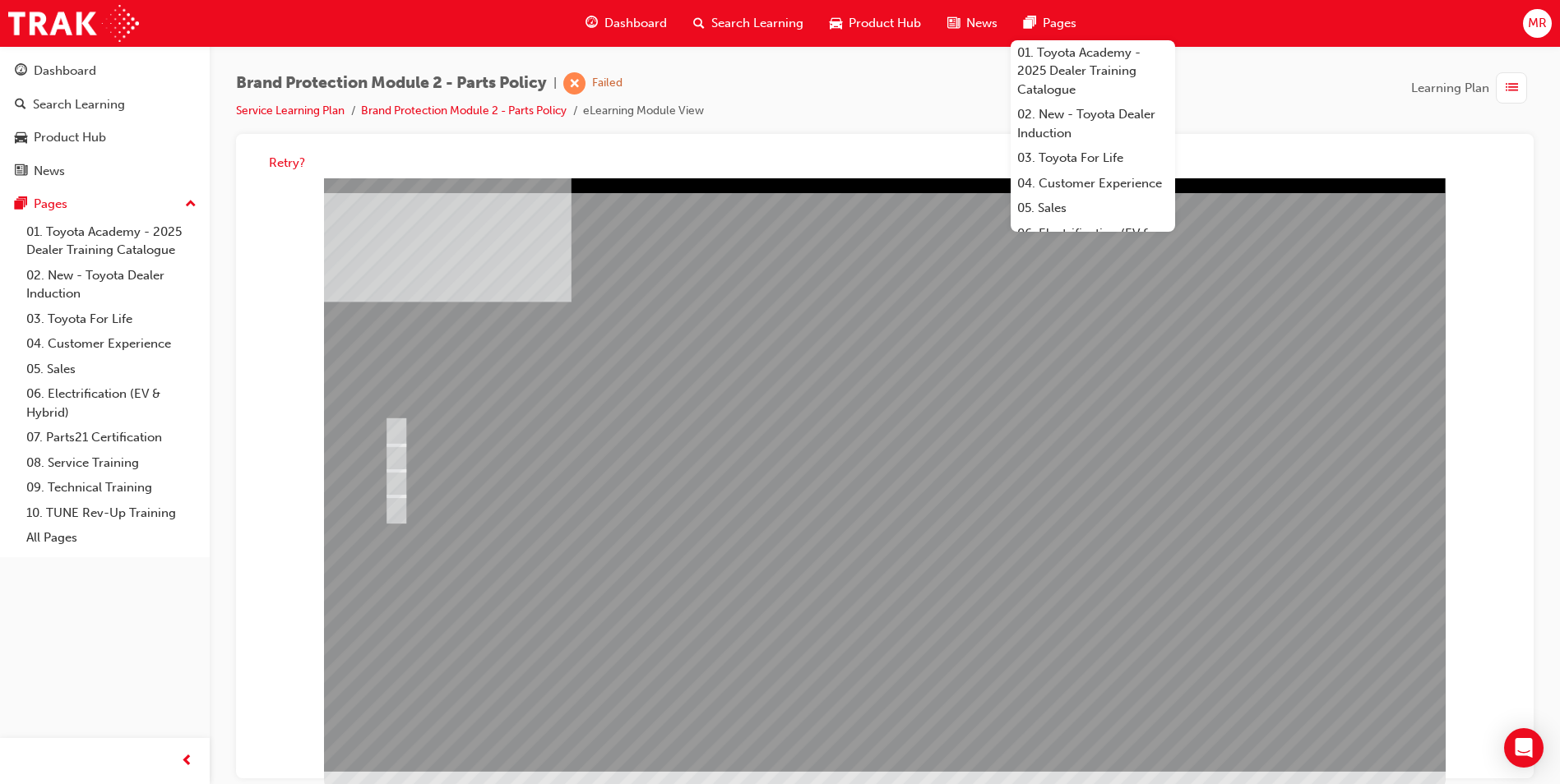
drag, startPoint x: 860, startPoint y: 683, endPoint x: 853, endPoint y: 674, distance: 11.4
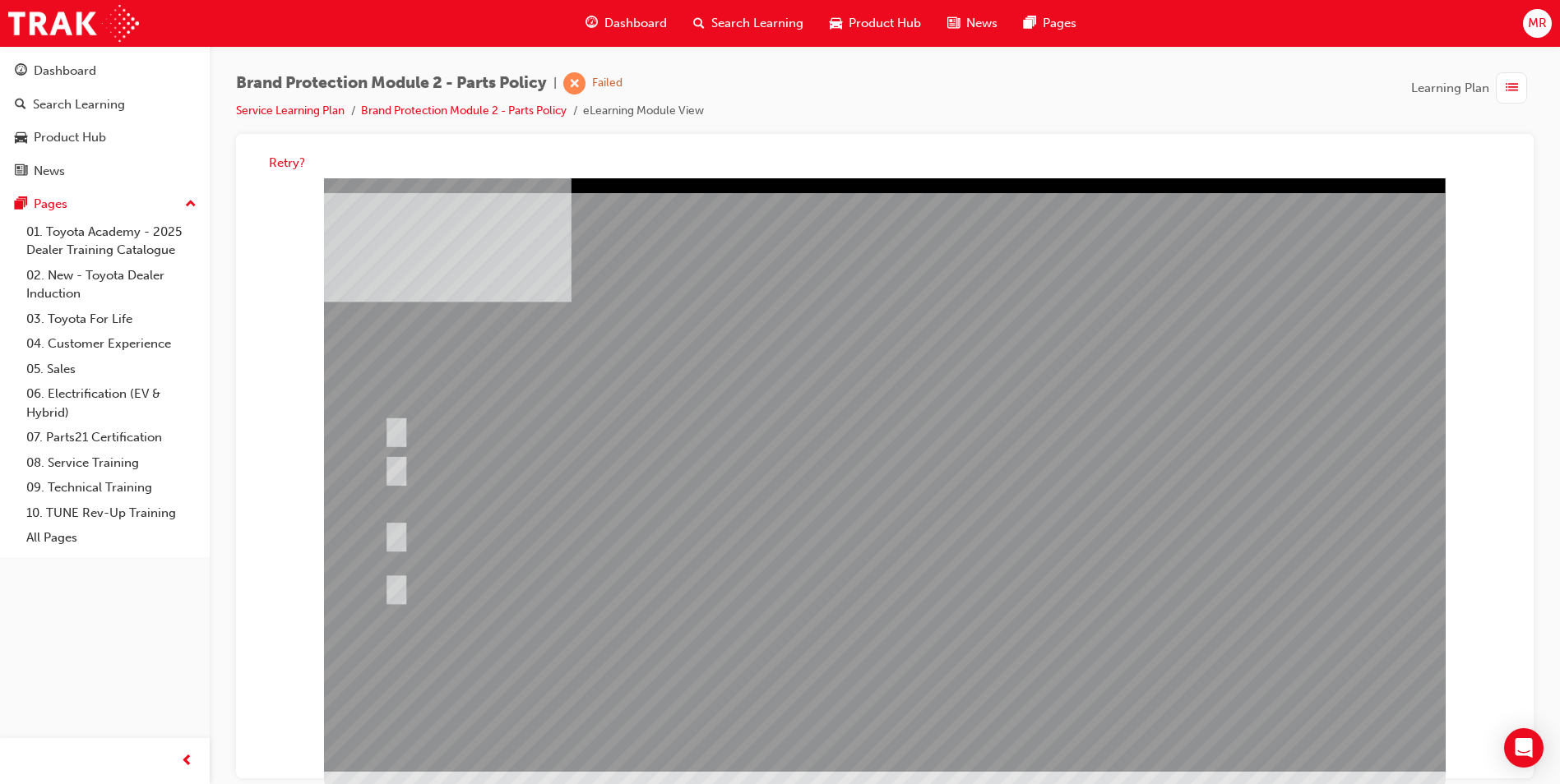
radio input "true"
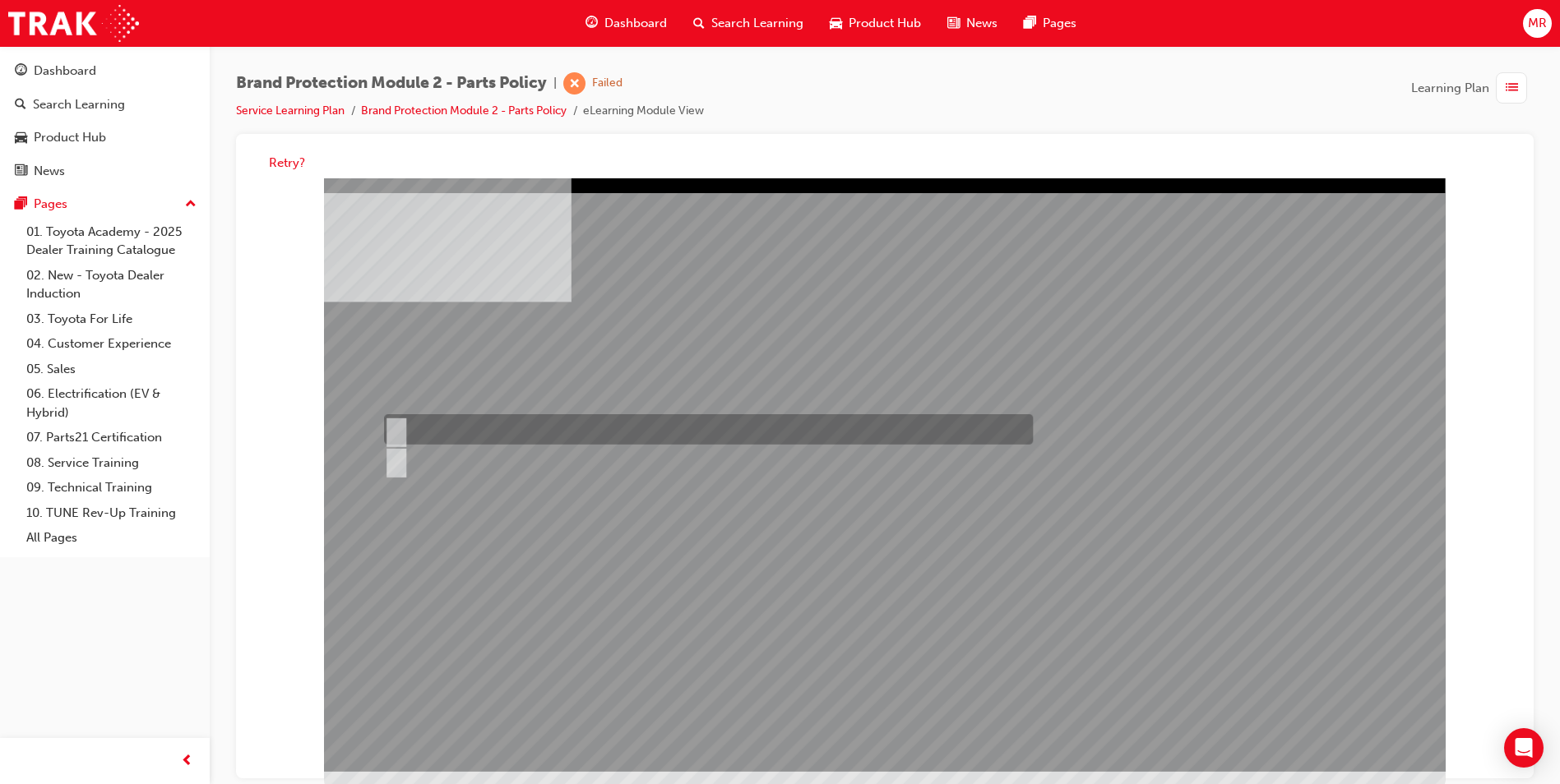
radio input "true"
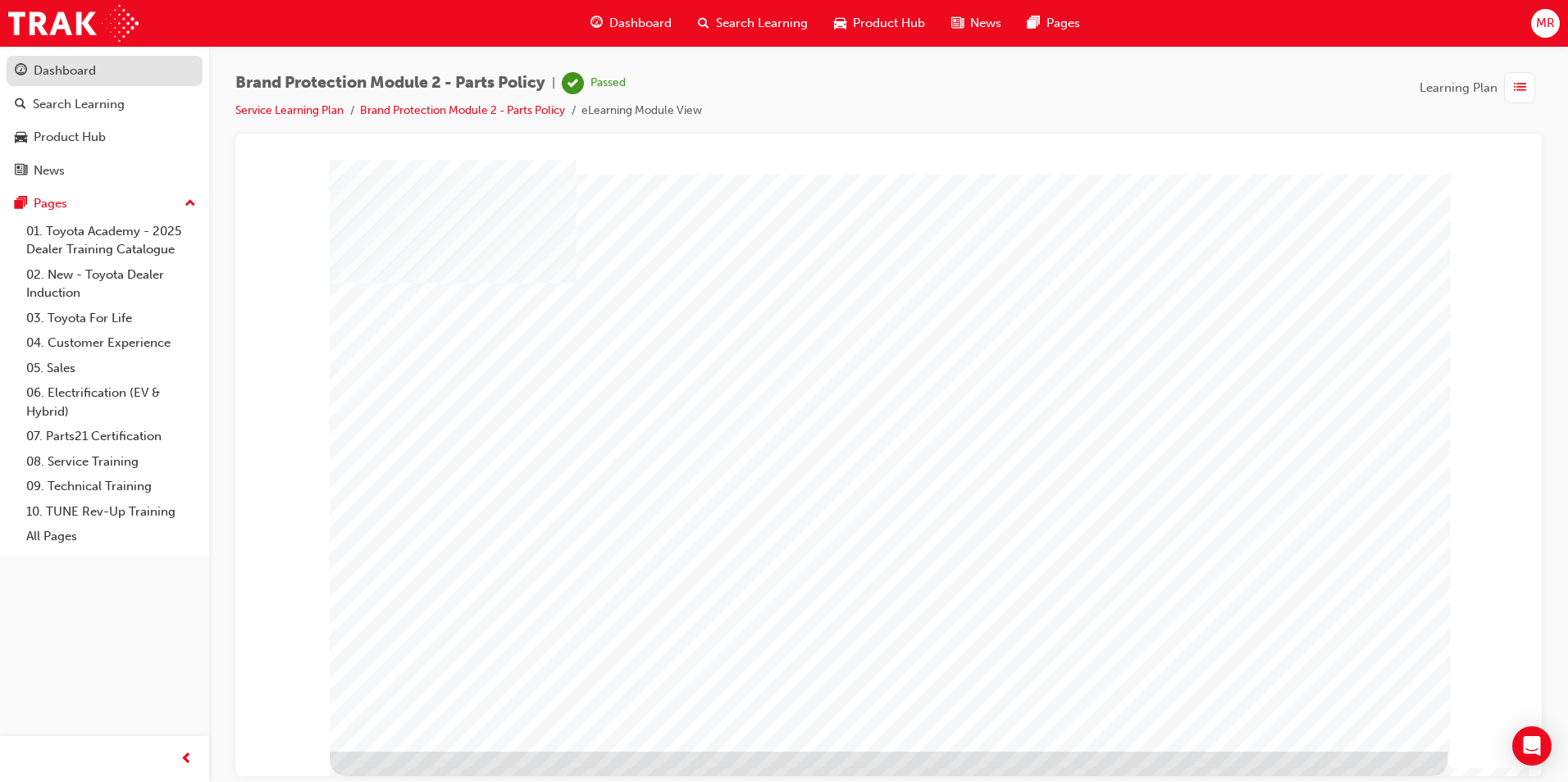
click at [128, 64] on div "Dashboard" at bounding box center [104, 71] width 180 height 21
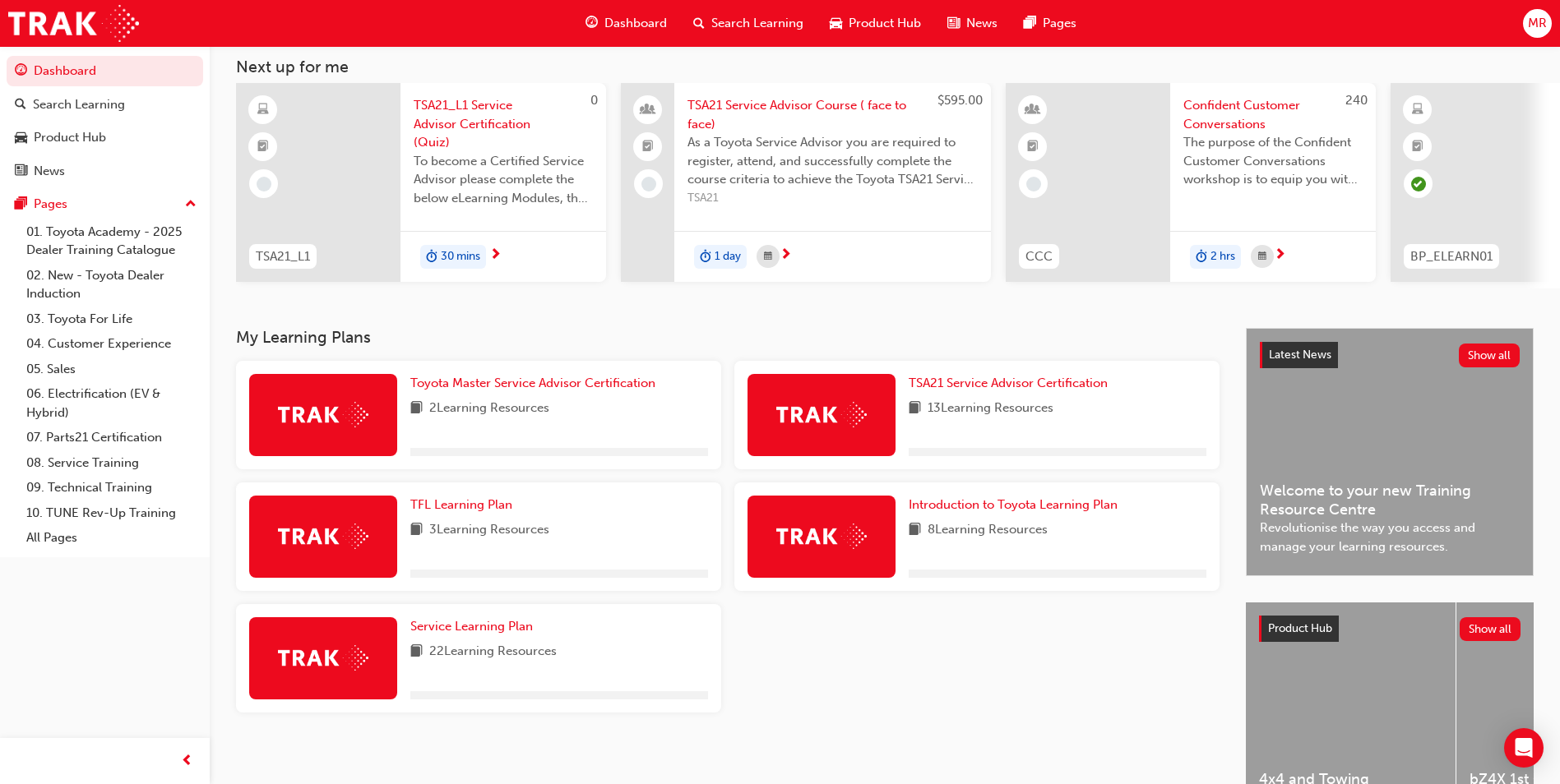
scroll to position [198, 0]
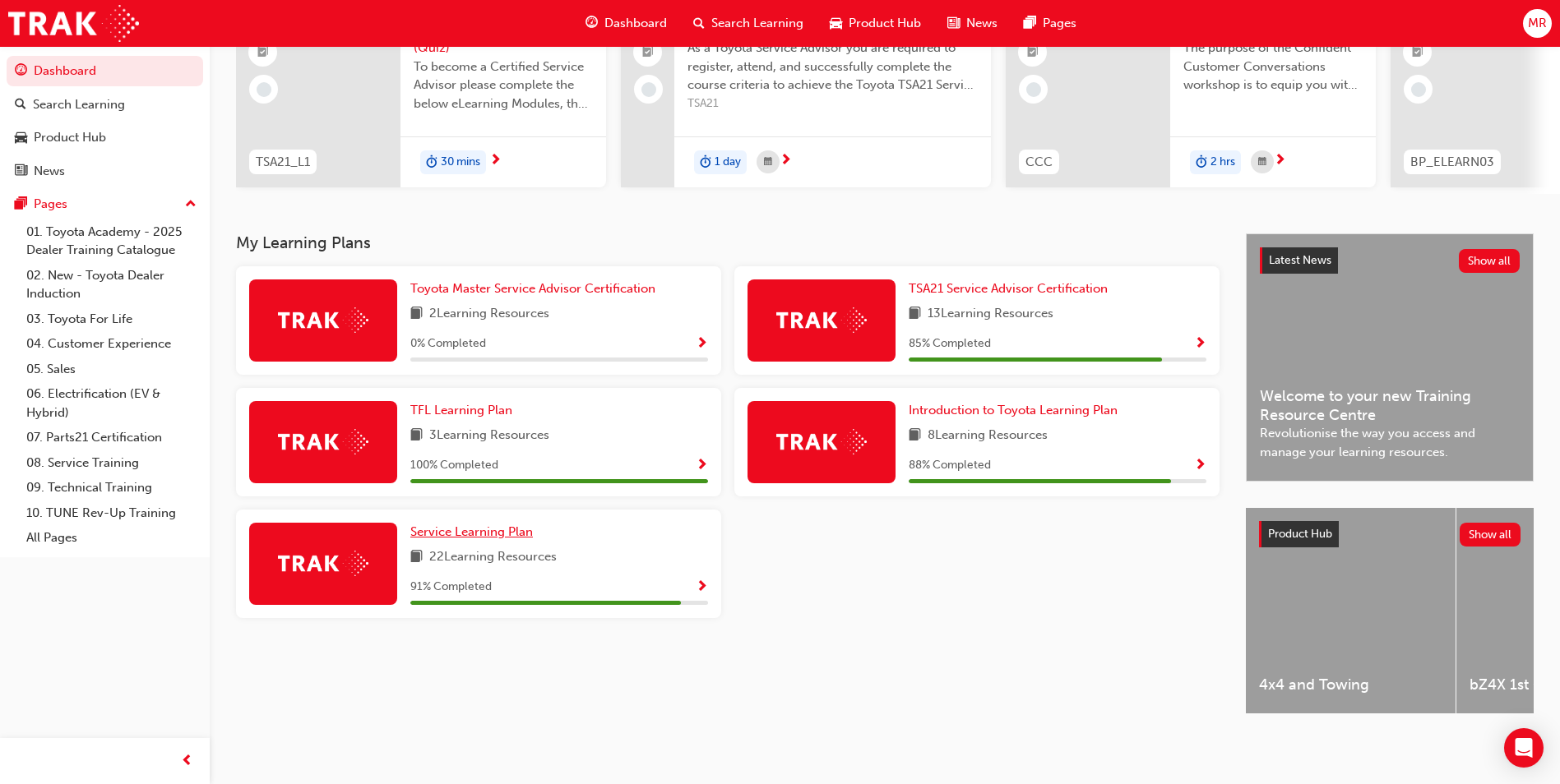
click at [481, 525] on span "Service Learning Plan" at bounding box center [472, 531] width 123 height 15
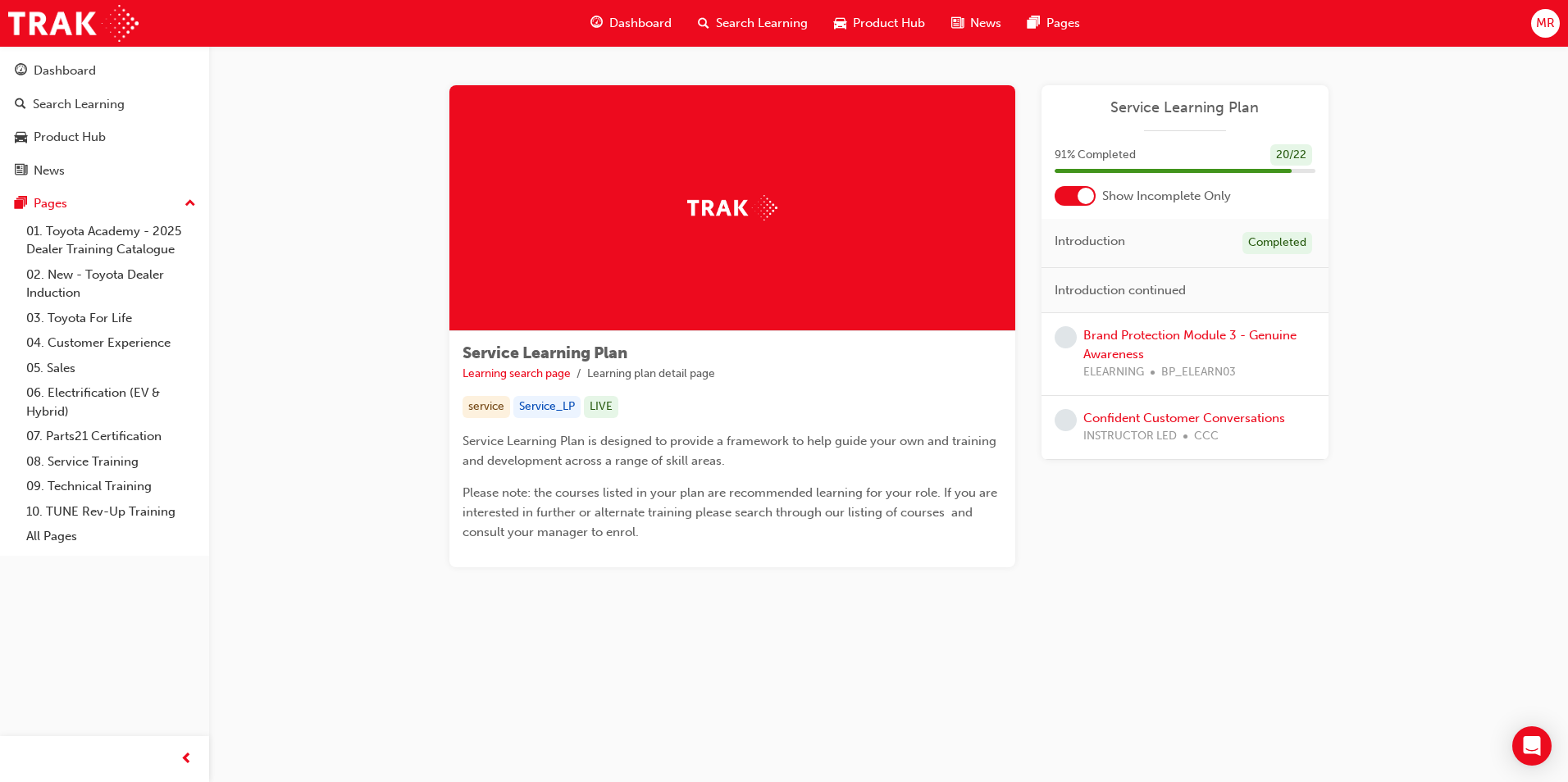
click at [1137, 342] on div "Brand Protection Module 3 - Genuine Awareness ELEARNING BP_ELEARN03" at bounding box center [1200, 354] width 232 height 56
click at [1136, 342] on div "Brand Protection Module 3 - Genuine Awareness ELEARNING BP_ELEARN03" at bounding box center [1200, 354] width 232 height 56
click at [1133, 341] on link "Brand Protection Module 3 - Genuine Awareness" at bounding box center [1190, 344] width 213 height 34
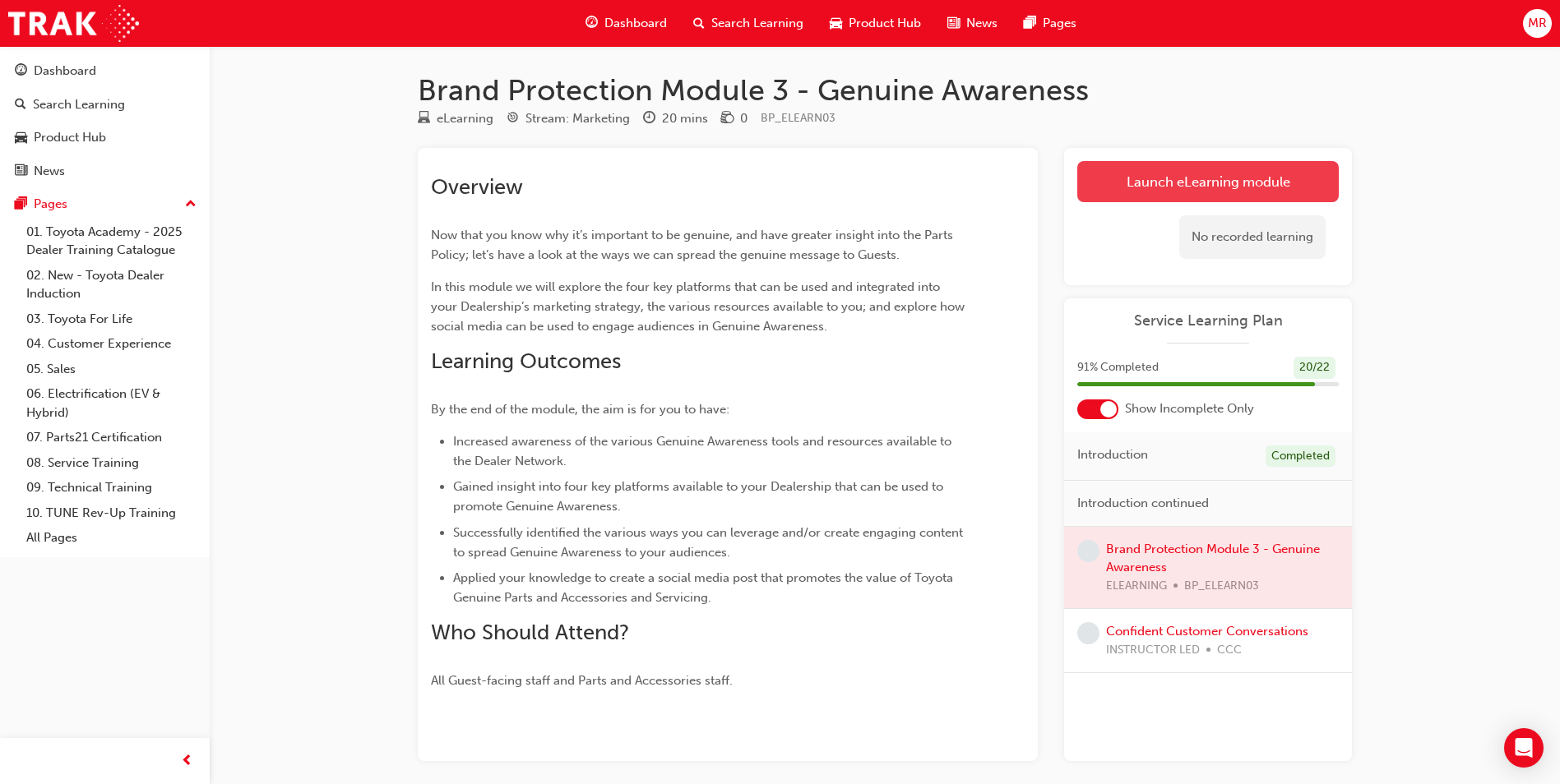
click at [1116, 182] on link "Launch eLearning module" at bounding box center [1208, 182] width 261 height 41
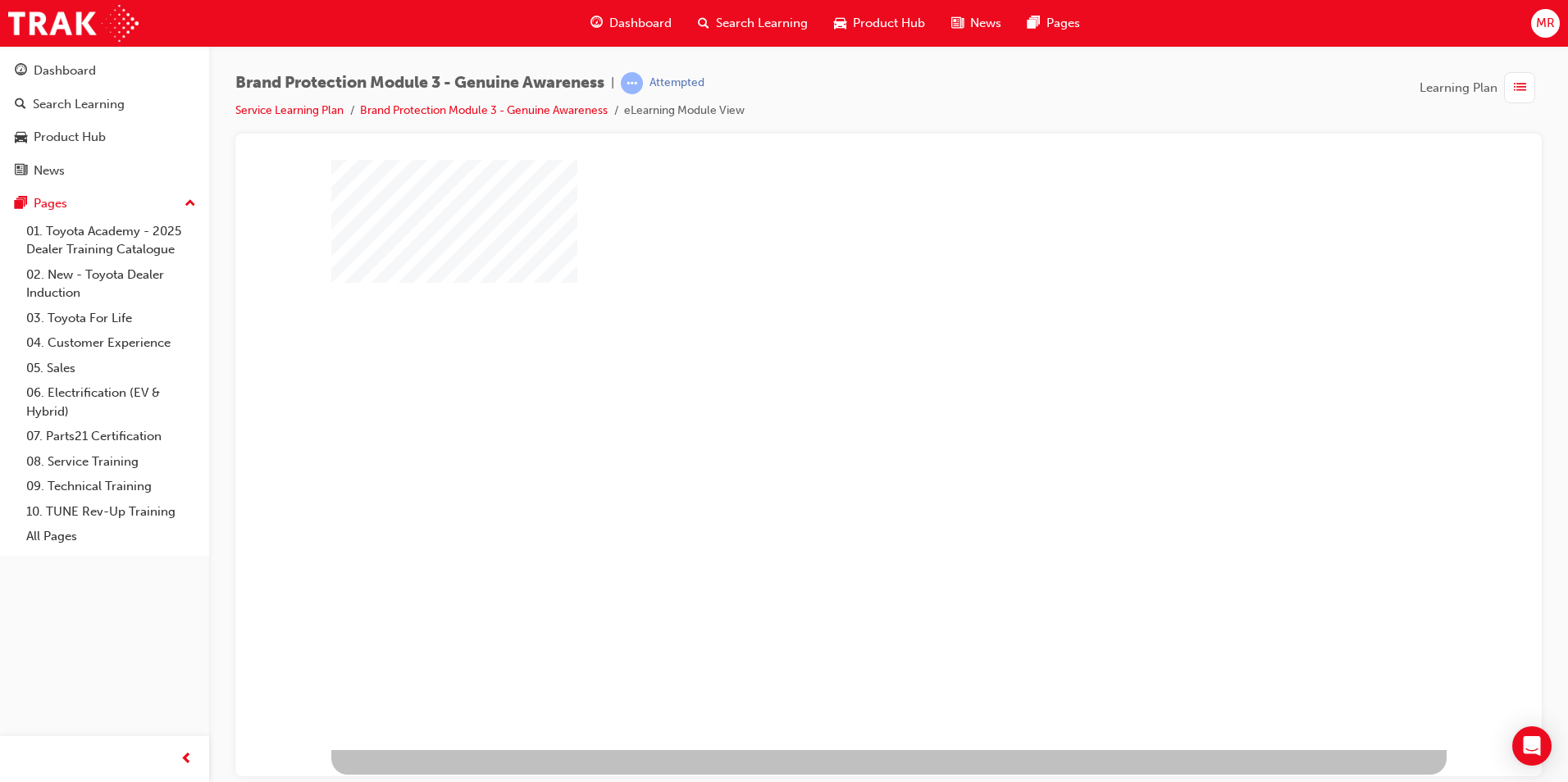
click at [842, 407] on div "play" at bounding box center [842, 407] width 0 height 0
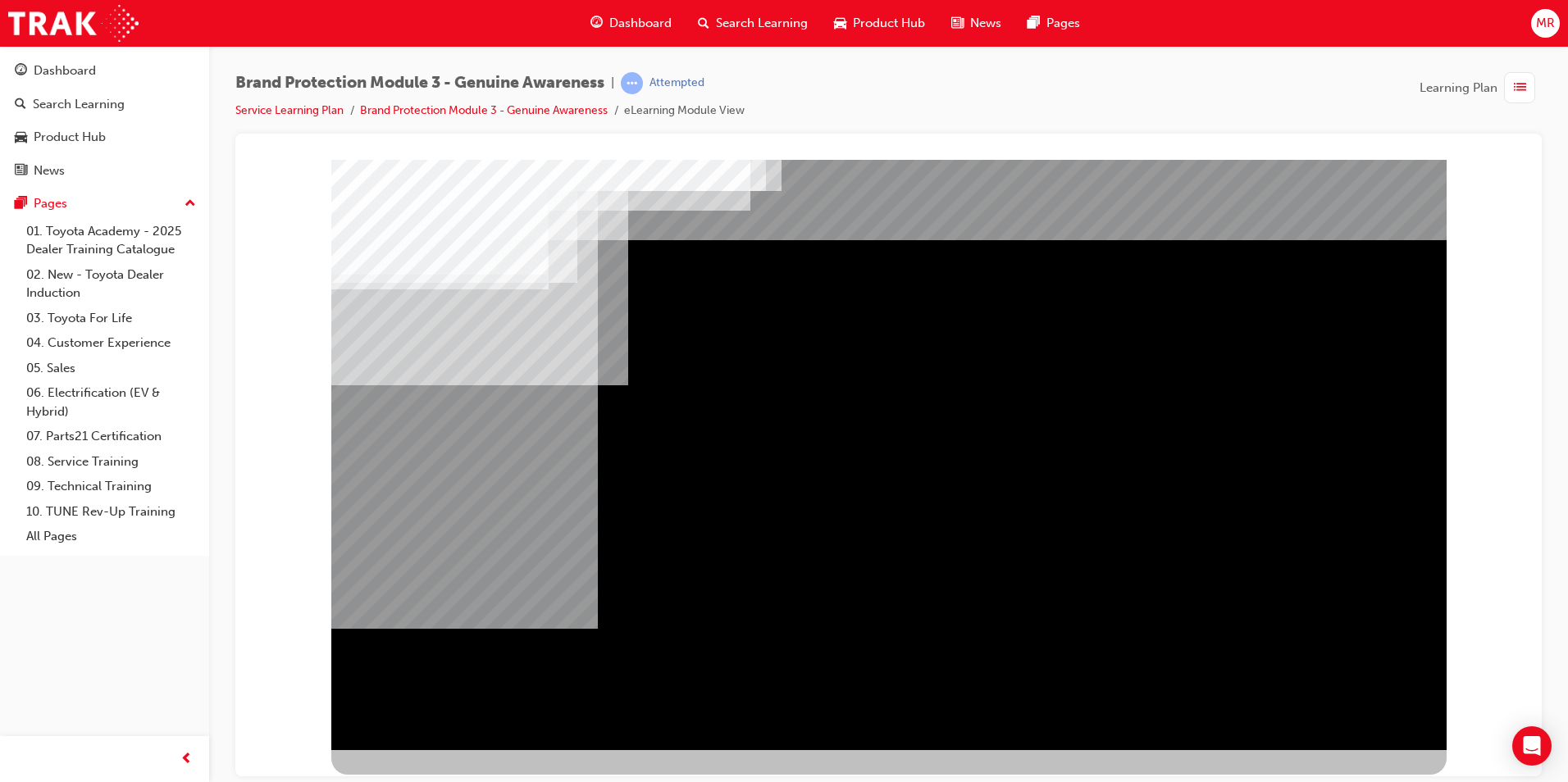
click at [435, 779] on div "NEXT Trigger this button to go to the next slide" at bounding box center [383, 793] width 103 height 29
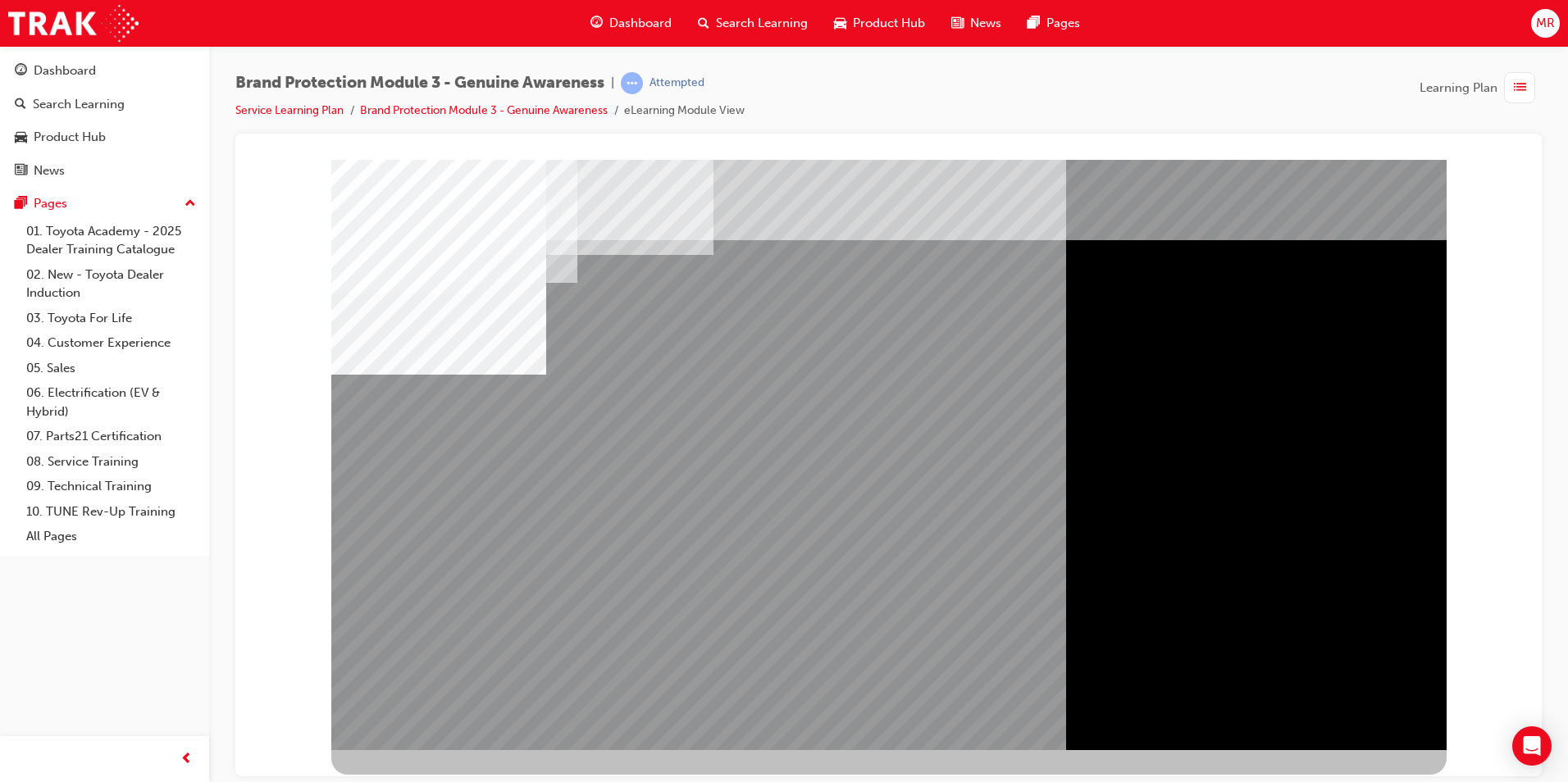
drag, startPoint x: 856, startPoint y: 268, endPoint x: 936, endPoint y: 268, distance: 80.0
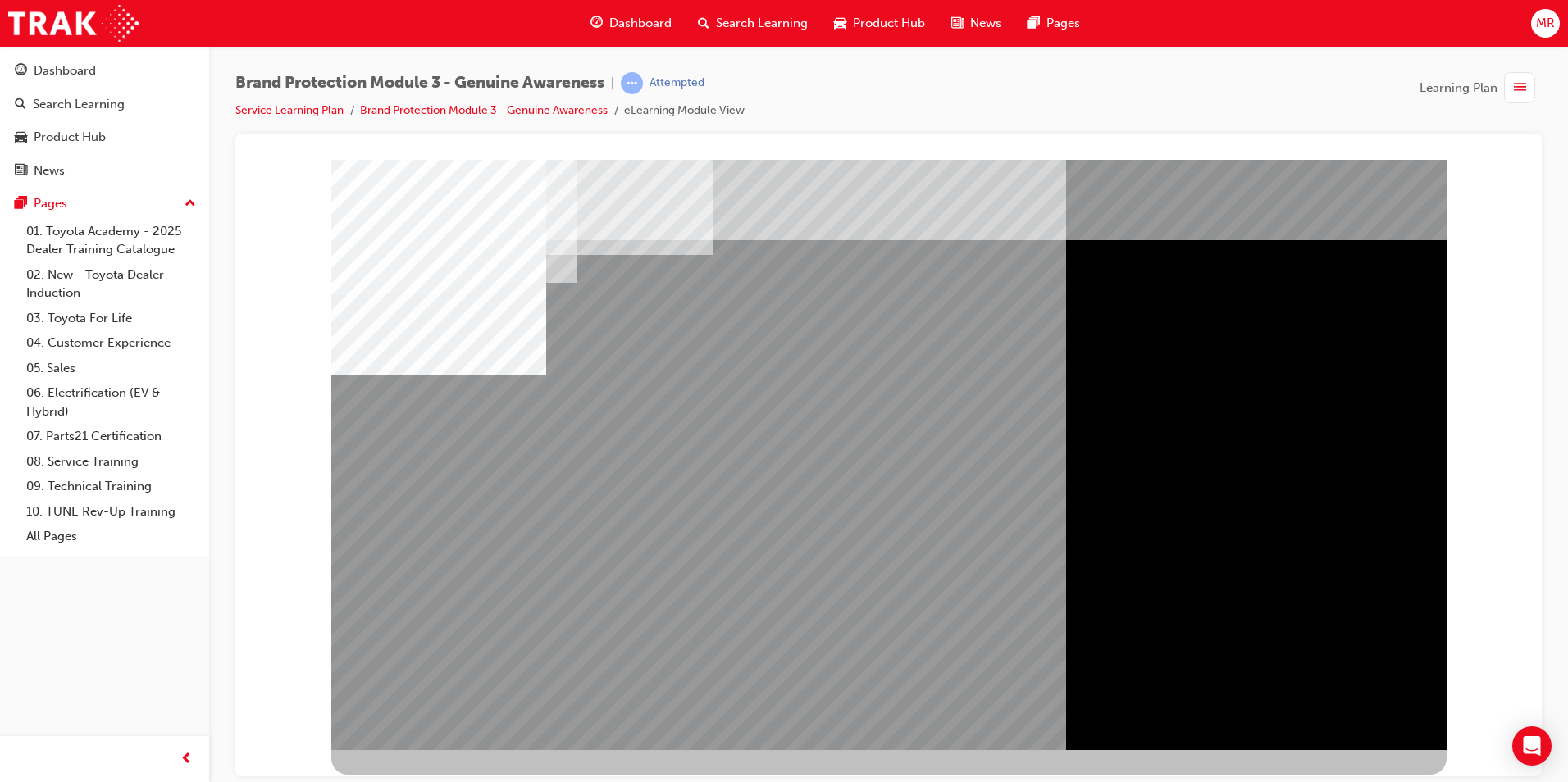
drag, startPoint x: 1265, startPoint y: 578, endPoint x: 1291, endPoint y: 603, distance: 36.1
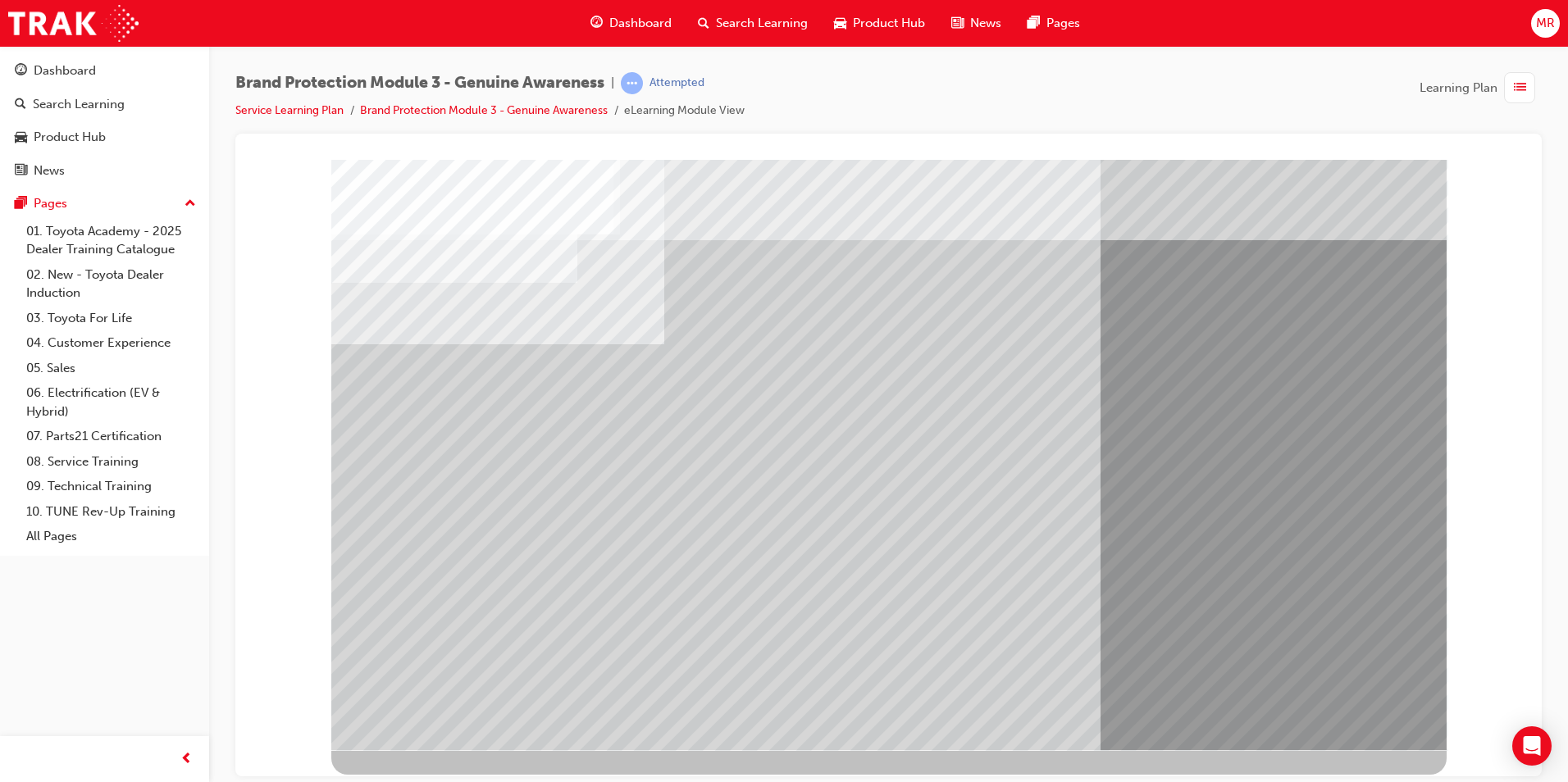
drag, startPoint x: 565, startPoint y: 457, endPoint x: 574, endPoint y: 529, distance: 72.6
drag, startPoint x: 576, startPoint y: 547, endPoint x: 573, endPoint y: 562, distance: 15.3
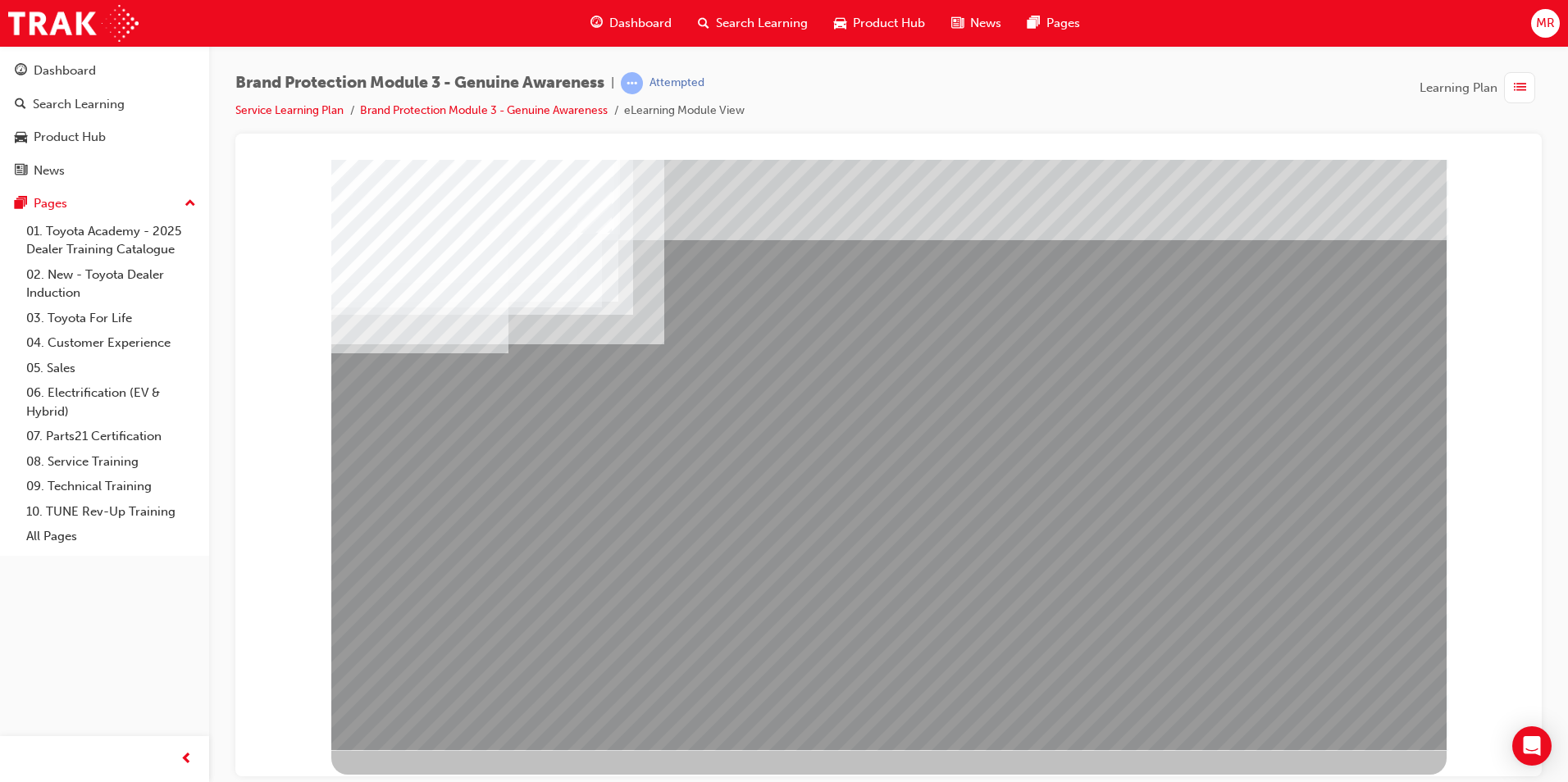
drag, startPoint x: 571, startPoint y: 619, endPoint x: 609, endPoint y: 629, distance: 39.3
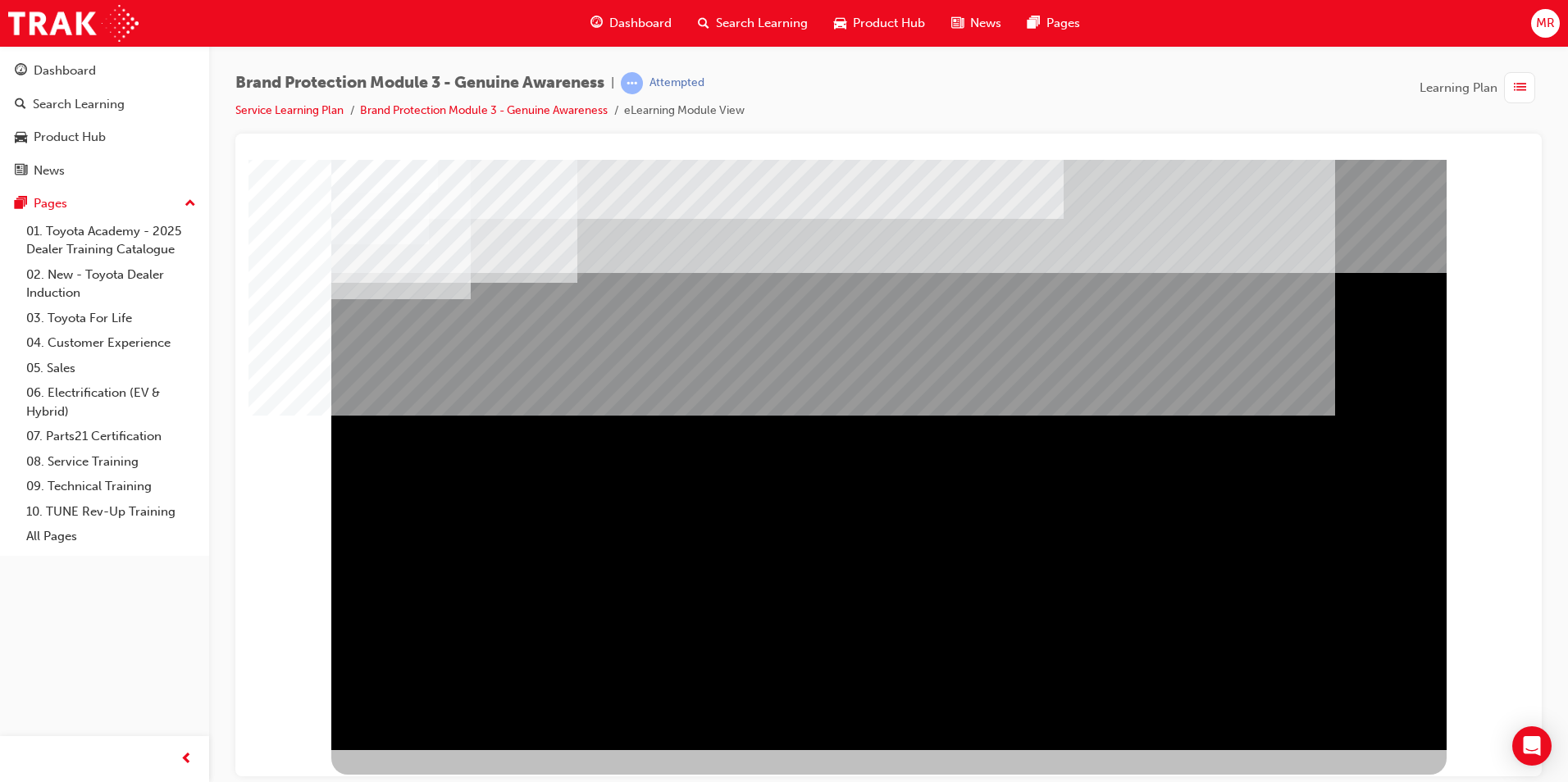
click at [435, 779] on div "NEXT Trigger this button to go to the next slide" at bounding box center [383, 793] width 103 height 29
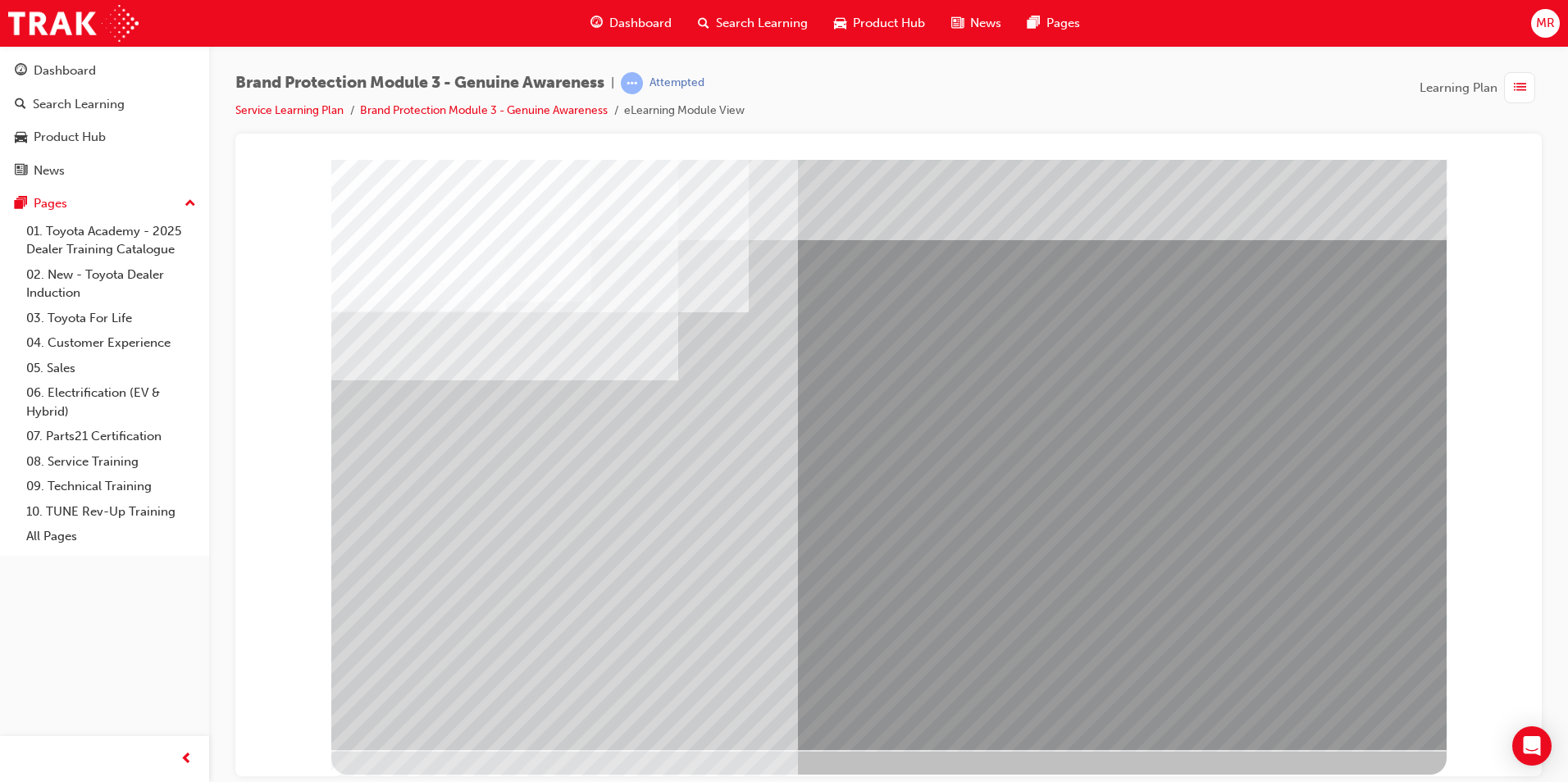
drag, startPoint x: 453, startPoint y: 545, endPoint x: 559, endPoint y: 546, distance: 106.0
drag, startPoint x: 904, startPoint y: 429, endPoint x: 946, endPoint y: 533, distance: 112.2
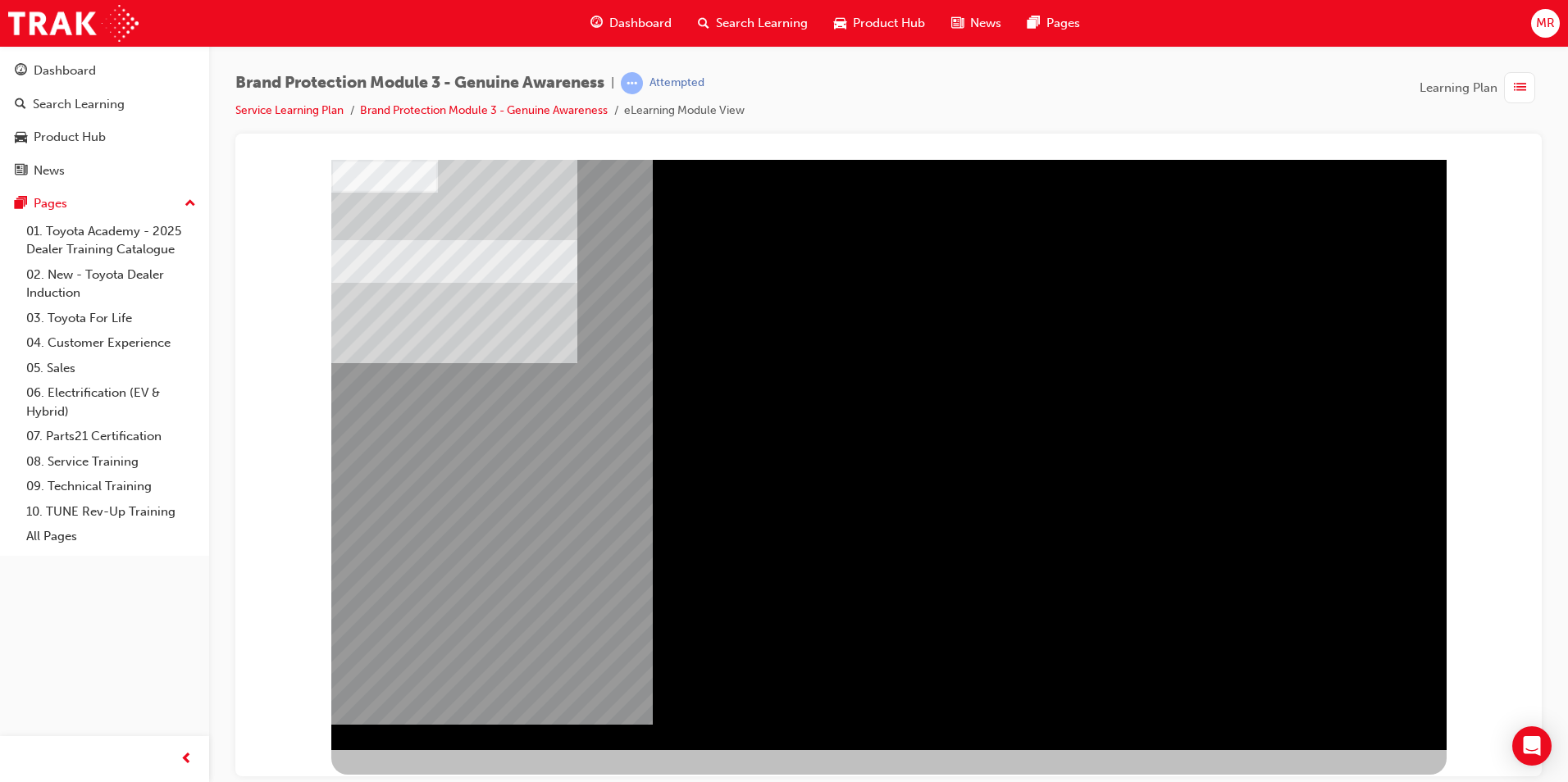
click at [435, 779] on div "NEXT Trigger this button to go to the next slide" at bounding box center [383, 793] width 103 height 29
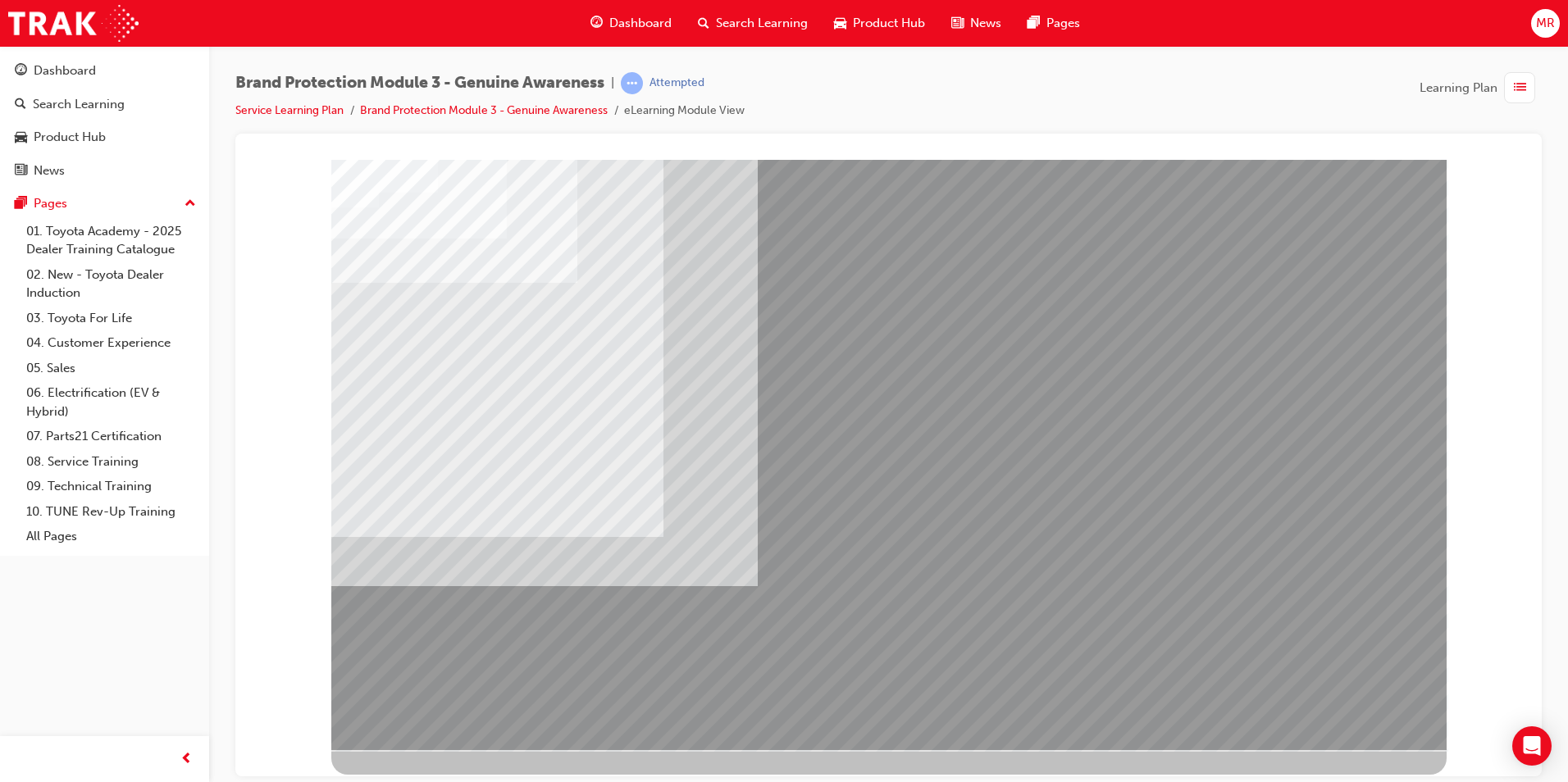
drag, startPoint x: 1207, startPoint y: 505, endPoint x: 1209, endPoint y: 579, distance: 74.0
drag, startPoint x: 999, startPoint y: 718, endPoint x: 873, endPoint y: 697, distance: 127.7
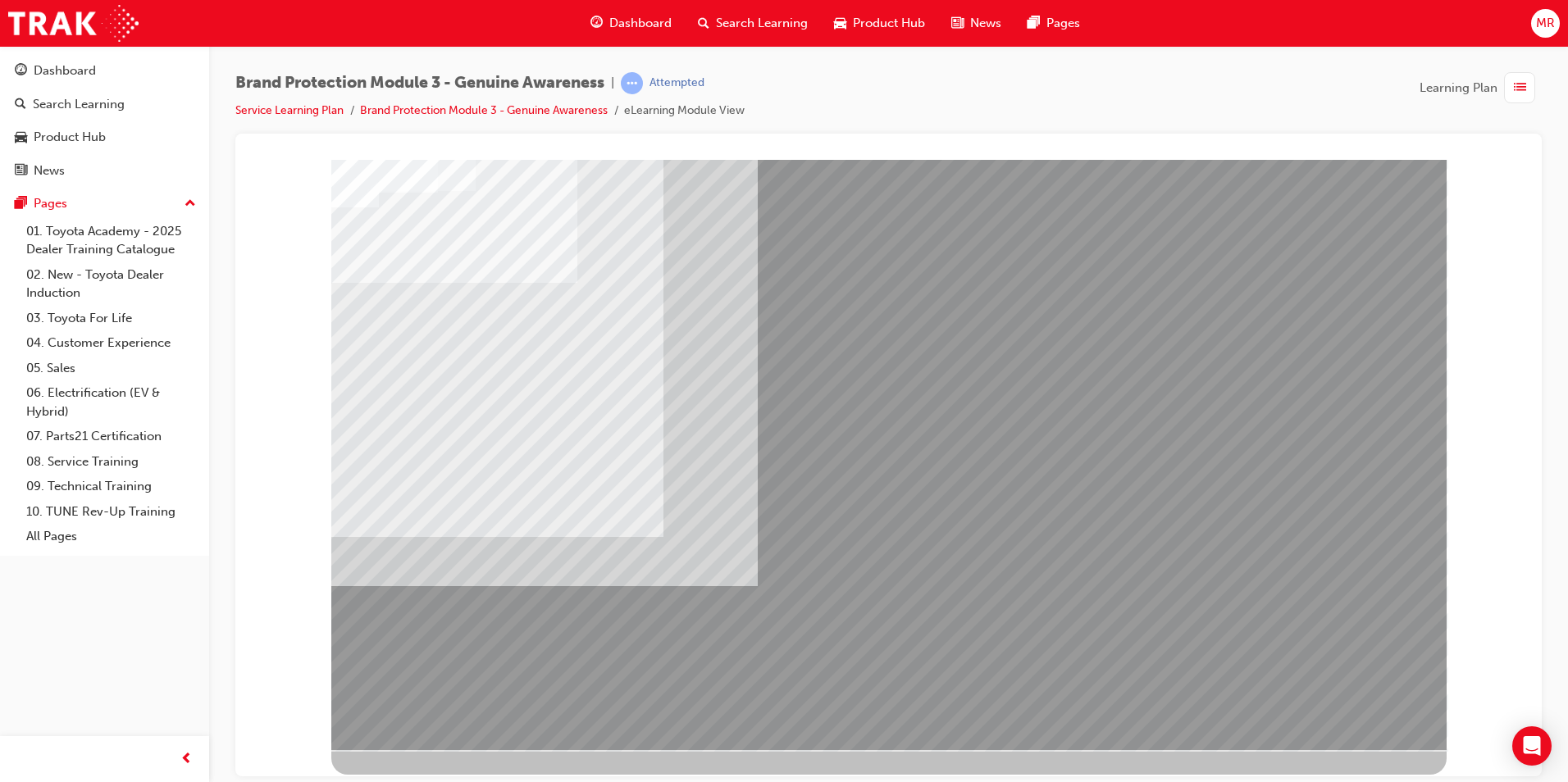
drag, startPoint x: 839, startPoint y: 646, endPoint x: 832, endPoint y: 640, distance: 9.2
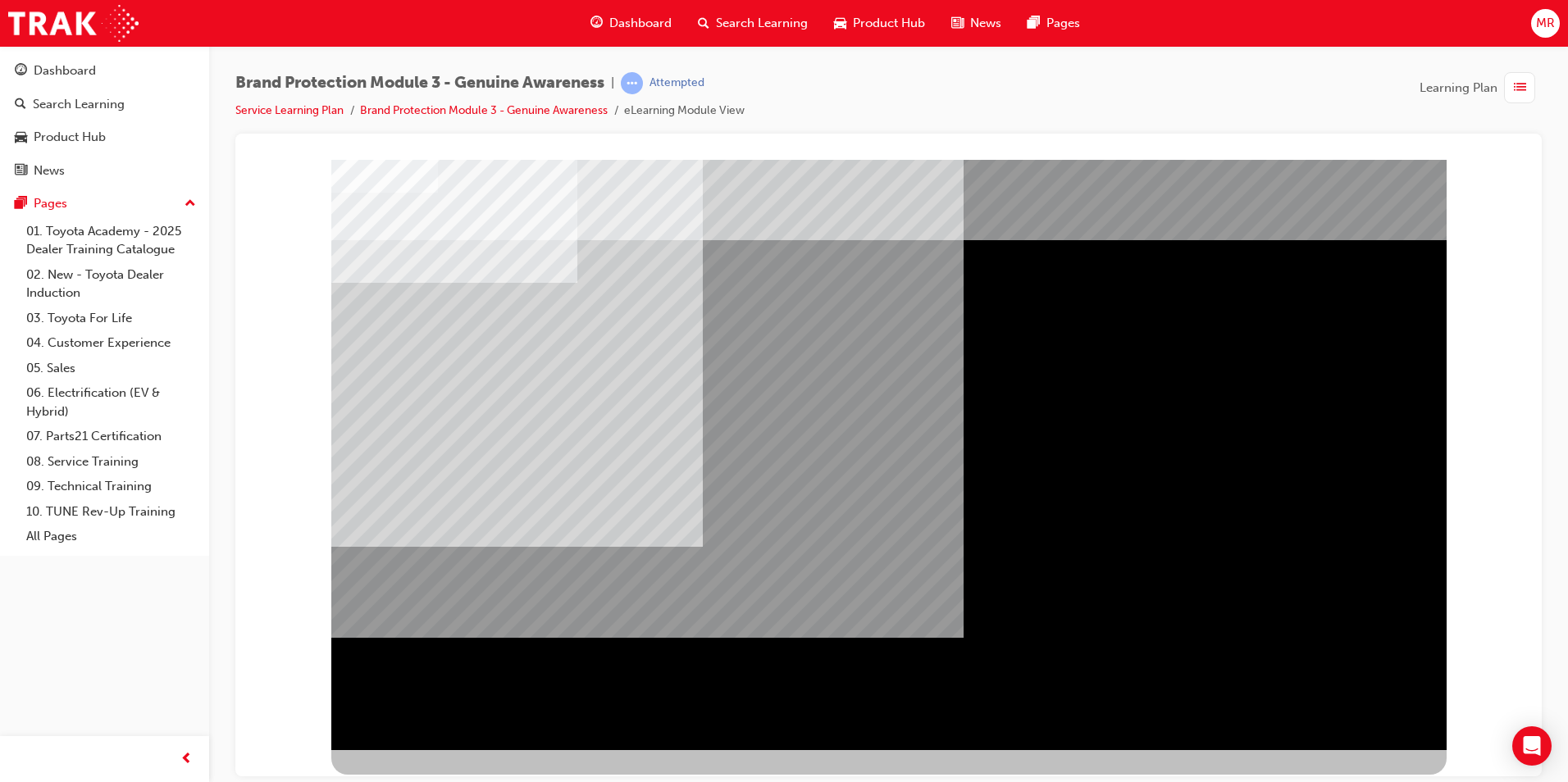
click at [1373, 709] on div "" at bounding box center [889, 454] width 1115 height 590
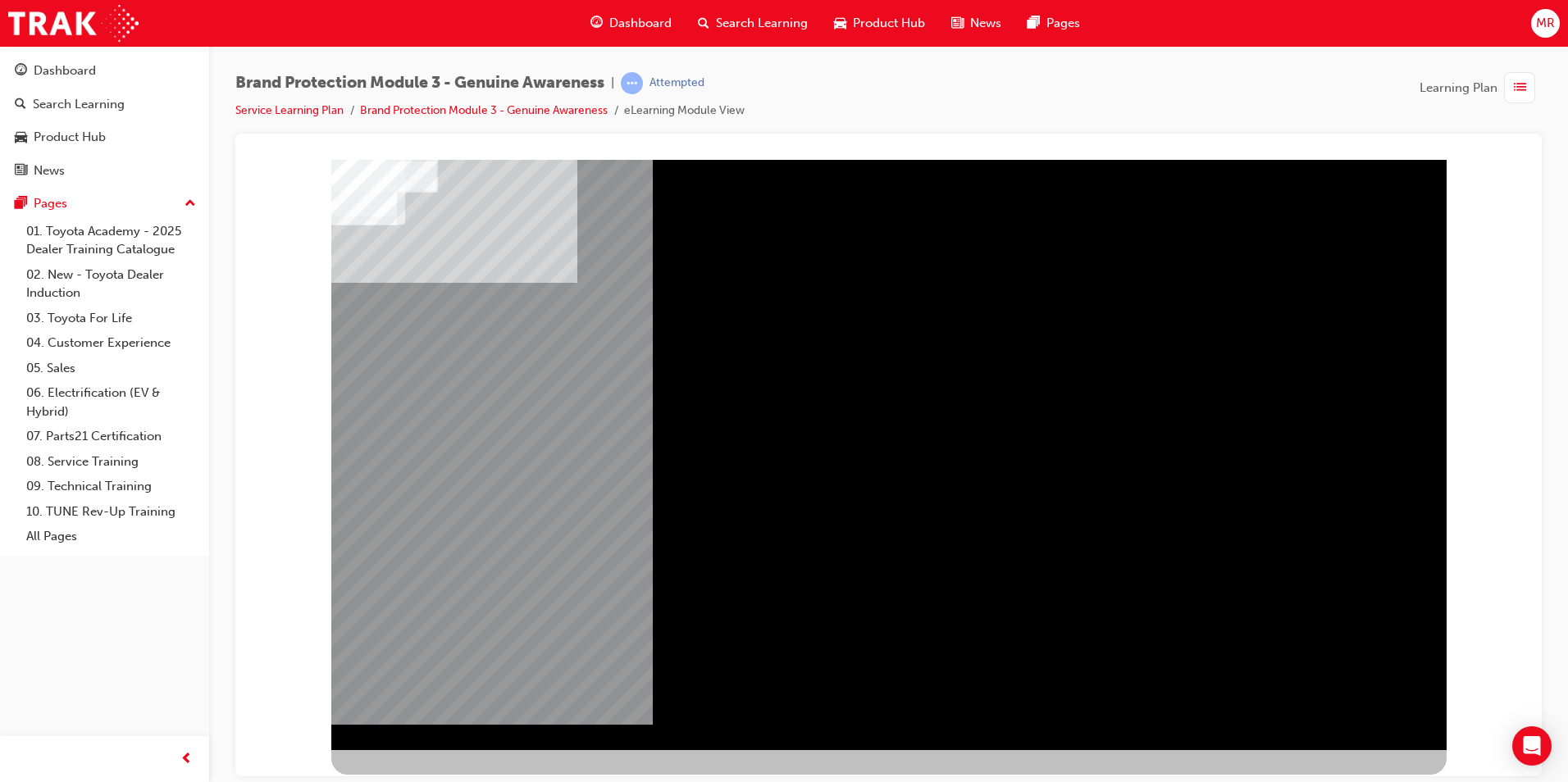
click at [435, 779] on div "NEXT Trigger this button to go to the next slide" at bounding box center [383, 793] width 103 height 29
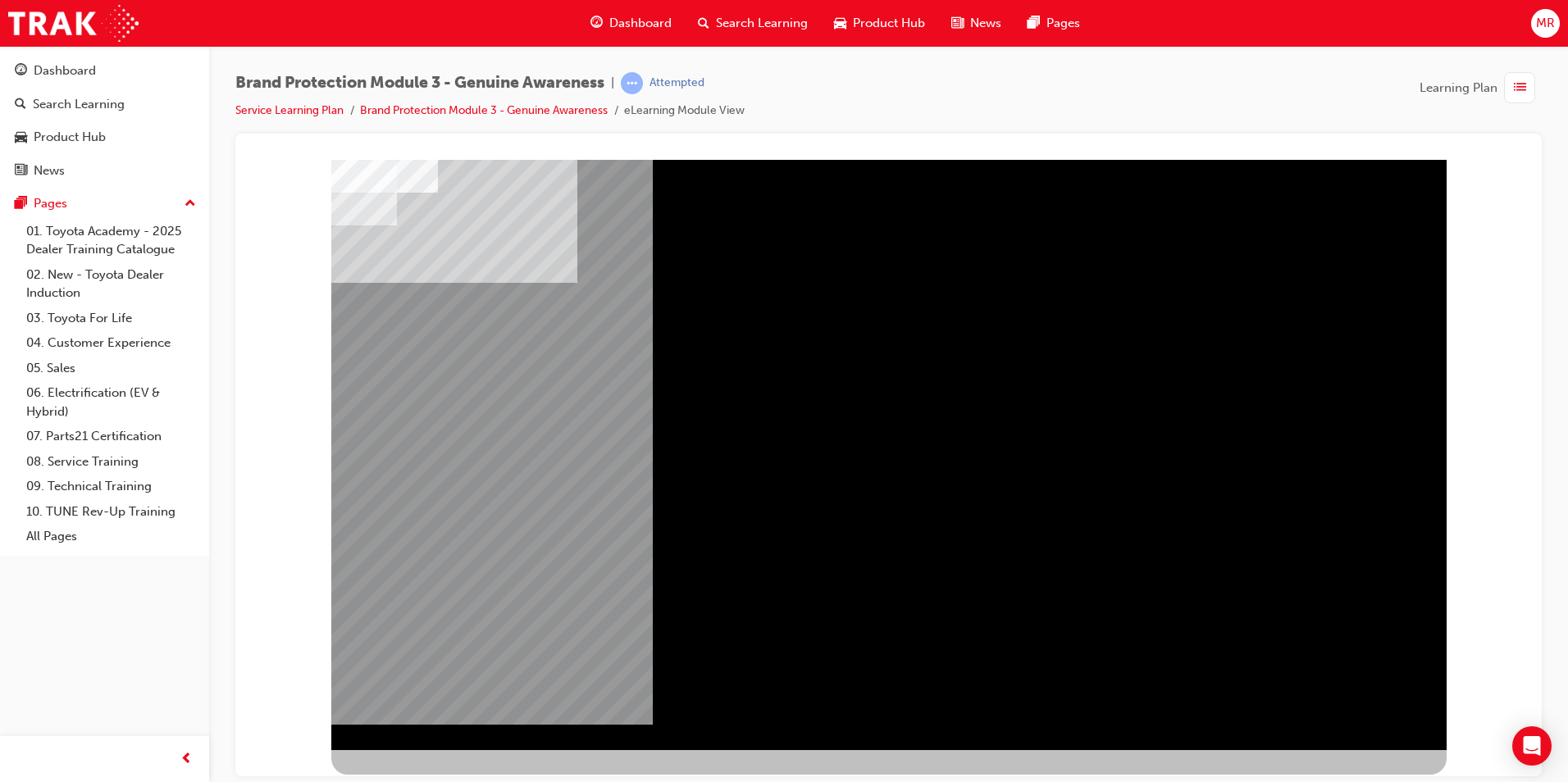
click at [435, 779] on div "NEXT Trigger this button to go to the next slide" at bounding box center [383, 793] width 103 height 29
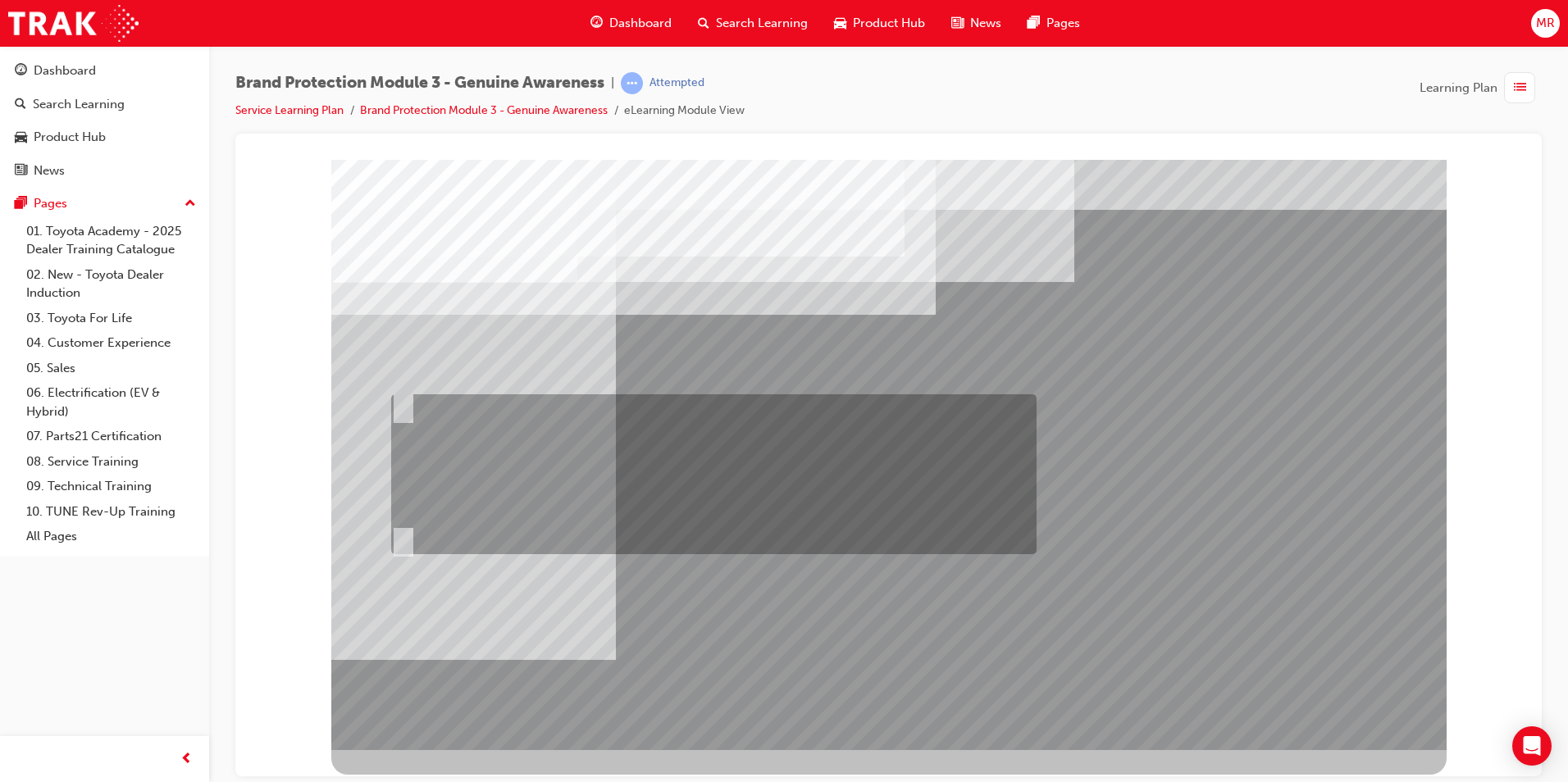
click at [551, 451] on div at bounding box center [710, 474] width 645 height 160
radio input "true"
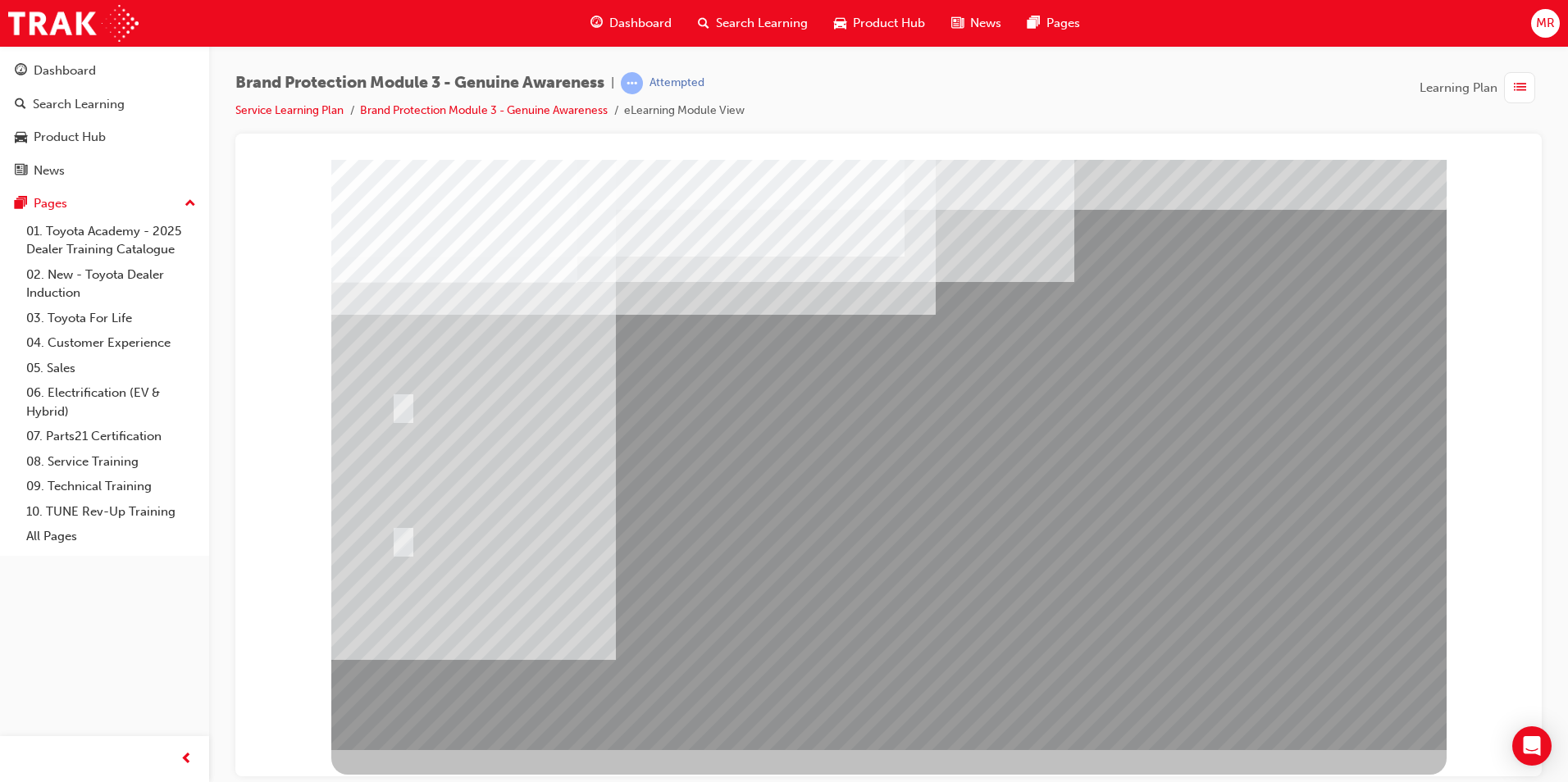
click at [827, 635] on div at bounding box center [889, 454] width 1115 height 590
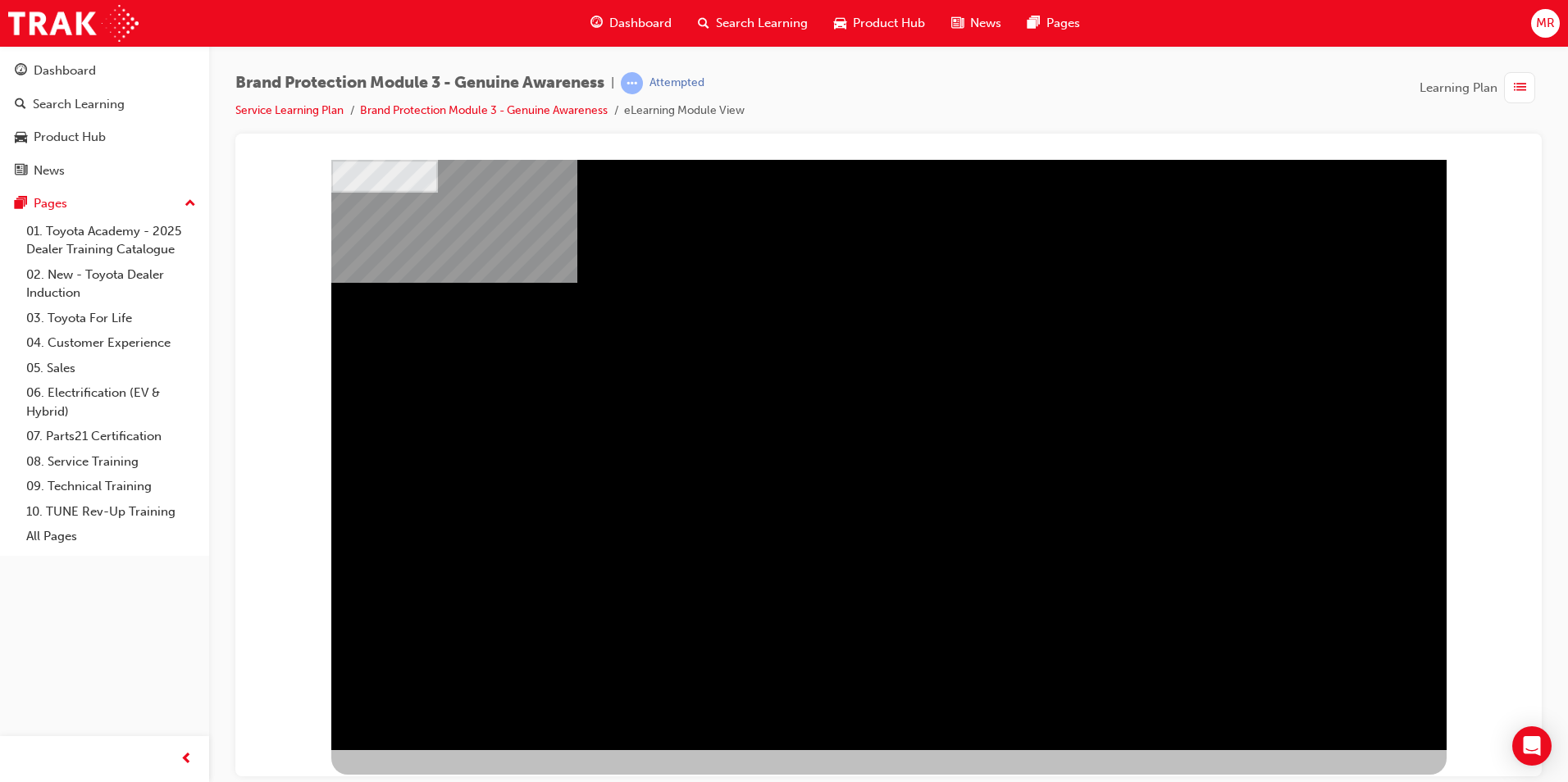
click at [435, 779] on div "NEXT Trigger this button to go to the next slide" at bounding box center [383, 793] width 103 height 29
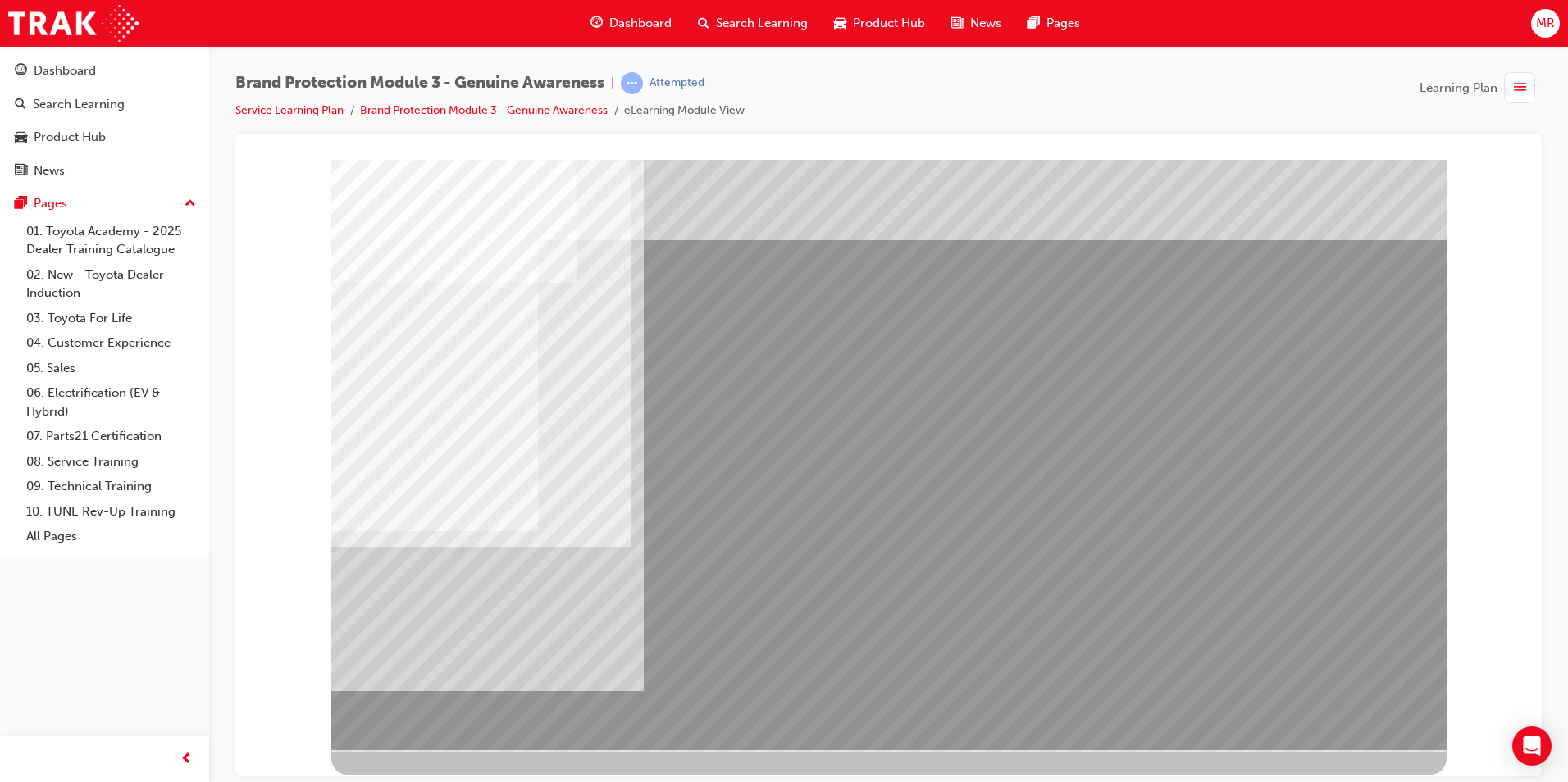
drag, startPoint x: 686, startPoint y: 293, endPoint x: 691, endPoint y: 300, distance: 8.6
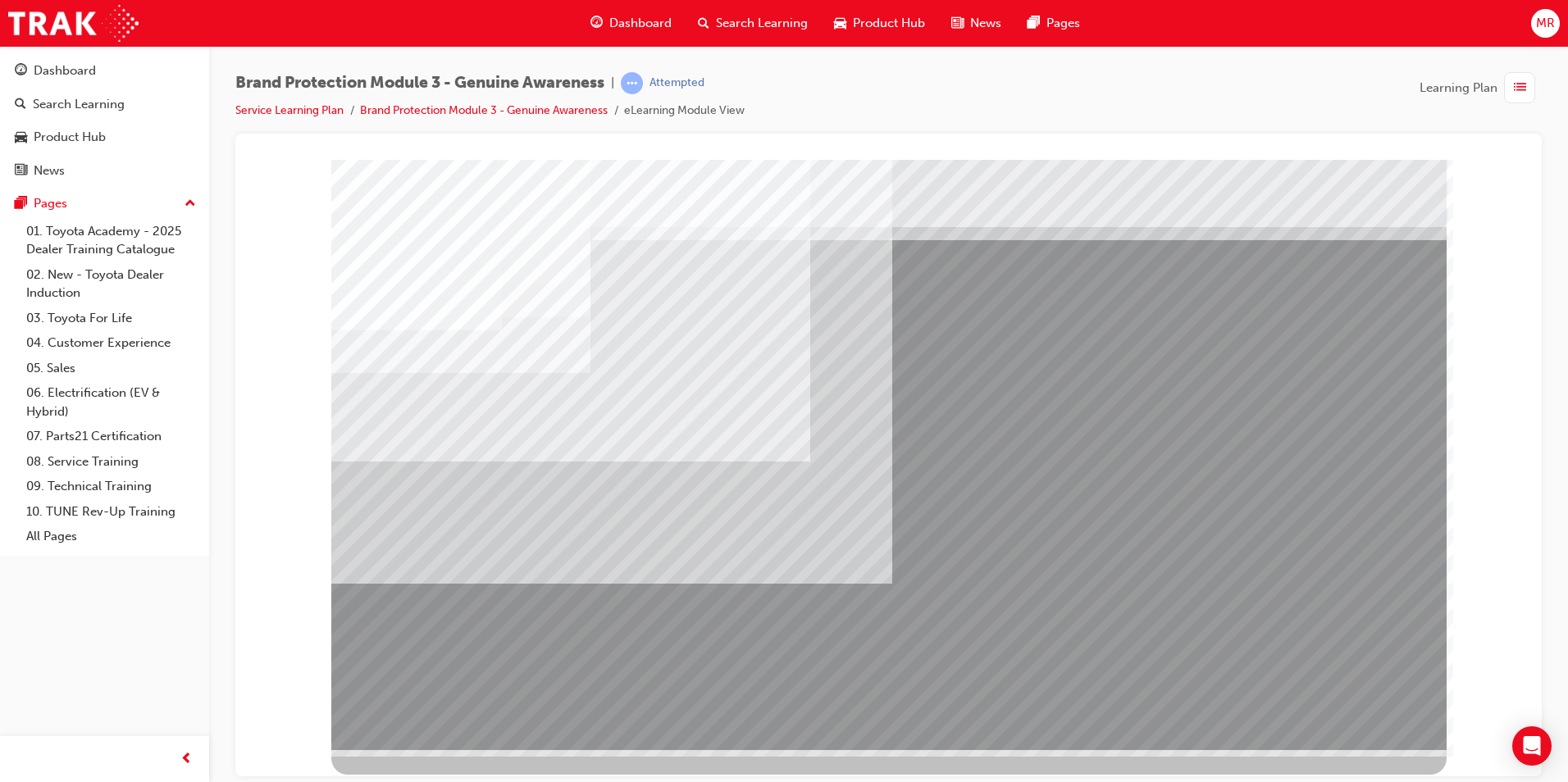
drag, startPoint x: 1243, startPoint y: 348, endPoint x: 1250, endPoint y: 361, distance: 14.8
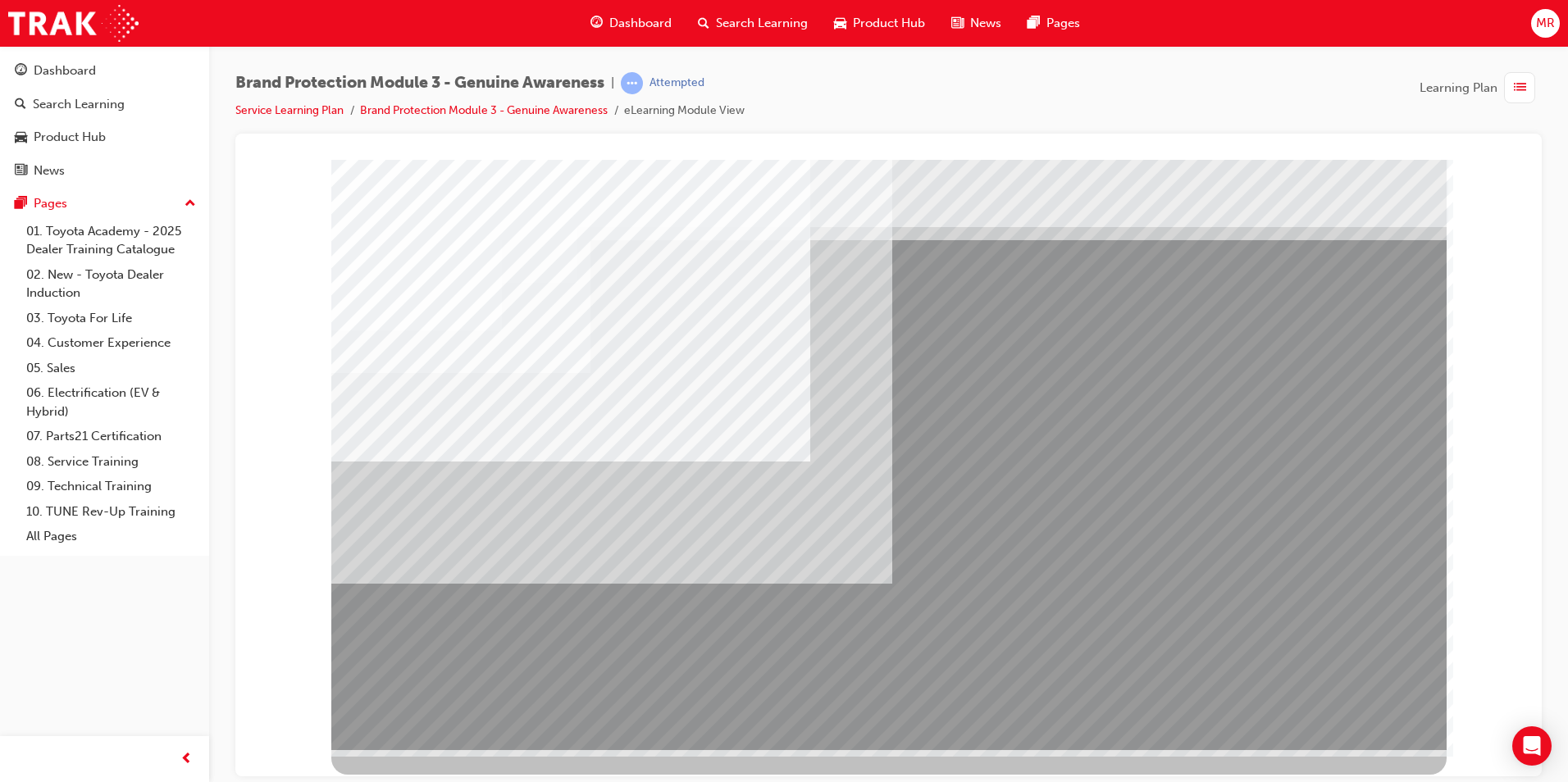
drag, startPoint x: 1297, startPoint y: 533, endPoint x: 1296, endPoint y: 545, distance: 12.0
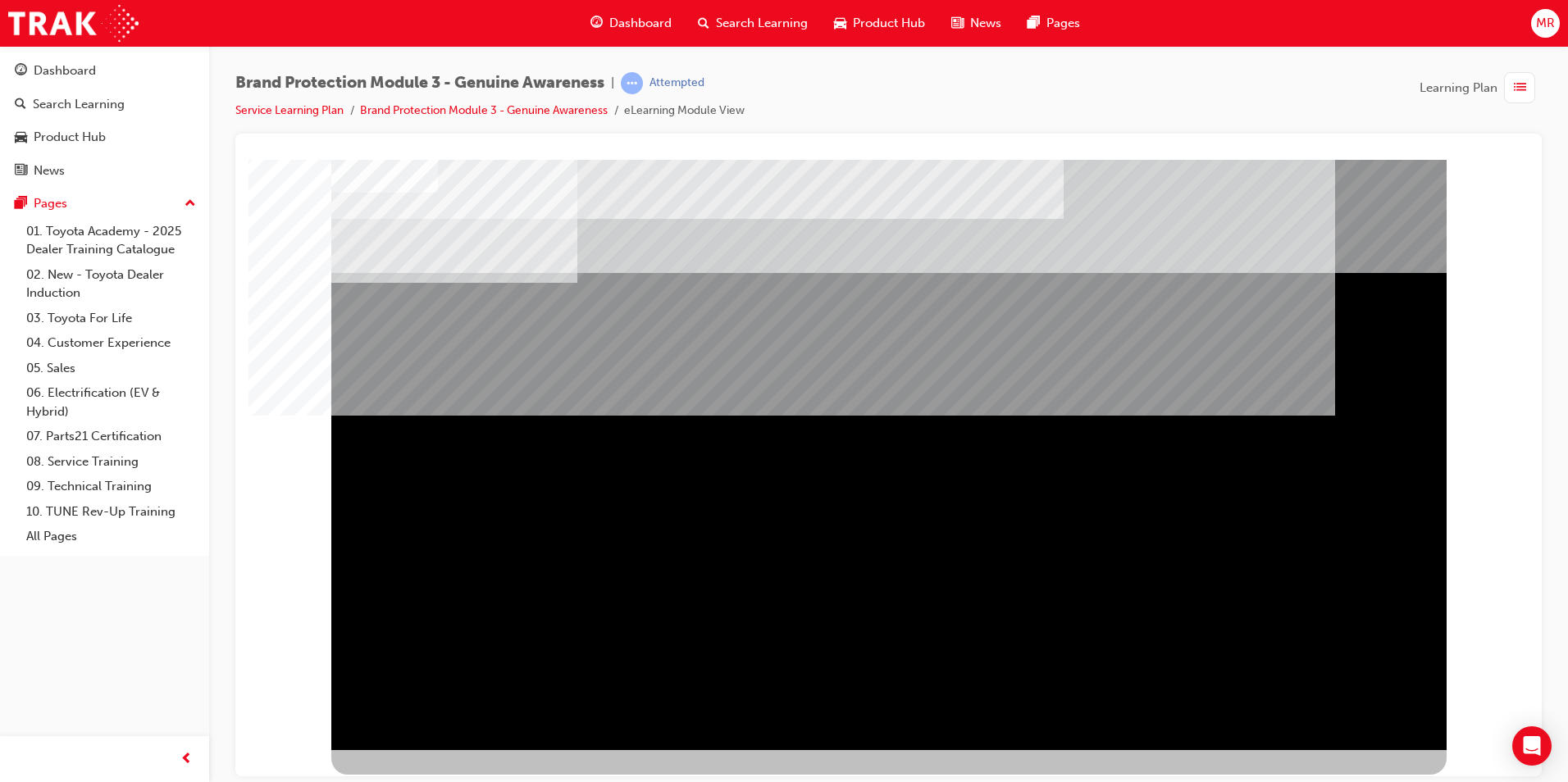
click at [435, 779] on div "NEXT Trigger this button to go to the next slide" at bounding box center [383, 793] width 103 height 29
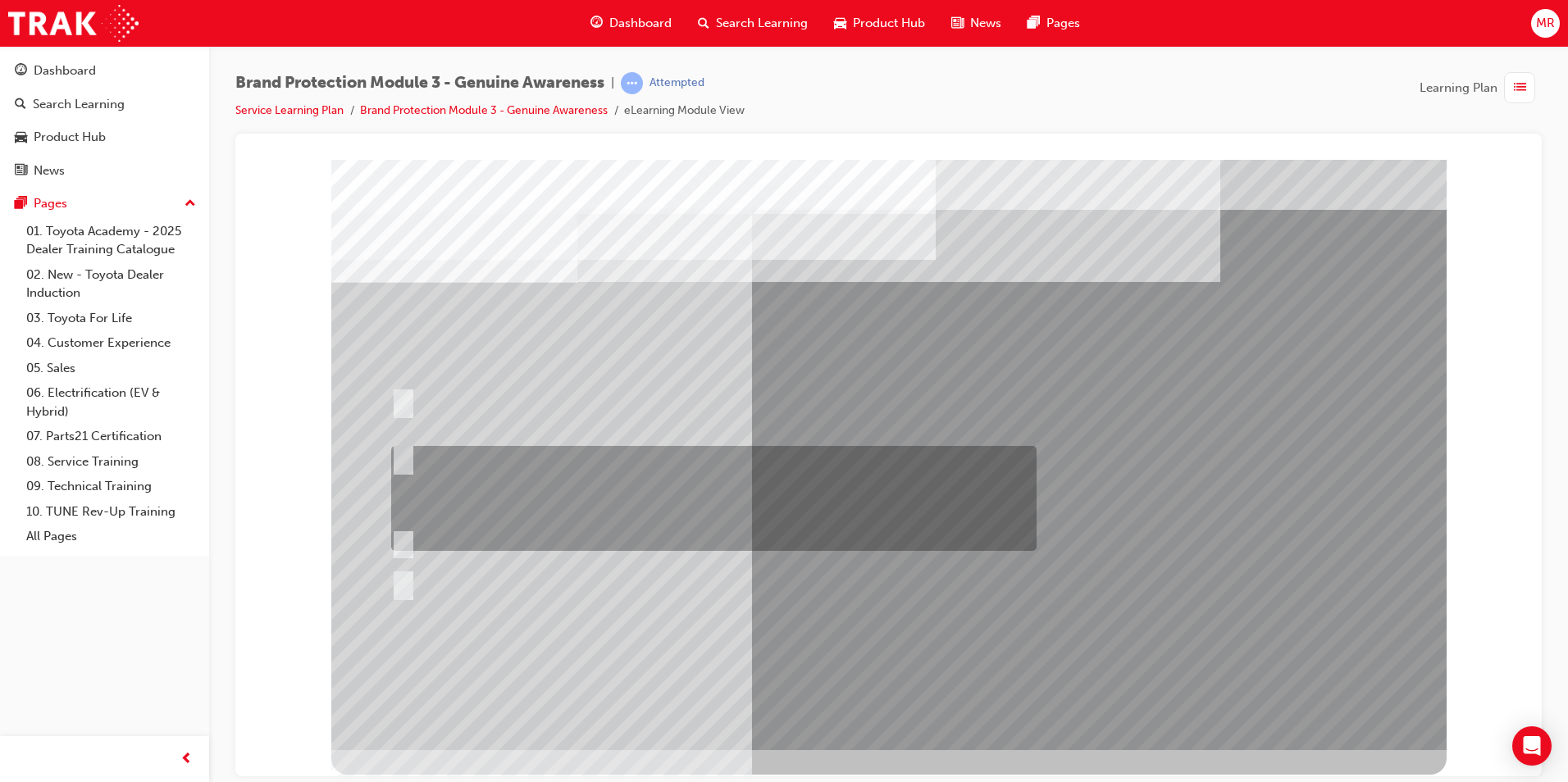
click at [729, 469] on div at bounding box center [710, 498] width 645 height 105
radio input "true"
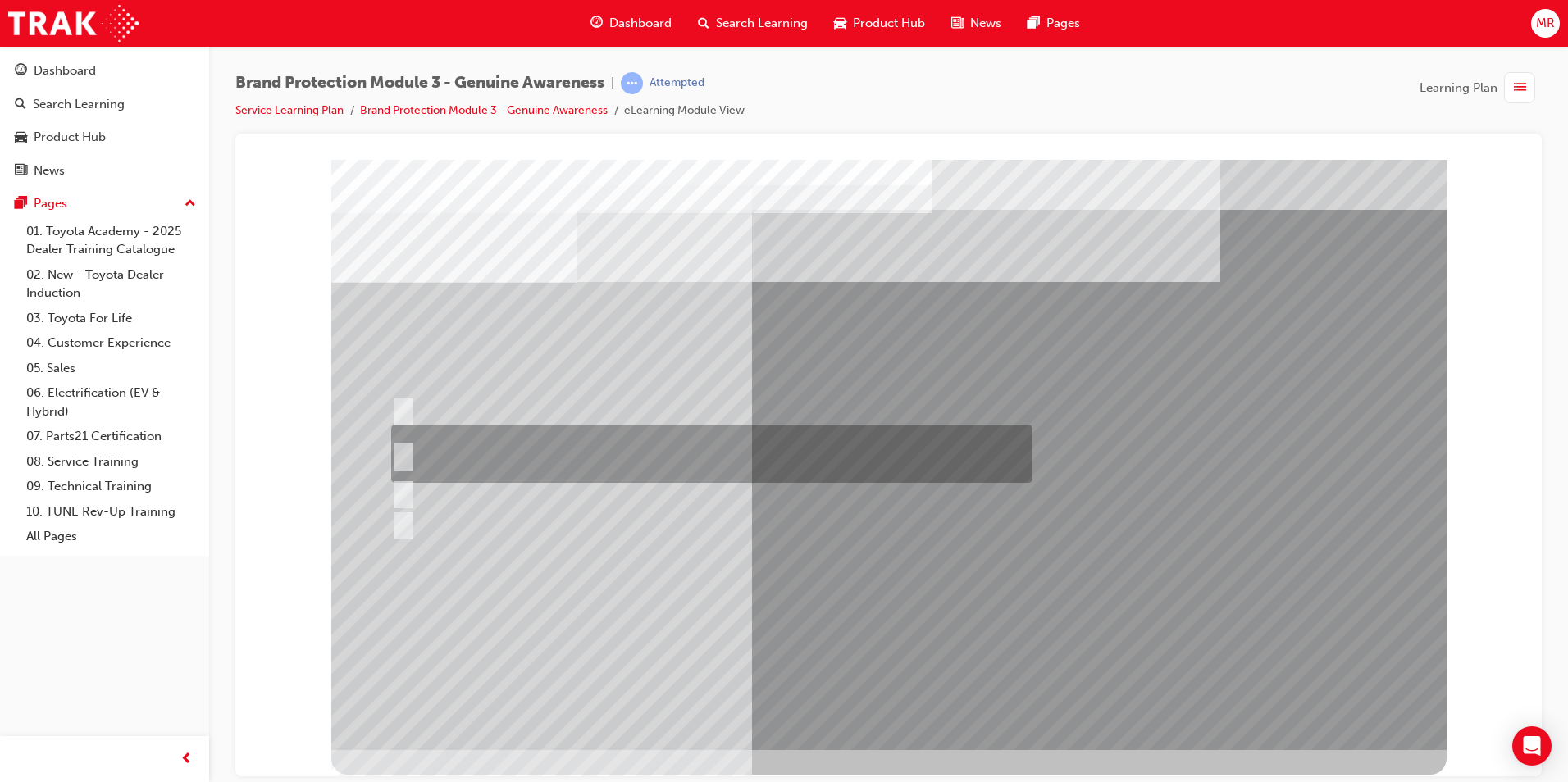
click at [596, 449] on div at bounding box center [707, 454] width 641 height 58
radio input "true"
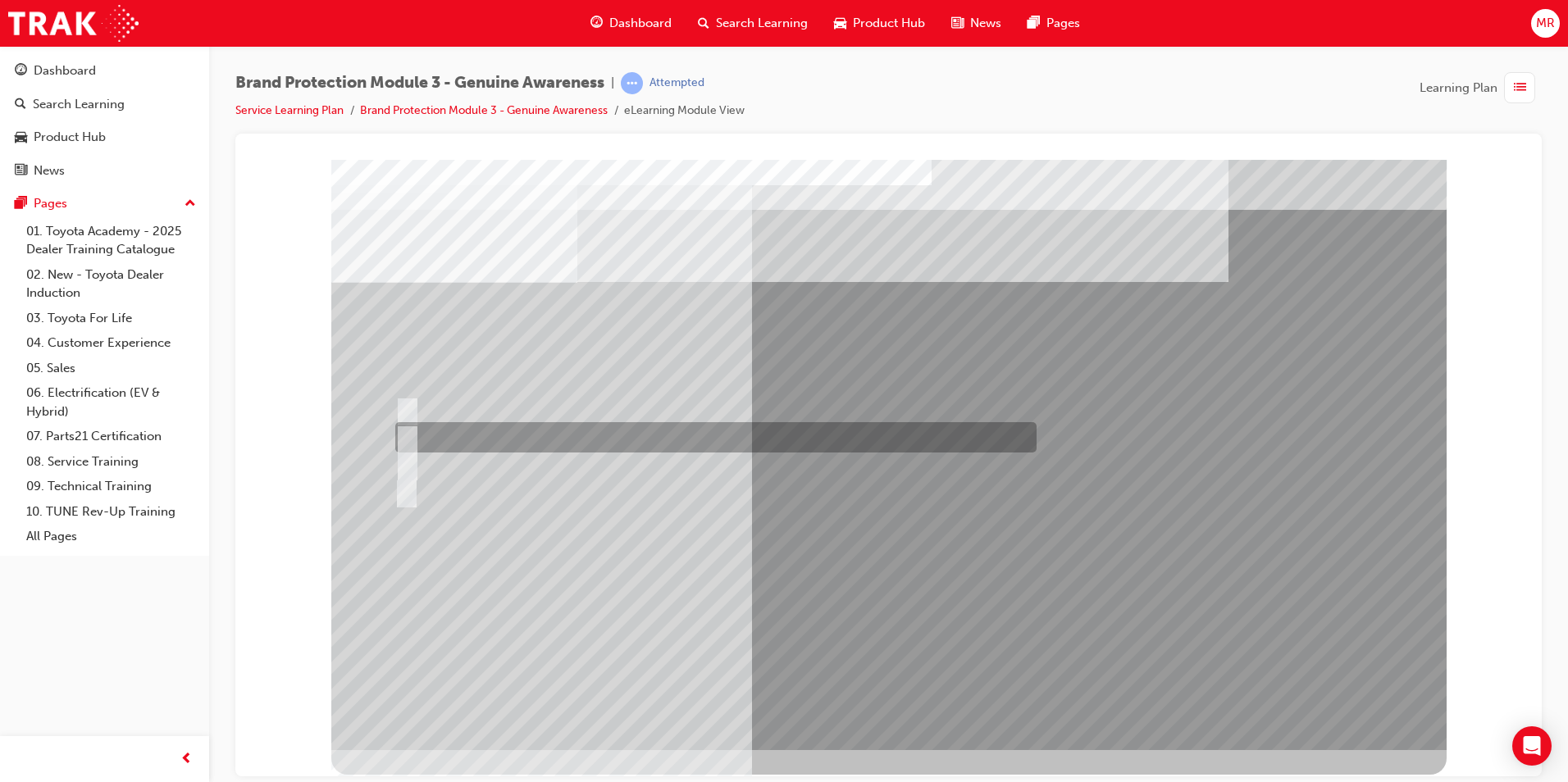
click at [588, 435] on div at bounding box center [712, 437] width 641 height 30
radio input "true"
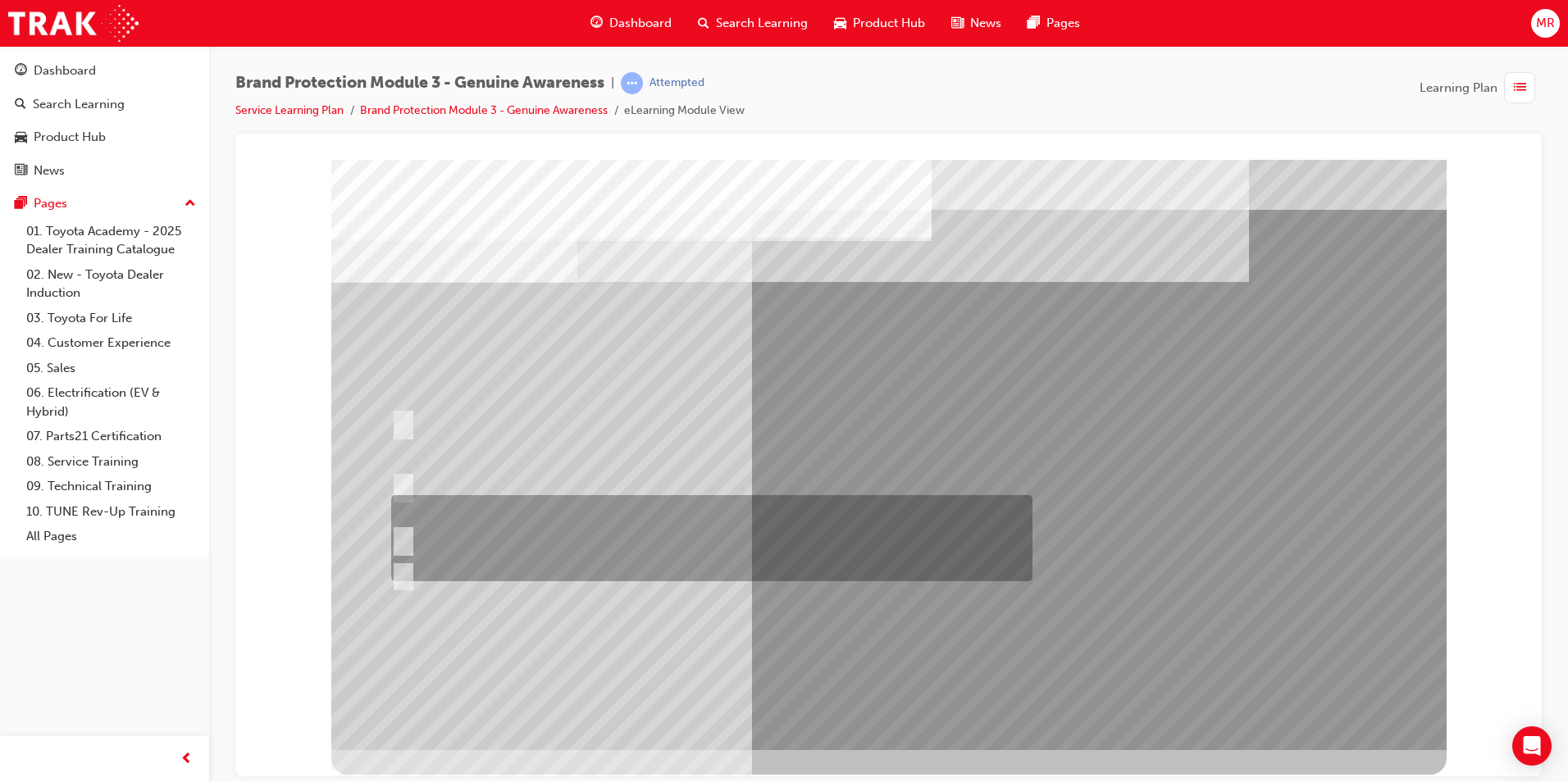
click at [529, 499] on div at bounding box center [707, 539] width 641 height 86
radio input "true"
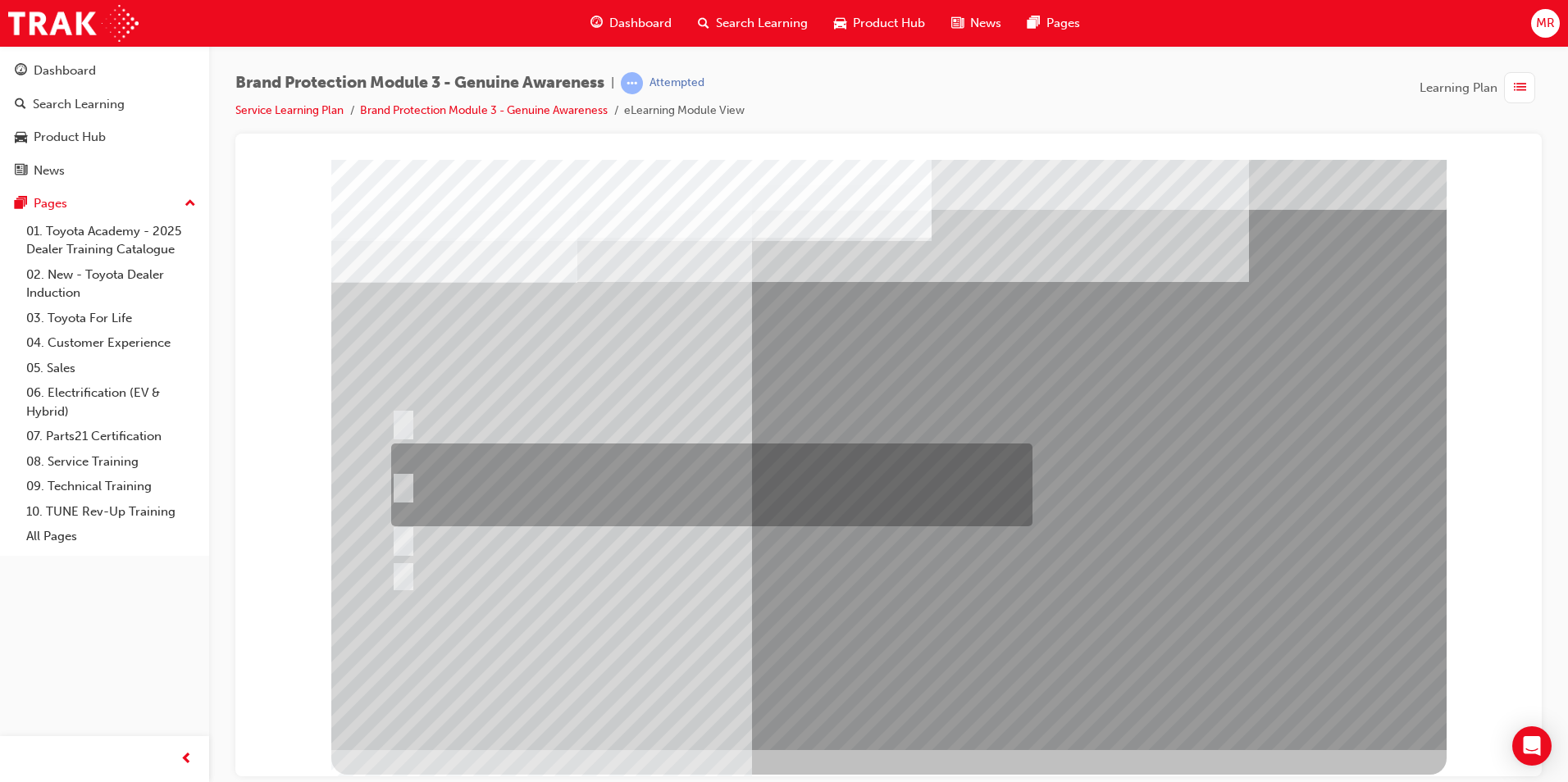
click at [422, 482] on div at bounding box center [707, 485] width 641 height 83
radio input "true"
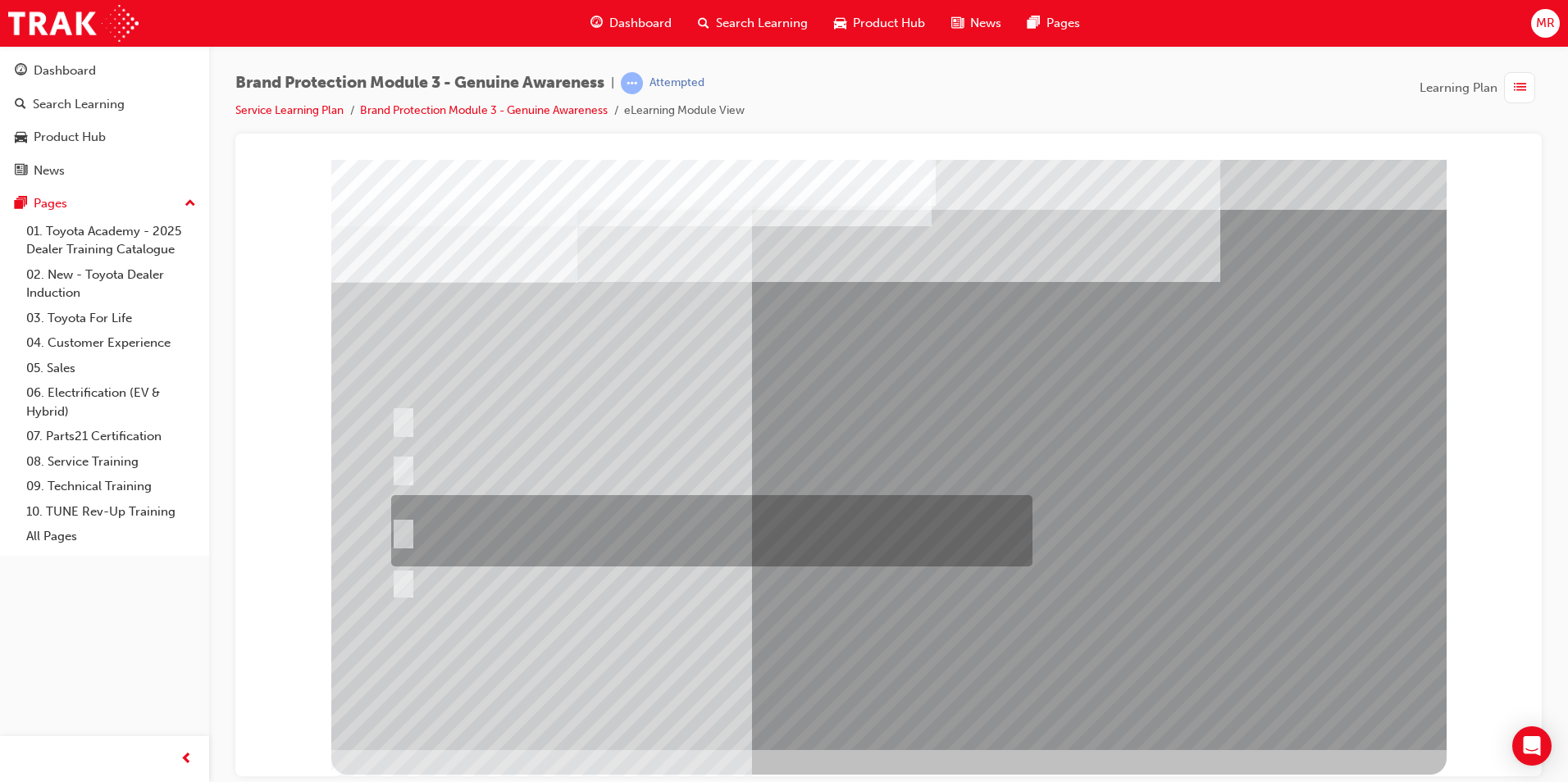
click at [608, 517] on div at bounding box center [707, 531] width 641 height 71
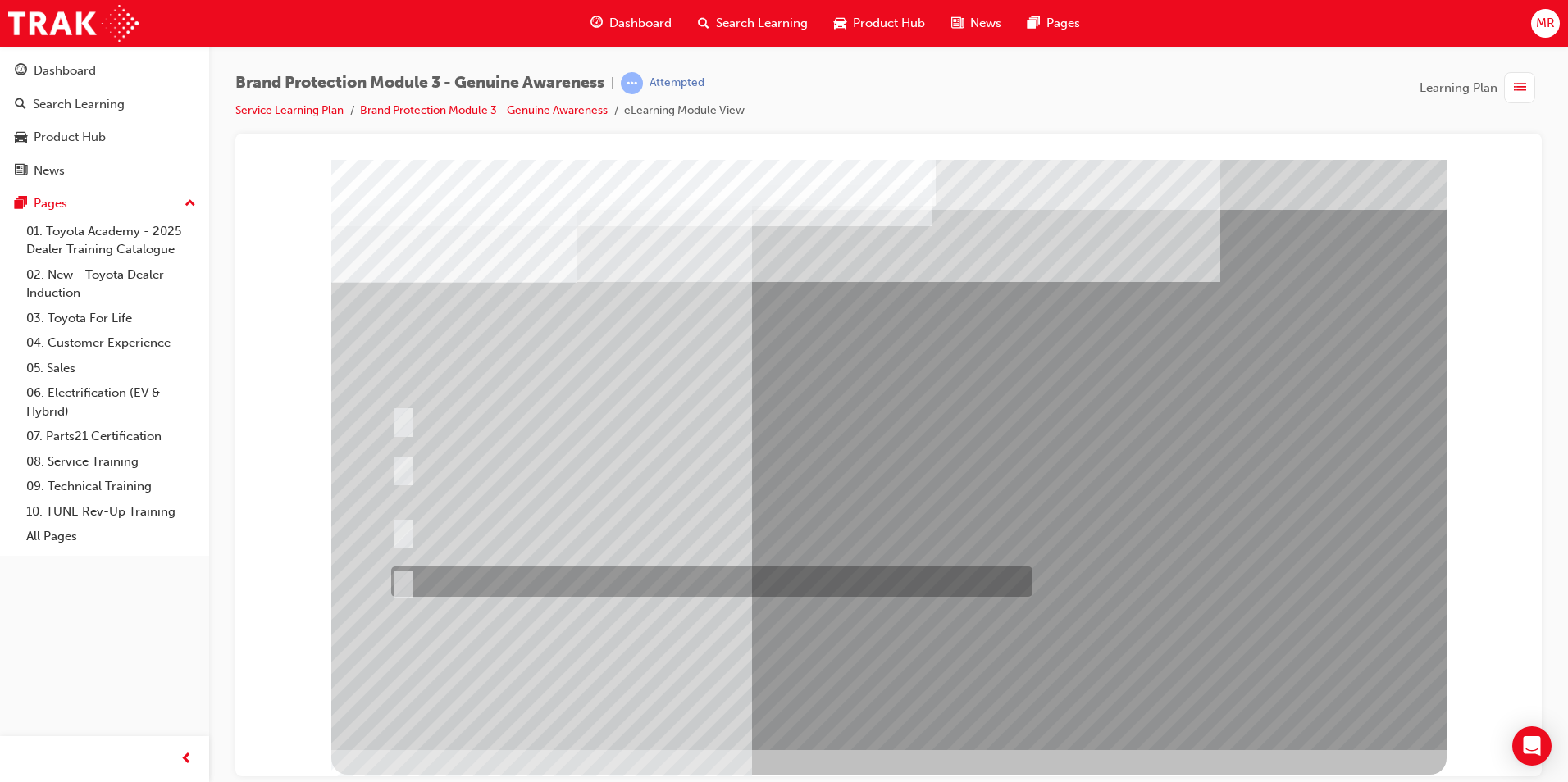
click at [557, 580] on div at bounding box center [707, 582] width 641 height 30
radio input "false"
radio input "true"
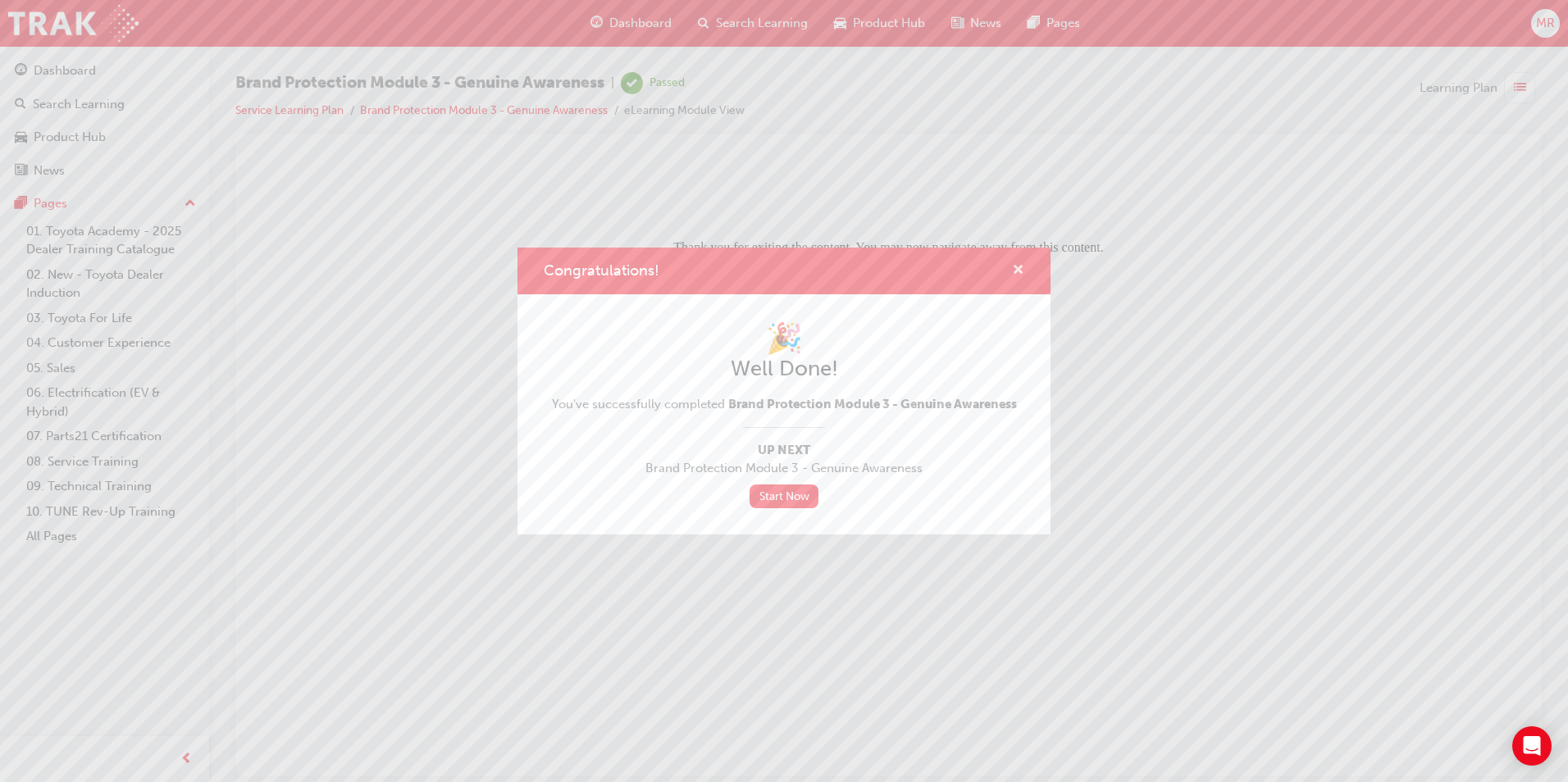
click at [1017, 275] on span "cross-icon" at bounding box center [1018, 271] width 12 height 15
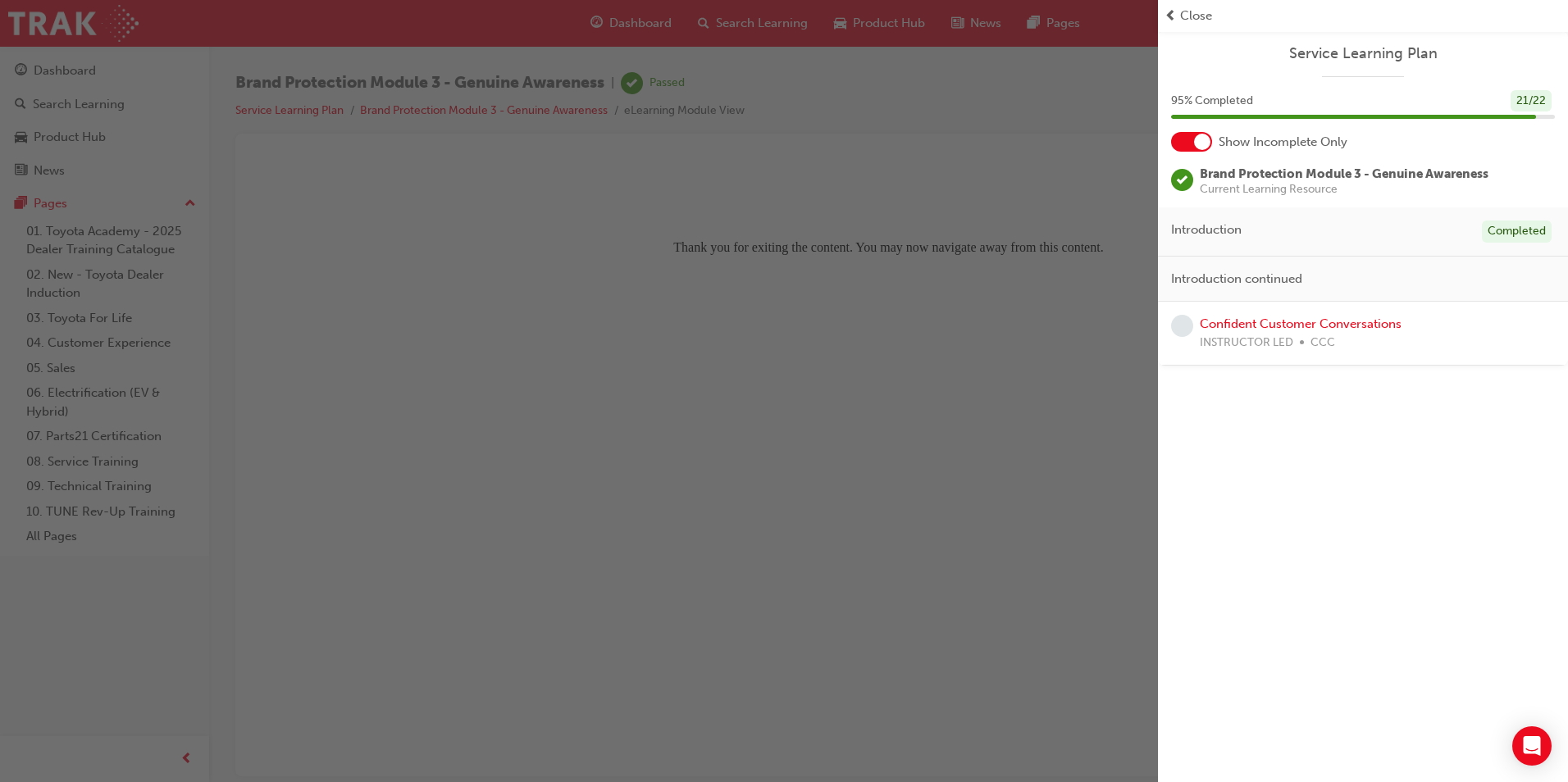
click at [1187, 9] on span "Close" at bounding box center [1195, 16] width 32 height 19
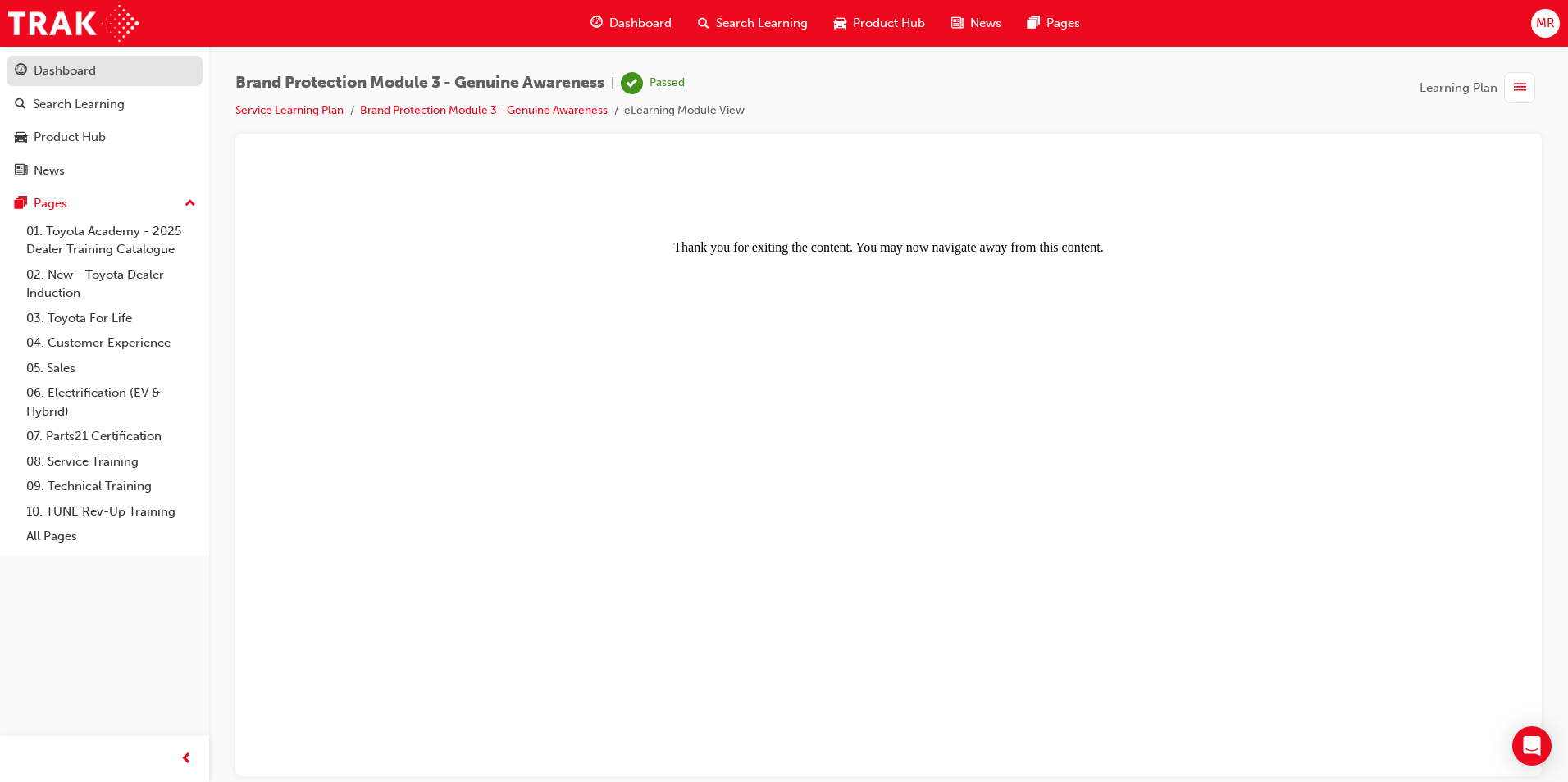
click at [108, 71] on div "Dashboard" at bounding box center [104, 71] width 180 height 21
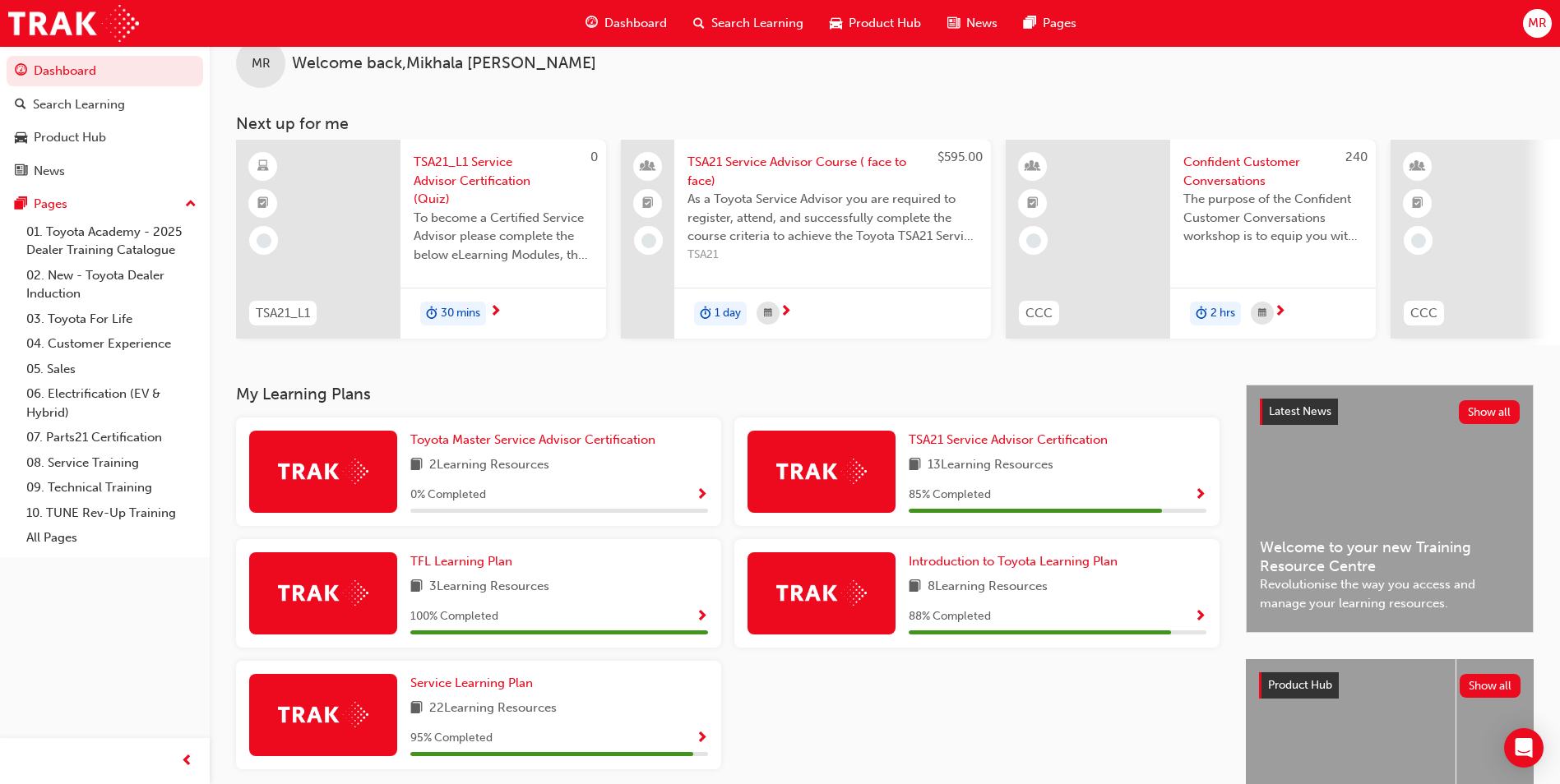
scroll to position [116, 0]
